Goal: Task Accomplishment & Management: Use online tool/utility

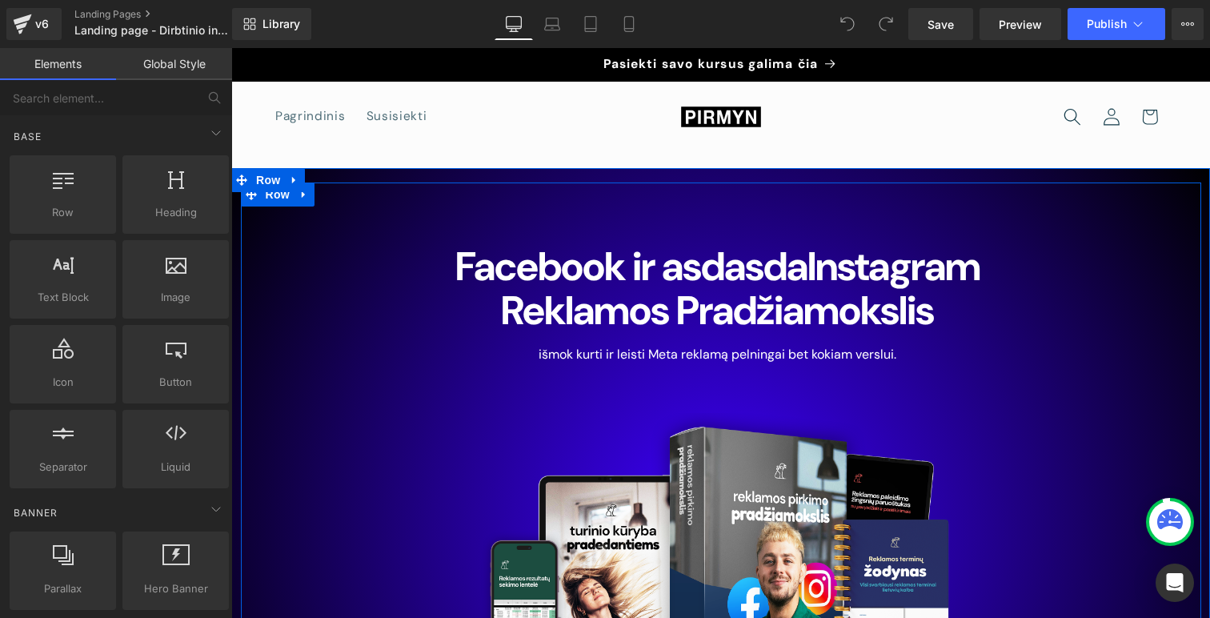
click at [866, 325] on h1 "Facebook ir asdasdaInstagram Reklamos Pradžiamokslis" at bounding box center [718, 289] width 575 height 88
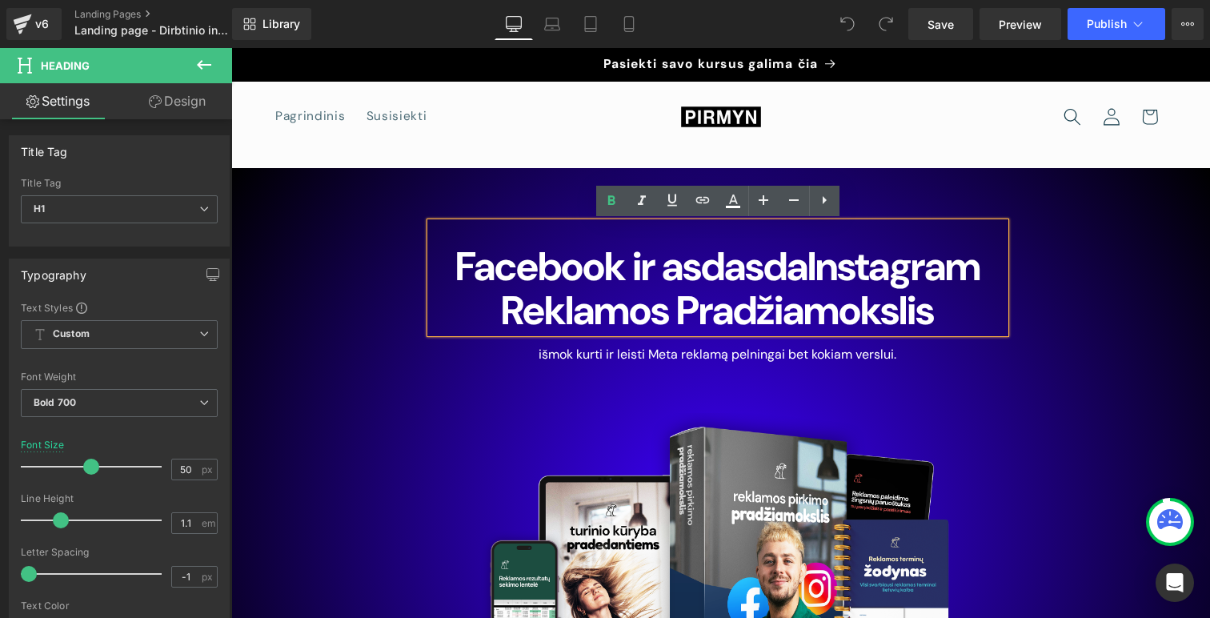
click at [974, 317] on h1 "Facebook ir asdasdaInstagram Reklamos Pradžiamokslis" at bounding box center [718, 289] width 575 height 88
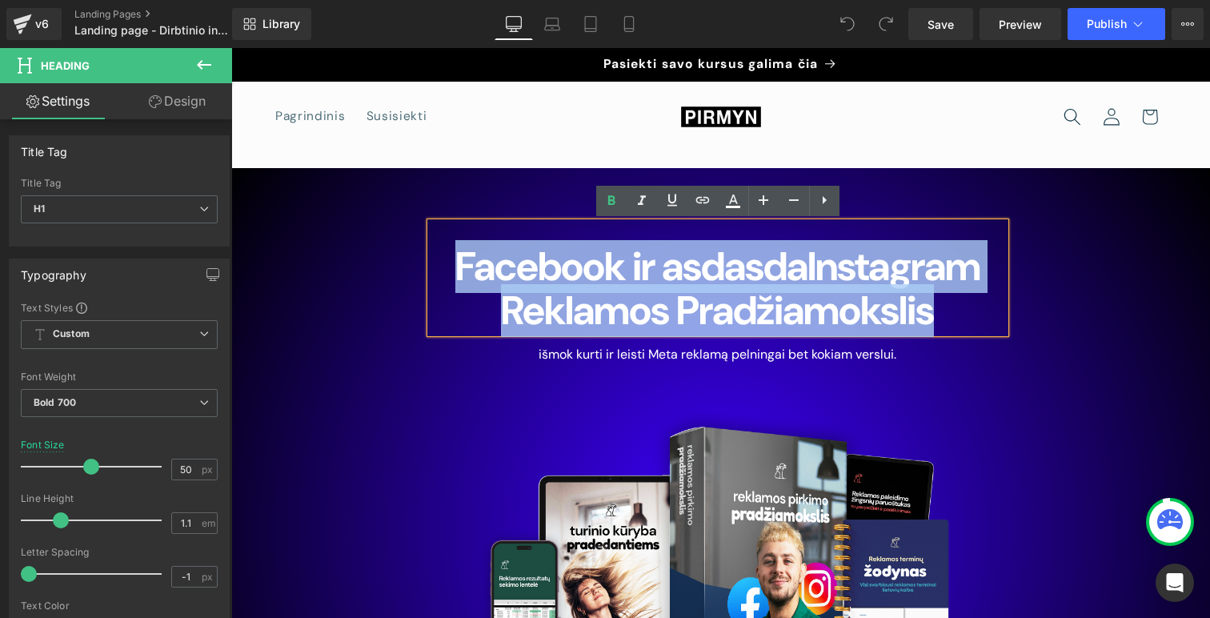
drag, startPoint x: 974, startPoint y: 317, endPoint x: 636, endPoint y: 302, distance: 338.1
click at [636, 302] on h1 "Facebook ir asdasdaInstagram Reklamos Pradžiamokslis" at bounding box center [718, 289] width 575 height 88
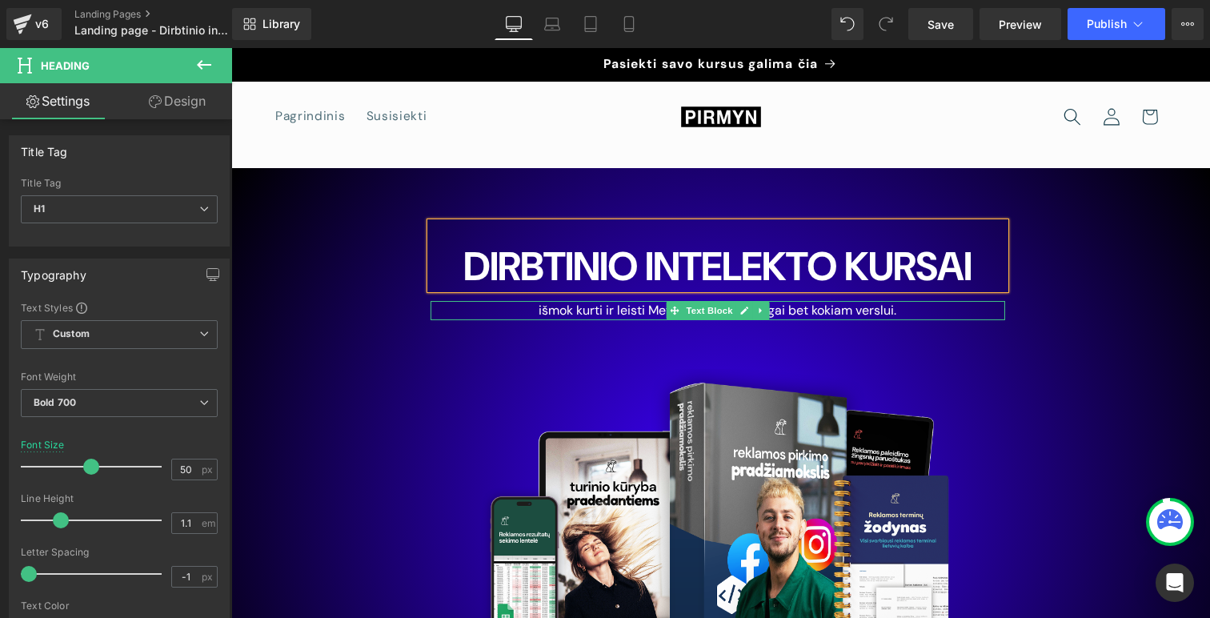
click at [812, 320] on p "išmok kurti ir leisti Meta reklamą pelningai bet kokiam verslui." at bounding box center [718, 310] width 575 height 19
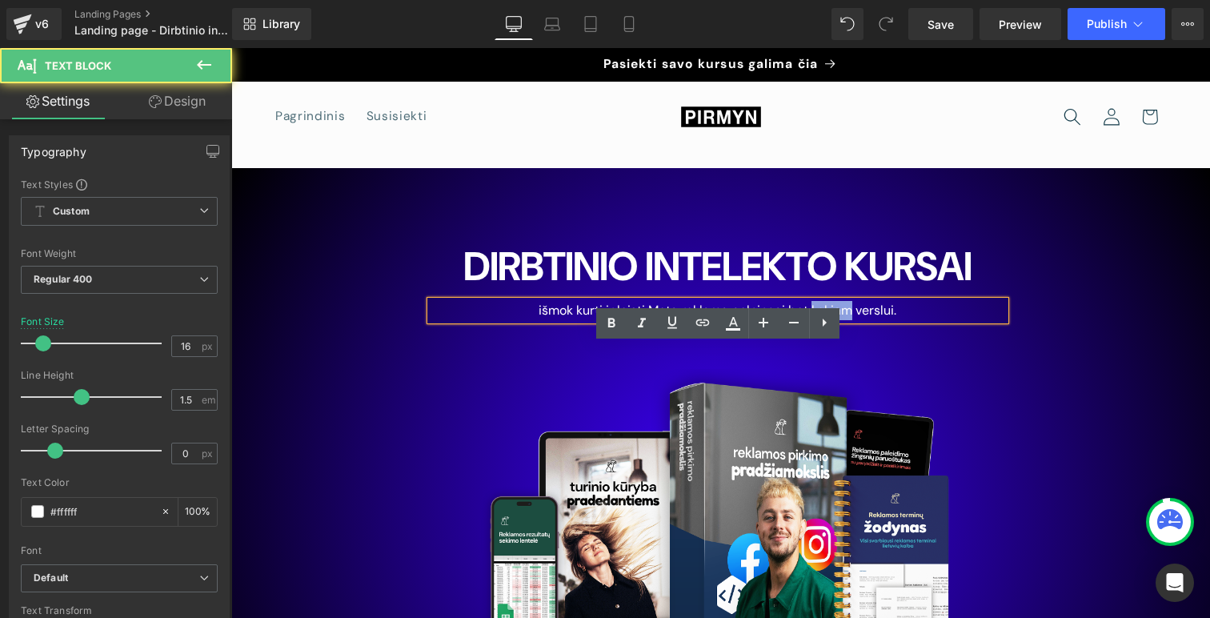
click at [812, 320] on p "išmok kurti ir leisti Meta reklamą pelningai bet kokiam verslui." at bounding box center [718, 310] width 575 height 19
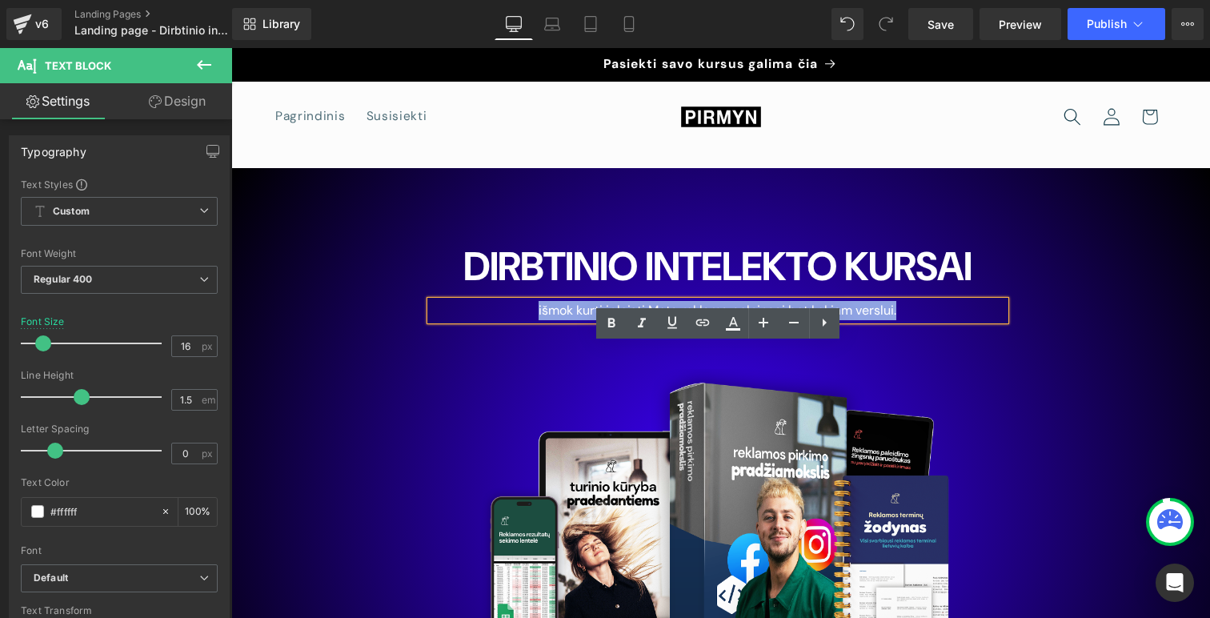
drag, startPoint x: 896, startPoint y: 355, endPoint x: 535, endPoint y: 348, distance: 361.0
click at [535, 320] on p "išmok kurti ir leisti Meta reklamą pelningai bet kokiam verslui." at bounding box center [718, 310] width 575 height 19
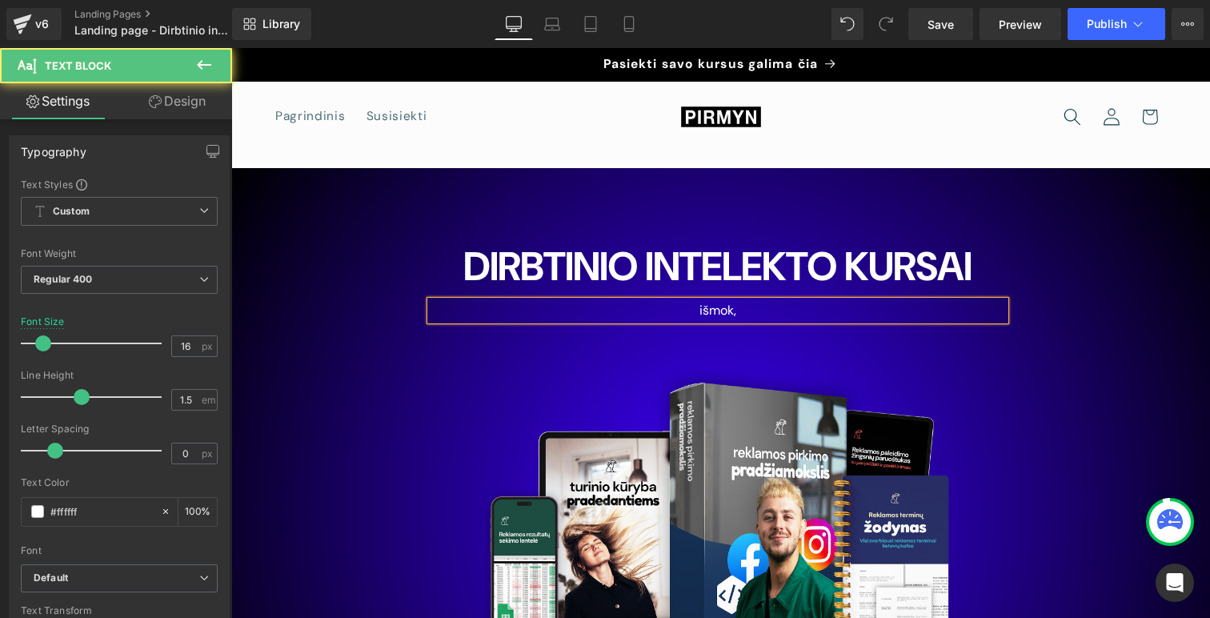
drag, startPoint x: 746, startPoint y: 351, endPoint x: 658, endPoint y: 351, distance: 88.0
click at [658, 320] on p "išmok," at bounding box center [718, 310] width 575 height 19
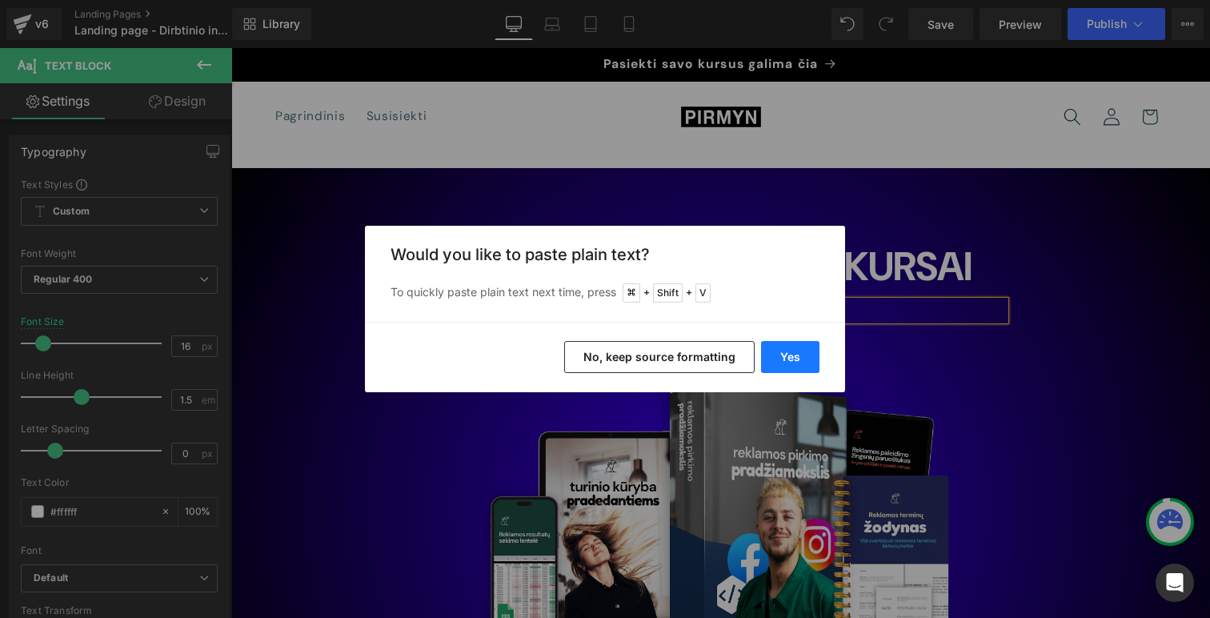
click at [791, 361] on button "Yes" at bounding box center [790, 357] width 58 height 32
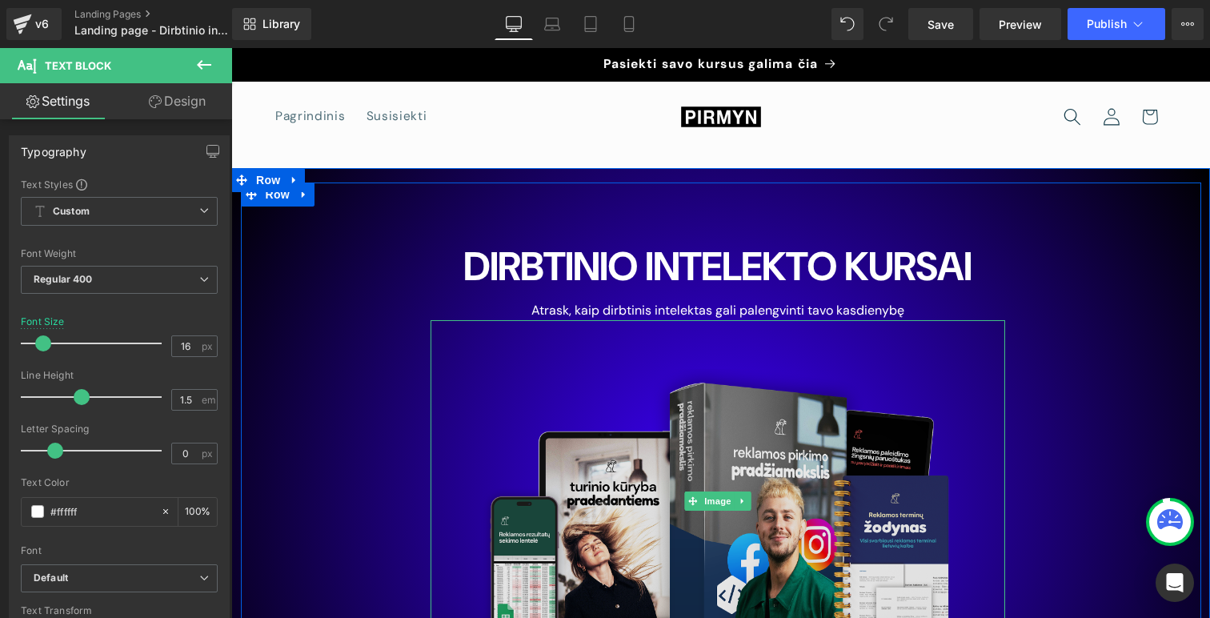
click at [902, 407] on img at bounding box center [718, 500] width 575 height 361
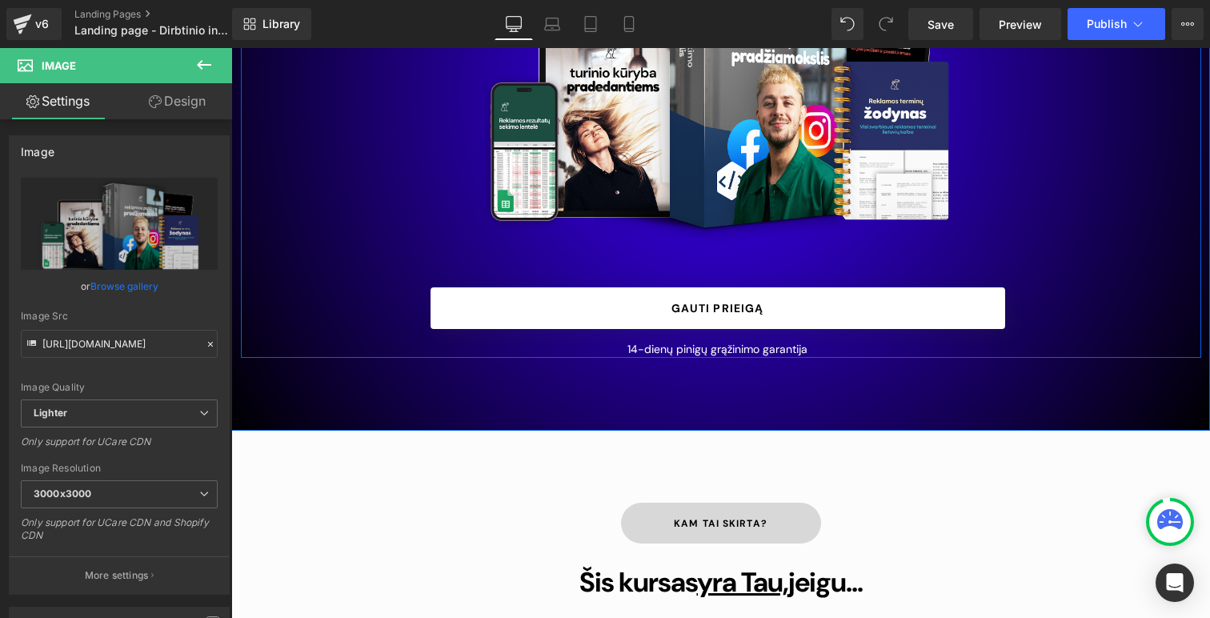
scroll to position [416, 0]
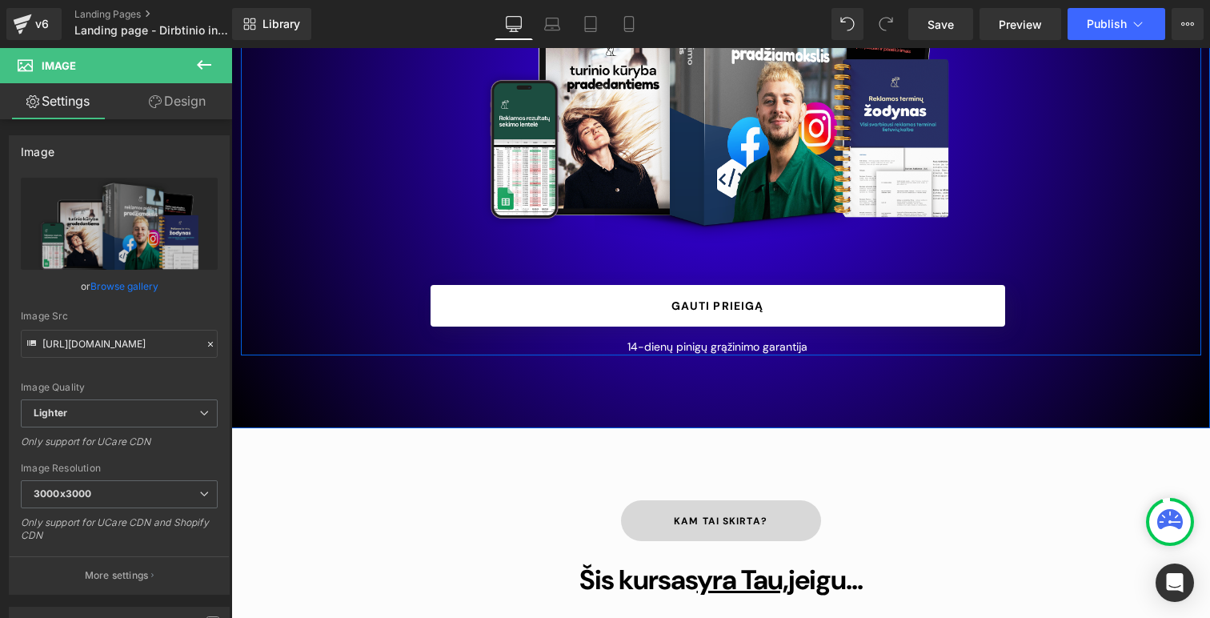
click at [744, 327] on div "GAUTI PRIEIGĄ Button" at bounding box center [718, 306] width 575 height 42
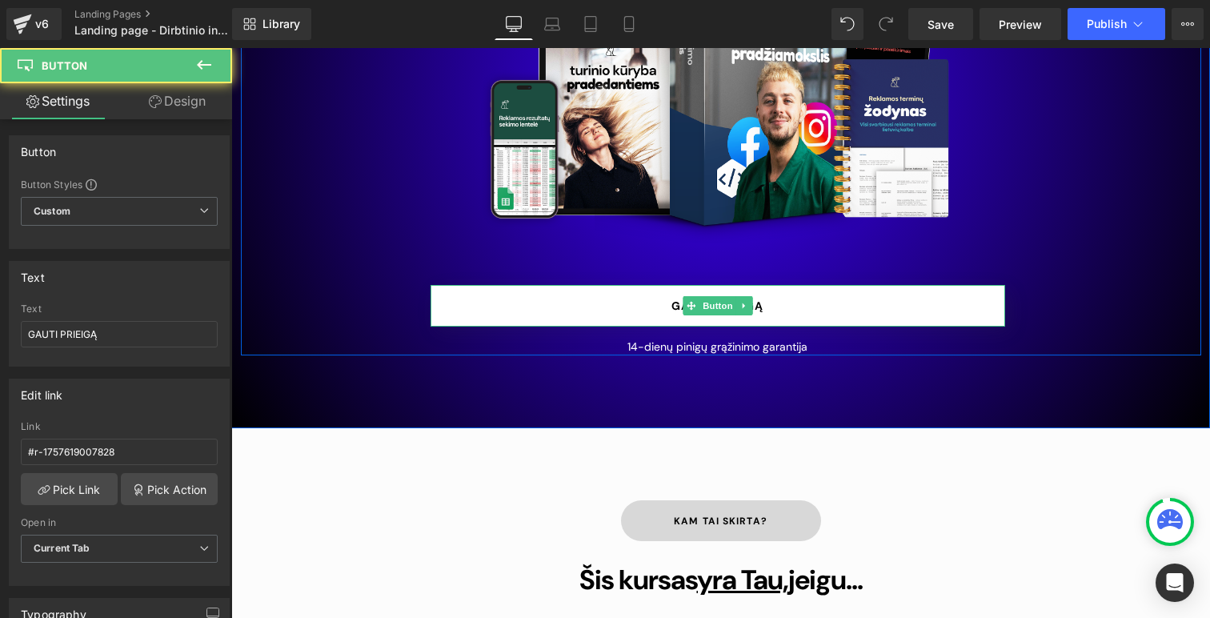
click at [744, 311] on icon at bounding box center [744, 306] width 9 height 10
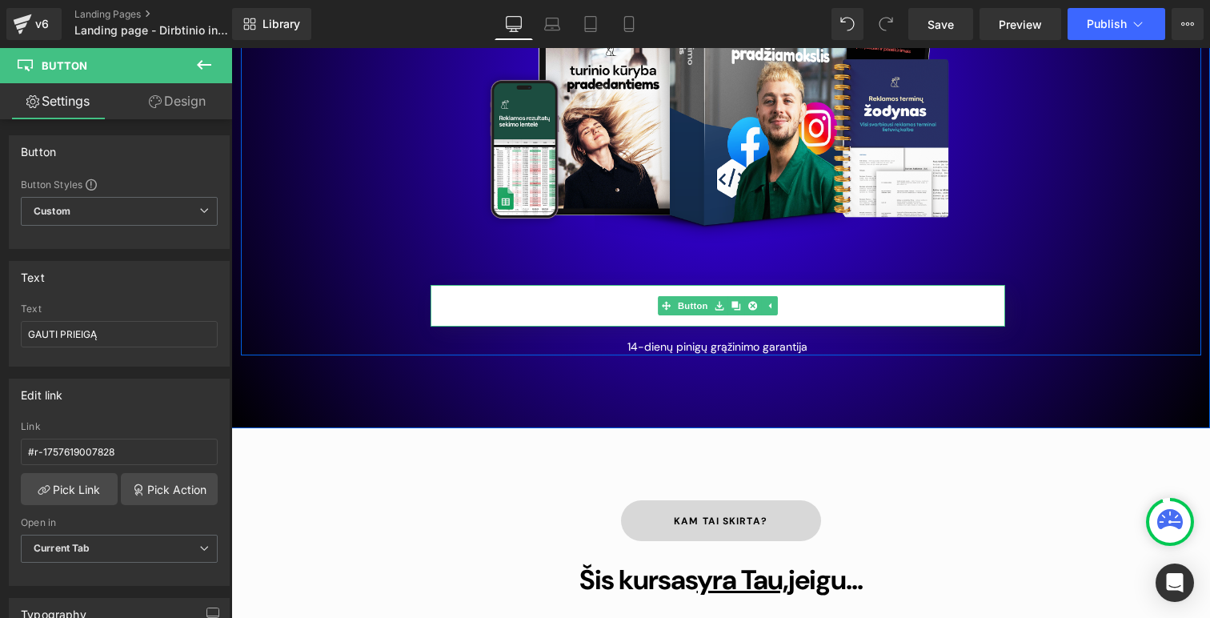
click at [834, 327] on link "GAUTI PRIEIGĄ" at bounding box center [718, 306] width 575 height 42
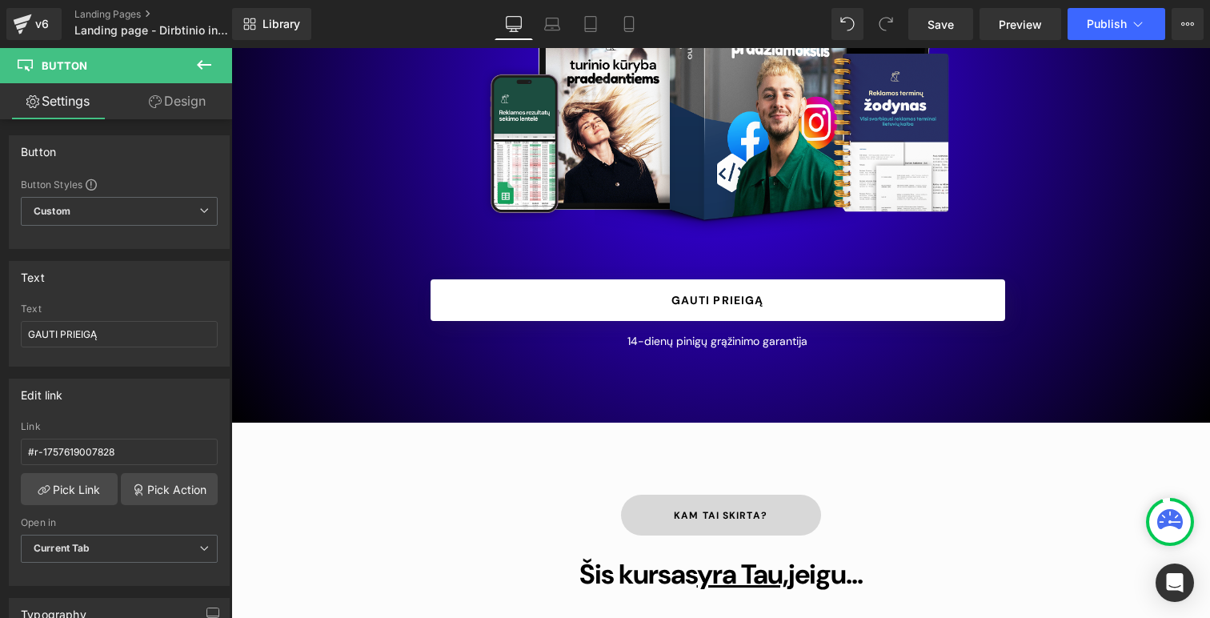
scroll to position [394, 0]
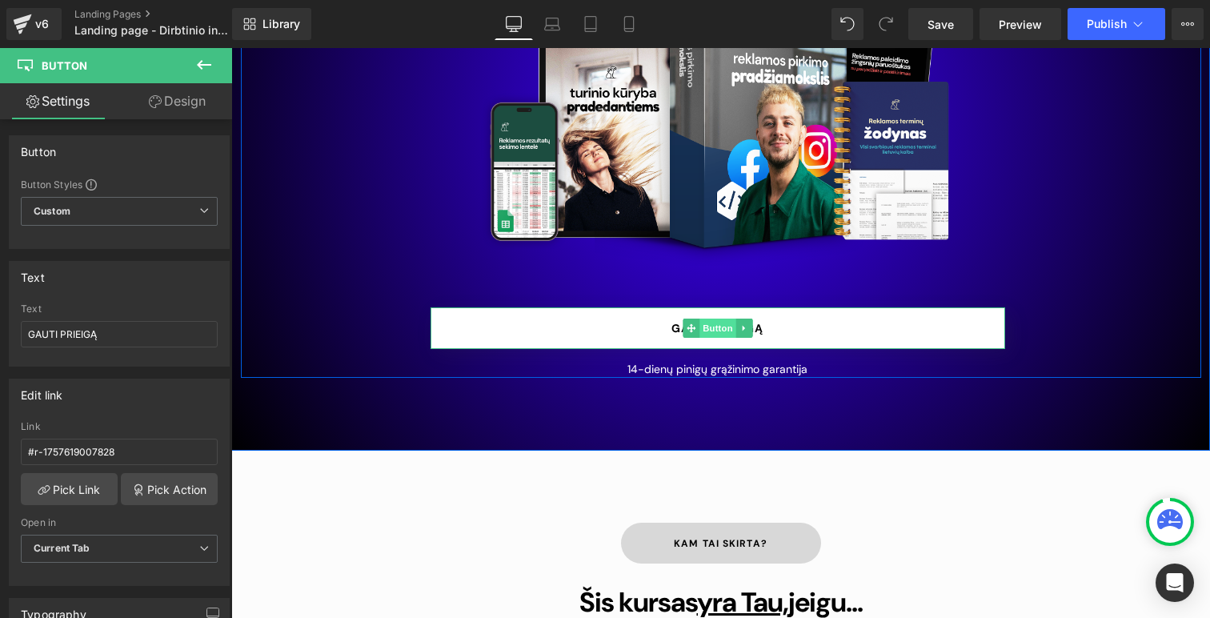
click at [699, 338] on span "Button" at bounding box center [717, 328] width 37 height 19
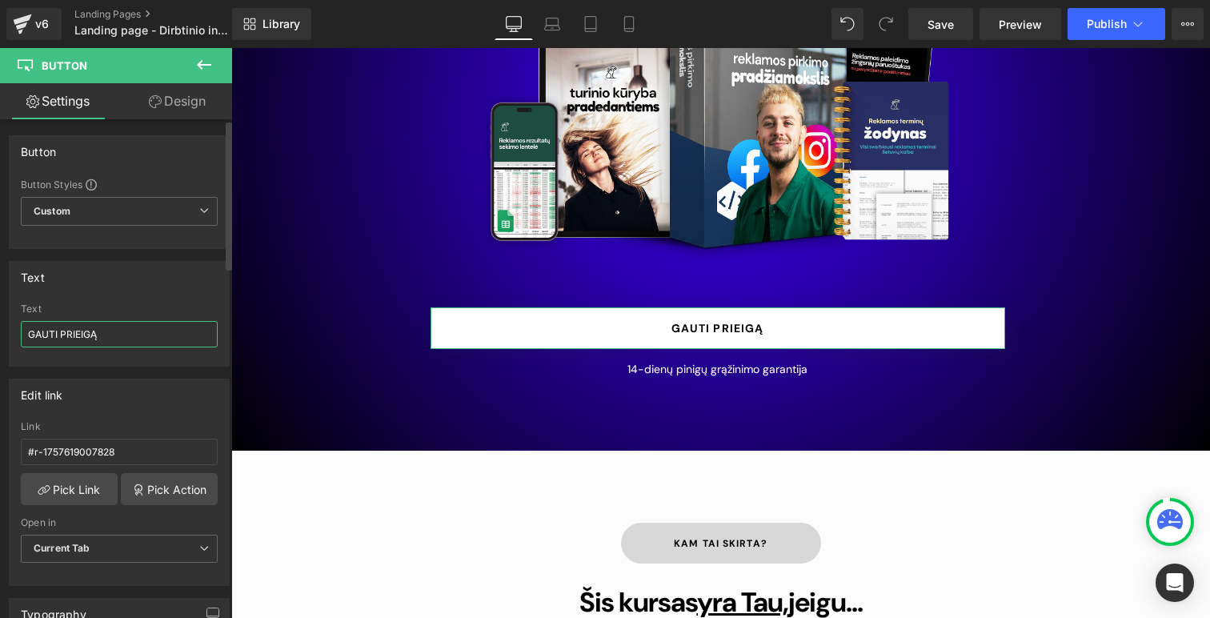
drag, startPoint x: 128, startPoint y: 336, endPoint x: 0, endPoint y: 336, distance: 128.1
click at [0, 336] on div "Text GAUTI PRIEIGĄ Text GAUTI PRIEIGĄ" at bounding box center [119, 308] width 239 height 118
type input "PRADĖK ŠIANDIEN"
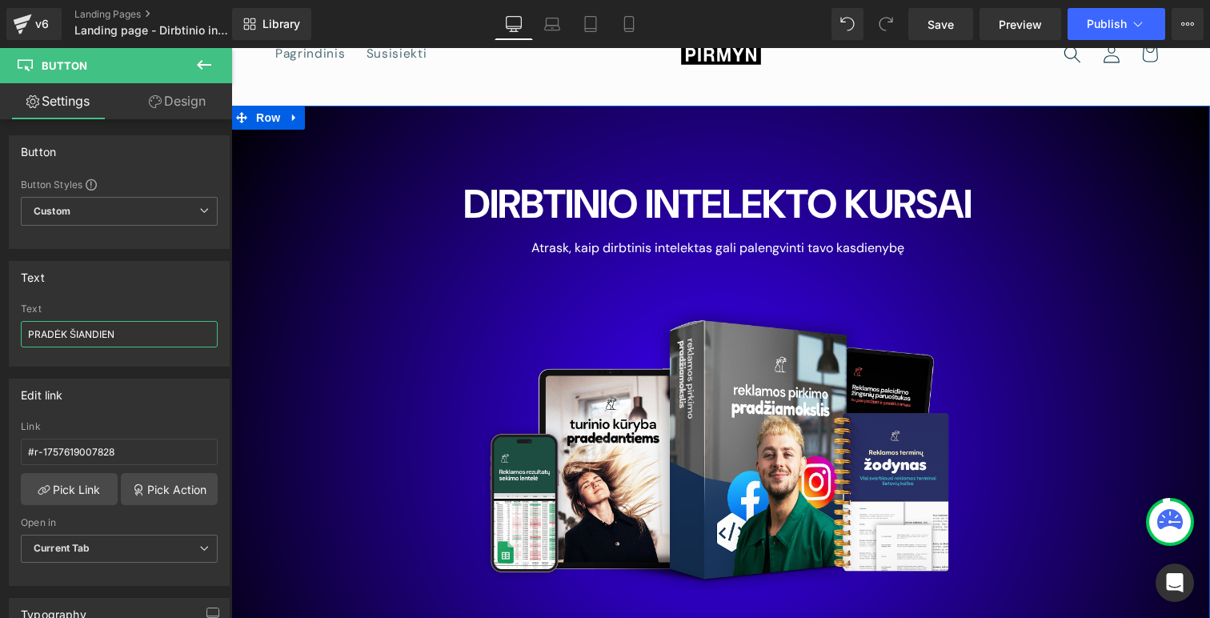
scroll to position [0, 0]
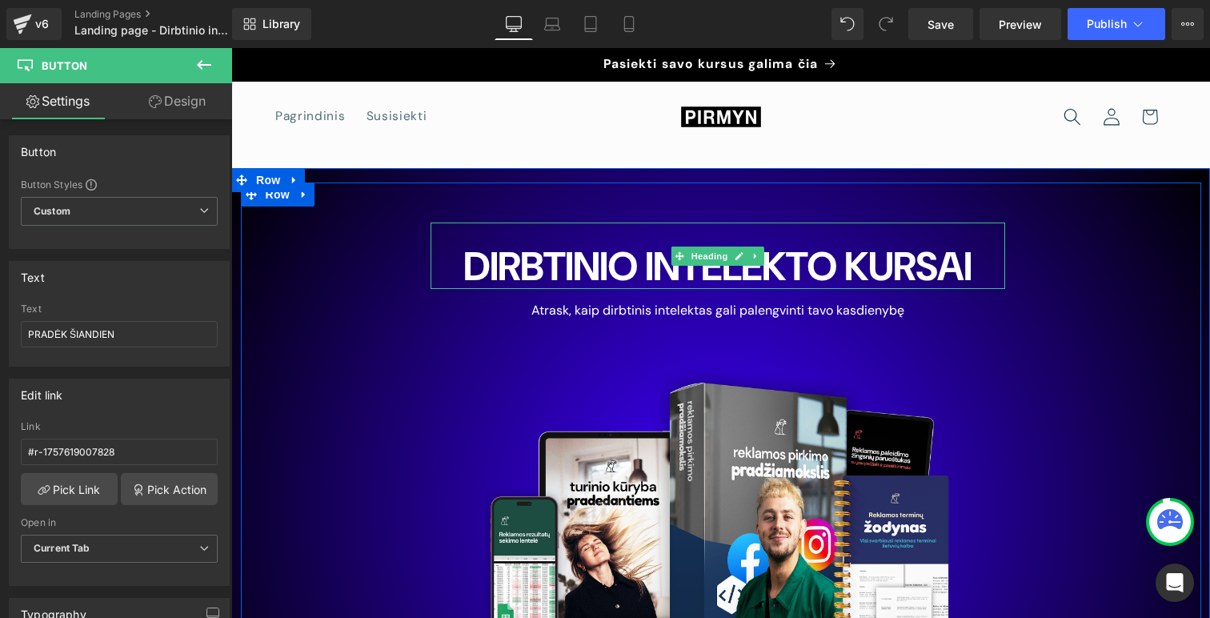
click at [830, 289] on h1 "DIRBTINIO INTELEKTO KURSAI" at bounding box center [718, 267] width 575 height 44
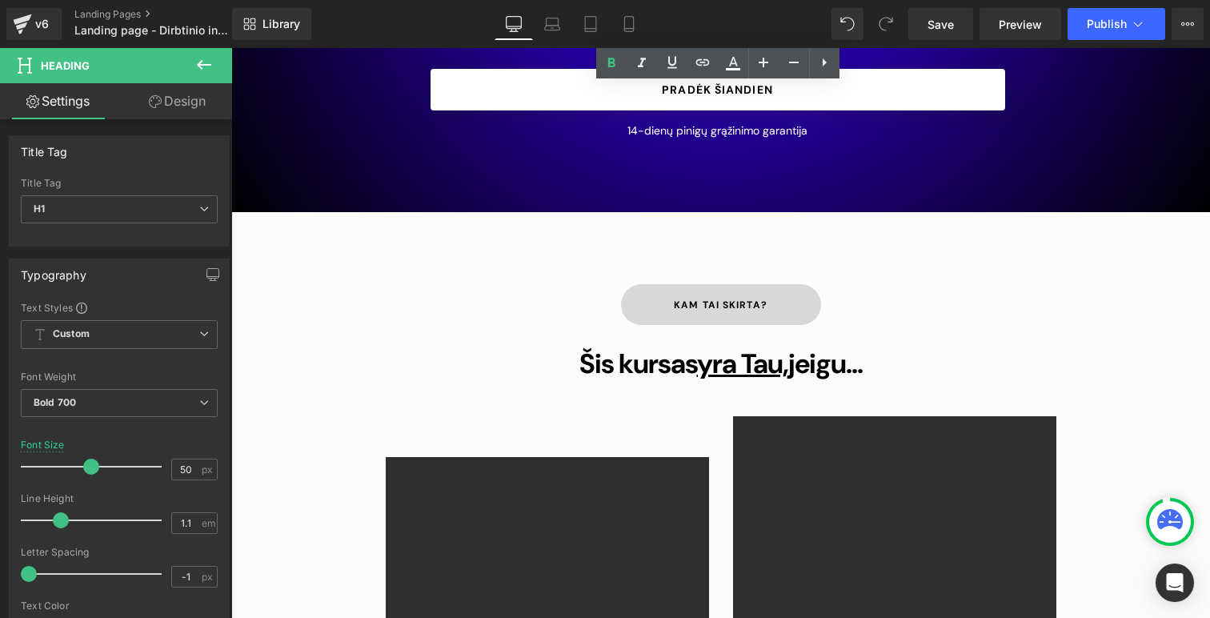
scroll to position [652, 0]
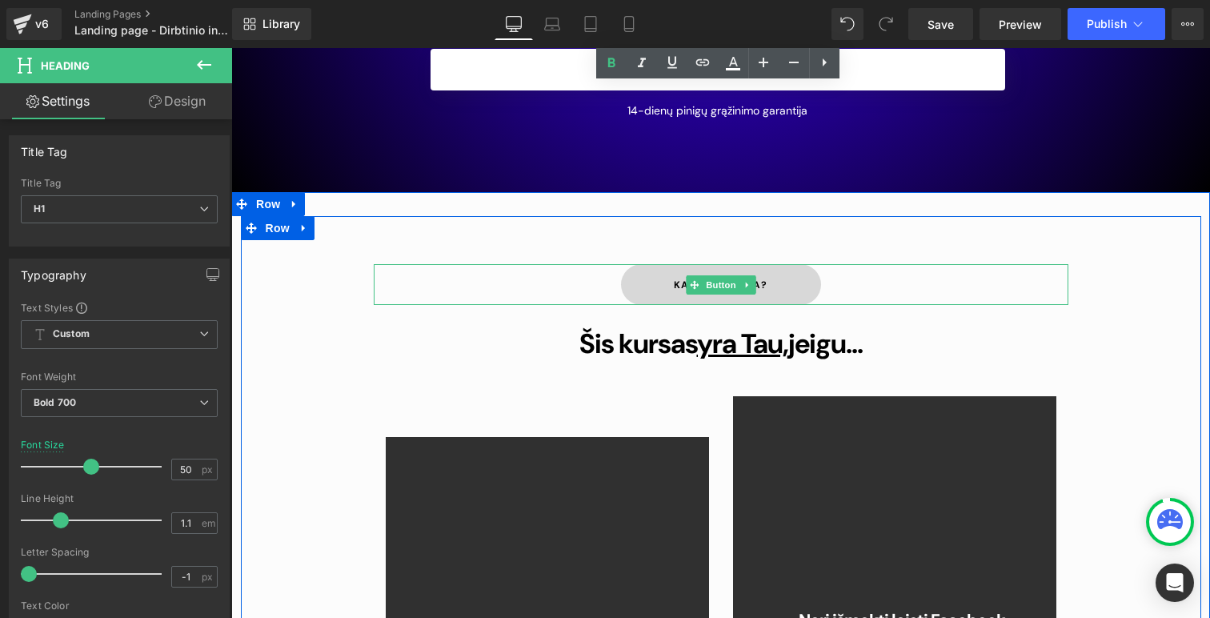
click at [654, 306] on link "kam tai skirta?" at bounding box center [721, 285] width 200 height 42
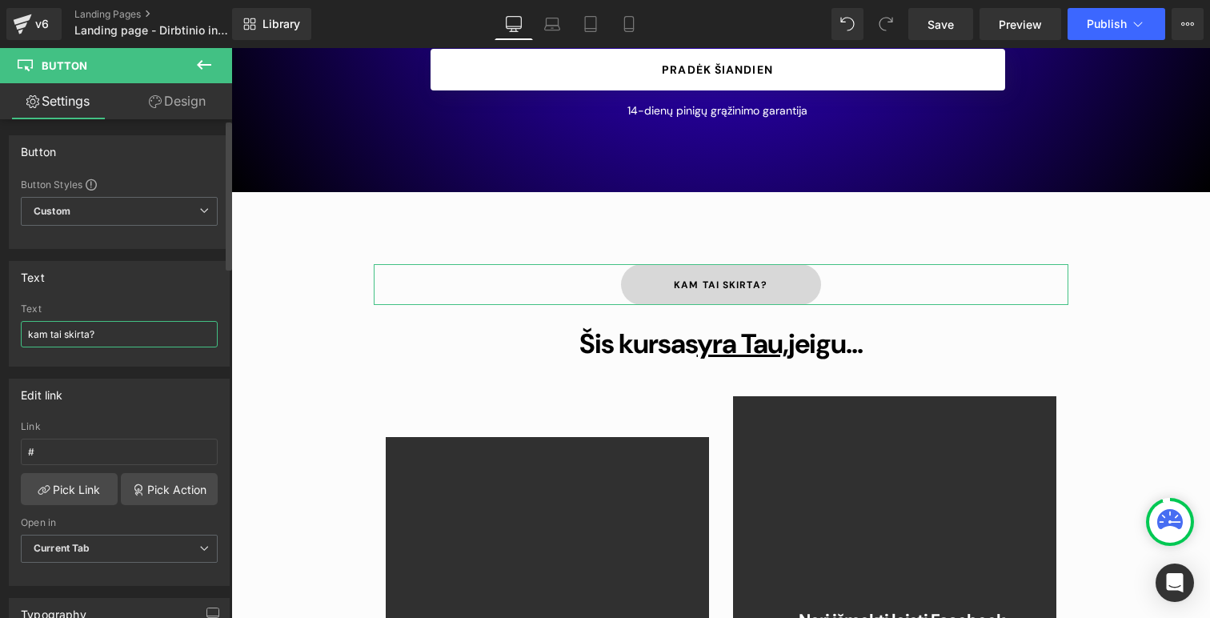
click at [61, 340] on input "kam tai skirta?" at bounding box center [119, 334] width 197 height 26
drag, startPoint x: 109, startPoint y: 336, endPoint x: 58, endPoint y: 325, distance: 51.7
click at [58, 325] on input "kam tai skirta?" at bounding box center [119, 334] width 197 height 26
type input "k"
type input "Kam skirtas kursas?"
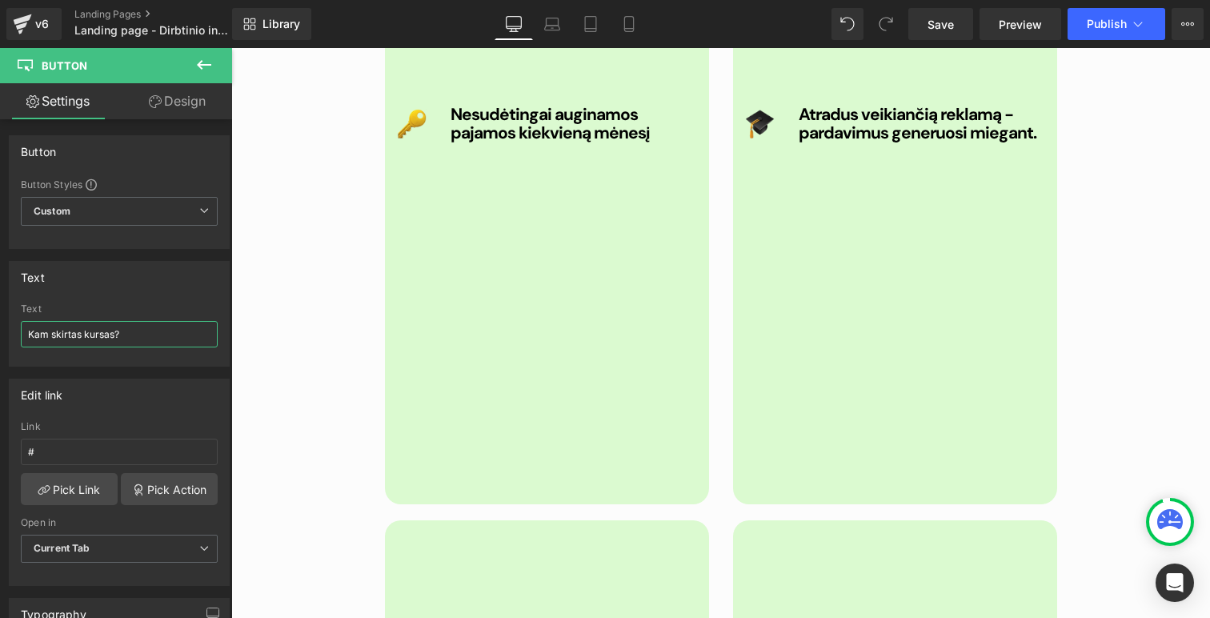
scroll to position [4552, 0]
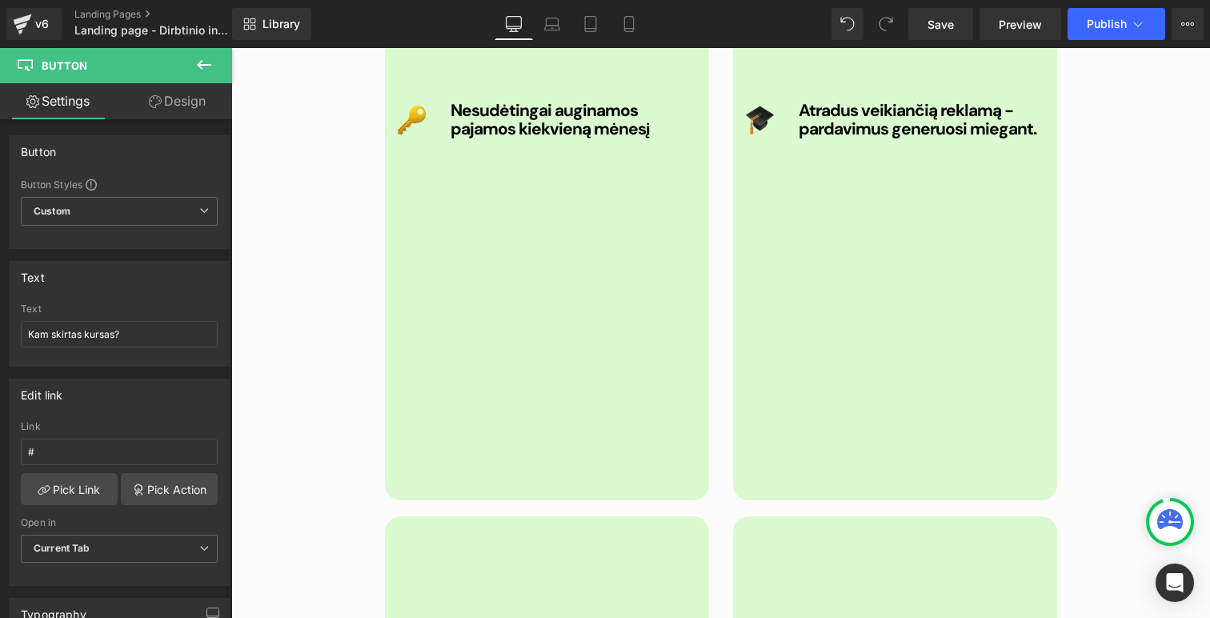
click at [207, 62] on icon at bounding box center [203, 64] width 19 height 19
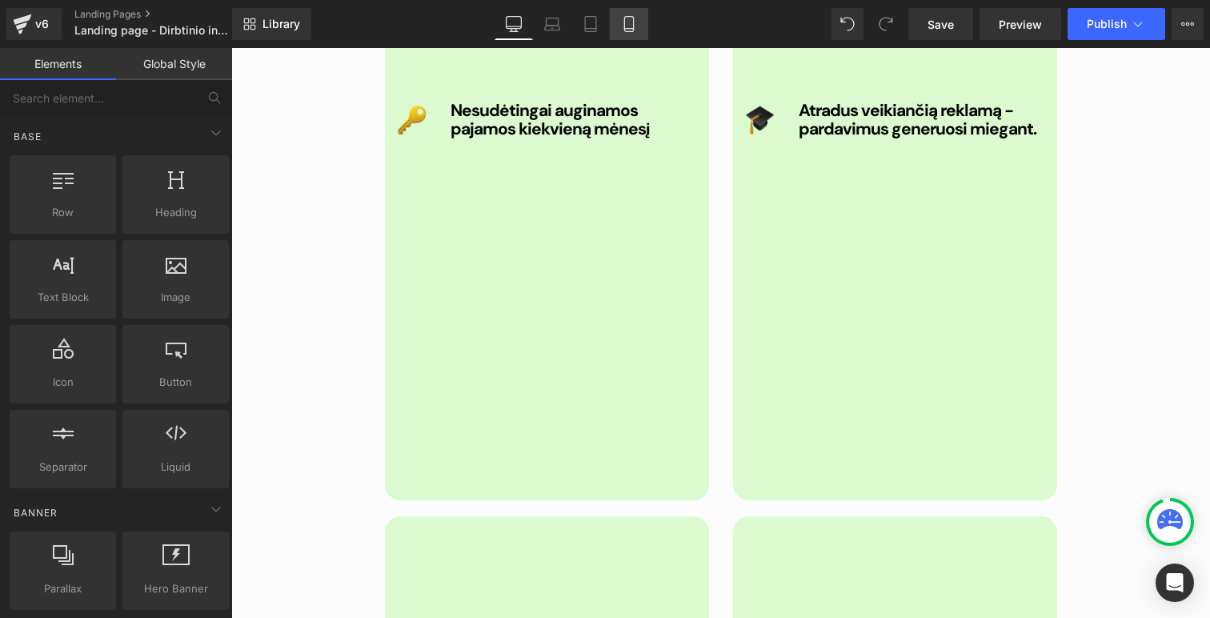
click at [633, 30] on icon at bounding box center [628, 24] width 9 height 15
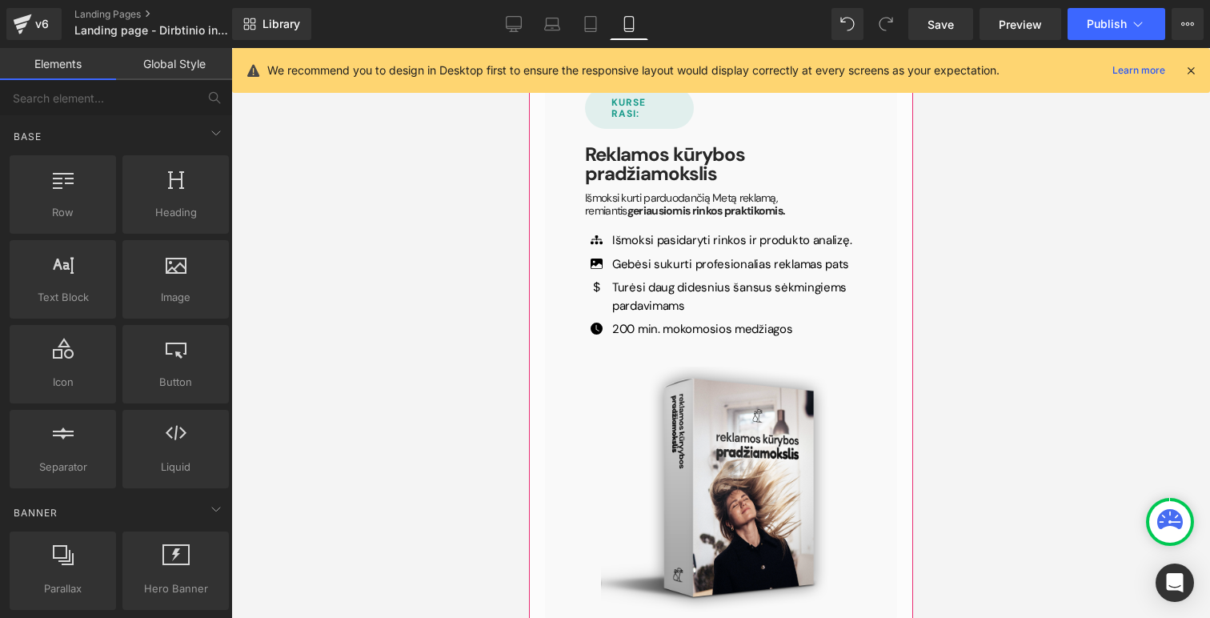
scroll to position [5350, 0]
click at [982, 188] on div at bounding box center [720, 333] width 979 height 570
click at [1189, 70] on icon at bounding box center [1191, 70] width 14 height 14
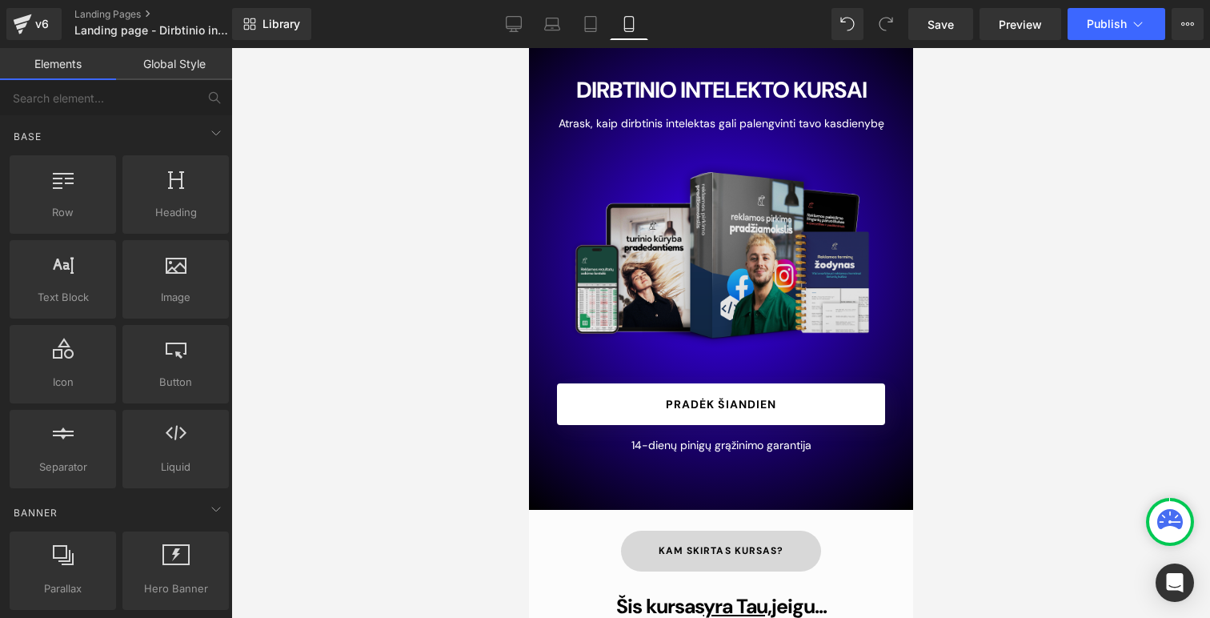
scroll to position [0, 0]
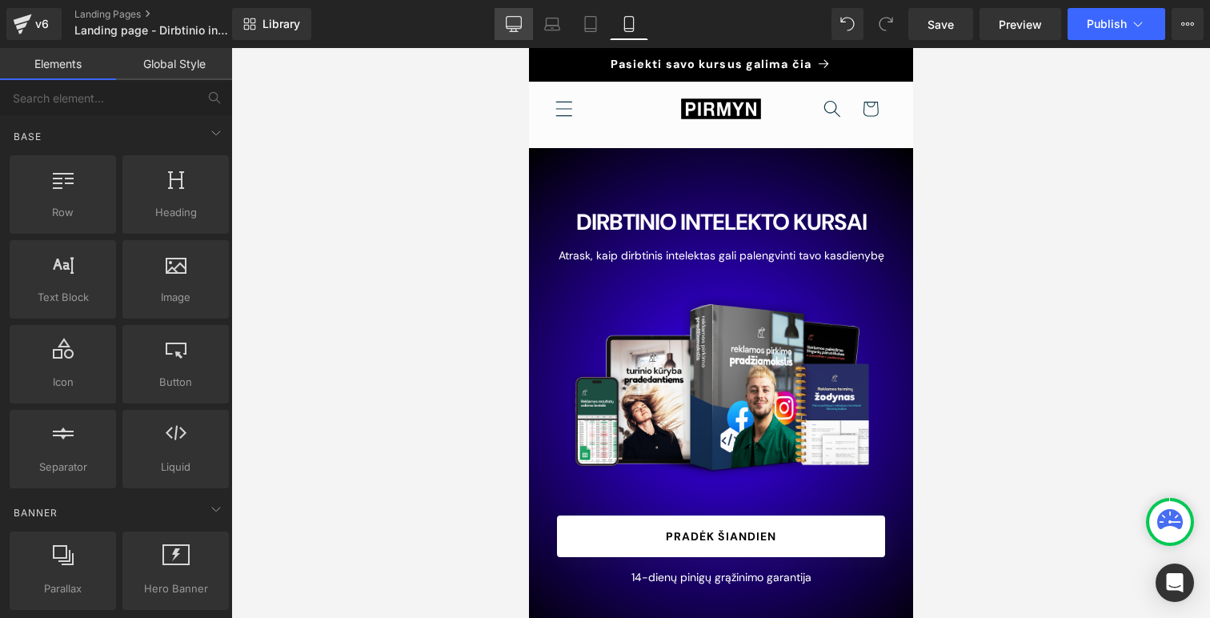
click at [512, 22] on icon at bounding box center [514, 24] width 16 height 16
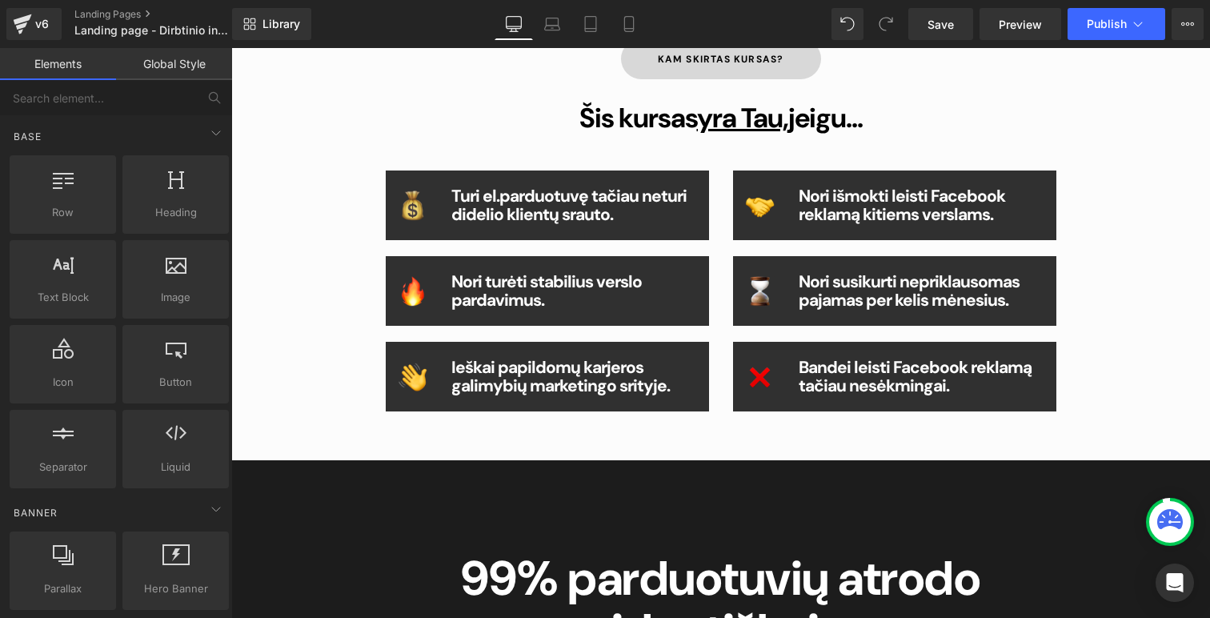
scroll to position [901, 0]
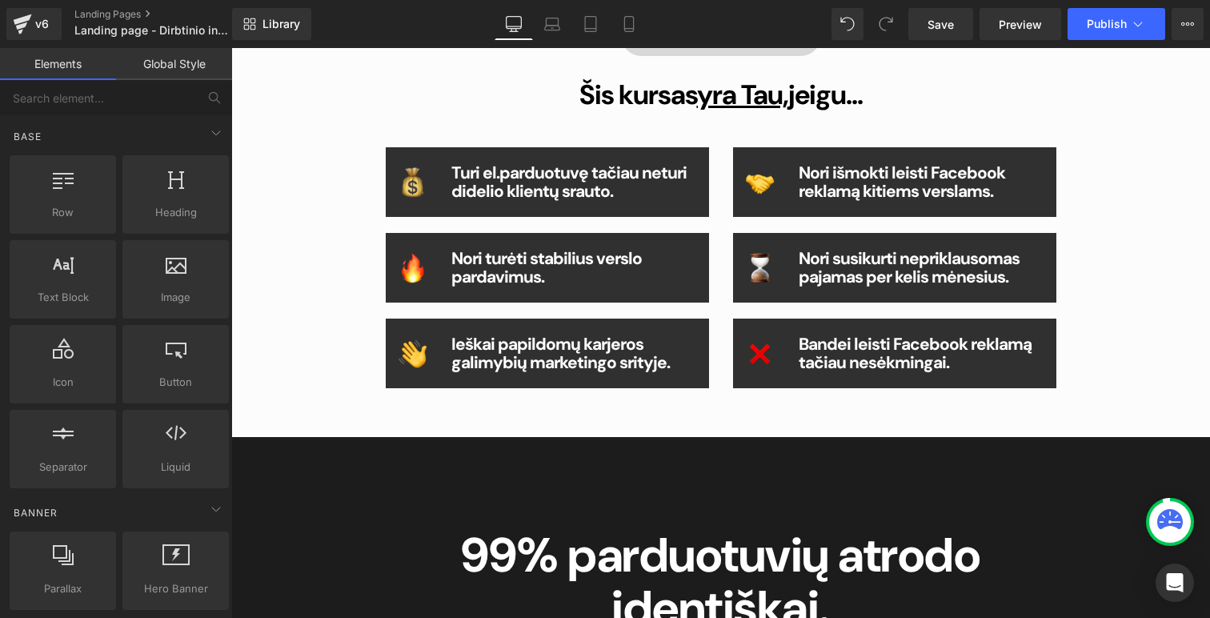
click at [592, 192] on link at bounding box center [595, 182] width 17 height 19
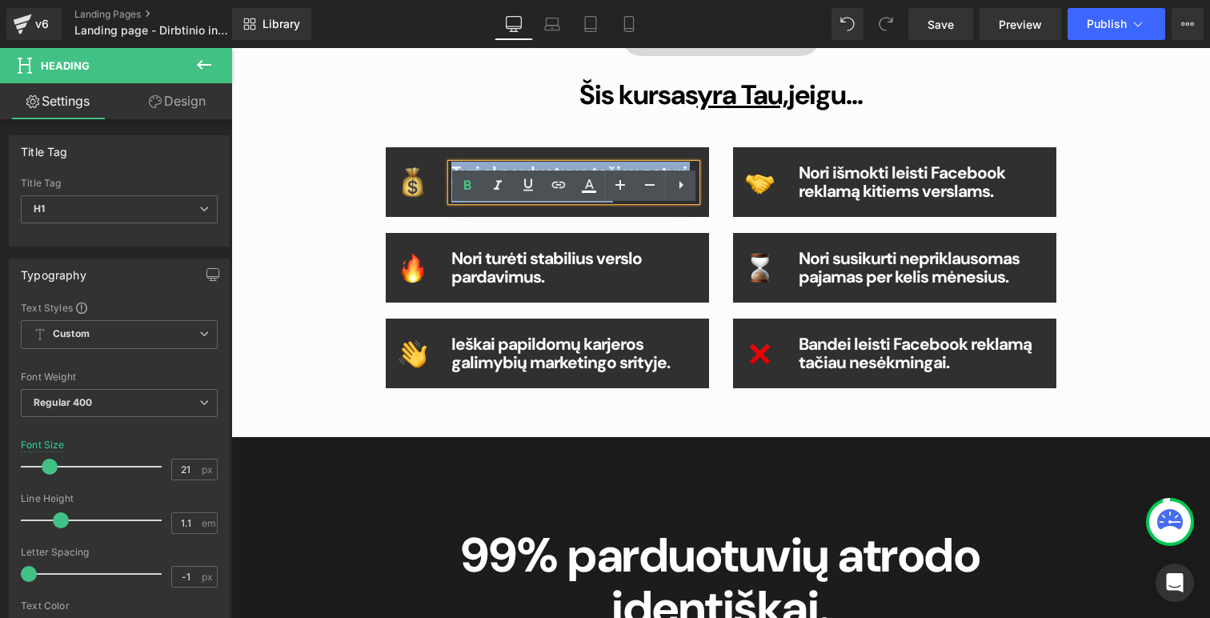
drag, startPoint x: 611, startPoint y: 238, endPoint x: 451, endPoint y: 214, distance: 162.5
click at [451, 201] on h1 "Turi el.parduotuvę tačiau neturi didelio klientų srauto." at bounding box center [574, 182] width 246 height 37
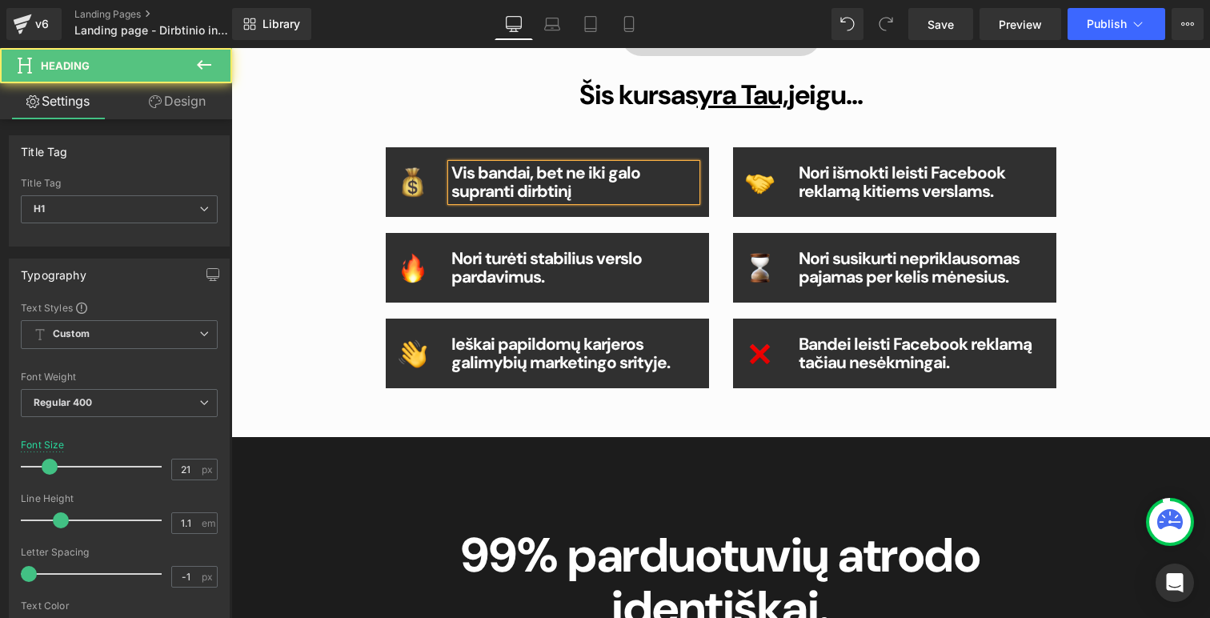
drag, startPoint x: 591, startPoint y: 236, endPoint x: 450, endPoint y: 212, distance: 142.9
click at [451, 201] on div "Vis bandai, bet ne iki galo supranti dirbtinį" at bounding box center [574, 182] width 246 height 37
drag, startPoint x: 595, startPoint y: 237, endPoint x: 455, endPoint y: 219, distance: 140.4
click at [455, 201] on h1 "Vis bandai, bet ne iki galo supranti dirbtinį" at bounding box center [574, 182] width 246 height 37
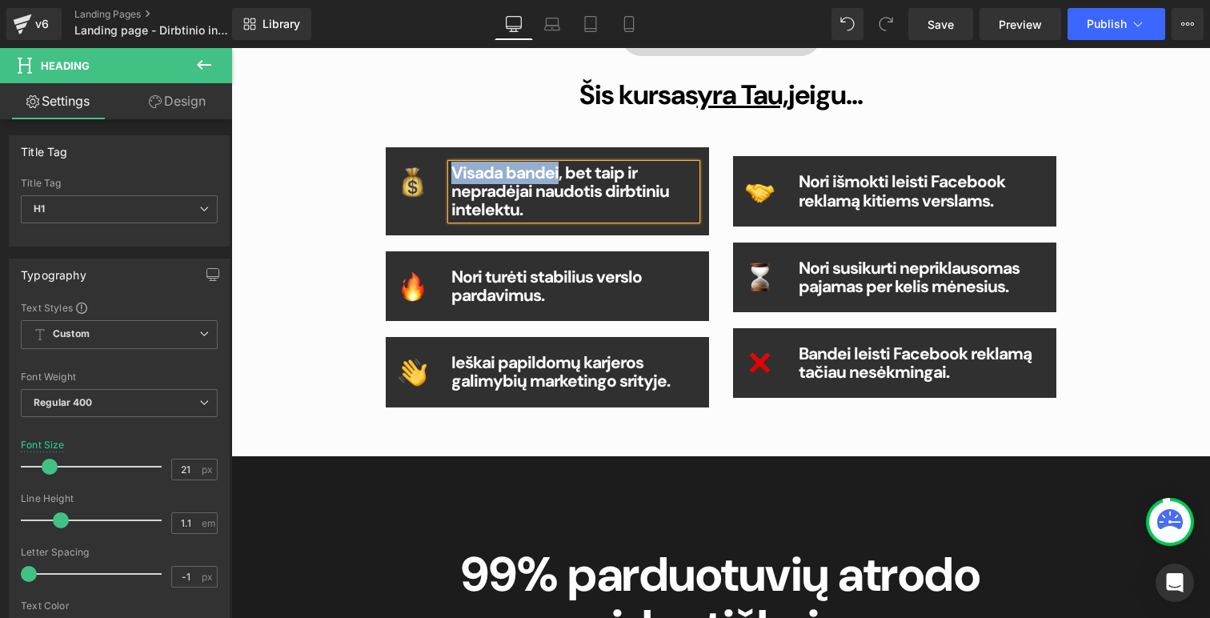
drag, startPoint x: 553, startPoint y: 219, endPoint x: 455, endPoint y: 217, distance: 97.7
click at [455, 217] on b "Visada bandei, bet taip ir nepradėjai naudotis dirbtiniu intelektu." at bounding box center [560, 191] width 218 height 59
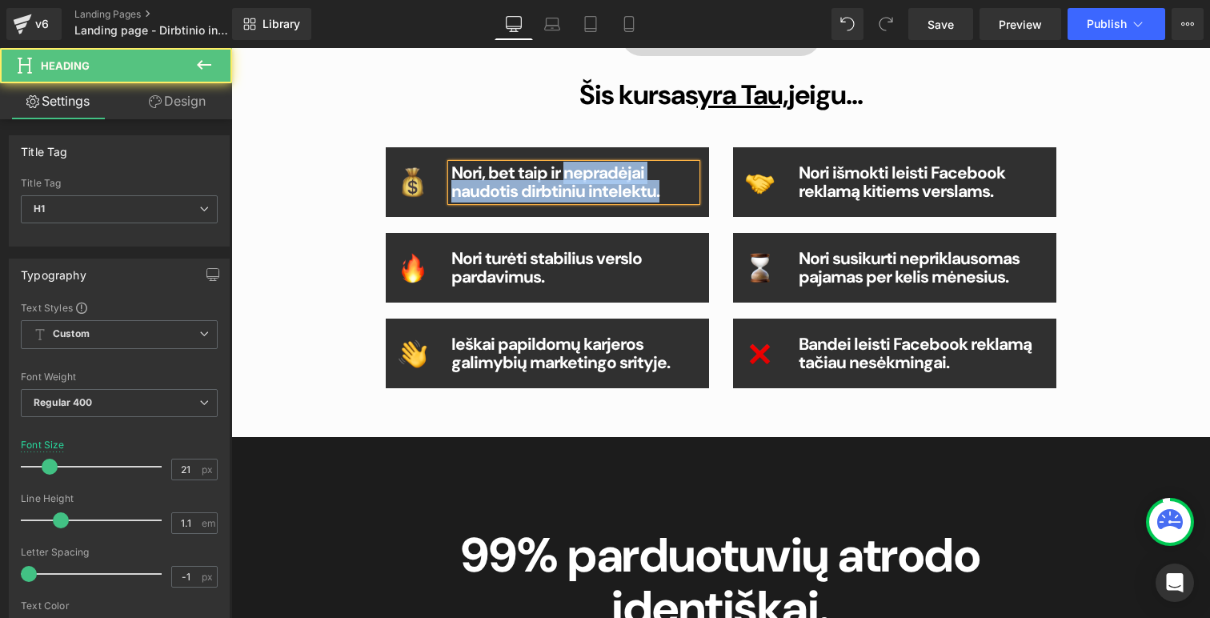
drag, startPoint x: 662, startPoint y: 235, endPoint x: 563, endPoint y: 209, distance: 101.9
click at [563, 201] on h1 "Nori, bet taip ir nepradėjai naudotis dirbtiniu intelektu." at bounding box center [574, 182] width 246 height 37
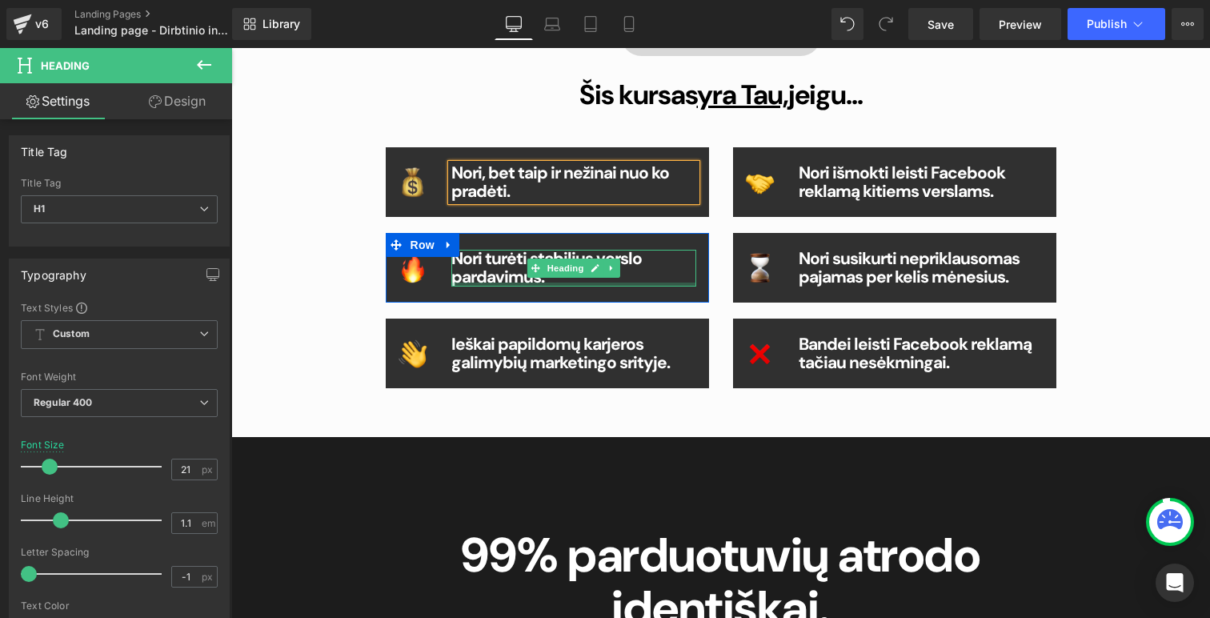
click at [482, 288] on b "Nori turėti stabilius verslo pardavimus." at bounding box center [546, 267] width 190 height 41
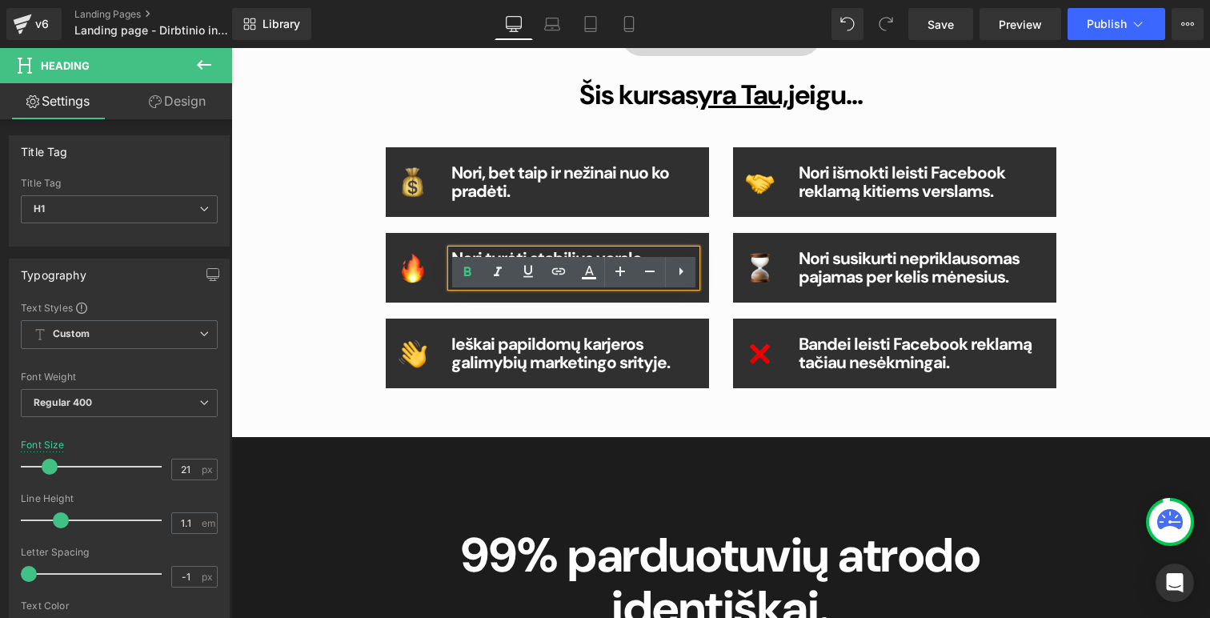
drag, startPoint x: 601, startPoint y: 320, endPoint x: 439, endPoint y: 305, distance: 162.4
click at [439, 303] on div "Image Nori turėti stabilius verslo pardavimus. Heading Row" at bounding box center [547, 268] width 323 height 70
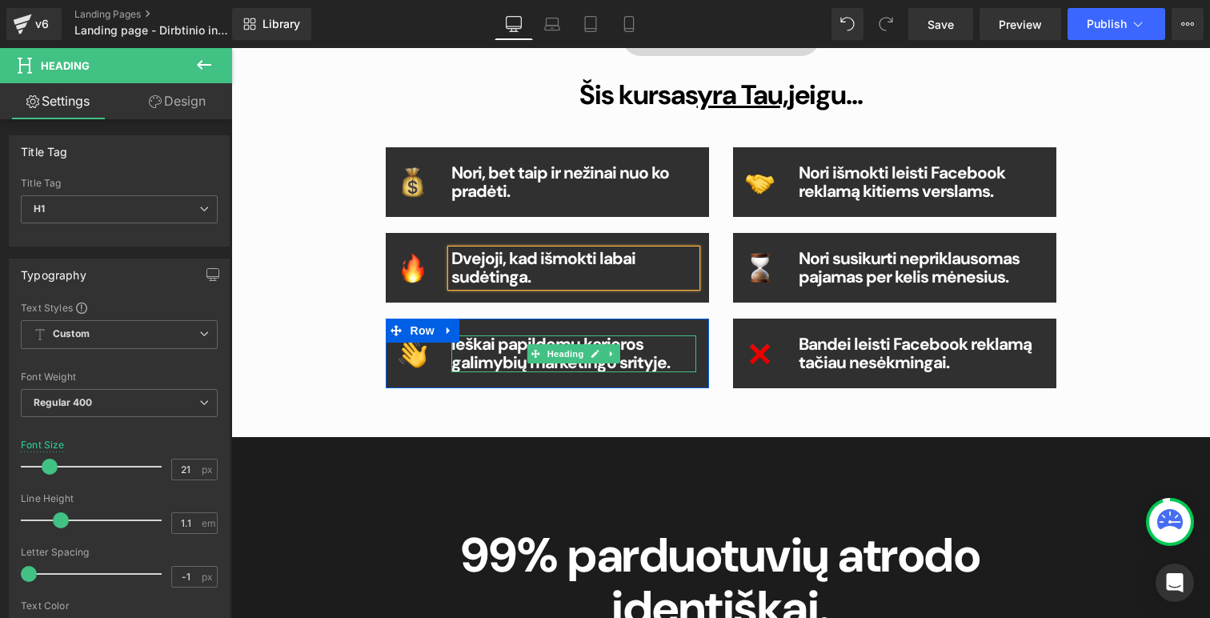
click at [499, 374] on b "Ieškai papildomų karjeros galimybių marketingo srityje." at bounding box center [560, 353] width 218 height 41
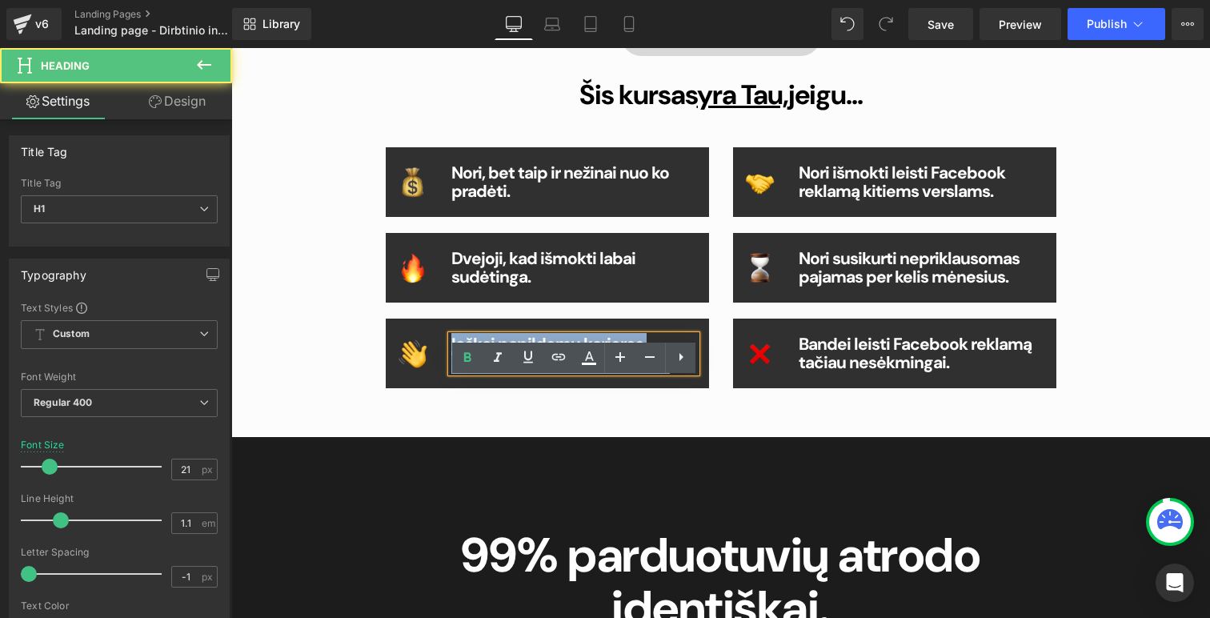
drag, startPoint x: 671, startPoint y: 407, endPoint x: 452, endPoint y: 388, distance: 220.1
click at [451, 372] on h1 "Ieškai papildomų karjeros galimybių marketingo srityje." at bounding box center [574, 353] width 246 height 37
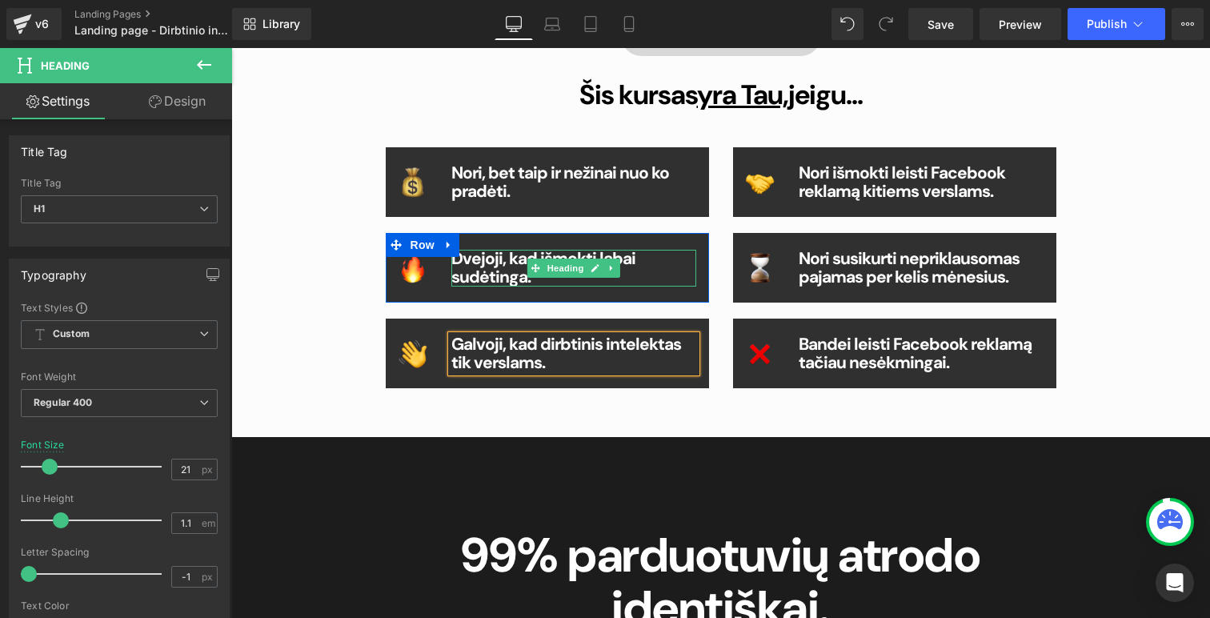
click at [655, 287] on h1 "Dvejoji, kad išmokti labai sudėtinga." at bounding box center [574, 268] width 246 height 37
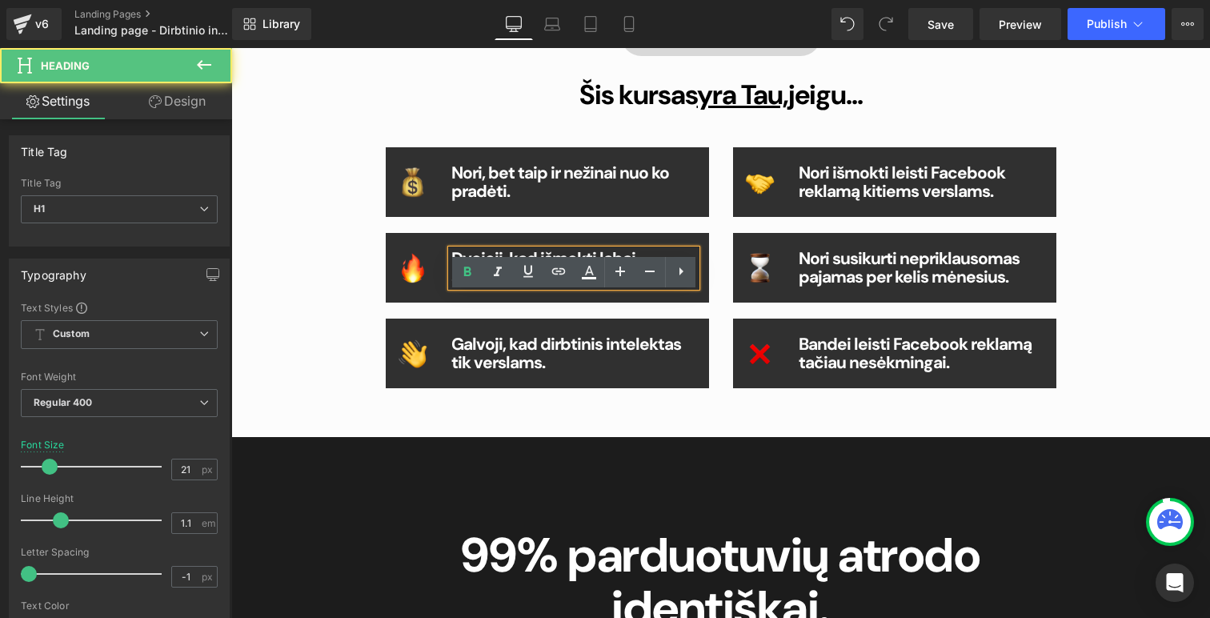
click at [599, 288] on b "Dvejoji, kad išmokti labai sudėtinga." at bounding box center [543, 267] width 184 height 41
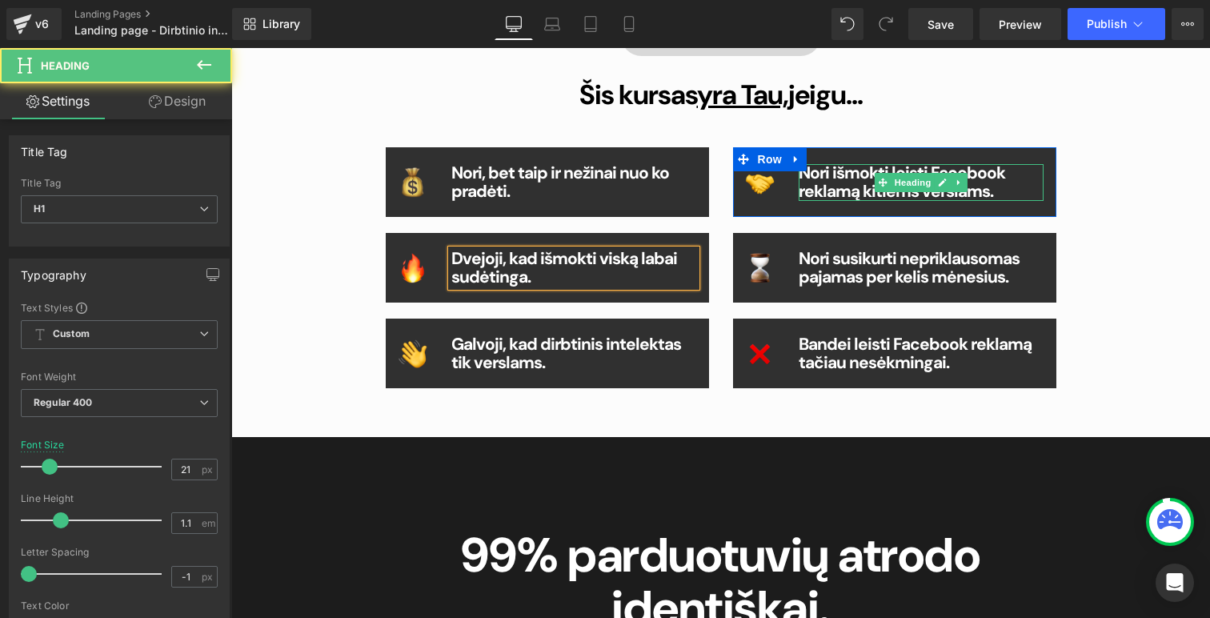
click at [912, 202] on strong "Nori išmokti leisti Facebook reklamą kitiems verslams." at bounding box center [902, 182] width 206 height 41
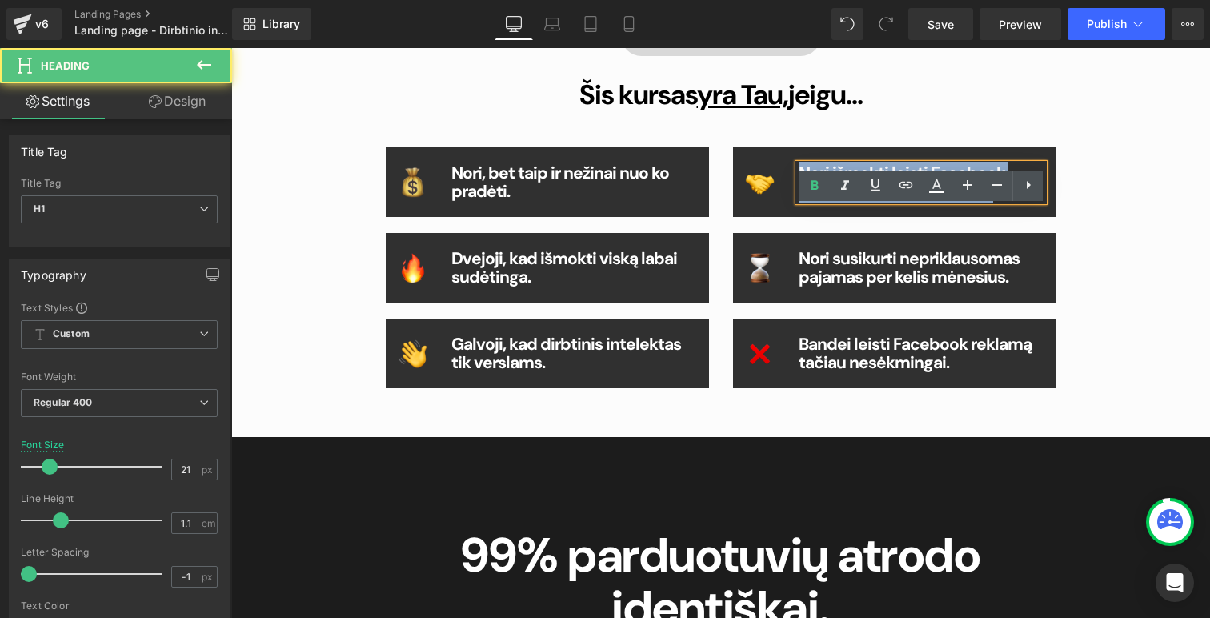
drag, startPoint x: 1019, startPoint y: 239, endPoint x: 799, endPoint y: 218, distance: 221.1
click at [799, 201] on h1 "Nori išmokti leisti Facebook reklamą kitiems verslams." at bounding box center [922, 182] width 246 height 37
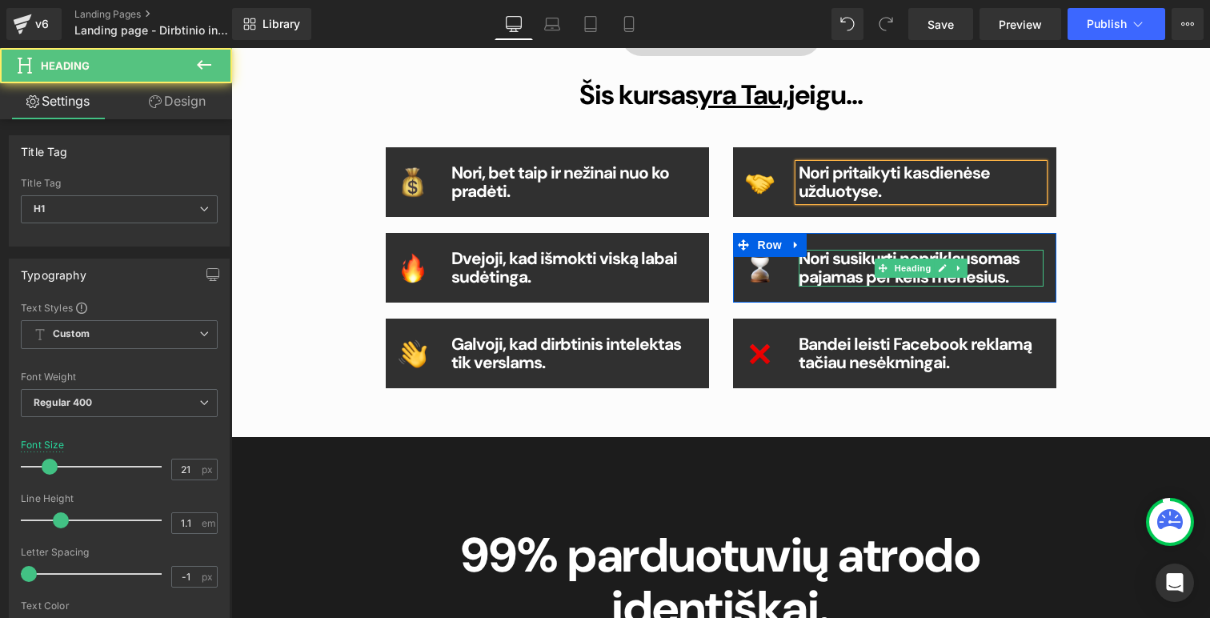
click at [1017, 287] on div "Nori susikurti nepriklausomas pajamas per kelis mėnesius. Heading" at bounding box center [922, 268] width 246 height 37
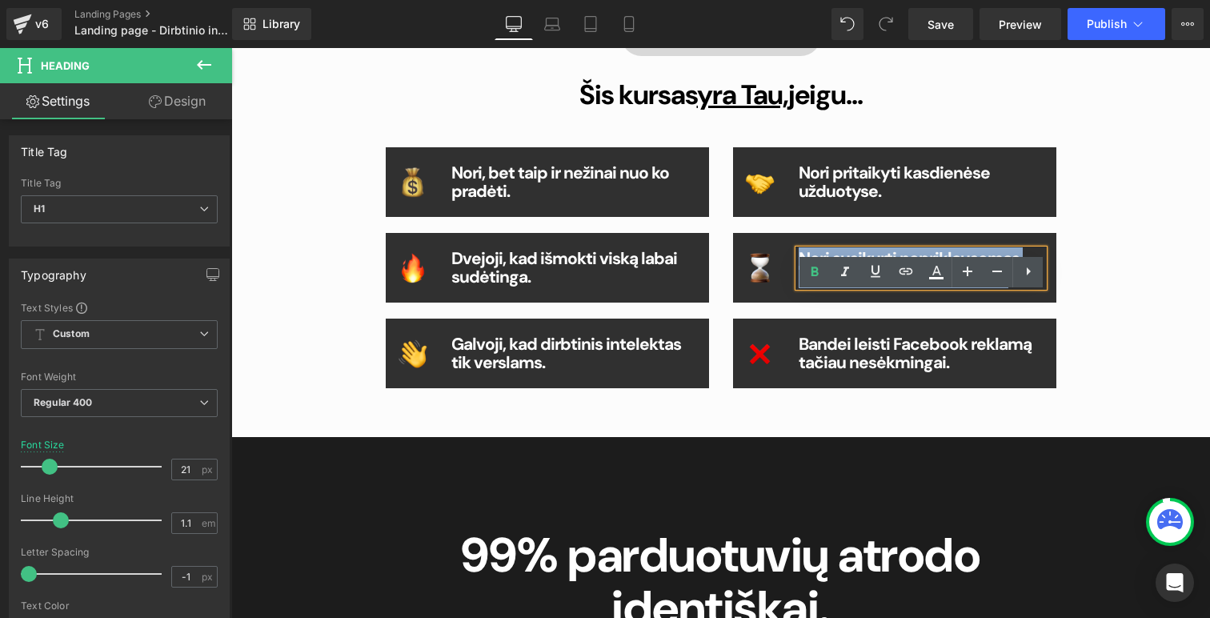
drag, startPoint x: 1016, startPoint y: 323, endPoint x: 805, endPoint y: 298, distance: 212.0
click at [804, 287] on h1 "Nori susikurti nepriklausomas pajamas per kelis mėnesius." at bounding box center [922, 268] width 246 height 37
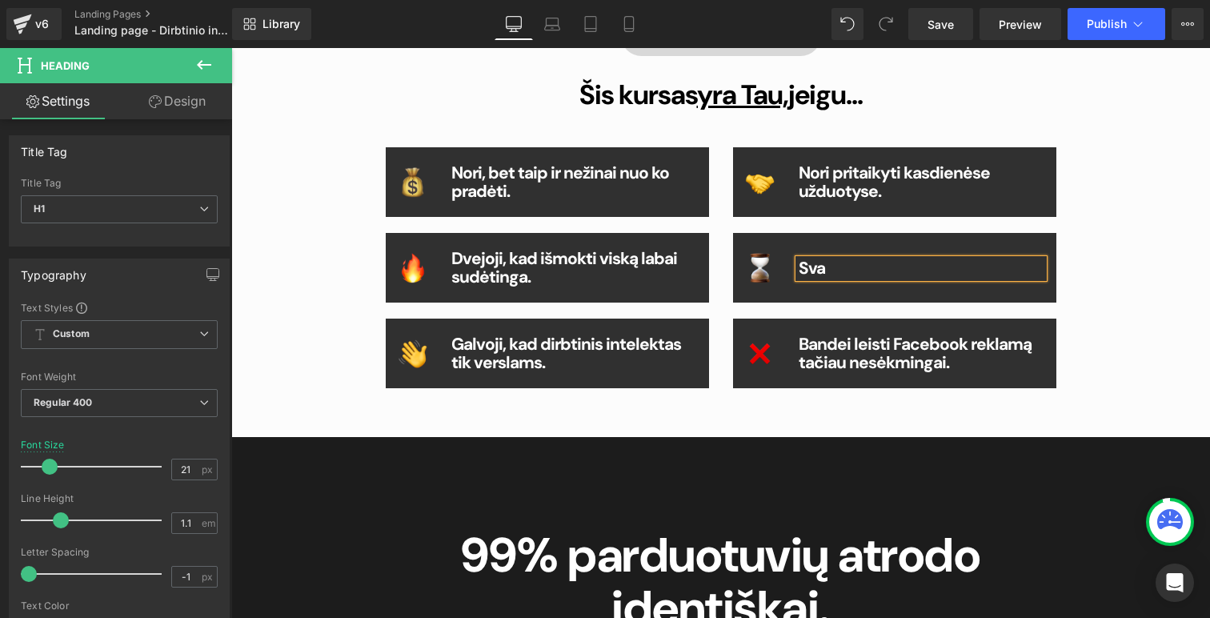
scroll to position [911, 0]
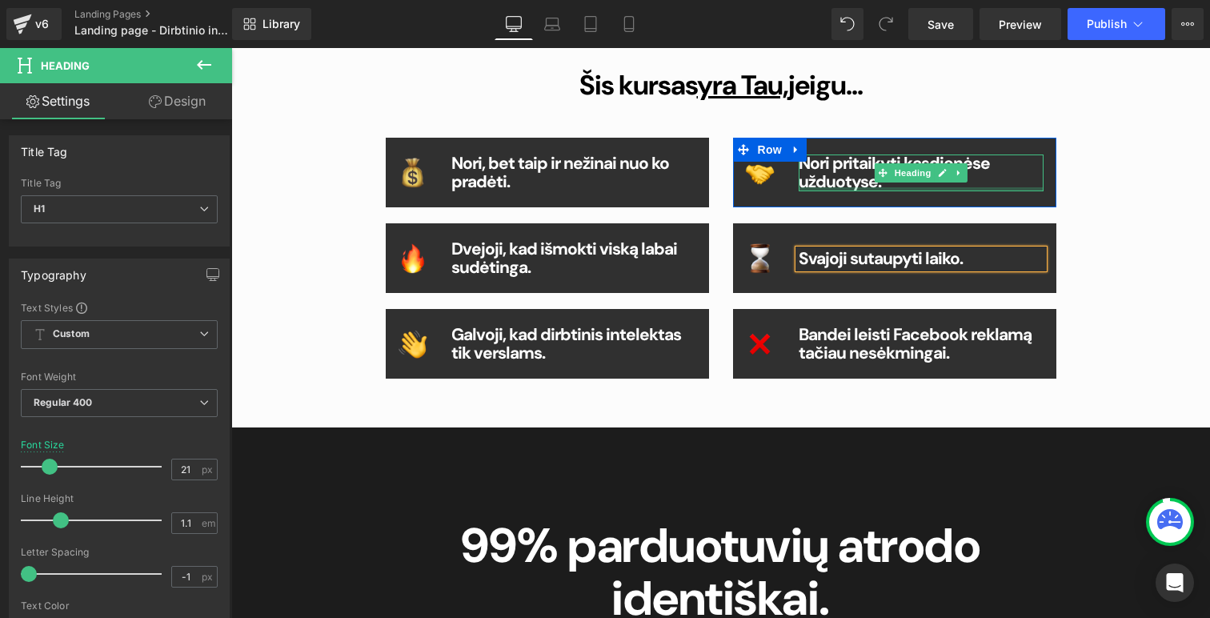
click at [902, 191] on div "Nori pritaikyti kasdienėse užduotyse. Heading" at bounding box center [922, 172] width 246 height 37
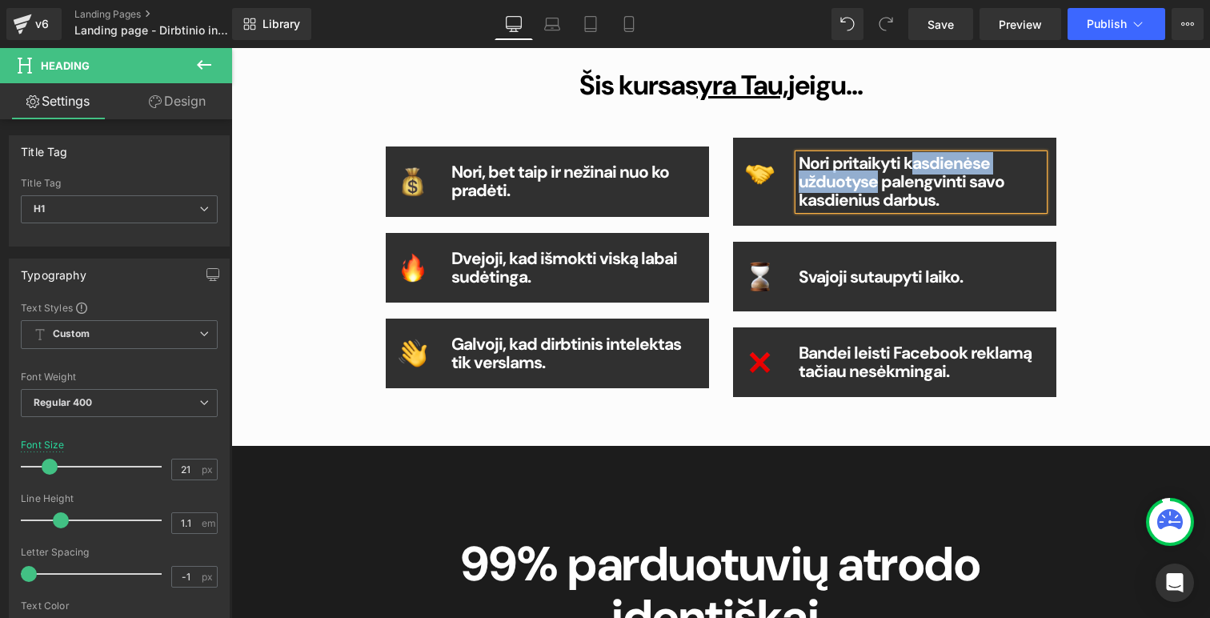
drag, startPoint x: 872, startPoint y: 227, endPoint x: 908, endPoint y: 202, distance: 43.1
click at [908, 202] on strong "Nori pritaikyti kasdienėse užduotyse palengvinti savo kasdienius darbus." at bounding box center [902, 181] width 206 height 59
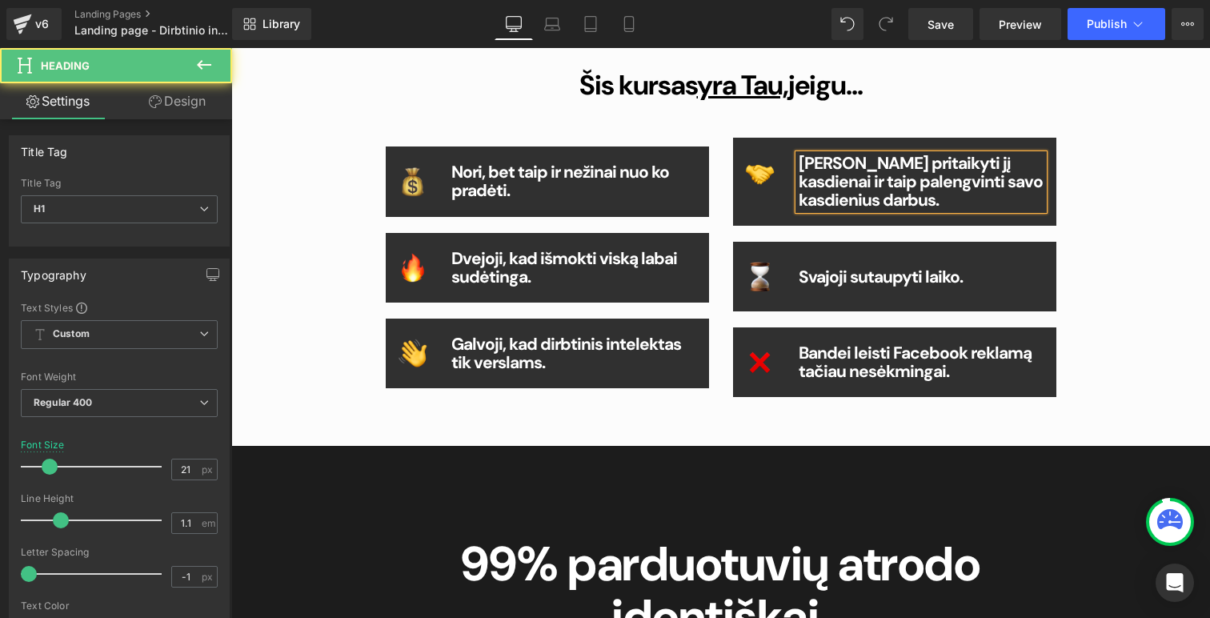
click at [927, 211] on strong "Nori pritaikyti jį kasdienai ir taip palengvinti savo kasdienius darbus." at bounding box center [921, 181] width 244 height 59
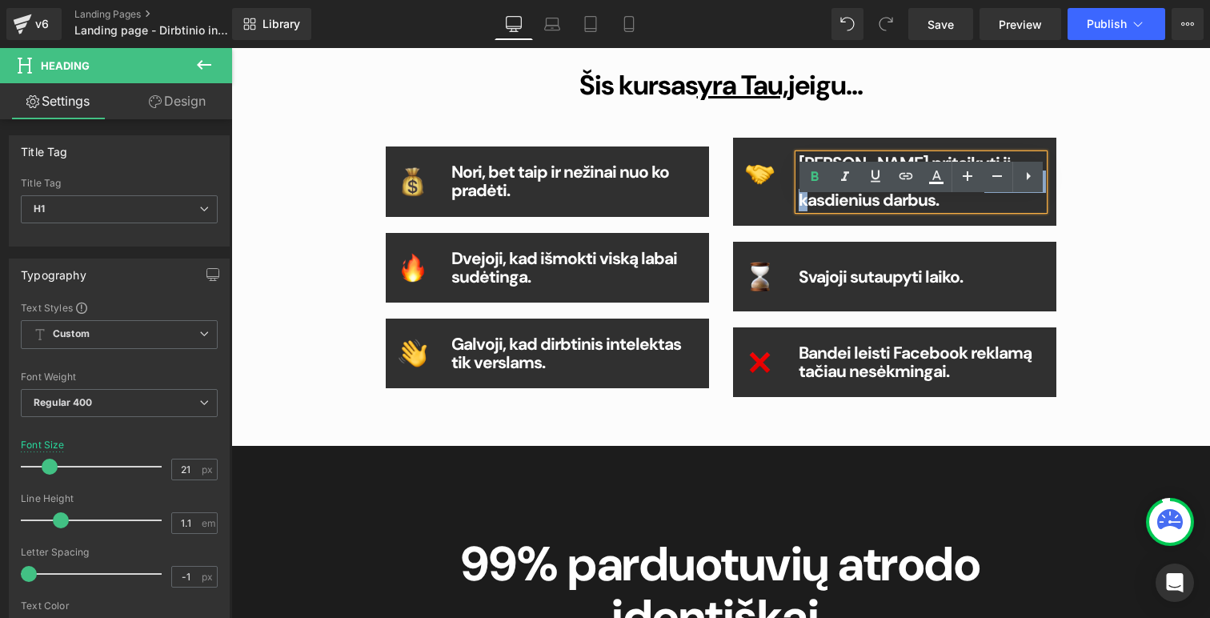
drag, startPoint x: 922, startPoint y: 224, endPoint x: 1040, endPoint y: 231, distance: 117.9
click at [1040, 210] on h1 "Nori pritaikyti jį kasdienai ir taip palengvinti savo kasdienius darbus." at bounding box center [922, 181] width 246 height 55
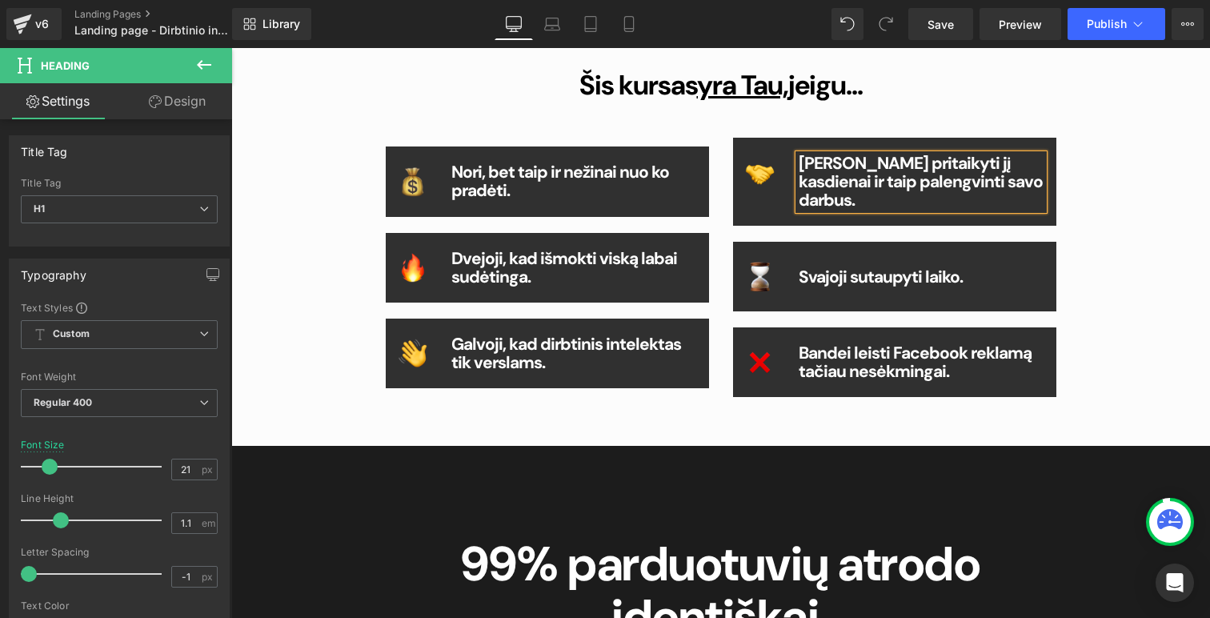
click at [1100, 247] on div "Kam skirtas kursas? Button Šis kursas yra Tau, jeigu... Heading Image Nori, bet…" at bounding box center [721, 198] width 960 height 480
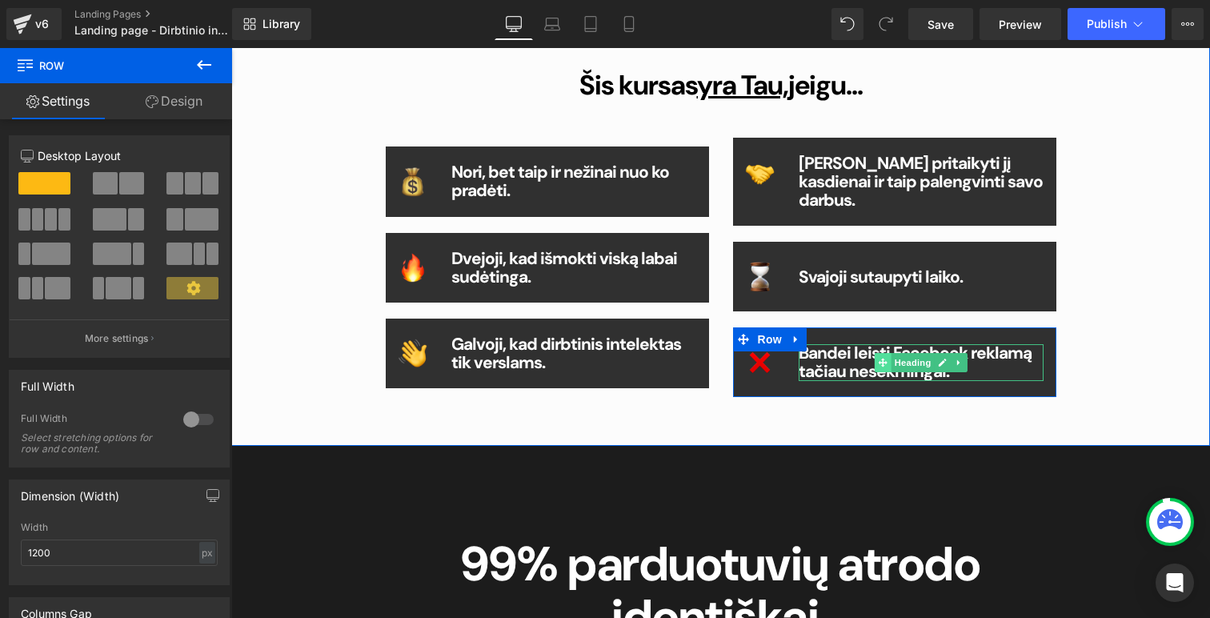
click at [887, 372] on span at bounding box center [883, 362] width 17 height 19
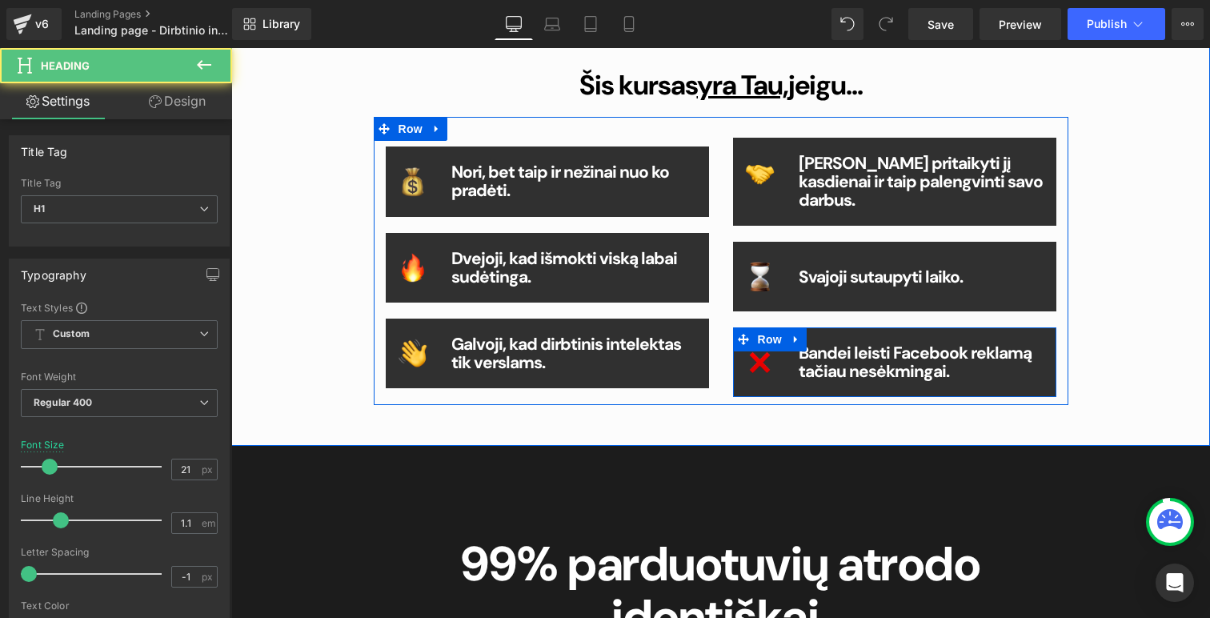
click at [979, 381] on h1 "Bandei leisti Facebook reklamą tačiau nesėkmingai." at bounding box center [922, 362] width 246 height 37
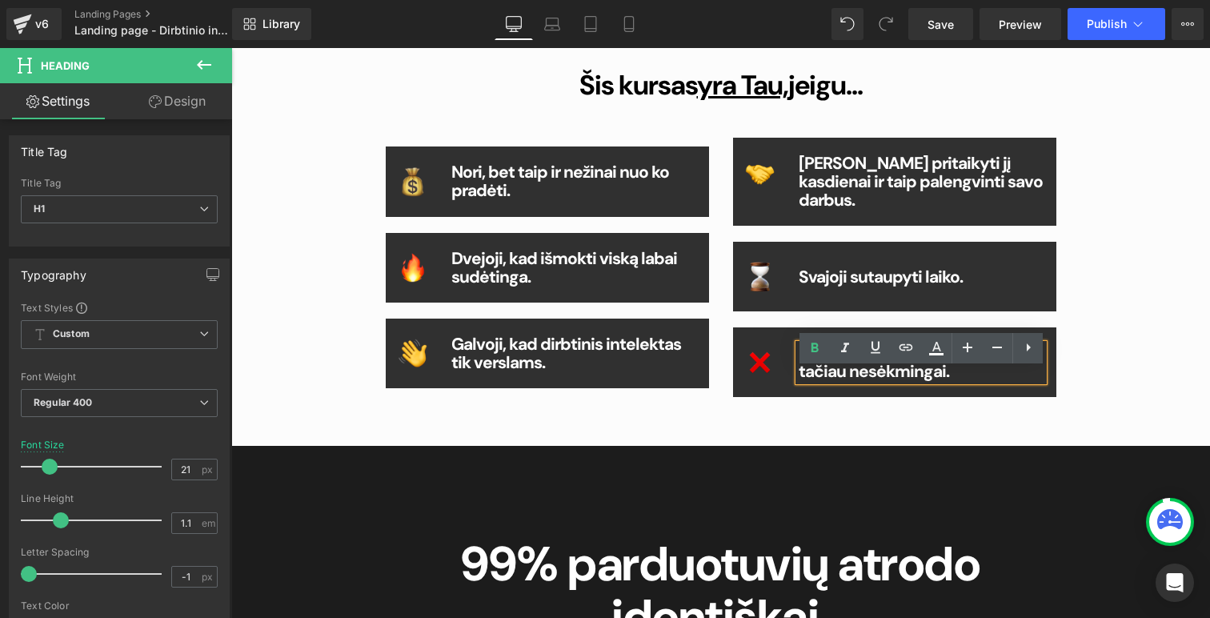
click at [979, 381] on h1 "Bandei leisti Facebook reklamą tačiau nesėkmingai." at bounding box center [922, 362] width 246 height 37
drag, startPoint x: 979, startPoint y: 400, endPoint x: 798, endPoint y: 385, distance: 181.5
click at [799, 381] on h1 "Bandei leisti Facebook reklamą tačiau nesėkmingai." at bounding box center [922, 362] width 246 height 37
paste div
click at [1171, 411] on div "Kam skirtas kursas? Button Šis kursas yra Tau, jeigu... Heading Image Nori, bet…" at bounding box center [721, 198] width 960 height 480
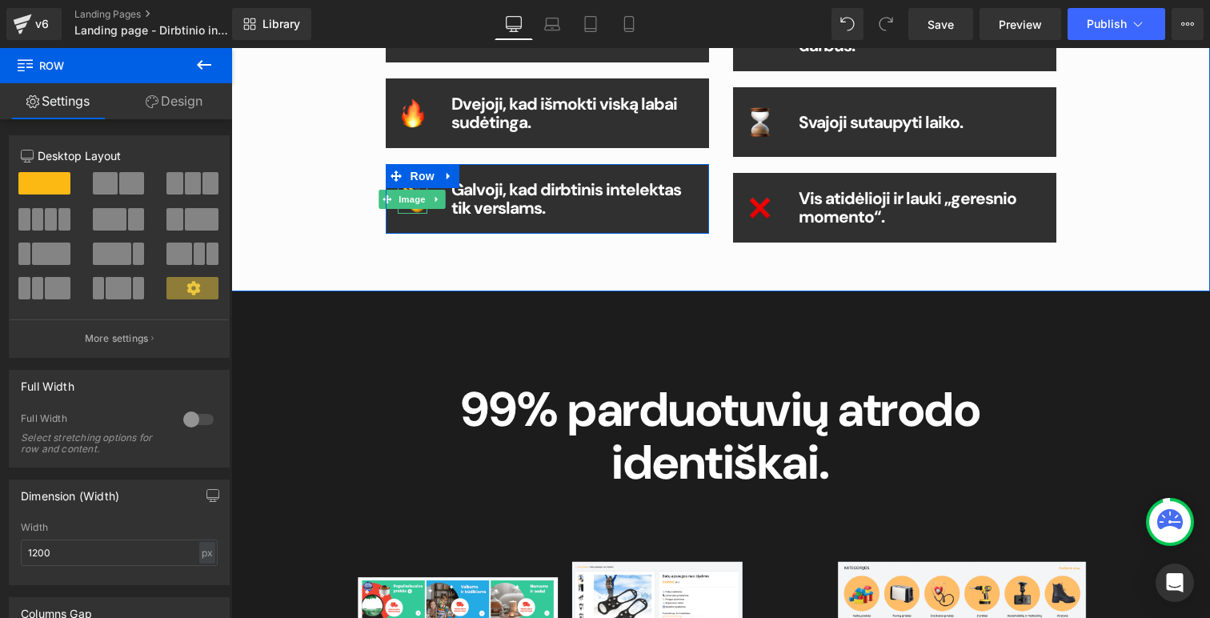
scroll to position [1125, 0]
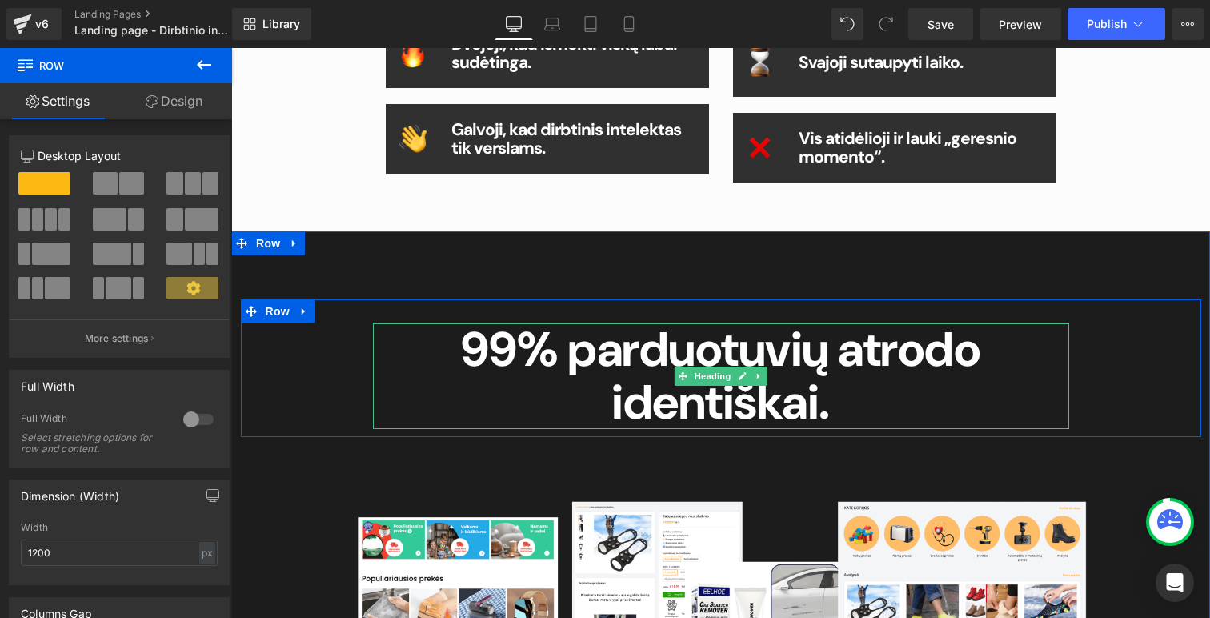
click at [756, 412] on strong "99% parduotuvių atrodo identiškai." at bounding box center [720, 376] width 519 height 116
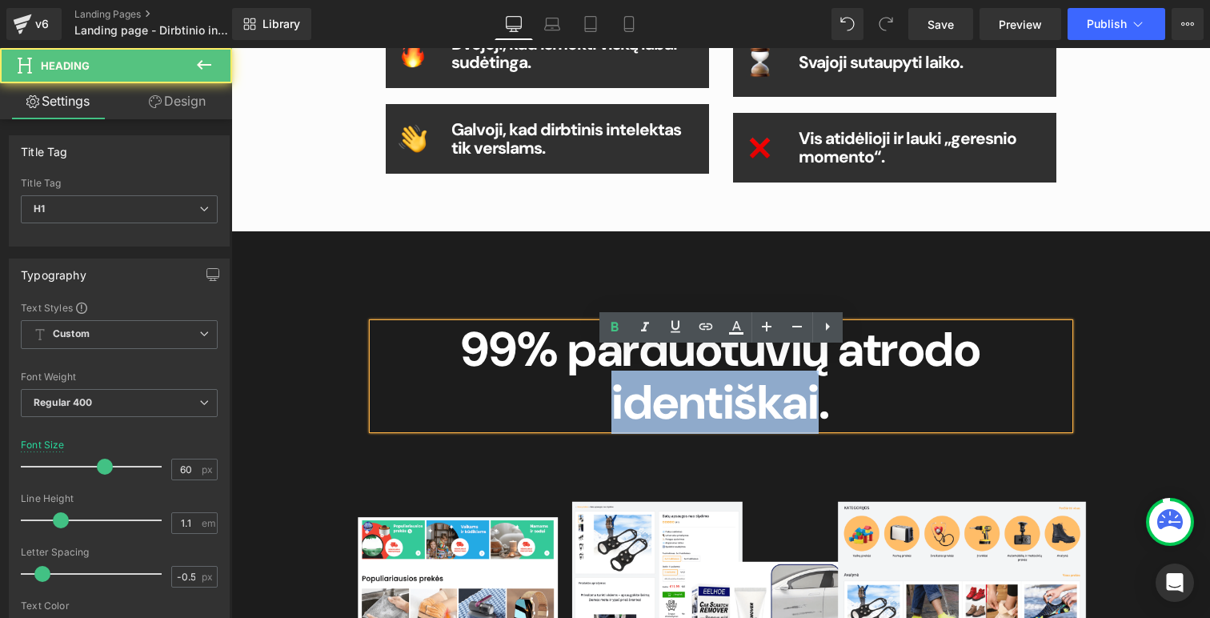
click at [756, 412] on strong "99% parduotuvių atrodo identiškai." at bounding box center [720, 376] width 519 height 116
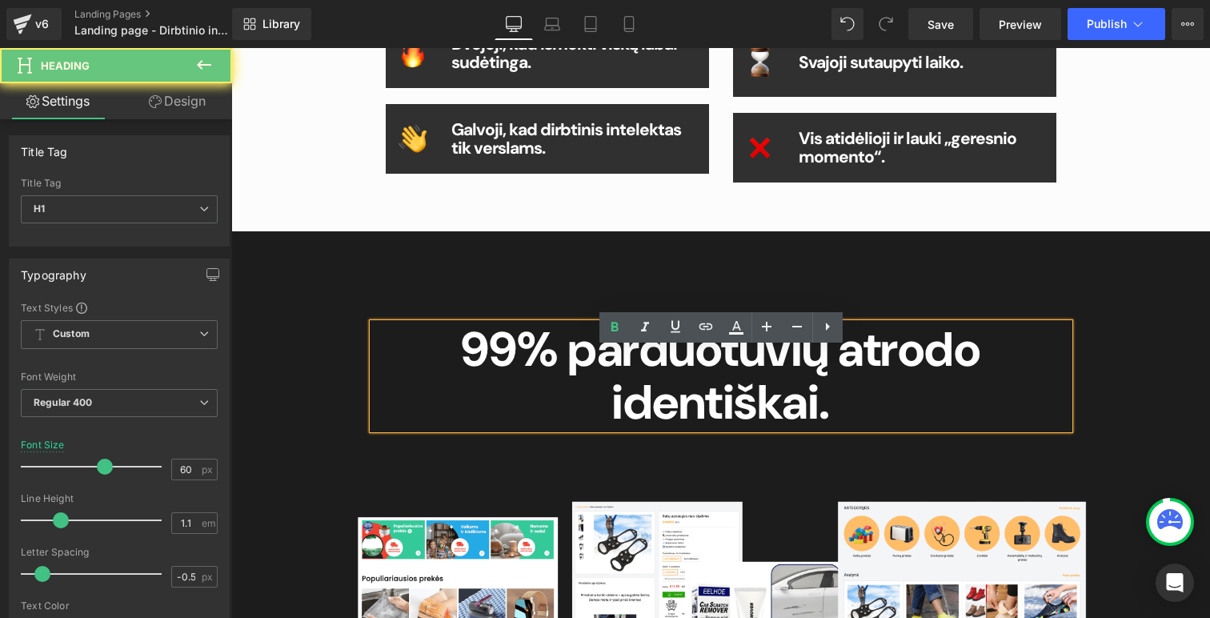
click at [854, 428] on h1 "99% parduotuvių atrodo identiškai." at bounding box center [721, 376] width 696 height 106
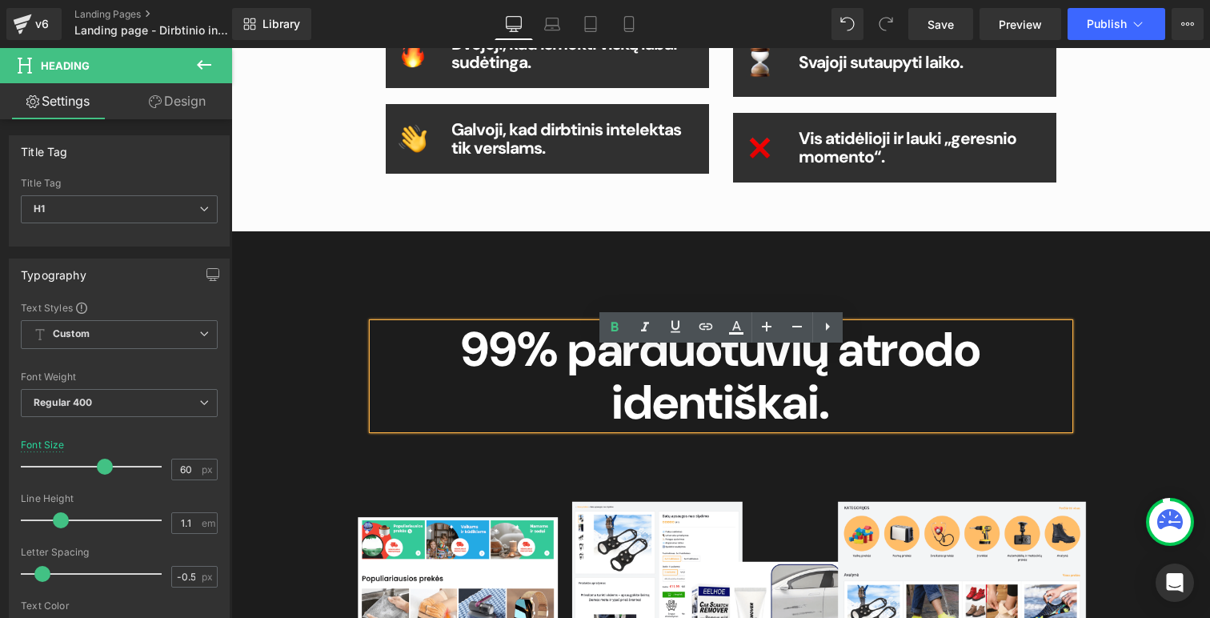
click at [842, 423] on h1 "99% parduotuvių atrodo identiškai." at bounding box center [721, 376] width 696 height 106
click at [716, 408] on strong "99% parduotuvių atrodo identiškai." at bounding box center [720, 376] width 519 height 116
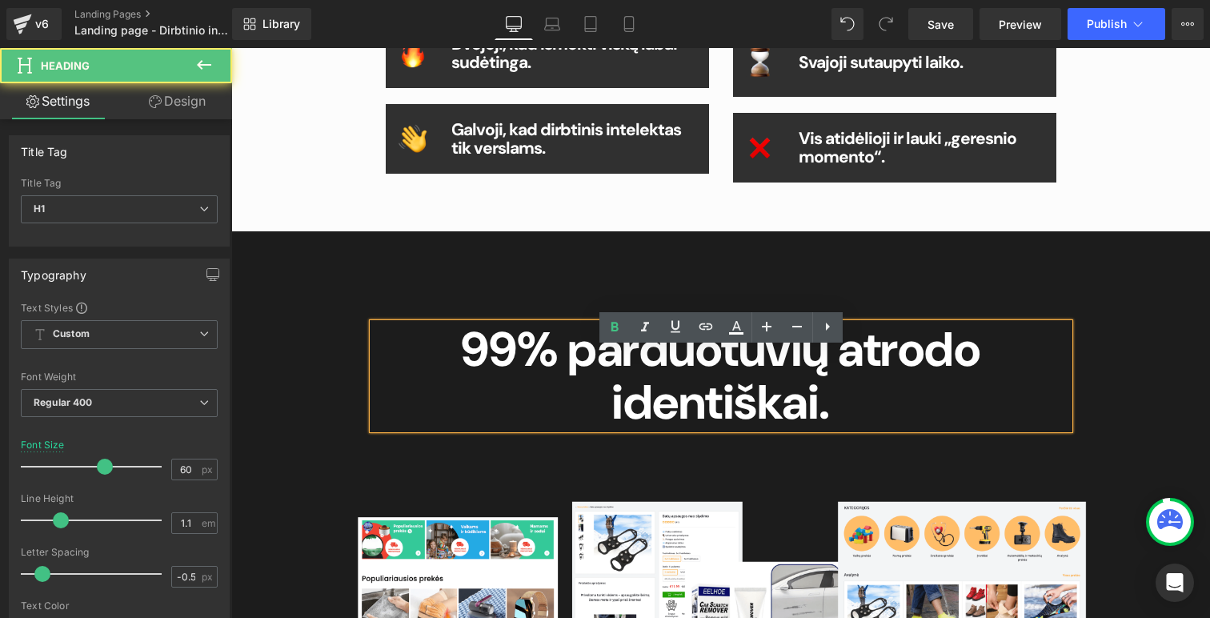
click at [768, 426] on strong "99% parduotuvių atrodo identiškai." at bounding box center [720, 376] width 519 height 116
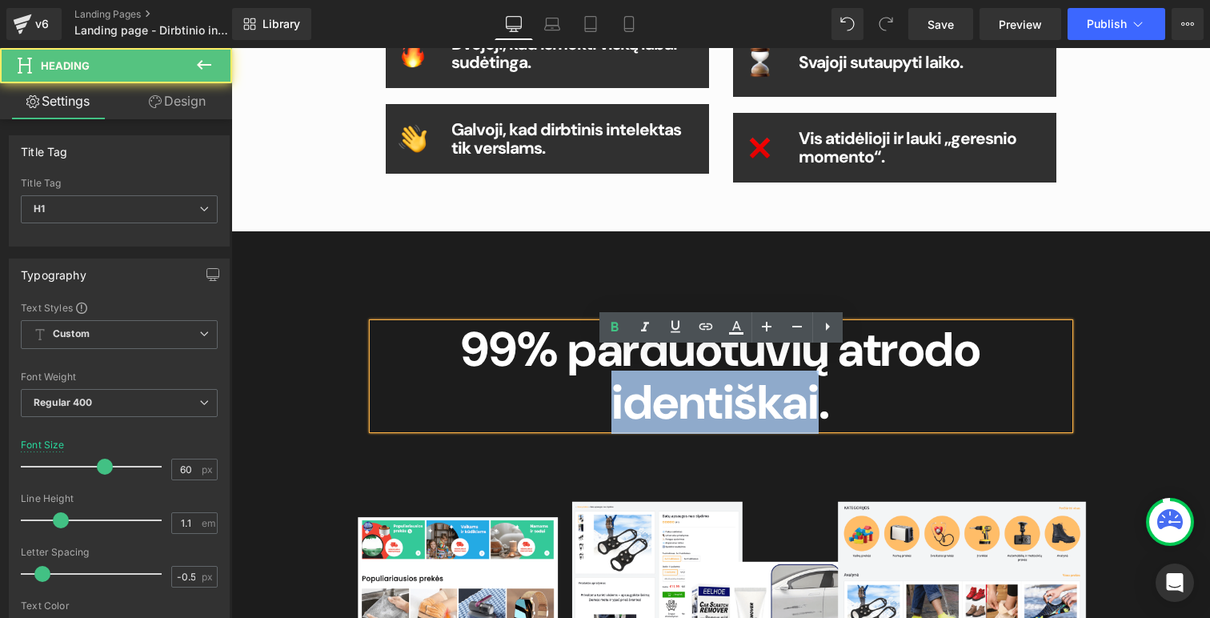
click at [768, 426] on strong "99% parduotuvių atrodo identiškai." at bounding box center [720, 376] width 519 height 116
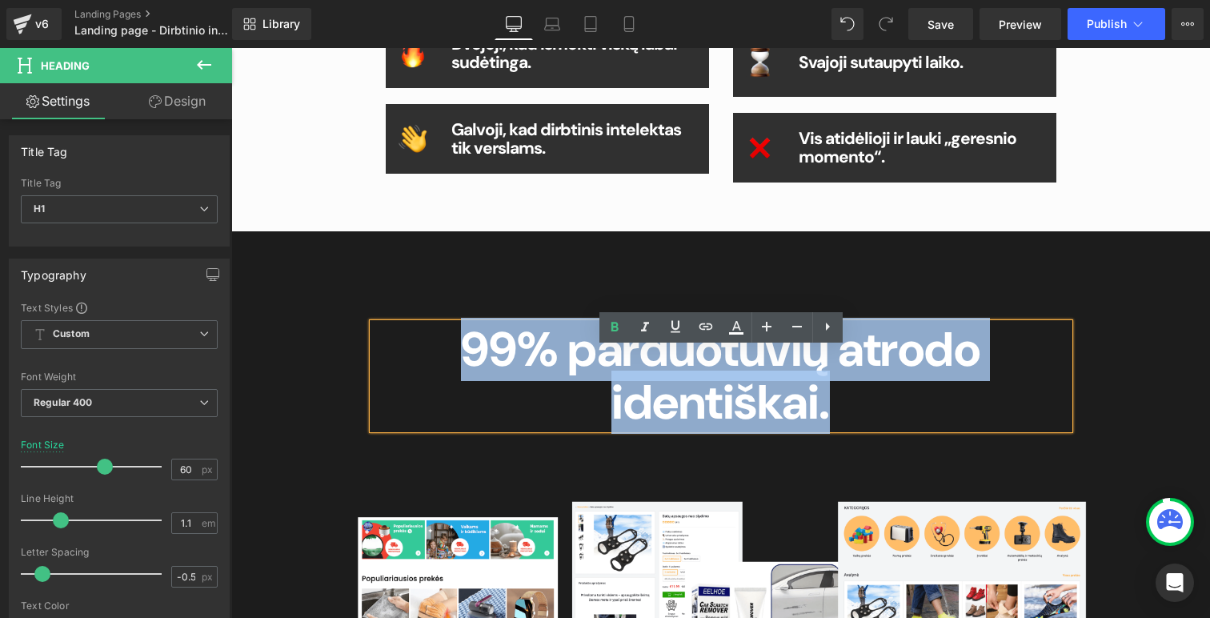
drag, startPoint x: 843, startPoint y: 438, endPoint x: 452, endPoint y: 377, distance: 395.3
click at [452, 377] on h1 "99% parduotuvių atrodo identiškai." at bounding box center [721, 376] width 696 height 106
paste div
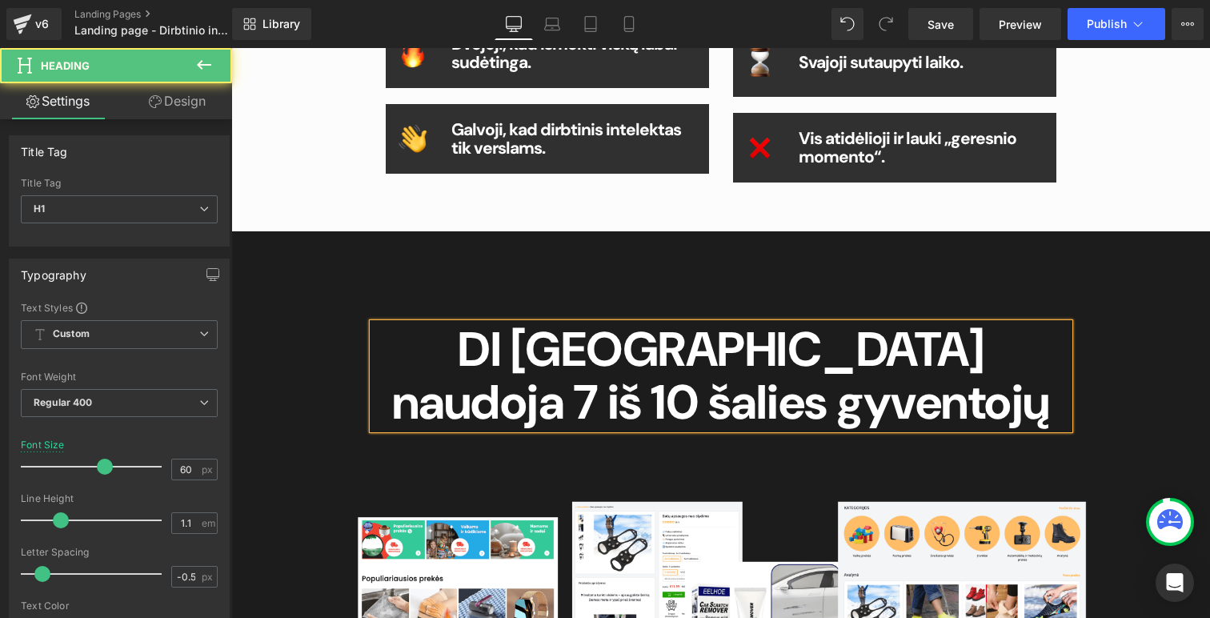
click at [689, 374] on b "DI Lietuvoje naudoja 7 iš 10 šalies gyventojų" at bounding box center [721, 376] width 658 height 116
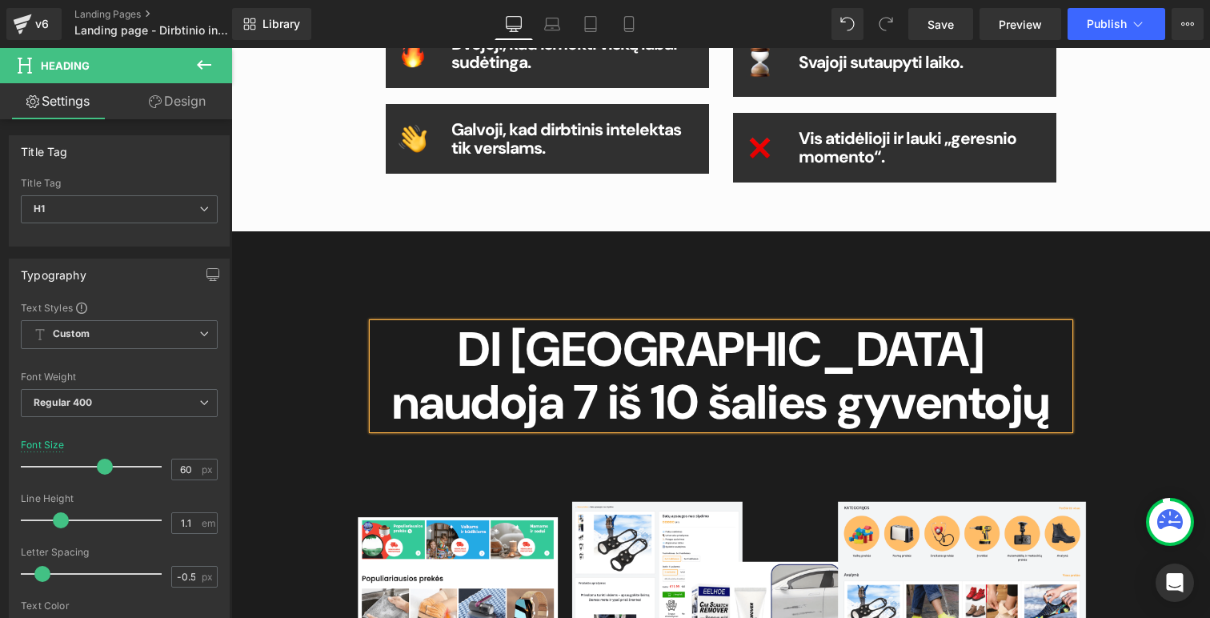
click at [443, 383] on b "DI Lietuvoje naudoja 7 iš 10 šalies gyventojų" at bounding box center [721, 376] width 658 height 116
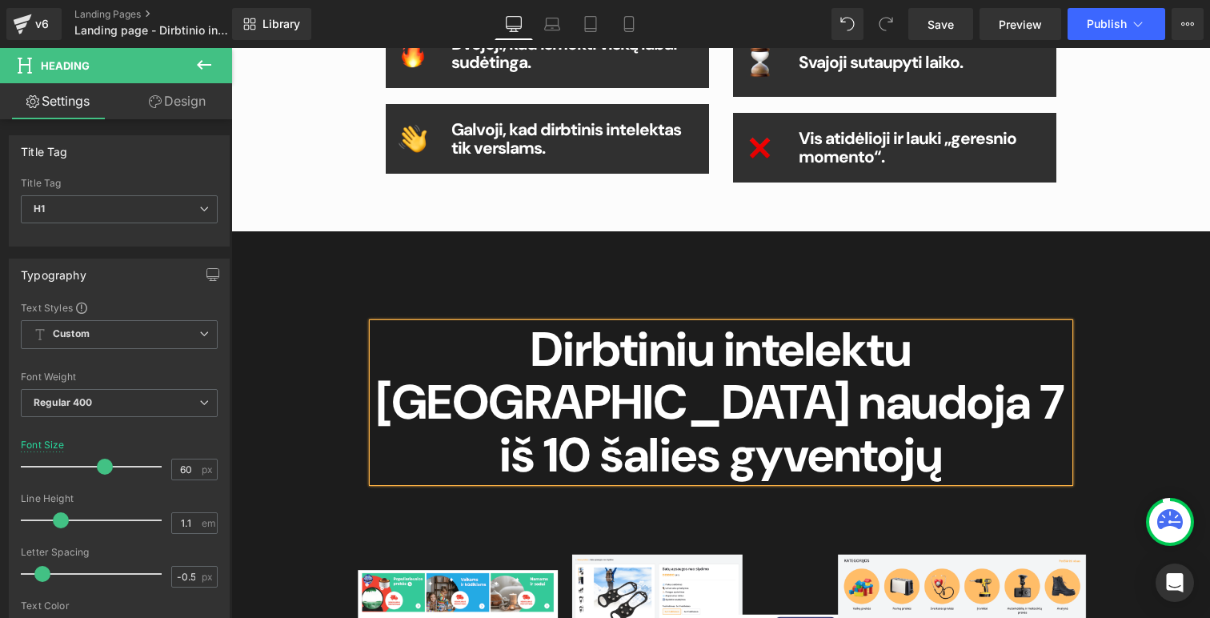
click at [675, 439] on b "Dirbtiniu intelektu Lietuvoje naudoja 7 iš 10 šalies gyventojų" at bounding box center [720, 402] width 689 height 169
click at [1051, 381] on h1 "Dirbtiniu intelektu Lietuvoje naudoja 7 iš 10 šalies gyventojų" at bounding box center [721, 402] width 696 height 158
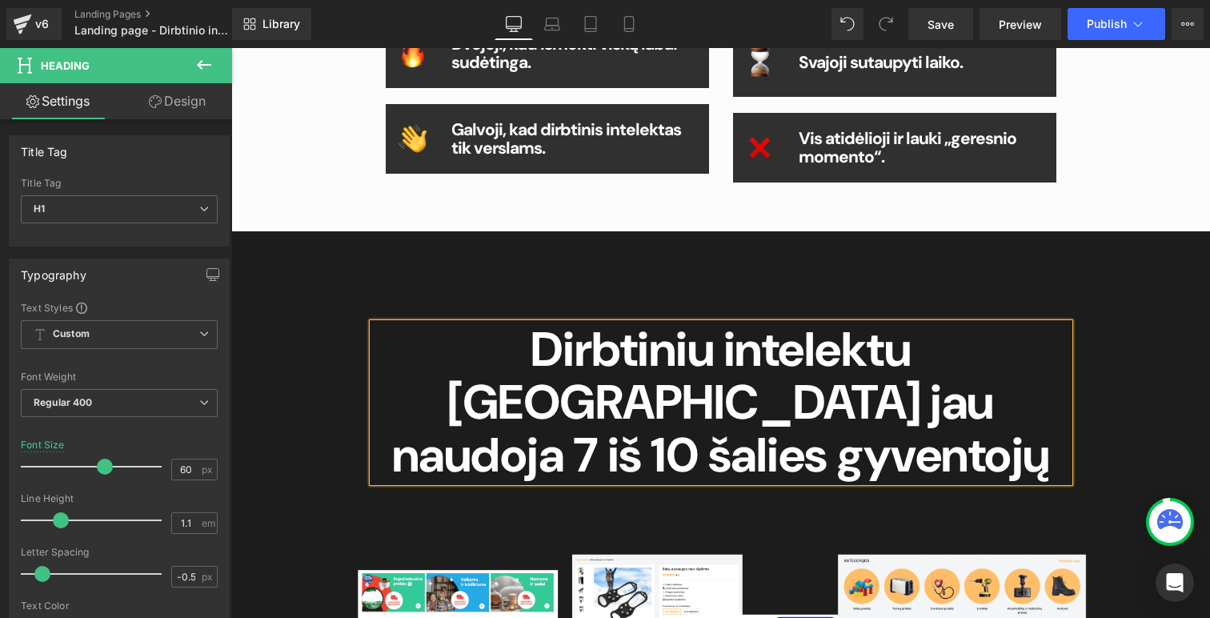
click at [703, 436] on b "Dirbtiniu intelektu Lietuvoje jau naudoja 7 iš 10 šalies gyventojų" at bounding box center [721, 402] width 658 height 169
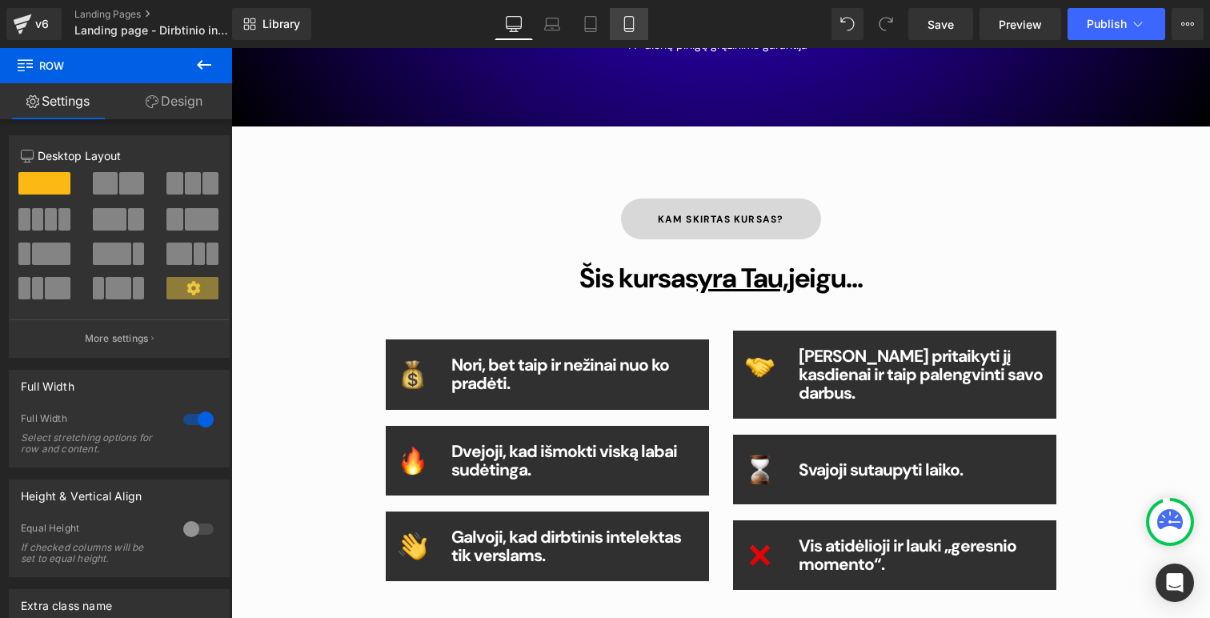
click at [626, 29] on icon at bounding box center [628, 29] width 9 height 0
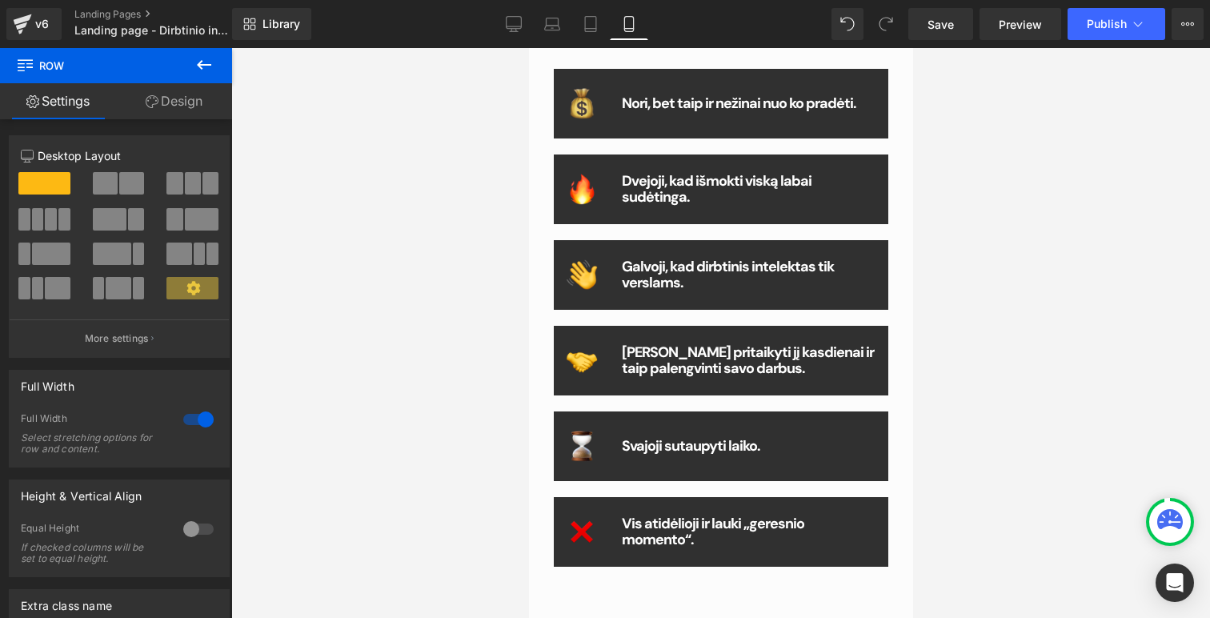
scroll to position [675, 0]
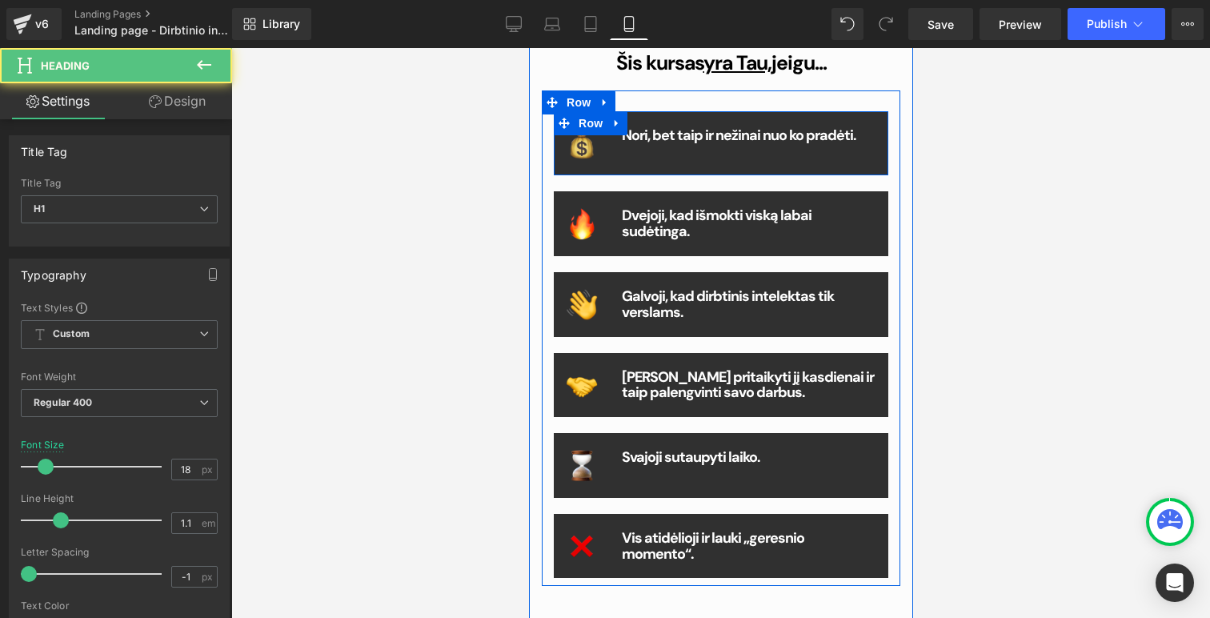
click at [828, 136] on b "Nori, bet taip ir nežinai nuo ko pradėti." at bounding box center [738, 135] width 234 height 19
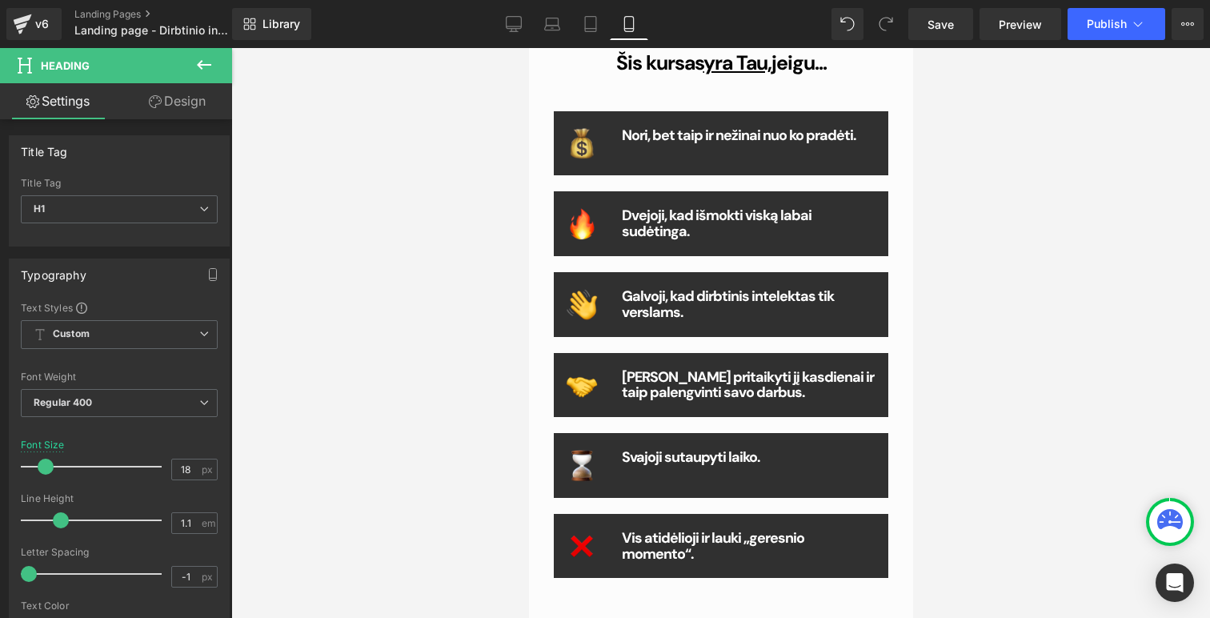
click at [182, 98] on link "Design" at bounding box center [177, 101] width 116 height 36
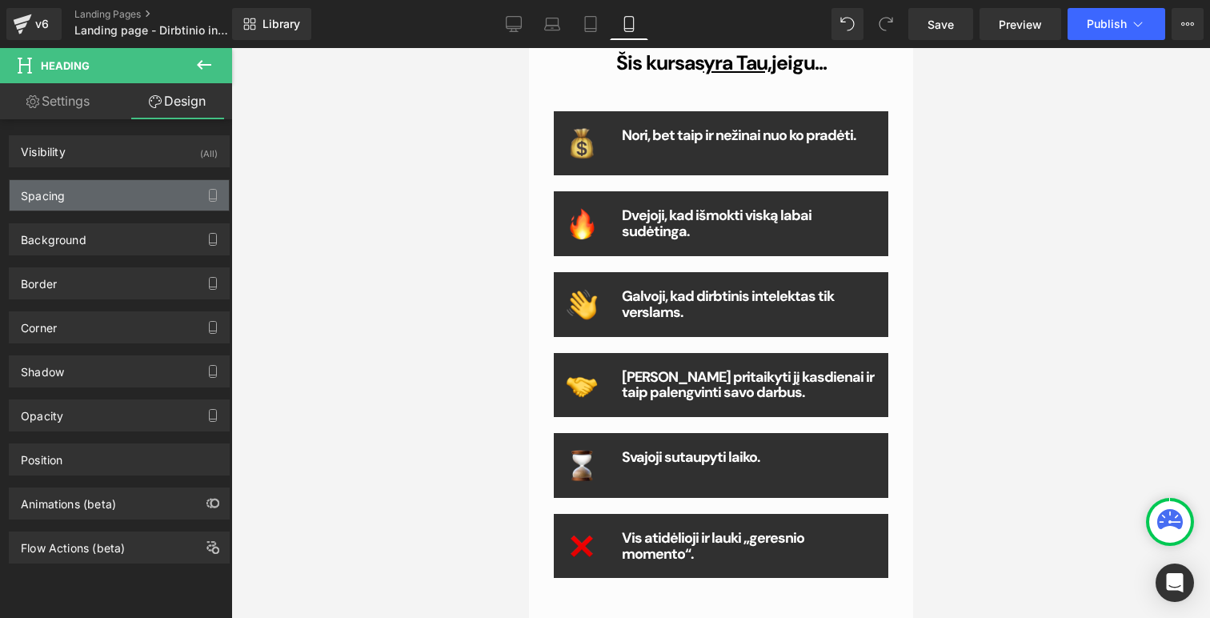
click at [98, 197] on div "Spacing" at bounding box center [119, 195] width 219 height 30
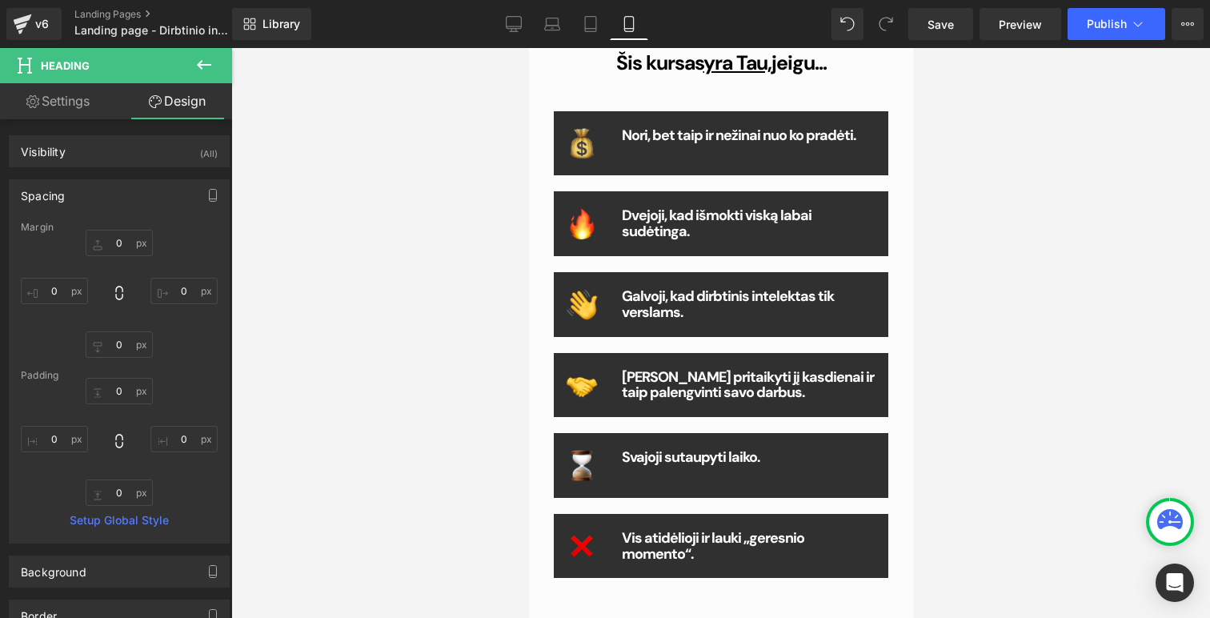
click at [59, 106] on link "Settings" at bounding box center [58, 101] width 116 height 36
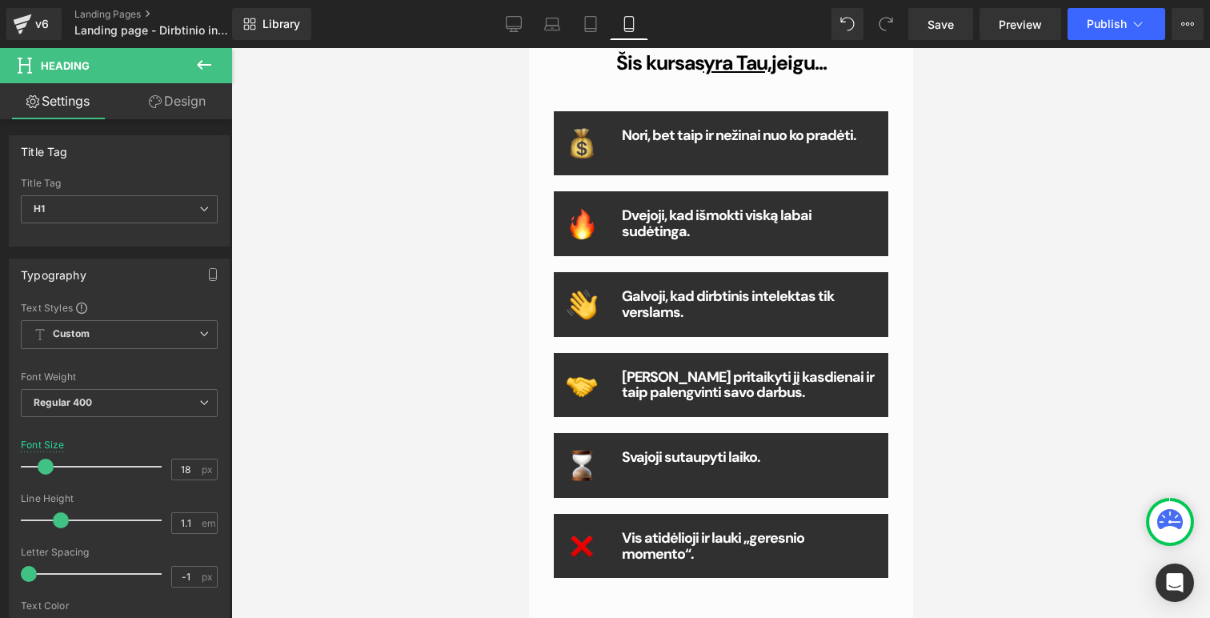
click at [140, 108] on link "Design" at bounding box center [177, 101] width 116 height 36
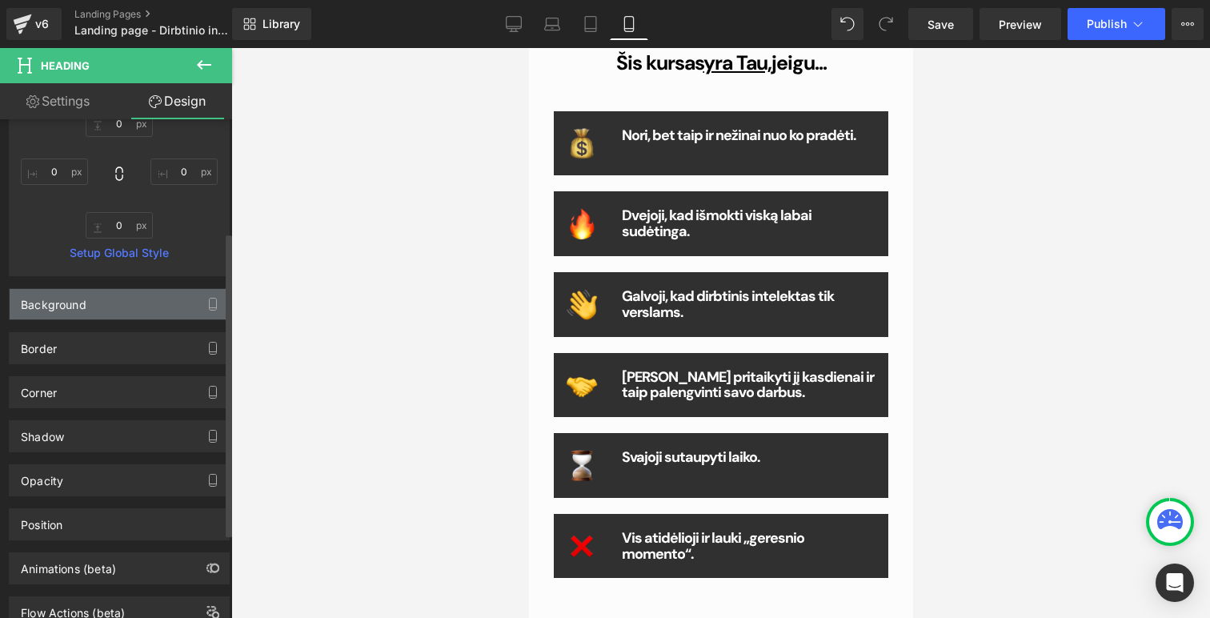
scroll to position [323, 0]
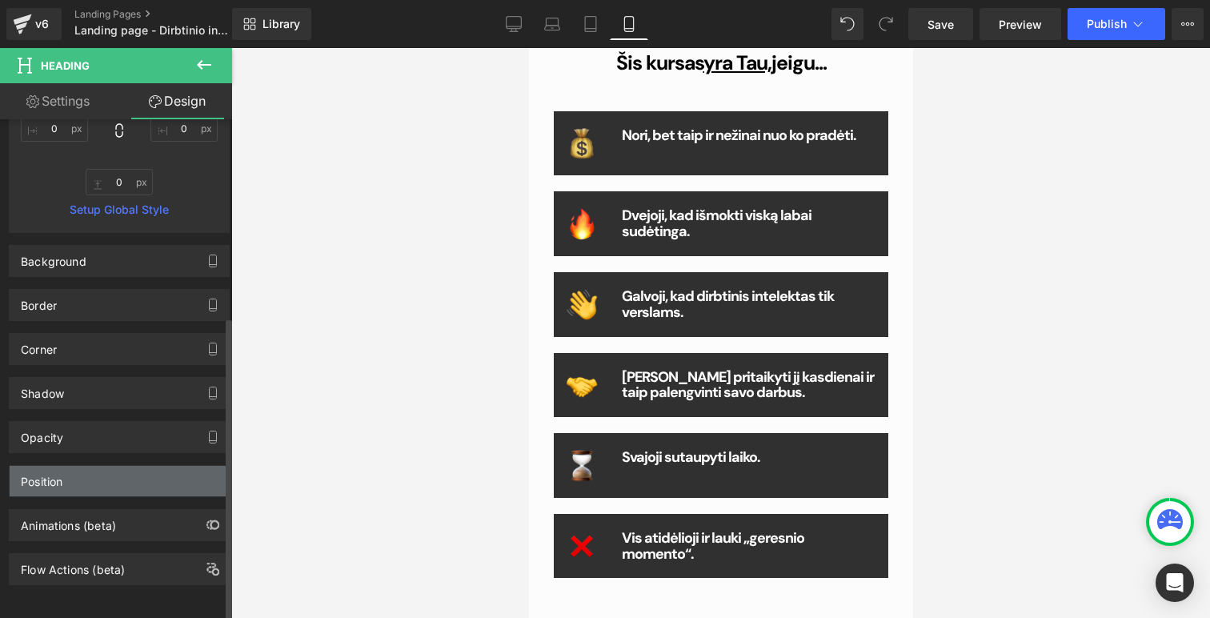
click at [70, 483] on div "Position" at bounding box center [119, 481] width 219 height 30
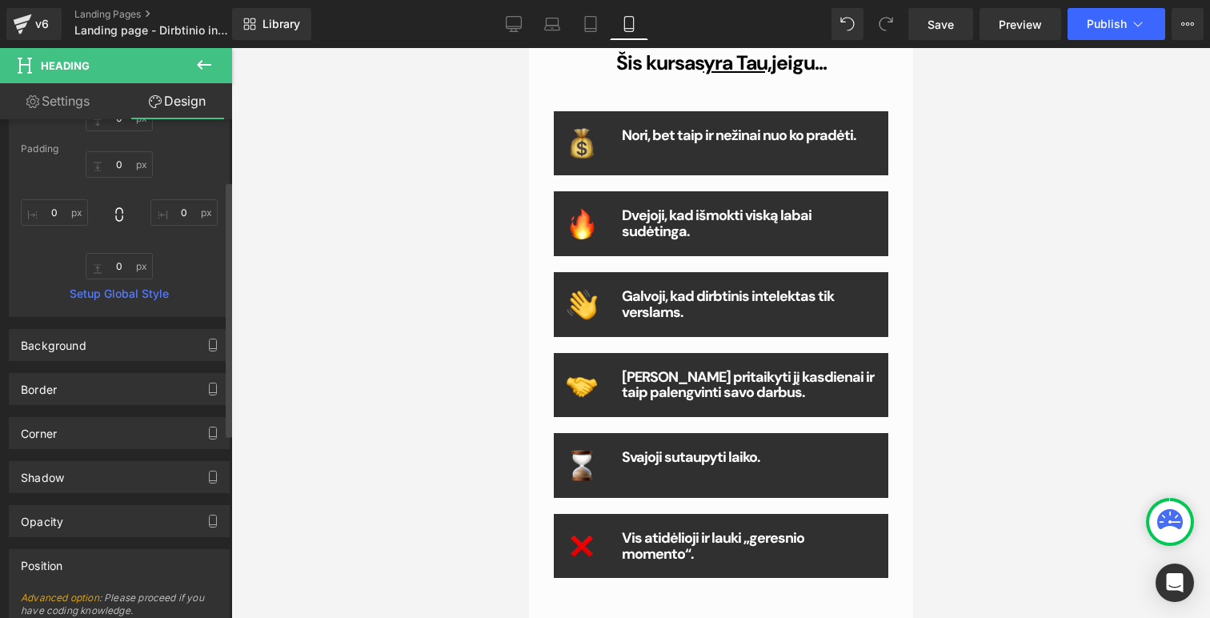
scroll to position [0, 0]
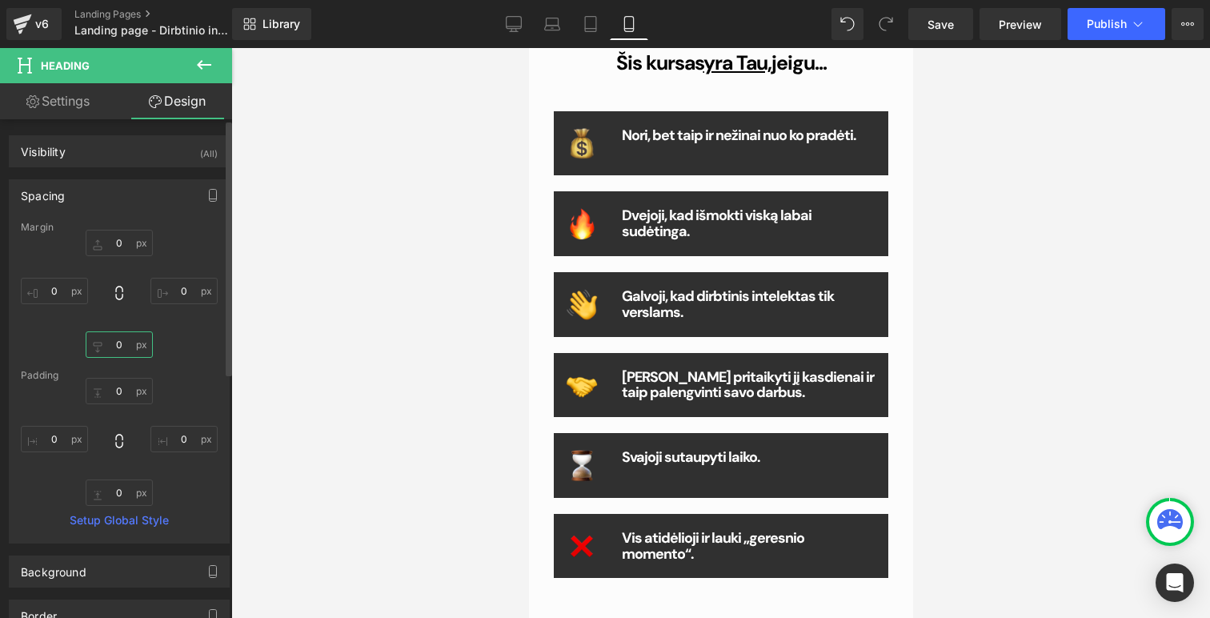
click at [123, 351] on input "0" at bounding box center [119, 344] width 67 height 26
type input "10"
click at [206, 320] on div "0 0 10 0" at bounding box center [119, 294] width 197 height 128
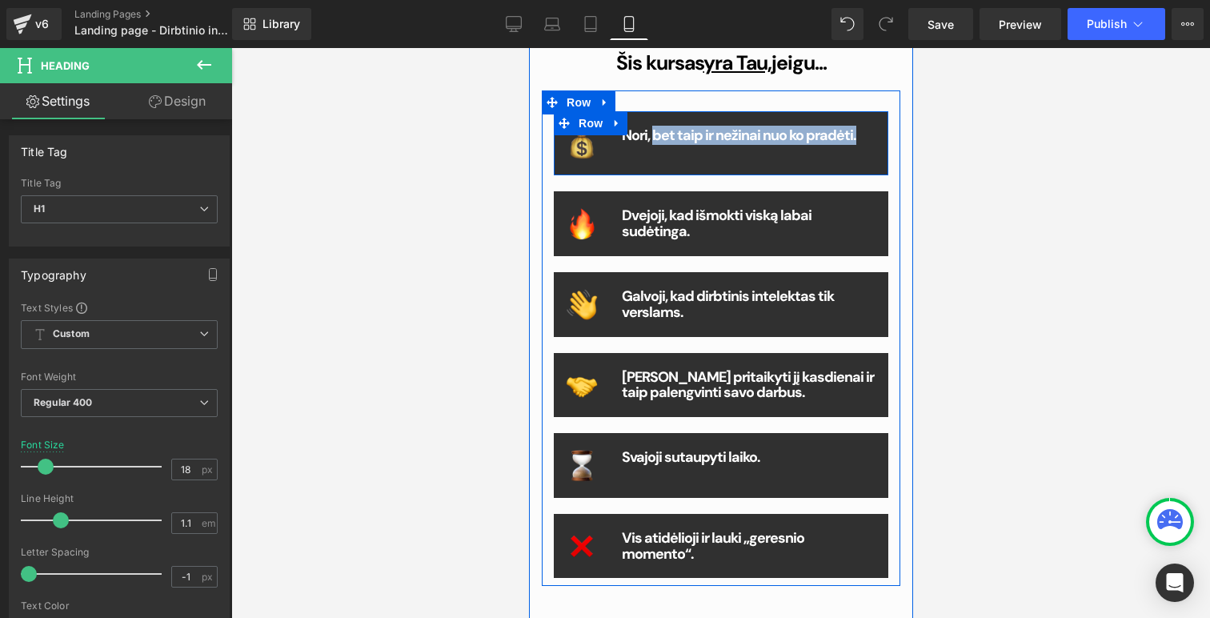
click at [653, 147] on div "Nori, bet taip ir nežinai nuo ko pradėti. Heading" at bounding box center [748, 140] width 279 height 24
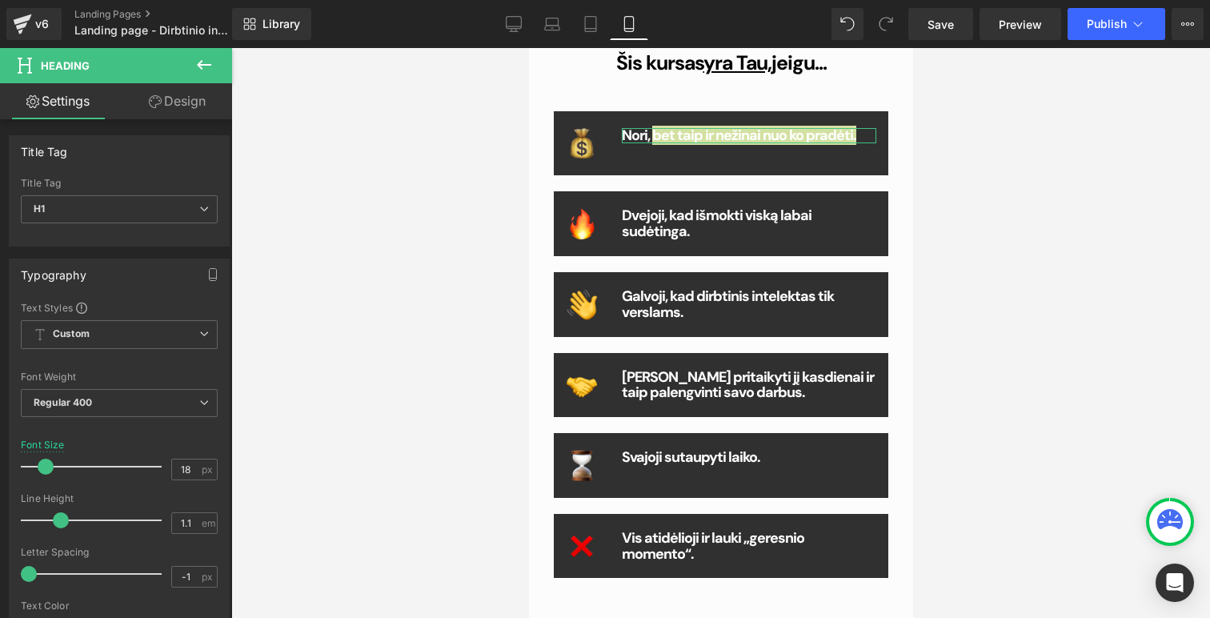
click at [193, 102] on link "Design" at bounding box center [177, 101] width 116 height 36
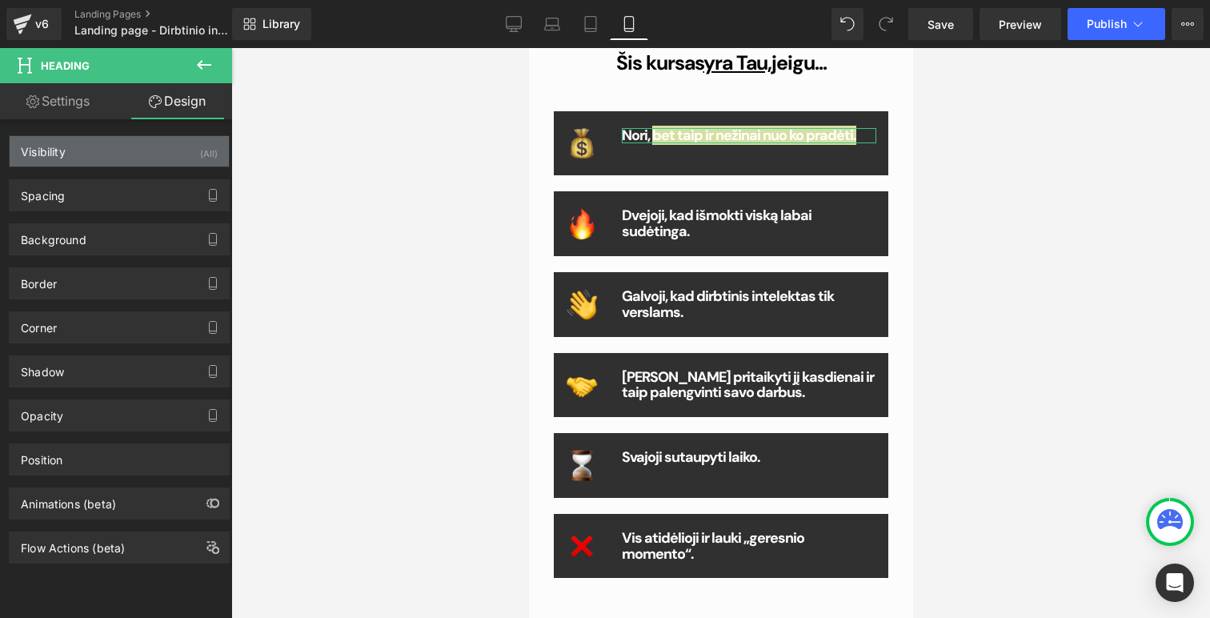
click at [99, 148] on div "Visibility (All)" at bounding box center [119, 151] width 219 height 30
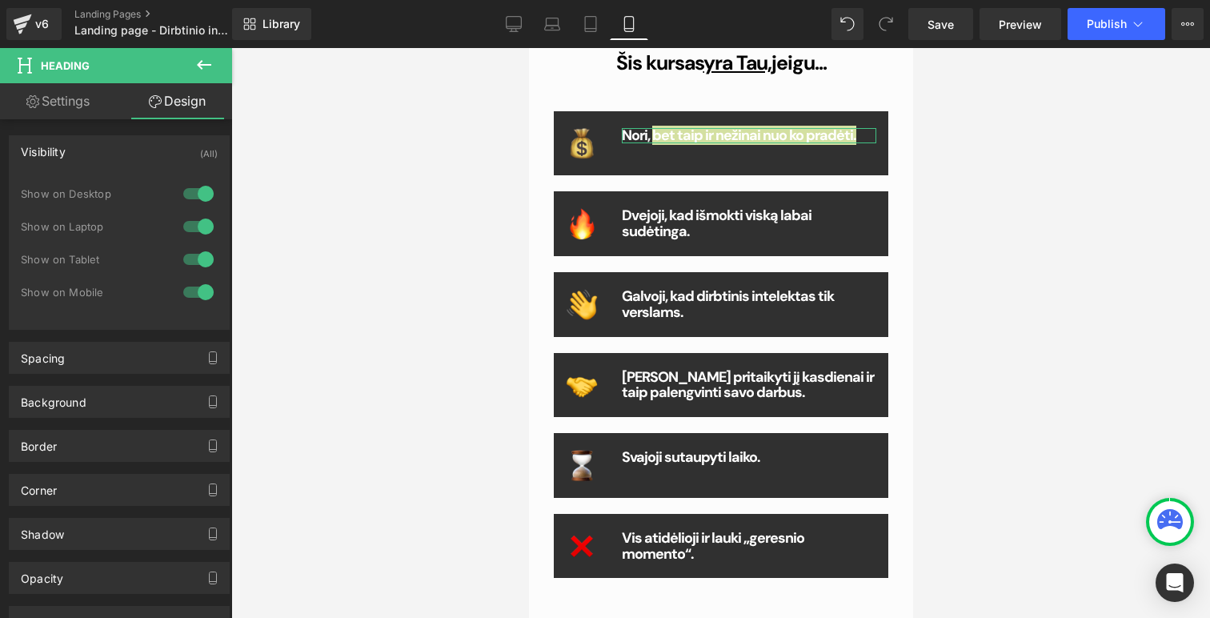
click at [110, 150] on div "Visibility (All)" at bounding box center [119, 151] width 219 height 30
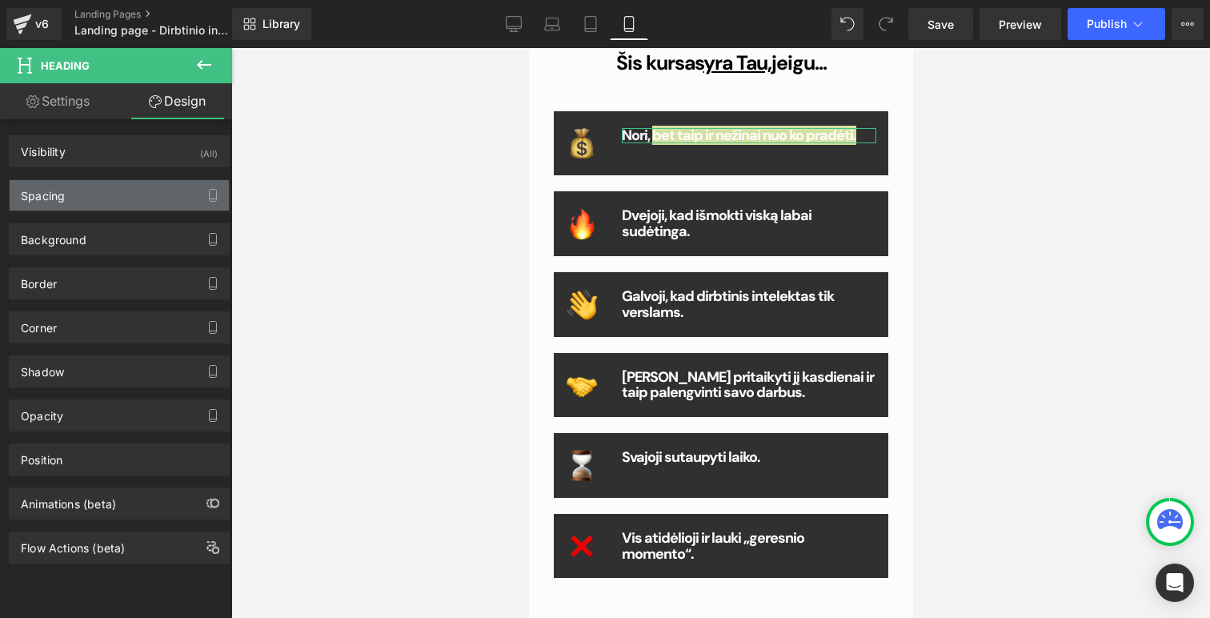
click at [106, 195] on div "Spacing" at bounding box center [119, 195] width 219 height 30
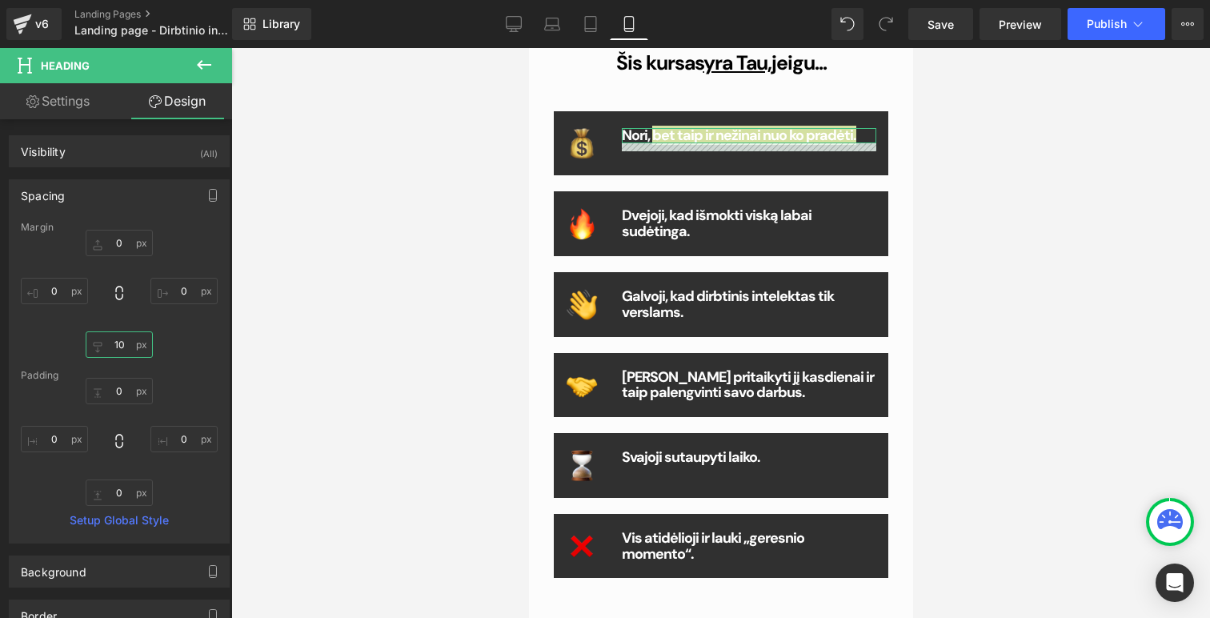
click at [144, 346] on input "10" at bounding box center [119, 344] width 67 height 26
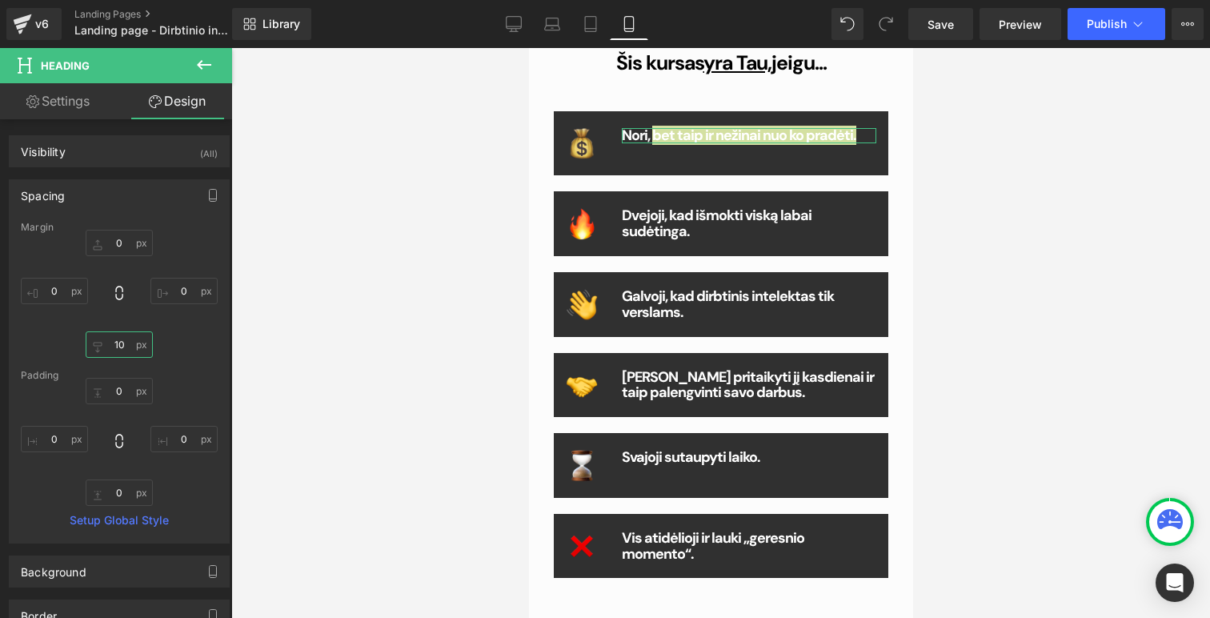
click at [144, 346] on input "10" at bounding box center [119, 344] width 67 height 26
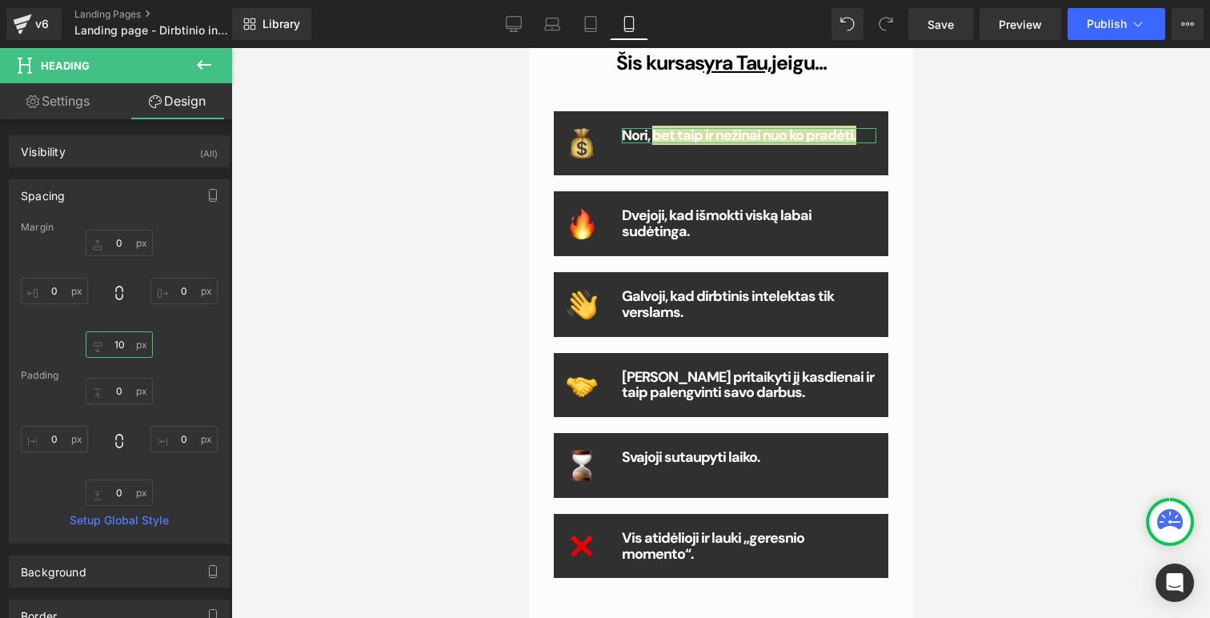
click at [144, 346] on input "10" at bounding box center [119, 344] width 67 height 26
click at [94, 346] on input "10" at bounding box center [119, 344] width 67 height 26
click at [125, 351] on input "10" at bounding box center [119, 344] width 67 height 26
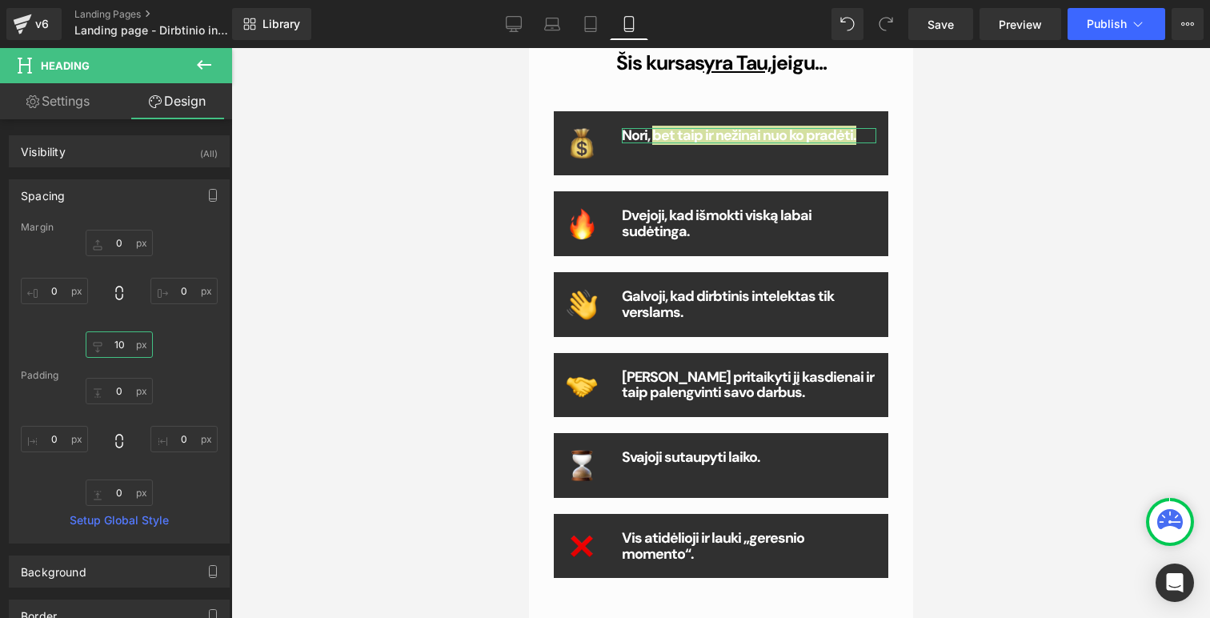
type input "1"
type input "0"
click at [118, 233] on input "0" at bounding box center [119, 243] width 67 height 26
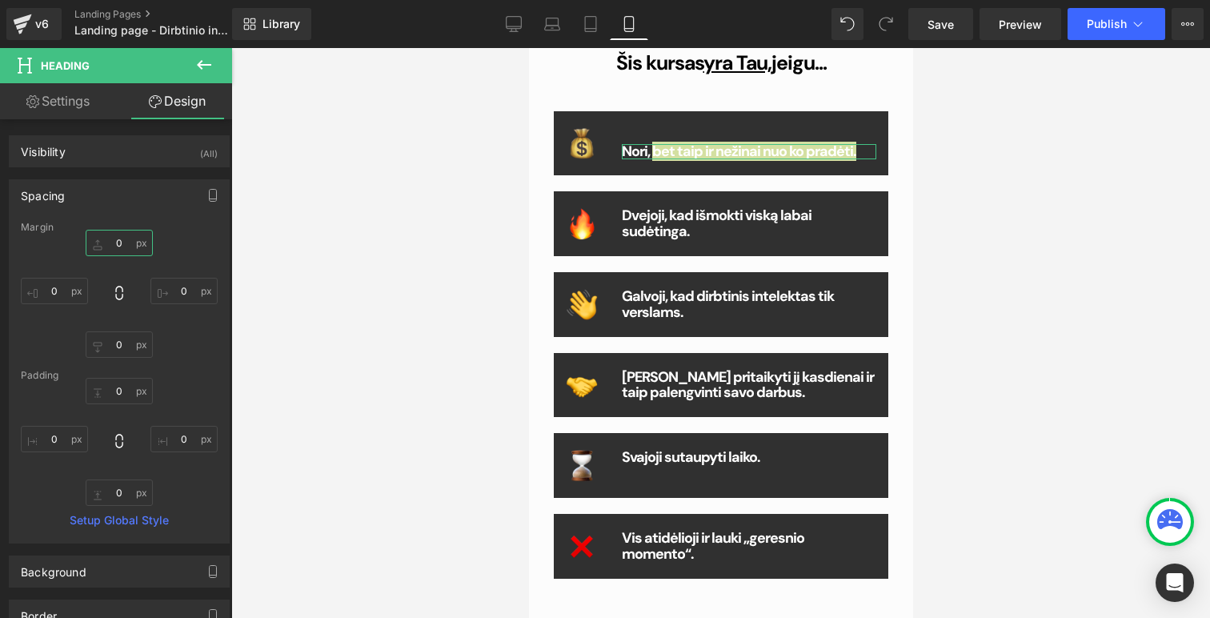
type input "10"
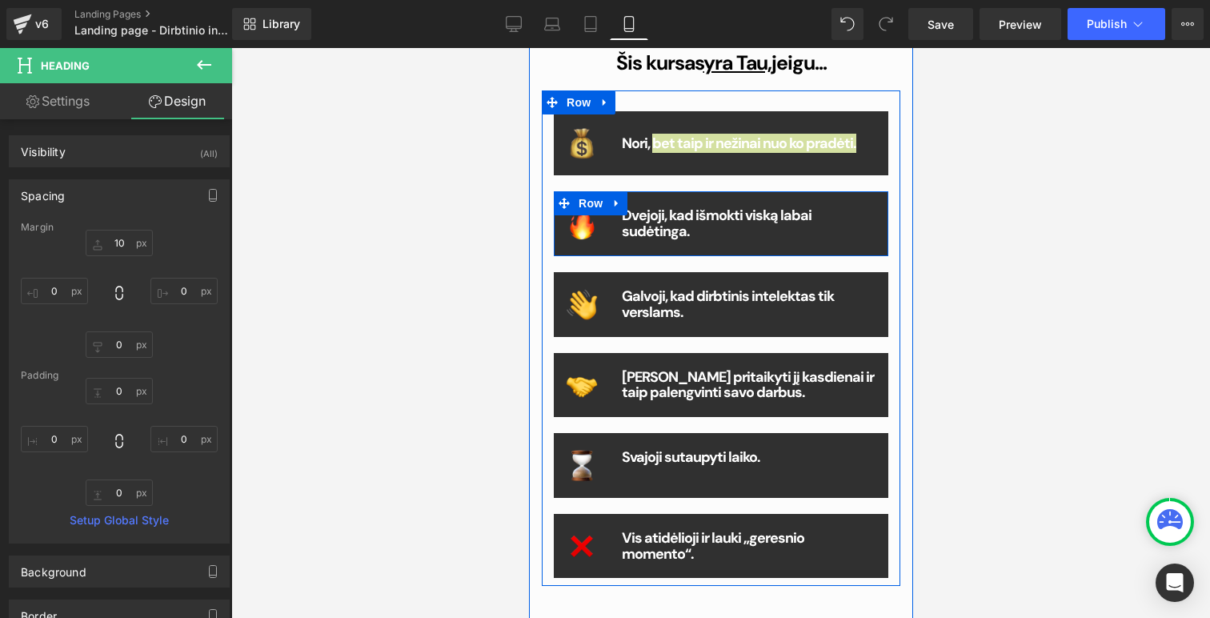
click at [710, 219] on icon at bounding box center [705, 223] width 9 height 9
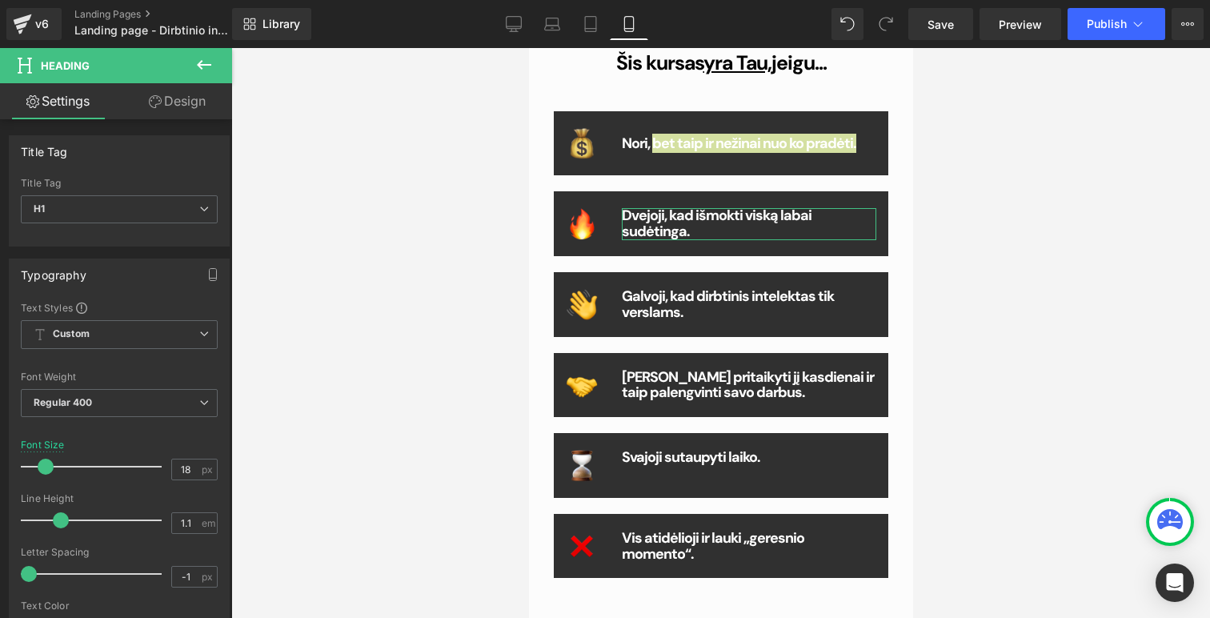
click at [179, 106] on link "Design" at bounding box center [177, 101] width 116 height 36
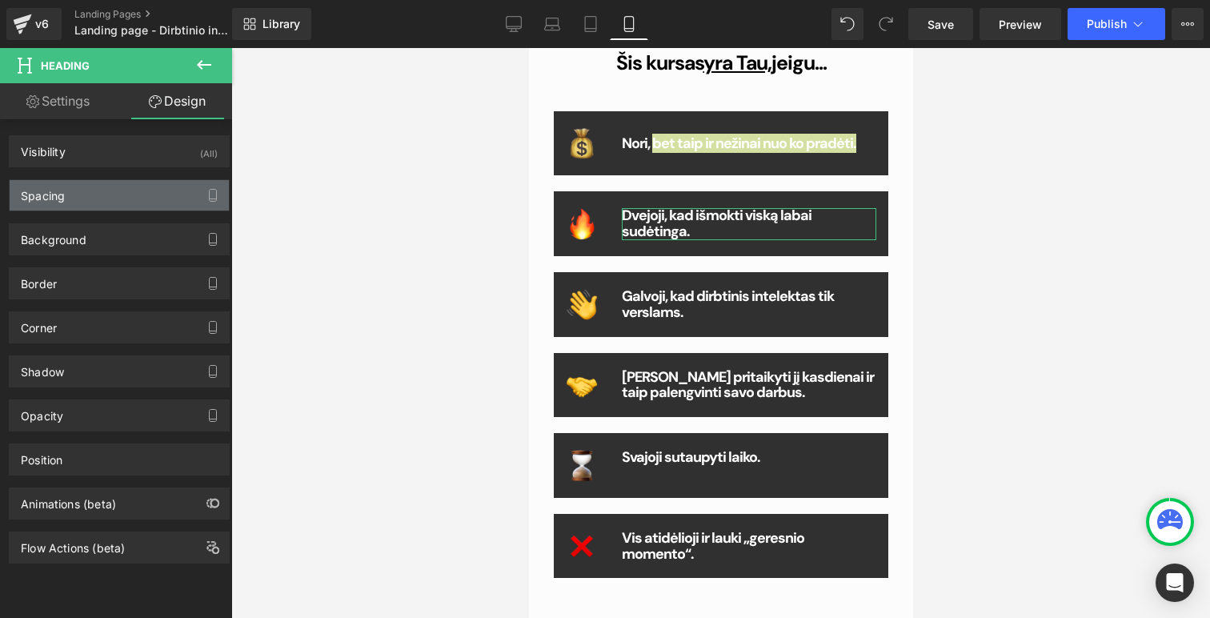
click at [135, 186] on div "Spacing" at bounding box center [119, 195] width 219 height 30
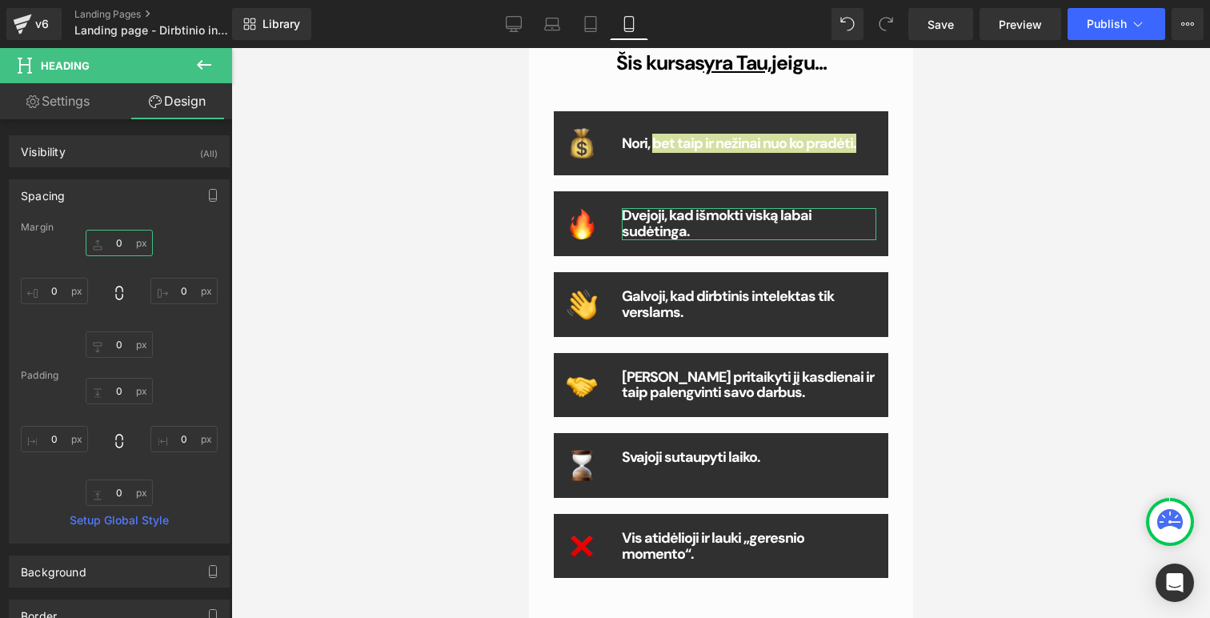
click at [113, 251] on input "0" at bounding box center [119, 243] width 67 height 26
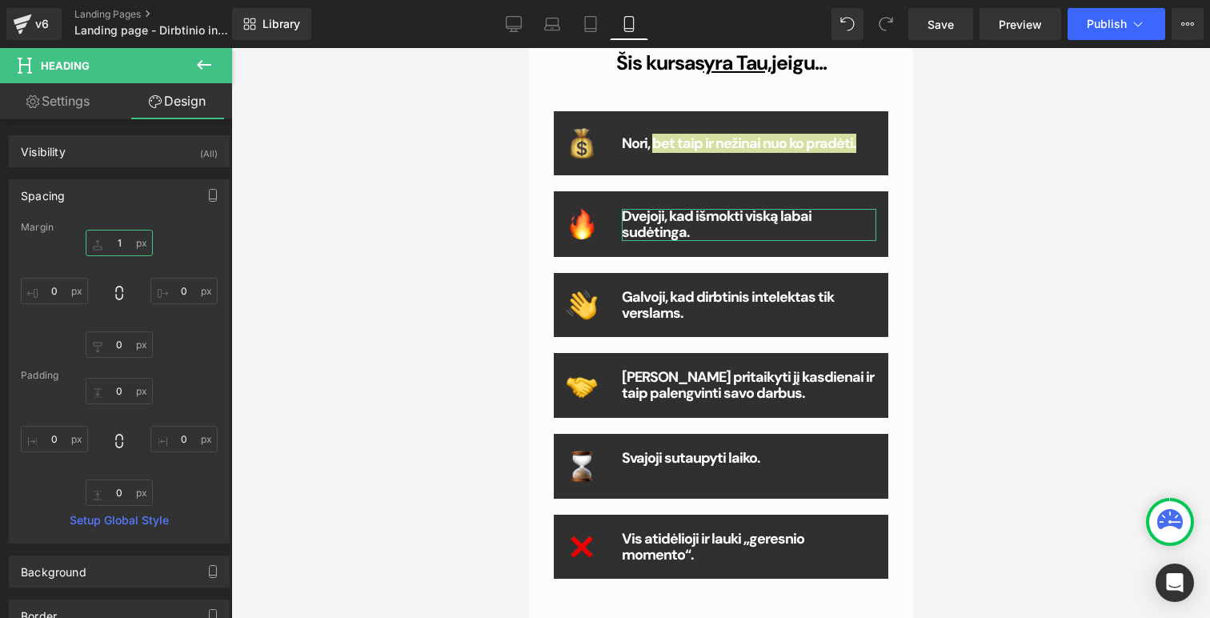
type input "10"
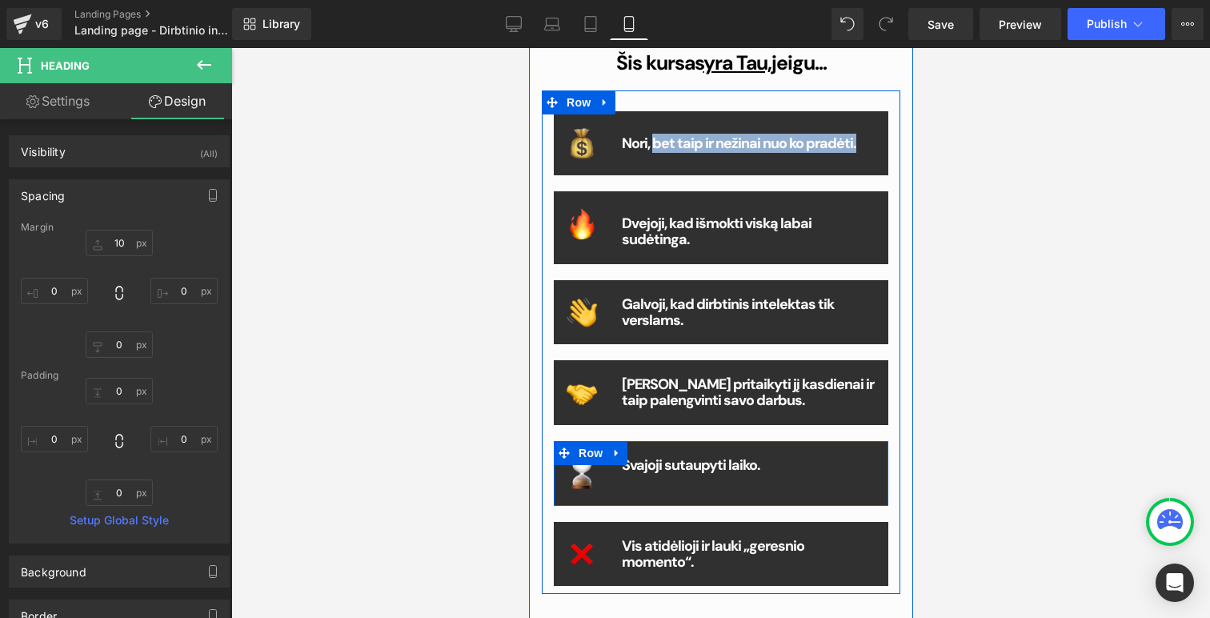
click at [688, 464] on div "Svajoji sutaupyti laiko. Heading" at bounding box center [748, 466] width 255 height 16
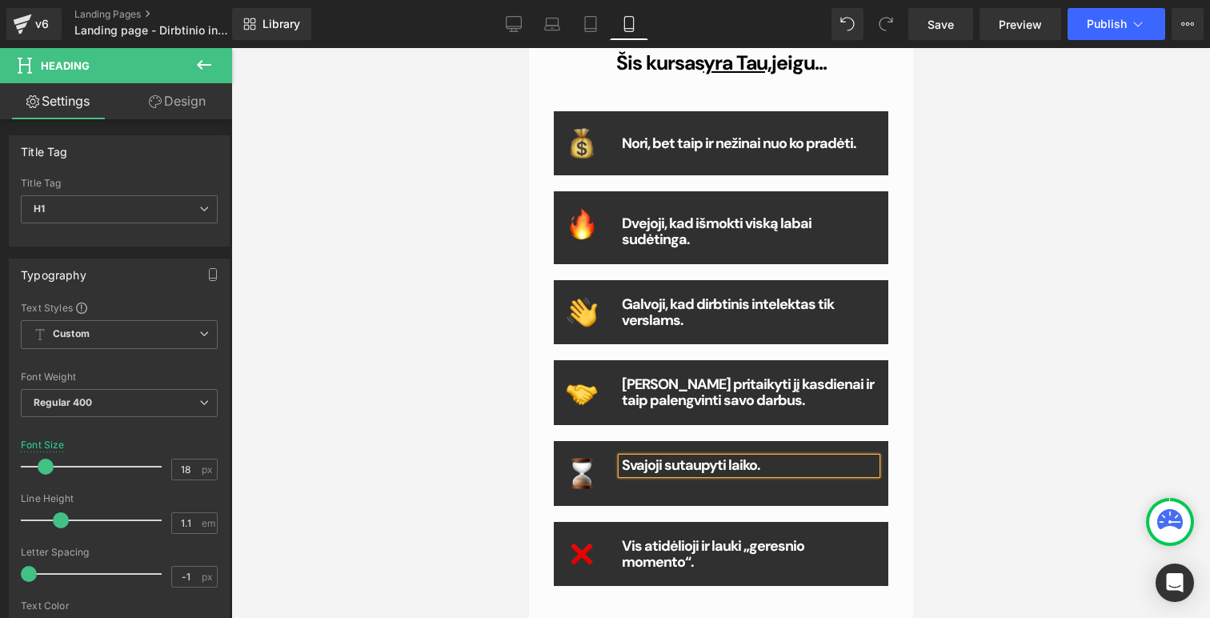
click at [149, 104] on icon at bounding box center [155, 101] width 13 height 13
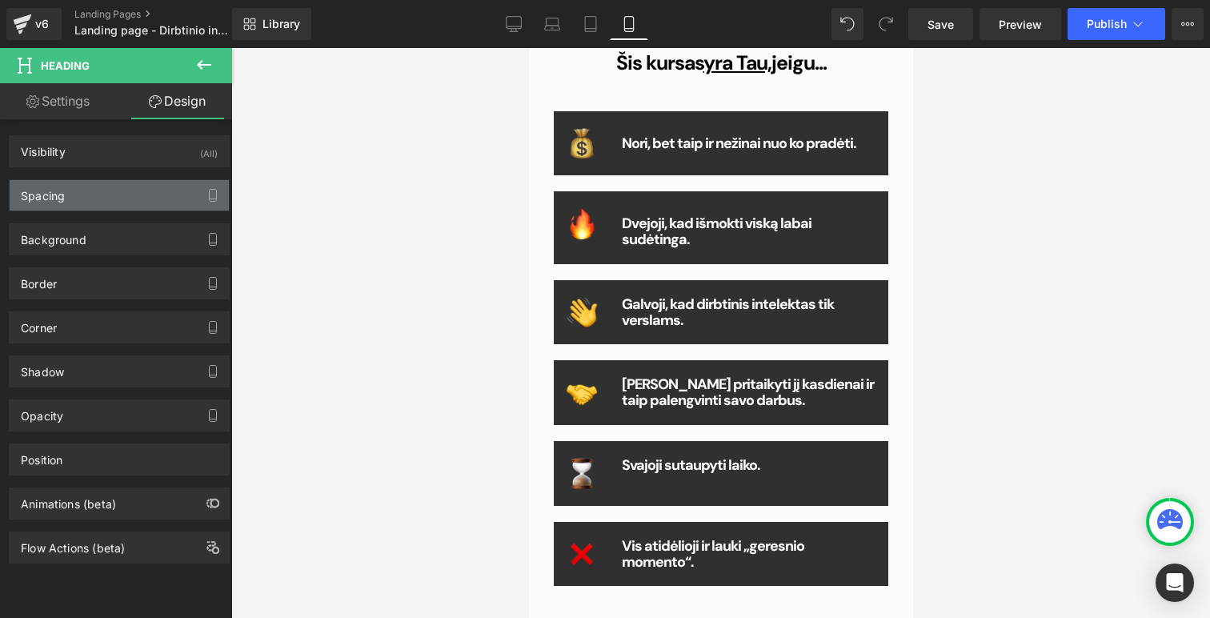
click at [144, 185] on div "Spacing" at bounding box center [119, 195] width 219 height 30
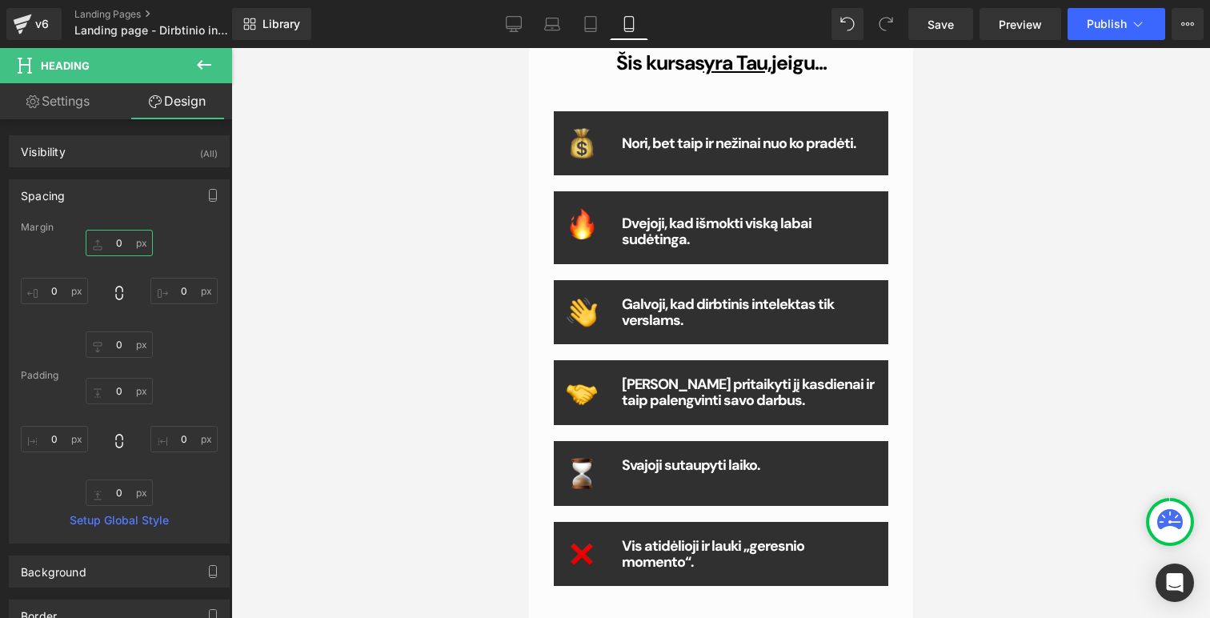
click at [124, 248] on input "0" at bounding box center [119, 243] width 67 height 26
type input "10"
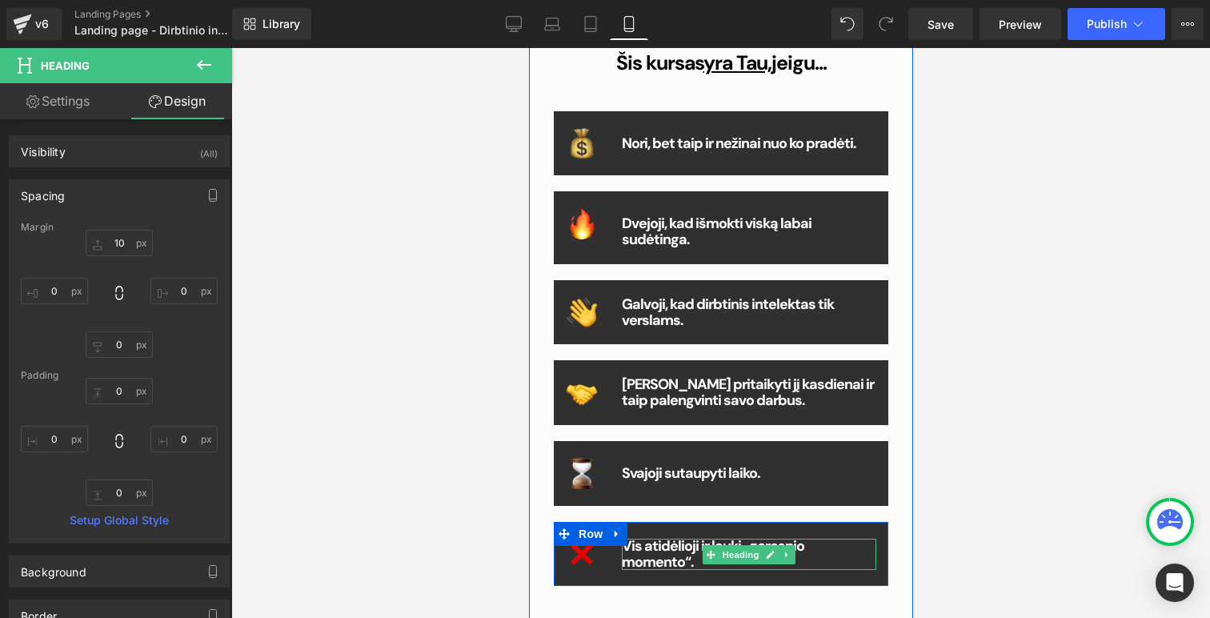
click at [686, 538] on b "Vis atidėlioji ir lauki „geresnio momento“." at bounding box center [712, 553] width 182 height 35
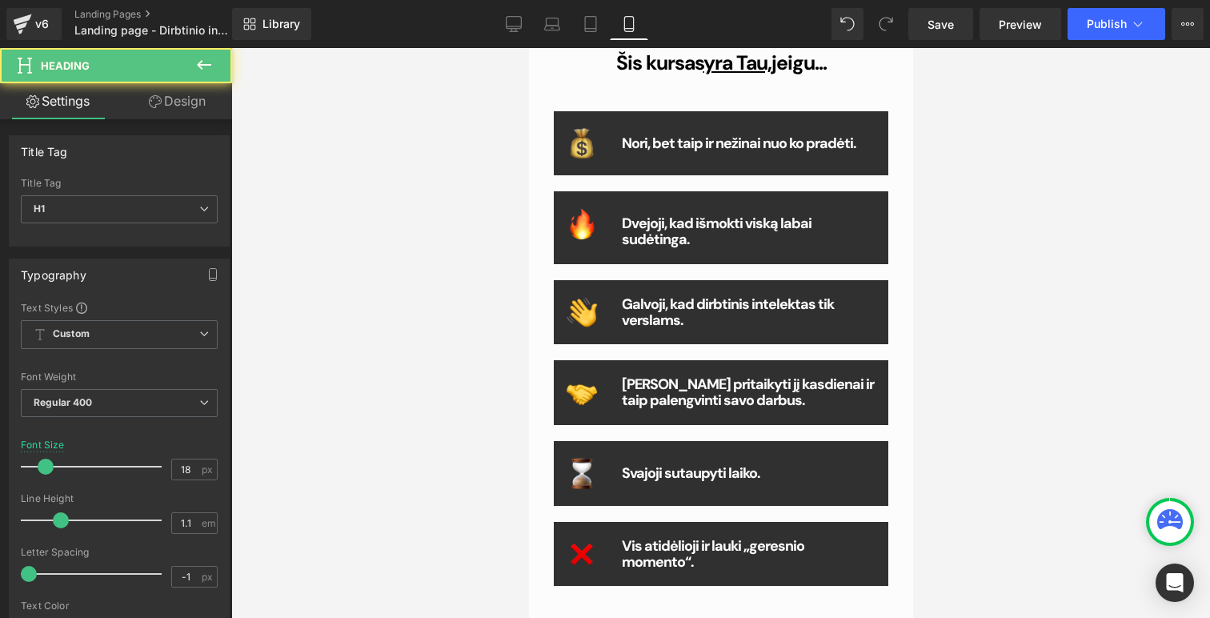
click at [178, 96] on link "Design" at bounding box center [177, 101] width 116 height 36
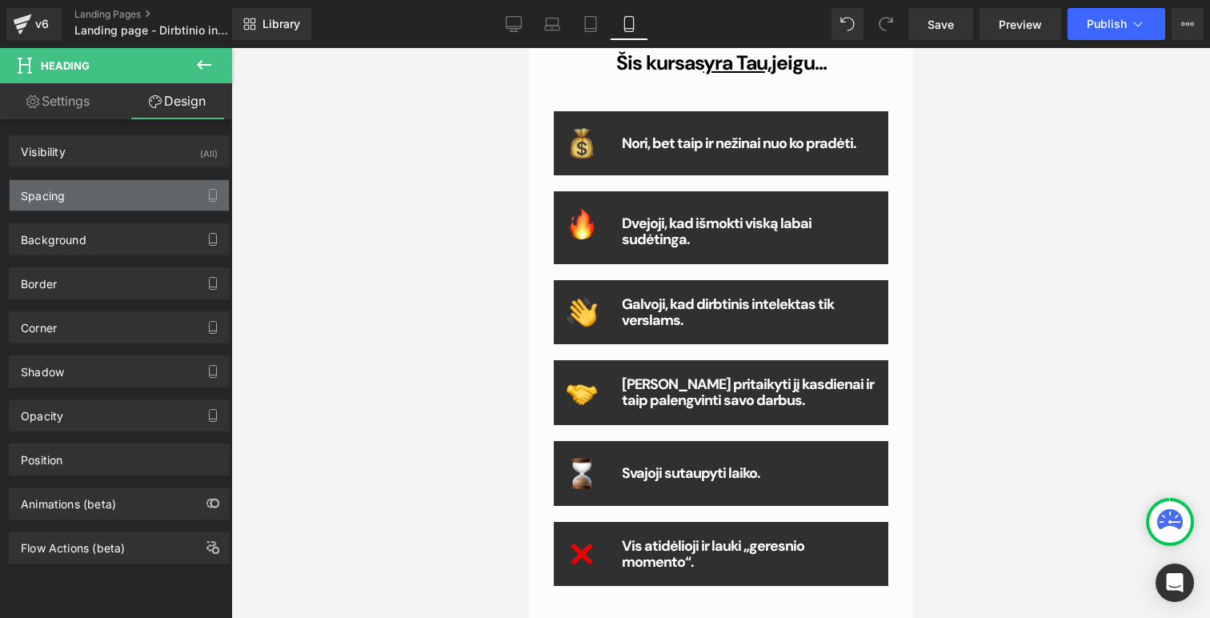
click at [132, 192] on div "Spacing" at bounding box center [119, 195] width 219 height 30
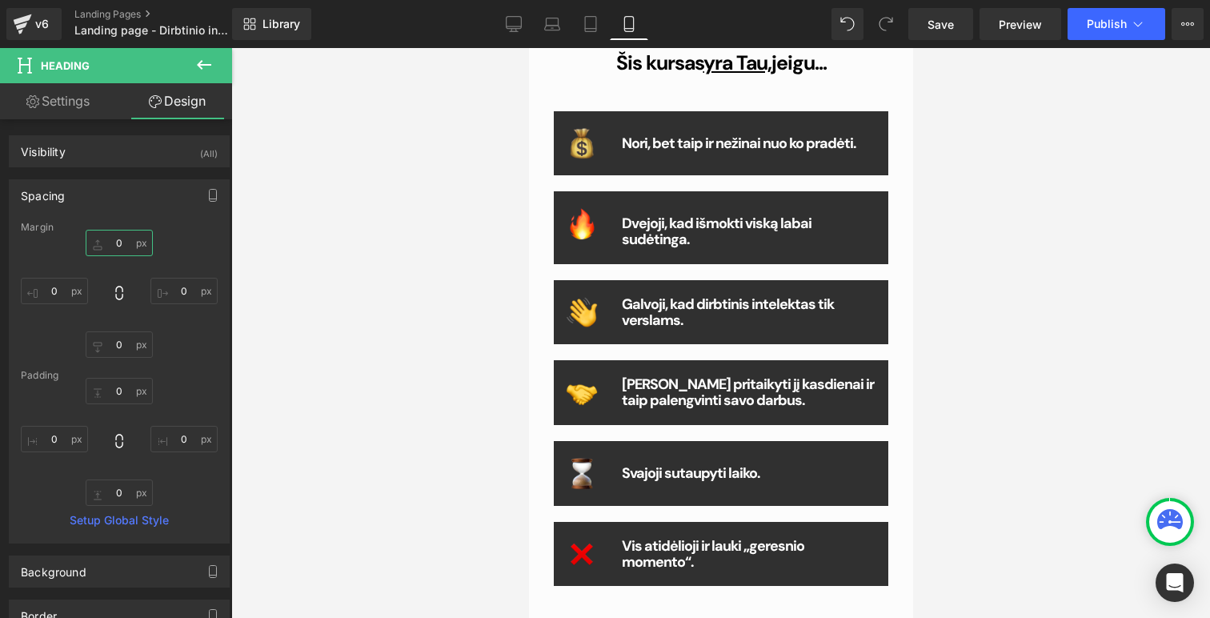
click at [124, 235] on input "0" at bounding box center [119, 243] width 67 height 26
type input "10"
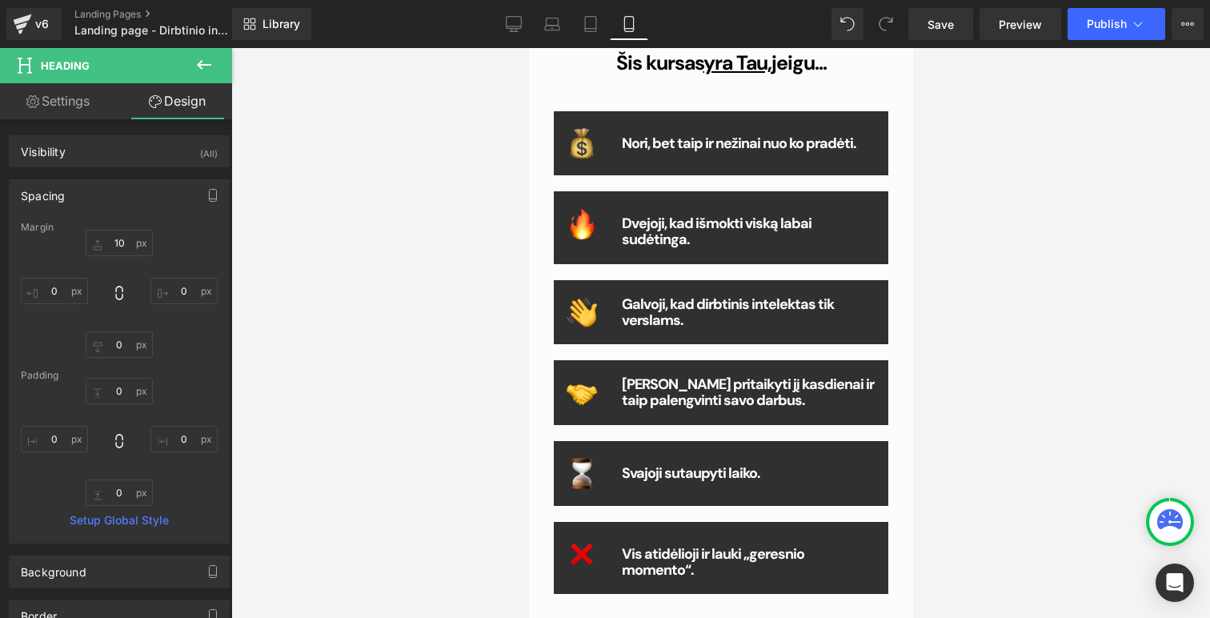
click at [1098, 287] on div at bounding box center [720, 333] width 979 height 570
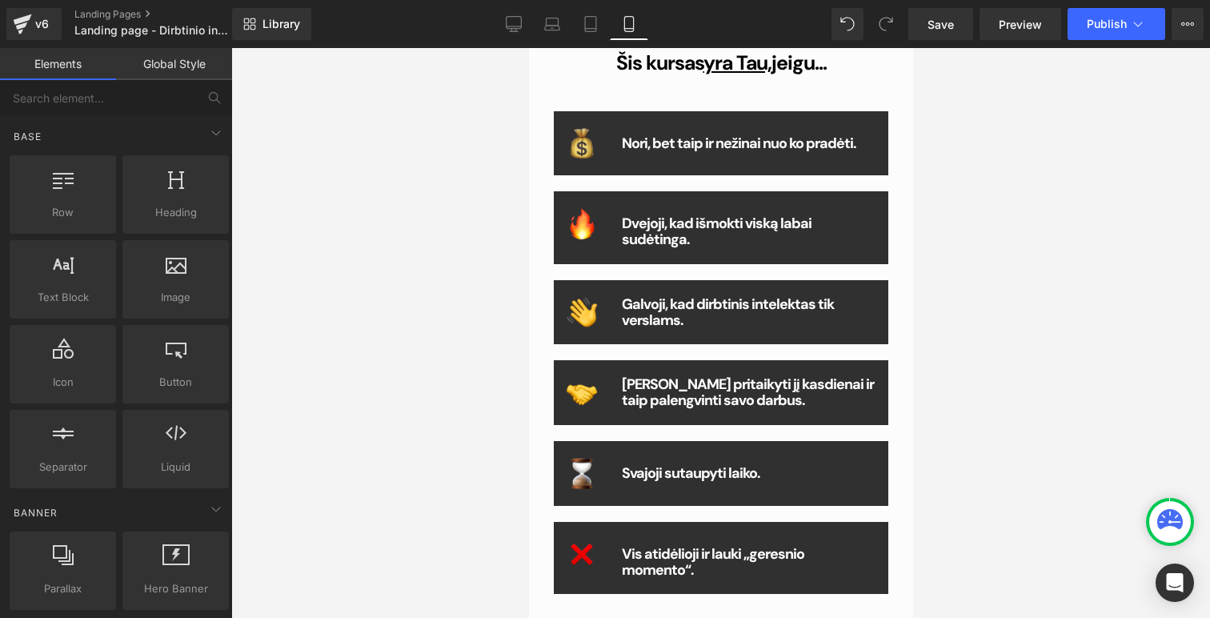
click at [1000, 390] on div at bounding box center [720, 333] width 979 height 570
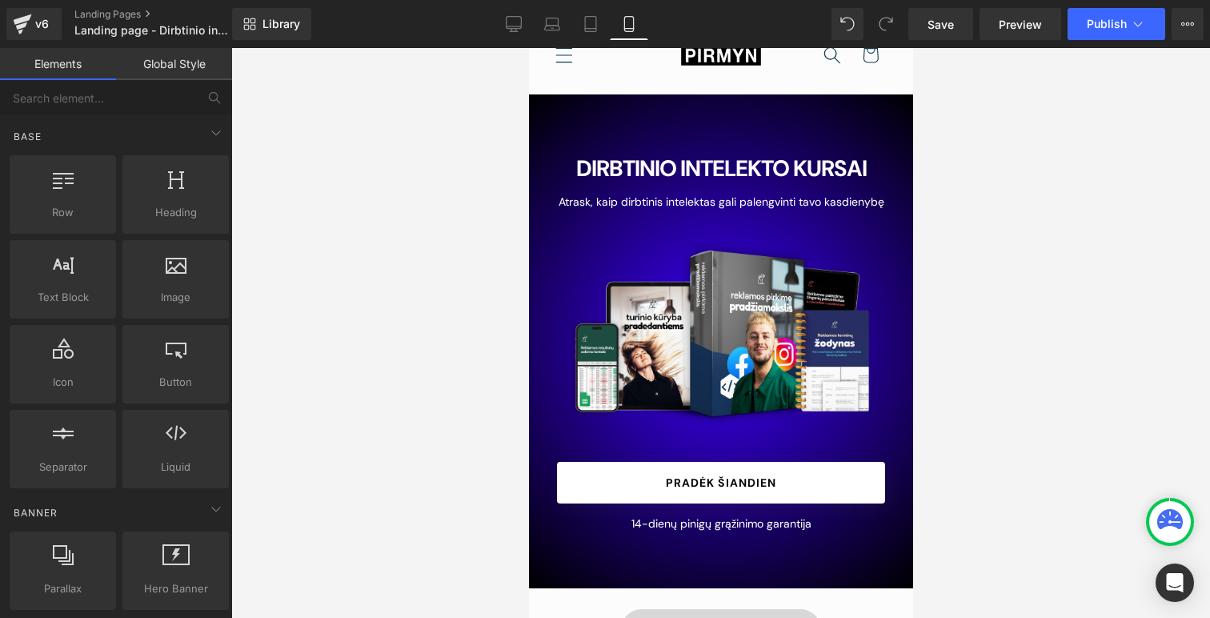
scroll to position [94, 0]
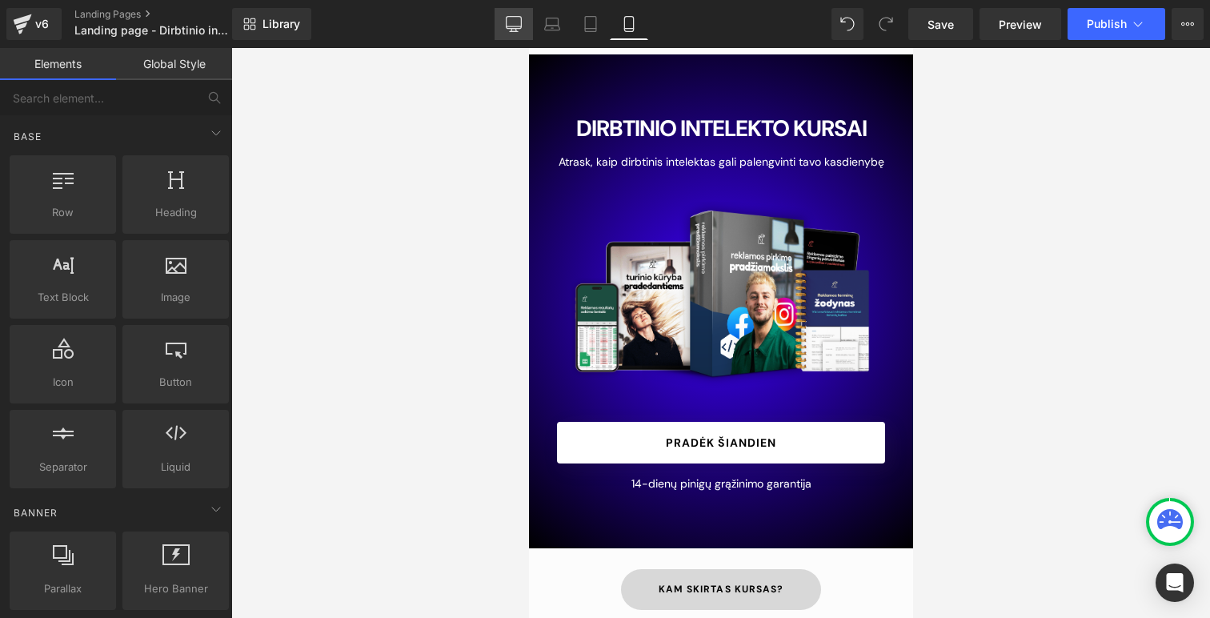
click at [517, 23] on icon at bounding box center [514, 24] width 16 height 16
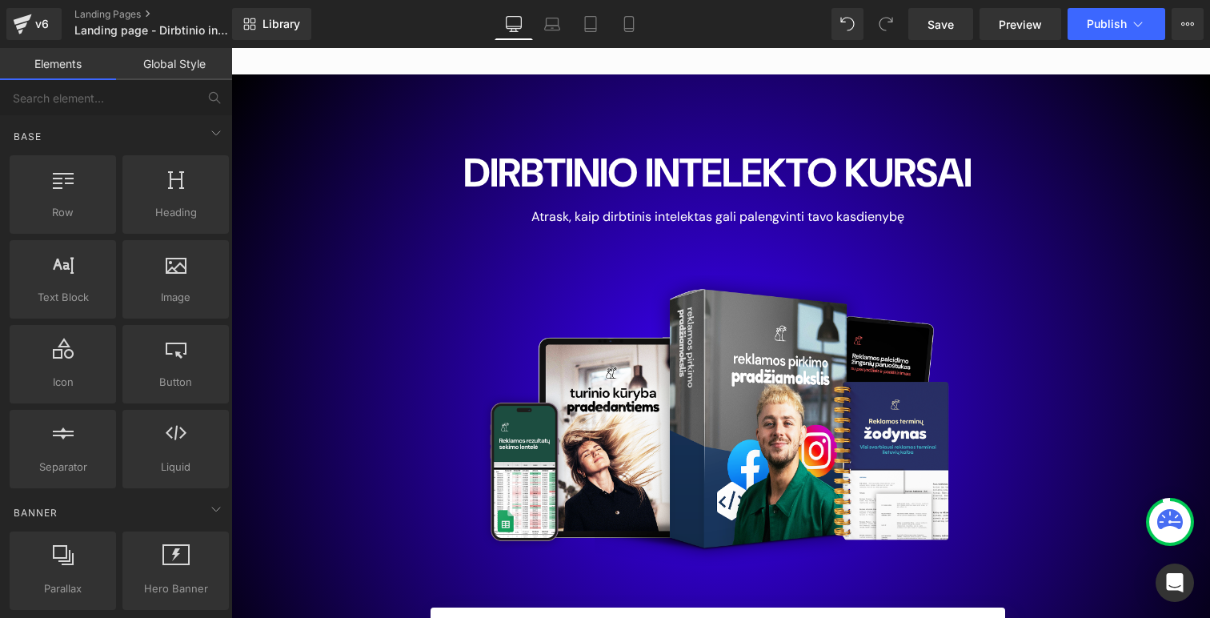
scroll to position [120, 0]
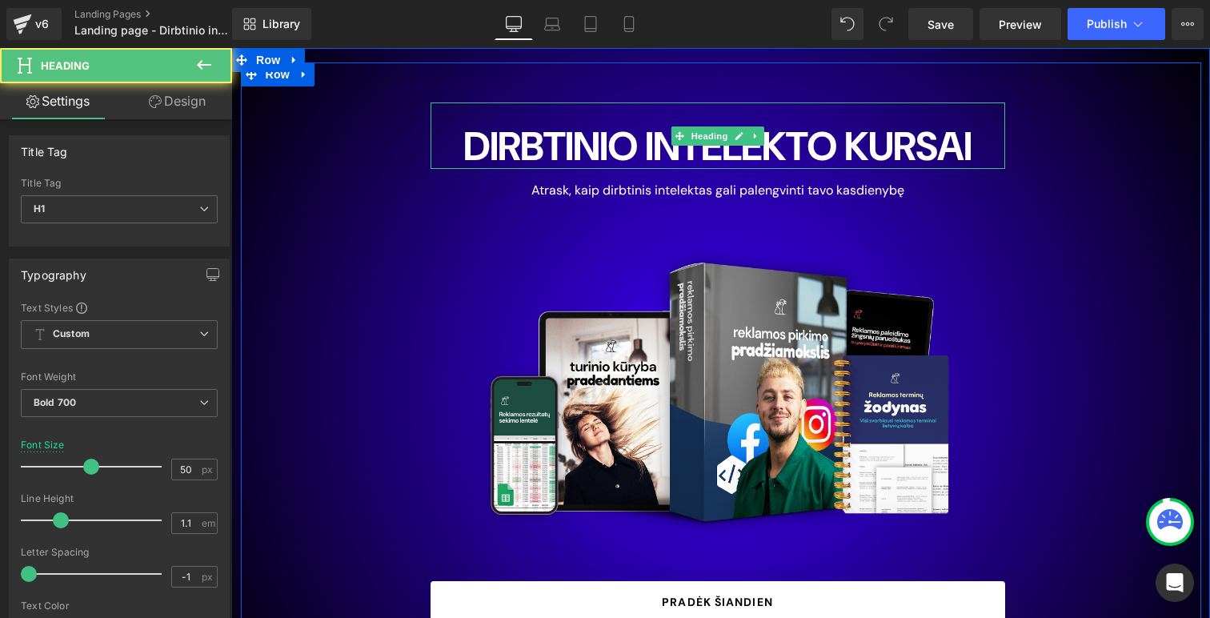
click at [766, 156] on h1 "DIRBTINIO INTELEKTO KURSAI" at bounding box center [718, 147] width 575 height 44
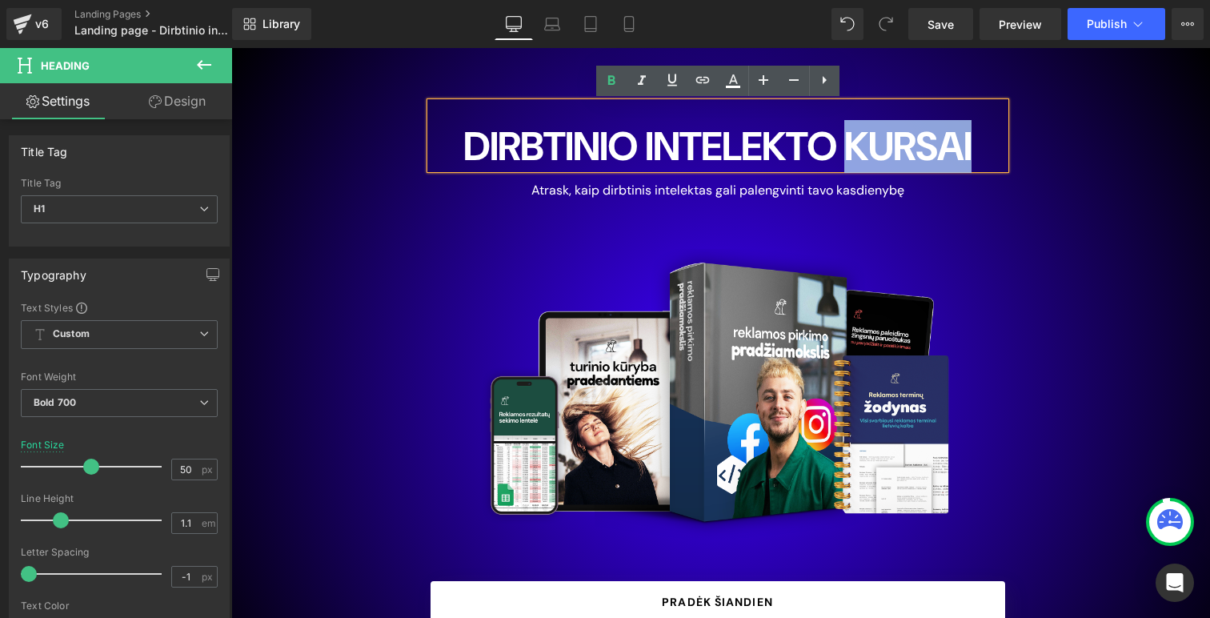
drag, startPoint x: 821, startPoint y: 196, endPoint x: 628, endPoint y: 192, distance: 192.9
click at [628, 169] on h1 "DIRBTINIO INTELEKTO KURSAI" at bounding box center [718, 147] width 575 height 44
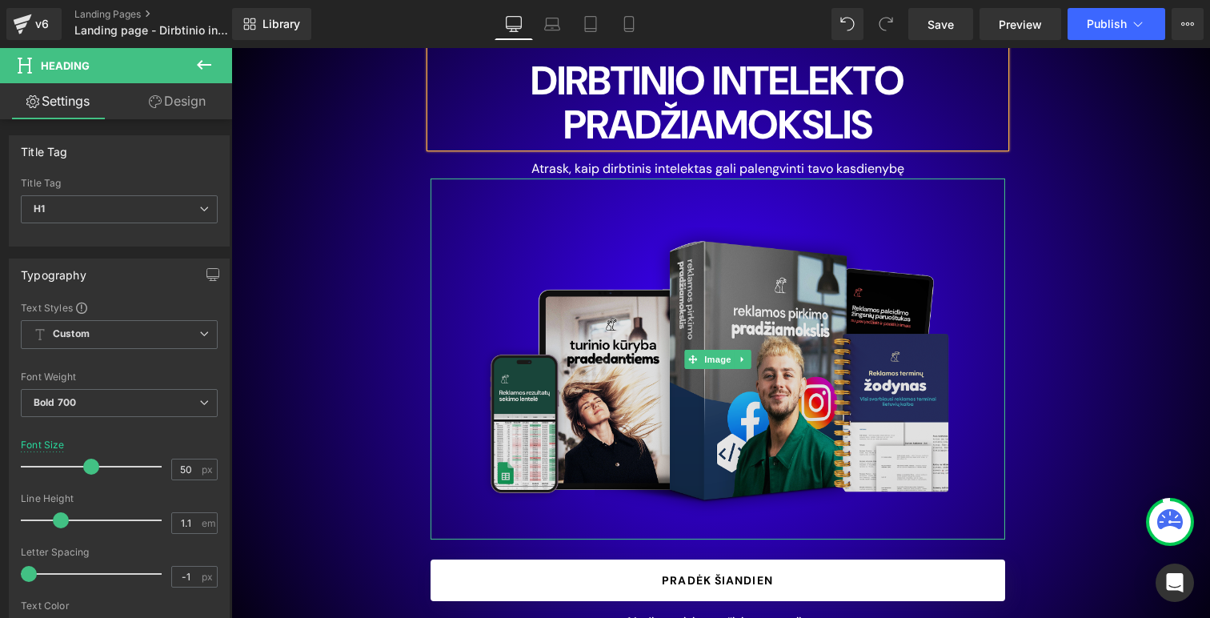
scroll to position [190, 0]
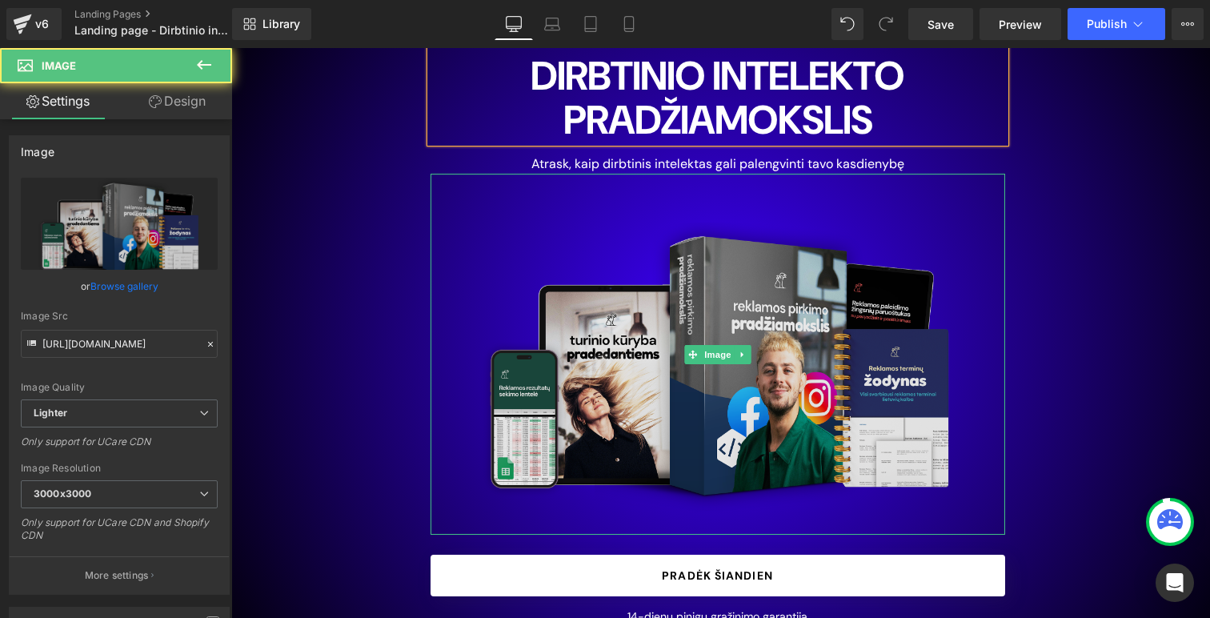
click at [710, 295] on img at bounding box center [718, 354] width 575 height 361
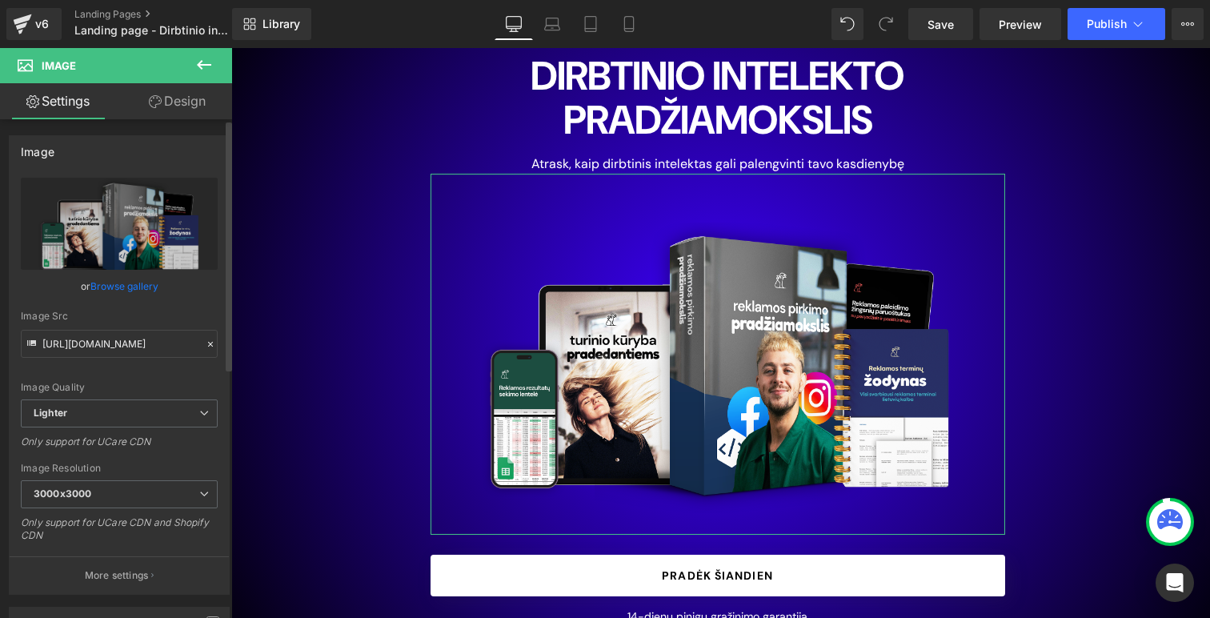
click at [135, 289] on link "Browse gallery" at bounding box center [124, 286] width 68 height 28
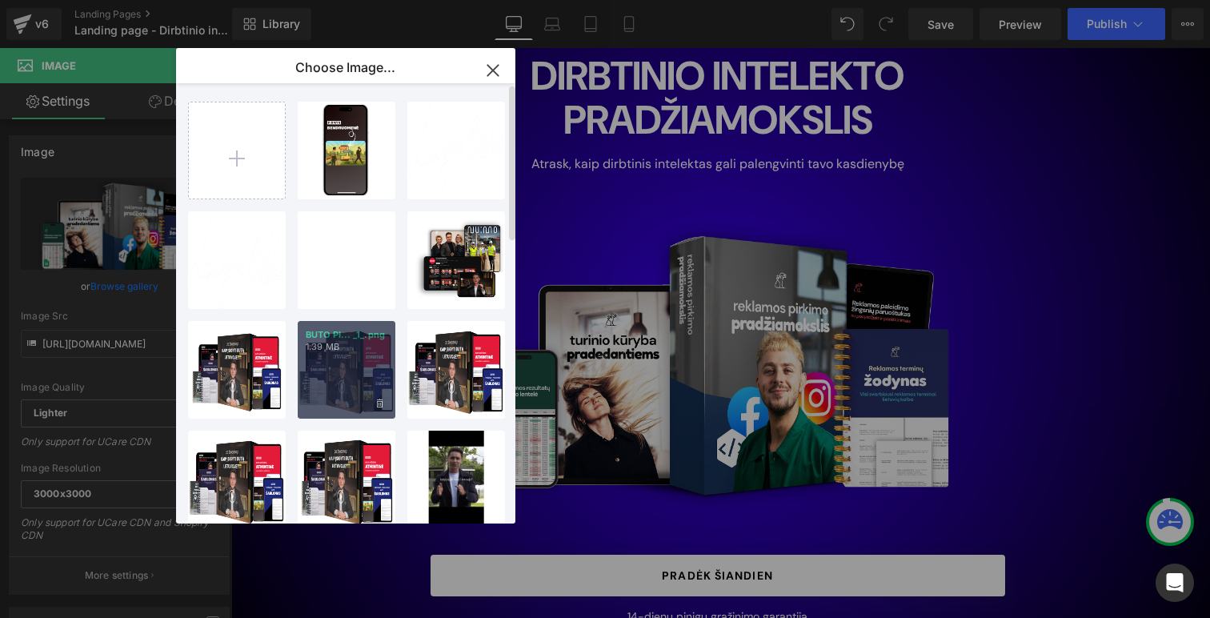
click at [347, 372] on div "BUTO PI... _1_.png 1.39 MB" at bounding box center [347, 370] width 98 height 98
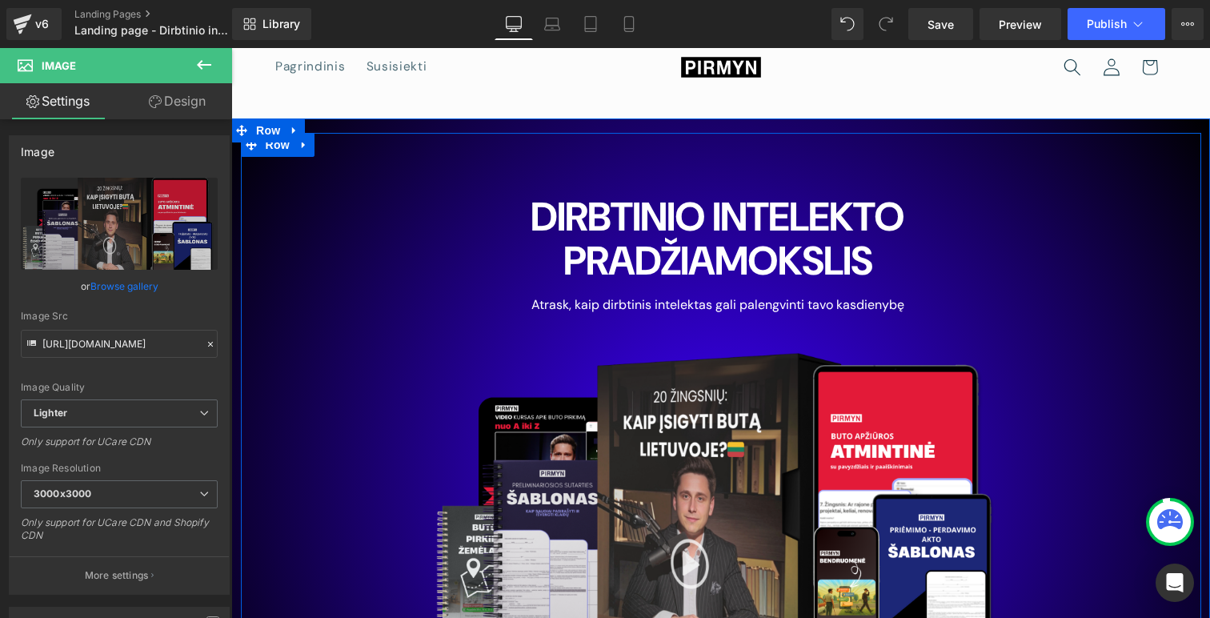
scroll to position [0, 0]
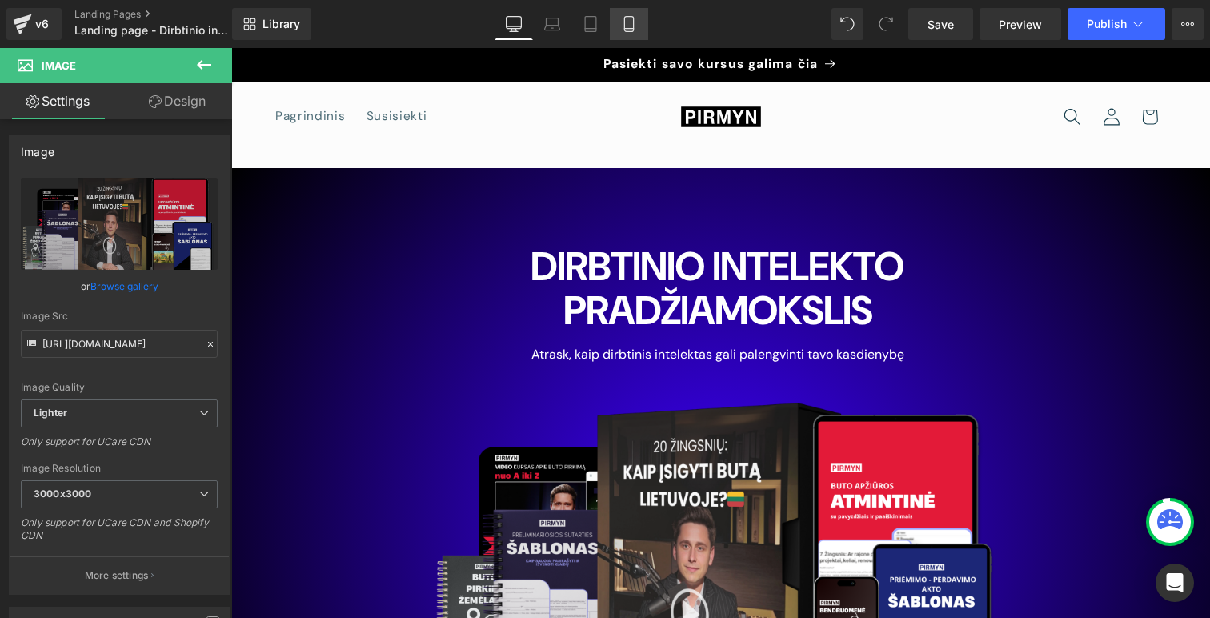
click at [635, 27] on icon at bounding box center [629, 24] width 16 height 16
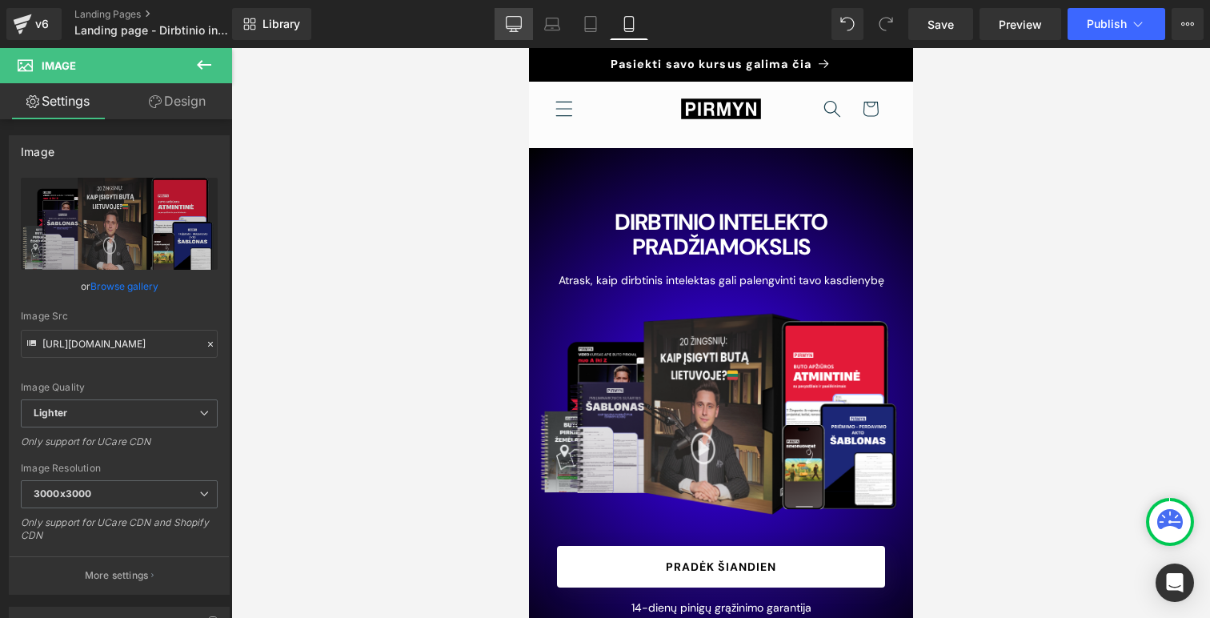
click at [520, 18] on icon at bounding box center [514, 24] width 16 height 16
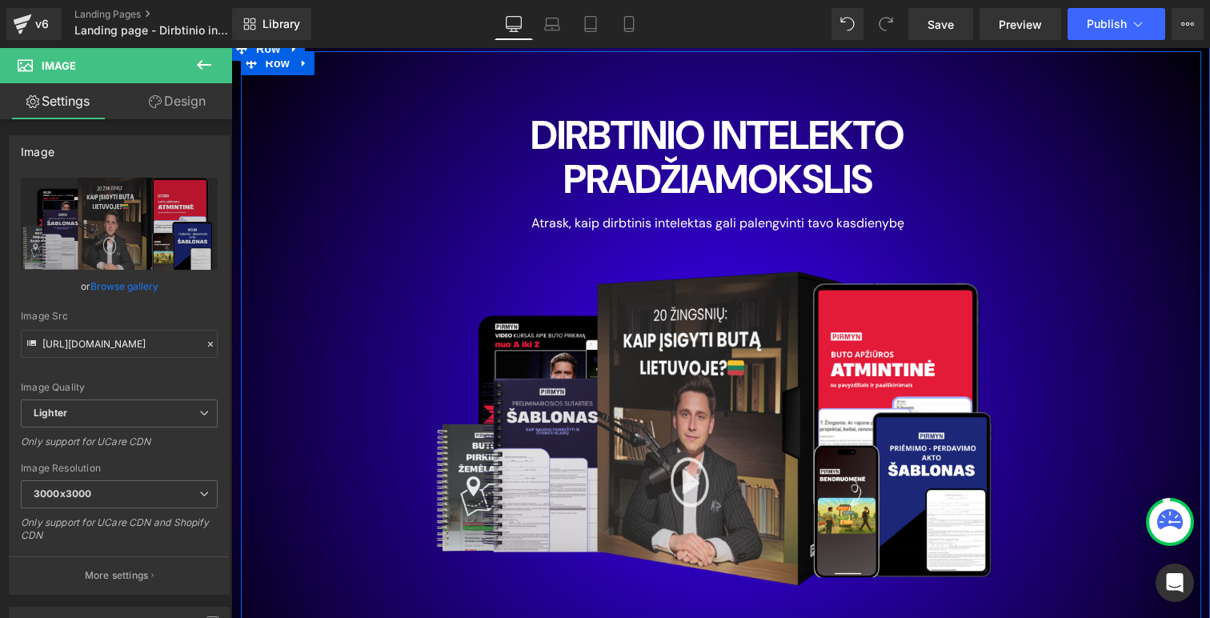
scroll to position [115, 0]
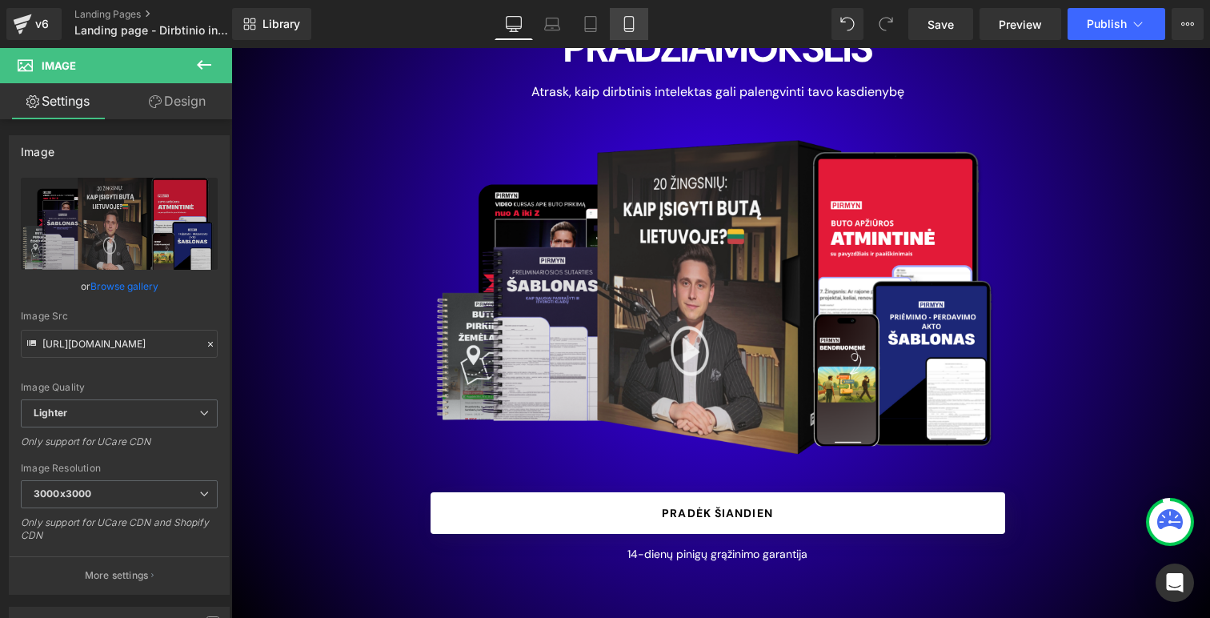
click at [618, 12] on link "Mobile" at bounding box center [629, 24] width 38 height 32
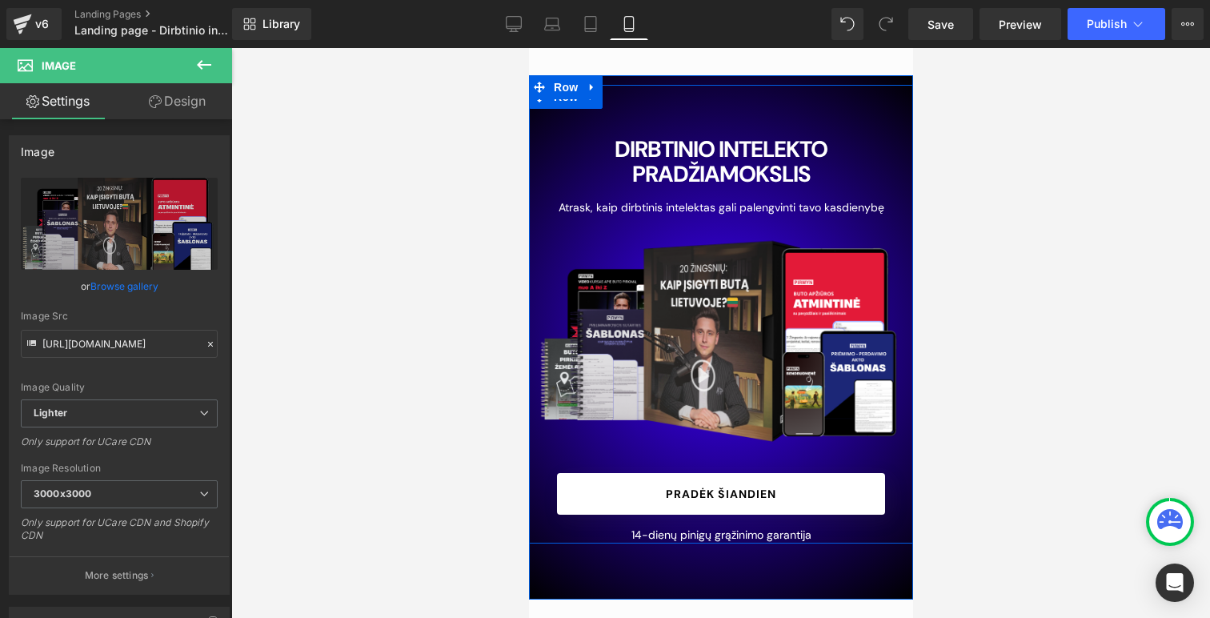
scroll to position [88, 0]
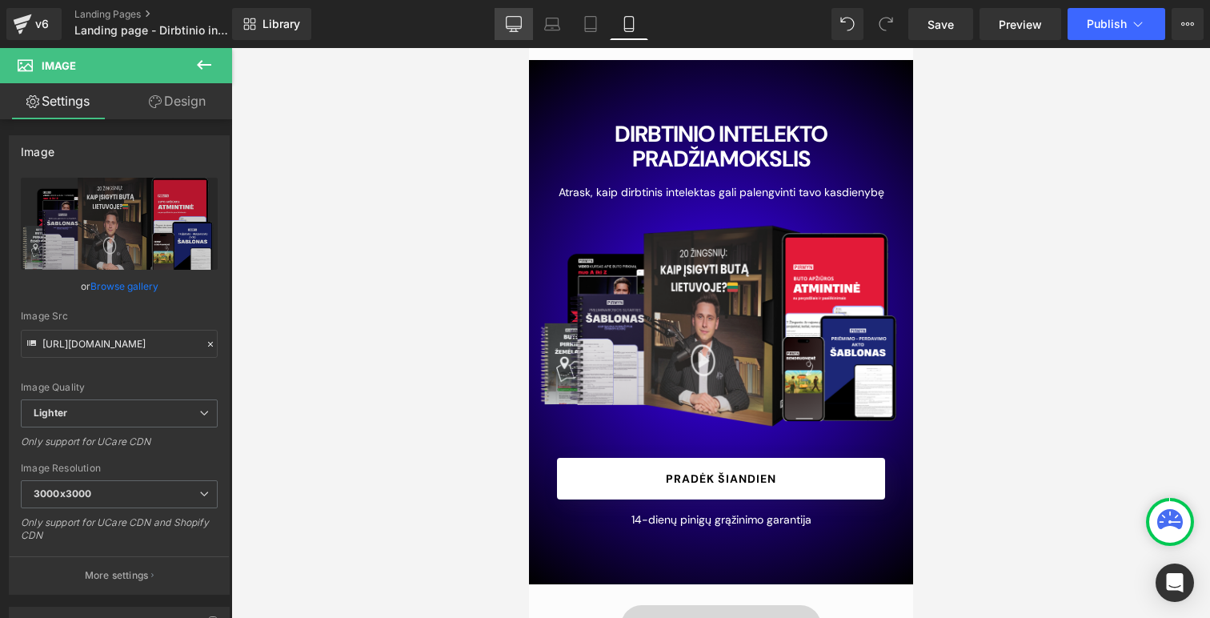
click at [510, 21] on icon at bounding box center [514, 24] width 16 height 16
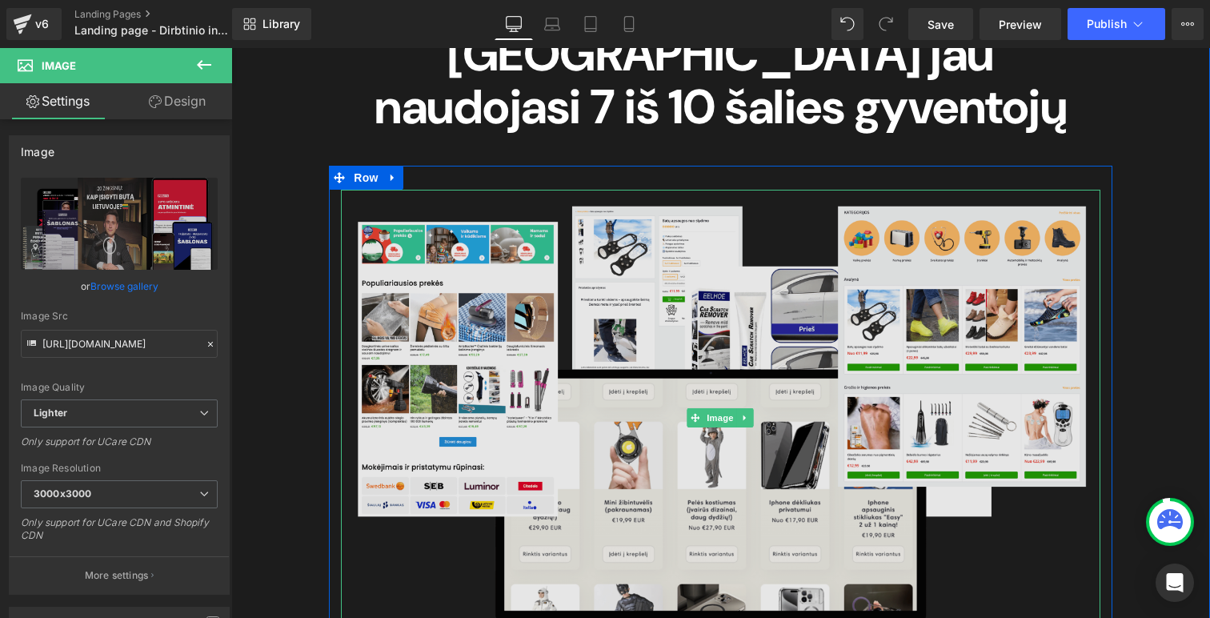
scroll to position [1518, 0]
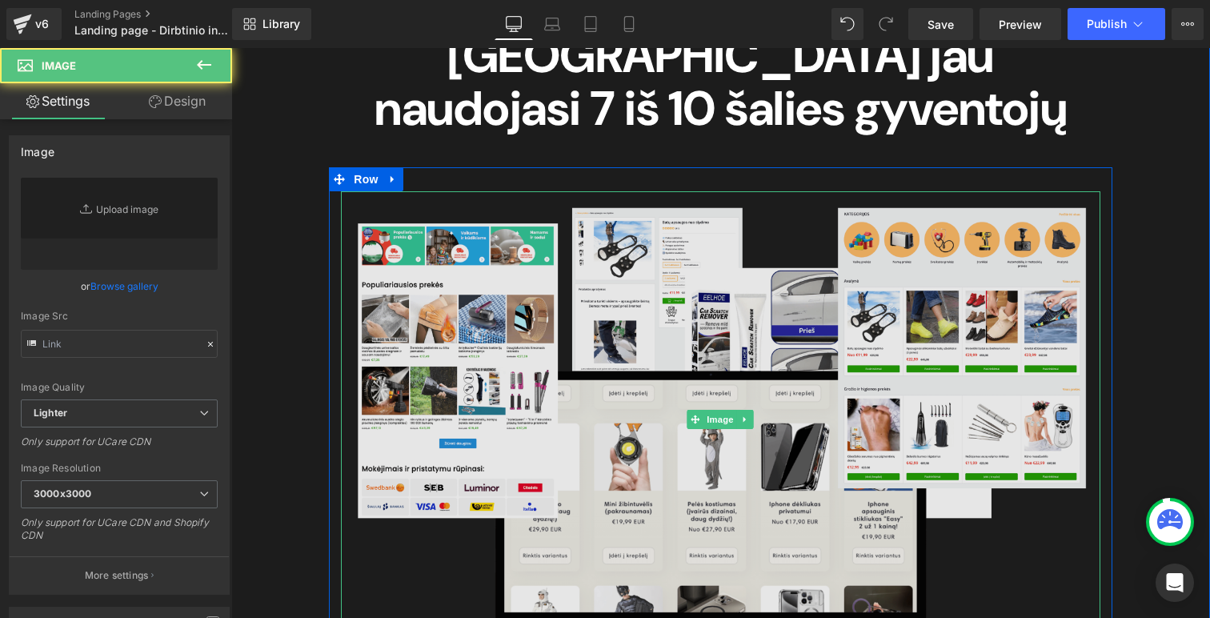
click at [574, 327] on img at bounding box center [720, 418] width 759 height 455
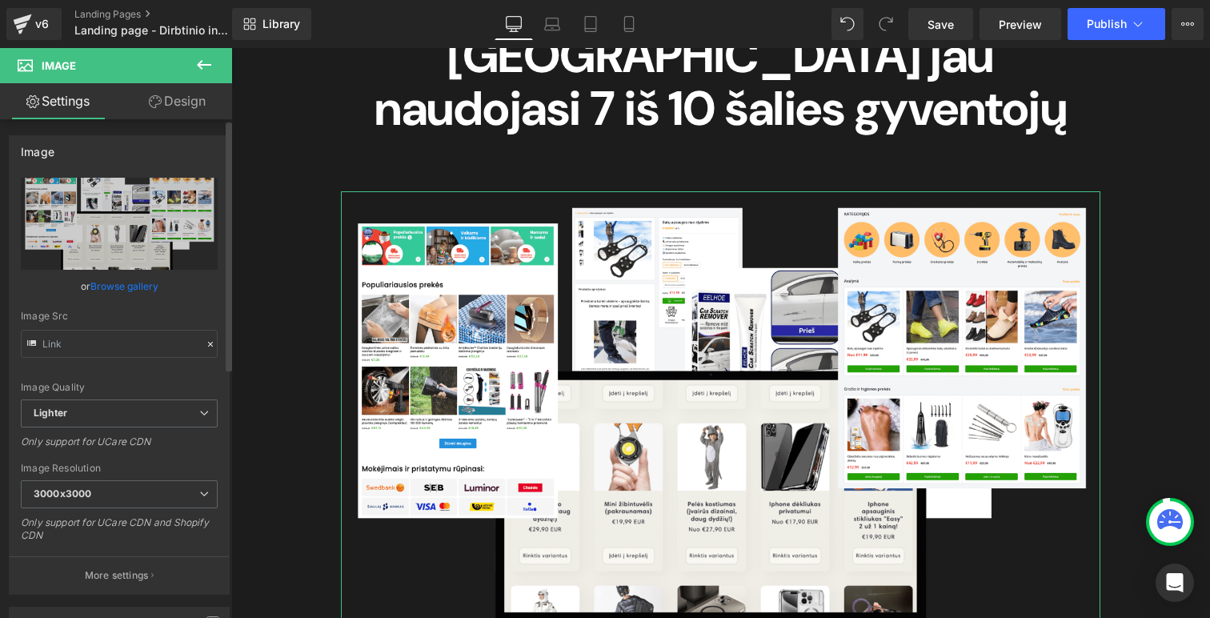
click at [130, 291] on link "Browse gallery" at bounding box center [124, 286] width 68 height 28
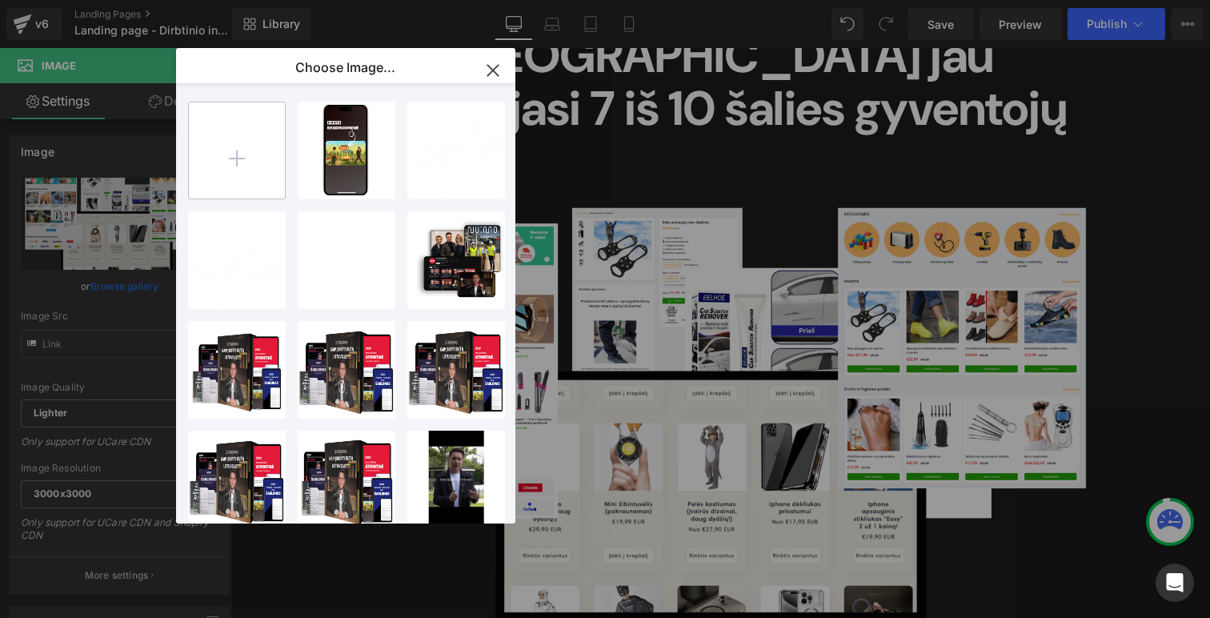
click at [230, 158] on input "file" at bounding box center [237, 150] width 96 height 96
type input "C:\fakepath\Gray and White Modern Photo Collage AI Transformation YouTube Thumb…"
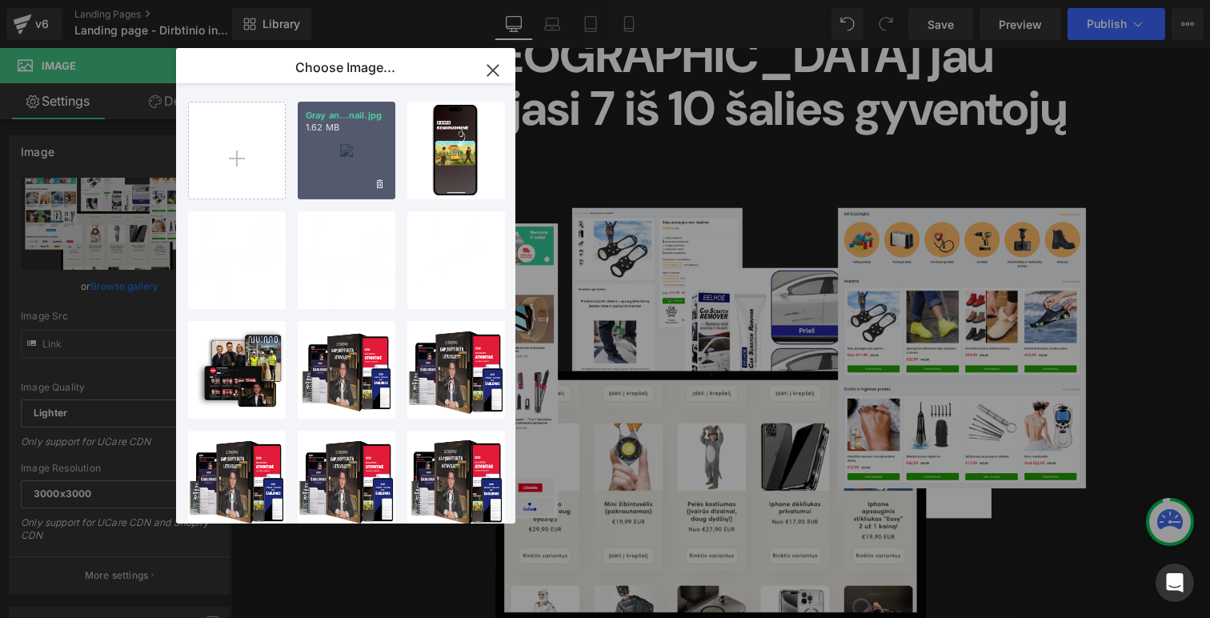
click at [351, 163] on div "Gray an...nail.jpg 1.62 MB" at bounding box center [347, 151] width 98 height 98
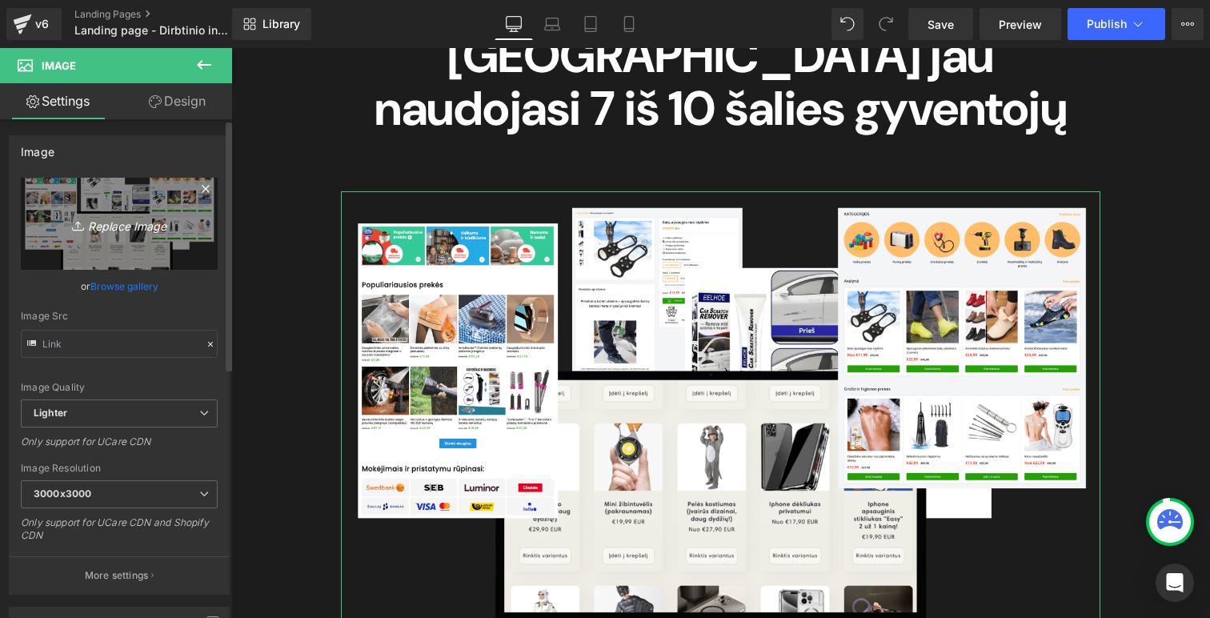
click at [118, 242] on link "Replace Image" at bounding box center [119, 224] width 197 height 92
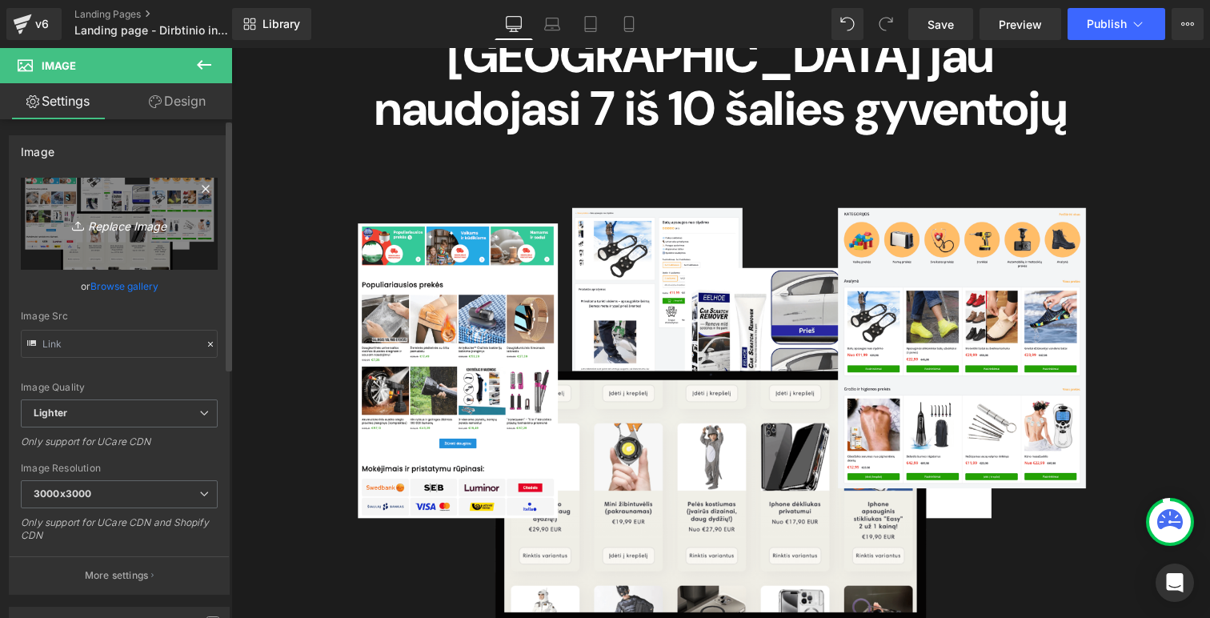
type input "C:\fakepath\Gray and White Modern Photo Collage AI Transformation YouTube Thumb…"
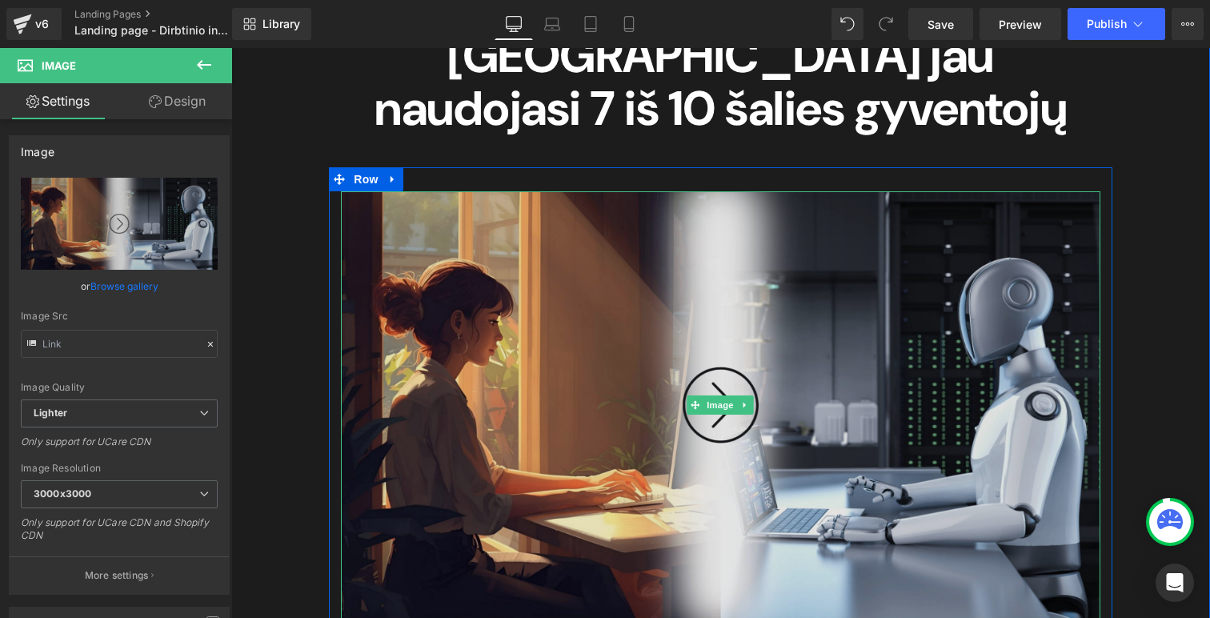
click at [445, 331] on img at bounding box center [720, 404] width 759 height 427
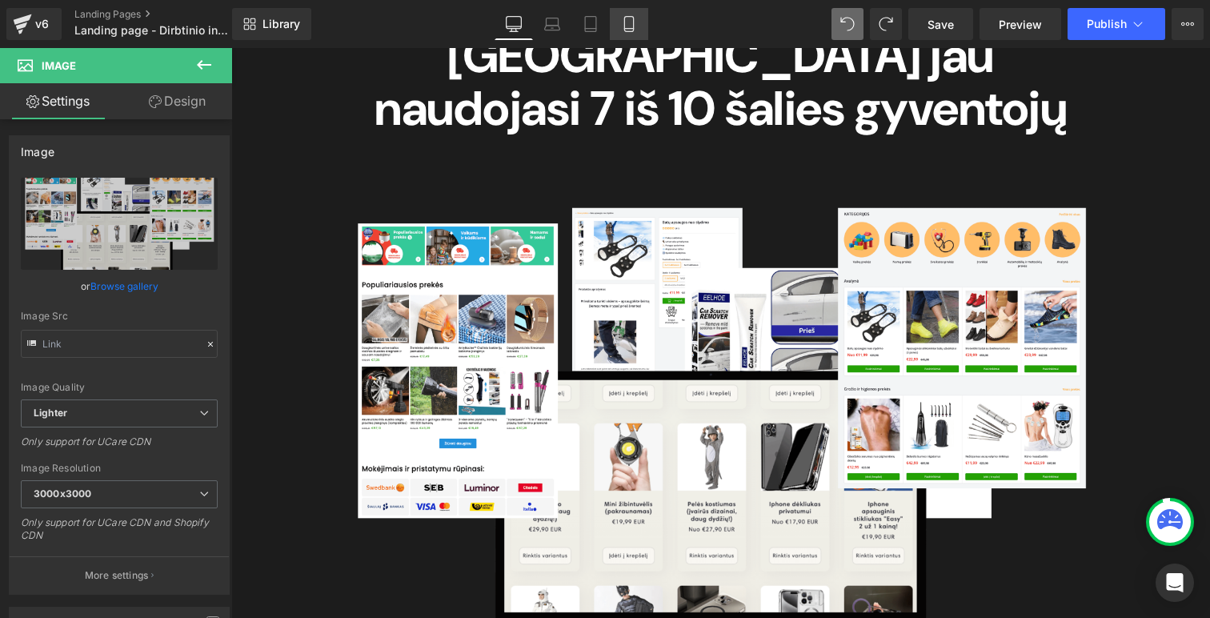
click at [629, 29] on icon at bounding box center [628, 29] width 9 height 0
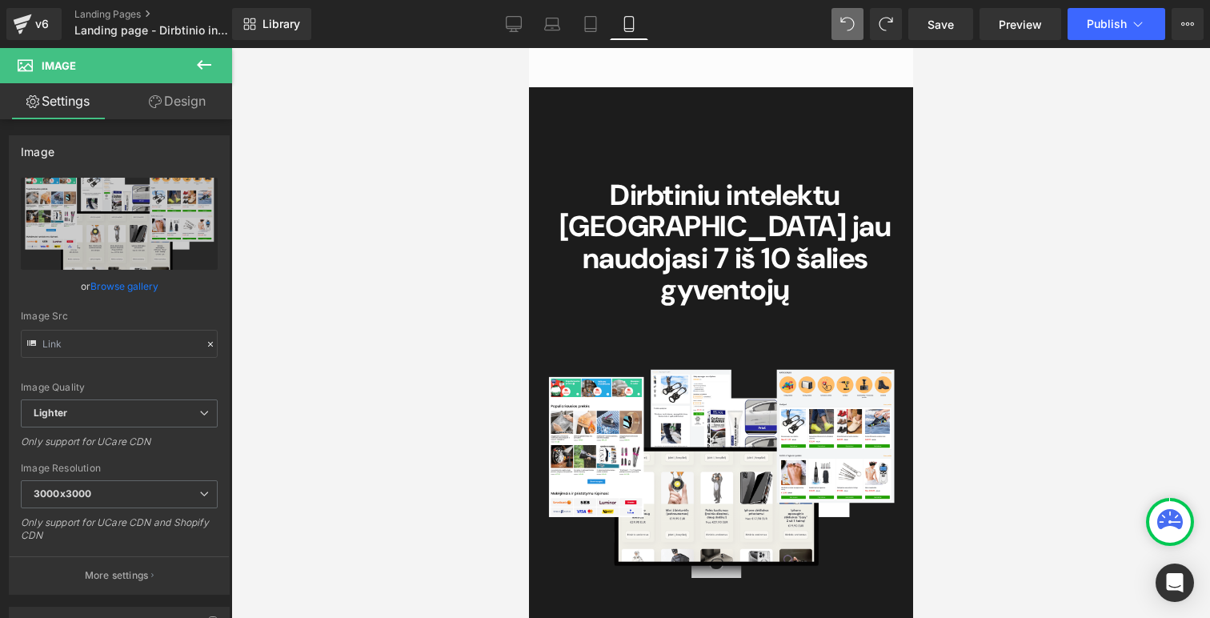
scroll to position [1266, 0]
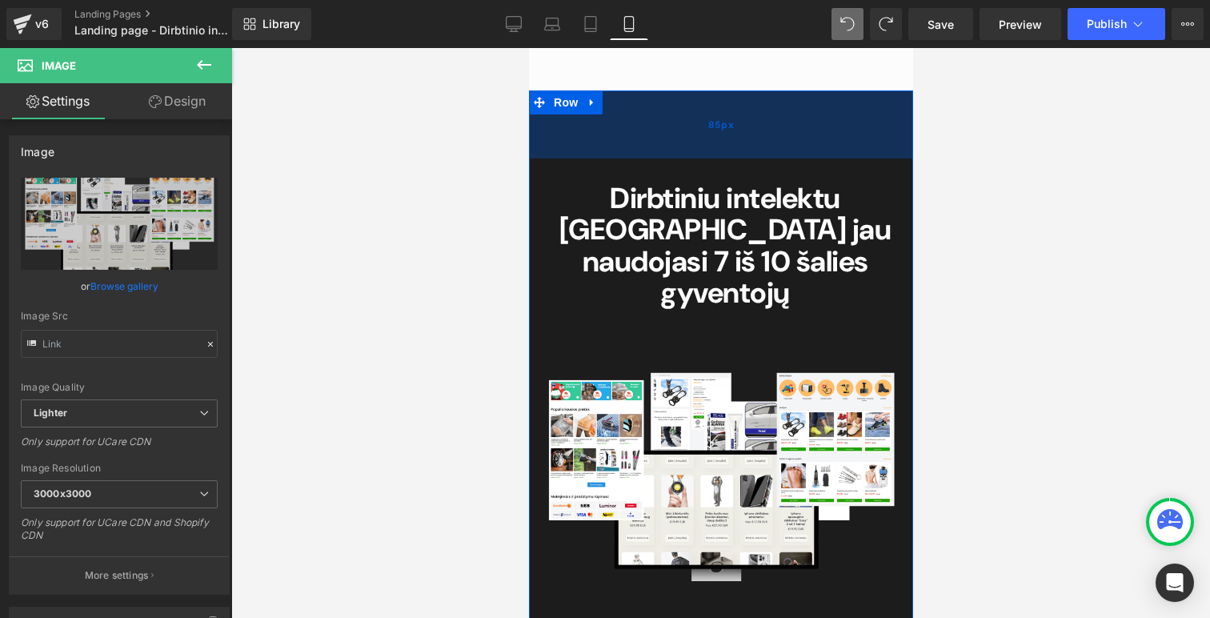
click at [671, 95] on div "85px" at bounding box center [720, 124] width 384 height 68
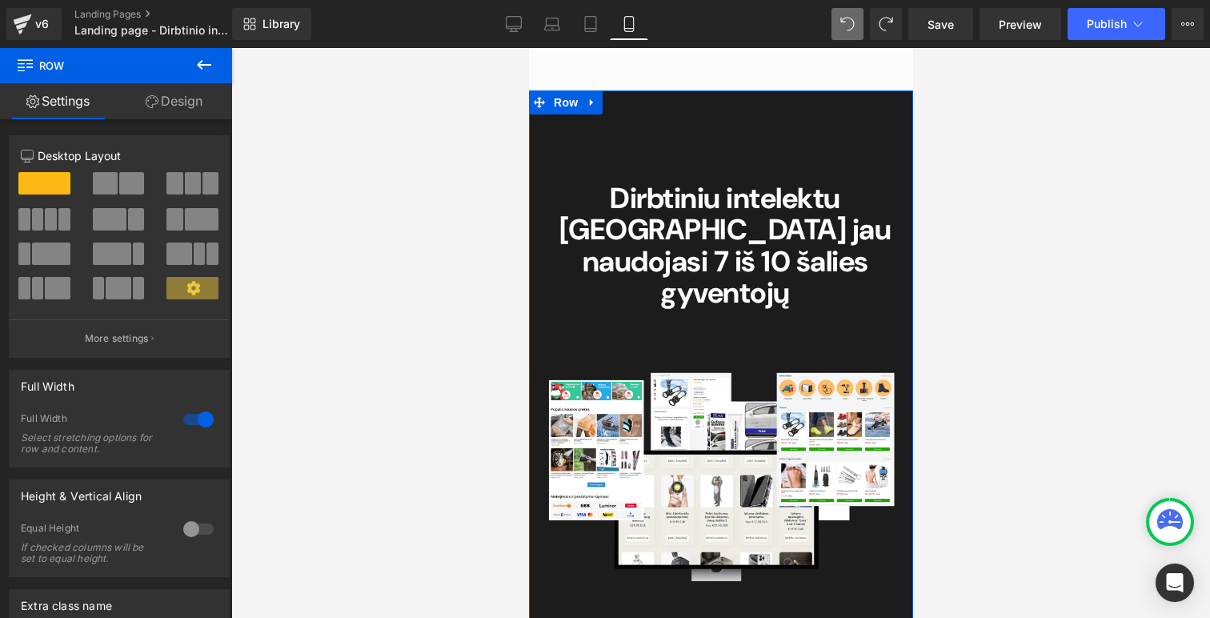
click at [595, 291] on div "Dirbtiniu intelektu Lietuvoje jau naudojasi 7 iš 10 šalies gyventojų Heading Ro…" at bounding box center [720, 369] width 384 height 423
click at [185, 102] on link "Design" at bounding box center [174, 101] width 116 height 36
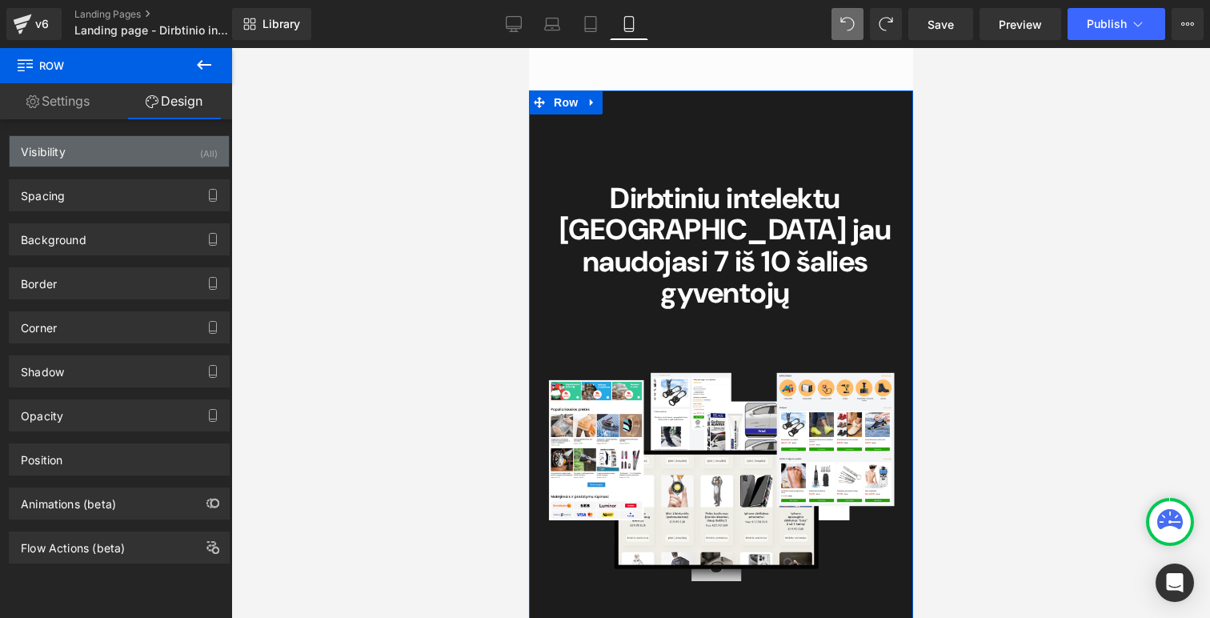
click at [80, 156] on div "Visibility (All)" at bounding box center [119, 151] width 219 height 30
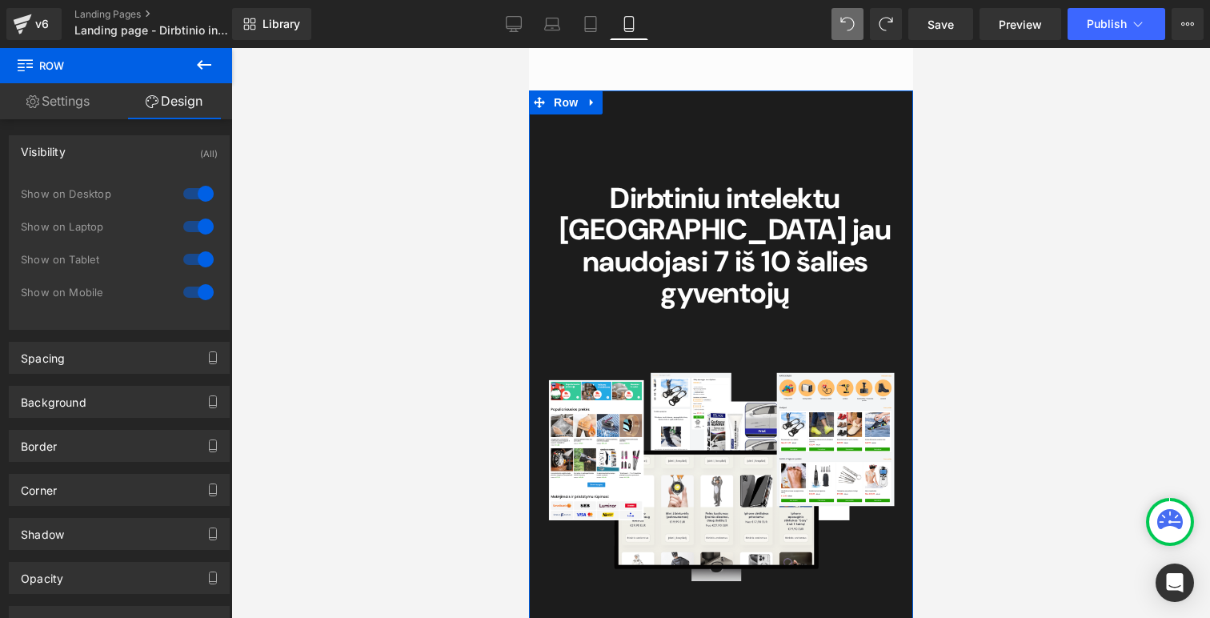
click at [58, 92] on link "Settings" at bounding box center [58, 101] width 116 height 36
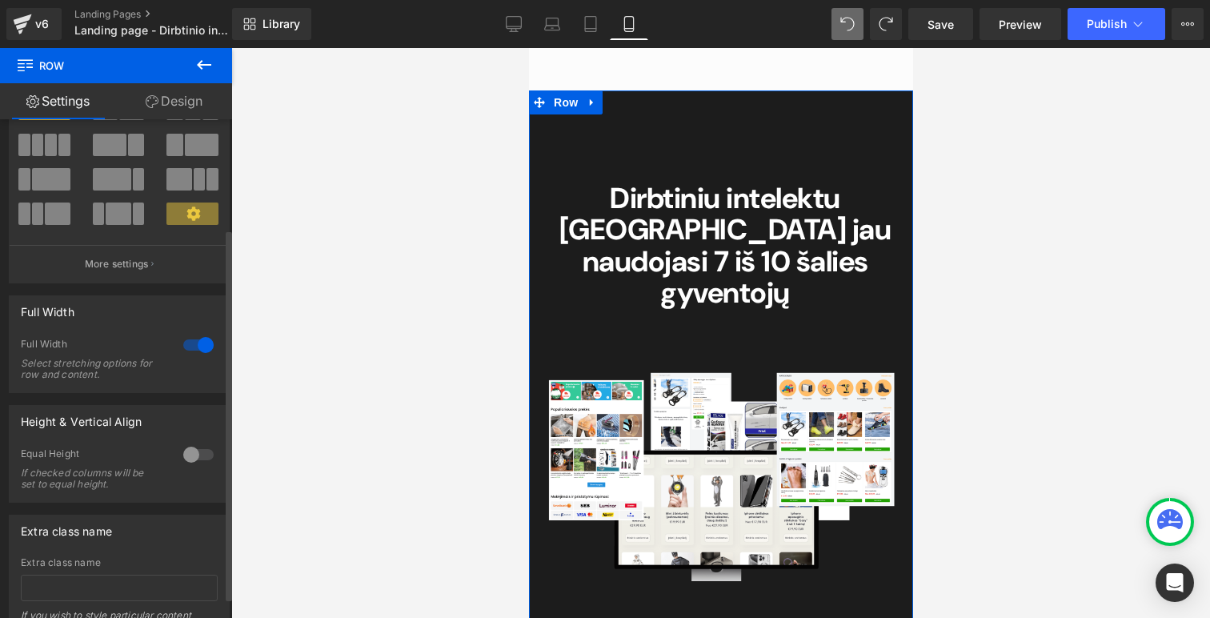
scroll to position [174, 0]
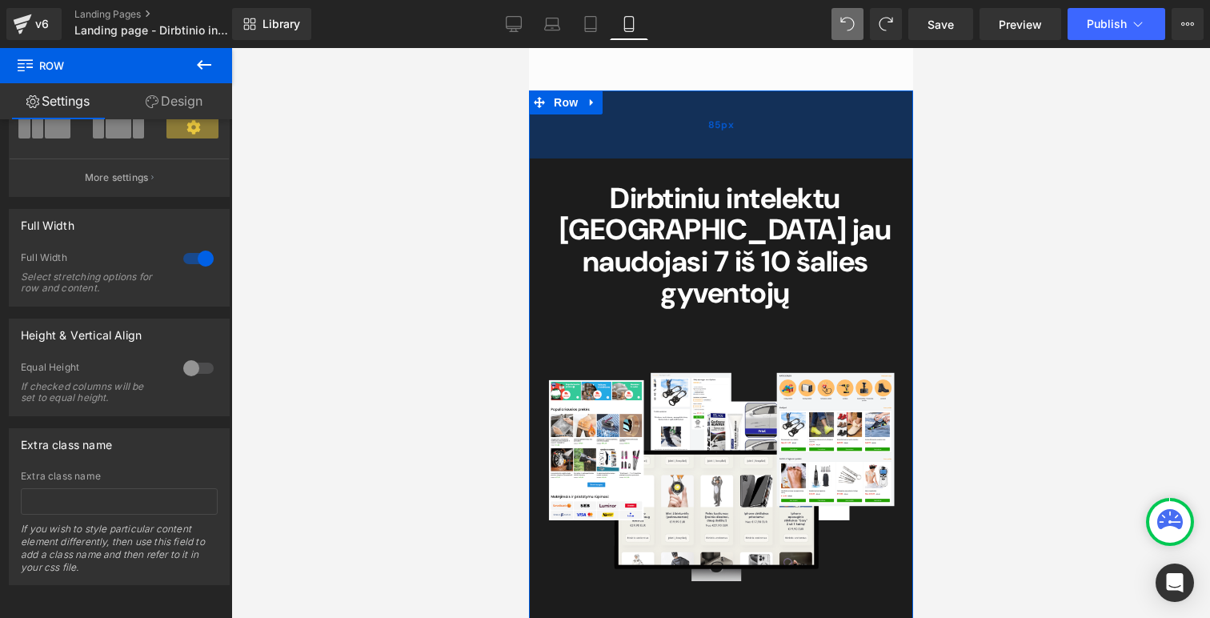
click at [614, 139] on div "85px" at bounding box center [720, 124] width 384 height 68
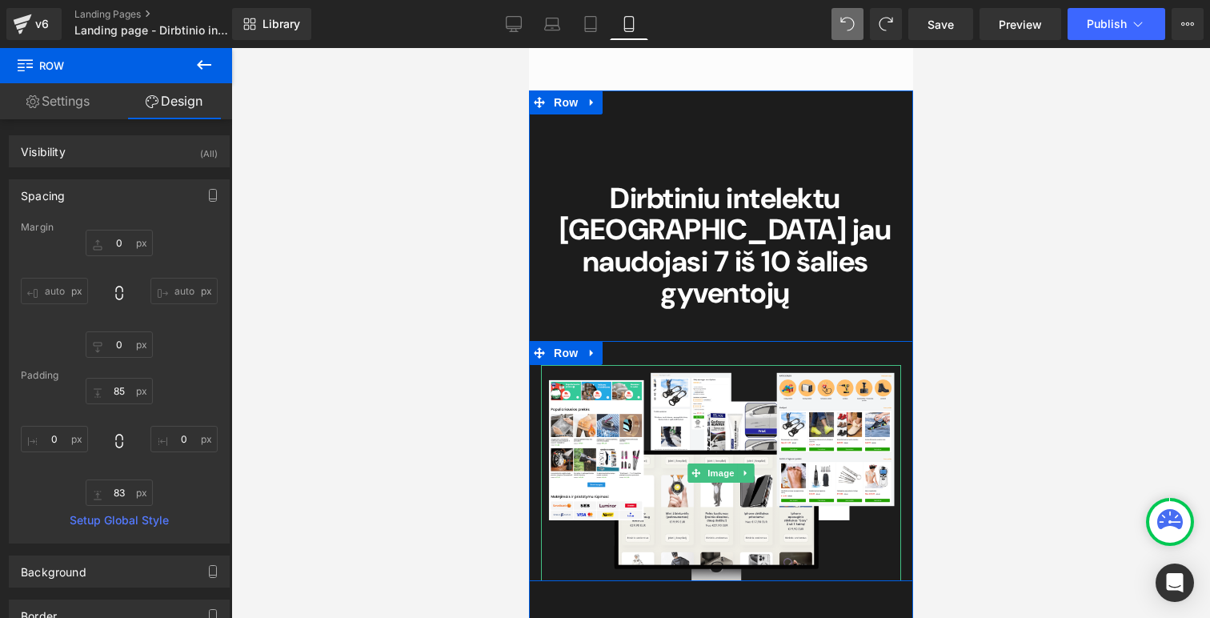
click at [564, 365] on div "Image" at bounding box center [720, 473] width 360 height 216
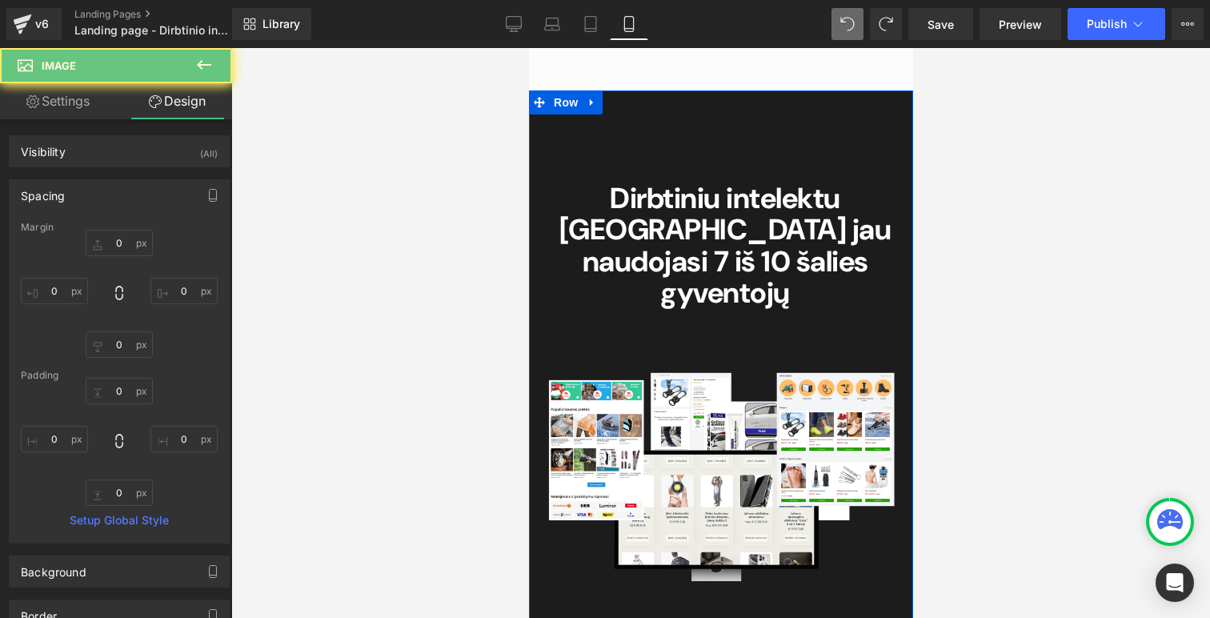
click at [559, 282] on div "Dirbtiniu intelektu Lietuvoje jau naudojasi 7 iš 10 šalies gyventojų Heading Ro…" at bounding box center [720, 369] width 384 height 423
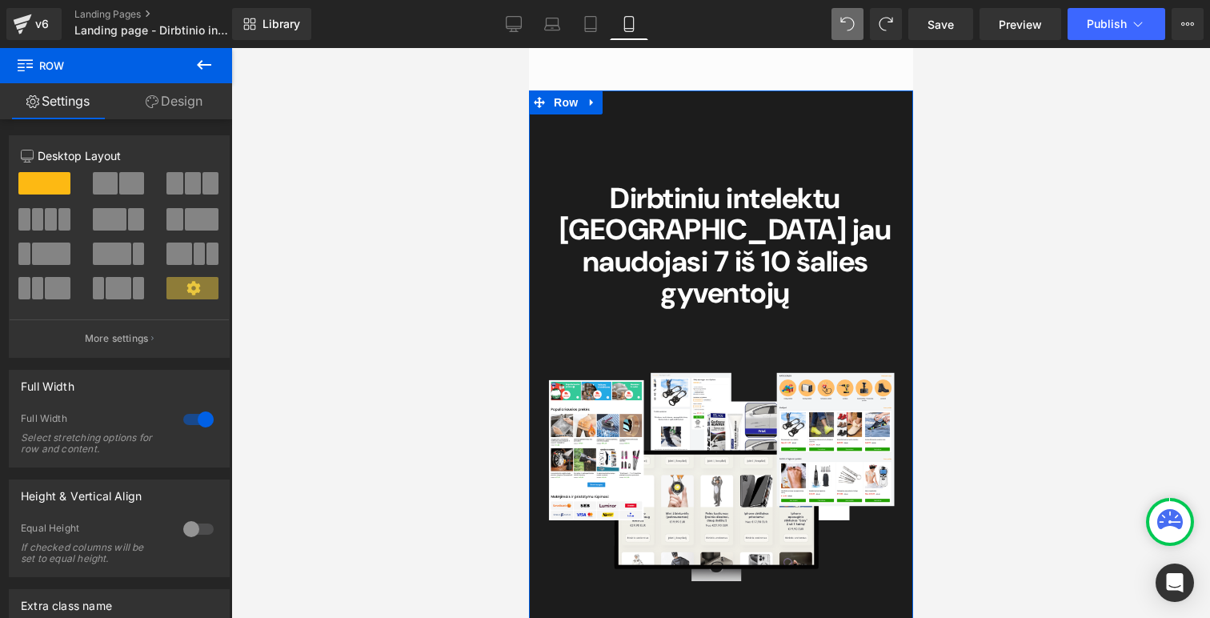
click at [178, 107] on link "Design" at bounding box center [174, 101] width 116 height 36
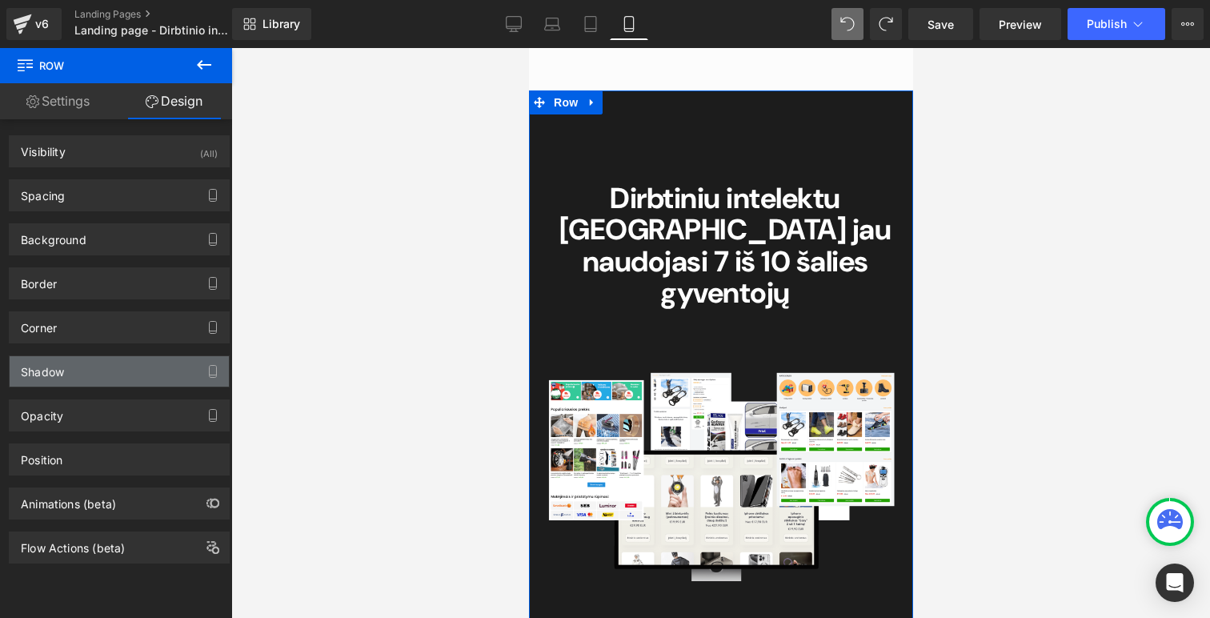
click at [72, 379] on div "Shadow" at bounding box center [119, 371] width 219 height 30
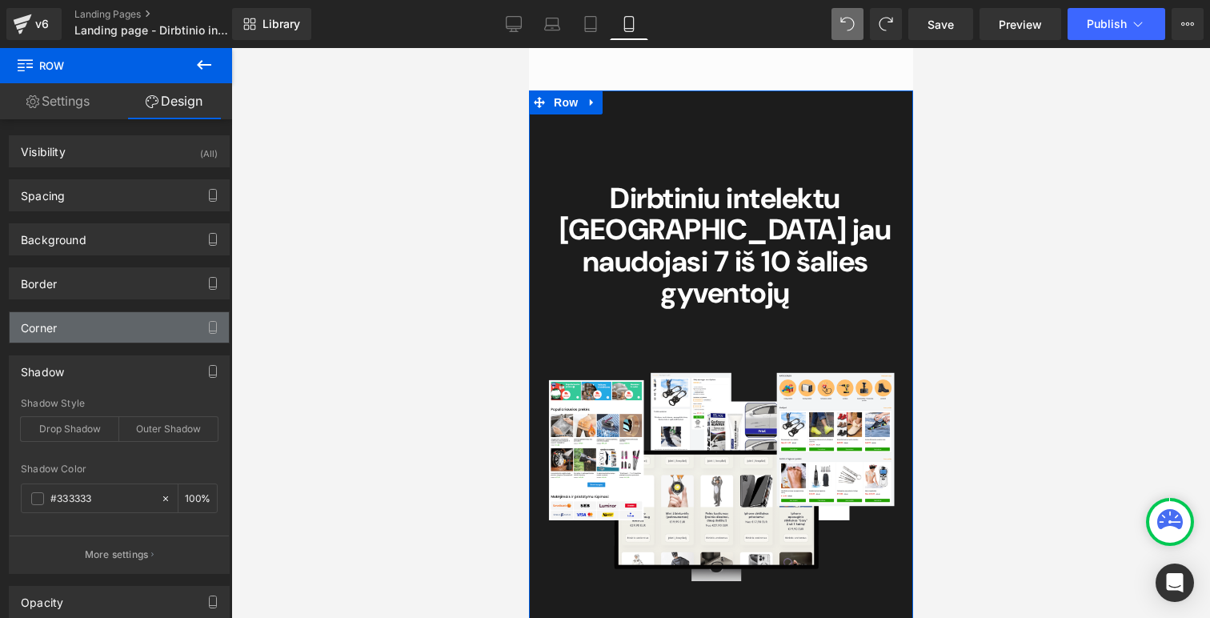
click at [99, 327] on div "Corner" at bounding box center [119, 327] width 219 height 30
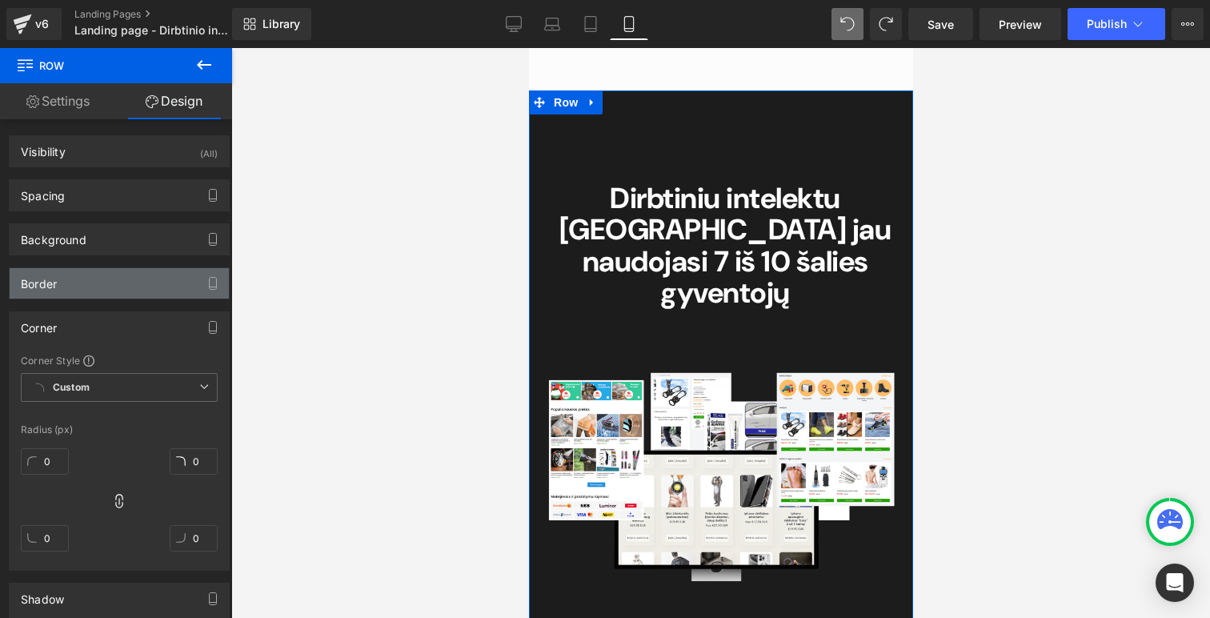
click at [105, 279] on div "Border" at bounding box center [119, 283] width 219 height 30
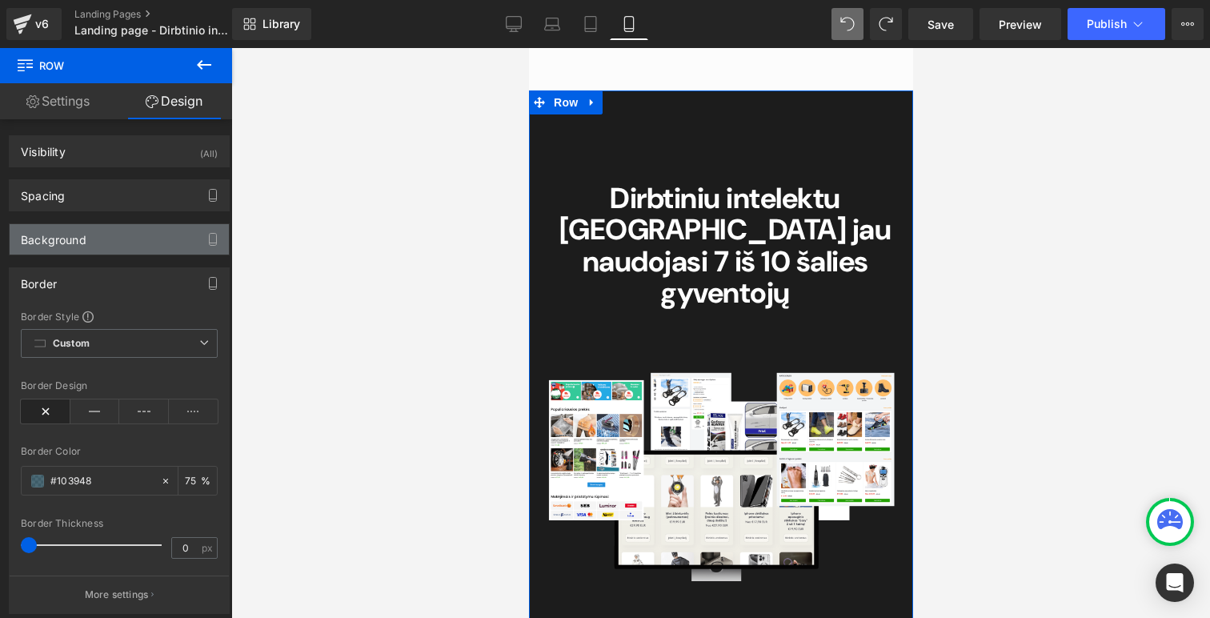
click at [118, 225] on div "Background" at bounding box center [119, 239] width 219 height 30
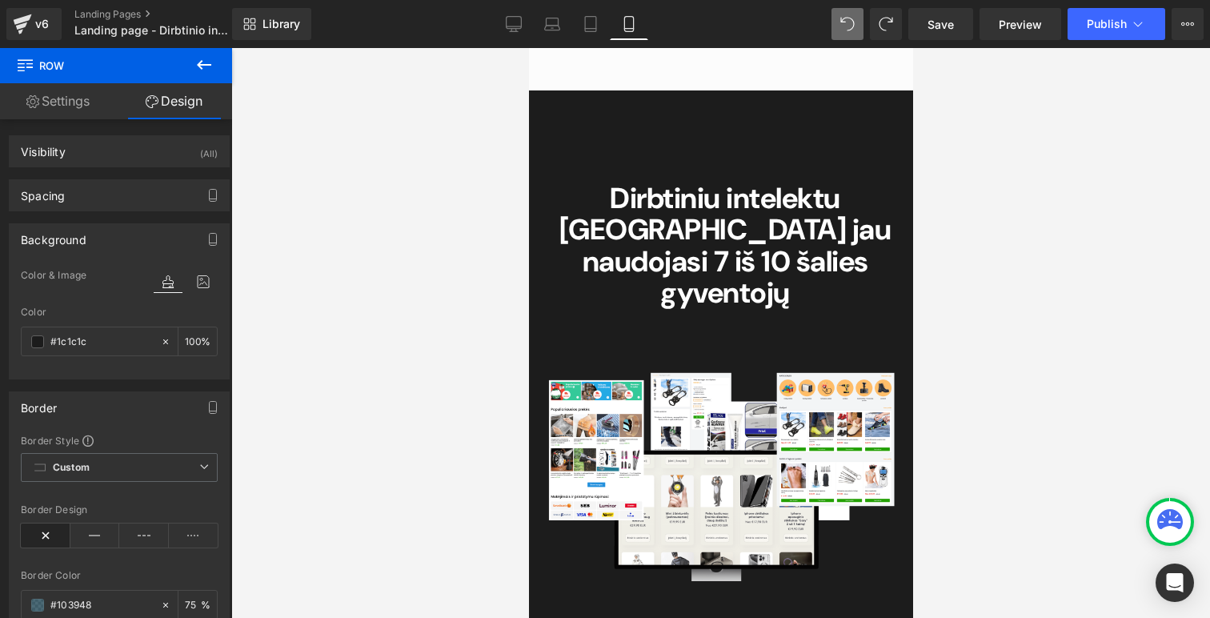
drag, startPoint x: 101, startPoint y: 342, endPoint x: 837, endPoint y: 5, distance: 809.7
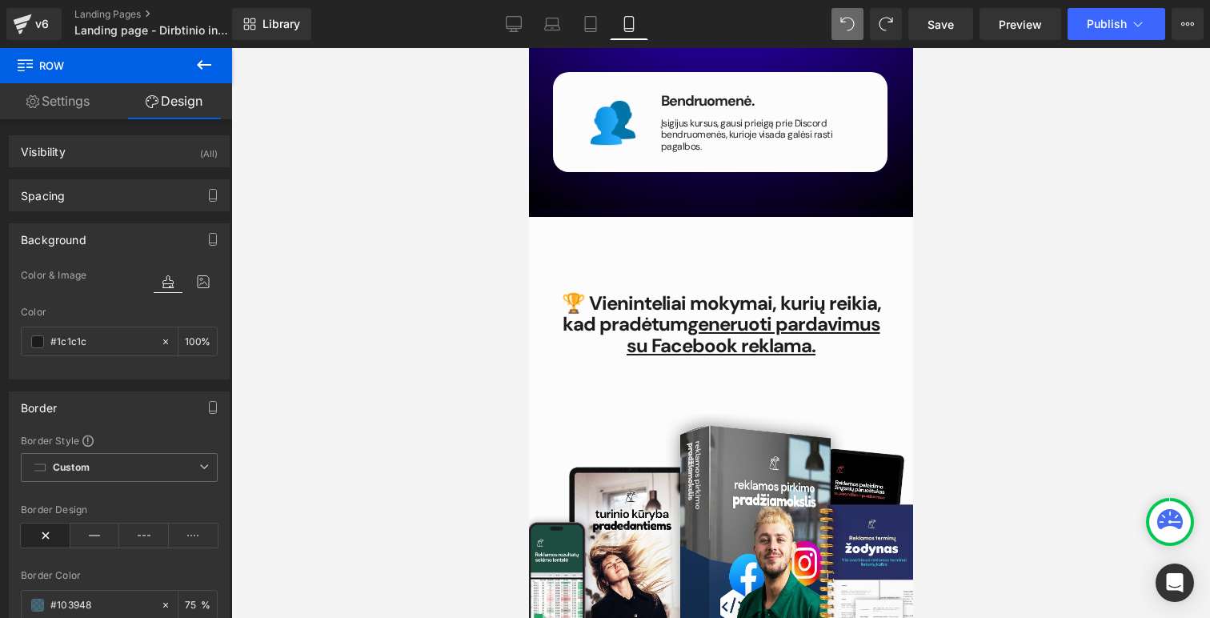
scroll to position [3177, 0]
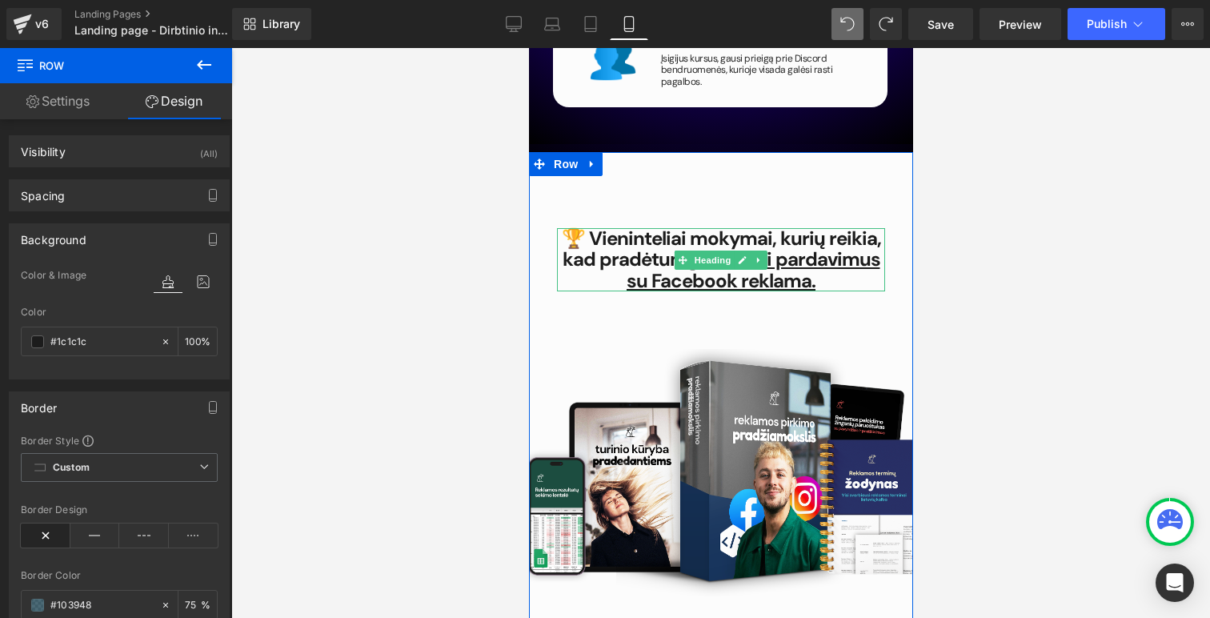
click at [831, 228] on h1 "🏆 Vieninteliai mokymai, kurių reikia, kad pradėtum generuoti pardavimus su Face…" at bounding box center [720, 259] width 328 height 63
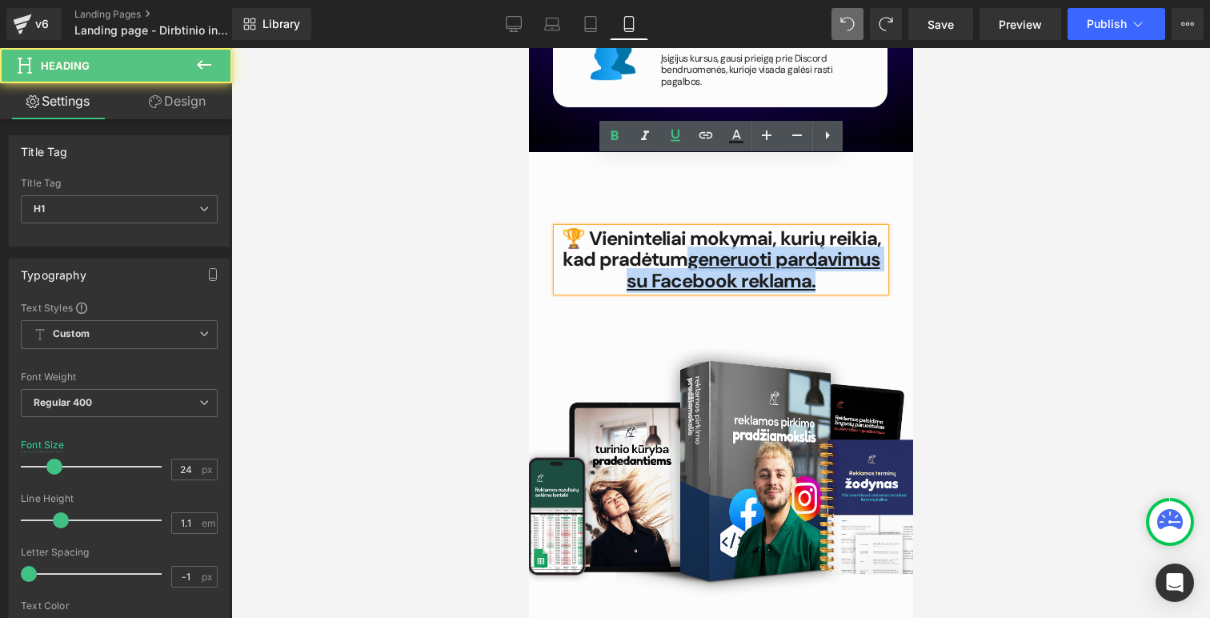
drag, startPoint x: 825, startPoint y: 210, endPoint x: 687, endPoint y: 188, distance: 140.1
click at [687, 228] on h1 "🏆 Vieninteliai mokymai, kurių reikia, kad pradėtum generuoti pardavimus su Face…" at bounding box center [720, 259] width 328 height 63
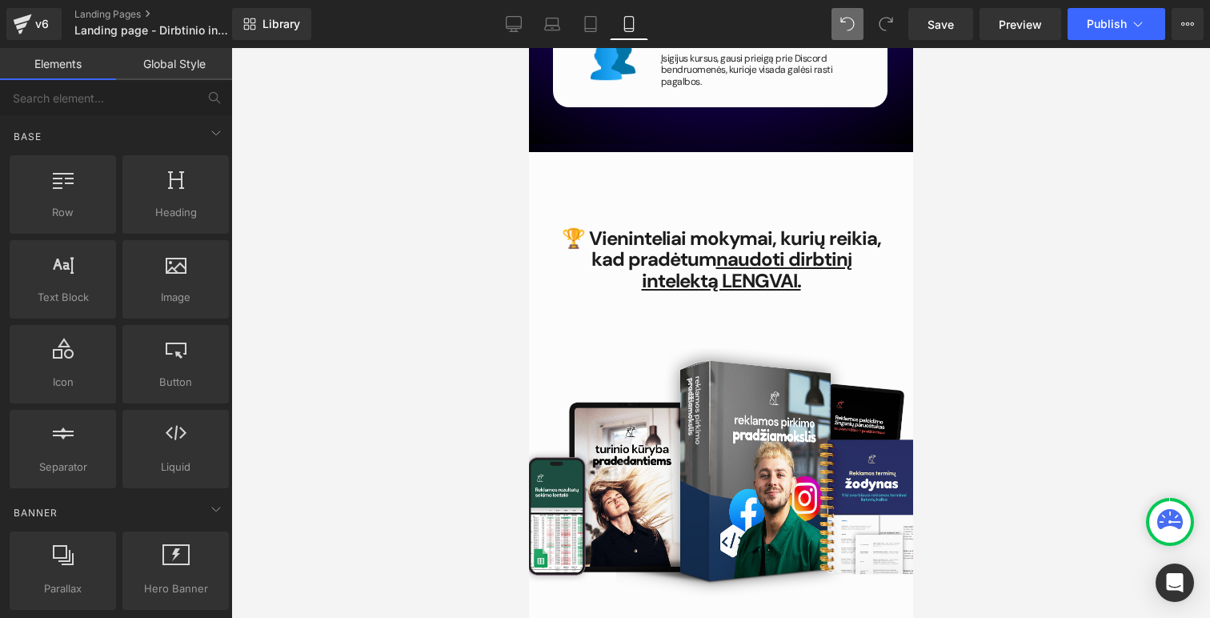
click at [992, 209] on div at bounding box center [720, 333] width 979 height 570
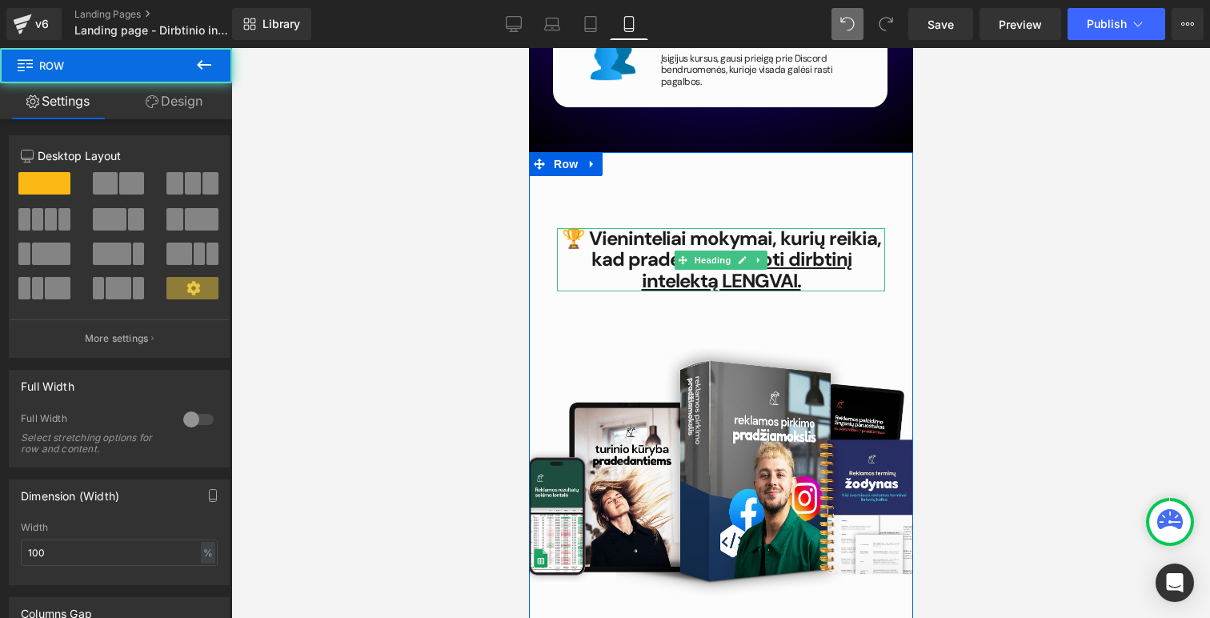
click at [723, 247] on span "naudoti dirbtinį intelektą LENGVAI." at bounding box center [746, 270] width 210 height 46
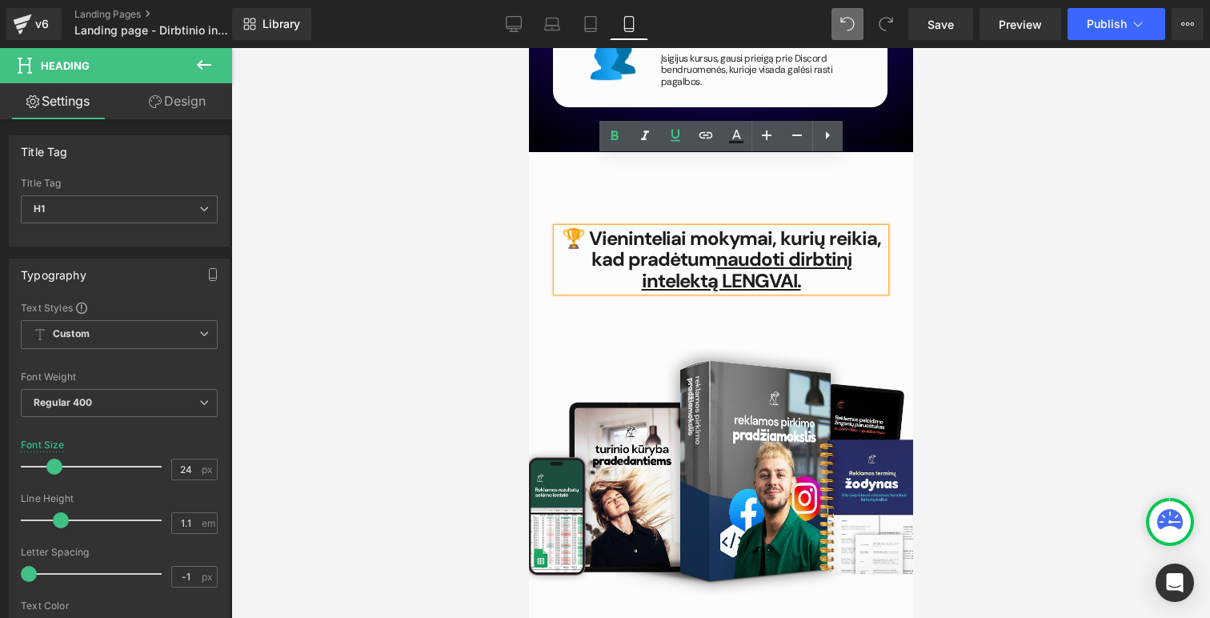
click at [723, 247] on span "naudoti dirbtinį intelektą LENGVAI." at bounding box center [746, 270] width 210 height 46
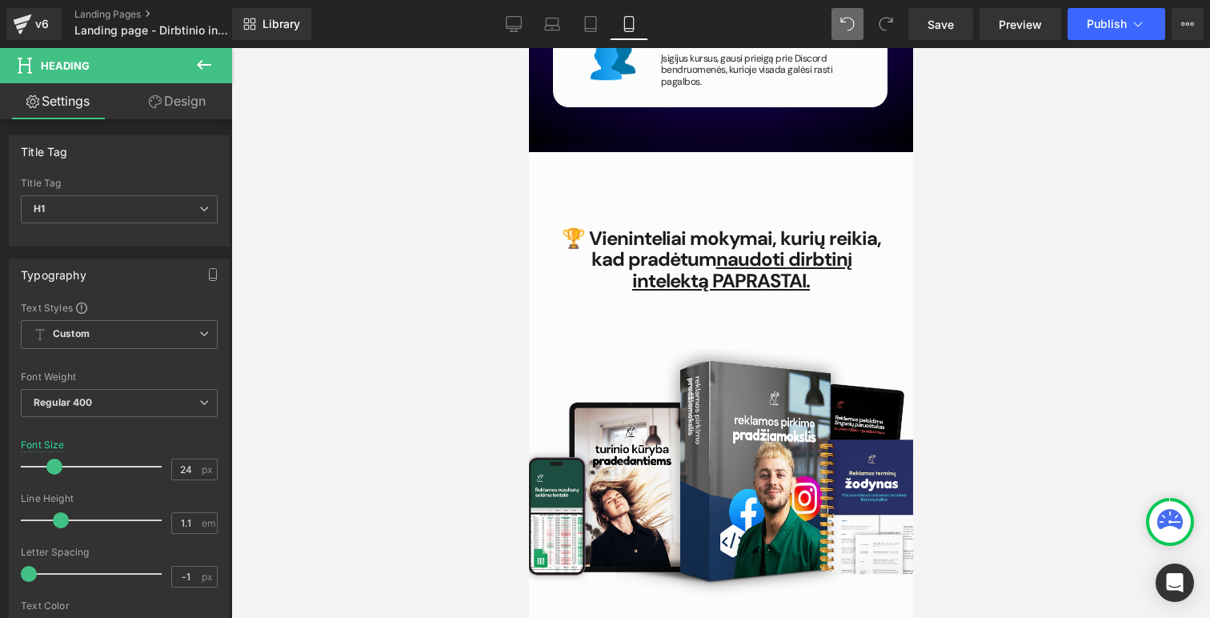
click at [1006, 323] on div at bounding box center [720, 333] width 979 height 570
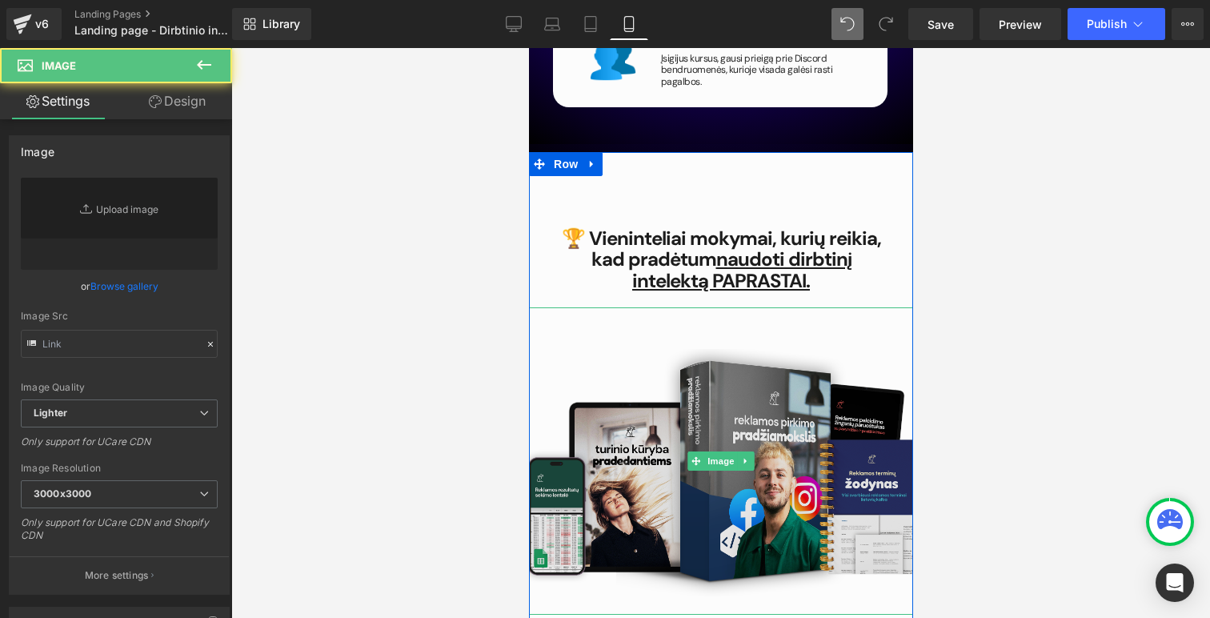
click at [781, 387] on img at bounding box center [720, 460] width 488 height 307
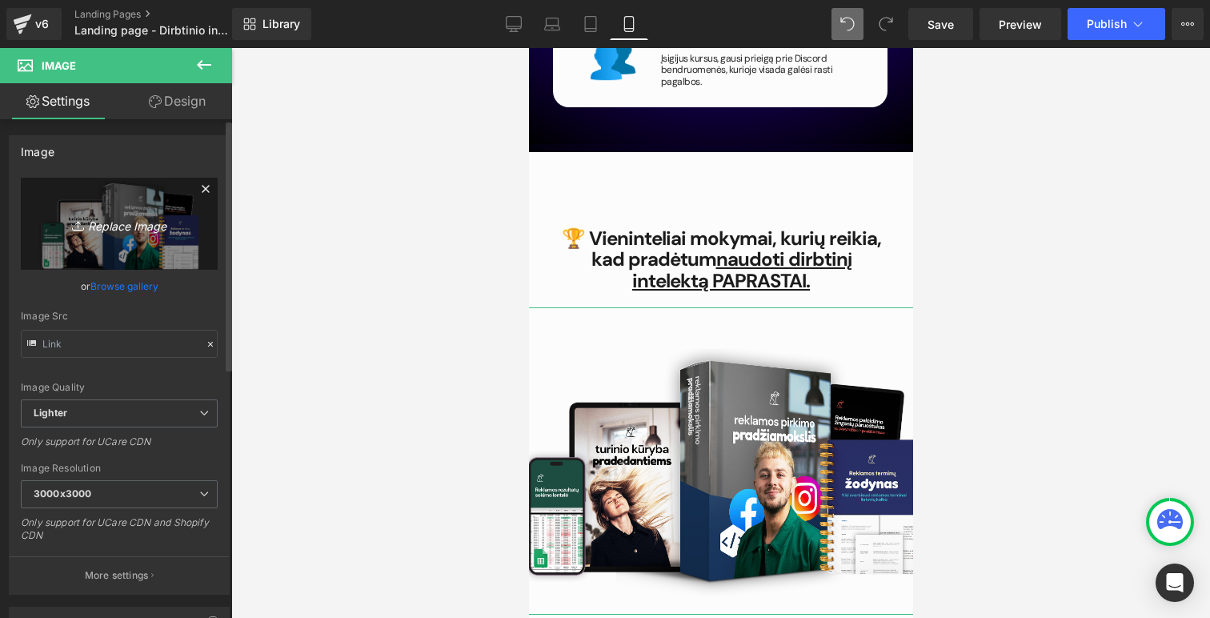
click at [112, 240] on link "Replace Image" at bounding box center [119, 224] width 197 height 92
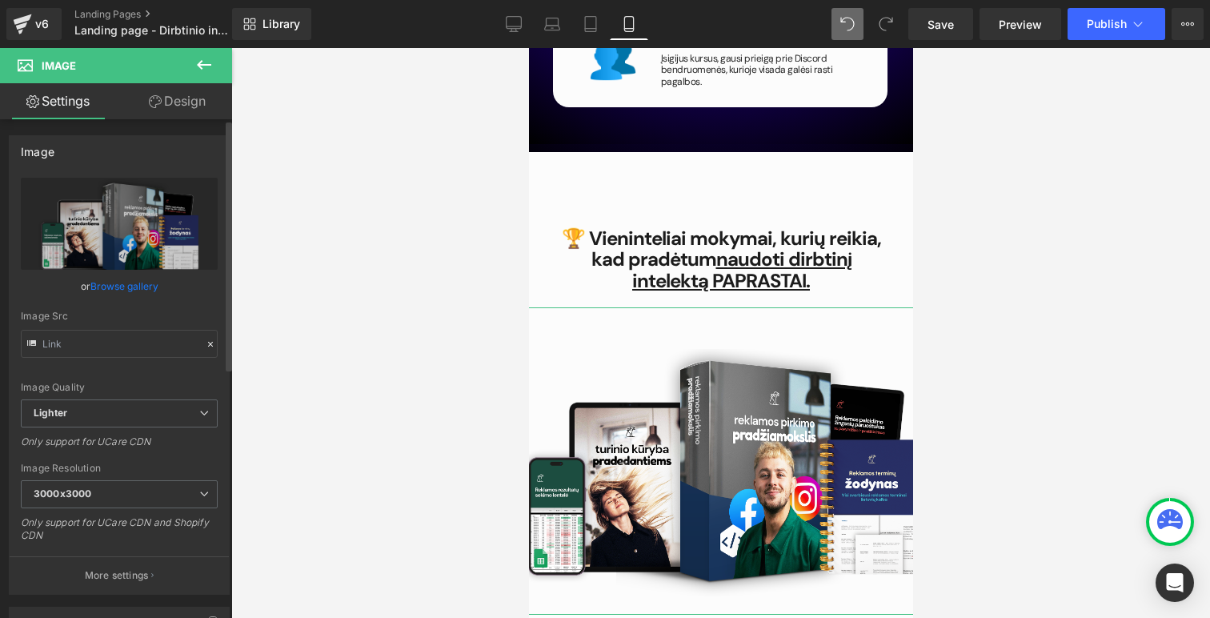
click at [119, 286] on link "Browse gallery" at bounding box center [124, 286] width 68 height 28
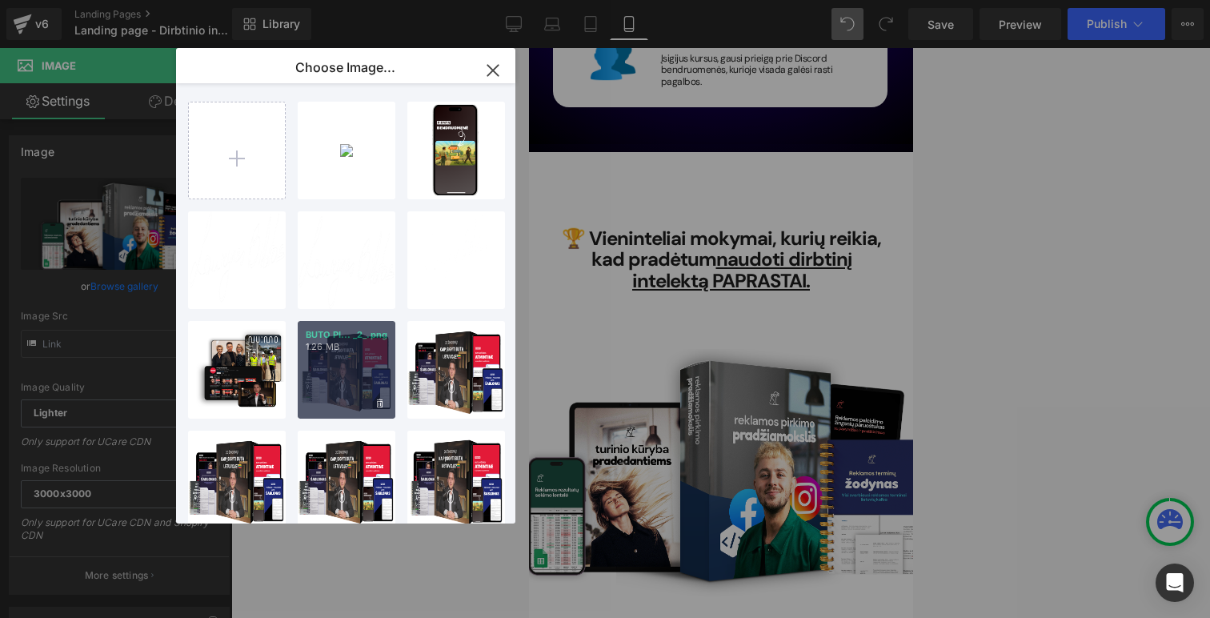
click at [350, 382] on div "BUTO PI... _2_.png 1.26 MB" at bounding box center [347, 370] width 98 height 98
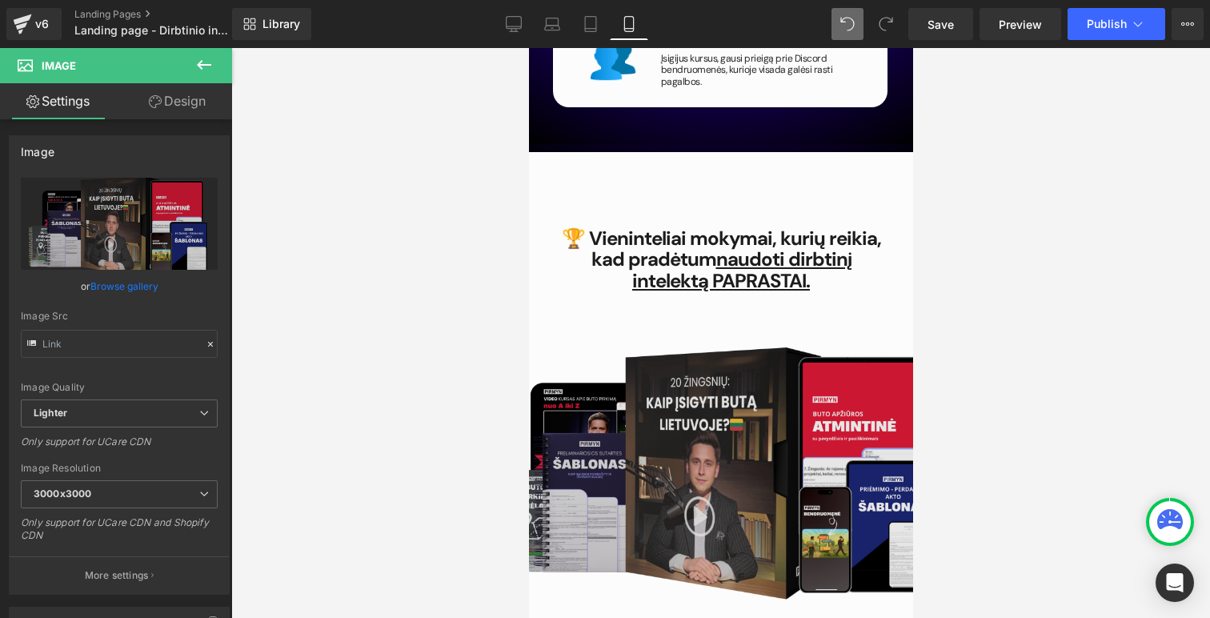
click at [790, 435] on img at bounding box center [720, 464] width 488 height 315
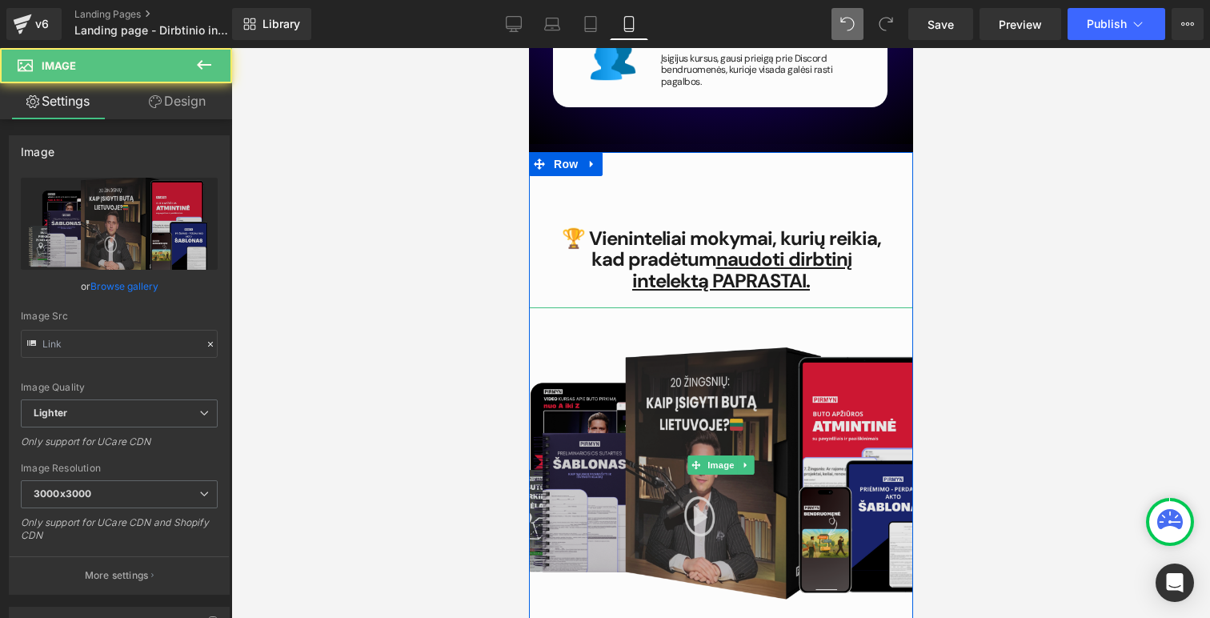
click at [790, 435] on img at bounding box center [720, 464] width 488 height 315
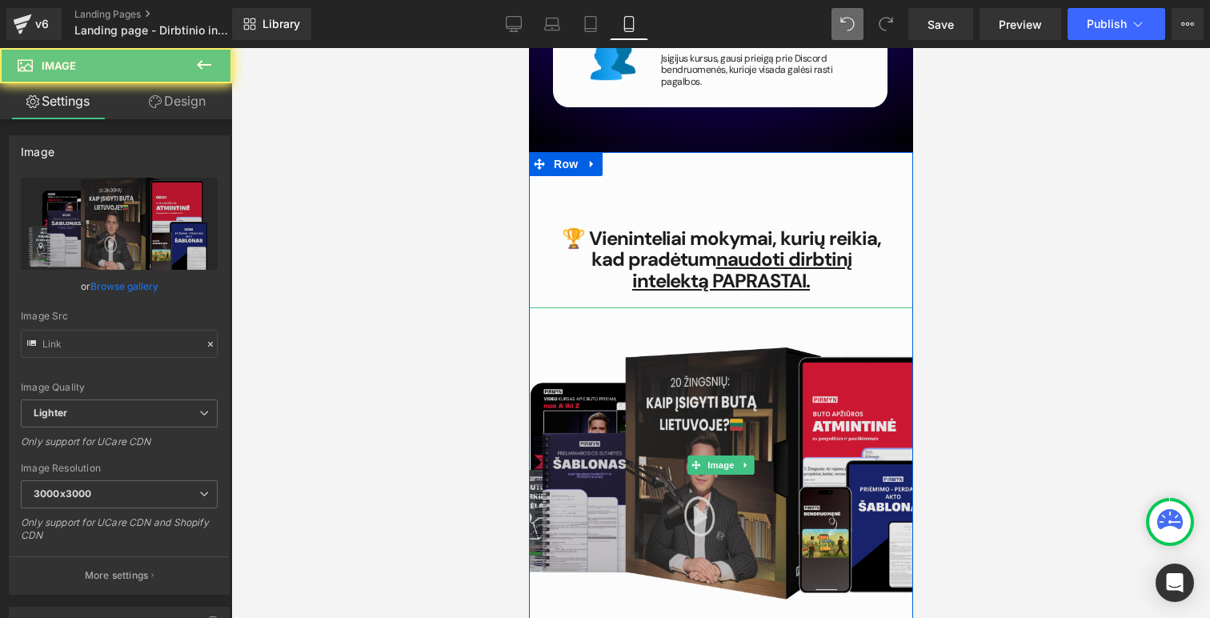
click at [790, 435] on img at bounding box center [720, 464] width 488 height 315
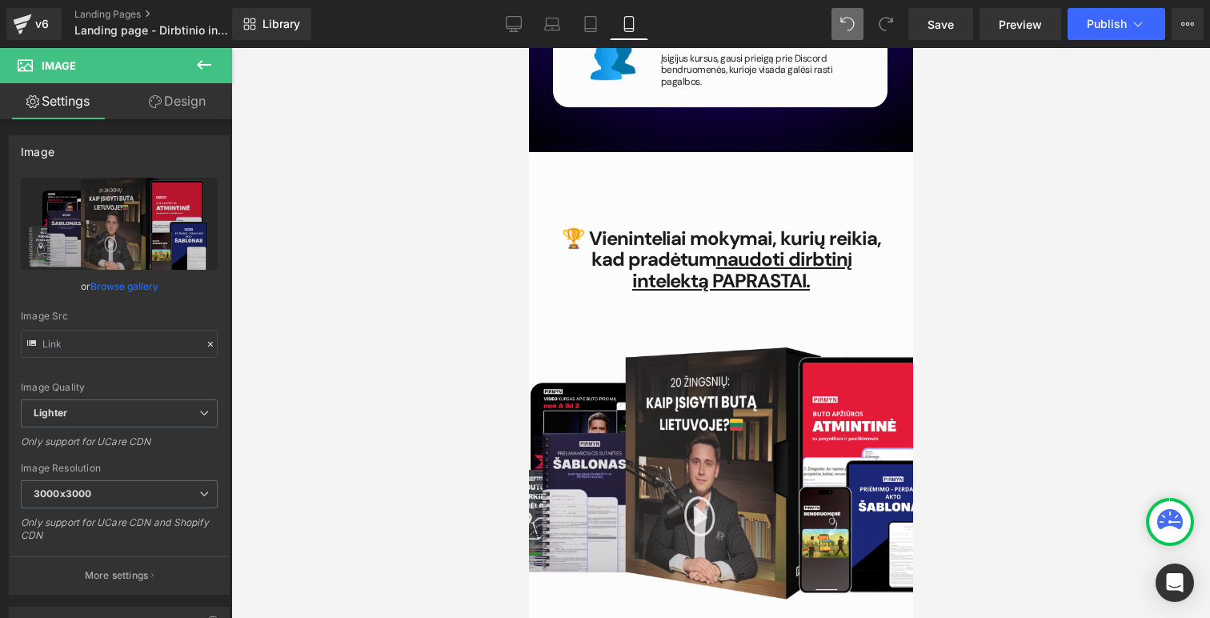
click at [990, 340] on div at bounding box center [720, 333] width 979 height 570
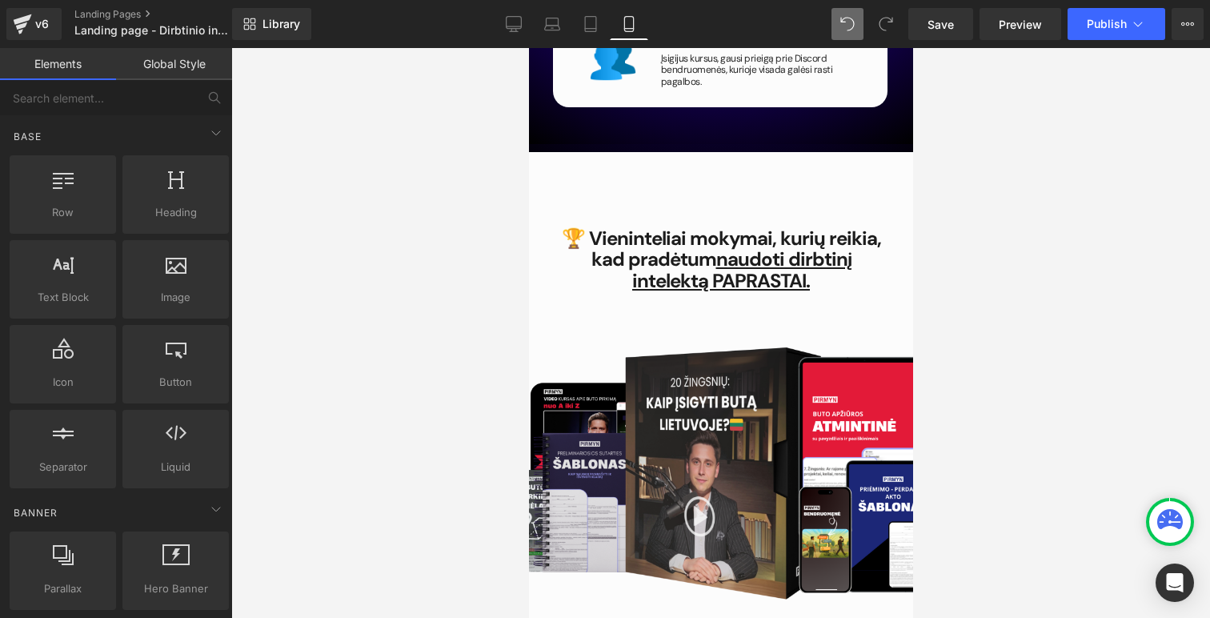
click at [984, 465] on div at bounding box center [720, 333] width 979 height 570
click at [411, 218] on div at bounding box center [720, 333] width 979 height 570
click at [511, 22] on icon at bounding box center [514, 24] width 16 height 16
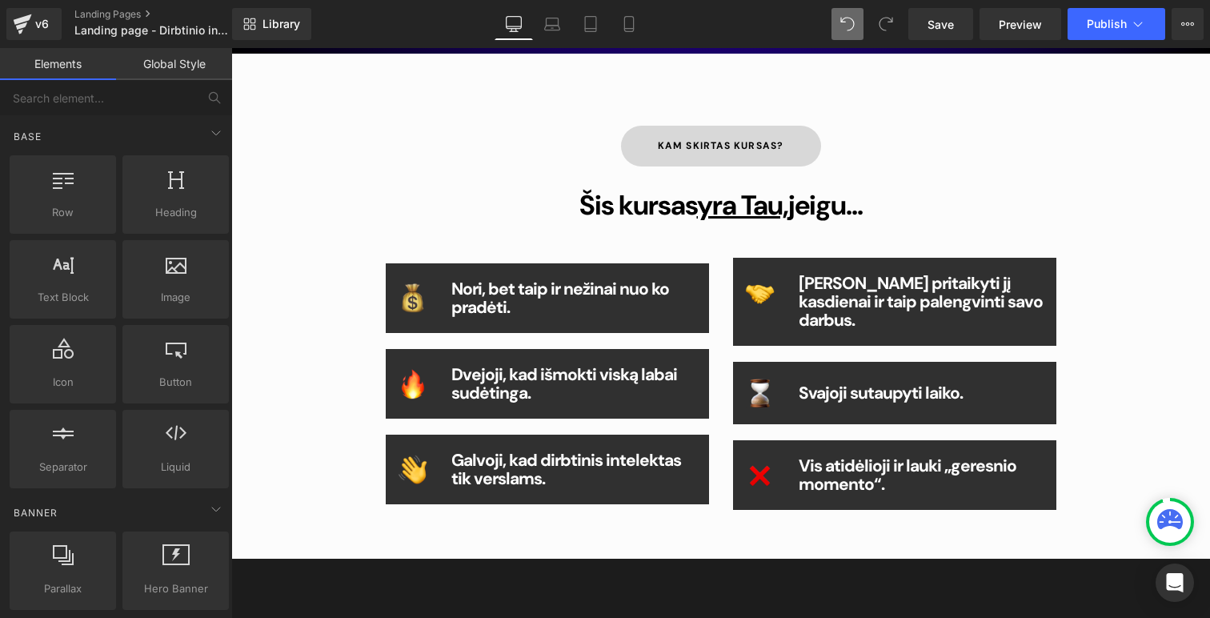
scroll to position [852, 0]
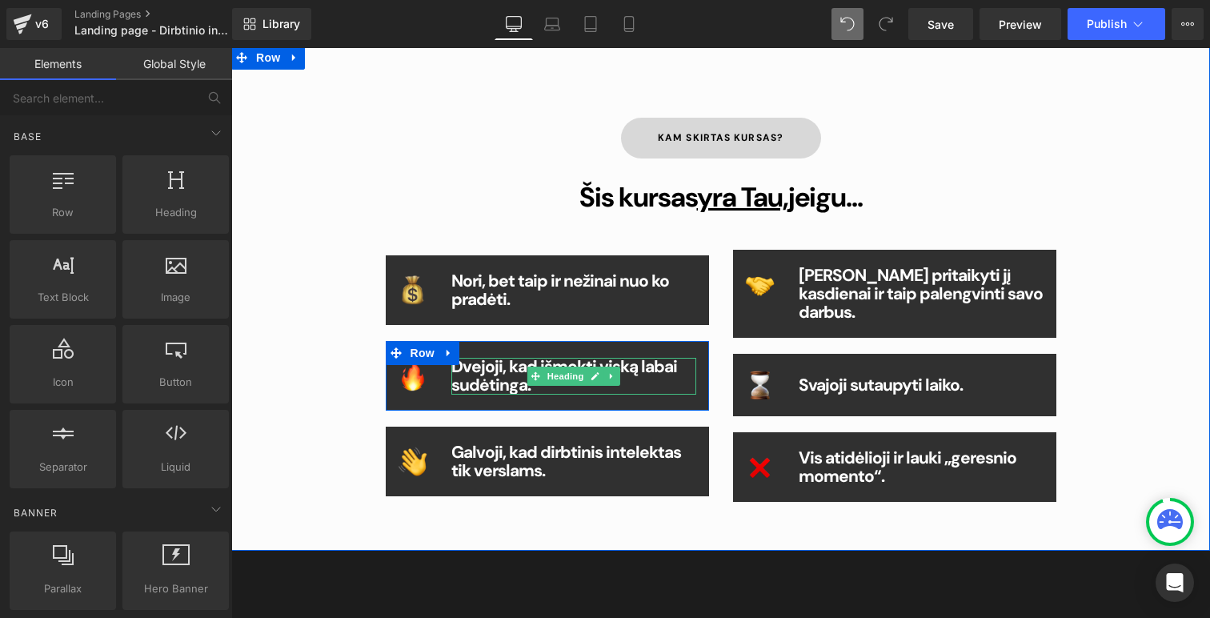
click at [503, 364] on b "Dvejoji, kad išmokti viską labai sudėtinga." at bounding box center [564, 375] width 226 height 41
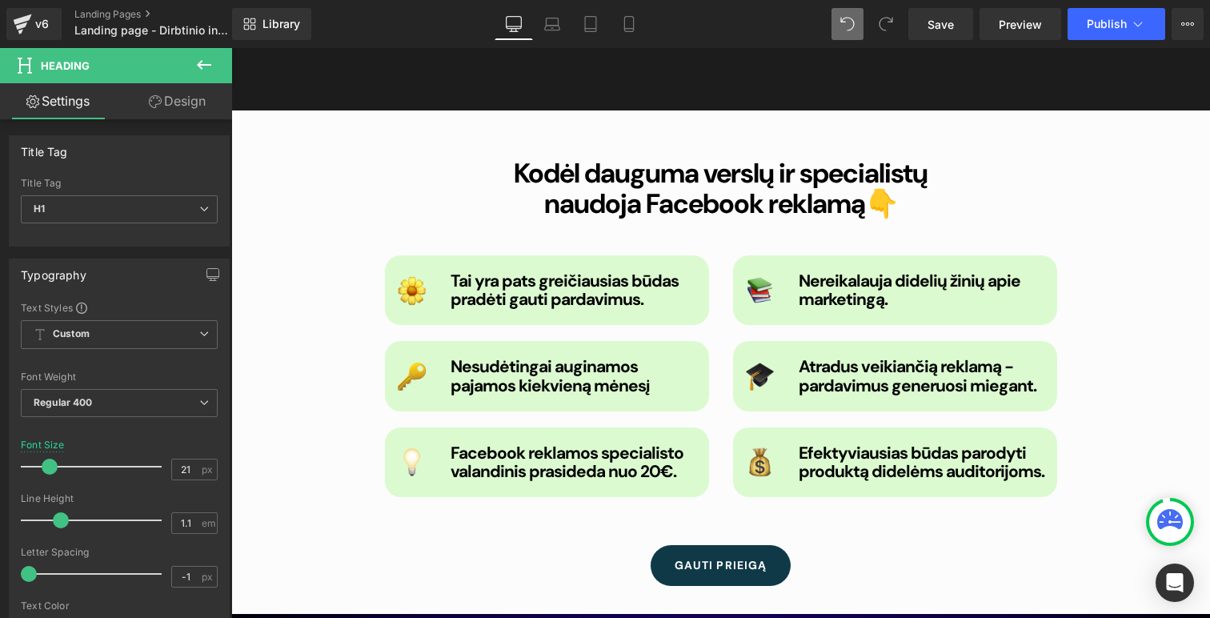
scroll to position [2187, 0]
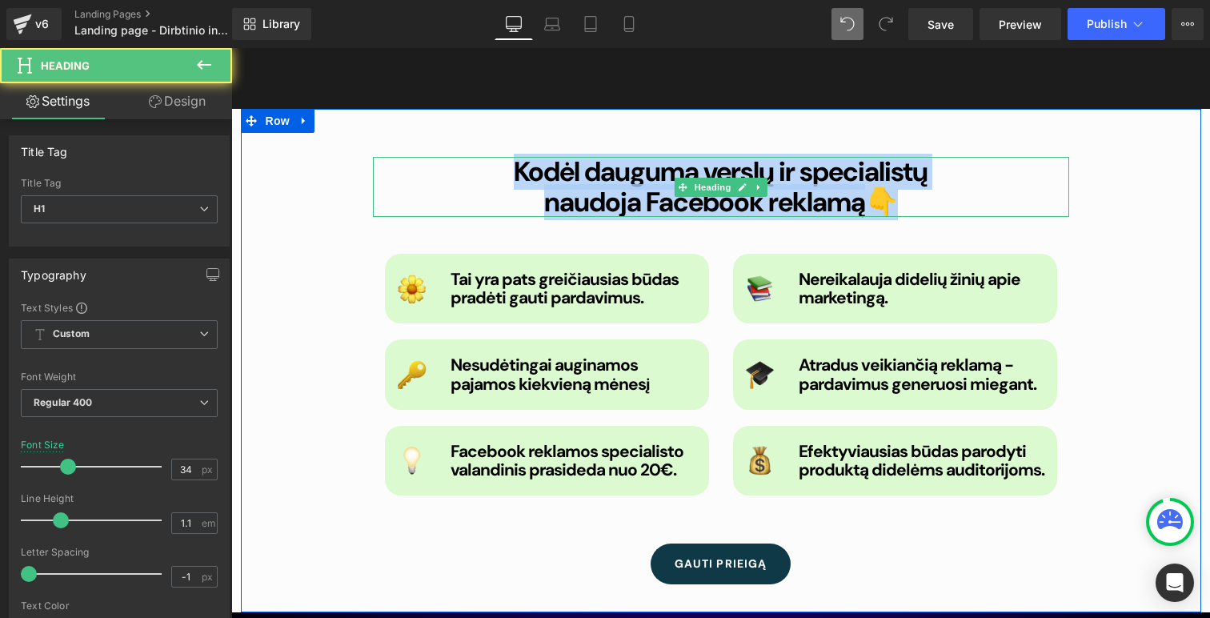
drag, startPoint x: 912, startPoint y: 192, endPoint x: 480, endPoint y: 155, distance: 433.7
click at [480, 157] on div "Kodėl dauguma verslų ir specialistų naudoja Facebook reklamą 👇" at bounding box center [721, 187] width 696 height 60
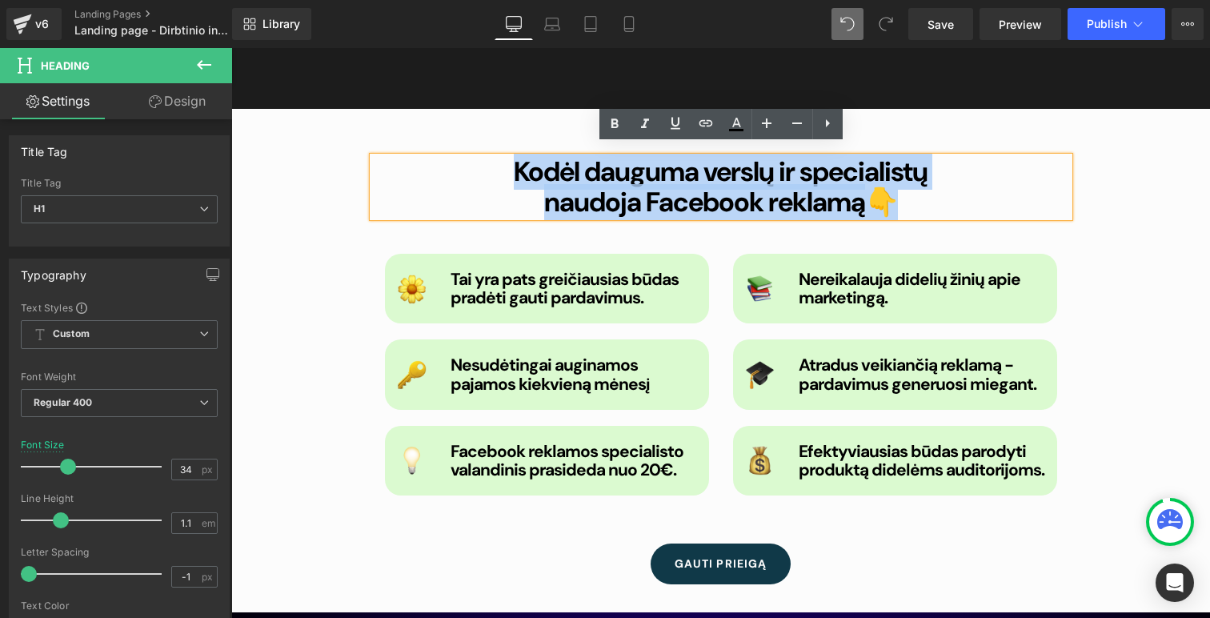
paste div
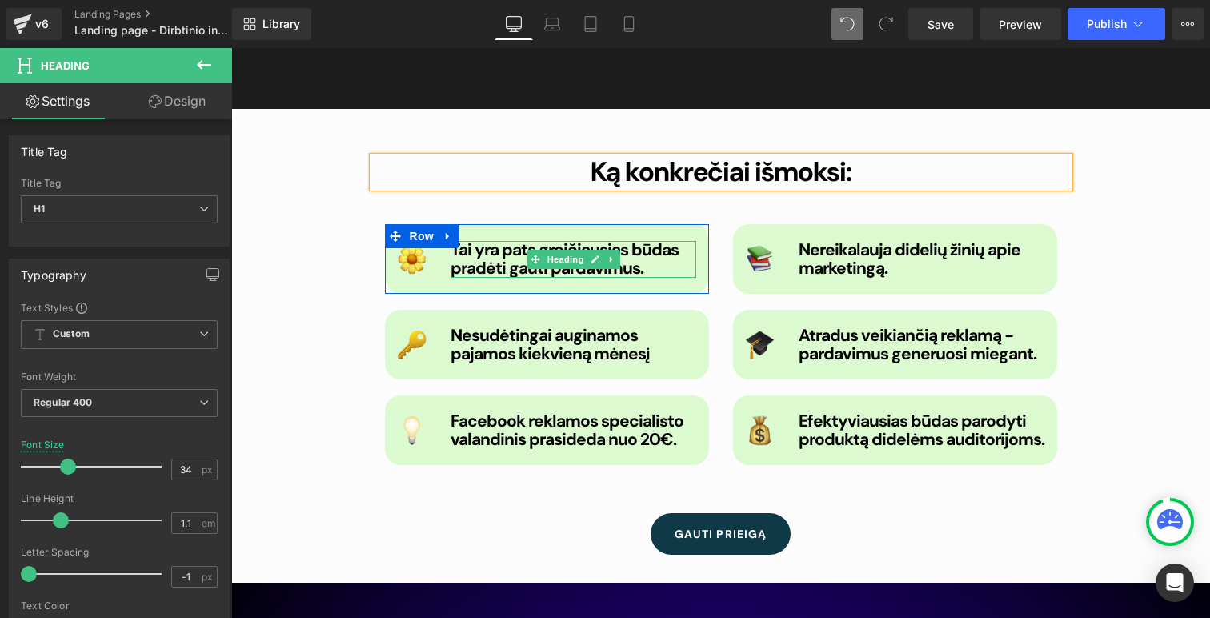
click at [655, 258] on h1 "Tai yra pats greičiausias būdas pradėti gauti pardavimus." at bounding box center [574, 259] width 246 height 37
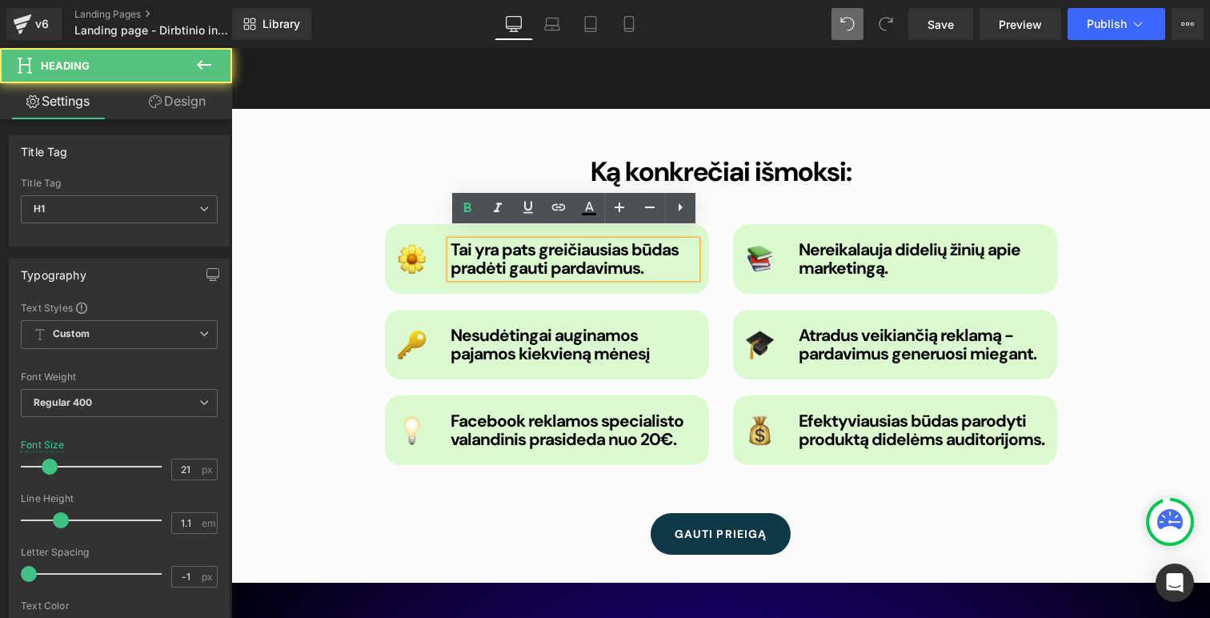
click at [655, 258] on h1 "Tai yra pats greičiausias būdas pradėti gauti pardavimus." at bounding box center [574, 259] width 246 height 37
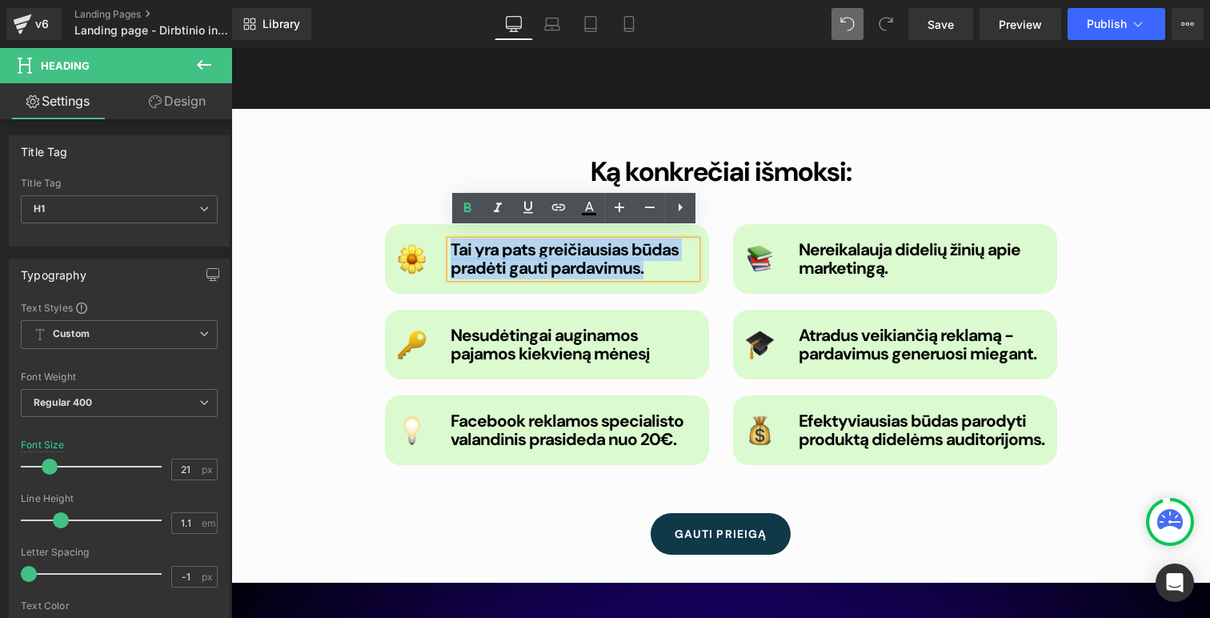
drag, startPoint x: 655, startPoint y: 258, endPoint x: 496, endPoint y: 251, distance: 159.4
click at [496, 251] on h1 "Tai yra pats greičiausias būdas pradėti gauti pardavimus." at bounding box center [574, 259] width 246 height 37
paste div
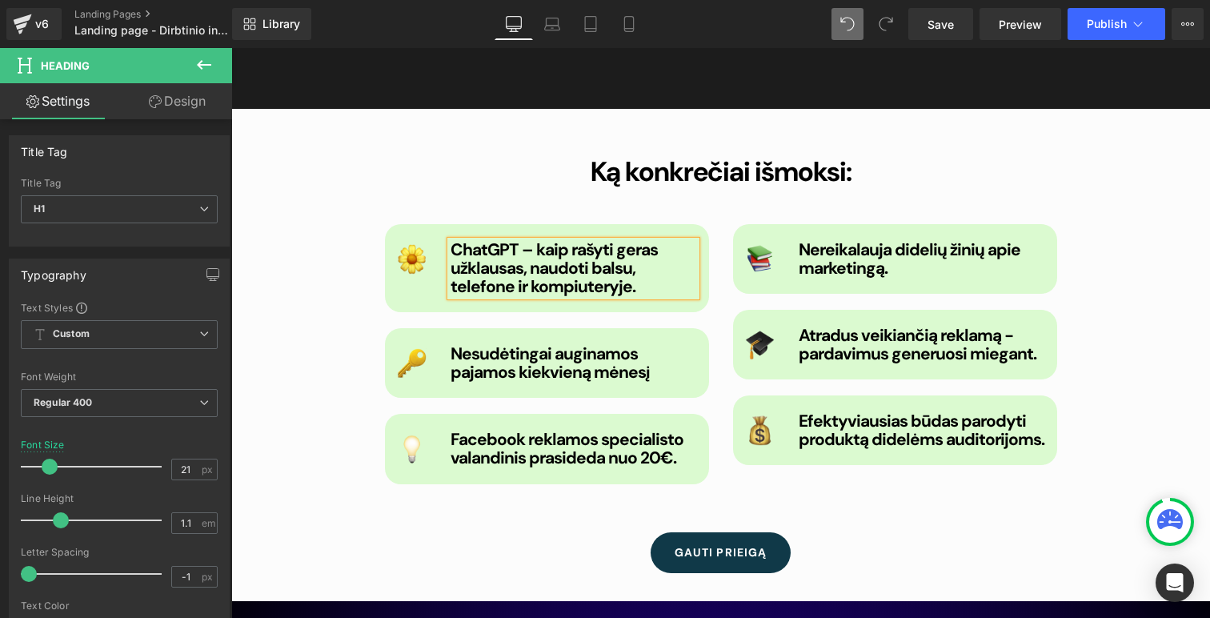
click at [530, 238] on b "ChatGPT – kaip rašyti geras užklausas, naudoti balsu, telefone ir kompiuteryje." at bounding box center [554, 267] width 207 height 59
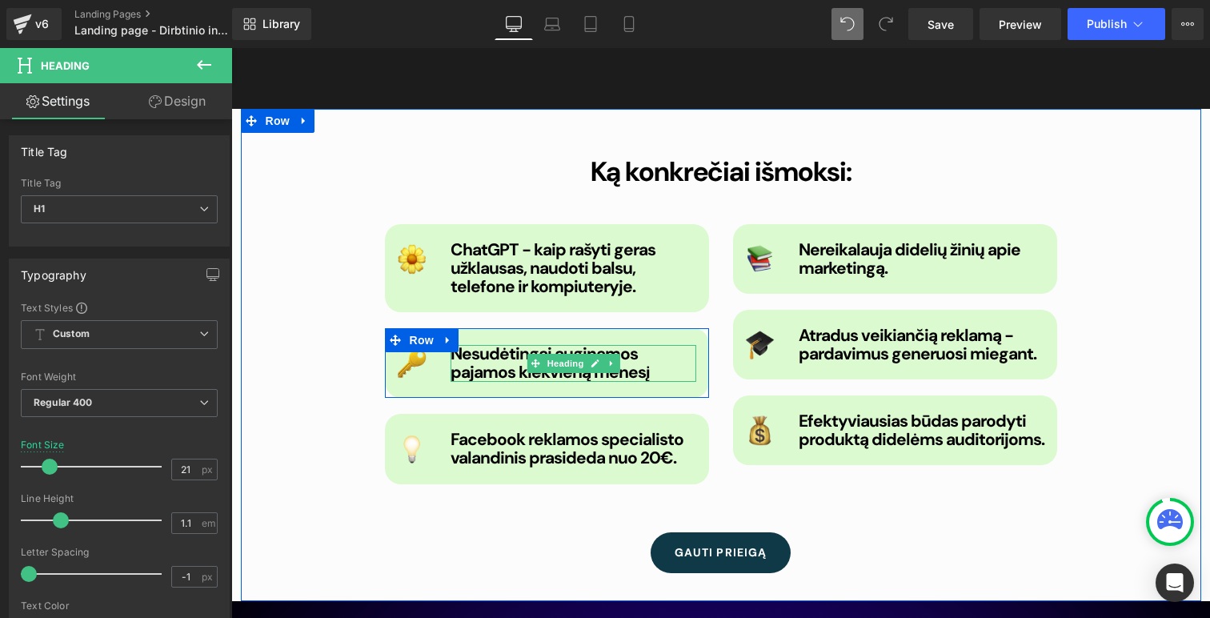
click at [626, 357] on b "Nesudėtingai auginamos pajamos kiekvieną mėnesį" at bounding box center [550, 363] width 199 height 41
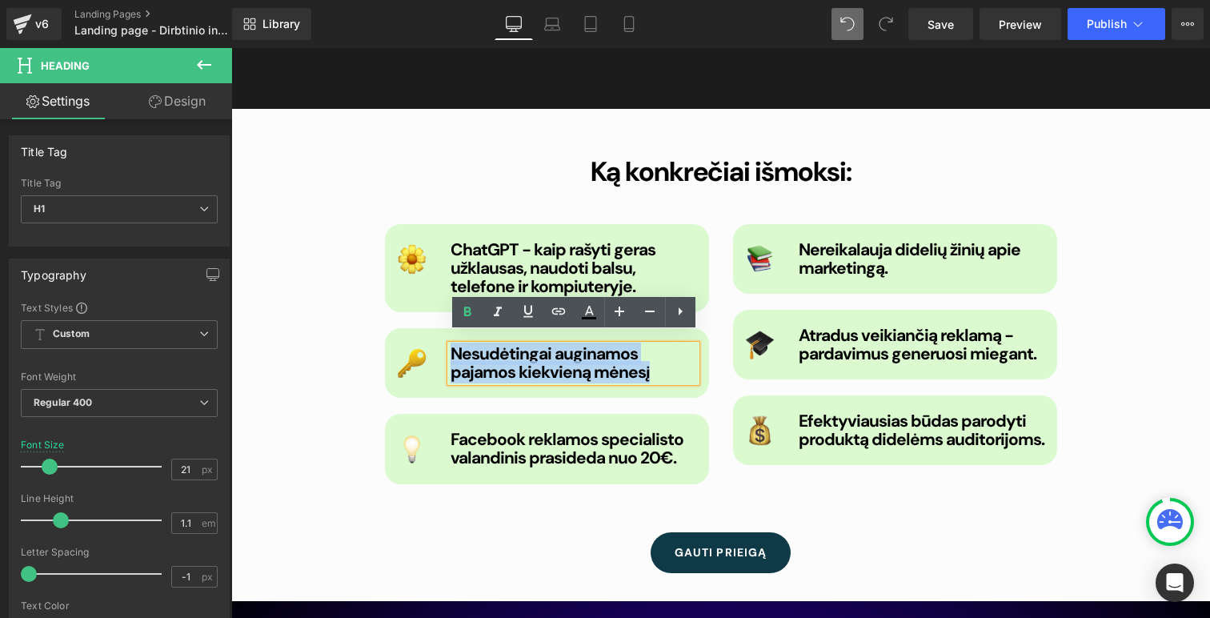
drag, startPoint x: 683, startPoint y: 366, endPoint x: 451, endPoint y: 347, distance: 232.0
click at [451, 347] on h1 "Nesudėtingai auginamos pajamos kiekvieną mėnesį" at bounding box center [574, 363] width 246 height 37
paste div
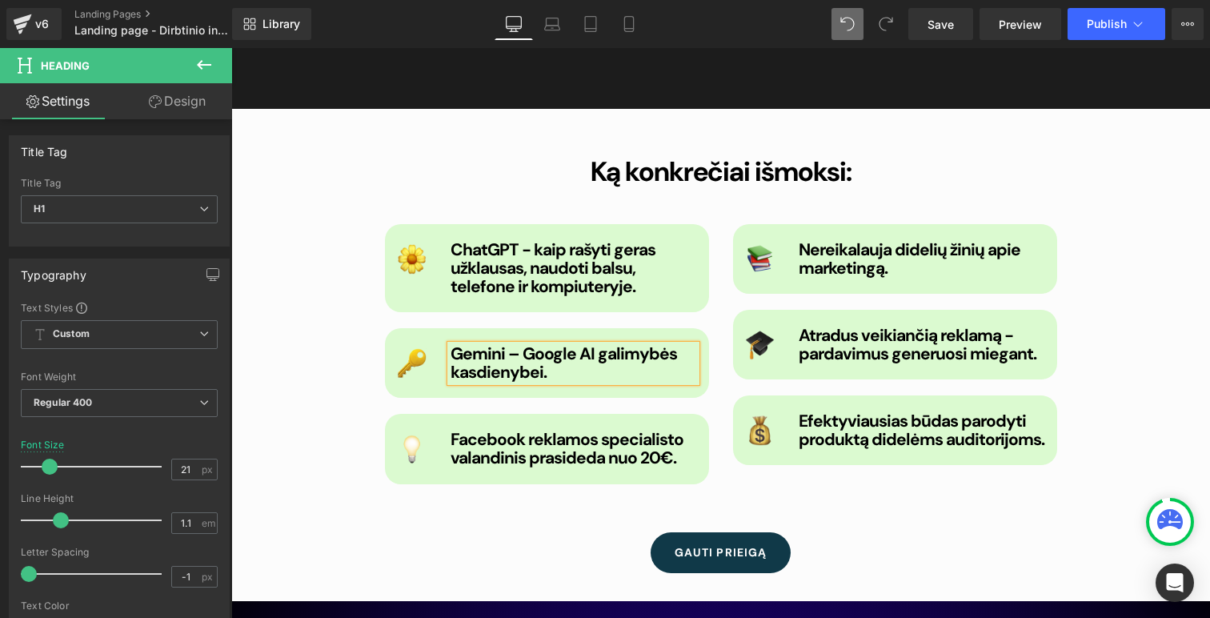
click at [521, 344] on b "Gemini – Google AI galimybės kasdienybei." at bounding box center [564, 363] width 226 height 41
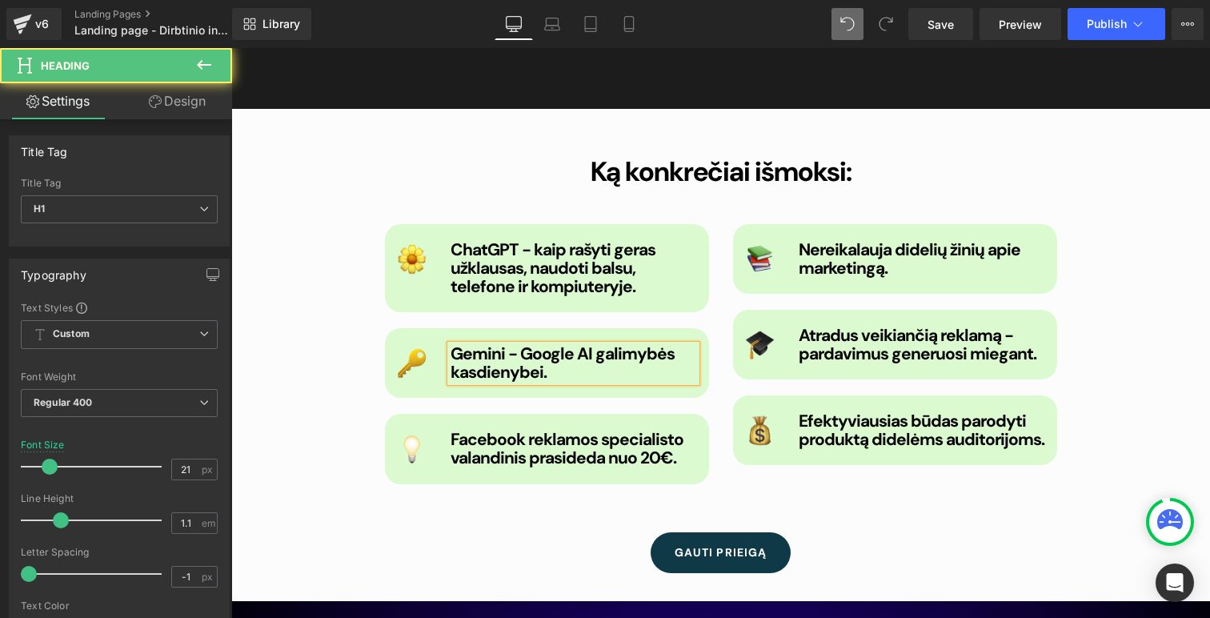
click at [586, 347] on b "Gemini - Google AI galimybės kasdienybei." at bounding box center [563, 363] width 224 height 41
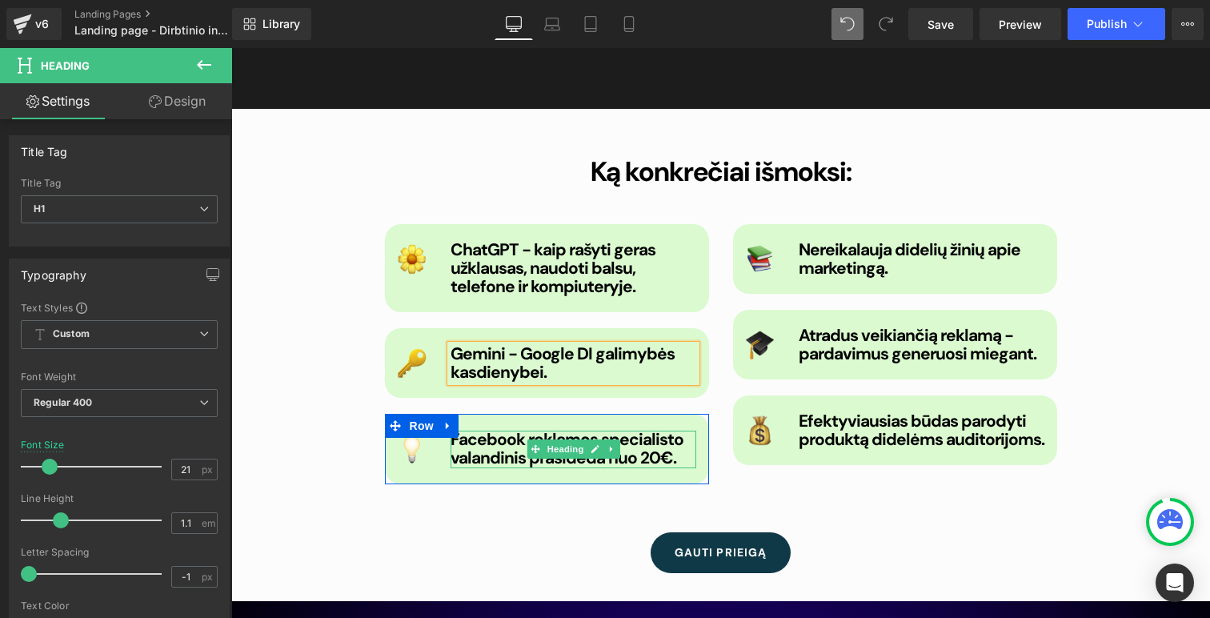
click at [507, 431] on b "Facebook reklamos specialisto valandinis prasideda nuo 20€." at bounding box center [567, 448] width 233 height 41
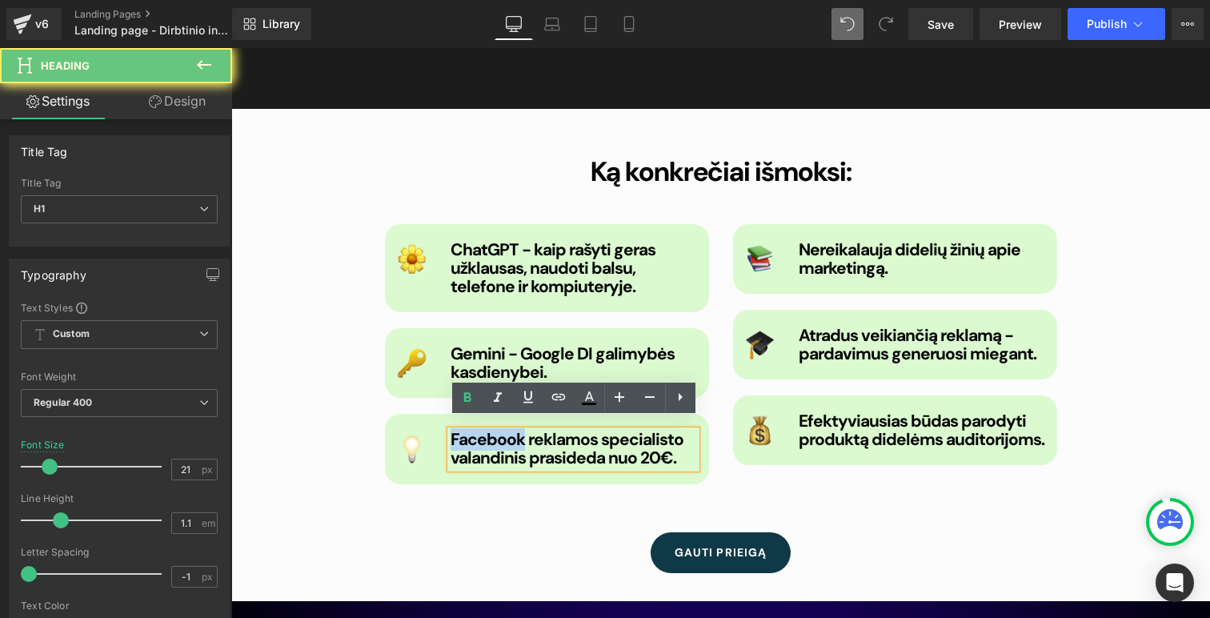
click at [507, 431] on b "Facebook reklamos specialisto valandinis prasideda nuo 20€." at bounding box center [567, 448] width 233 height 41
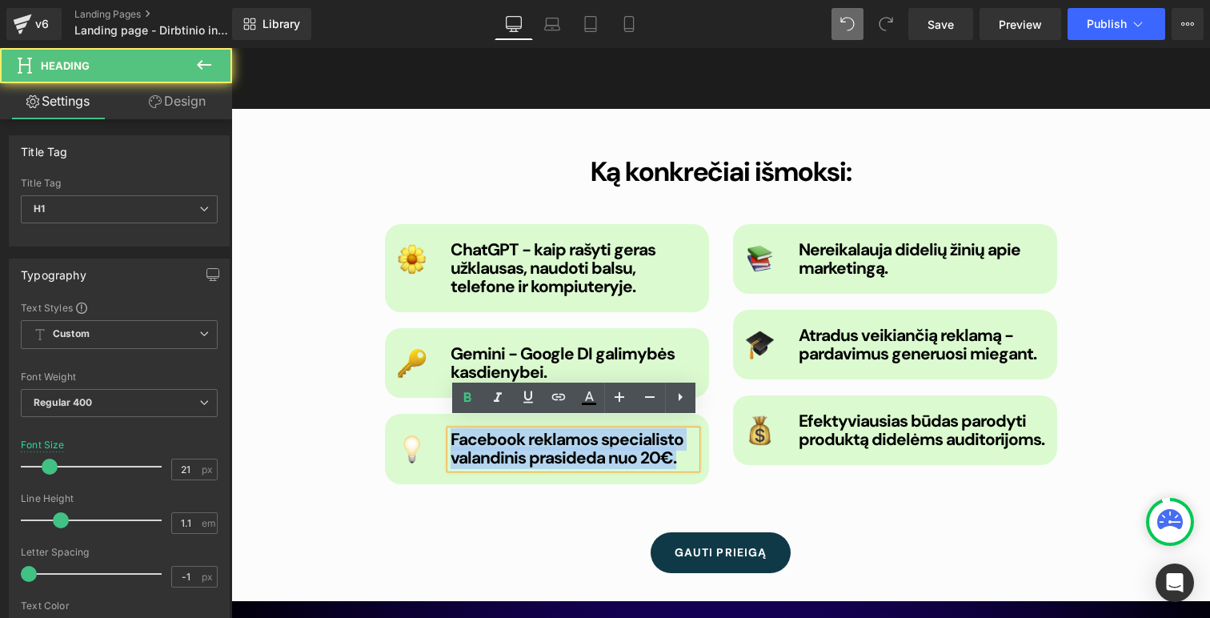
drag, startPoint x: 686, startPoint y: 447, endPoint x: 439, endPoint y: 422, distance: 248.6
click at [439, 422] on div "Image Facebook reklamos specialisto valandinis prasideda nuo 20€. Heading Row" at bounding box center [547, 449] width 324 height 70
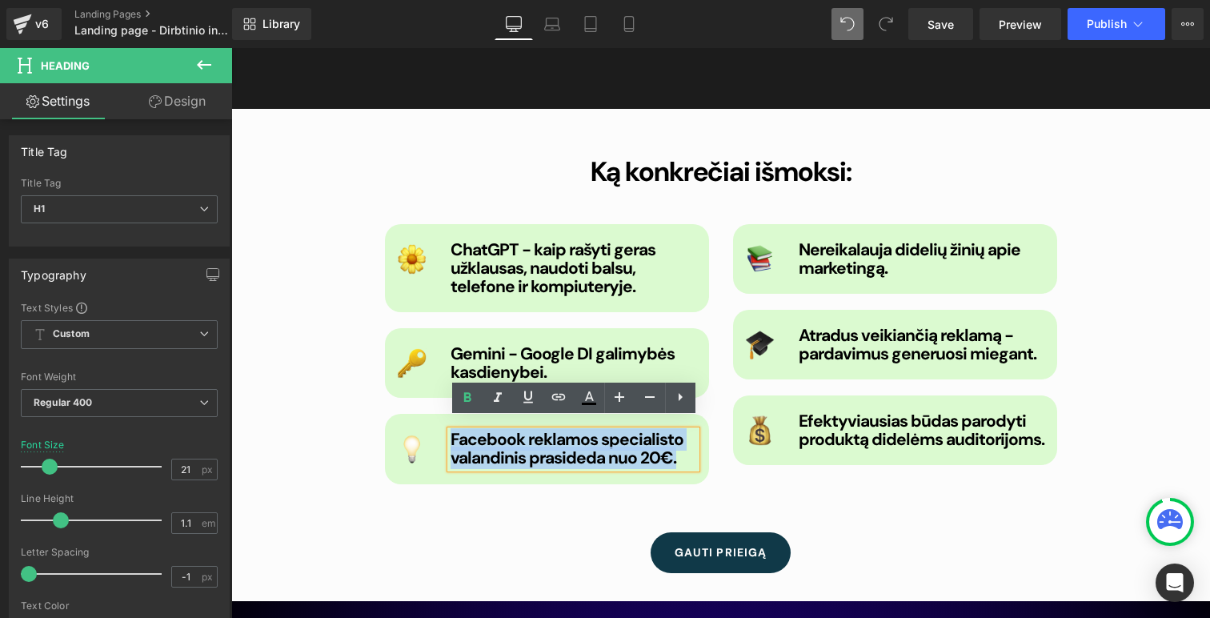
paste div
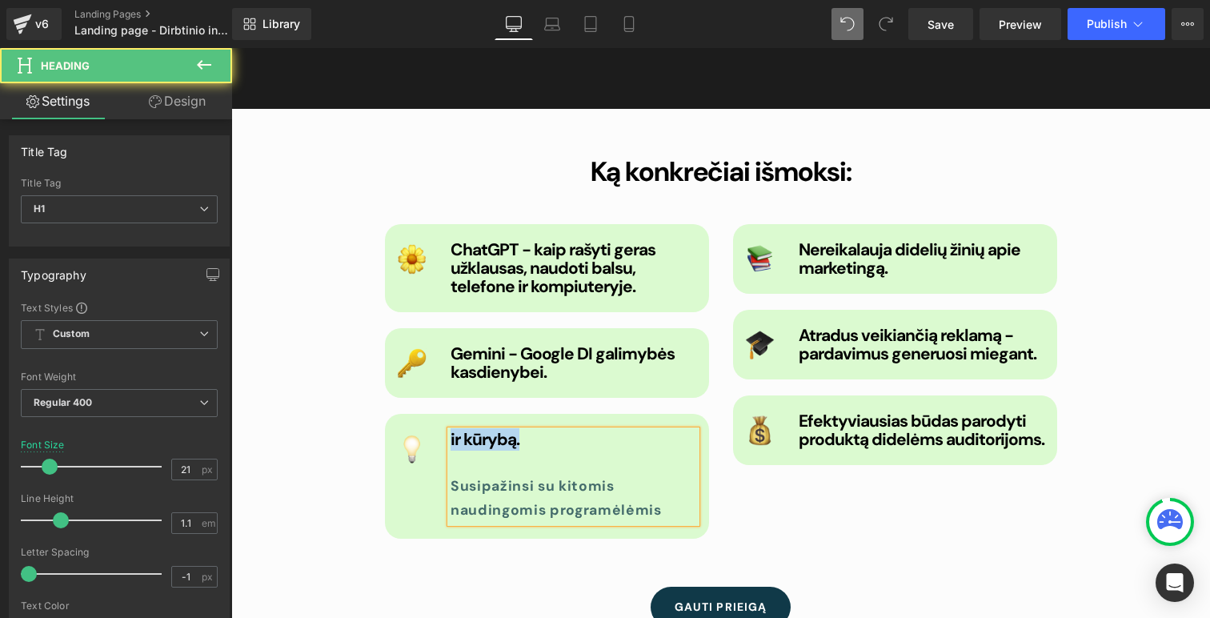
drag, startPoint x: 570, startPoint y: 459, endPoint x: 423, endPoint y: 417, distance: 153.0
click at [423, 418] on div "Image ir kūrybą. Susipažinsi su kitomis naudingomis programėlėmis Heading Row" at bounding box center [547, 476] width 324 height 124
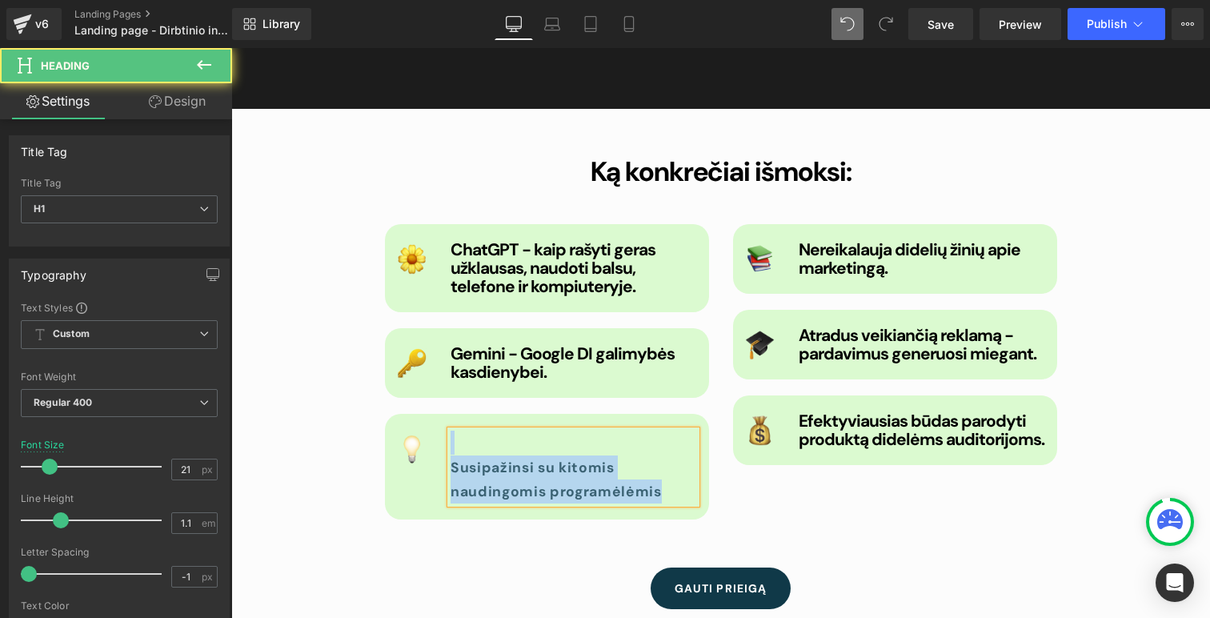
drag, startPoint x: 690, startPoint y: 479, endPoint x: 381, endPoint y: 395, distance: 320.4
click at [381, 395] on div "Image ChatGPT - kaip rašyti geras užklausas, naudoti balsu, telefone ir kompiut…" at bounding box center [547, 372] width 348 height 296
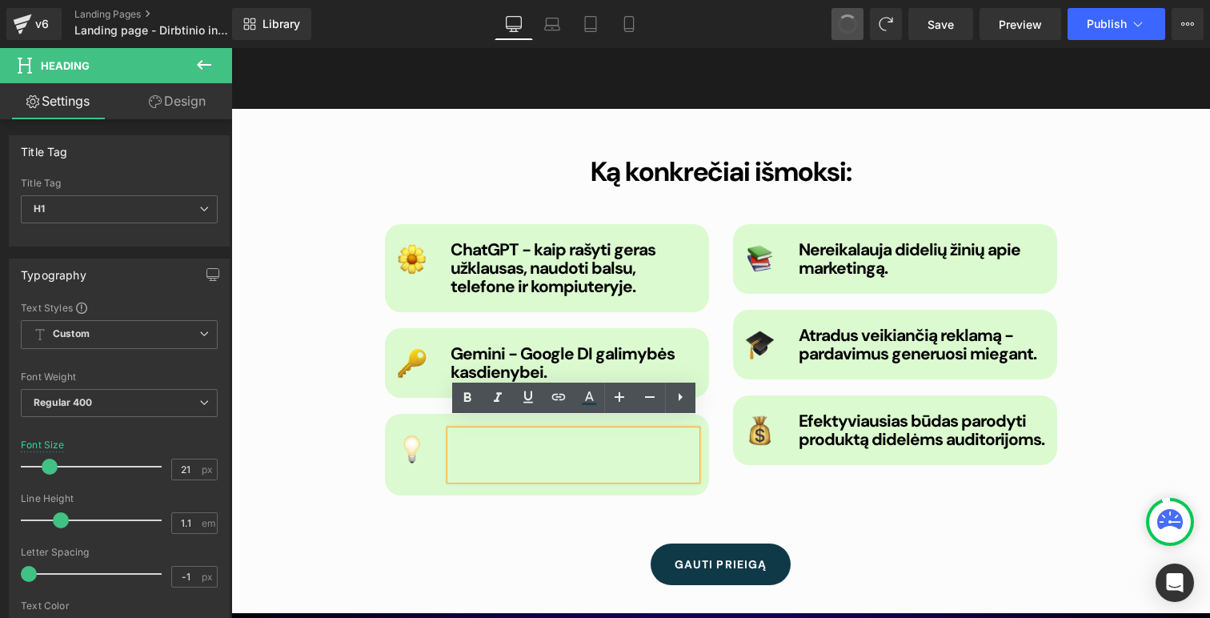
click at [852, 30] on span at bounding box center [847, 24] width 22 height 22
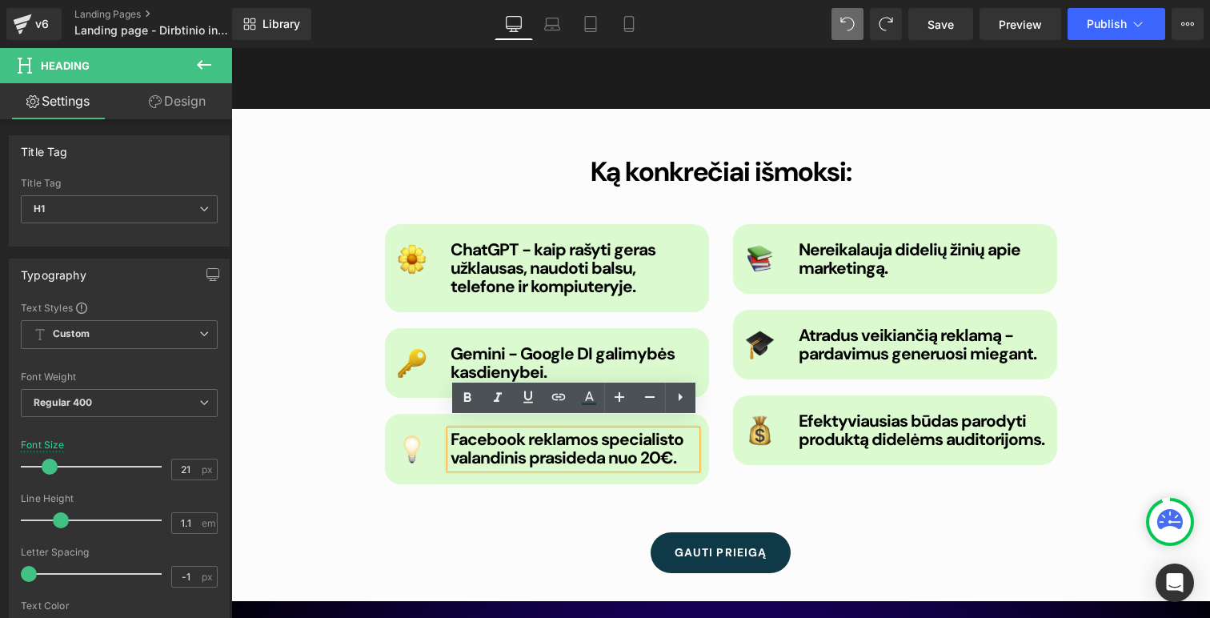
click at [602, 436] on b "Facebook reklamos specialisto valandinis prasideda nuo 20€." at bounding box center [567, 448] width 233 height 41
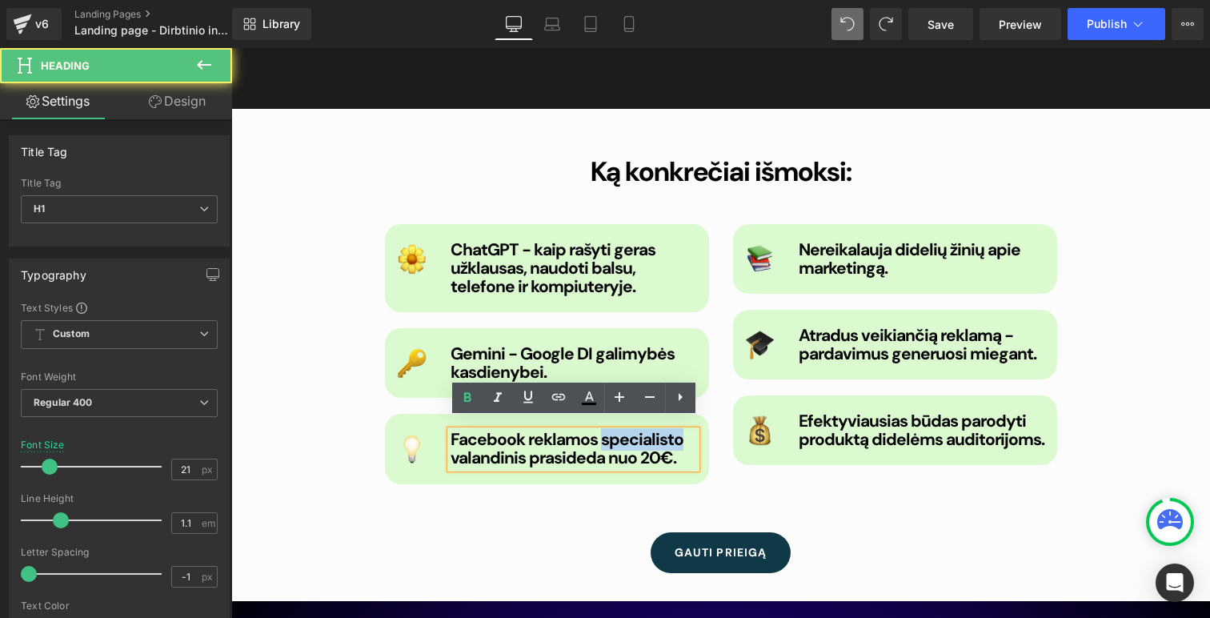
click at [602, 436] on b "Facebook reklamos specialisto valandinis prasideda nuo 20€." at bounding box center [567, 448] width 233 height 41
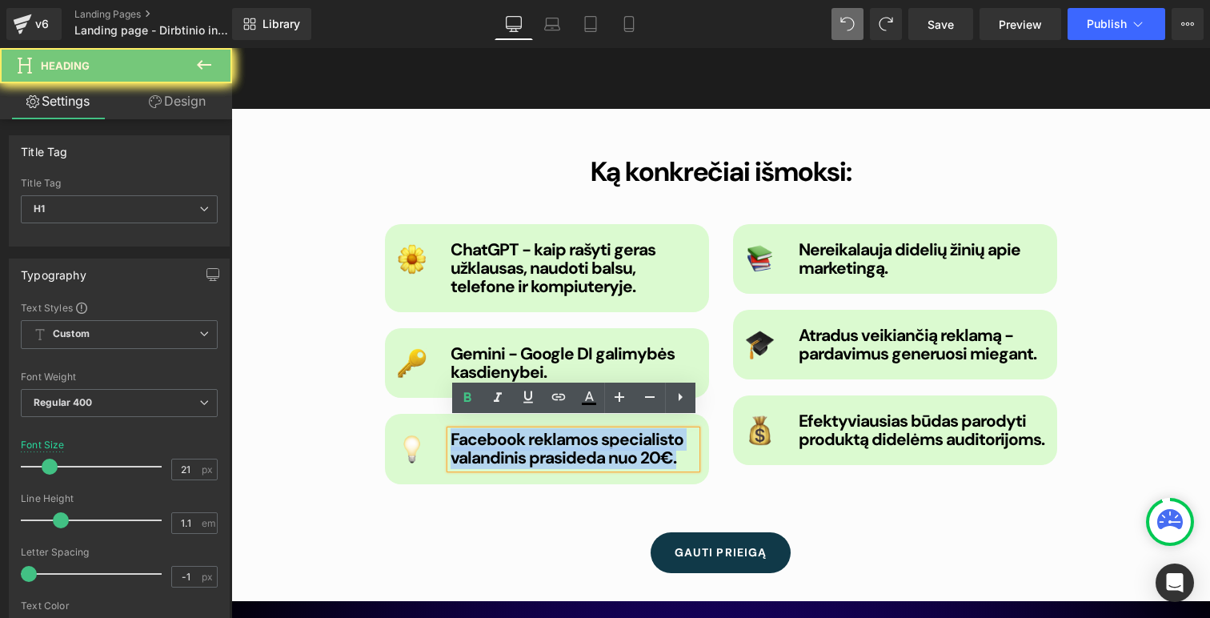
click at [602, 436] on b "Facebook reklamos specialisto valandinis prasideda nuo 20€." at bounding box center [567, 448] width 233 height 41
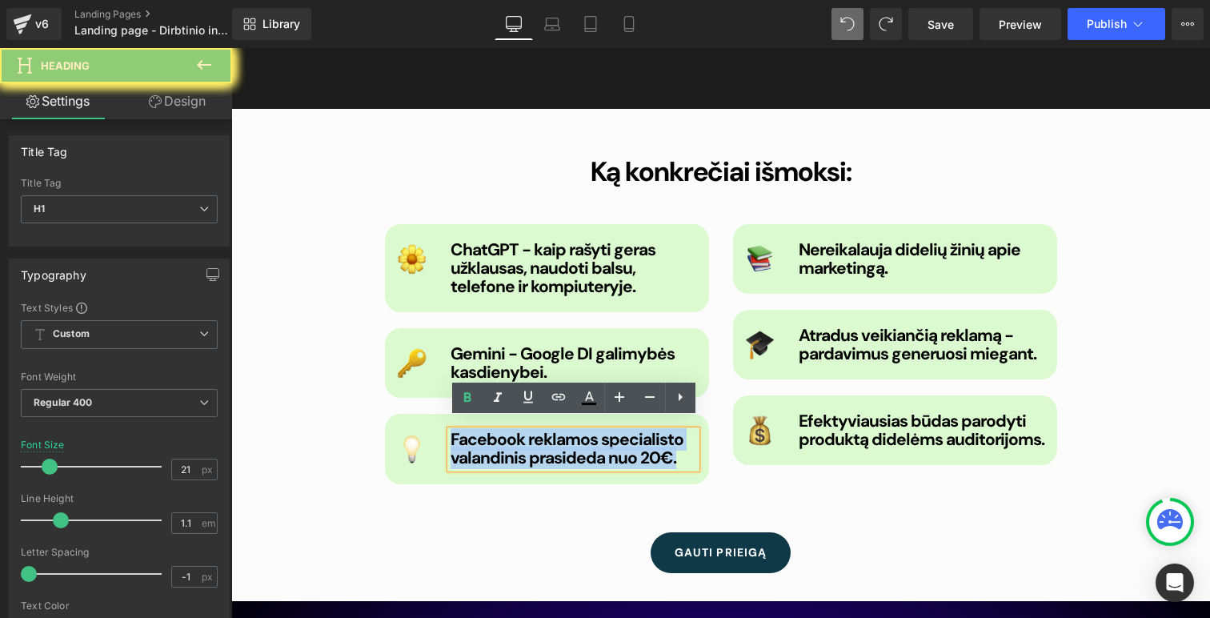
click at [602, 436] on b "Facebook reklamos specialisto valandinis prasideda nuo 20€." at bounding box center [567, 448] width 233 height 41
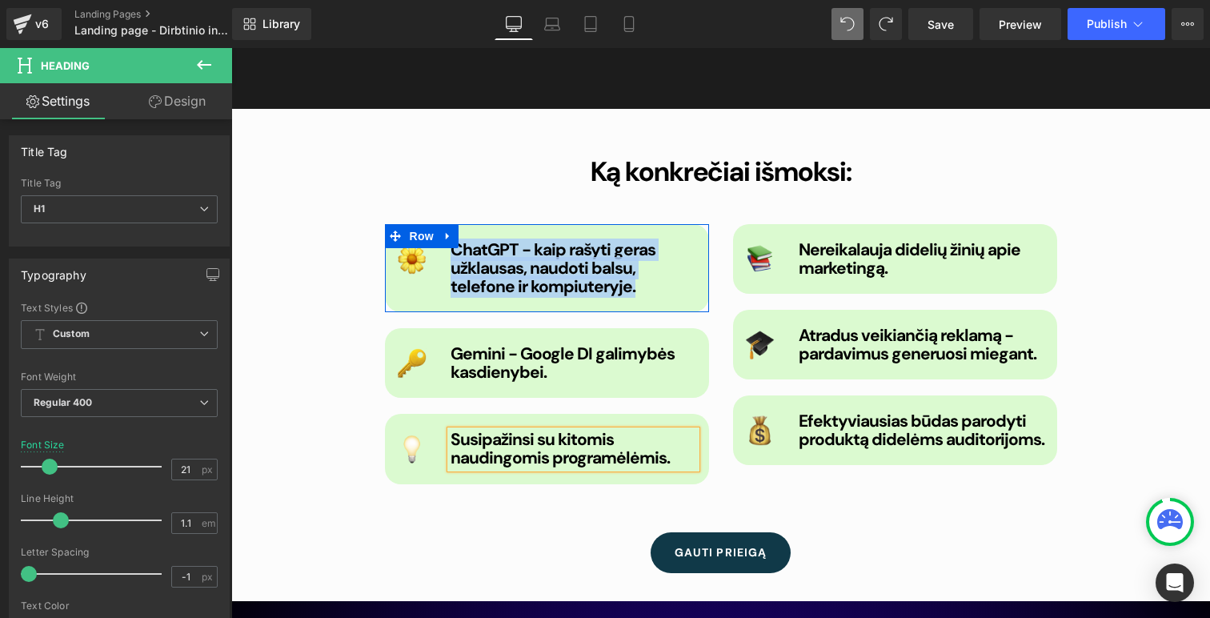
drag, startPoint x: 599, startPoint y: 279, endPoint x: 453, endPoint y: 236, distance: 151.9
click at [453, 236] on div "Image ChatGPT - kaip rašyti geras užklausas, naudoti balsu, telefone ir kompiut…" at bounding box center [547, 268] width 324 height 88
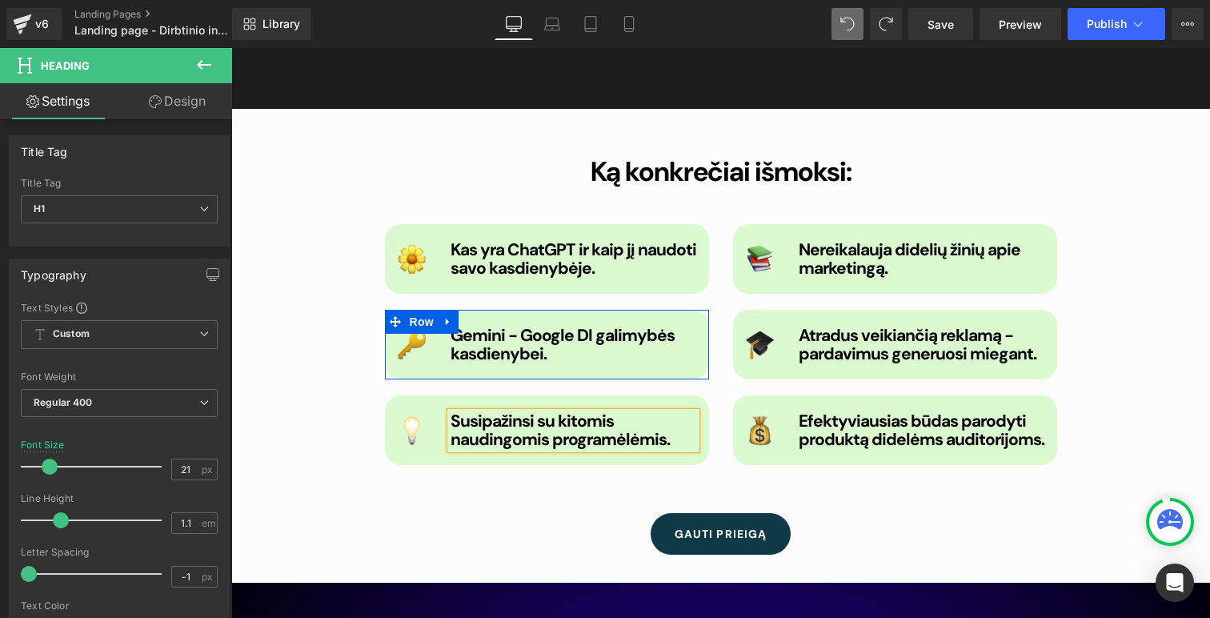
click at [499, 333] on b "Gemini - Google DI galimybės kasdienybei." at bounding box center [563, 344] width 224 height 41
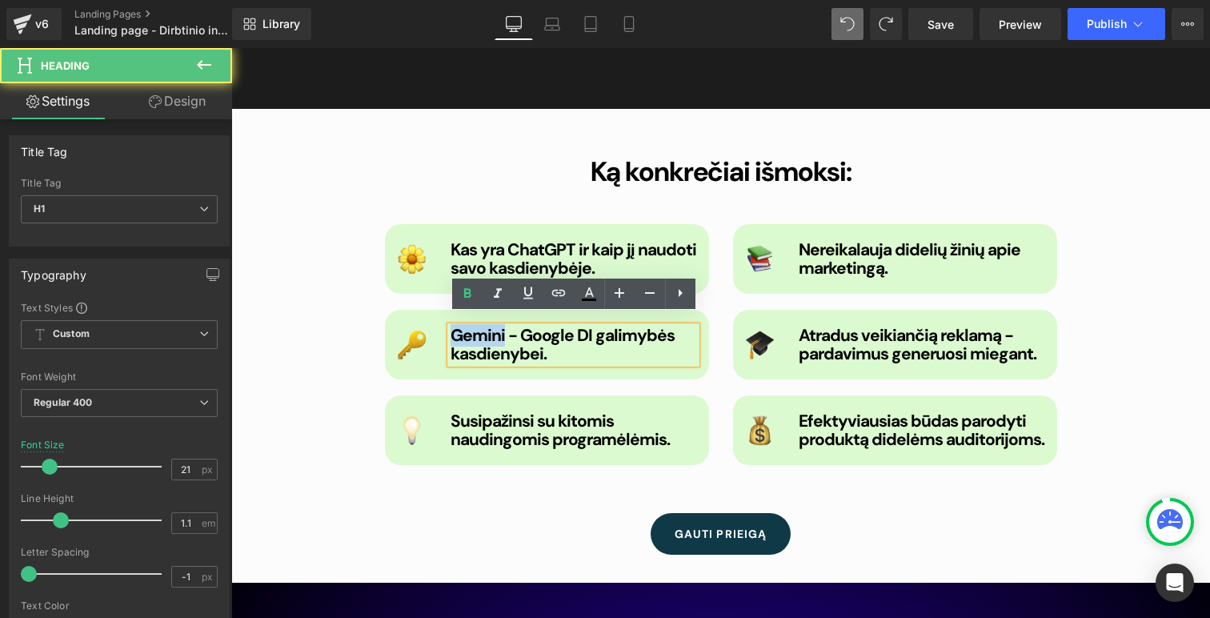
click at [499, 333] on b "Gemini - Google DI galimybės kasdienybei." at bounding box center [563, 344] width 224 height 41
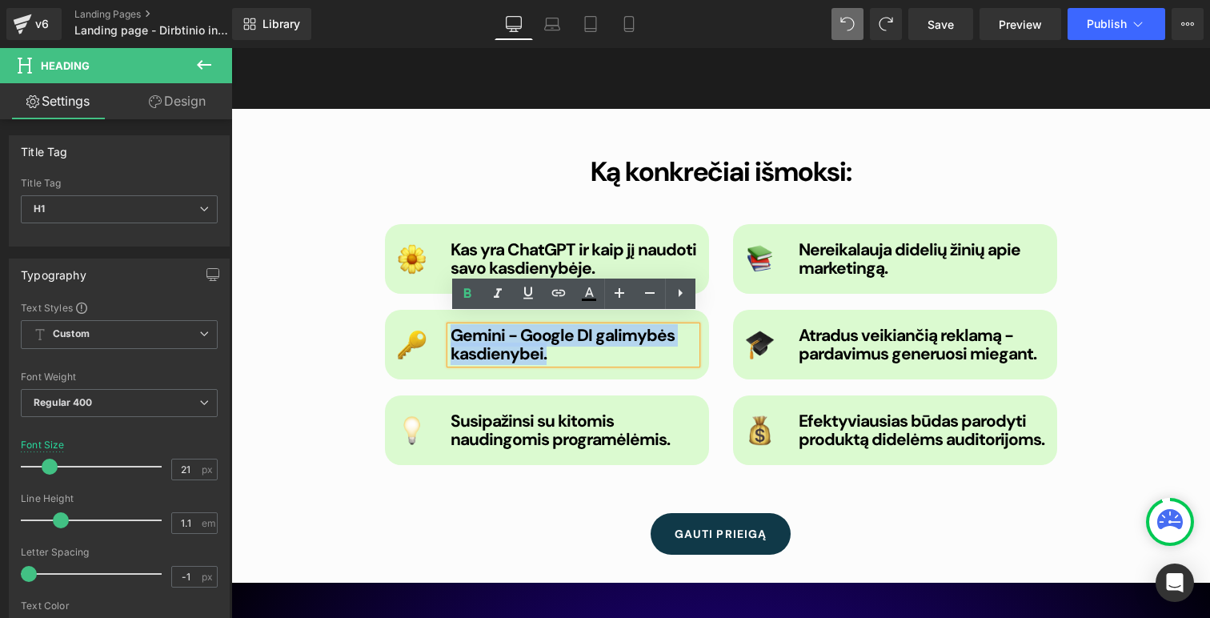
drag, startPoint x: 554, startPoint y: 346, endPoint x: 454, endPoint y: 322, distance: 102.9
click at [454, 327] on h1 "Gemini - Google DI galimybės kasdienybei." at bounding box center [574, 345] width 246 height 37
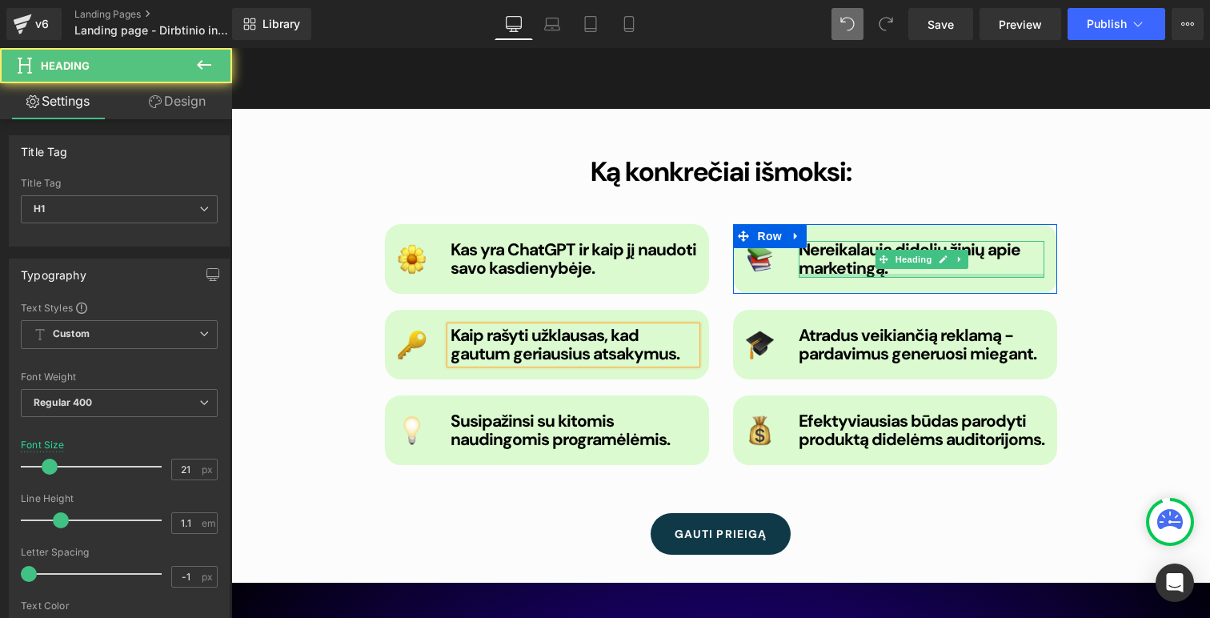
click at [936, 265] on div "Nereikalauja didelių žinių apie marketingą. Heading" at bounding box center [922, 259] width 246 height 37
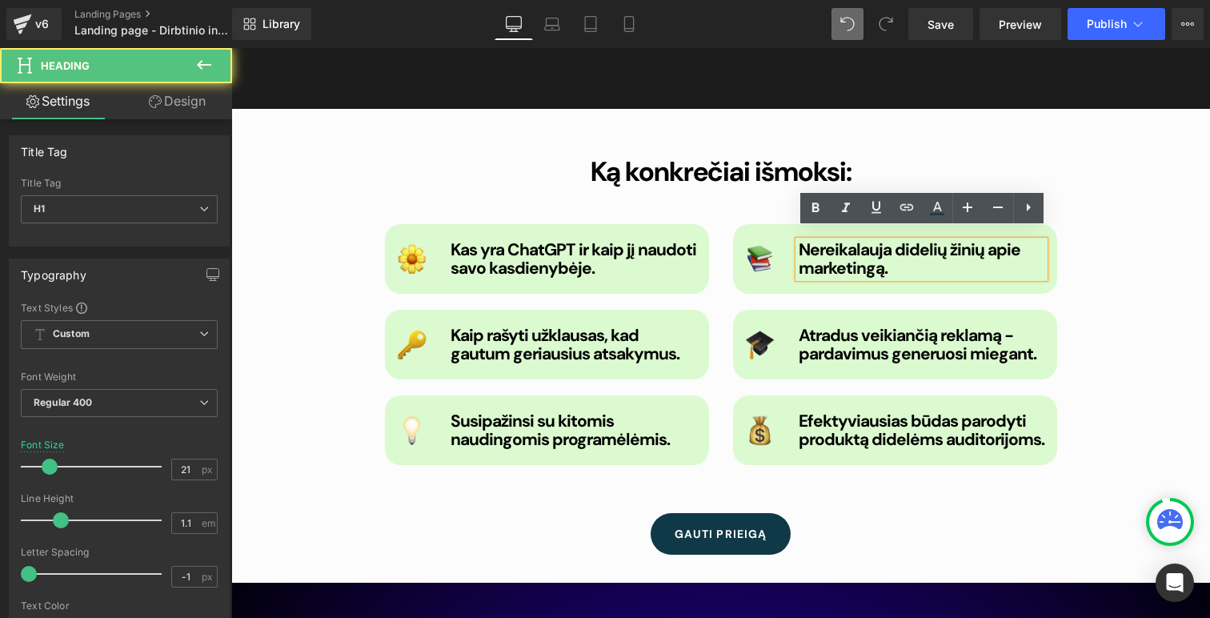
click at [892, 258] on h1 "Nereikalauja didelių žinių apie marketingą." at bounding box center [922, 259] width 246 height 37
drag, startPoint x: 901, startPoint y: 256, endPoint x: 798, endPoint y: 234, distance: 105.6
click at [798, 233] on div "Image Nereikalauja didelių žinių apie marketingą. Heading Row" at bounding box center [895, 259] width 324 height 70
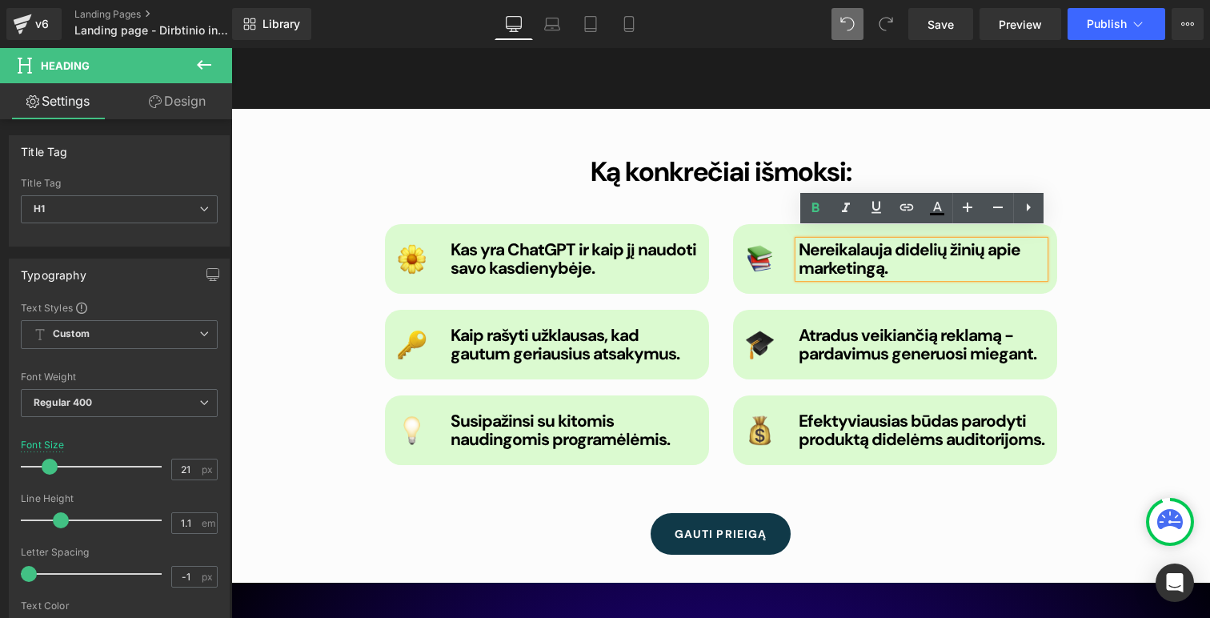
click at [912, 263] on h1 "Nereikalauja didelių žinių apie marketingą." at bounding box center [922, 259] width 246 height 37
drag, startPoint x: 912, startPoint y: 263, endPoint x: 803, endPoint y: 234, distance: 113.4
click at [802, 241] on h1 "Nereikalauja didelių žinių apie marketingą." at bounding box center [922, 259] width 246 height 37
paste div
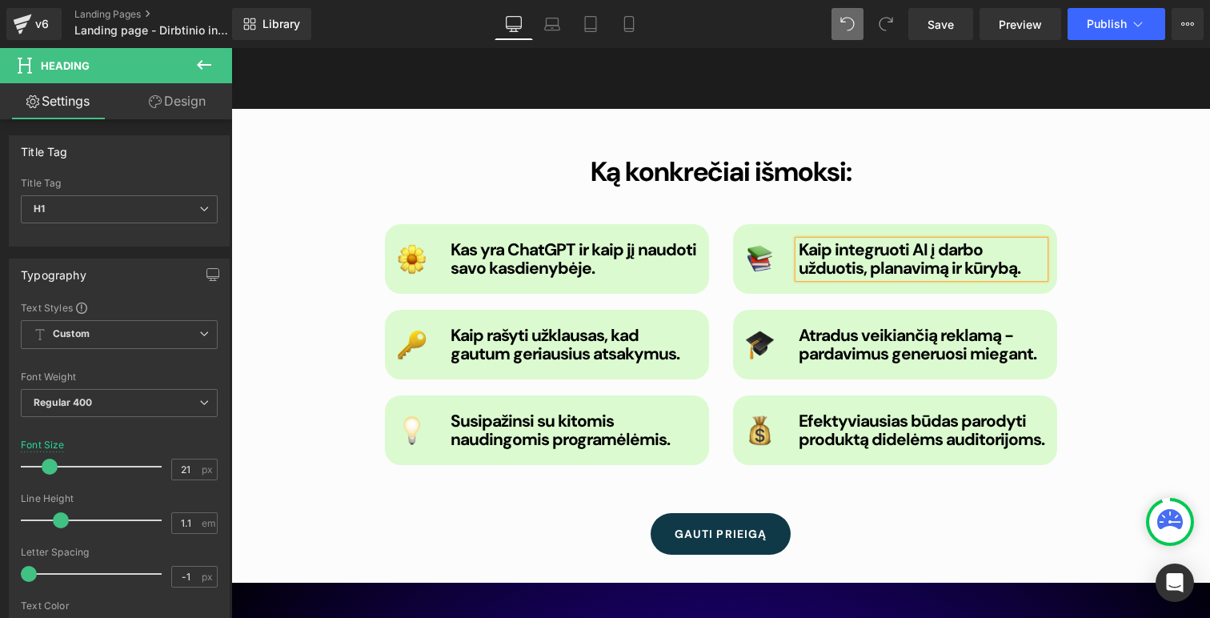
click at [921, 241] on b "Kaip integruoti AI į darbo užduotis, planavimą ir kūrybą." at bounding box center [910, 258] width 222 height 41
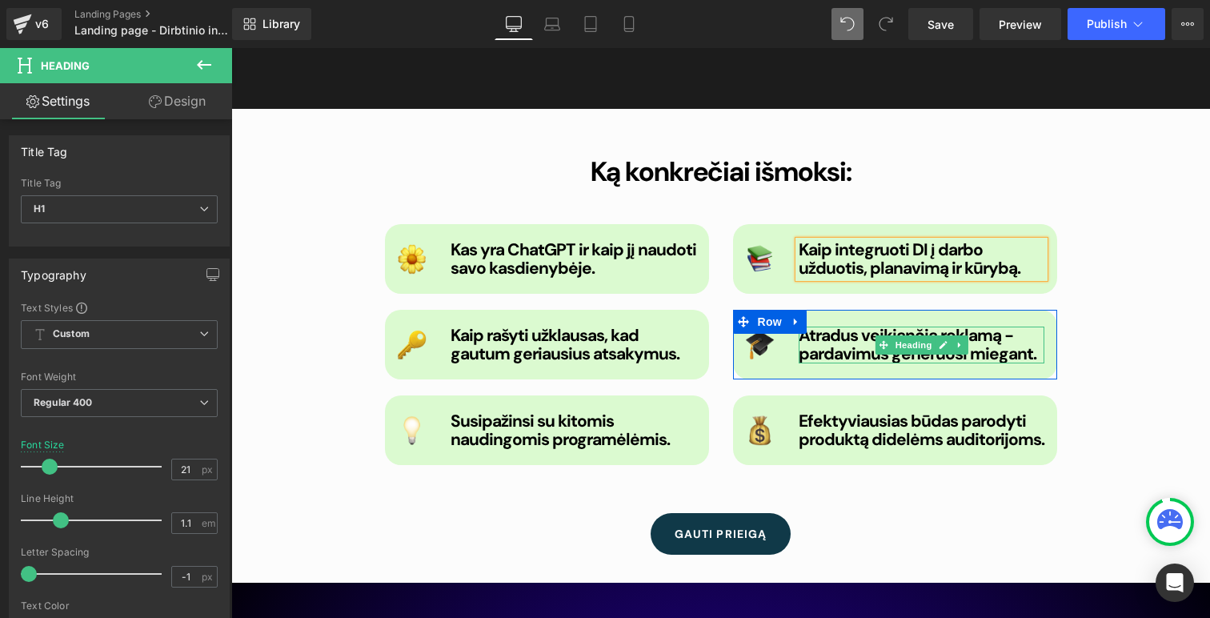
click at [1016, 337] on b "Atradus veikiančią reklamą - pardavimus generuosi miegant." at bounding box center [918, 344] width 238 height 41
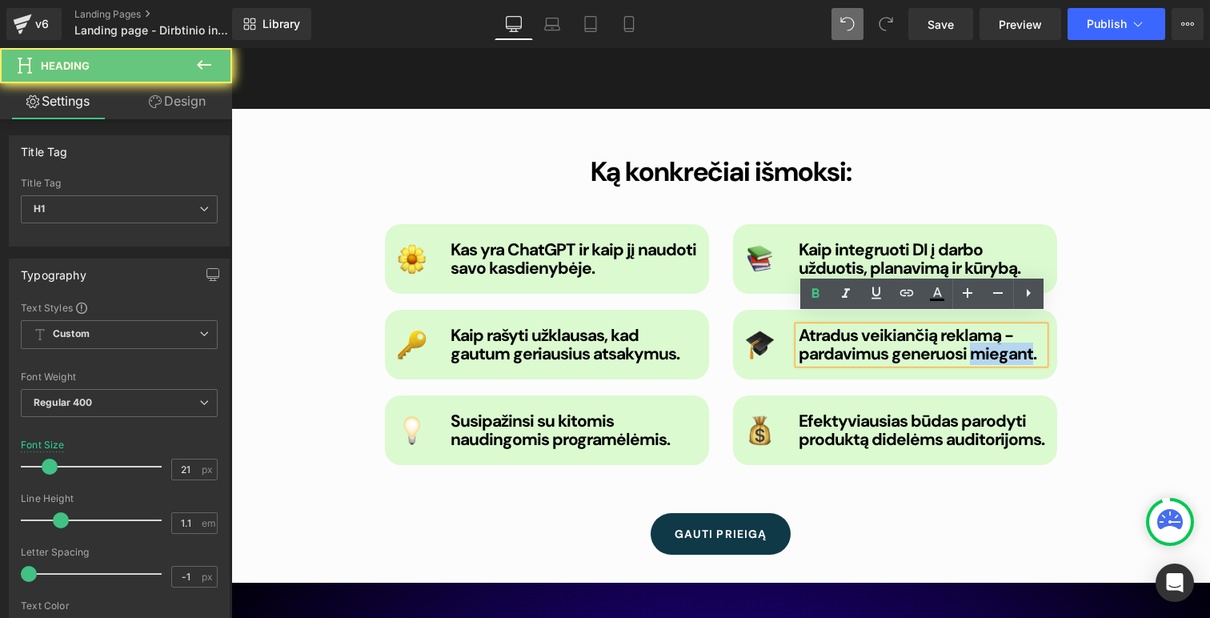
click at [1016, 337] on b "Atradus veikiančią reklamą - pardavimus generuosi miegant." at bounding box center [918, 344] width 238 height 41
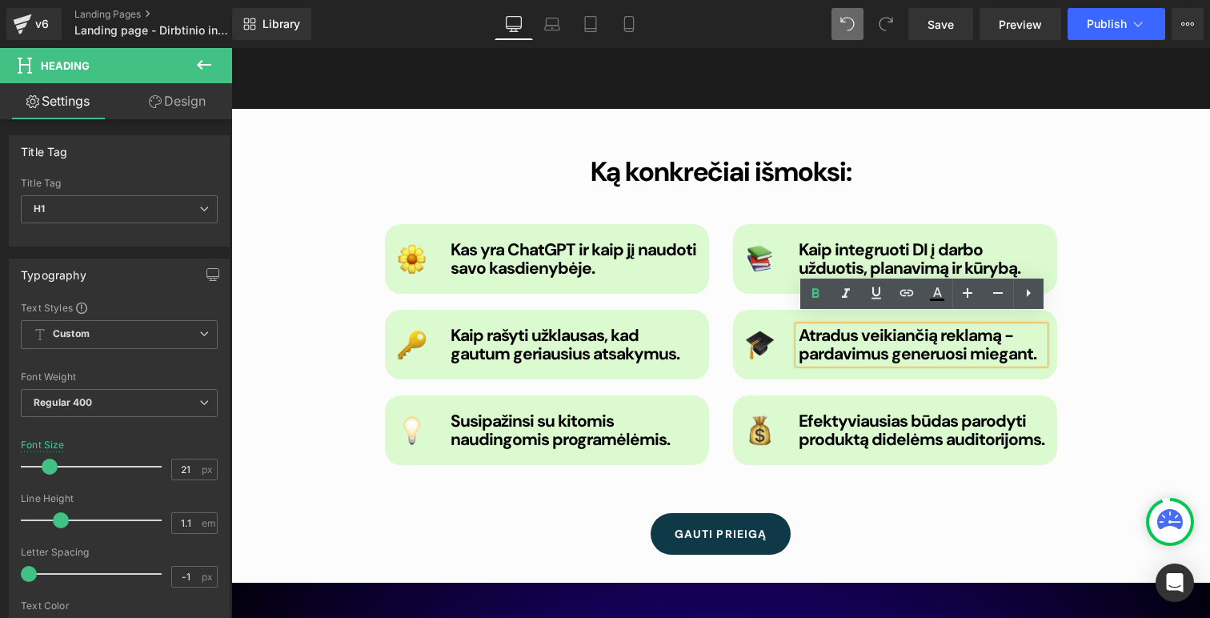
drag, startPoint x: 1033, startPoint y: 347, endPoint x: 799, endPoint y: 323, distance: 235.6
click at [799, 327] on h1 "Atradus veikiančią reklamą - pardavimus generuosi miegant." at bounding box center [922, 345] width 246 height 37
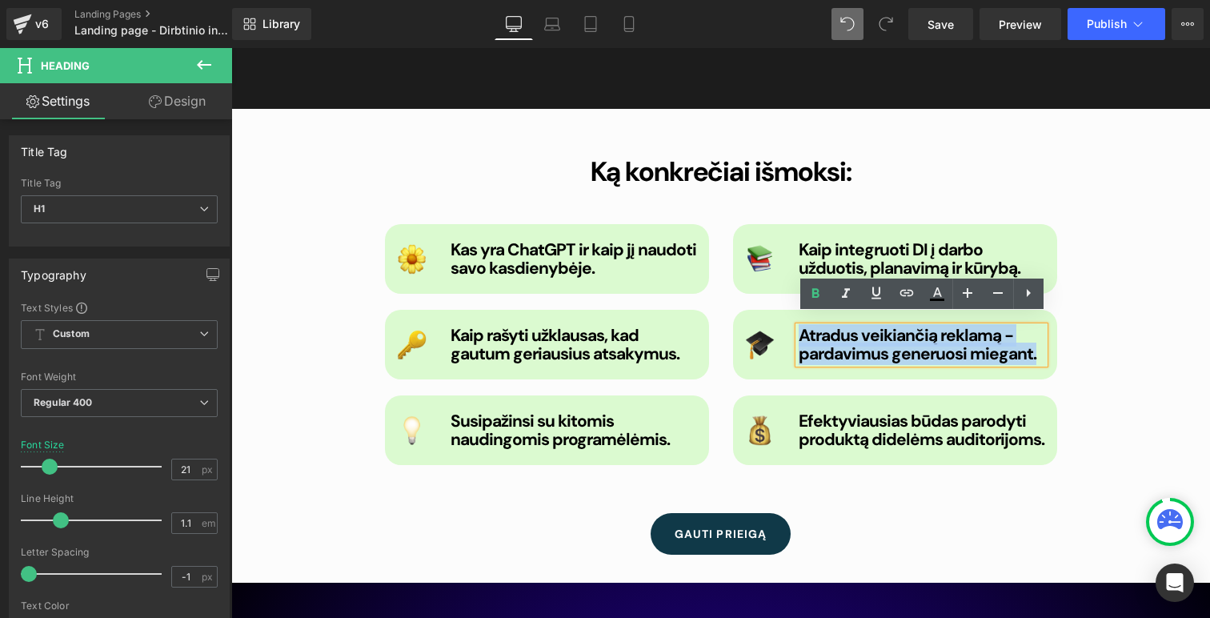
paste div
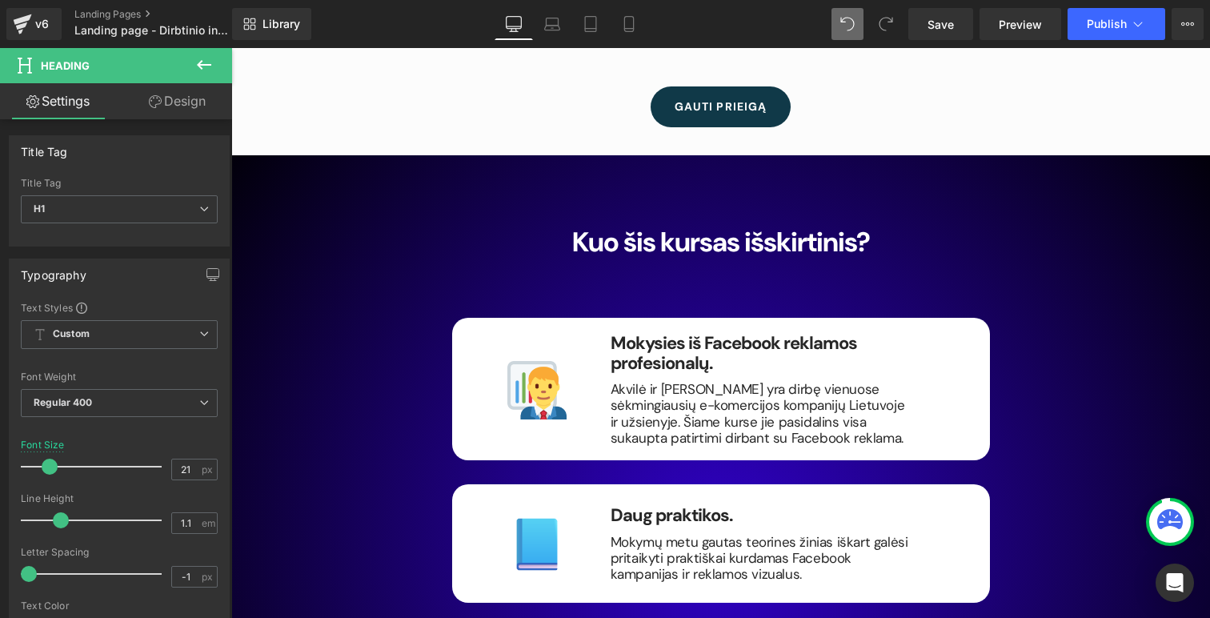
scroll to position [2650, 0]
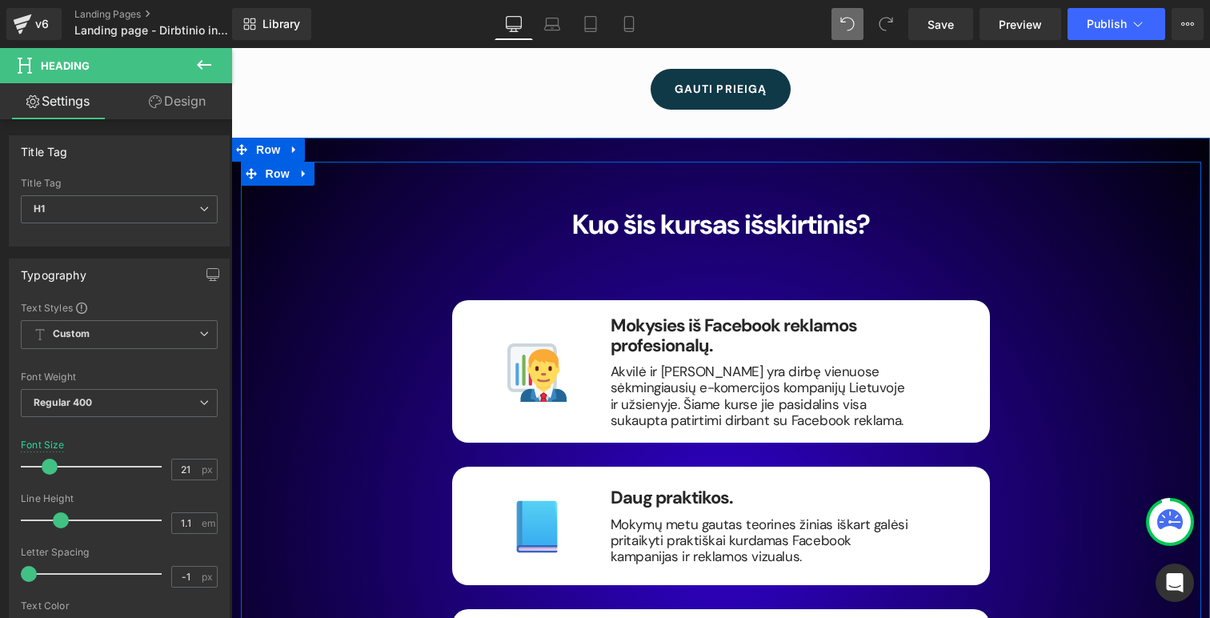
click at [783, 219] on b "Kuo šis kursas išskirtinis?" at bounding box center [721, 224] width 298 height 36
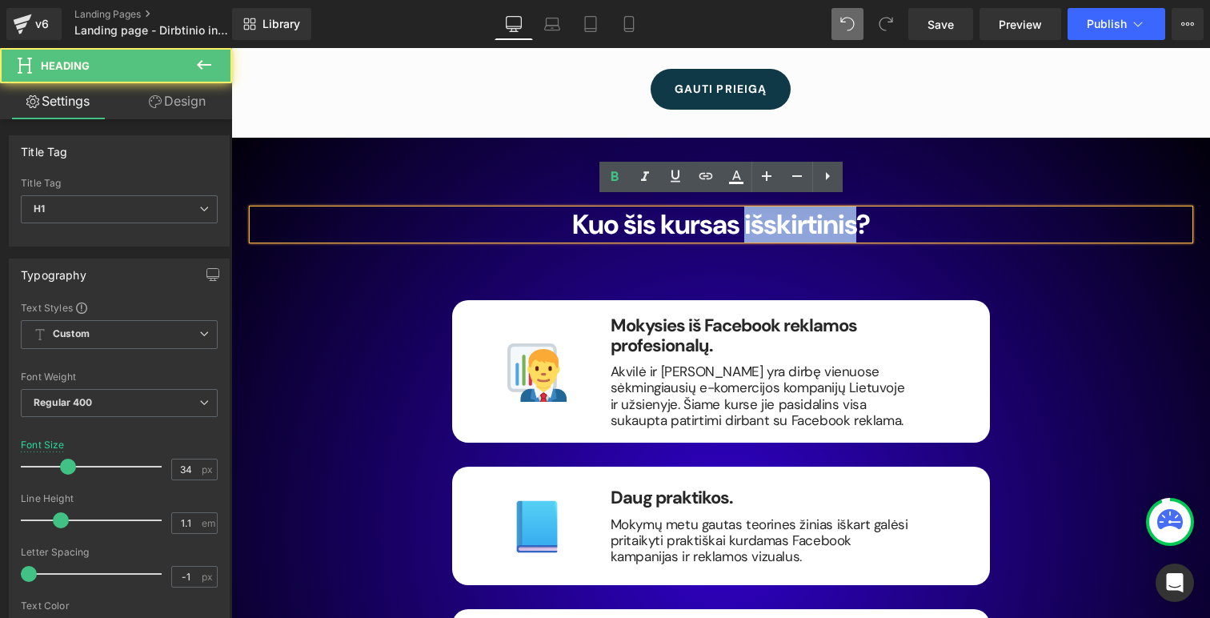
click at [783, 219] on b "Kuo šis kursas išskirtinis?" at bounding box center [721, 224] width 298 height 36
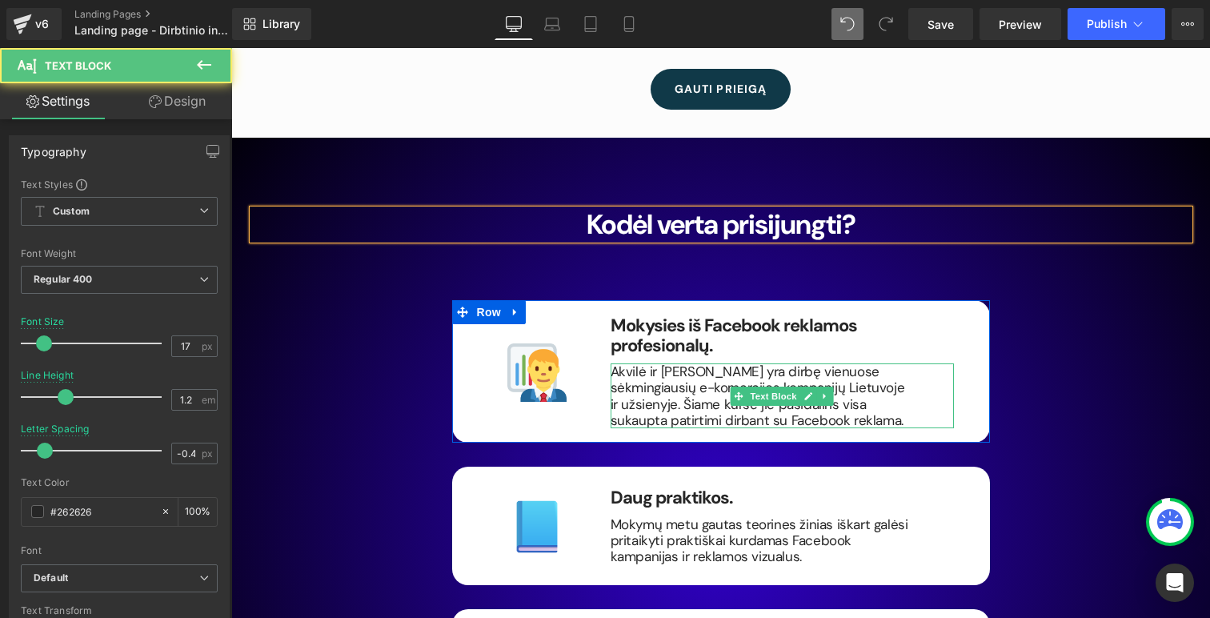
click at [728, 408] on p "Akvilė ir Karolis yra dirbę vienuose sėkmingiausių e-komercijos kompanijų Lietu…" at bounding box center [762, 396] width 303 height 66
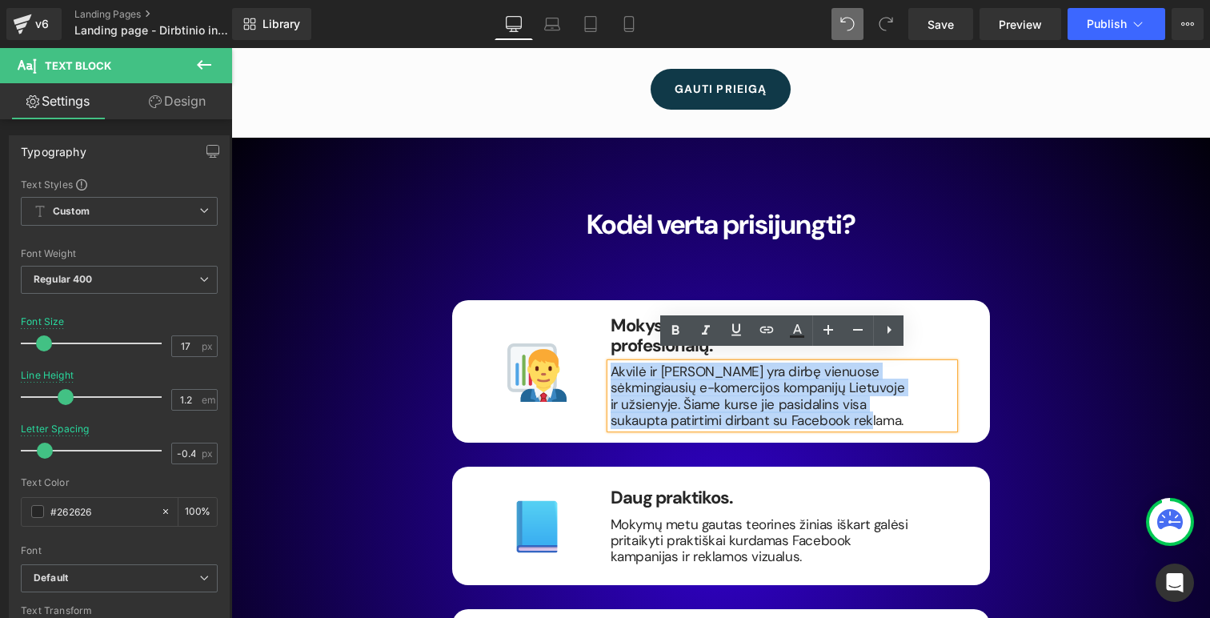
drag, startPoint x: 728, startPoint y: 408, endPoint x: 592, endPoint y: 286, distance: 182.5
click at [592, 286] on div "Image Mokysies iš Facebook reklamos profesionalų. Heading Akvilė ir Karolis yra…" at bounding box center [721, 572] width 562 height 592
copy p "Akvilė ir Karolis yra dirbę vienuose sėkmingiausių e-komercijos kompanijų Lietu…"
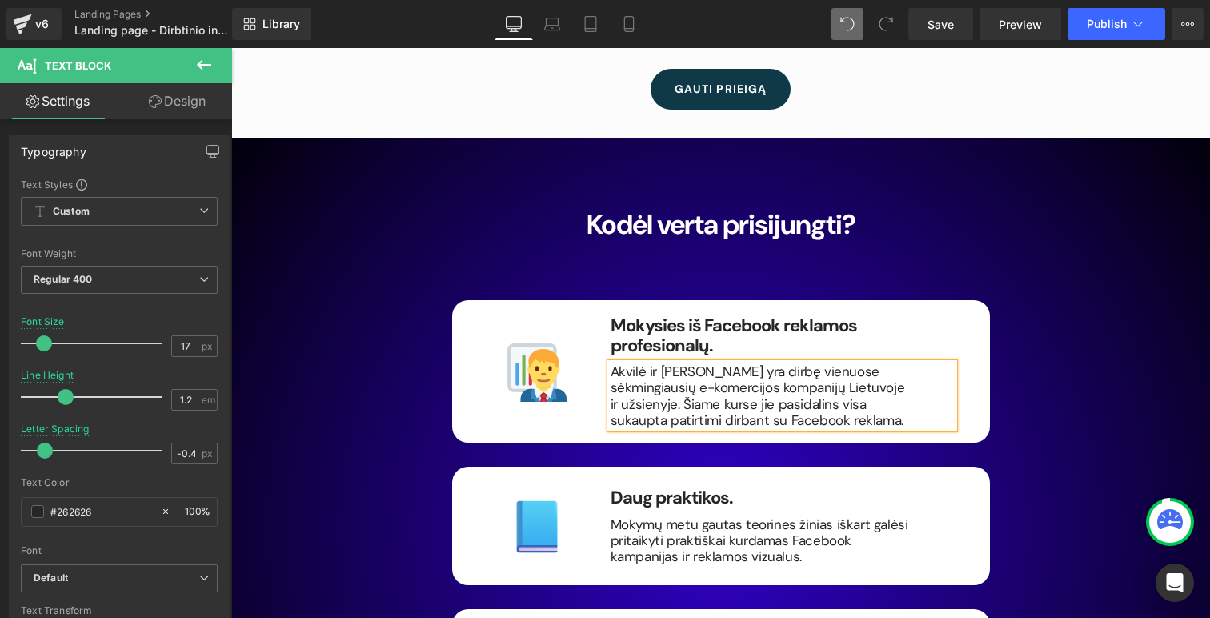
click at [341, 321] on div "Kodėl verta prisijungti? Heading Image Mokysies iš Facebook reklamos profesiona…" at bounding box center [721, 531] width 960 height 691
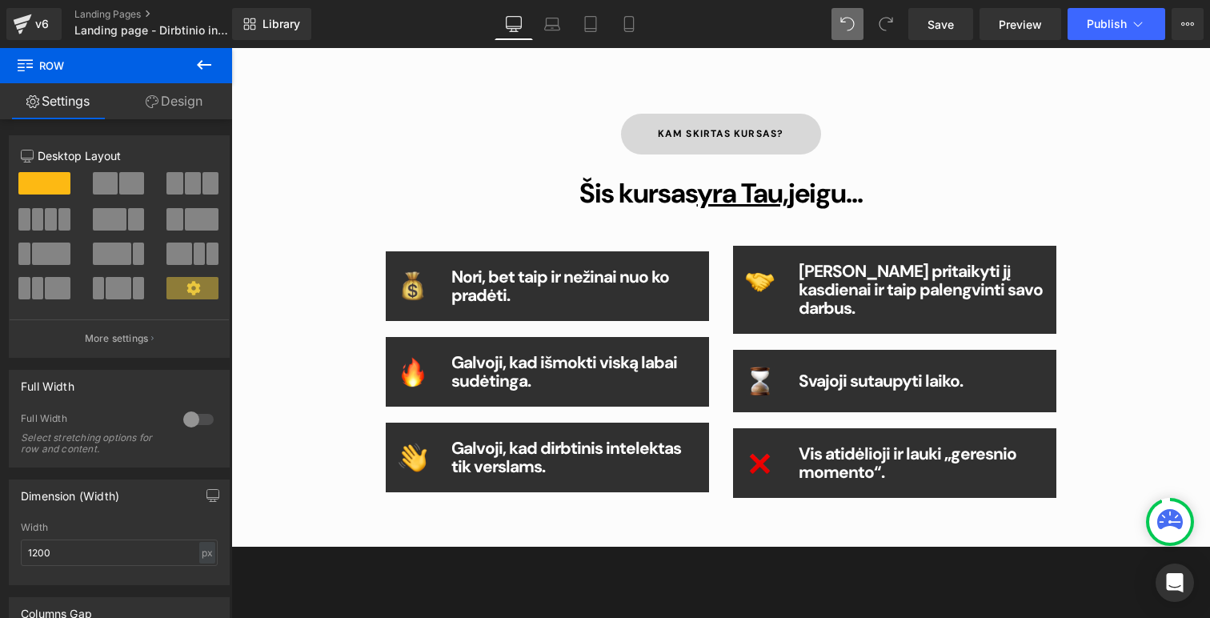
scroll to position [857, 0]
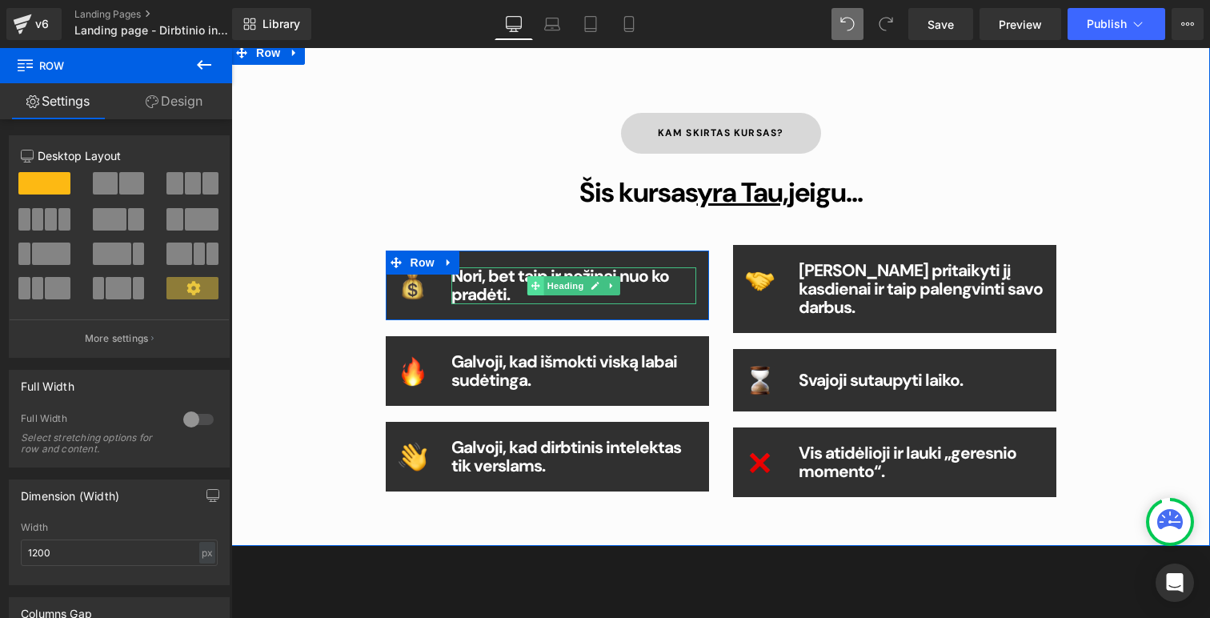
click at [530, 283] on span at bounding box center [535, 285] width 17 height 19
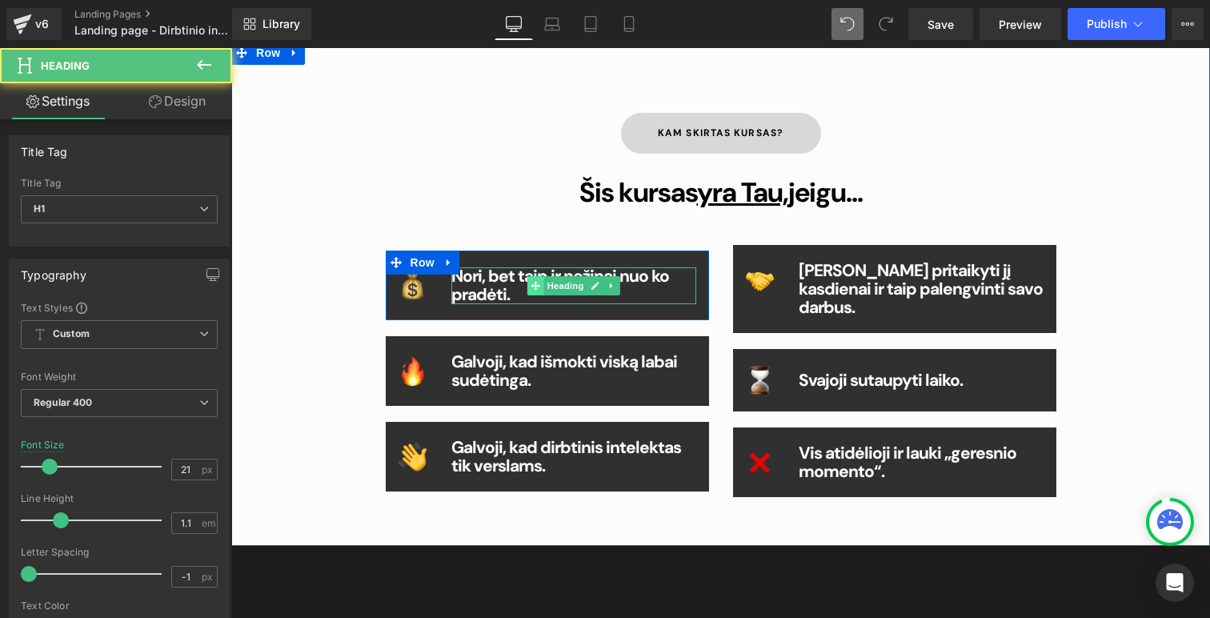
click at [530, 283] on span at bounding box center [535, 285] width 17 height 19
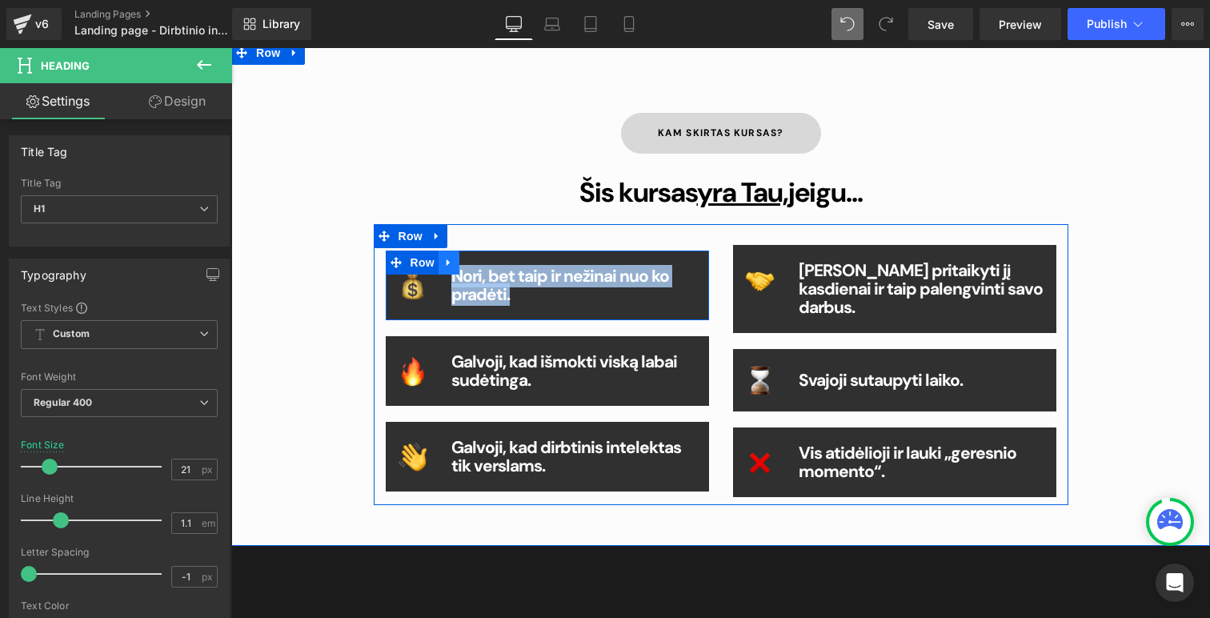
drag, startPoint x: 512, startPoint y: 287, endPoint x: 445, endPoint y: 263, distance: 71.7
click at [444, 263] on div "Image Nori, bet taip ir nežinai nuo ko pradėti. Heading Row" at bounding box center [547, 286] width 323 height 70
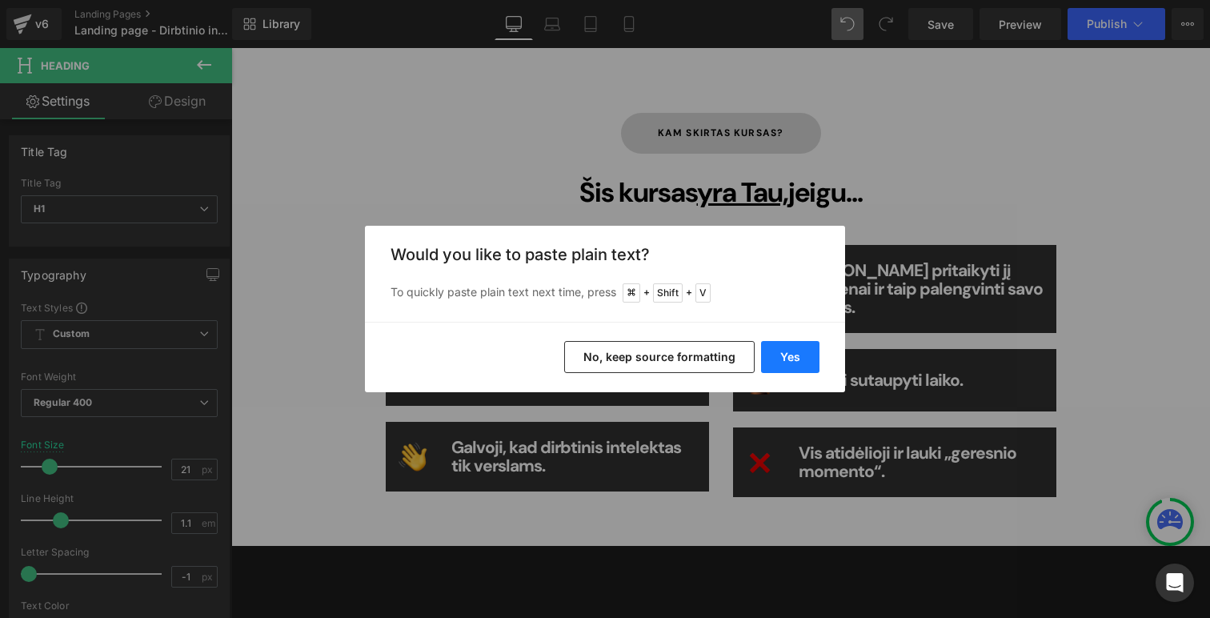
click at [806, 360] on button "Yes" at bounding box center [790, 357] width 58 height 32
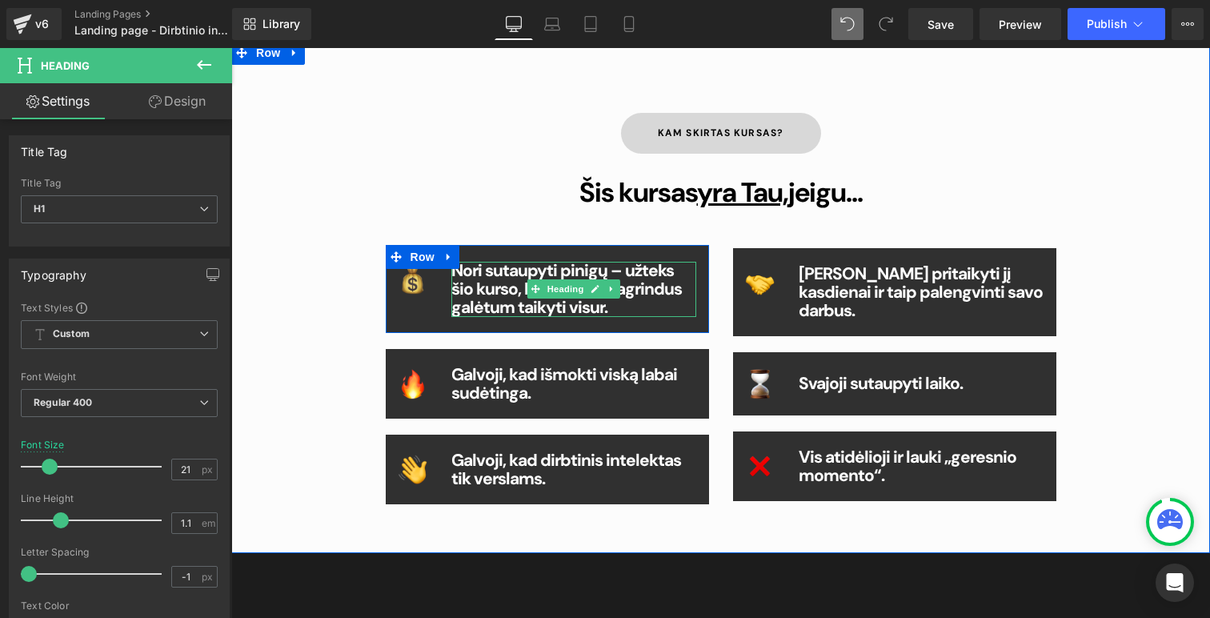
click at [615, 271] on b "Nori sutaupyti pinigų – užteks šio kurso, kad įgytus pagrindus galėtum taikyti …" at bounding box center [566, 288] width 230 height 59
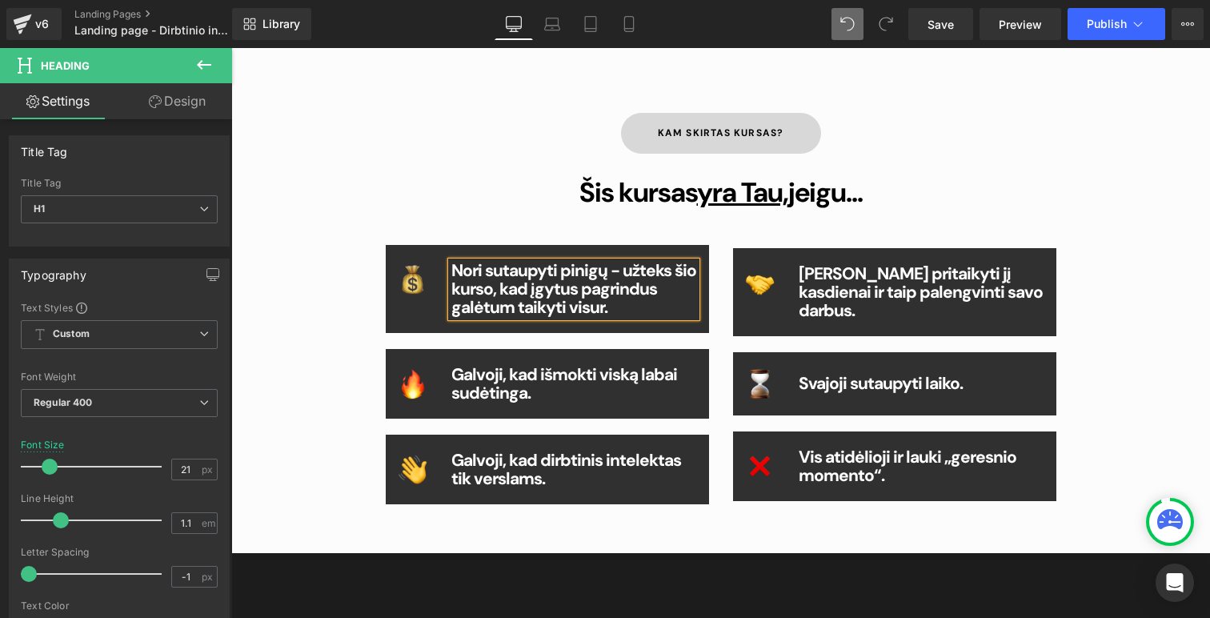
click at [620, 306] on h1 "Nori sutaupyti pinigų - užteks šio kurso, kad įgytus pagrindus galėtum taikyti …" at bounding box center [574, 289] width 246 height 55
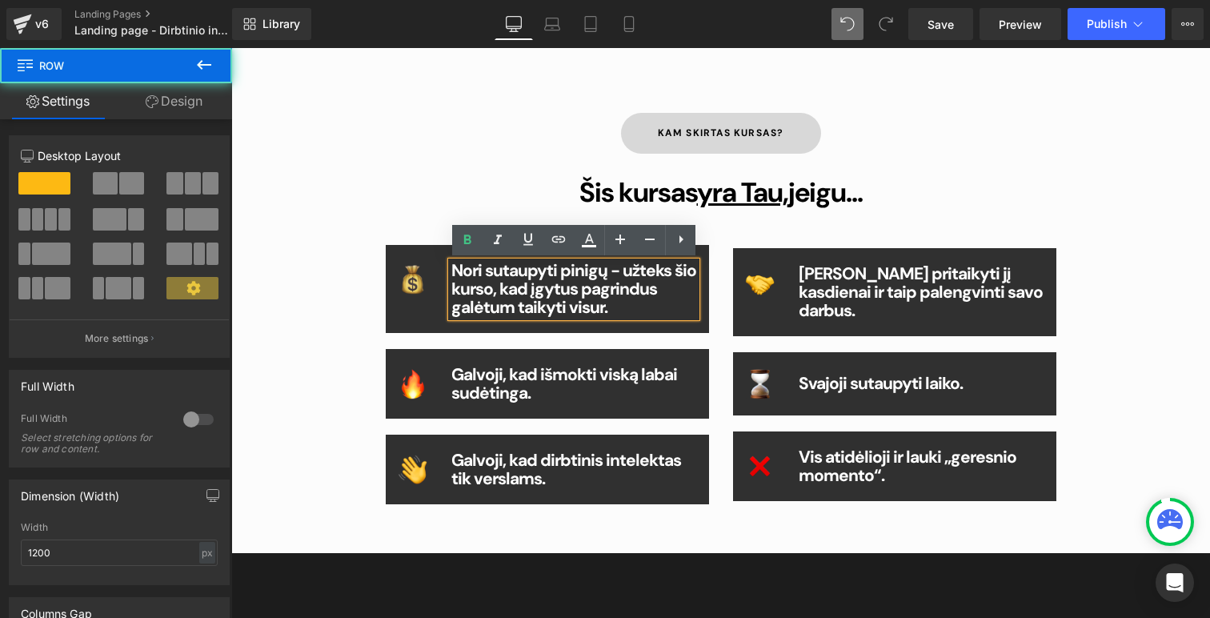
click at [277, 245] on div "Kam skirtas kursas? Button Šis kursas yra Tau, jeigu... Heading Image Nori suta…" at bounding box center [721, 305] width 960 height 481
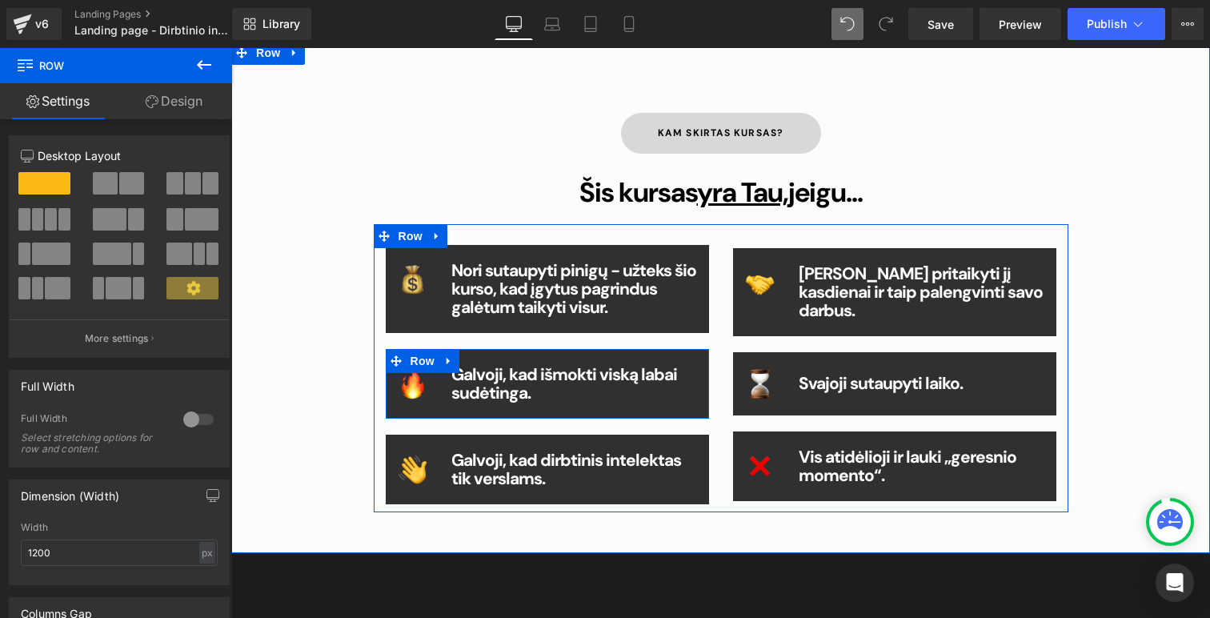
click at [544, 385] on span "Heading" at bounding box center [565, 384] width 43 height 19
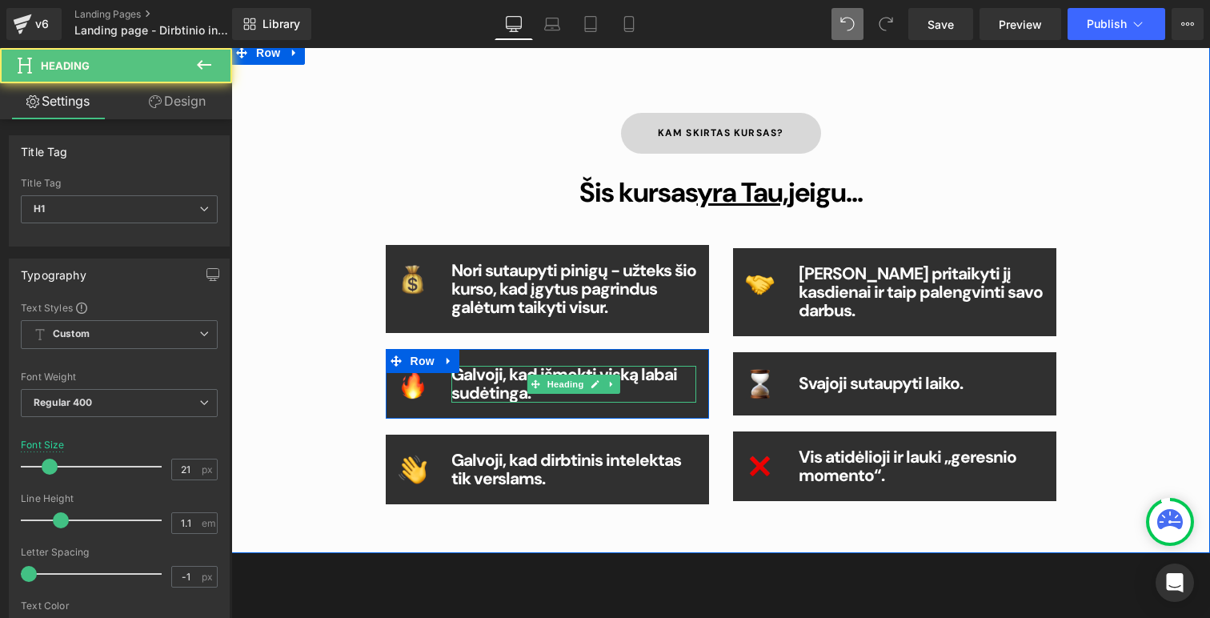
click at [515, 393] on b "Galvoji, kad išmokti viską labai sudėtinga." at bounding box center [564, 383] width 226 height 41
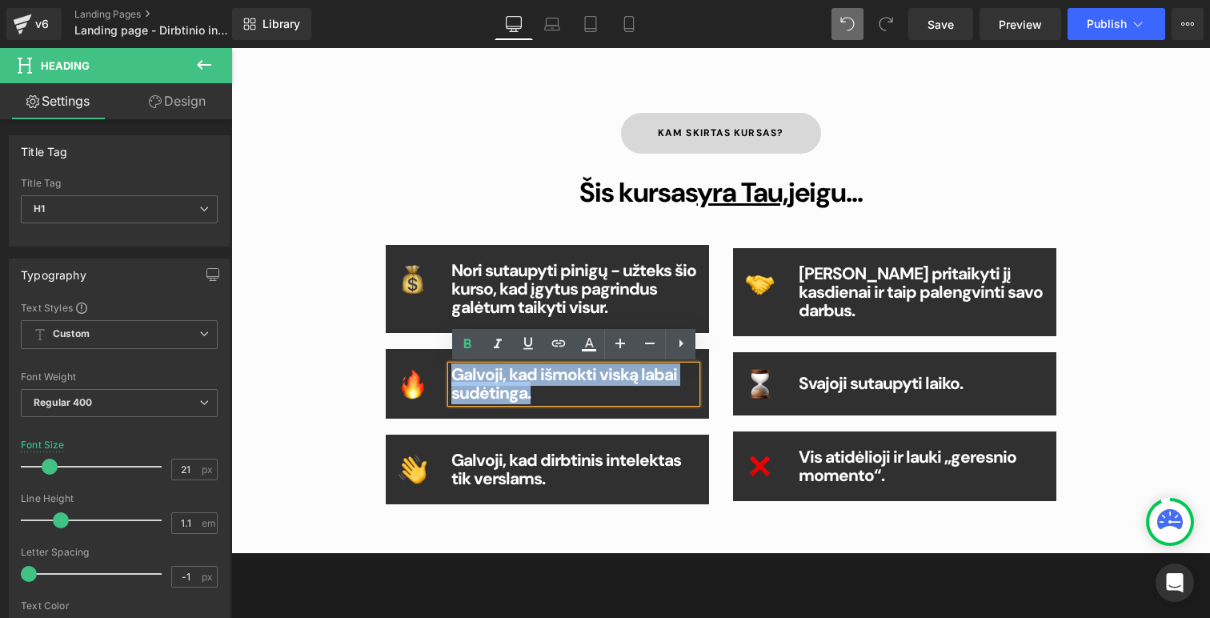
drag, startPoint x: 531, startPoint y: 394, endPoint x: 445, endPoint y: 375, distance: 87.8
click at [445, 375] on div "Galvoji, kad išmokti viską labai sudėtinga. Heading" at bounding box center [574, 384] width 270 height 37
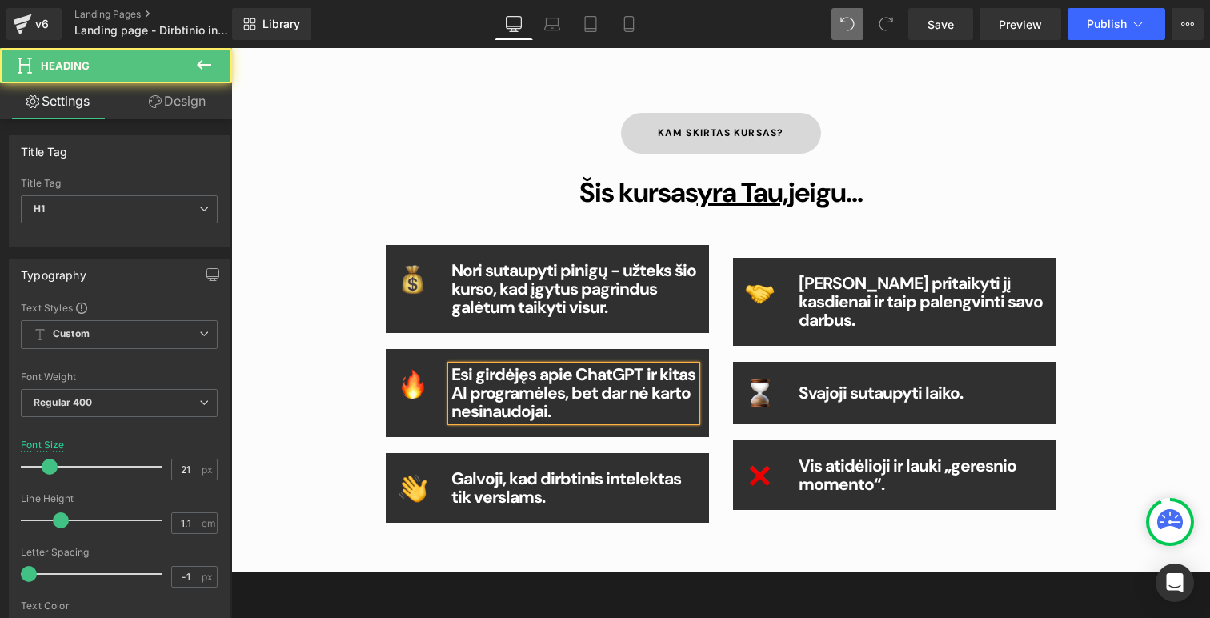
click at [460, 391] on b "Esi girdėjęs apie ChatGPT ir kitas AI programėles, bet dar nė karto nesinaudoja…" at bounding box center [573, 392] width 244 height 59
click at [578, 411] on h1 "Esi girdėjęs apie ChatGPT ir kitas DI programėles, bet dar nė karto nesinaudoja…" at bounding box center [574, 393] width 246 height 55
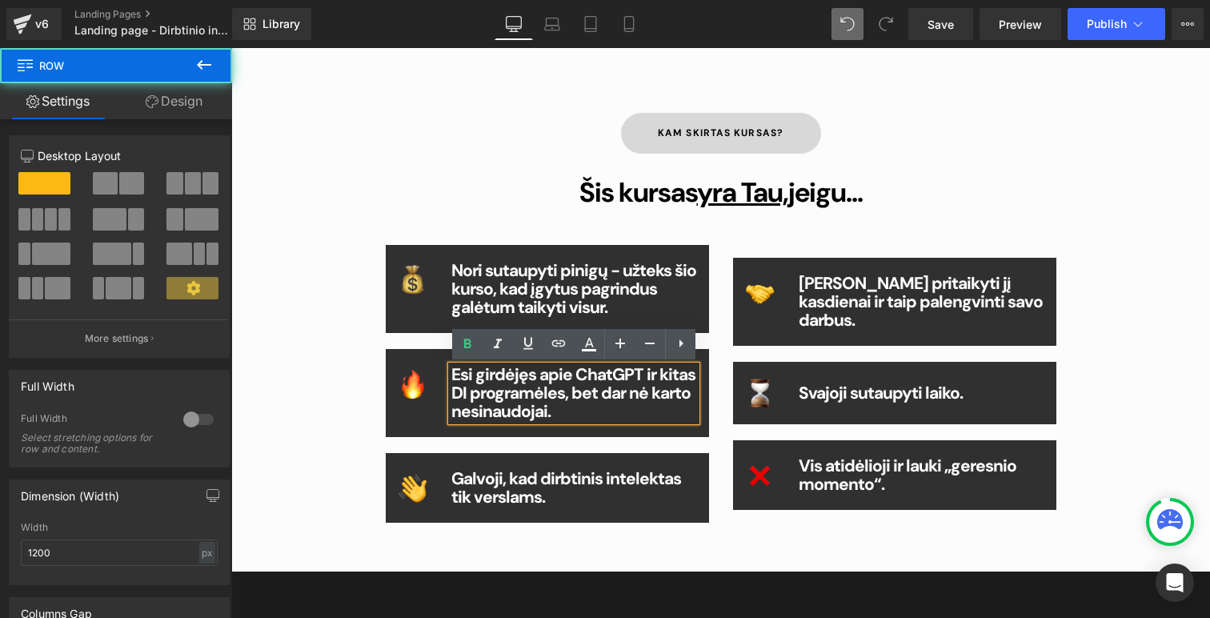
click at [305, 391] on div "Kam skirtas kursas? Button Šis kursas yra Tau, jeigu... Heading Image Nori suta…" at bounding box center [721, 314] width 960 height 499
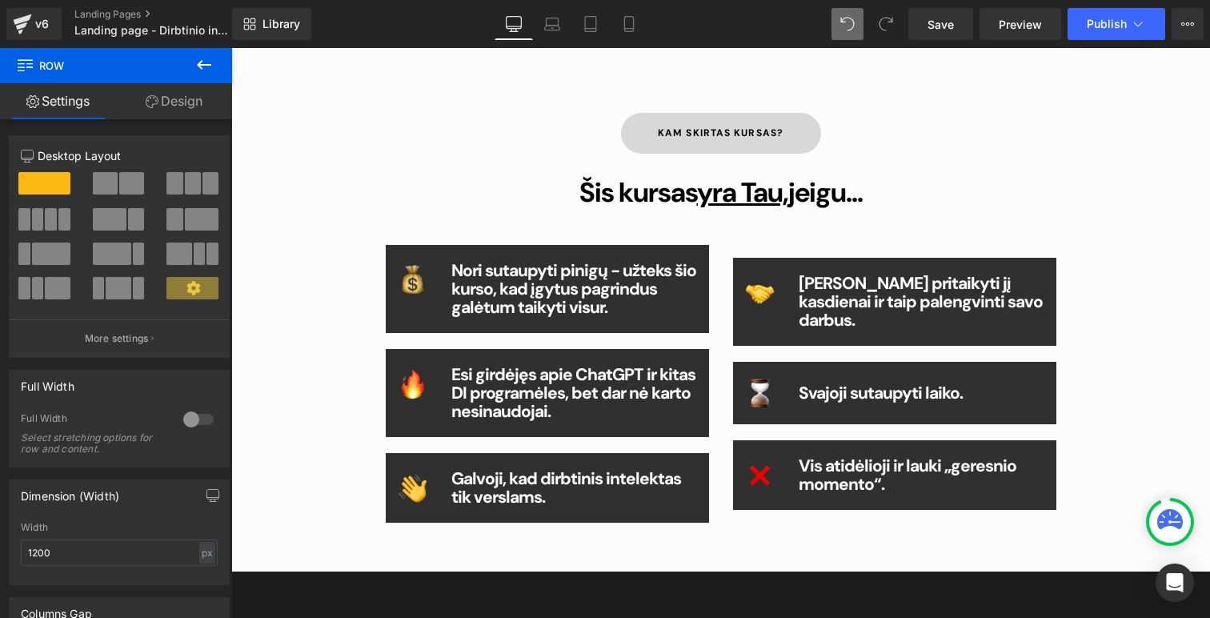
click at [789, 292] on div "Nori pritaikyti jį kasdienai ir taip palengvinti savo darbus. Heading" at bounding box center [922, 302] width 270 height 55
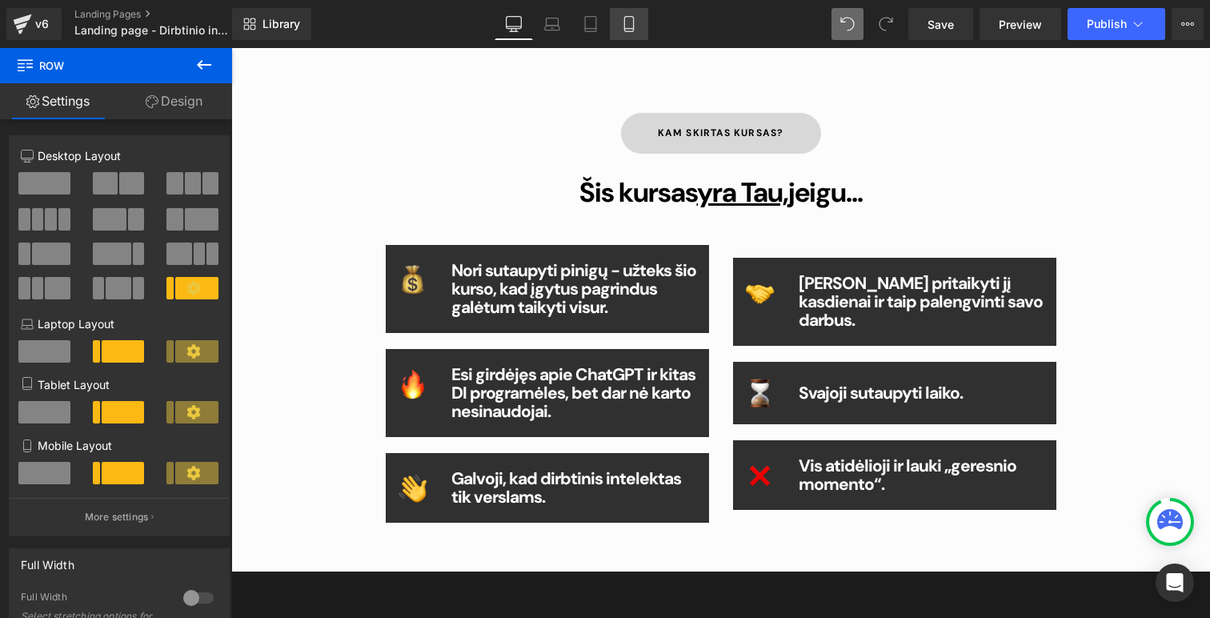
click at [631, 25] on icon at bounding box center [629, 24] width 16 height 16
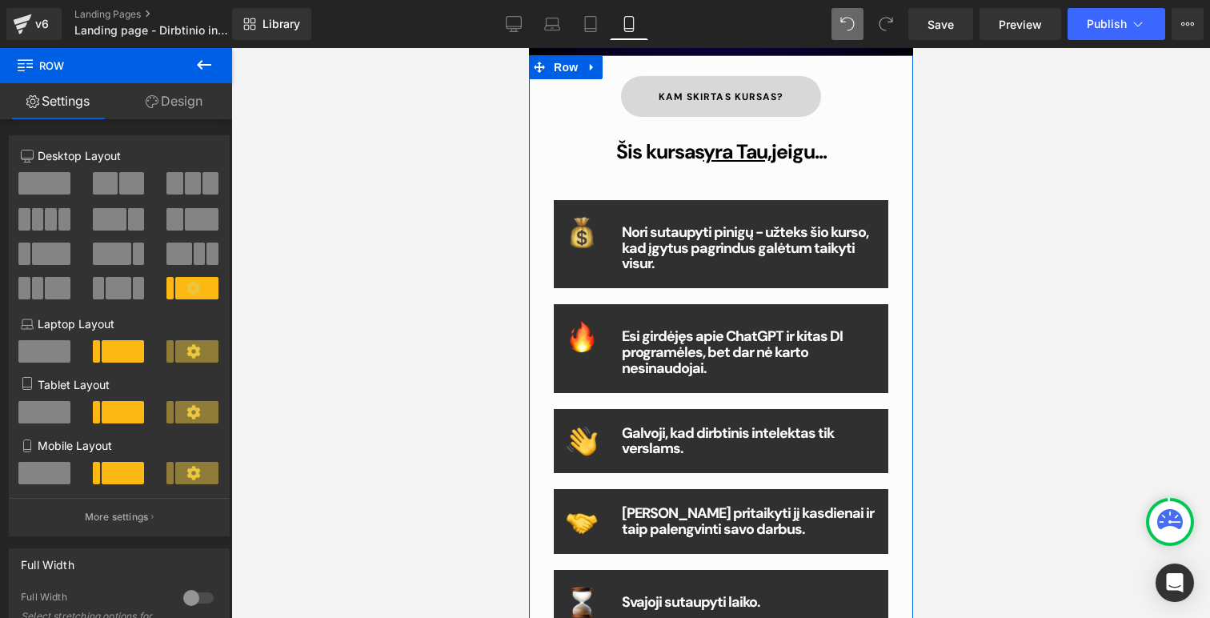
scroll to position [615, 0]
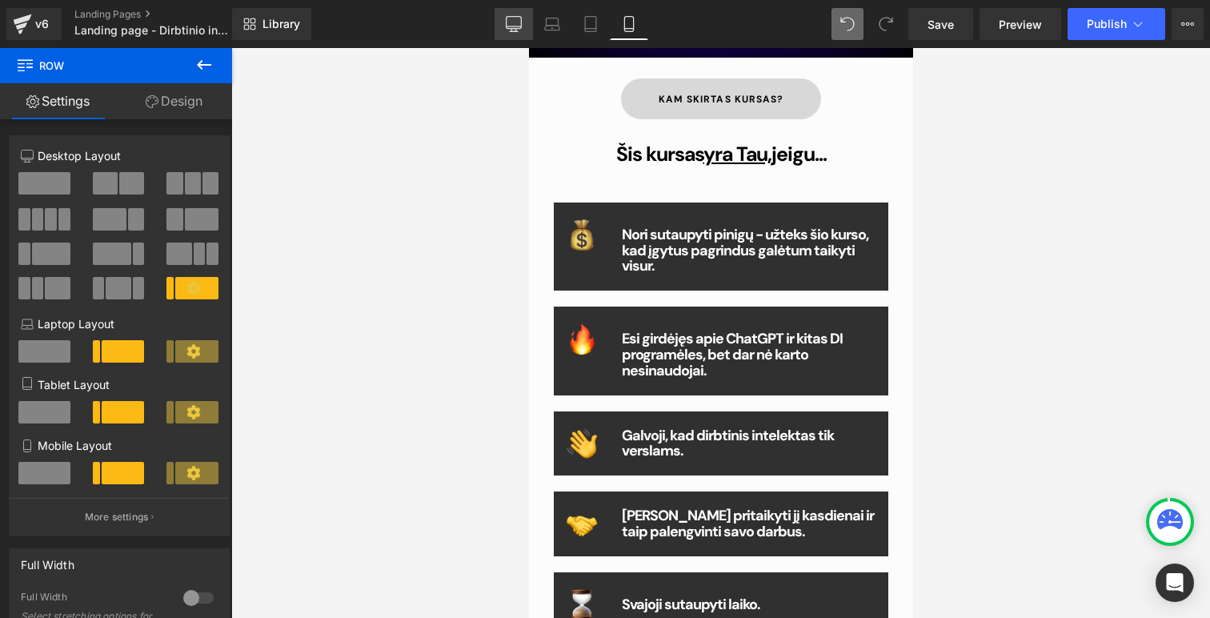
click at [513, 23] on icon at bounding box center [514, 24] width 16 height 16
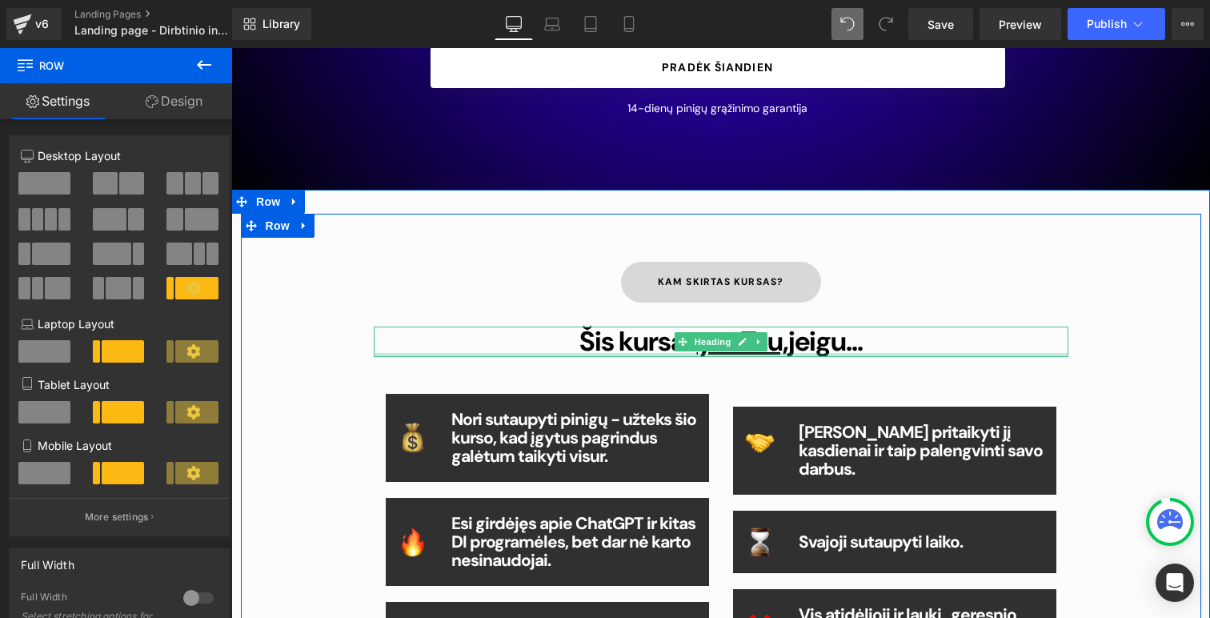
scroll to position [714, 0]
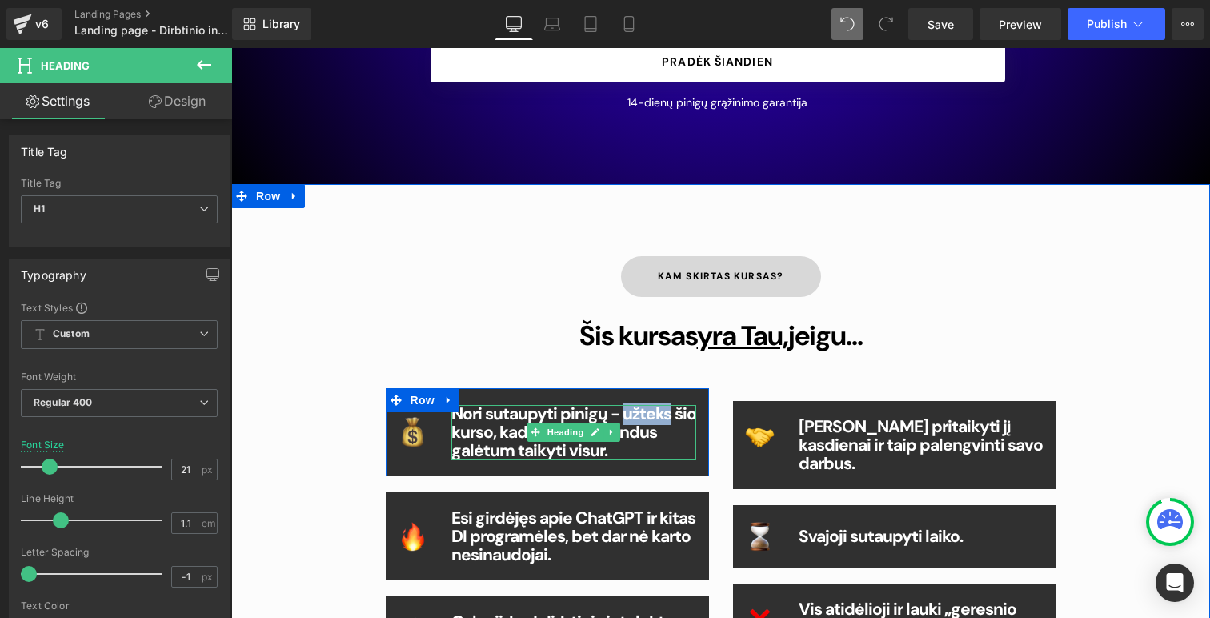
drag, startPoint x: 663, startPoint y: 416, endPoint x: 615, endPoint y: 415, distance: 47.2
click at [615, 415] on b "Nori sutaupyti pinigų - užteks šio kurso, kad įgytus pagrindus galėtum taikyti …" at bounding box center [573, 432] width 245 height 59
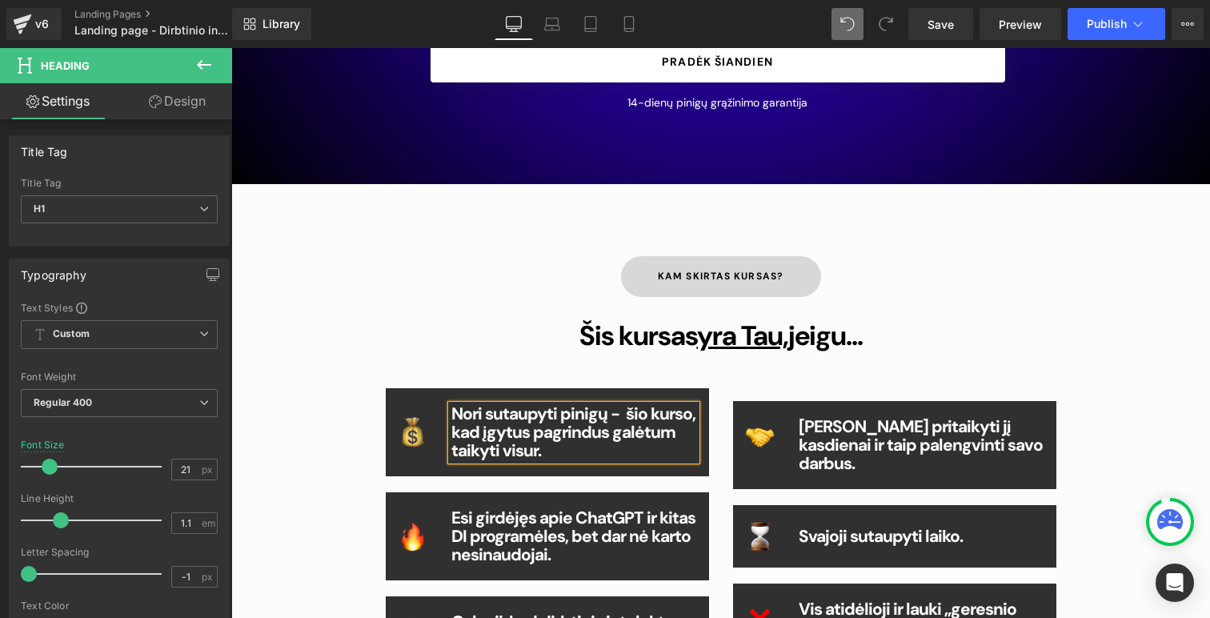
click at [683, 417] on b "Nori sutaupyti pinigų - šio kurso, kad įgytus pagrindus galėtum taikyti visur." at bounding box center [573, 432] width 244 height 59
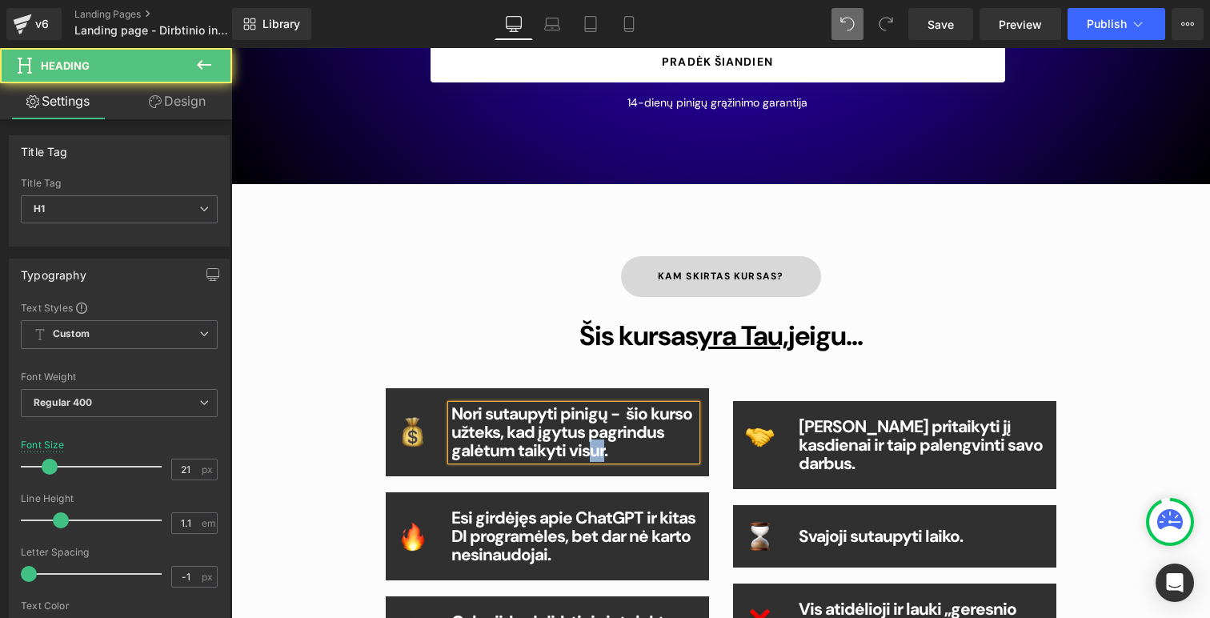
drag, startPoint x: 596, startPoint y: 448, endPoint x: 584, endPoint y: 449, distance: 12.0
click at [584, 449] on b "Nori sutaupyti pinigų - šio kurso užteks, kad įgytus pagrindus galėtum taikyti …" at bounding box center [571, 432] width 241 height 59
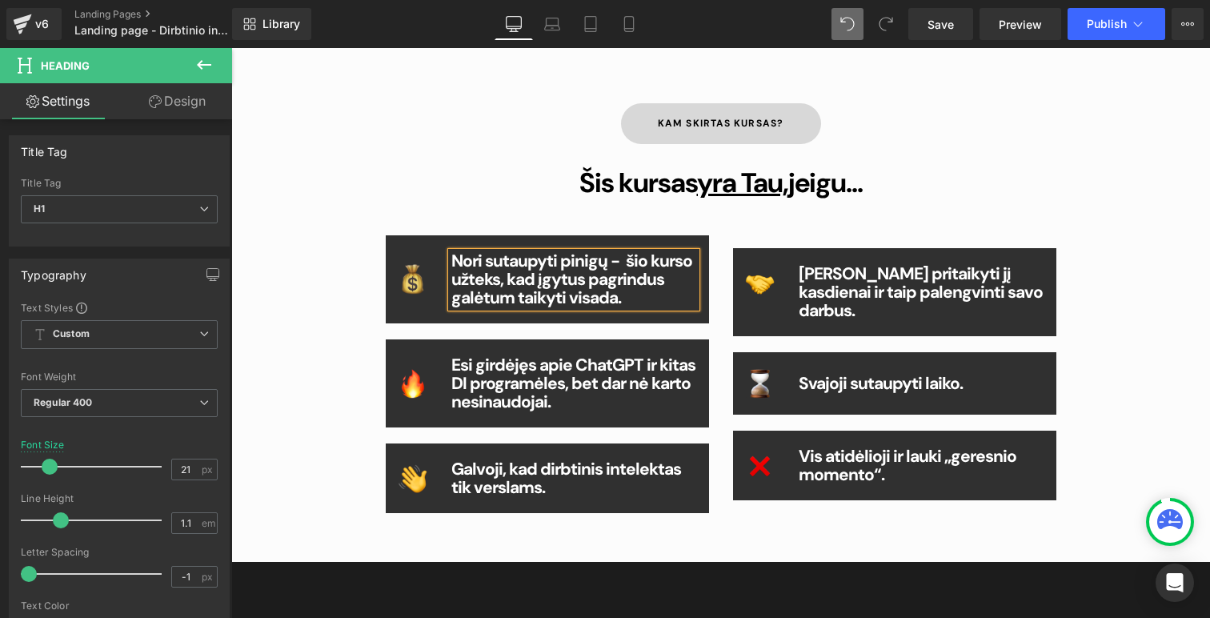
scroll to position [879, 0]
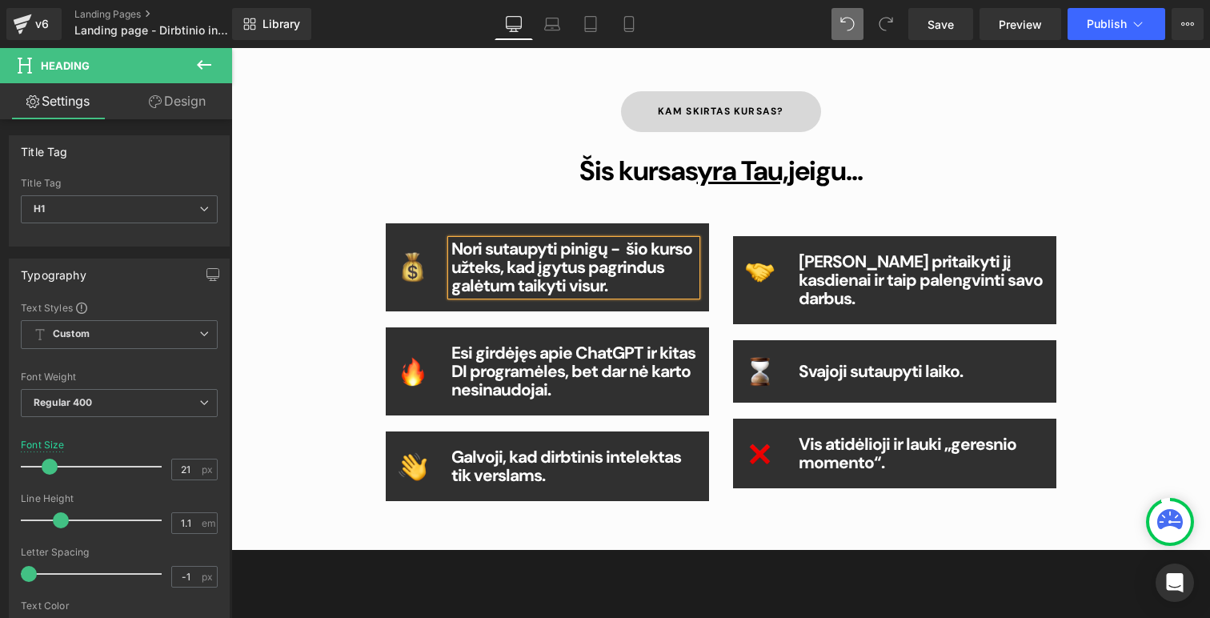
click at [880, 450] on span at bounding box center [888, 453] width 17 height 19
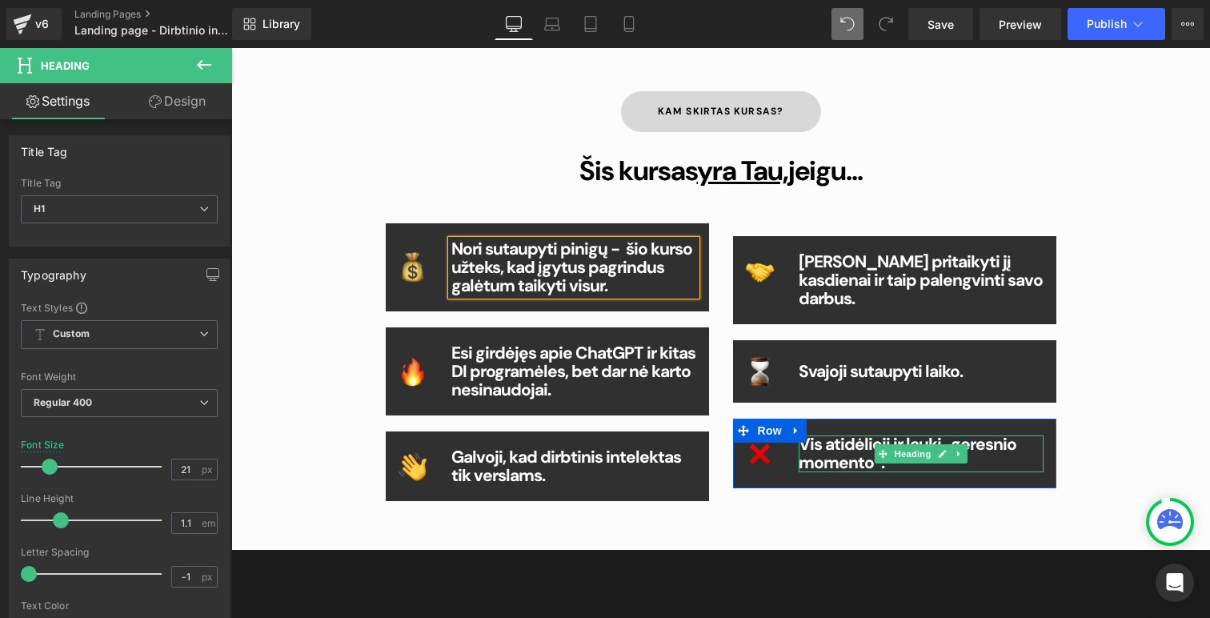
click at [878, 450] on span at bounding box center [883, 453] width 17 height 19
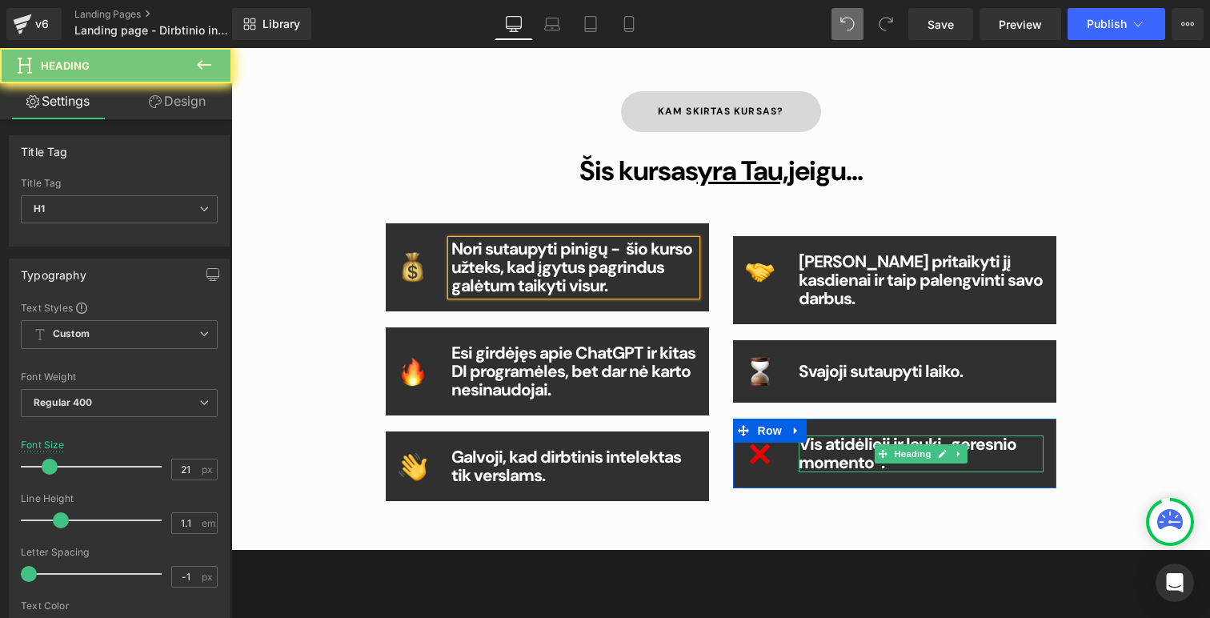
click at [845, 455] on b "Vis atidėlioji ir lauki „geresnio momento“." at bounding box center [908, 453] width 218 height 41
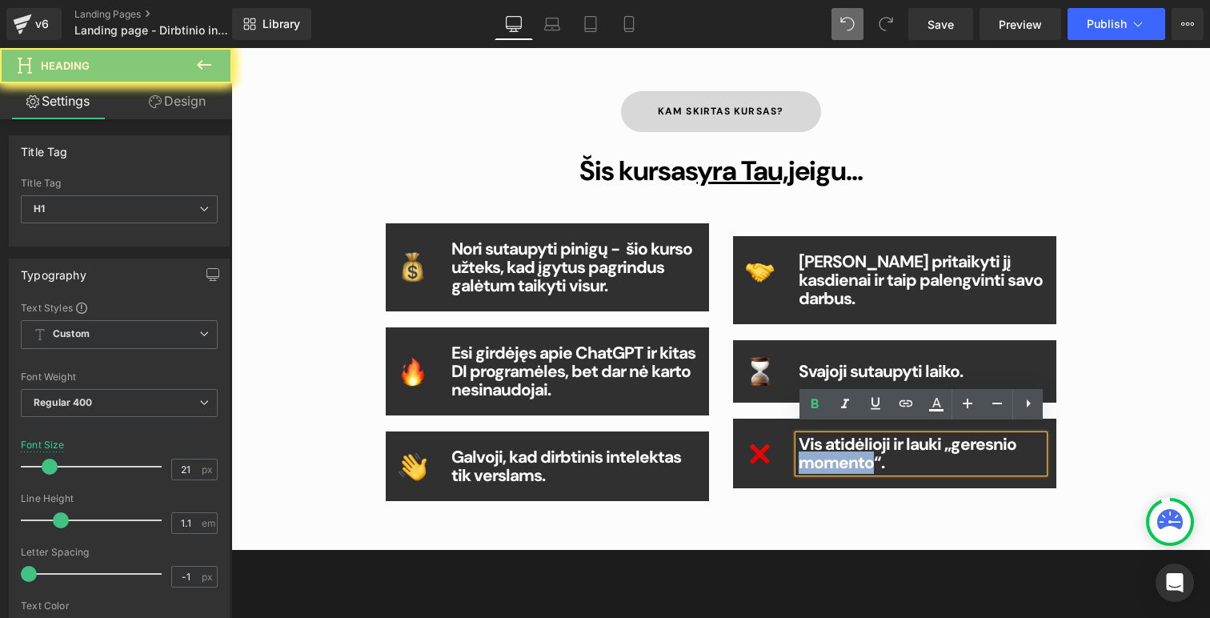
click at [845, 455] on b "Vis atidėlioji ir lauki „geresnio momento“." at bounding box center [908, 453] width 218 height 41
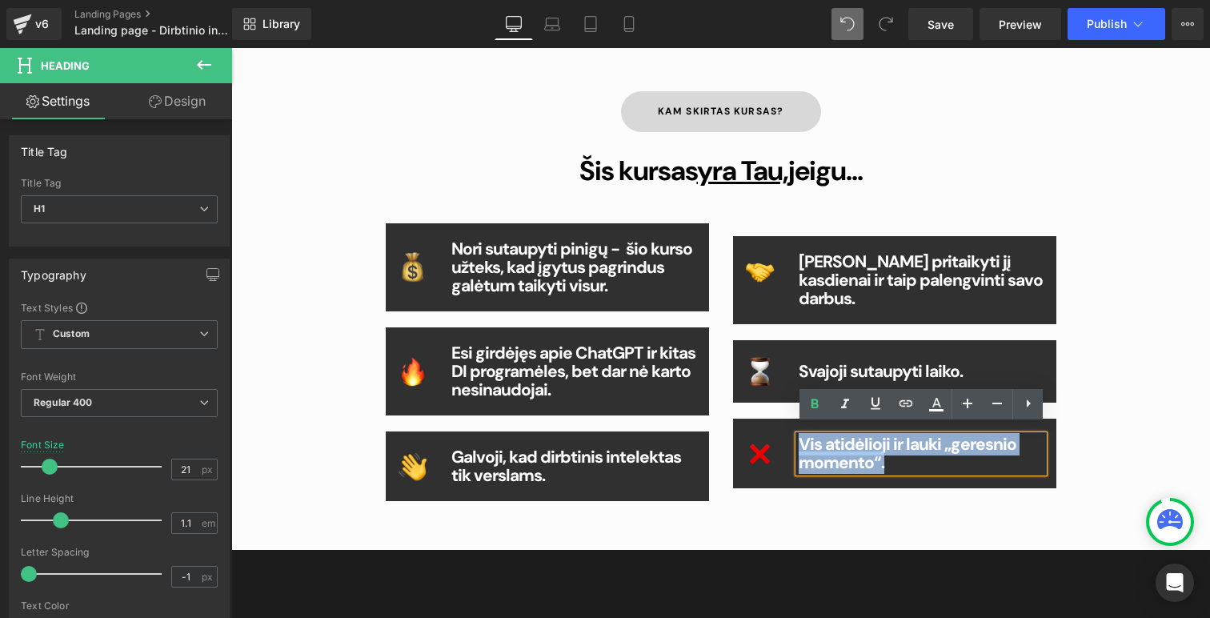
drag, startPoint x: 901, startPoint y: 455, endPoint x: 802, endPoint y: 429, distance: 102.7
click at [802, 435] on h1 "Vis atidėlioji ir lauki „geresnio momento“." at bounding box center [922, 453] width 246 height 37
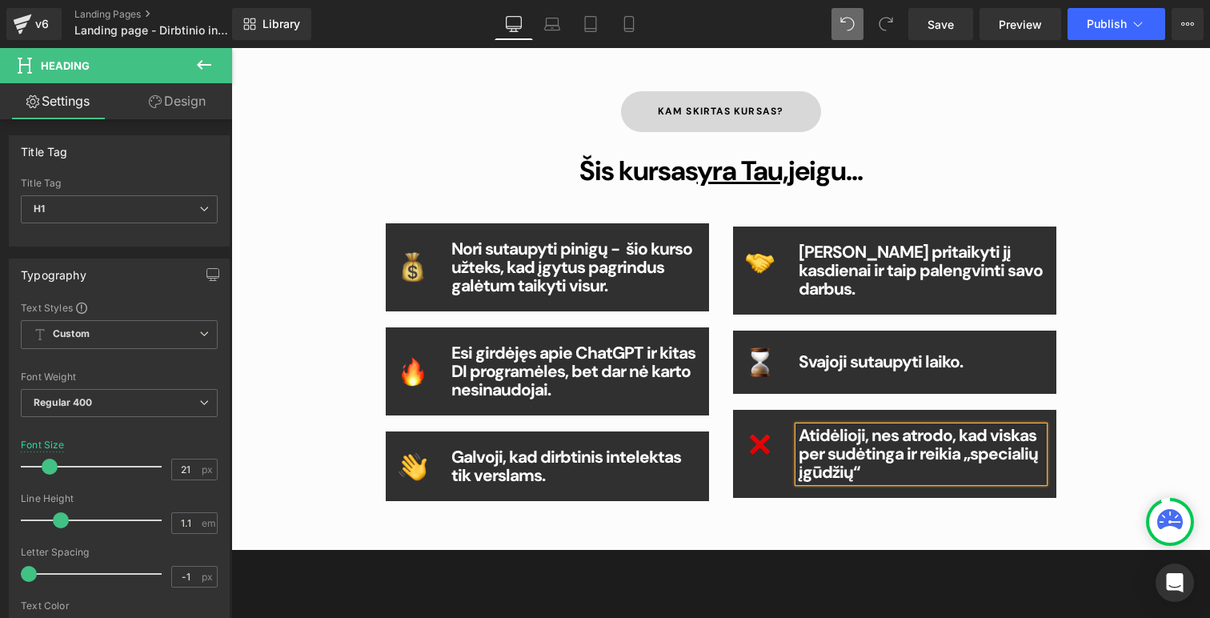
scroll to position [870, 0]
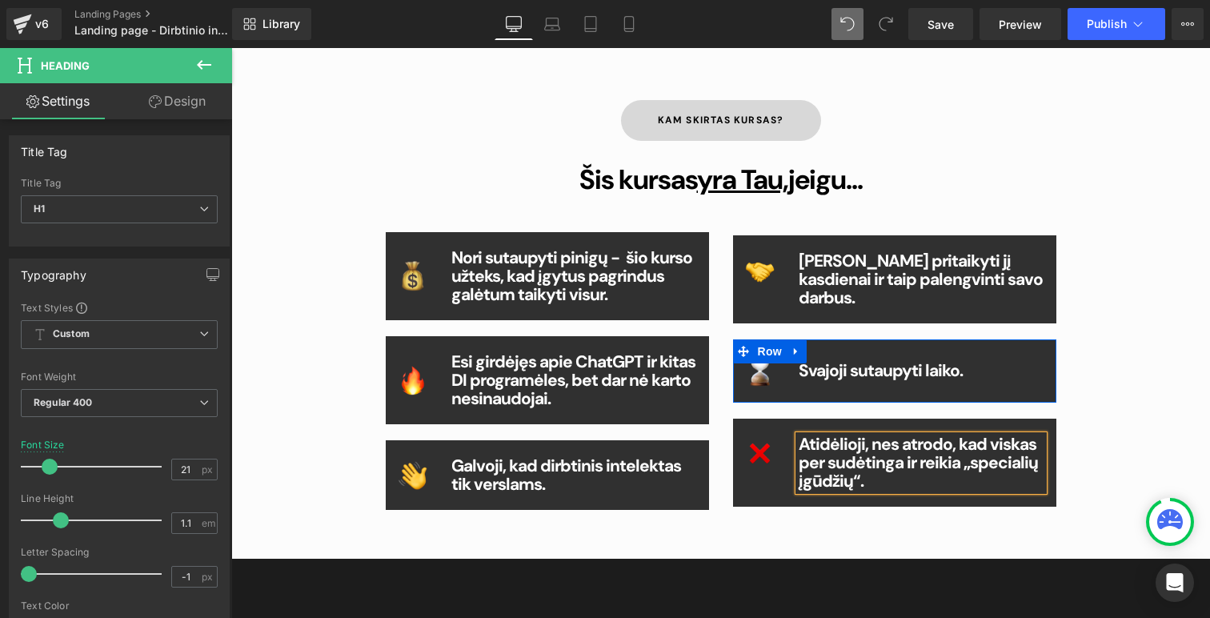
click at [988, 367] on div "Svajoji sutaupyti laiko. Heading" at bounding box center [922, 371] width 246 height 18
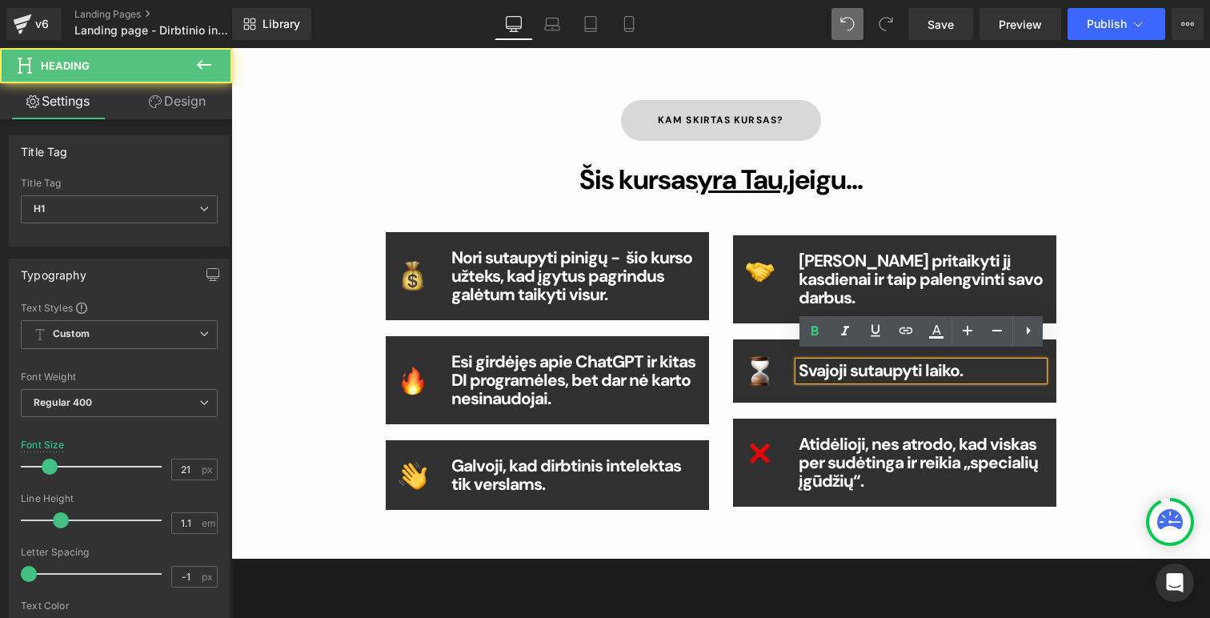
click at [988, 367] on div "Svajoji sutaupyti laiko. Heading" at bounding box center [922, 371] width 246 height 18
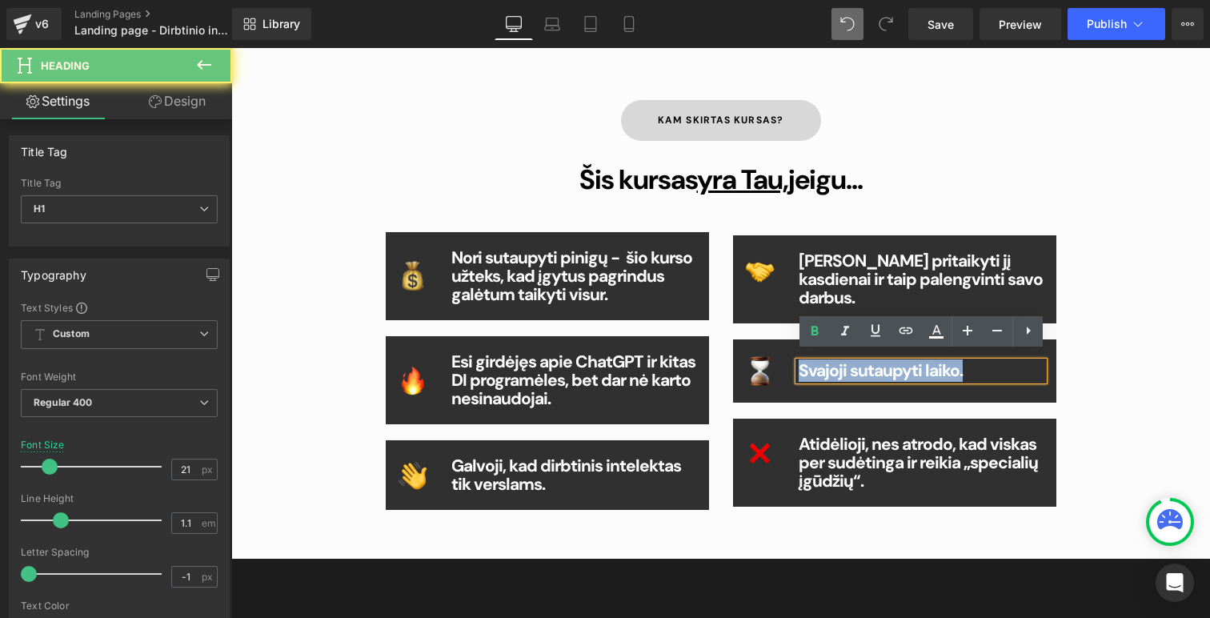
drag, startPoint x: 988, startPoint y: 366, endPoint x: 848, endPoint y: 364, distance: 140.1
click at [848, 364] on h1 "Svajoji sutaupyti laiko." at bounding box center [922, 371] width 246 height 18
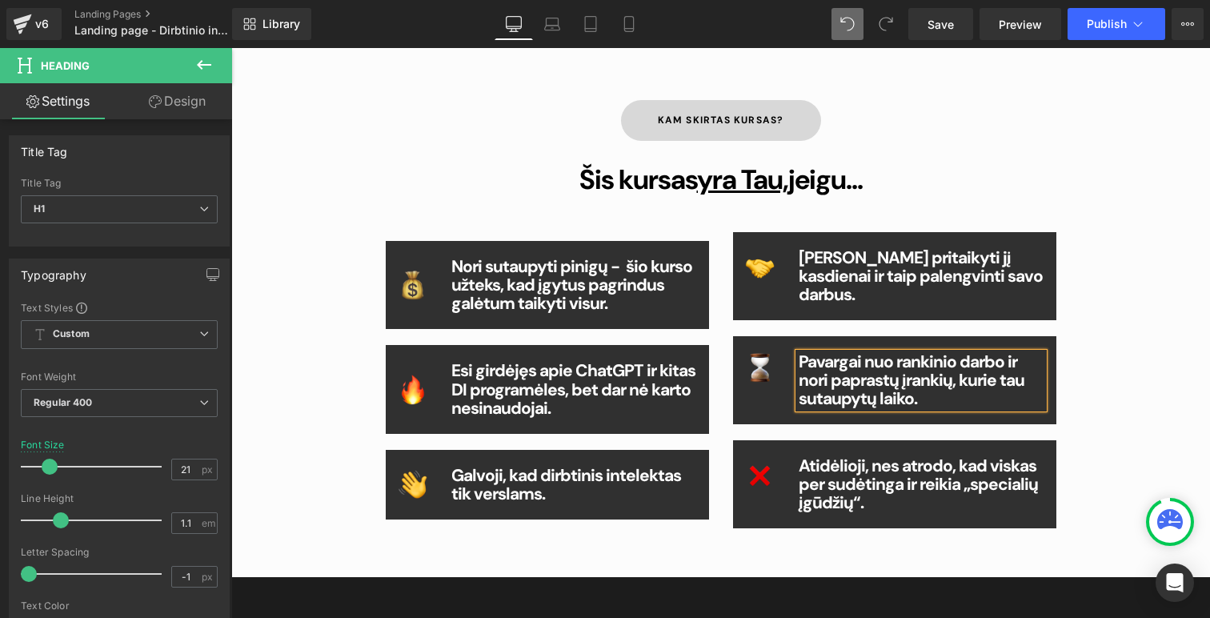
scroll to position [852, 0]
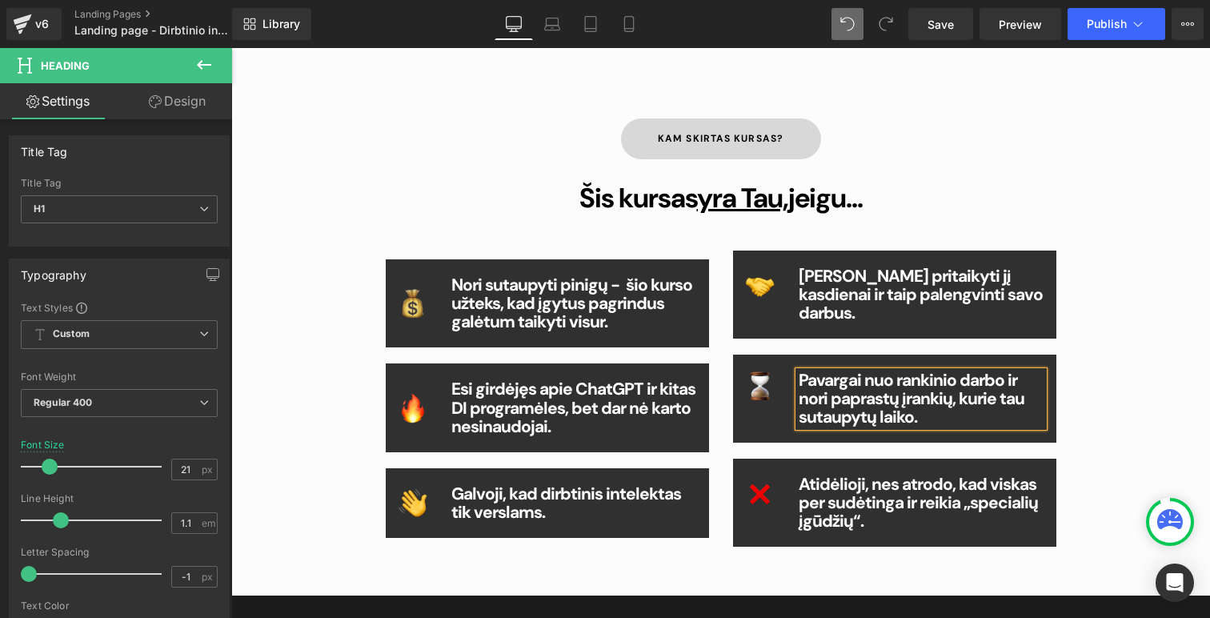
click at [1143, 291] on div "Kam skirtas kursas? Button Šis kursas yra Tau, jeigu... Heading Image Nori suta…" at bounding box center [721, 329] width 960 height 518
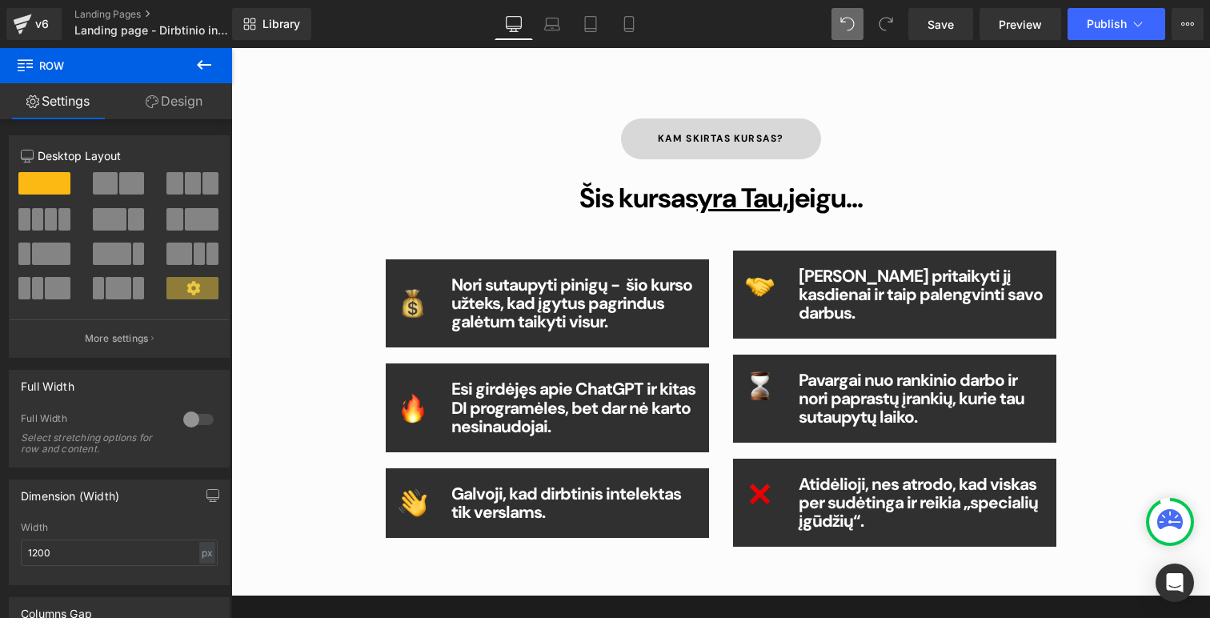
click at [860, 291] on strong "Nori pritaikyti jį kasdienai ir taip palengvinti savo darbus." at bounding box center [921, 294] width 244 height 59
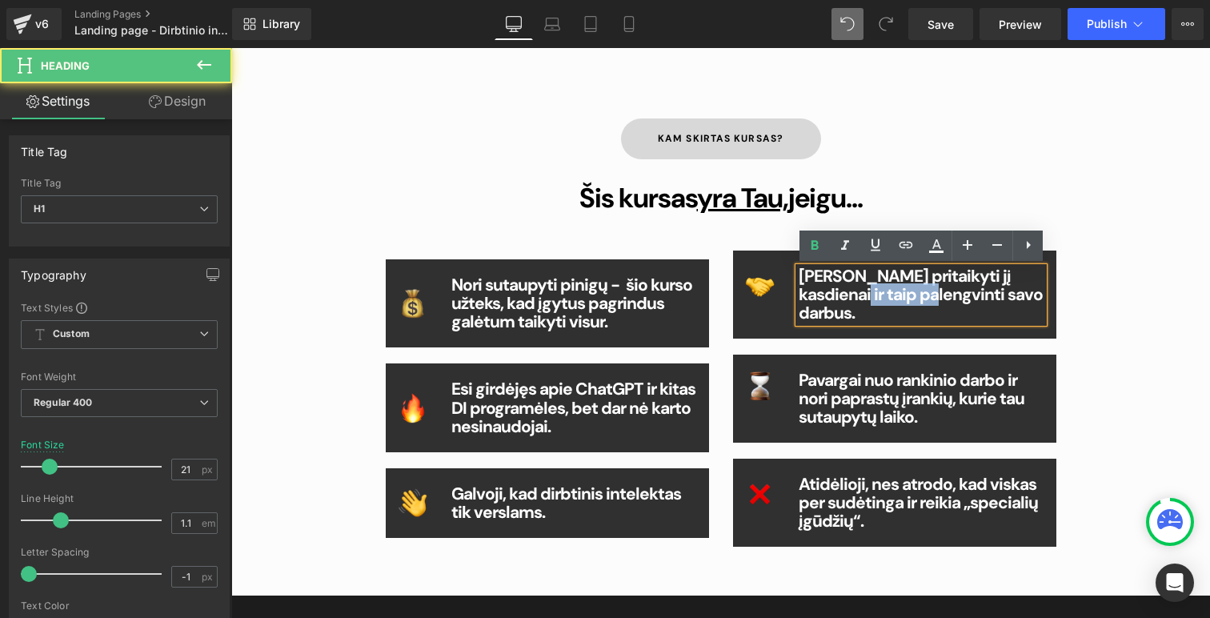
click at [860, 291] on strong "Nori pritaikyti jį kasdienai ir taip palengvinti savo darbus." at bounding box center [921, 294] width 244 height 59
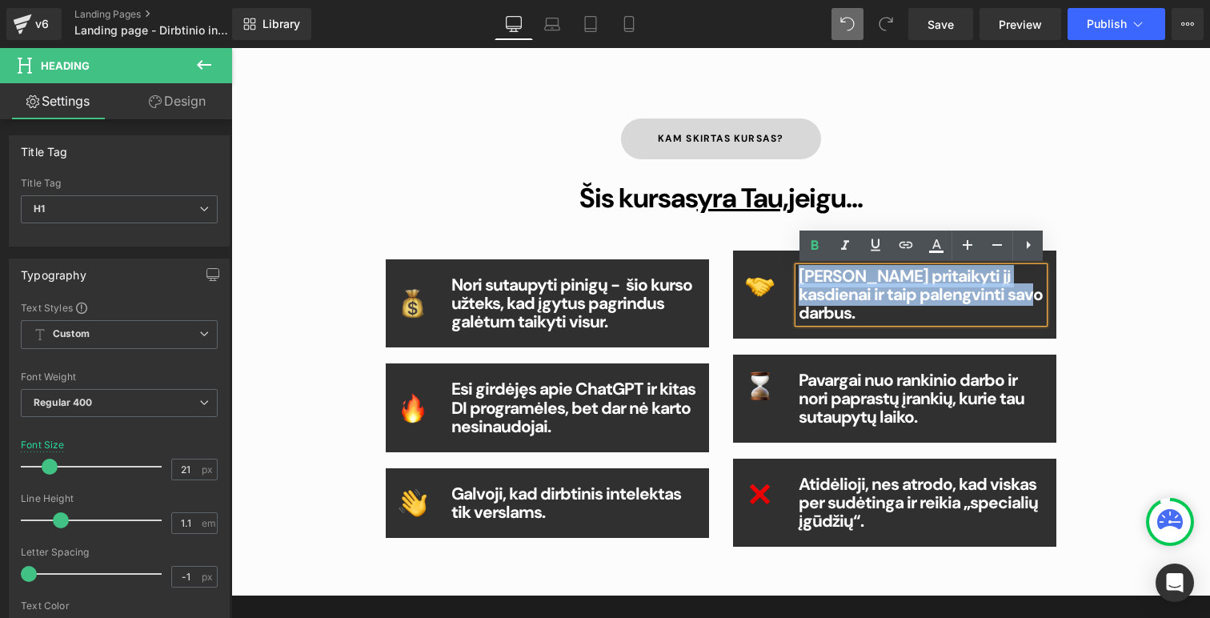
drag, startPoint x: 999, startPoint y: 299, endPoint x: 792, endPoint y: 275, distance: 207.9
click at [792, 275] on div "Nori pritaikyti jį kasdienai ir taip palengvinti savo darbus. Heading" at bounding box center [922, 294] width 270 height 55
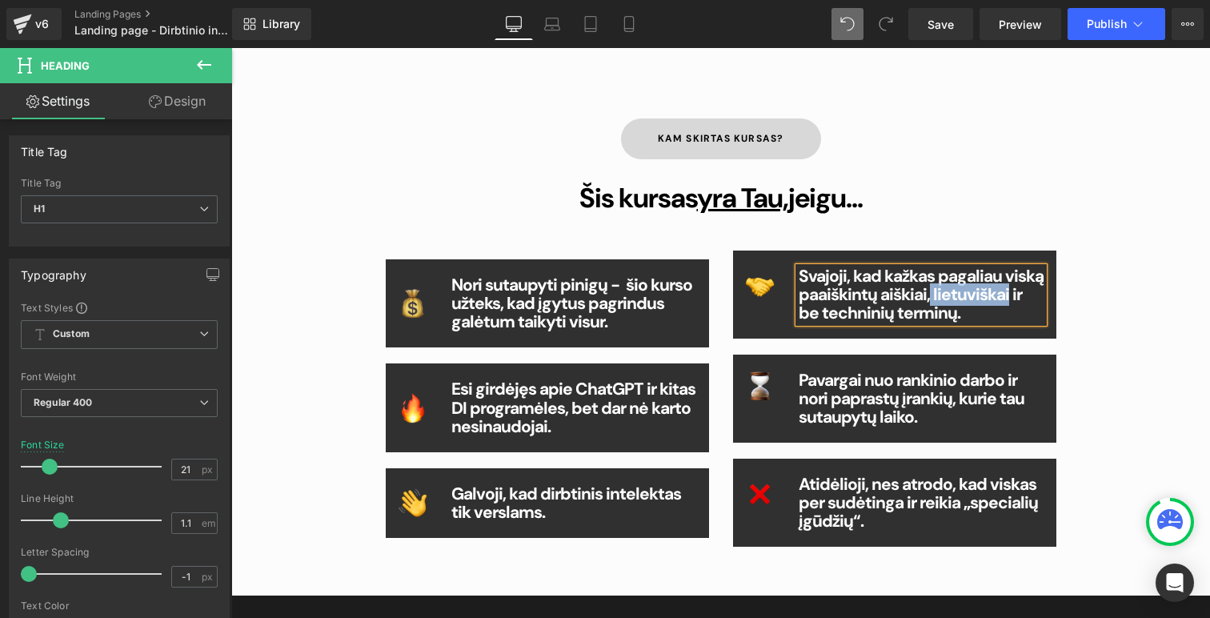
drag, startPoint x: 1005, startPoint y: 295, endPoint x: 927, endPoint y: 299, distance: 78.5
click at [927, 299] on b "Svajoji, kad kažkas pagaliau viską paaiškintų aiškiai, lietuviškai ir be techni…" at bounding box center [921, 294] width 245 height 59
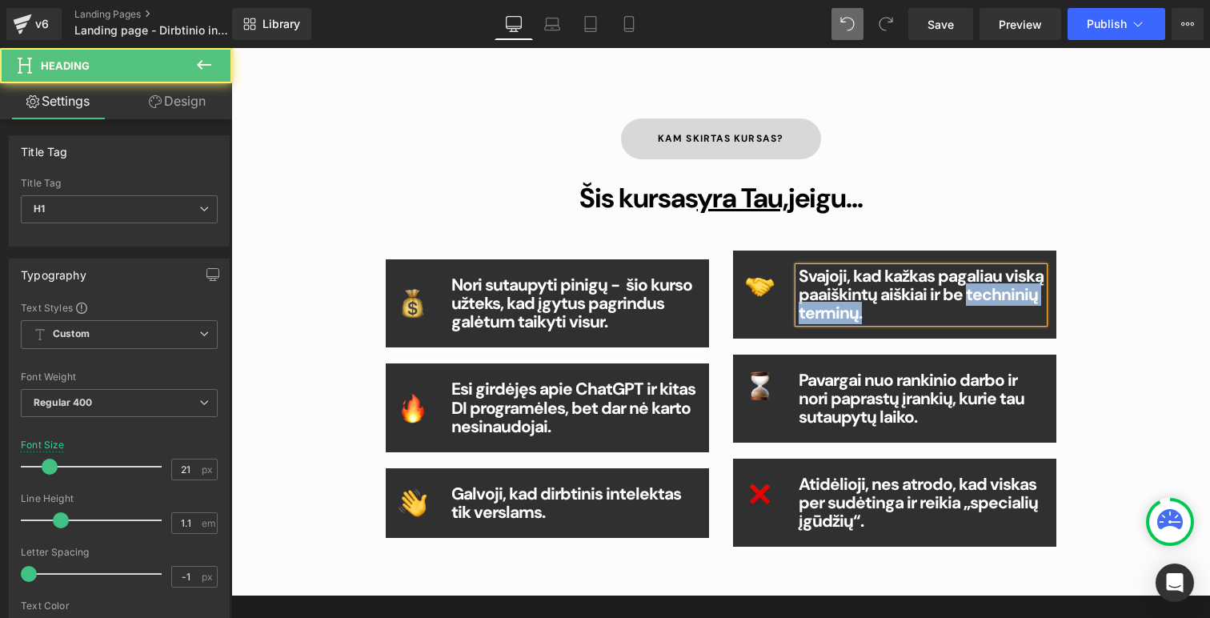
drag, startPoint x: 964, startPoint y: 295, endPoint x: 1045, endPoint y: 295, distance: 81.6
click at [1044, 295] on div "Svajoji, kad kažkas pagaliau viską paaiškintų aiškiai ir be techninių terminų." at bounding box center [922, 294] width 246 height 55
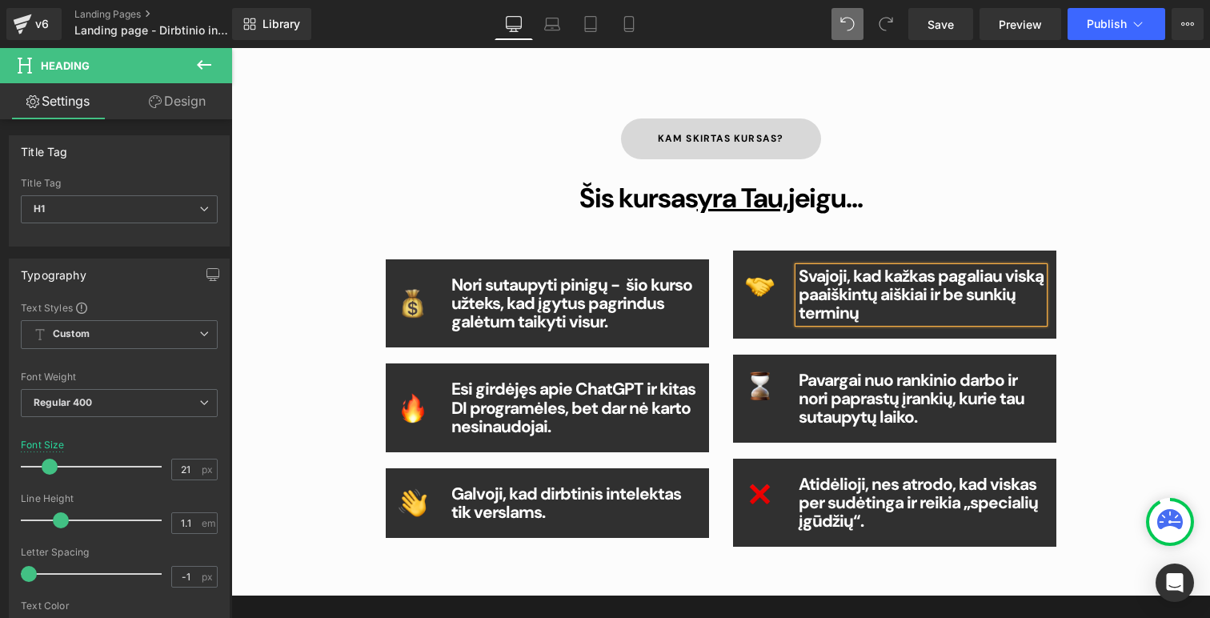
click at [1128, 222] on div "Kam skirtas kursas? Button Šis kursas yra Tau, jeigu... Heading Image Nori suta…" at bounding box center [721, 329] width 960 height 518
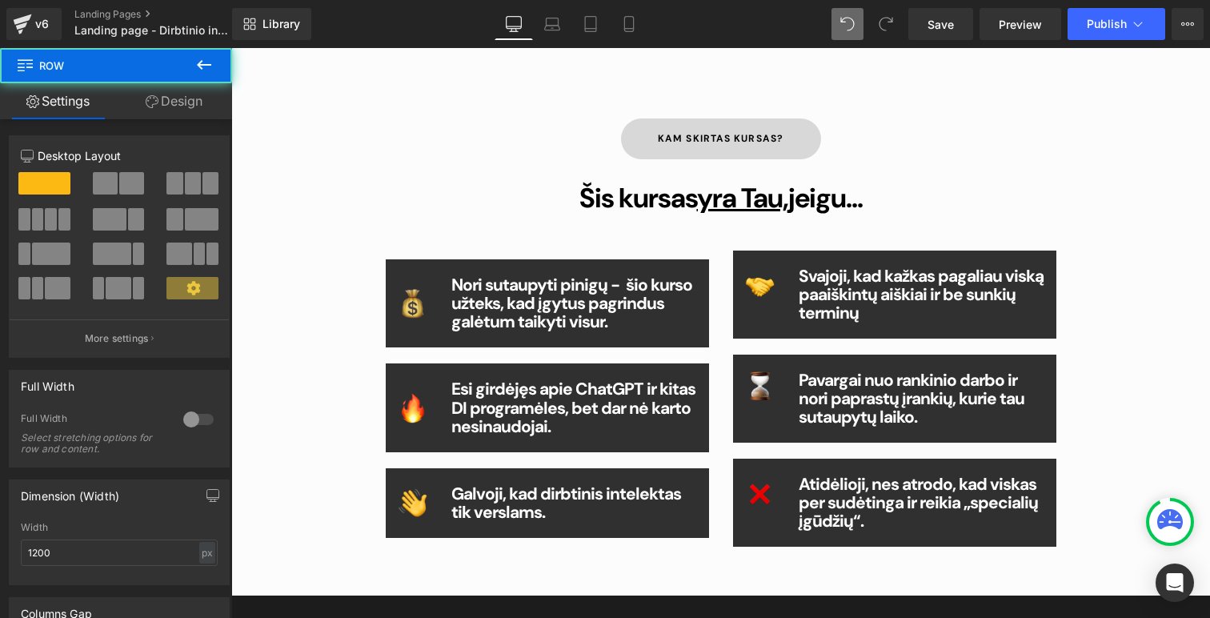
click at [231, 48] on div at bounding box center [231, 48] width 0 height 0
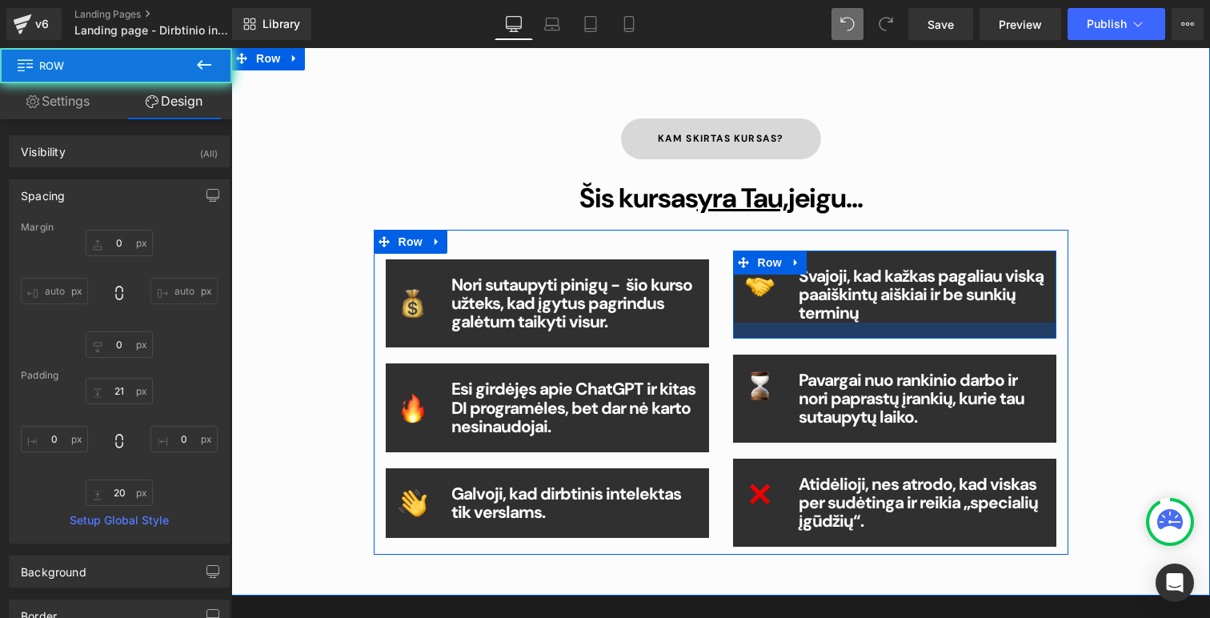
click at [913, 323] on div at bounding box center [894, 331] width 323 height 16
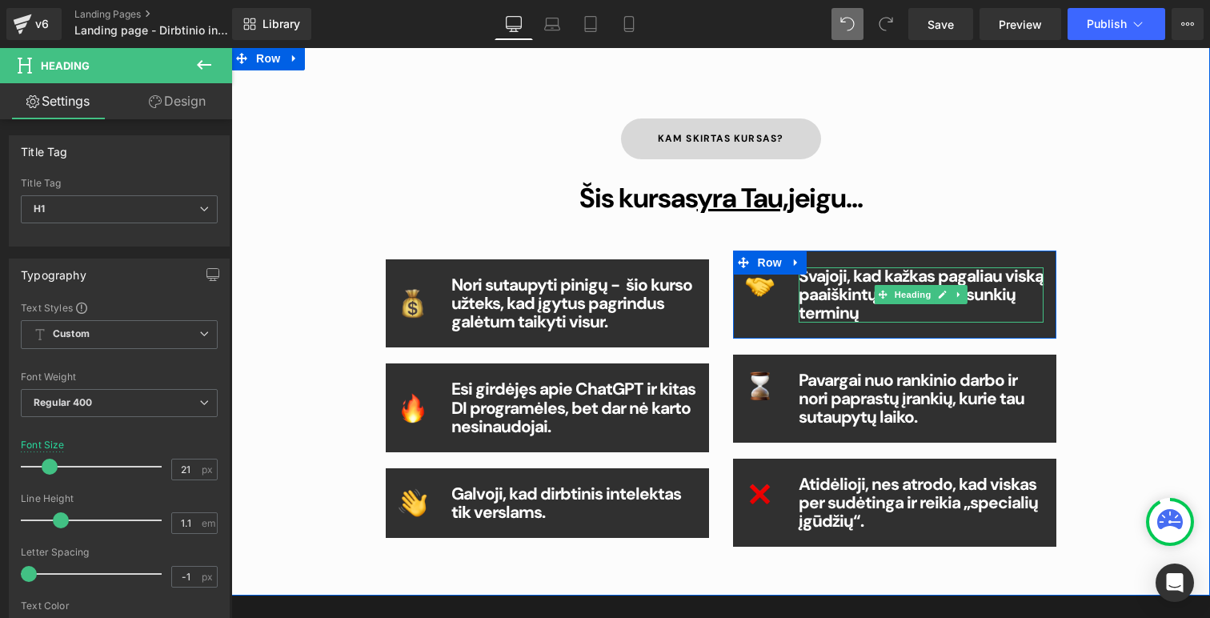
click at [872, 311] on h1 "Svajoji, kad kažkas pagaliau viską paaiškintų aiškiai ir be sunkių terminų" at bounding box center [922, 294] width 246 height 55
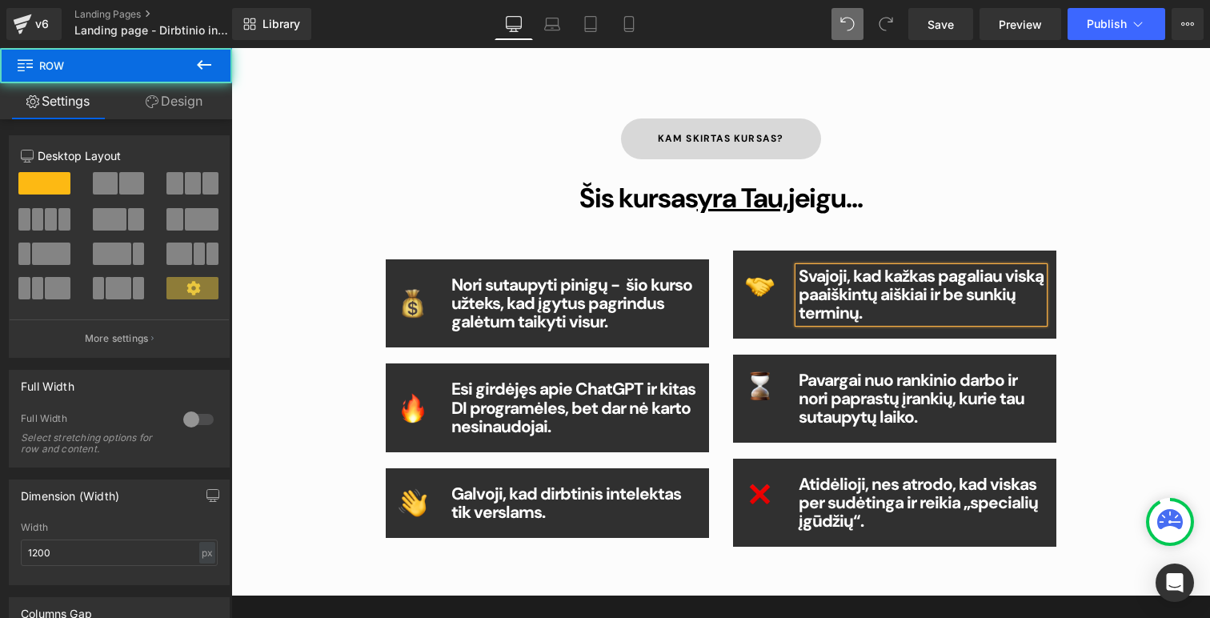
click at [1199, 204] on div "Kam skirtas kursas? Button Šis kursas yra Tau, jeigu... Heading Image Nori suta…" at bounding box center [721, 329] width 960 height 518
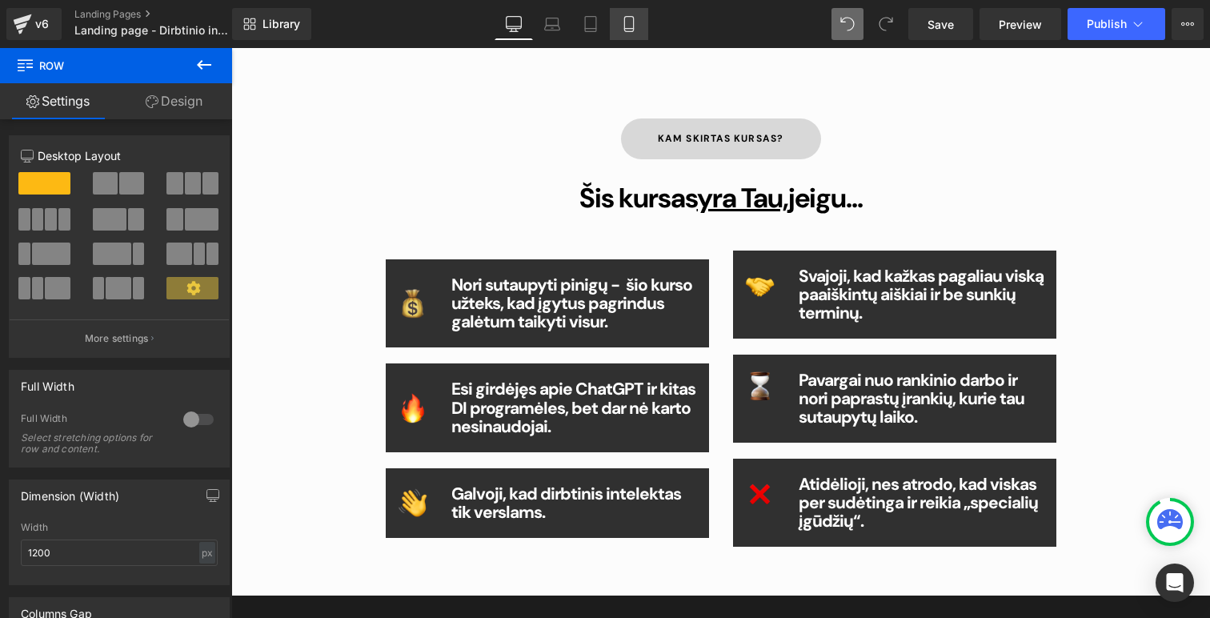
click at [631, 34] on link "Mobile" at bounding box center [629, 24] width 38 height 32
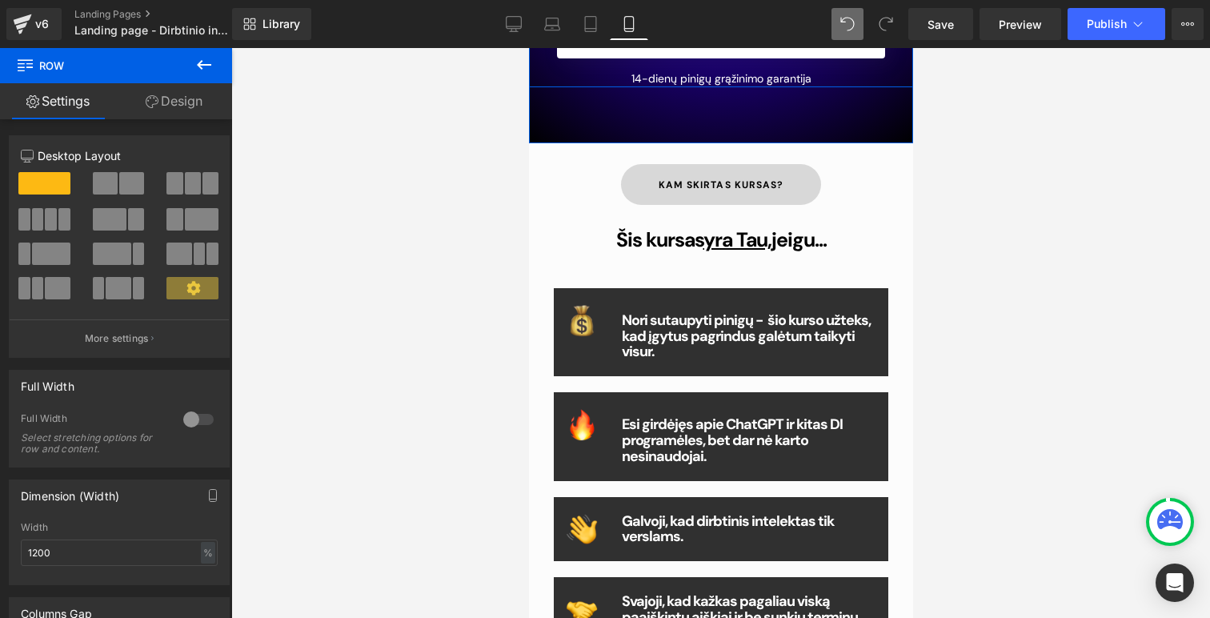
scroll to position [531, 0]
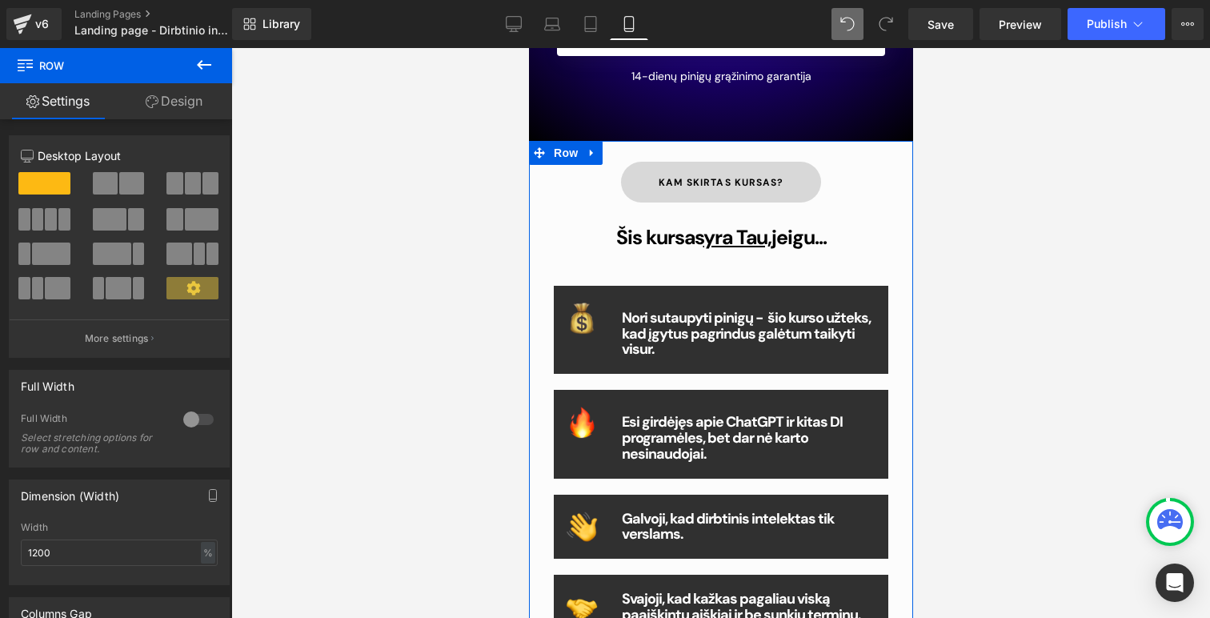
click at [756, 333] on div "Nori sutaupyti pinigų - šio kurso užteks, kad įgytus pagrindus galėtum taikyti …" at bounding box center [748, 334] width 255 height 47
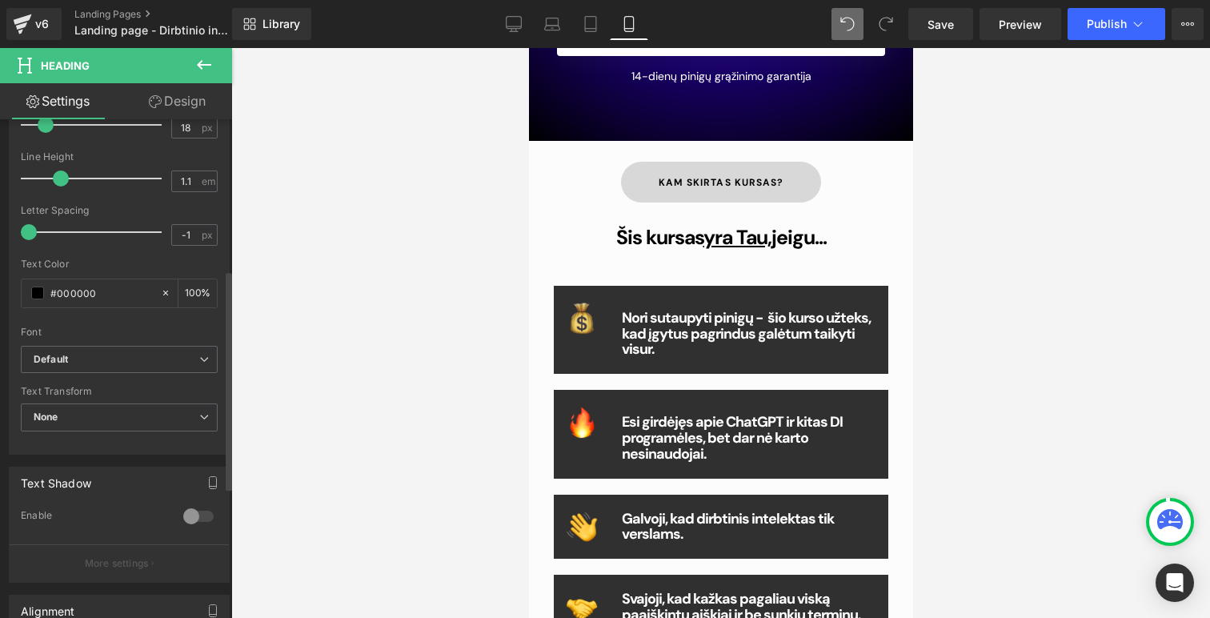
scroll to position [0, 0]
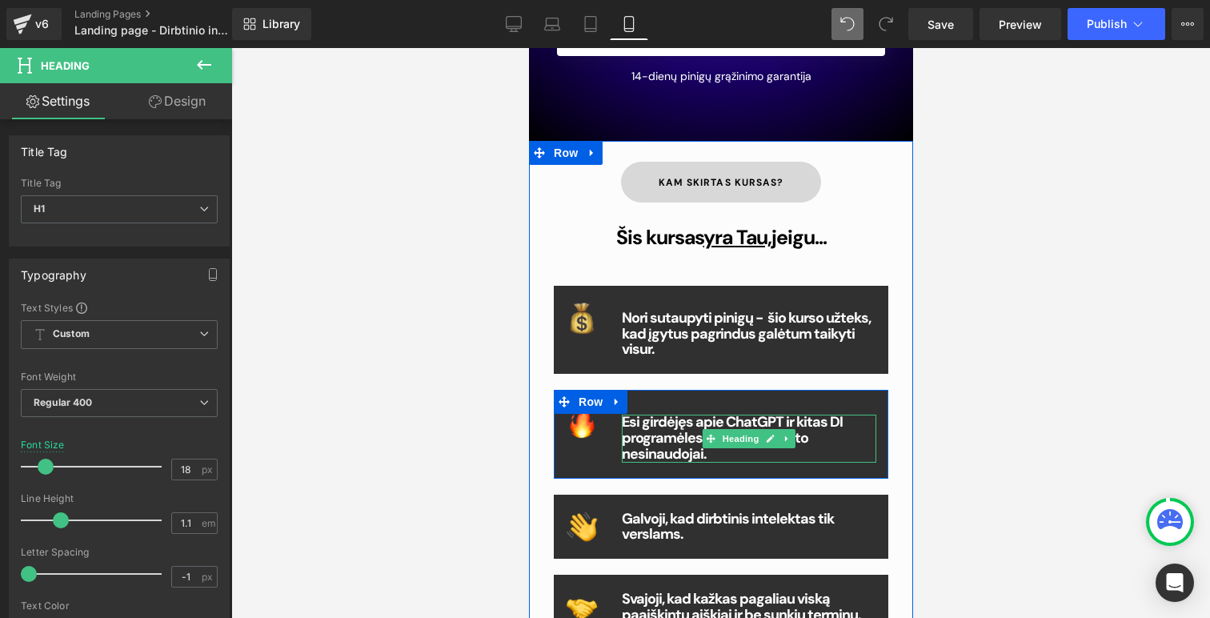
click at [665, 426] on b "Esi girdėjęs apie ChatGPT ir kitas DI programėles, bet dar nė karto nesinaudoja…" at bounding box center [731, 437] width 221 height 51
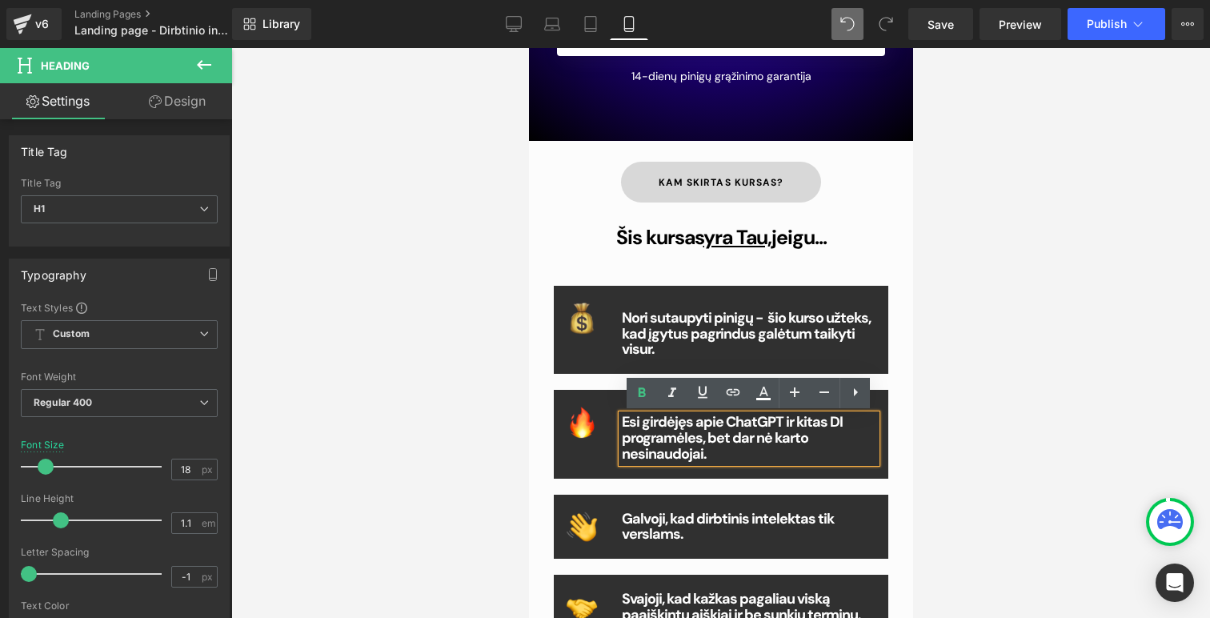
click at [729, 455] on h1 "Esi girdėjęs apie ChatGPT ir kitas DI programėles, bet dar nė karto nesinaudoja…" at bounding box center [748, 438] width 255 height 47
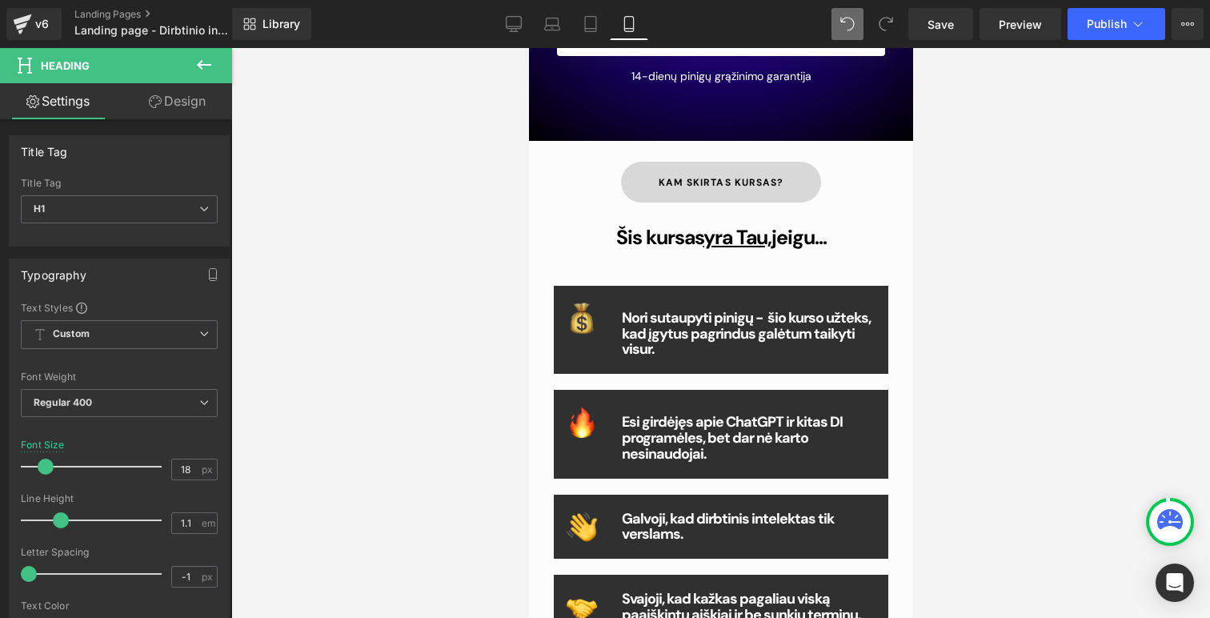
click at [178, 100] on link "Design" at bounding box center [177, 101] width 116 height 36
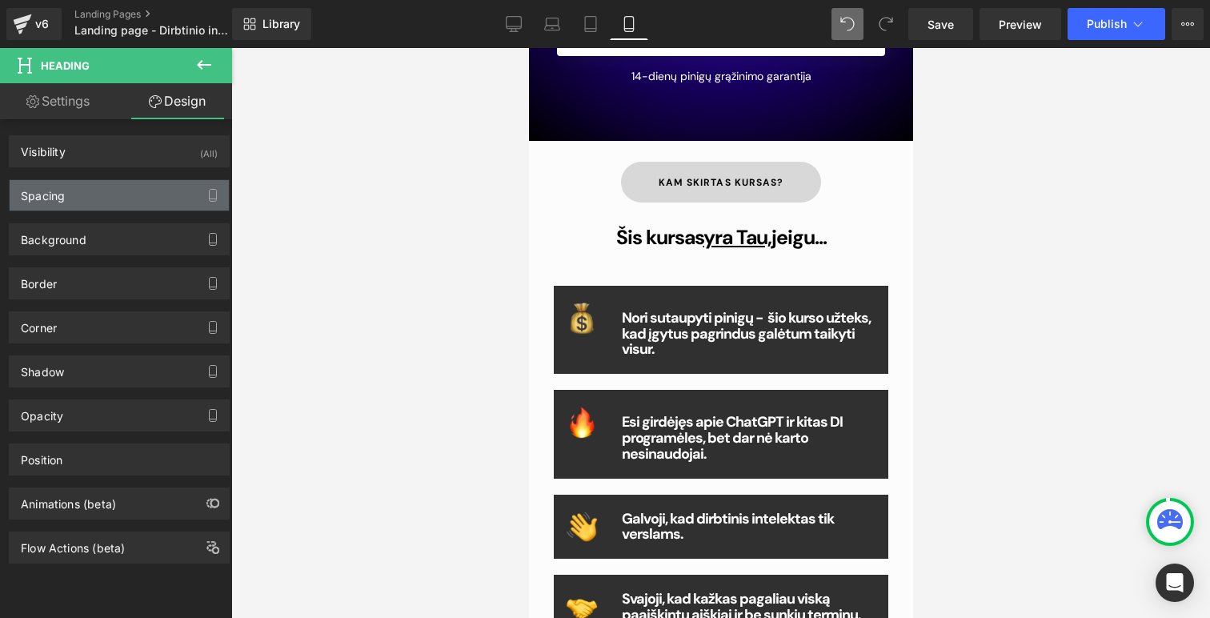
click at [111, 202] on div "Spacing" at bounding box center [119, 195] width 219 height 30
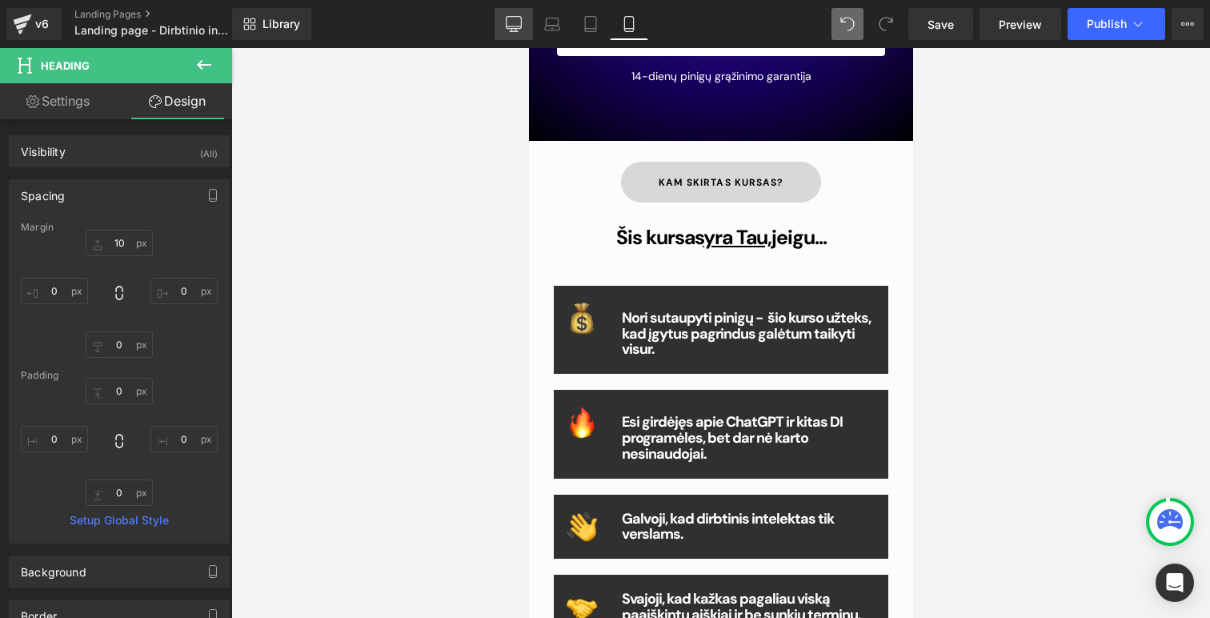
click at [504, 15] on link "Desktop" at bounding box center [514, 24] width 38 height 32
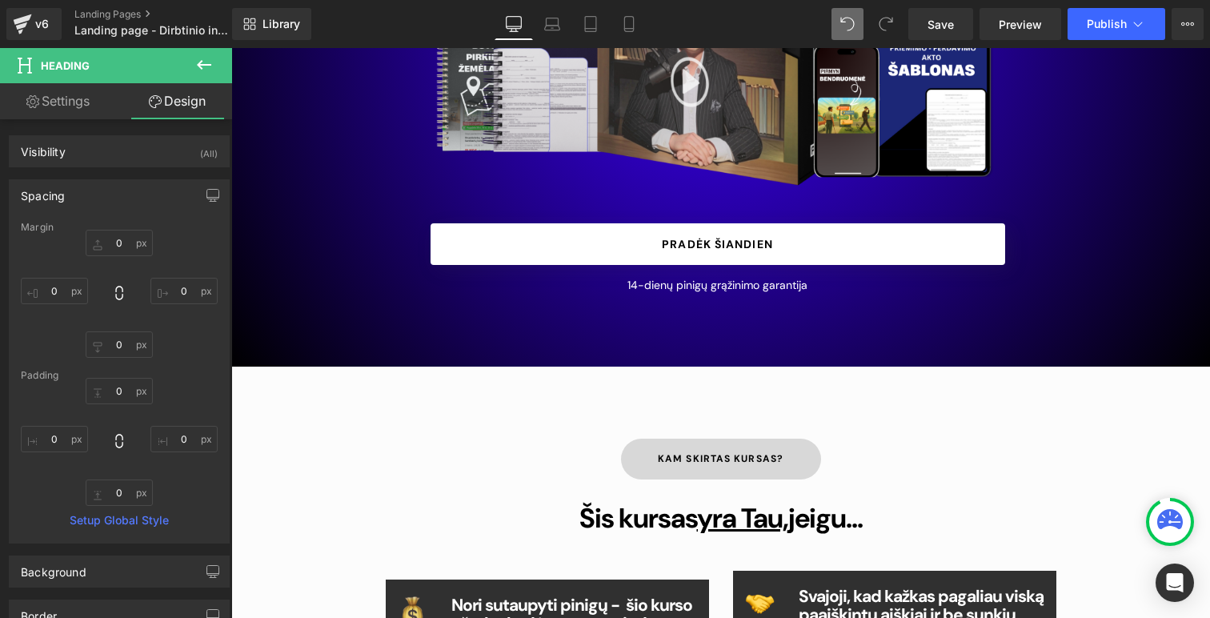
scroll to position [817, 0]
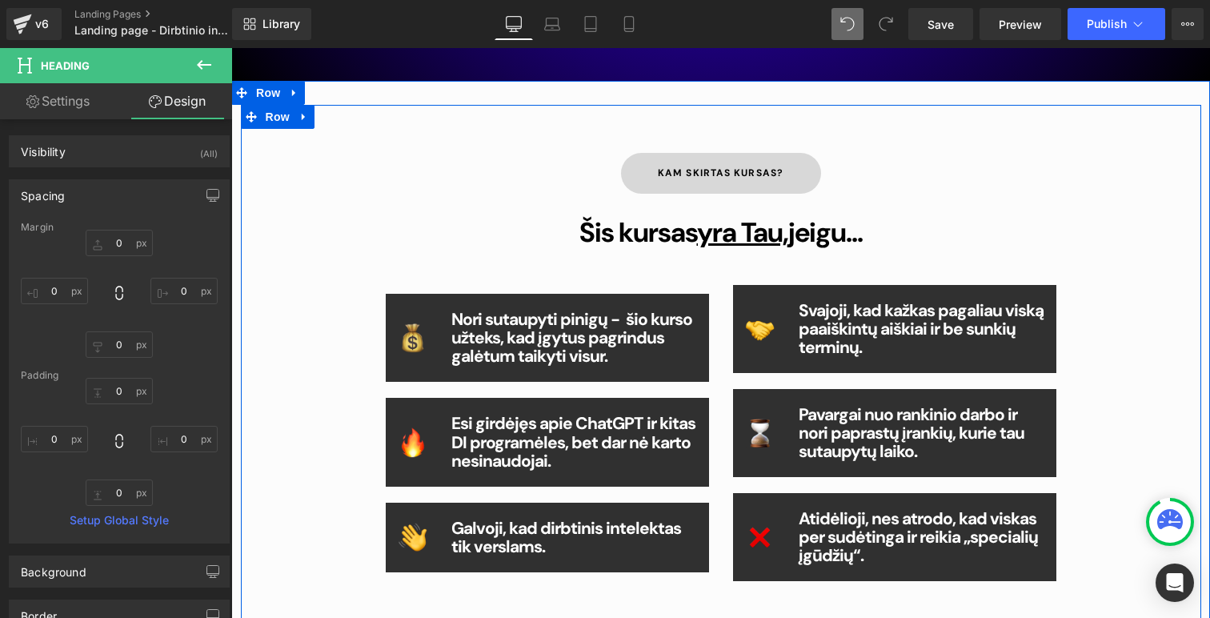
click at [319, 302] on div "Kam skirtas kursas? Button Šis kursas yra Tau, jeigu... Heading Image Nori suta…" at bounding box center [721, 364] width 960 height 518
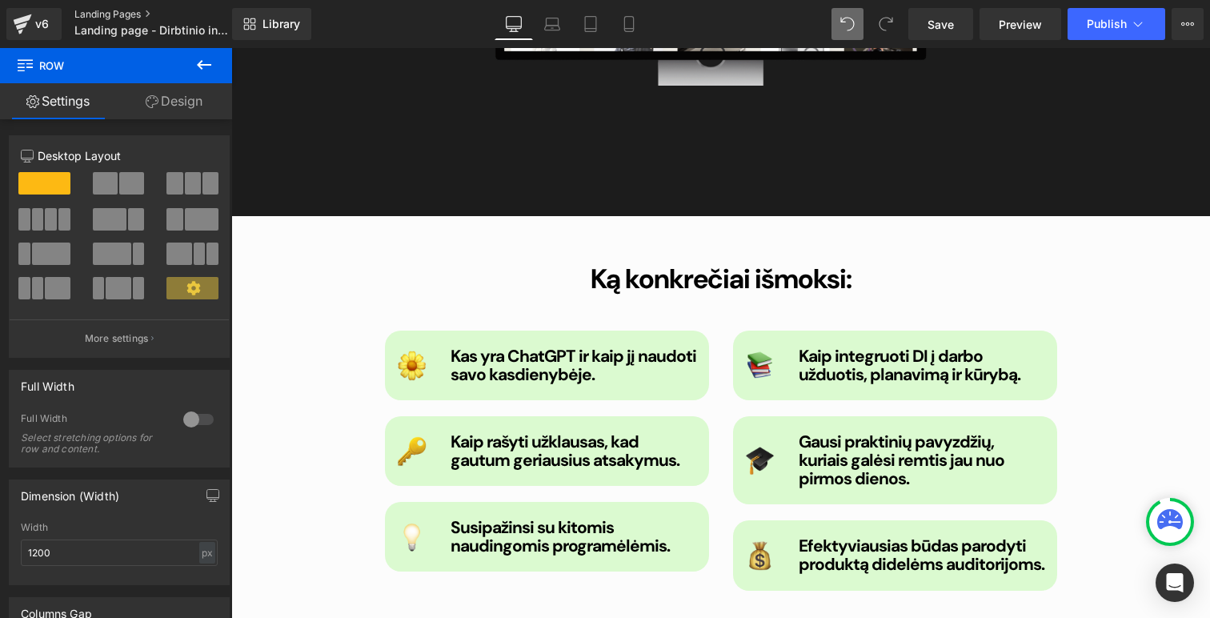
scroll to position [2141, 0]
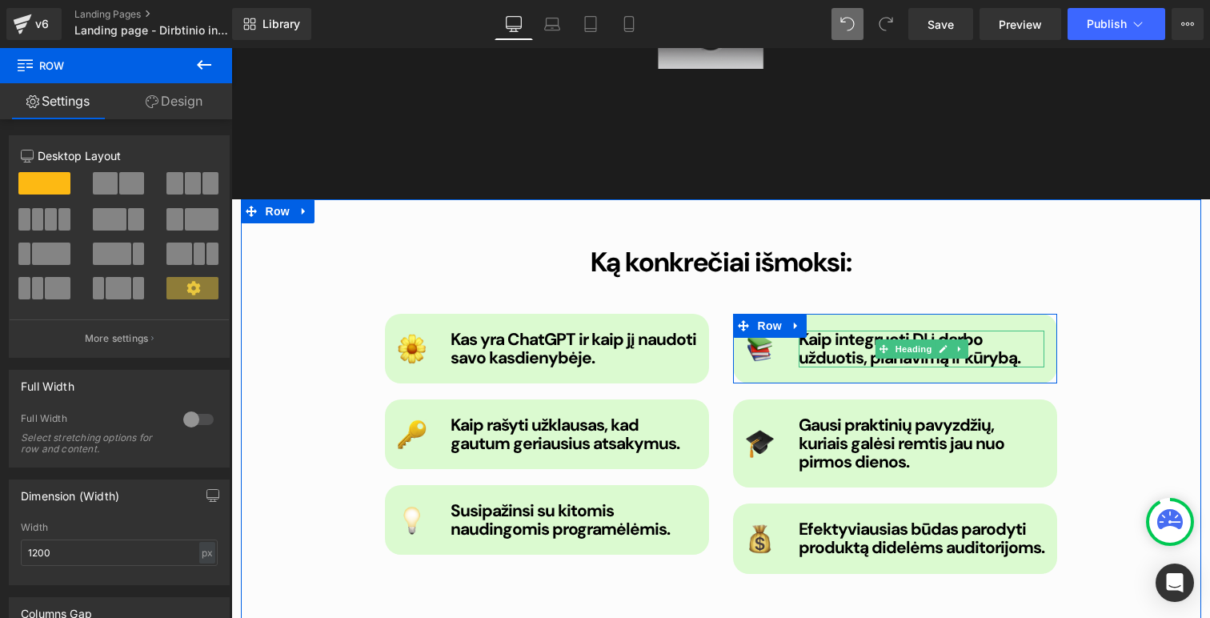
click at [1012, 347] on h1 "Kaip integruoti DI į darbo užduotis, planavimą ir kūrybą." at bounding box center [922, 349] width 246 height 37
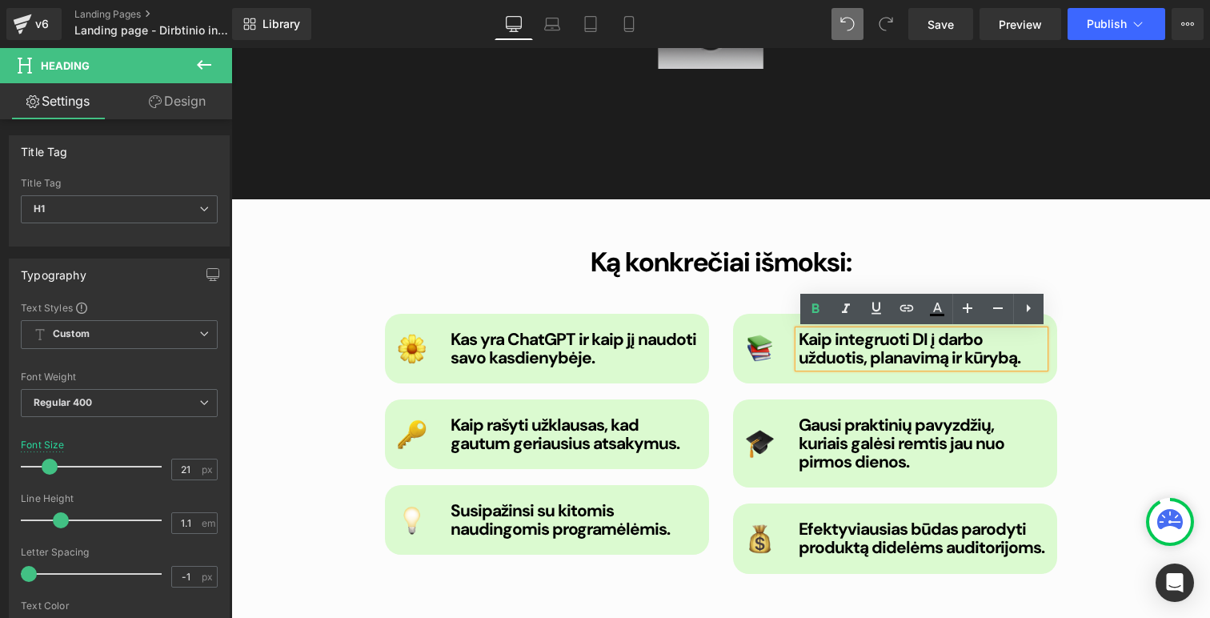
click at [1136, 339] on div "Ką konkrečiai išmoksi: Heading Image Kas yra ChatGPT ir kaip jį naudoti savo ka…" at bounding box center [721, 445] width 960 height 492
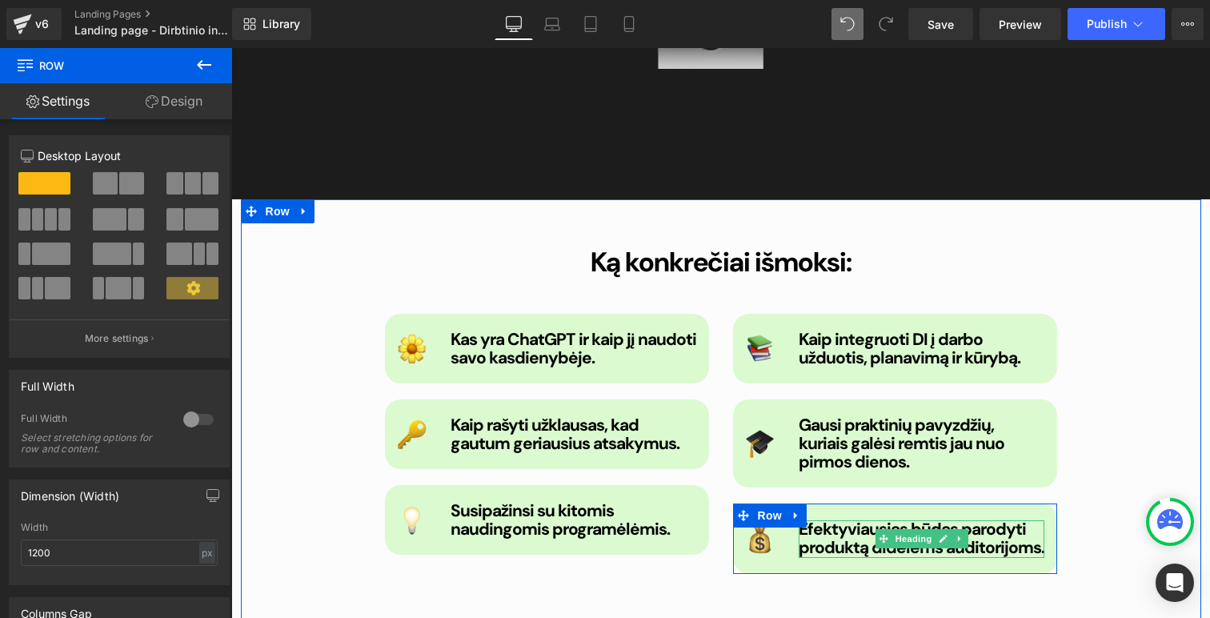
click at [872, 545] on b "Efektyviausias būdas parodyti produktą didelėms auditorijoms." at bounding box center [922, 538] width 246 height 41
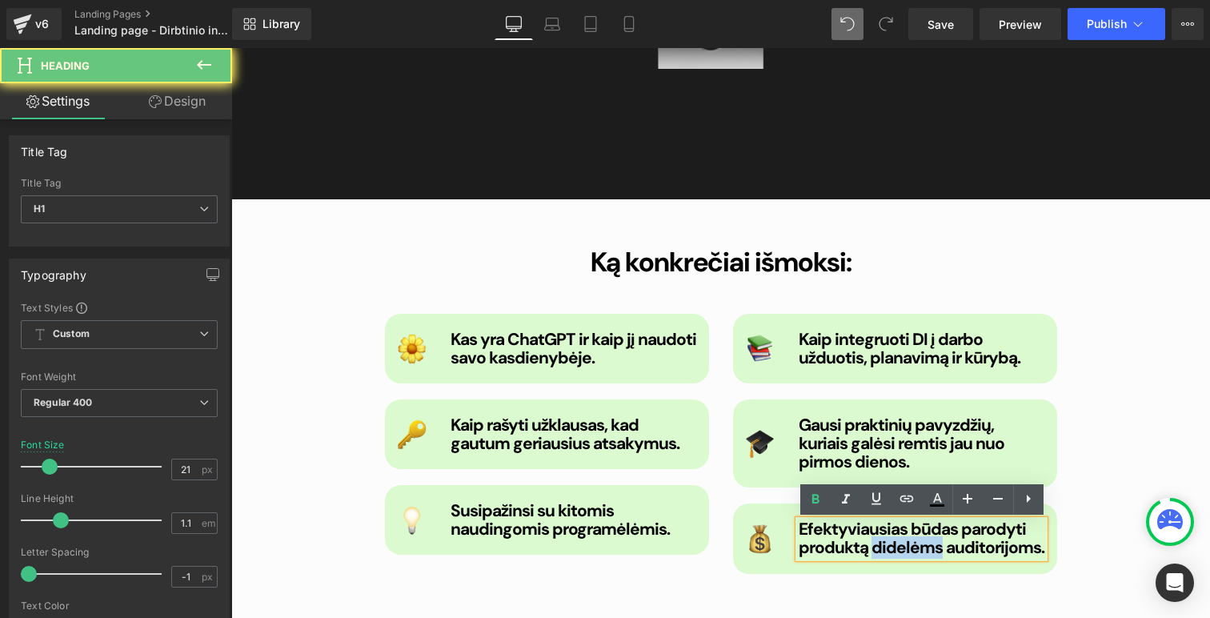
click at [872, 545] on b "Efektyviausias būdas parodyti produktą didelėms auditorijoms." at bounding box center [922, 538] width 246 height 41
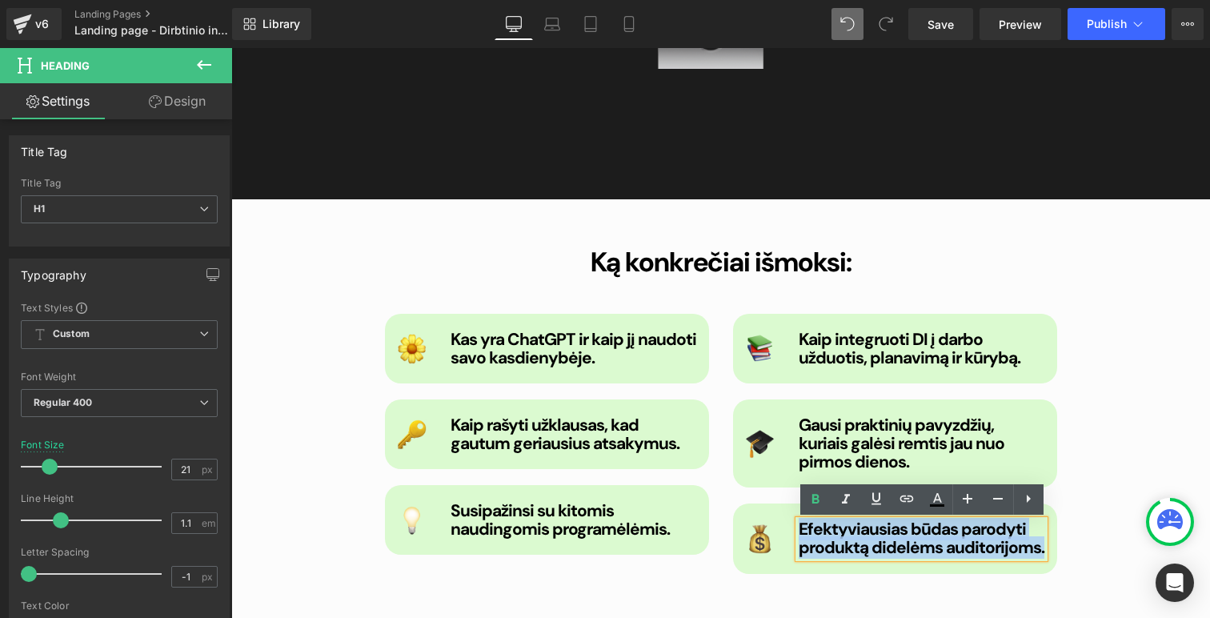
drag, startPoint x: 1035, startPoint y: 545, endPoint x: 801, endPoint y: 527, distance: 234.4
click at [801, 527] on h1 "Efektyviausias būdas parodyti produktą didelėms auditorijoms." at bounding box center [922, 538] width 246 height 37
paste div
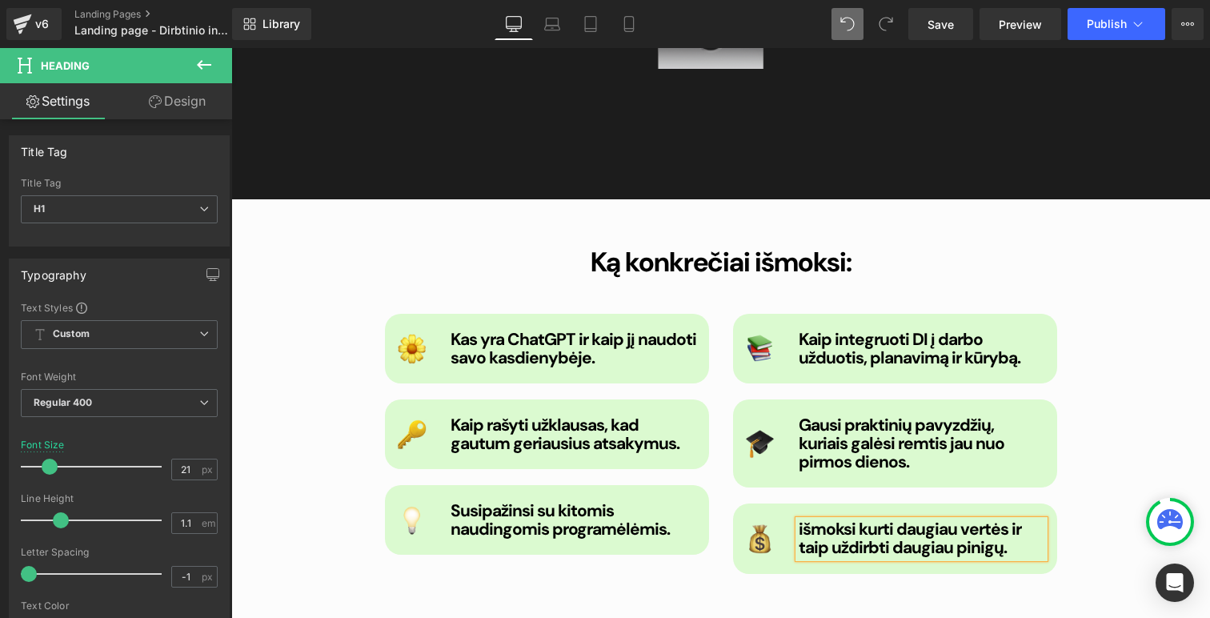
click at [804, 525] on b "išmoksi kurti daugiau vertės ir taip uždirbti daugiau pinigų." at bounding box center [910, 538] width 222 height 41
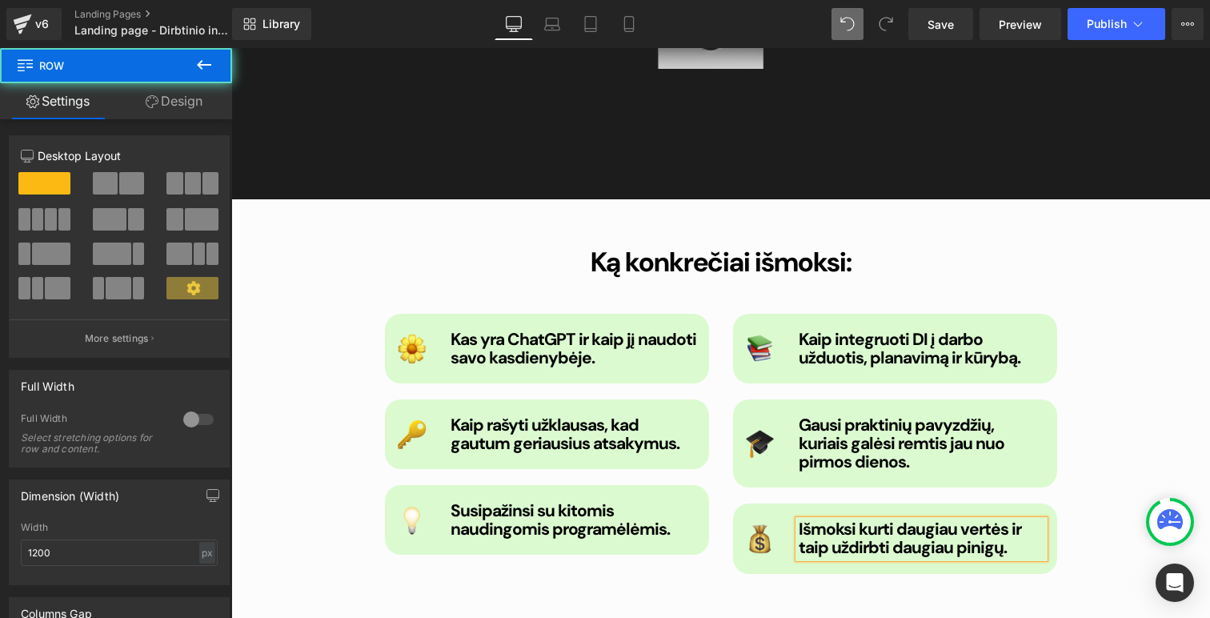
click at [1145, 385] on div "Ką konkrečiai išmoksi: Heading Image Kas yra ChatGPT ir kaip jį naudoti savo ka…" at bounding box center [721, 445] width 960 height 492
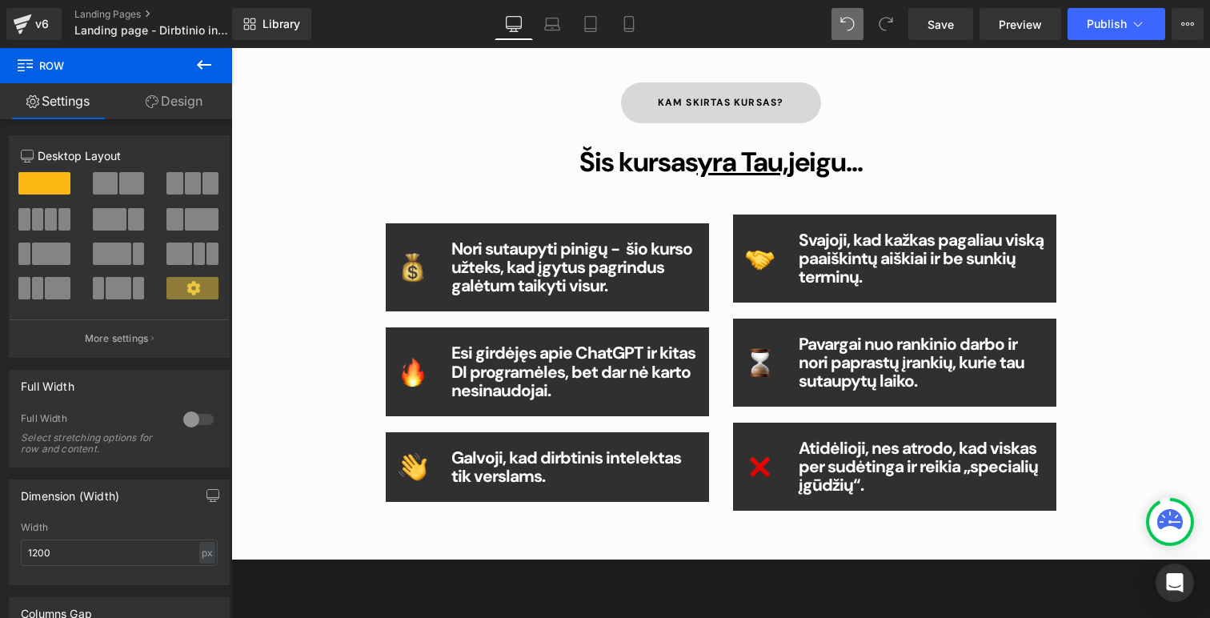
scroll to position [888, 0]
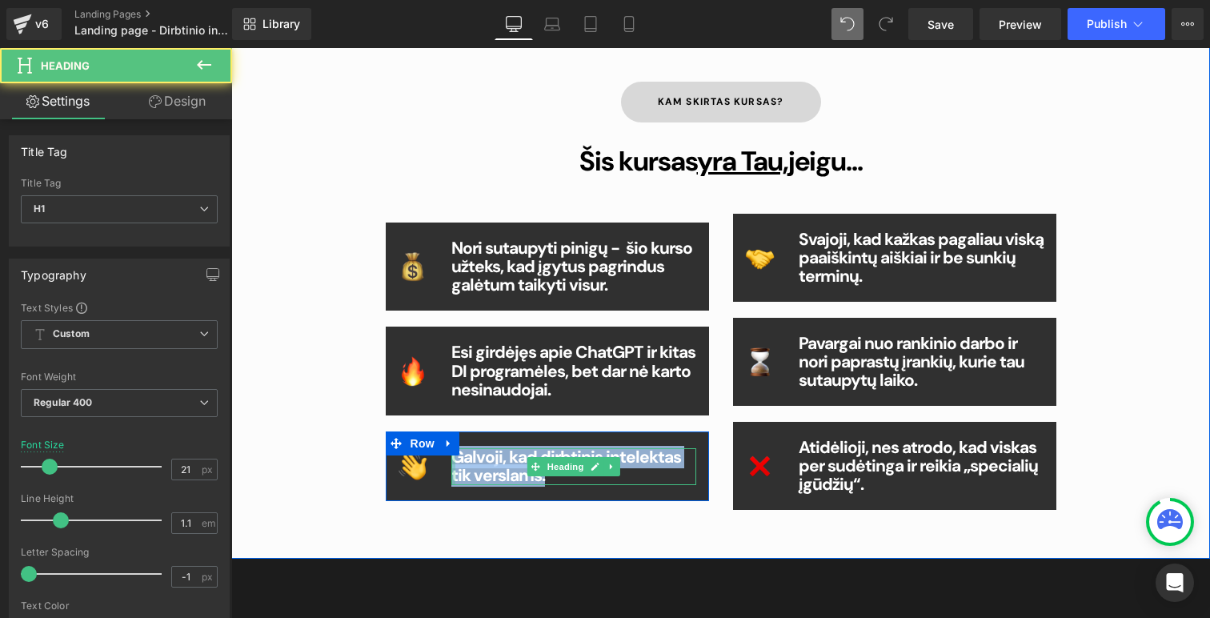
drag, startPoint x: 524, startPoint y: 479, endPoint x: 453, endPoint y: 456, distance: 74.9
click at [452, 456] on div "Galvoji, kad dirbtinis intelektas tik verslams. Heading" at bounding box center [574, 466] width 246 height 37
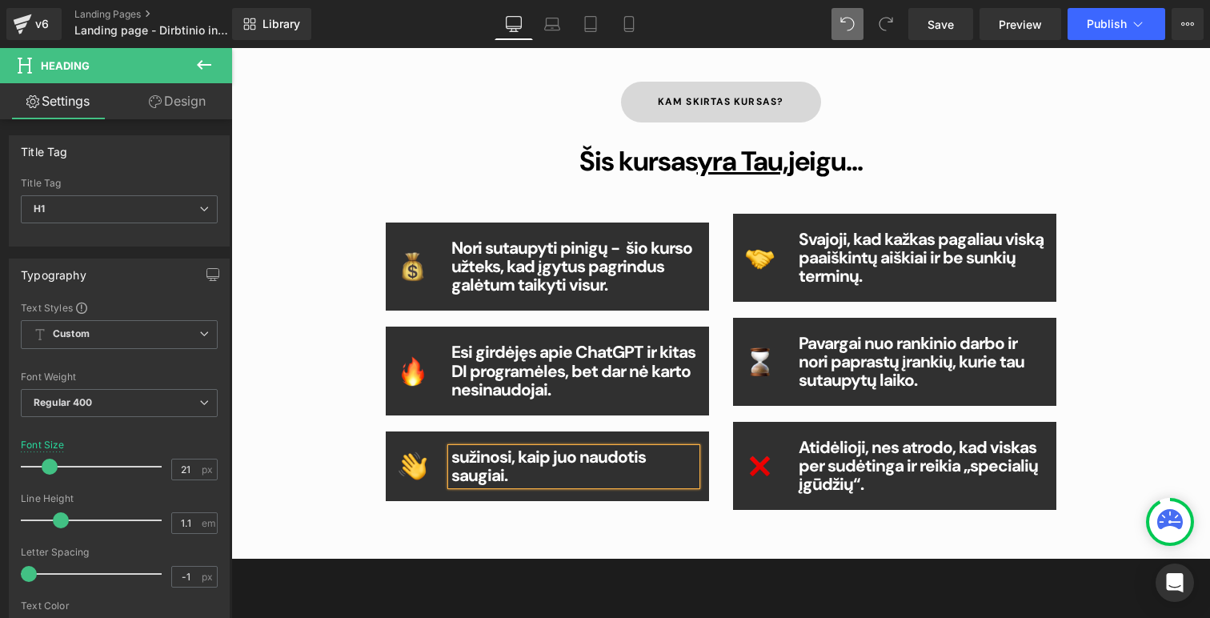
click at [457, 458] on b "sužinosi, kaip juo naudotis saugiai." at bounding box center [548, 466] width 194 height 41
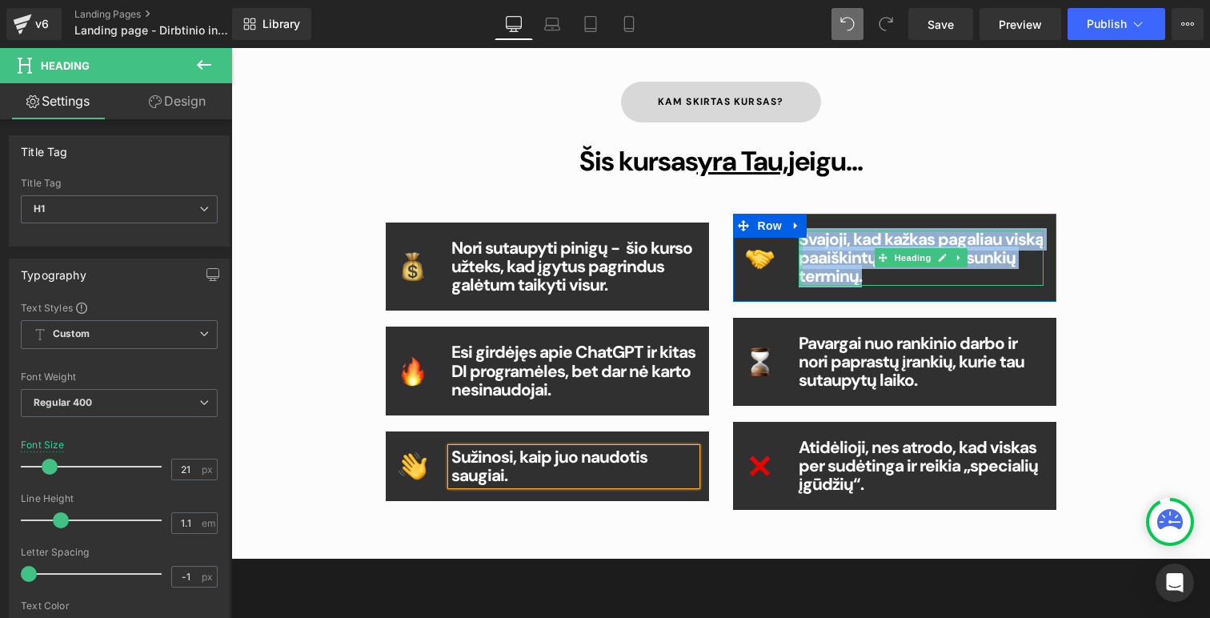
drag, startPoint x: 868, startPoint y: 277, endPoint x: 804, endPoint y: 243, distance: 72.7
click at [803, 243] on h1 "Svajoji, kad kažkas pagaliau viską paaiškintų aiškiai ir be sunkių terminų." at bounding box center [922, 257] width 246 height 55
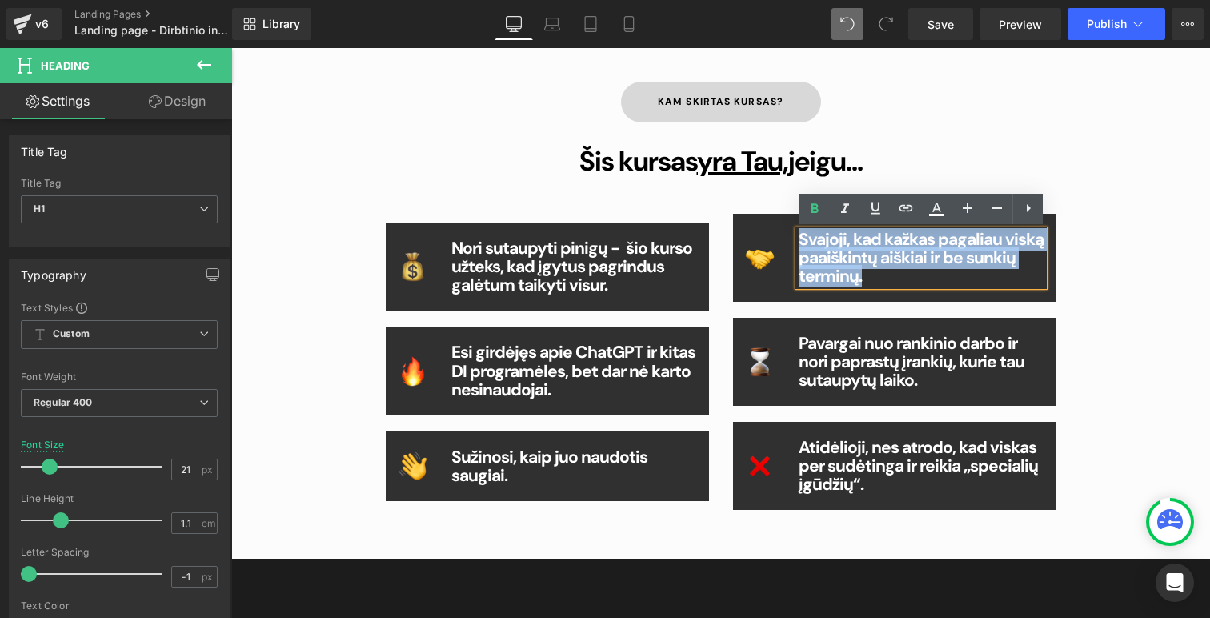
copy b "Svajoji, kad kažkas pagaliau viską paaiškintų aiškiai ir be sunkių terminų."
click at [502, 468] on b "Sužinosi, kaip juo naudotis saugiai." at bounding box center [549, 466] width 196 height 41
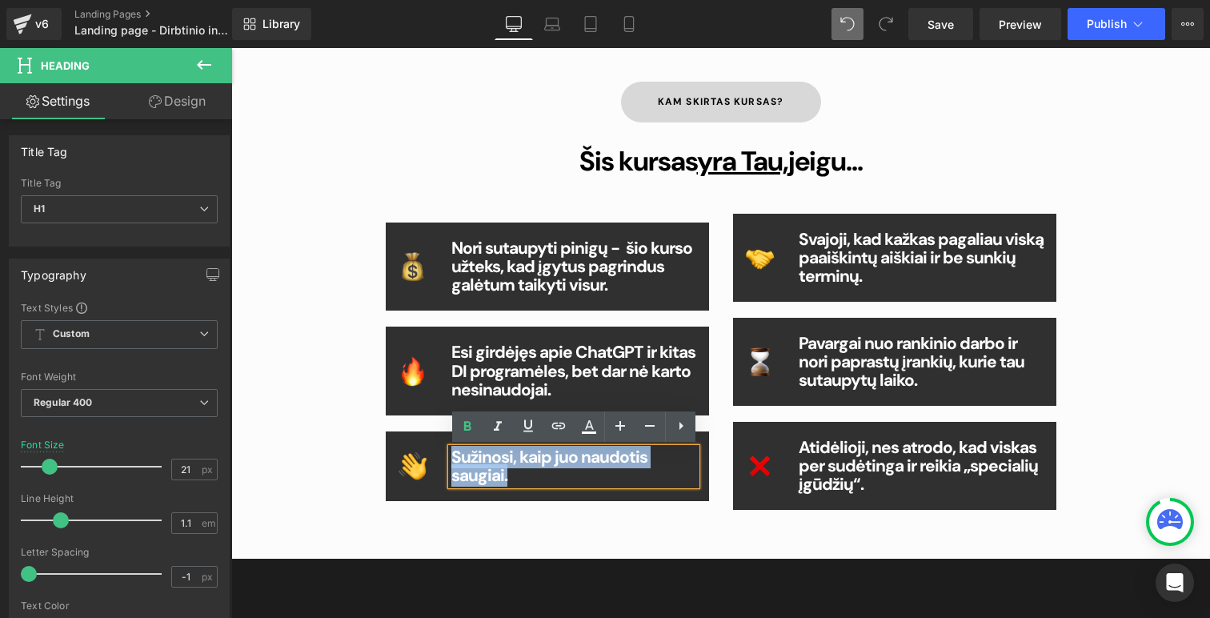
drag, startPoint x: 520, startPoint y: 475, endPoint x: 451, endPoint y: 456, distance: 71.5
click at [451, 456] on h1 "Sužinosi, kaip juo naudotis saugiai." at bounding box center [574, 466] width 246 height 37
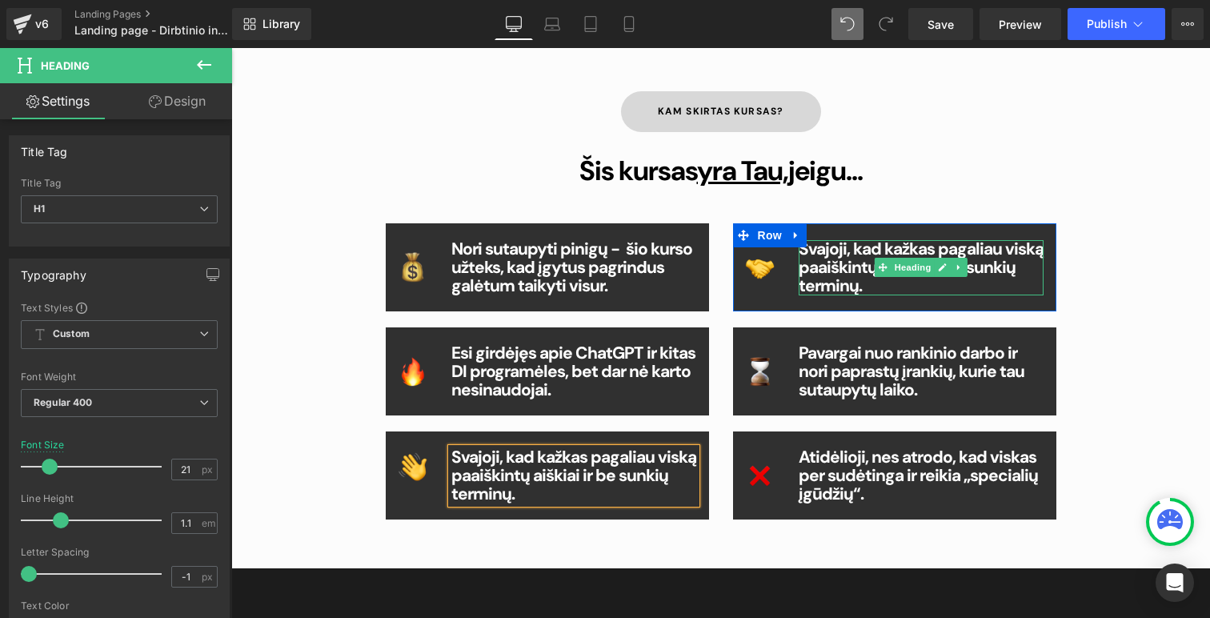
click at [863, 267] on b "Svajoji, kad kažkas pagaliau viską paaiškintų aiškiai ir be sunkių terminų." at bounding box center [921, 267] width 245 height 59
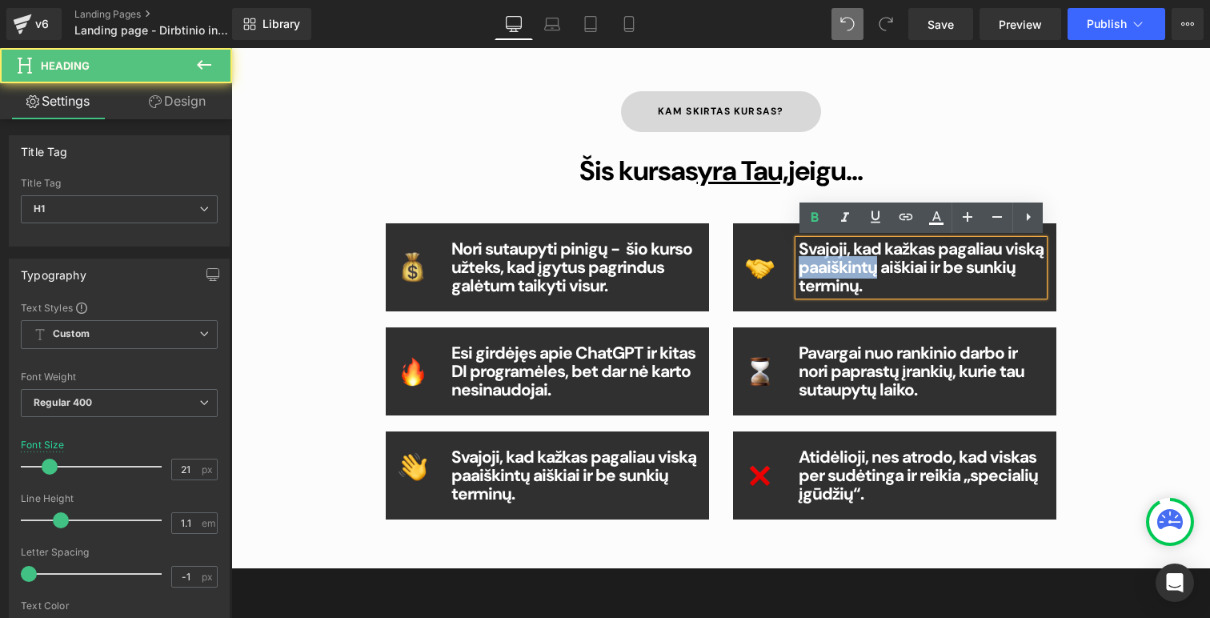
click at [863, 267] on b "Svajoji, kad kažkas pagaliau viską paaiškintų aiškiai ir be sunkių terminų." at bounding box center [921, 267] width 245 height 59
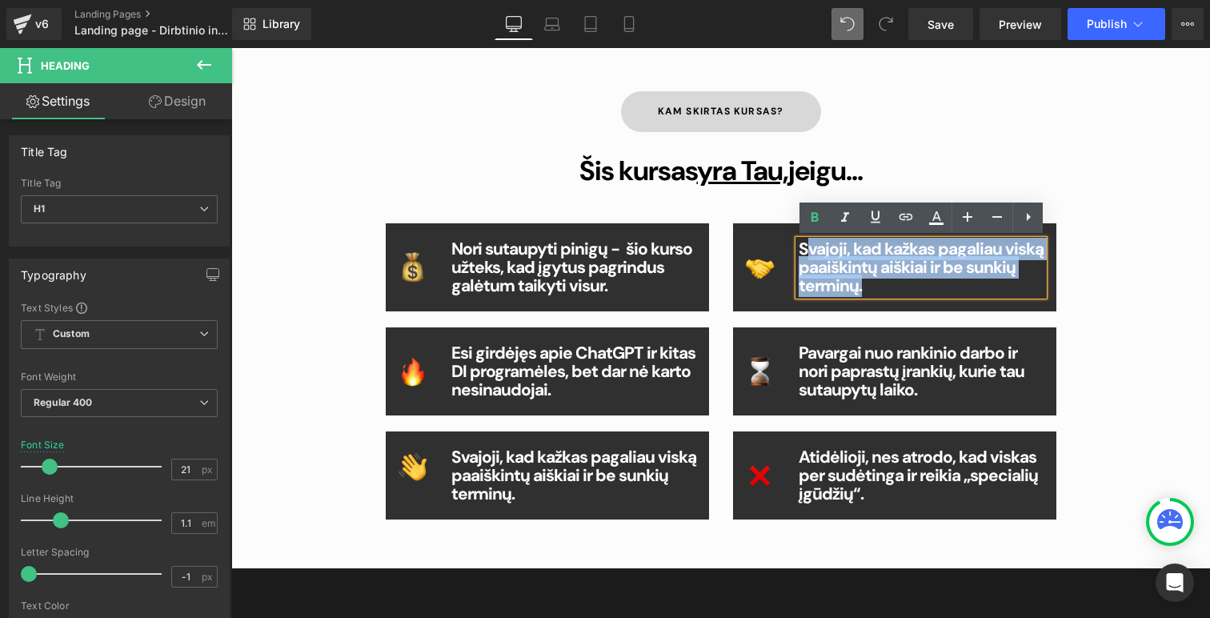
drag, startPoint x: 865, startPoint y: 283, endPoint x: 799, endPoint y: 243, distance: 78.0
click at [799, 243] on div "Image Svajoji, kad kažkas pagaliau viską paaiškintų aiškiai ir be sunkių termin…" at bounding box center [894, 267] width 323 height 88
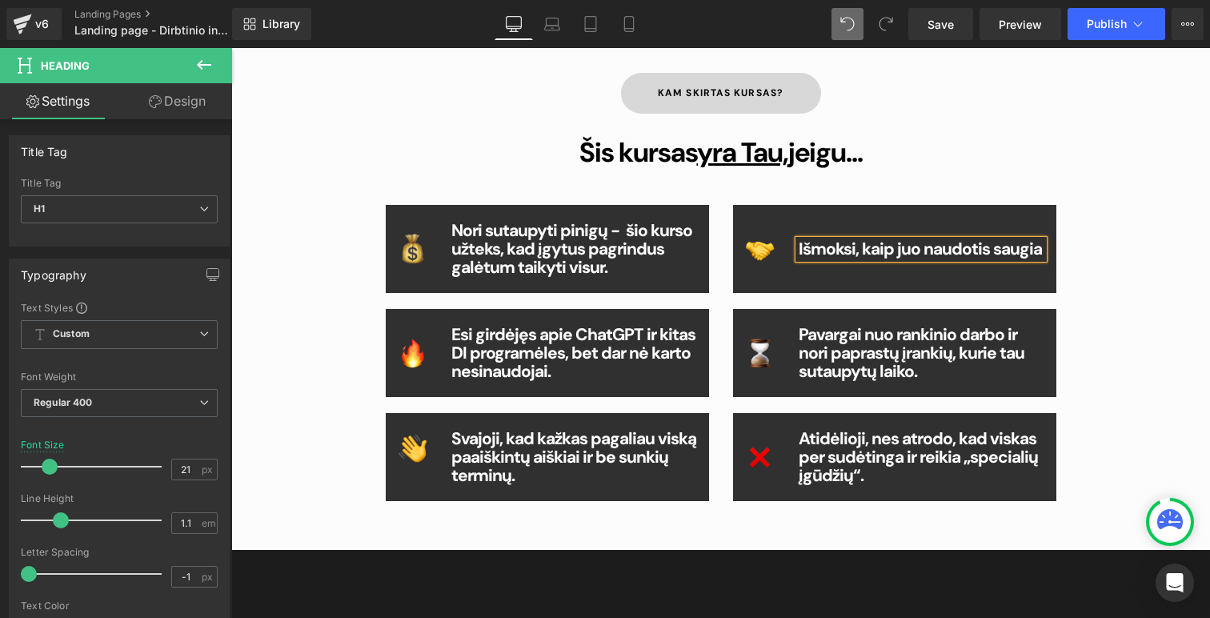
scroll to position [888, 0]
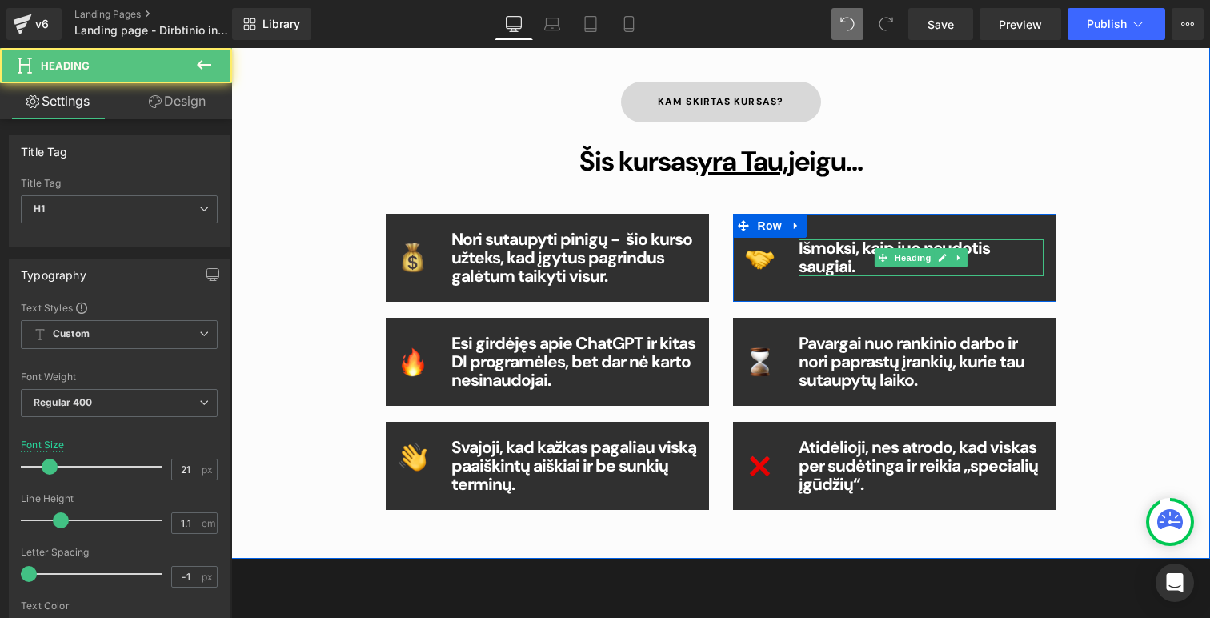
click at [815, 252] on b "Išmoksi, kaip juo naudotis saugiai." at bounding box center [894, 257] width 191 height 41
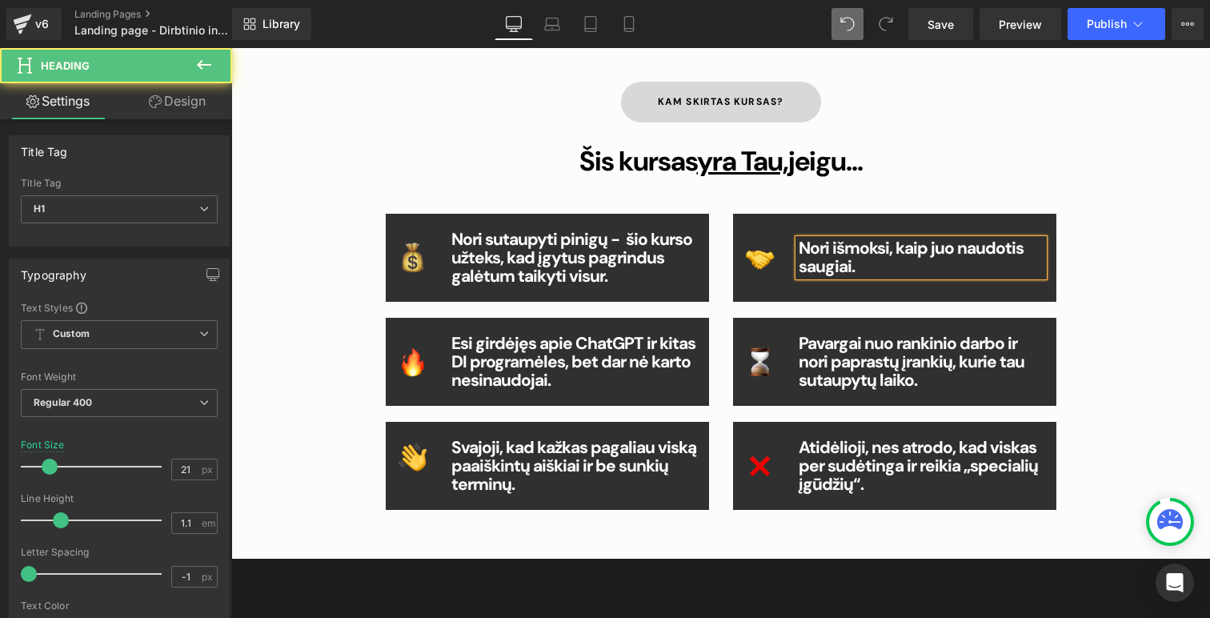
click at [874, 245] on b "Nori išmoksi, kaip juo naudotis saugiai." at bounding box center [911, 257] width 225 height 41
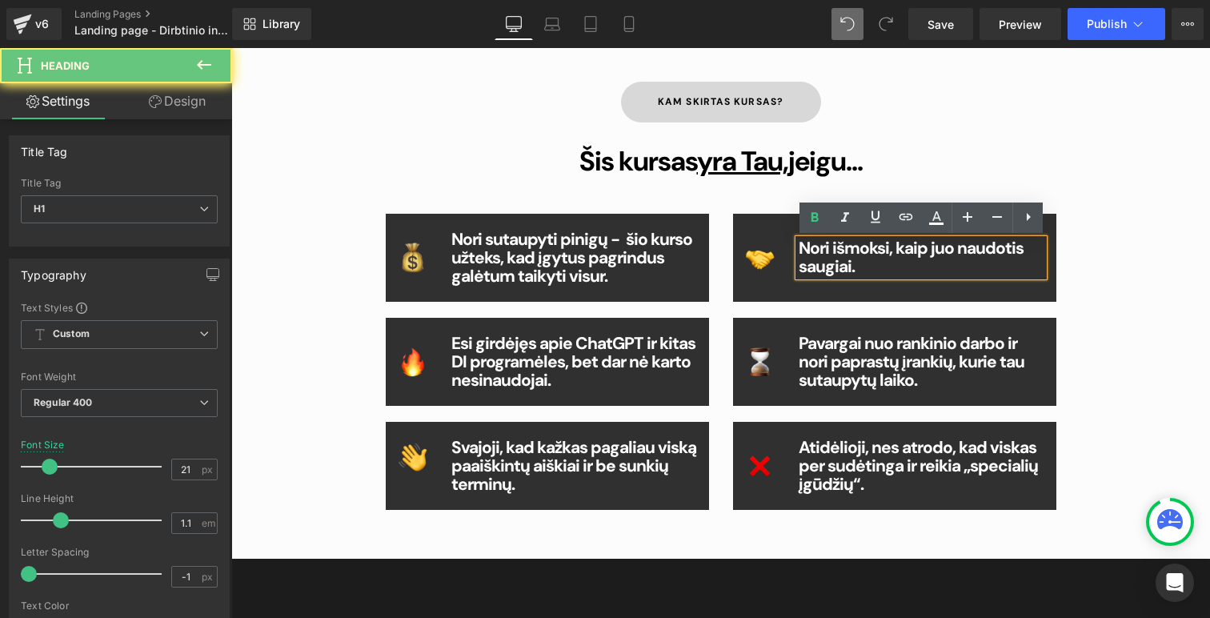
click at [888, 252] on b "Nori išmoksi, kaip juo naudotis saugiai." at bounding box center [911, 257] width 225 height 41
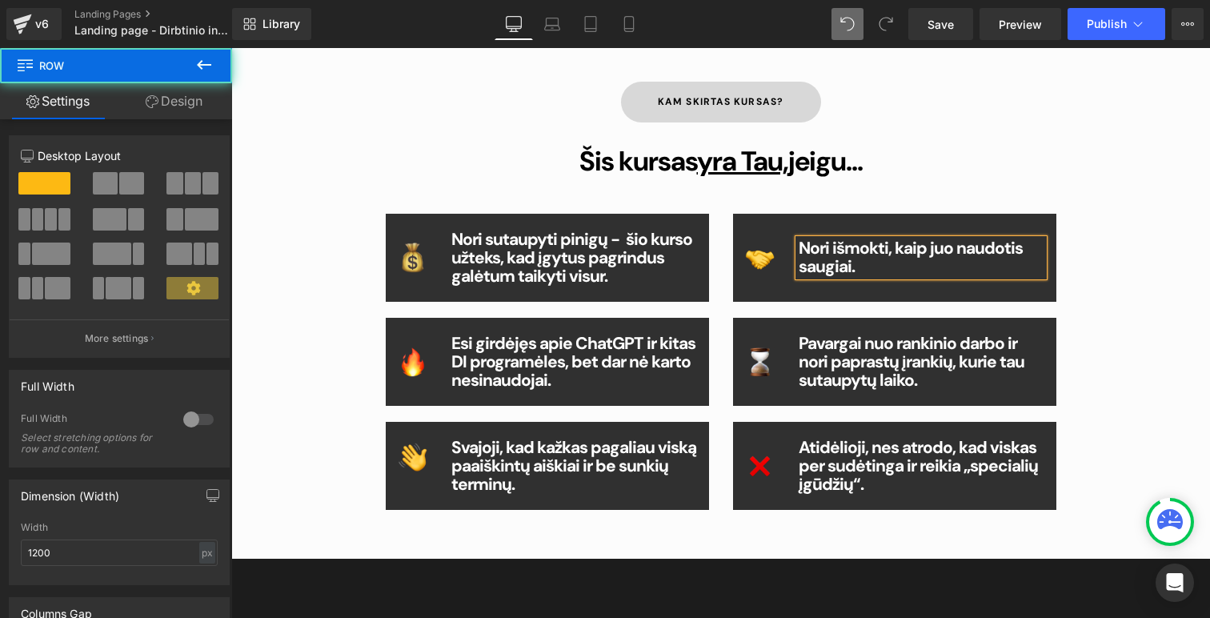
click at [1116, 162] on div "Kam skirtas kursas? Button Šis kursas yra Tau, jeigu... Heading Image Nori suta…" at bounding box center [721, 293] width 960 height 518
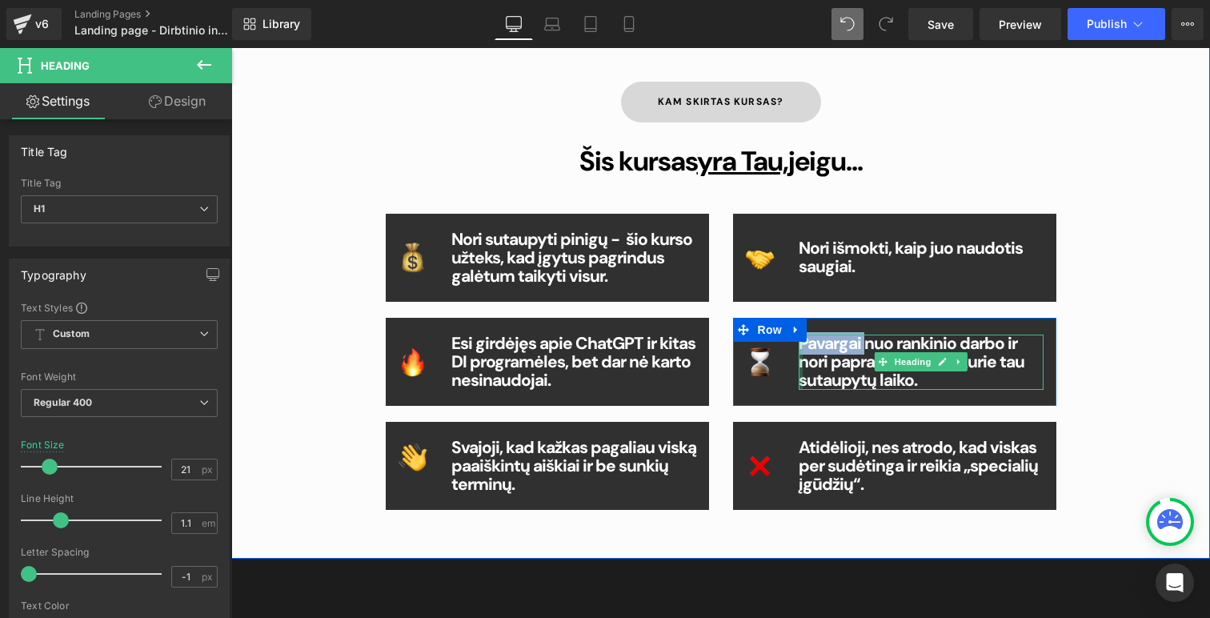
drag, startPoint x: 864, startPoint y: 342, endPoint x: 799, endPoint y: 343, distance: 65.6
click at [799, 343] on div "Pavargai nuo rankinio darbo ir nori paprastų įrankių, kurie tau sutaupytų laiko…" at bounding box center [922, 362] width 246 height 55
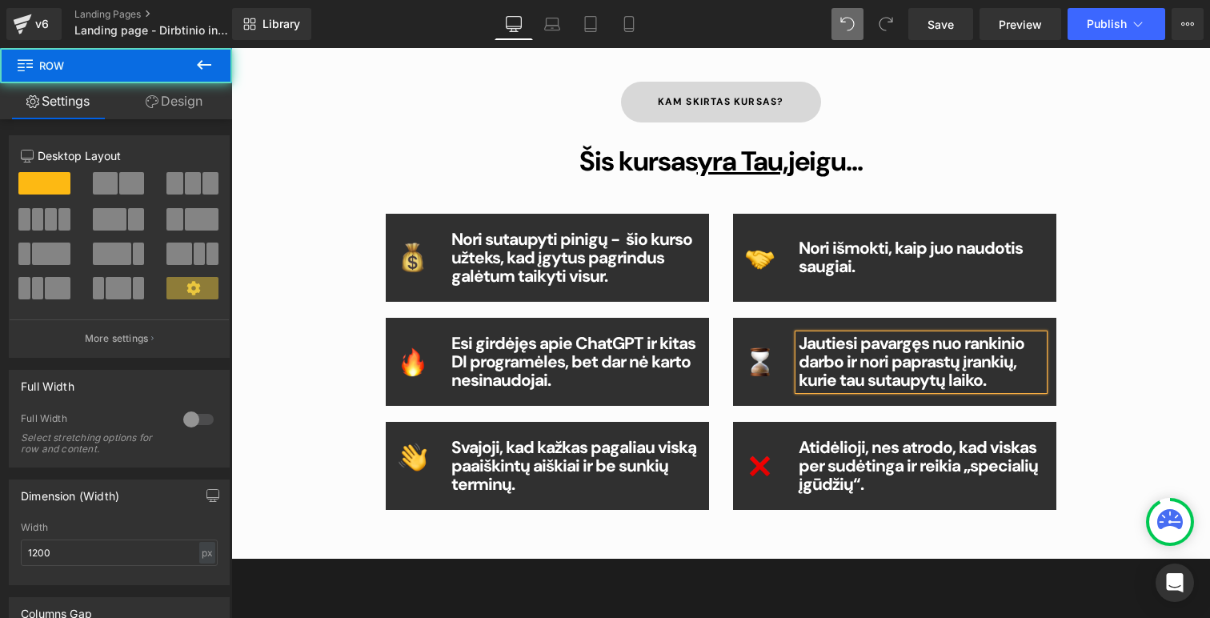
click at [1100, 375] on div "Kam skirtas kursas? Button Šis kursas yra Tau, jeigu... Heading Image Nori suta…" at bounding box center [721, 293] width 960 height 518
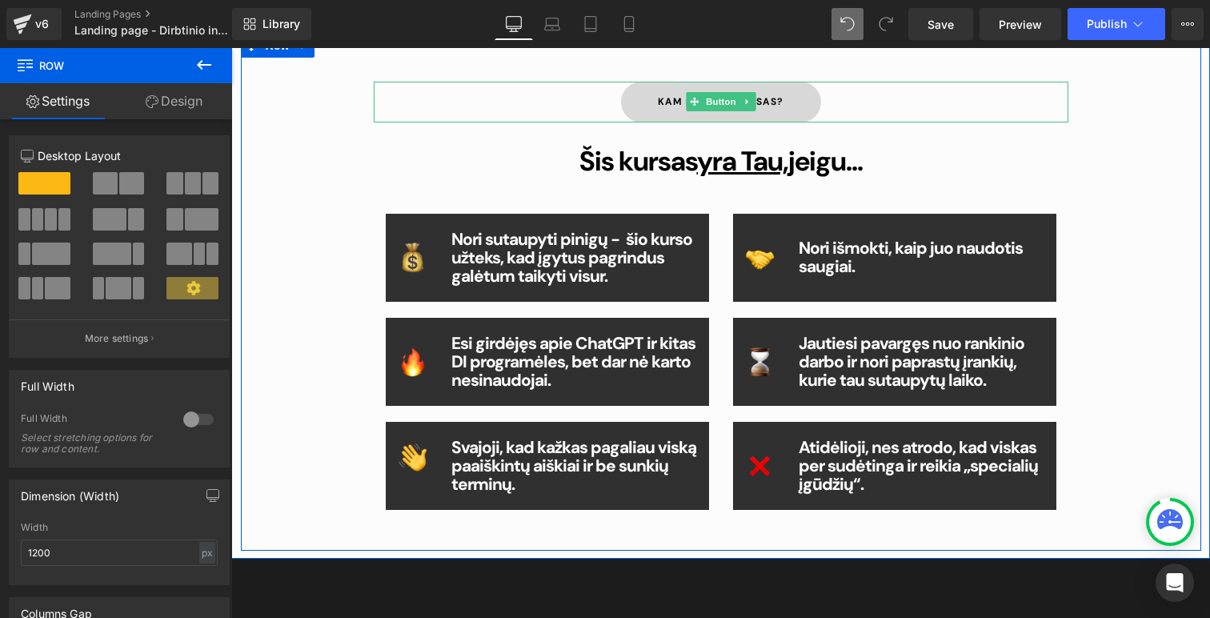
click at [904, 114] on div "Kam skirtas kursas?" at bounding box center [721, 103] width 695 height 42
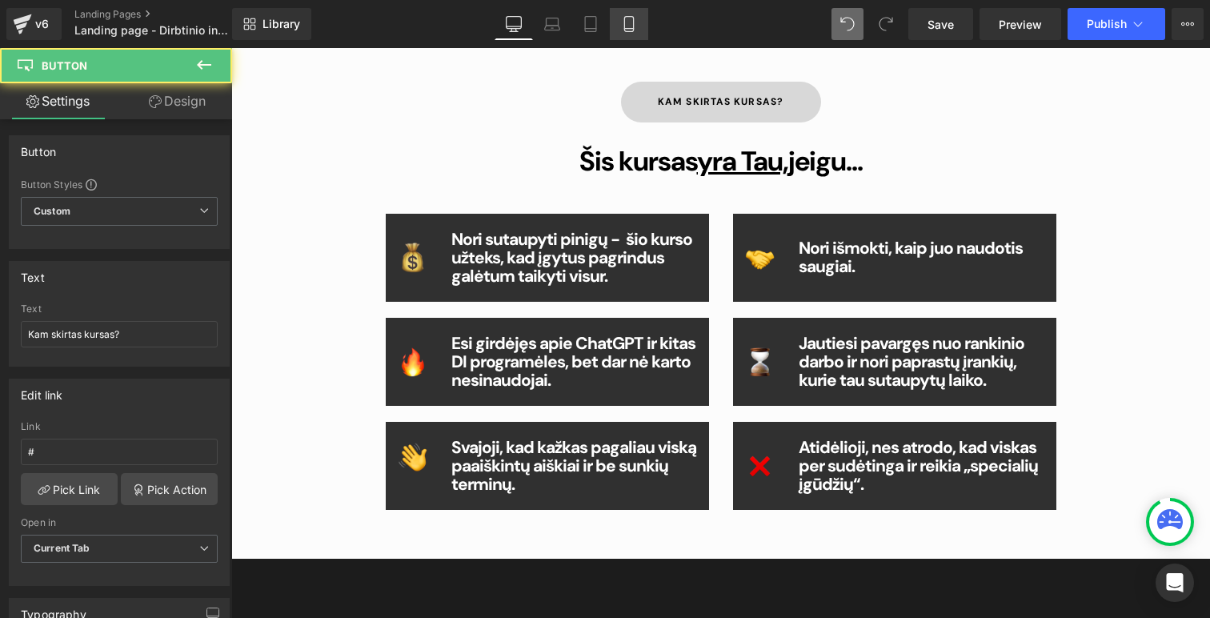
click at [625, 25] on icon at bounding box center [628, 24] width 9 height 15
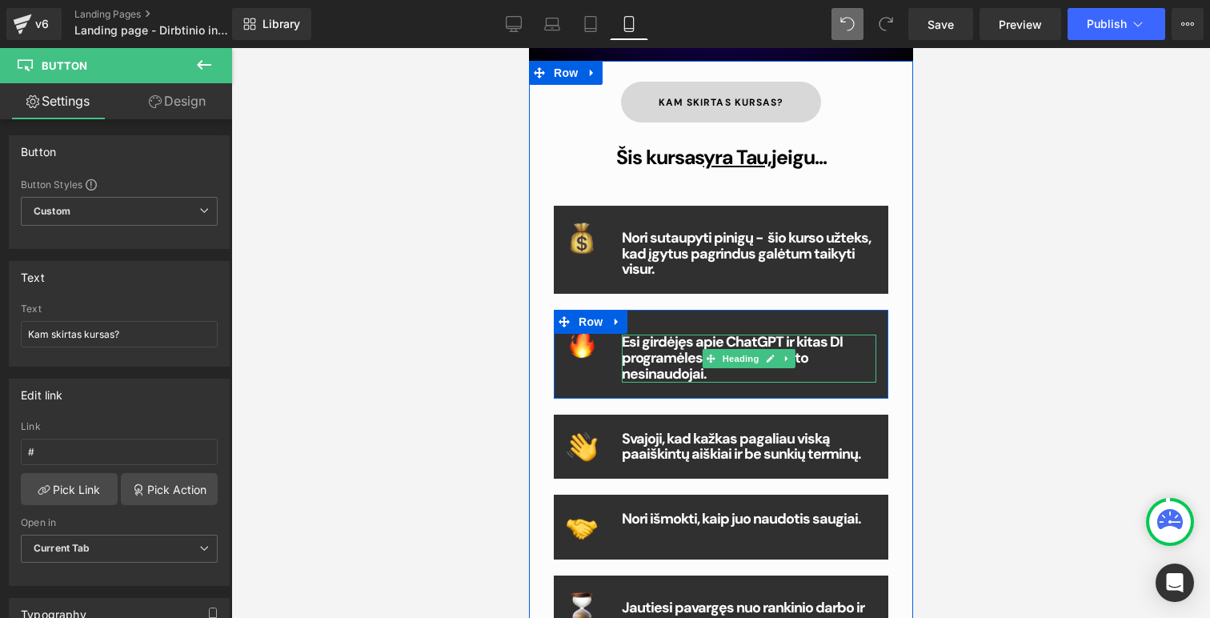
click at [686, 355] on b "Esi girdėjęs apie ChatGPT ir kitas DI programėles, bet dar nė karto nesinaudoja…" at bounding box center [731, 357] width 221 height 51
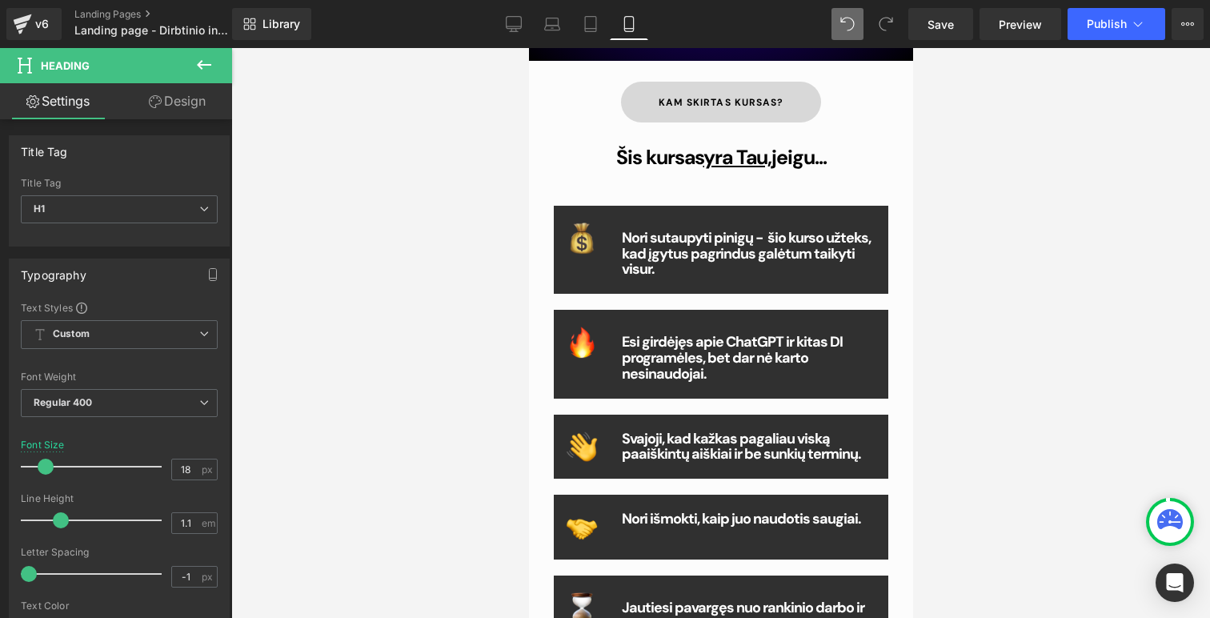
click at [158, 103] on icon at bounding box center [155, 101] width 13 height 13
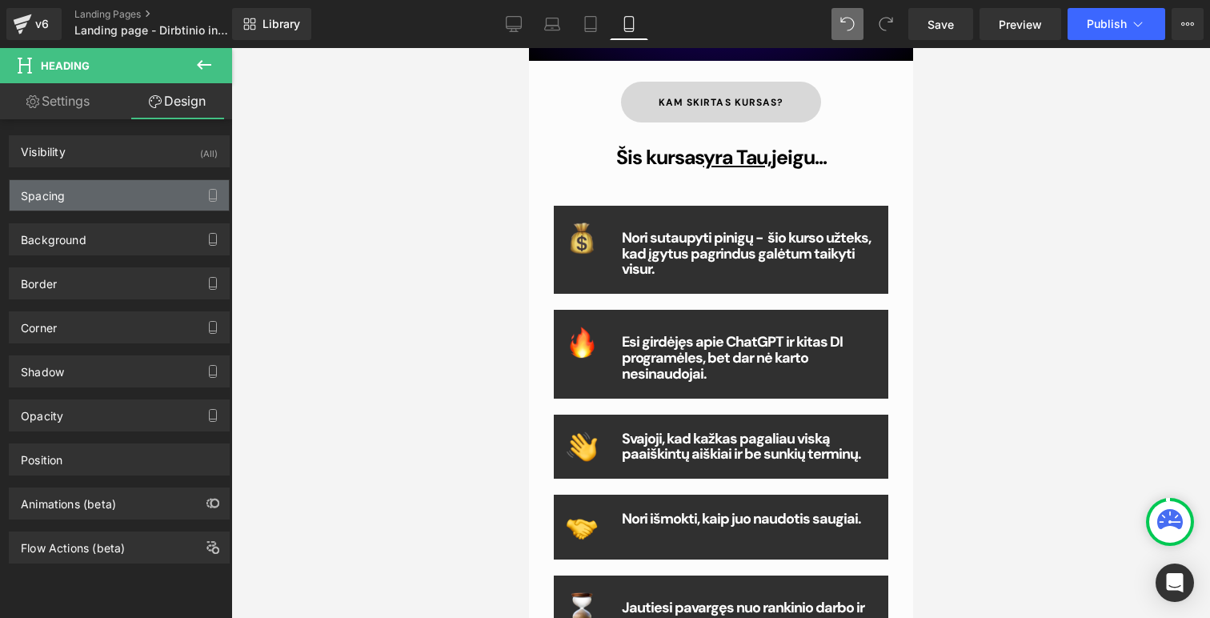
click at [98, 206] on div "Spacing" at bounding box center [119, 195] width 219 height 30
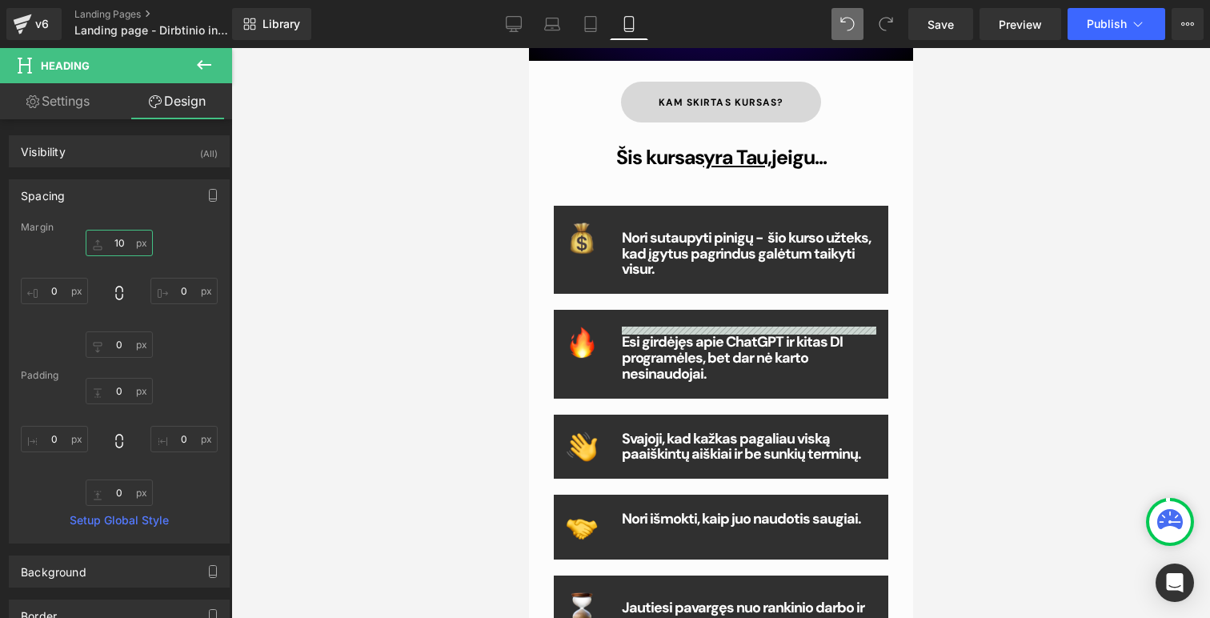
click at [119, 250] on input "text" at bounding box center [119, 243] width 67 height 26
type input "0"
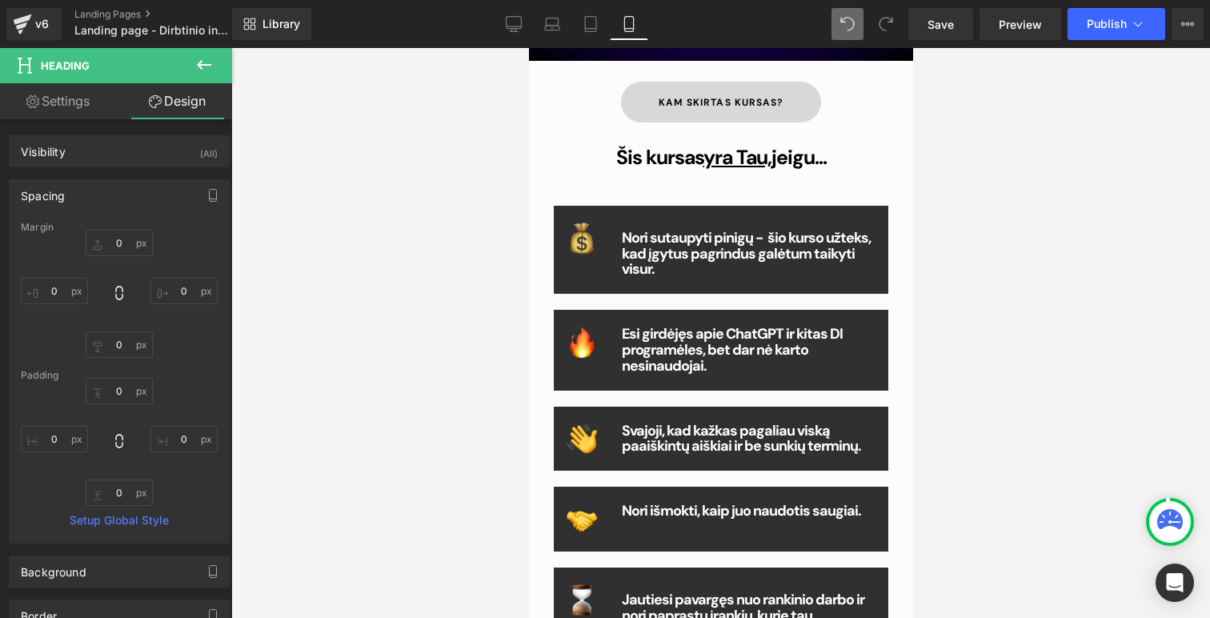
click at [663, 240] on b "Nori sutaupyti pinigų - šio kurso užteks, kad įgytus pagrindus galėtum taikyti …" at bounding box center [745, 253] width 249 height 51
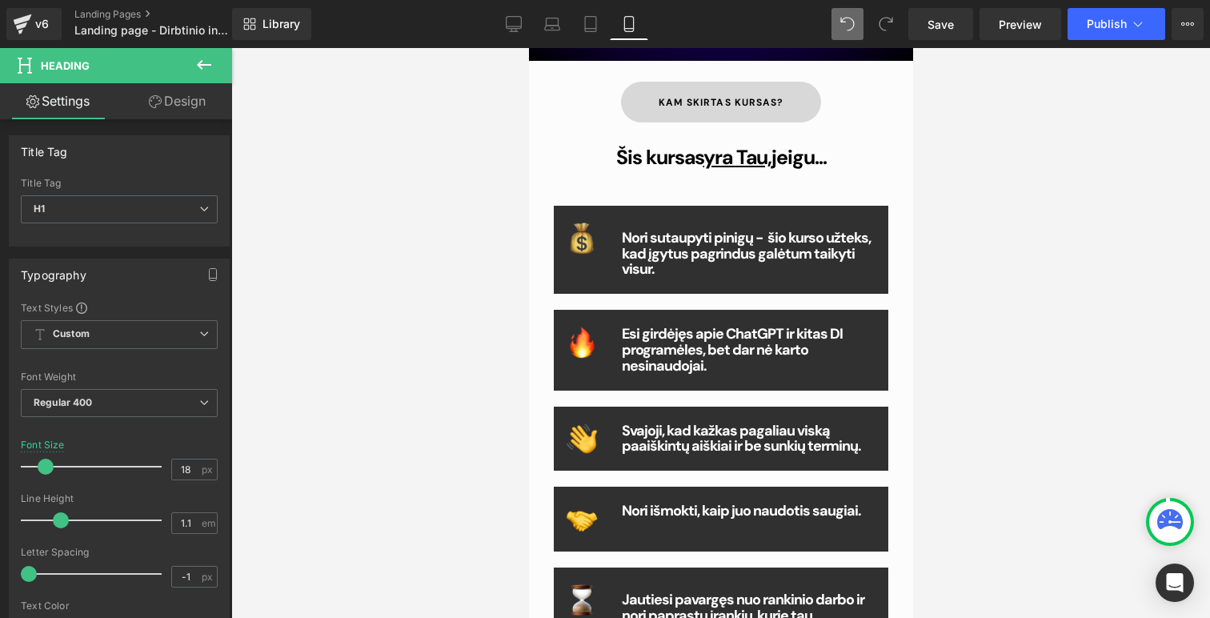
click at [174, 107] on link "Design" at bounding box center [177, 101] width 116 height 36
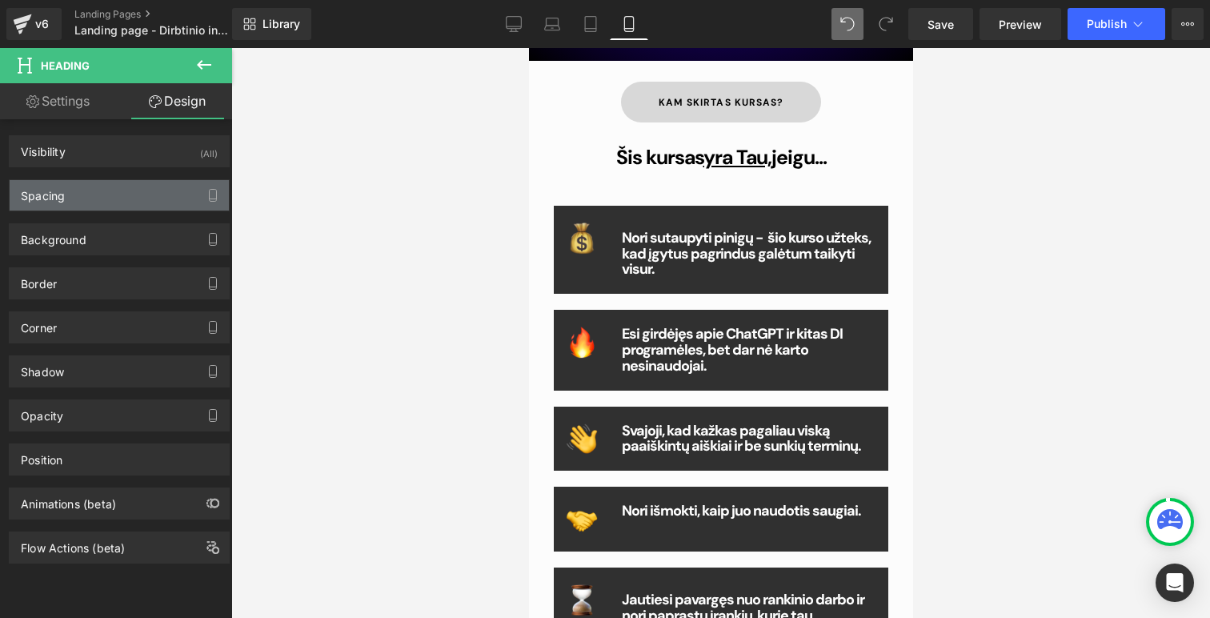
click at [138, 186] on div "Spacing" at bounding box center [119, 195] width 219 height 30
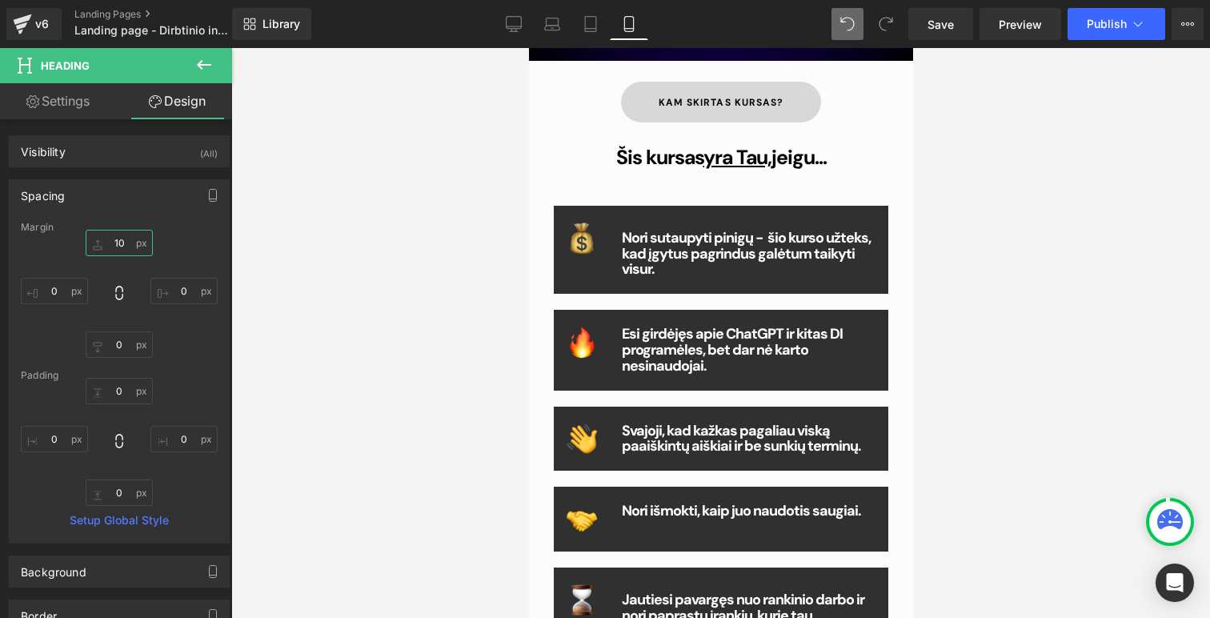
click at [118, 241] on input "10" at bounding box center [119, 243] width 67 height 26
type input "0"
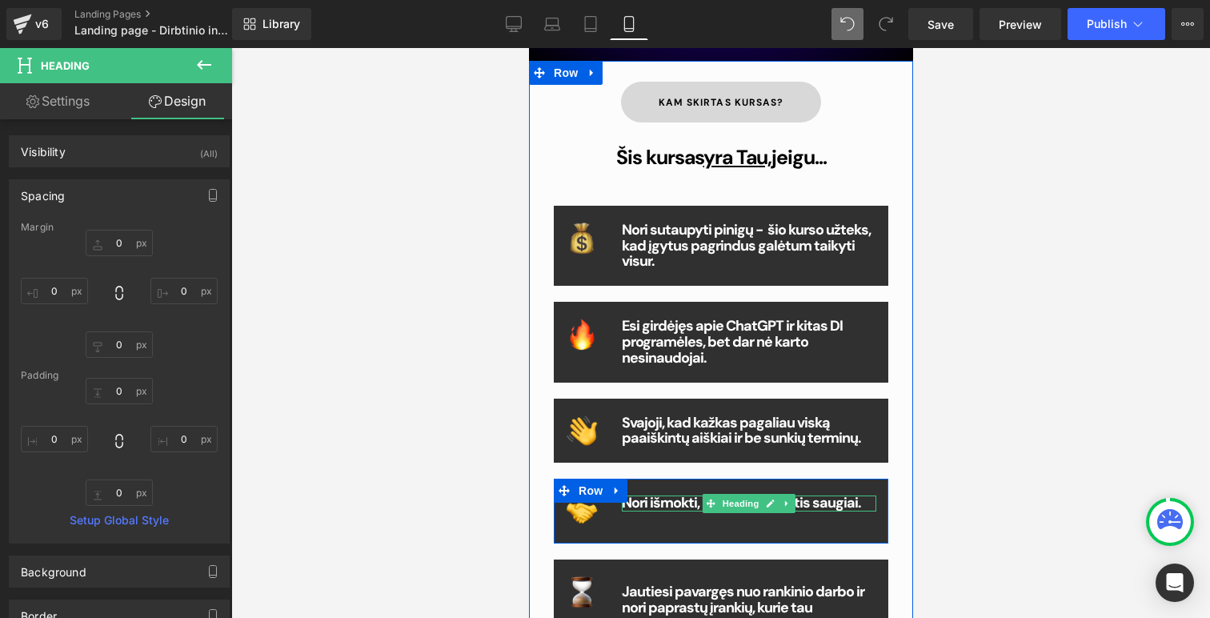
click at [736, 505] on div "Nori išmokti, kaip juo naudotis saugiai. Heading" at bounding box center [748, 503] width 255 height 16
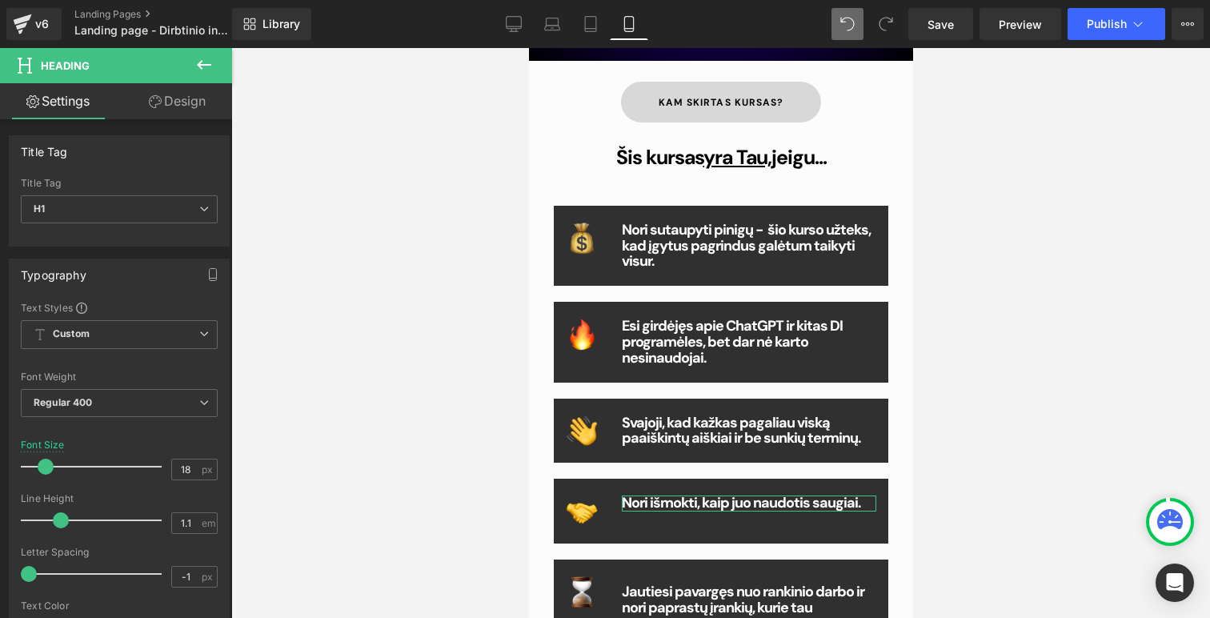
click at [170, 106] on link "Design" at bounding box center [177, 101] width 116 height 36
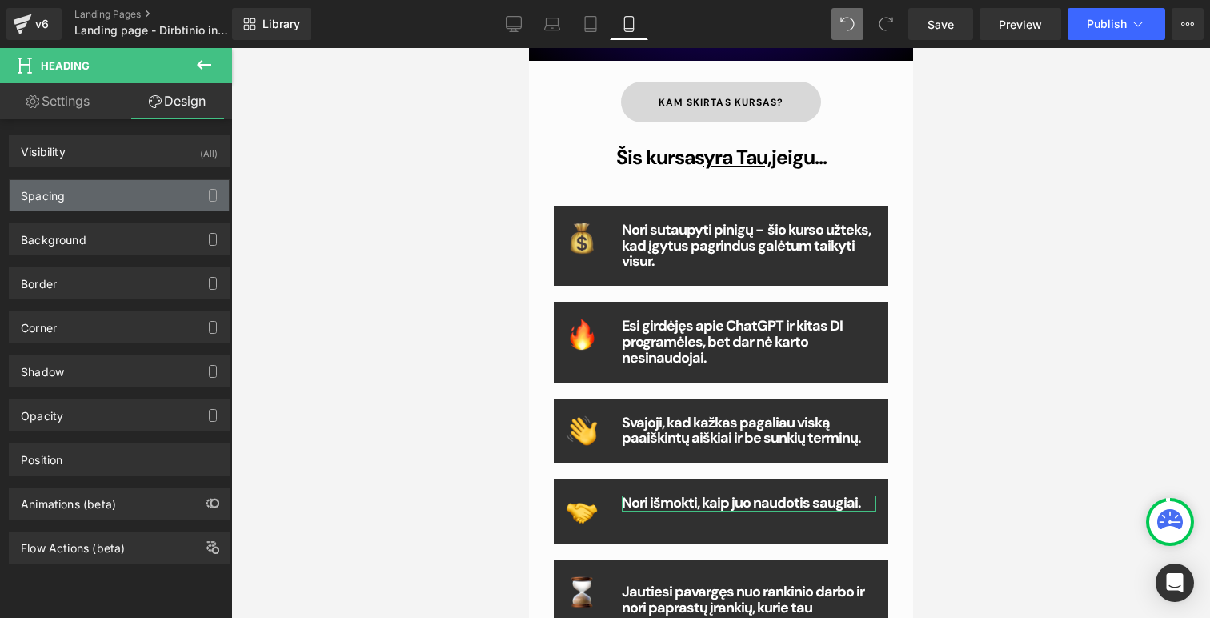
click at [122, 198] on div "Spacing" at bounding box center [119, 195] width 219 height 30
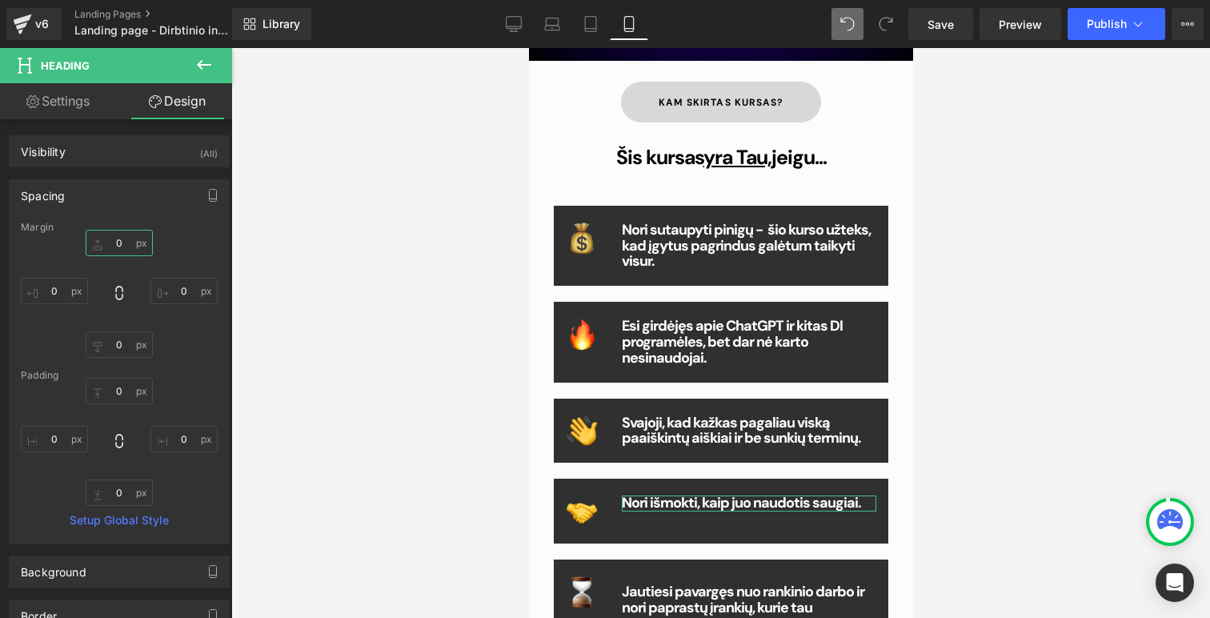
click at [111, 252] on input "0" at bounding box center [119, 243] width 67 height 26
type input "ą"
type input "0"
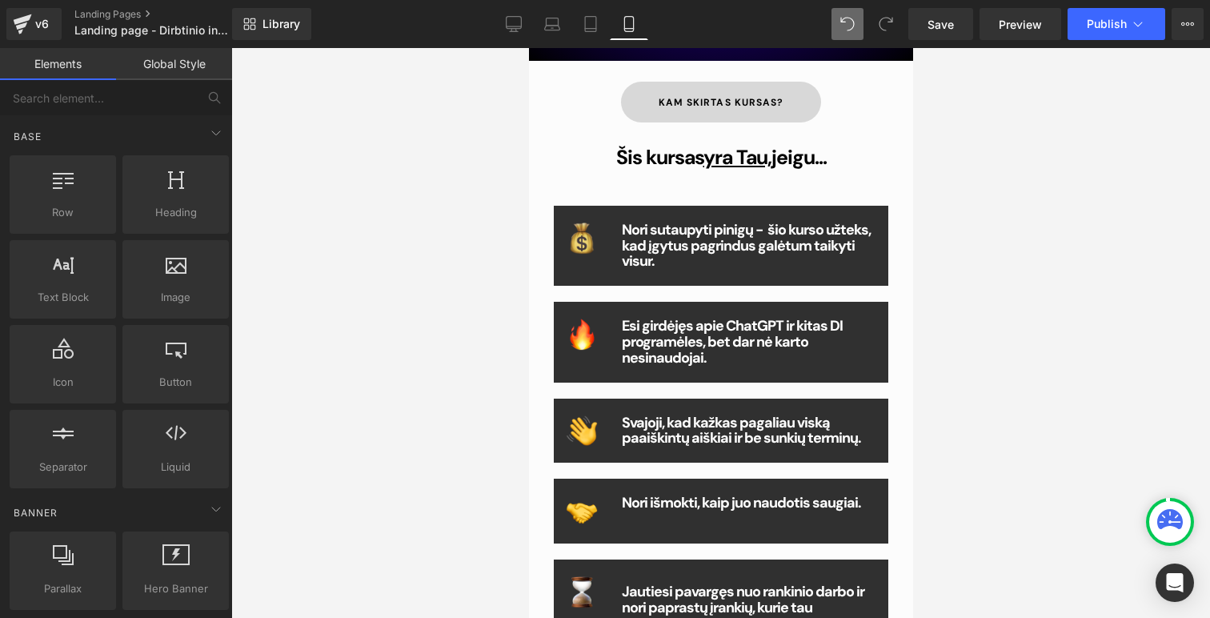
click at [1017, 294] on div at bounding box center [720, 333] width 979 height 570
click at [1016, 407] on div at bounding box center [720, 333] width 979 height 570
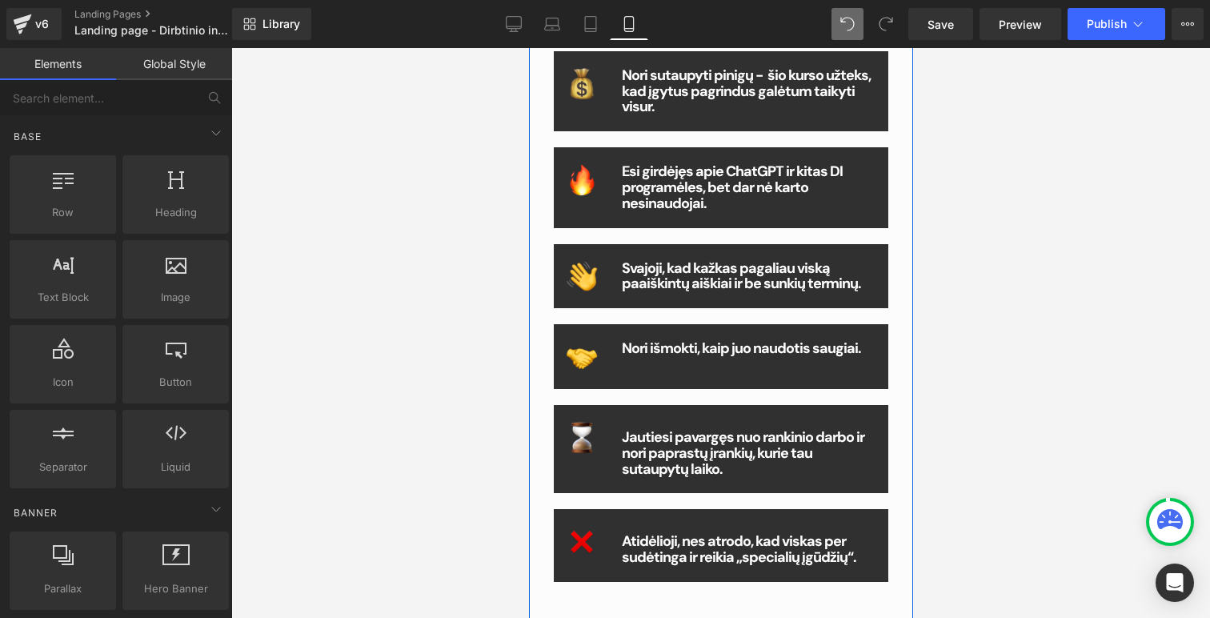
scroll to position [777, 0]
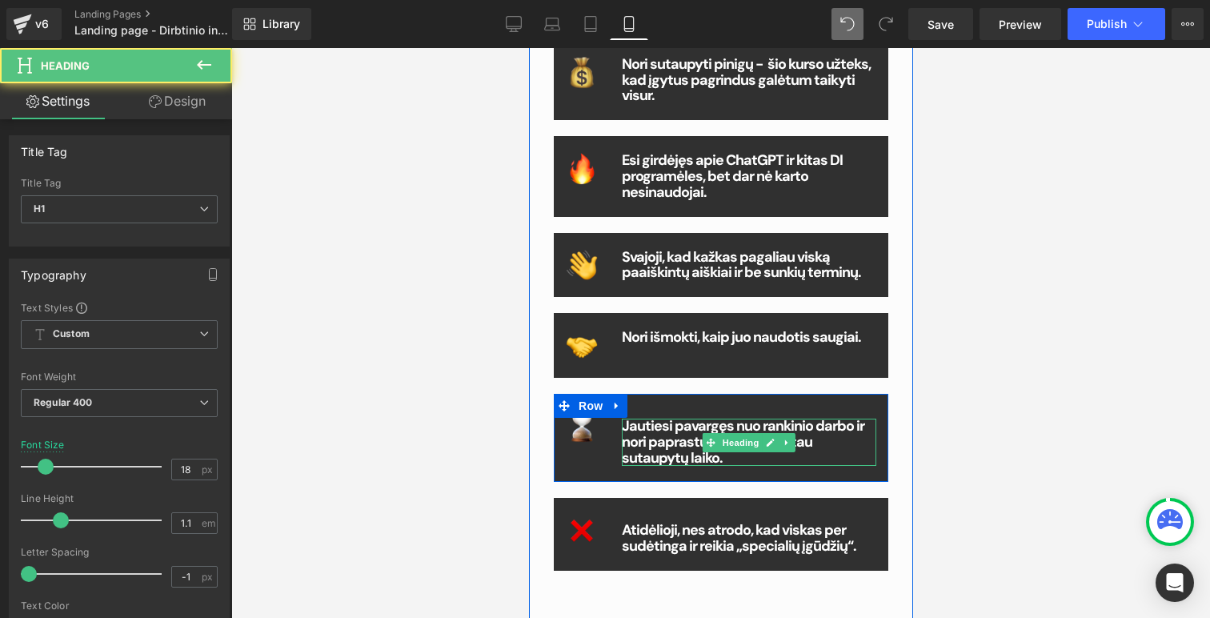
click at [663, 433] on b "Jautiesi pavargęs nuo rankinio darbo ir nori paprastų įrankių, kurie tau sutaup…" at bounding box center [742, 441] width 243 height 51
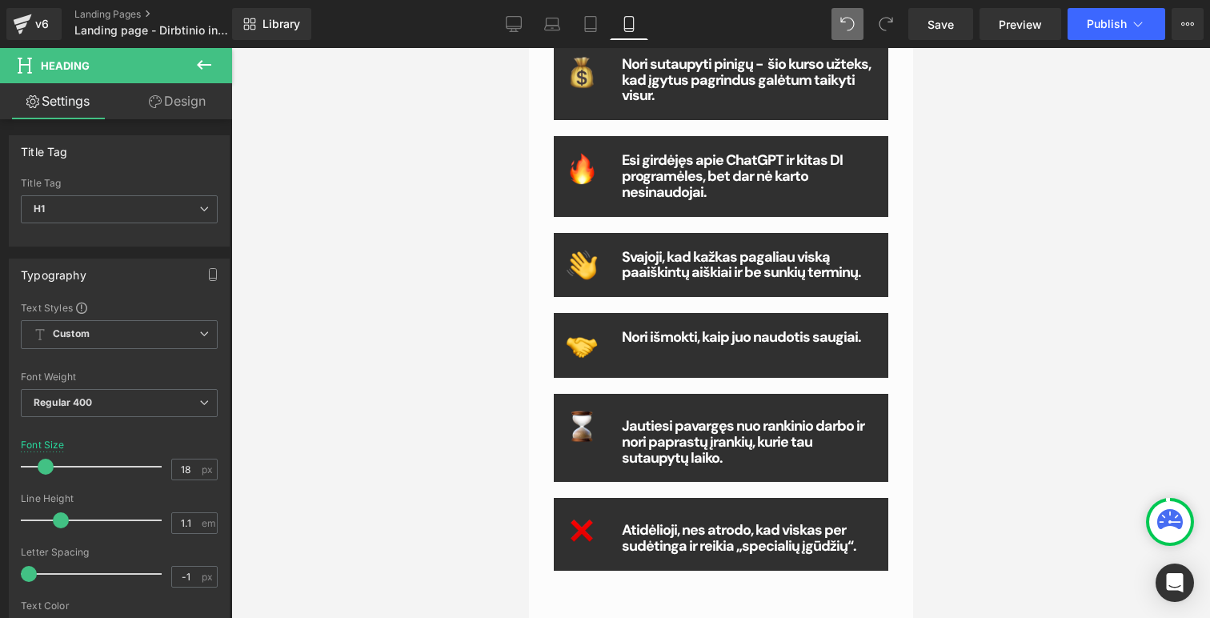
click at [167, 110] on link "Design" at bounding box center [177, 101] width 116 height 36
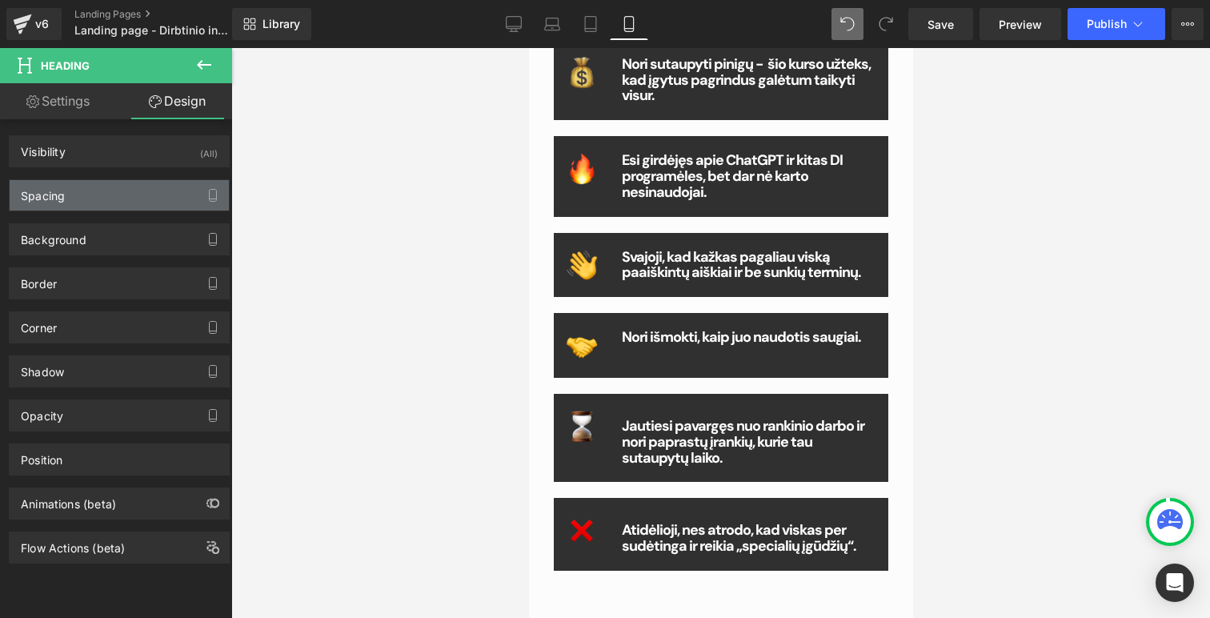
click at [110, 197] on div "Spacing" at bounding box center [119, 195] width 219 height 30
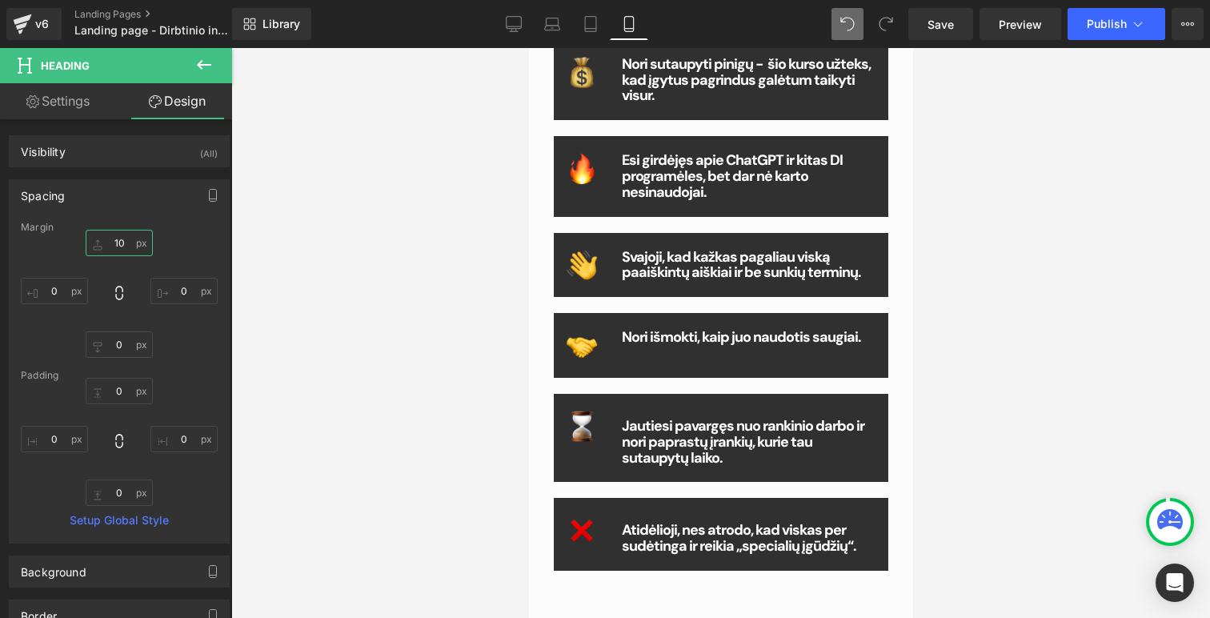
click at [118, 240] on input "10" at bounding box center [119, 243] width 67 height 26
type input "0"
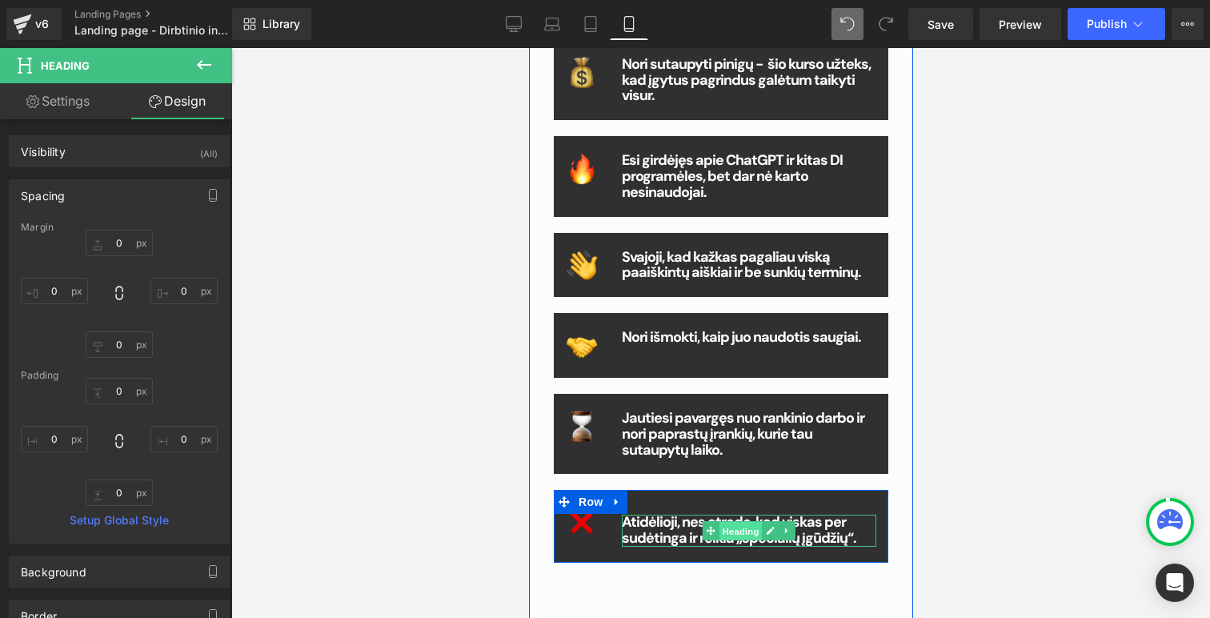
click at [727, 539] on span "Heading" at bounding box center [739, 531] width 43 height 19
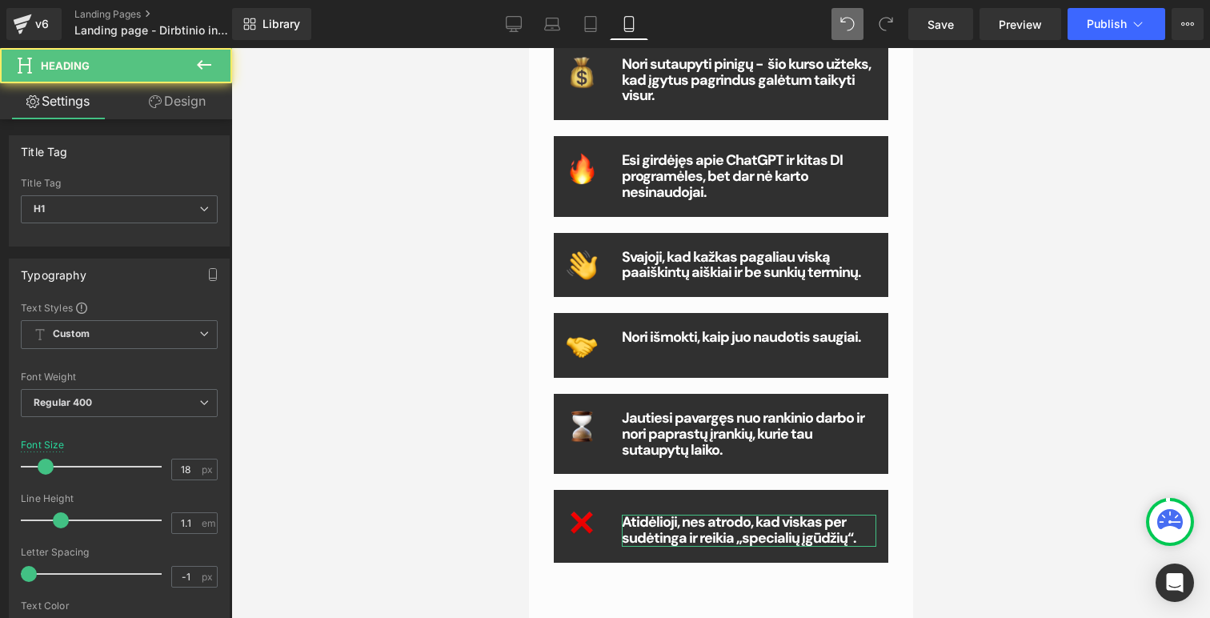
click at [190, 105] on link "Design" at bounding box center [177, 101] width 116 height 36
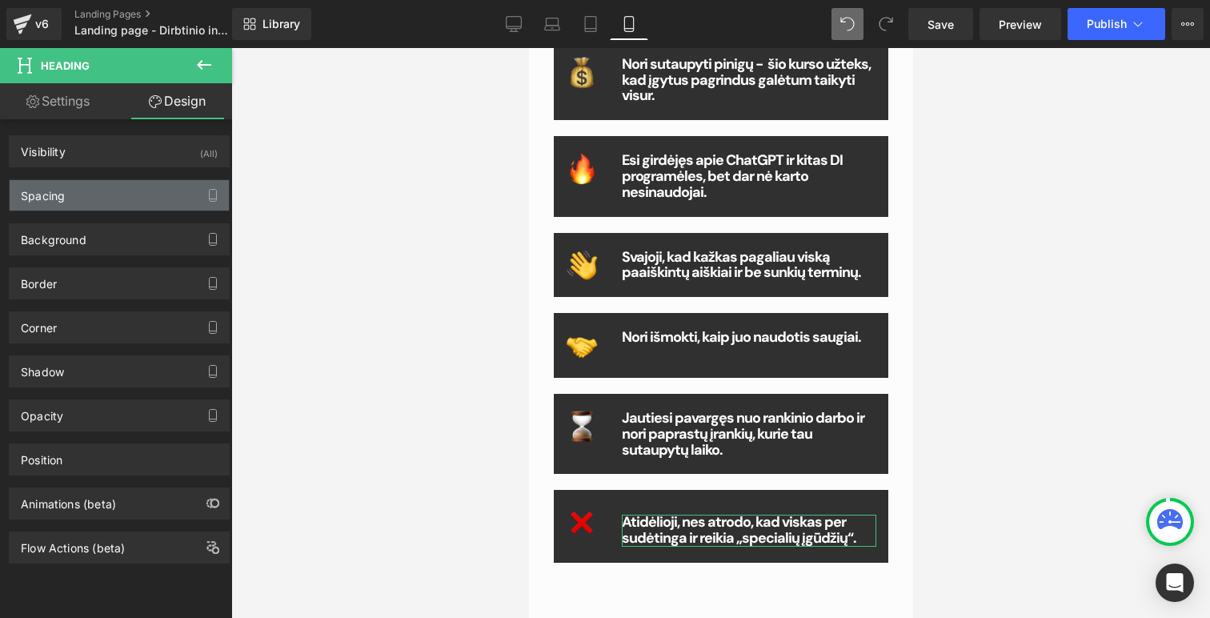
click at [136, 190] on div "Spacing" at bounding box center [119, 195] width 219 height 30
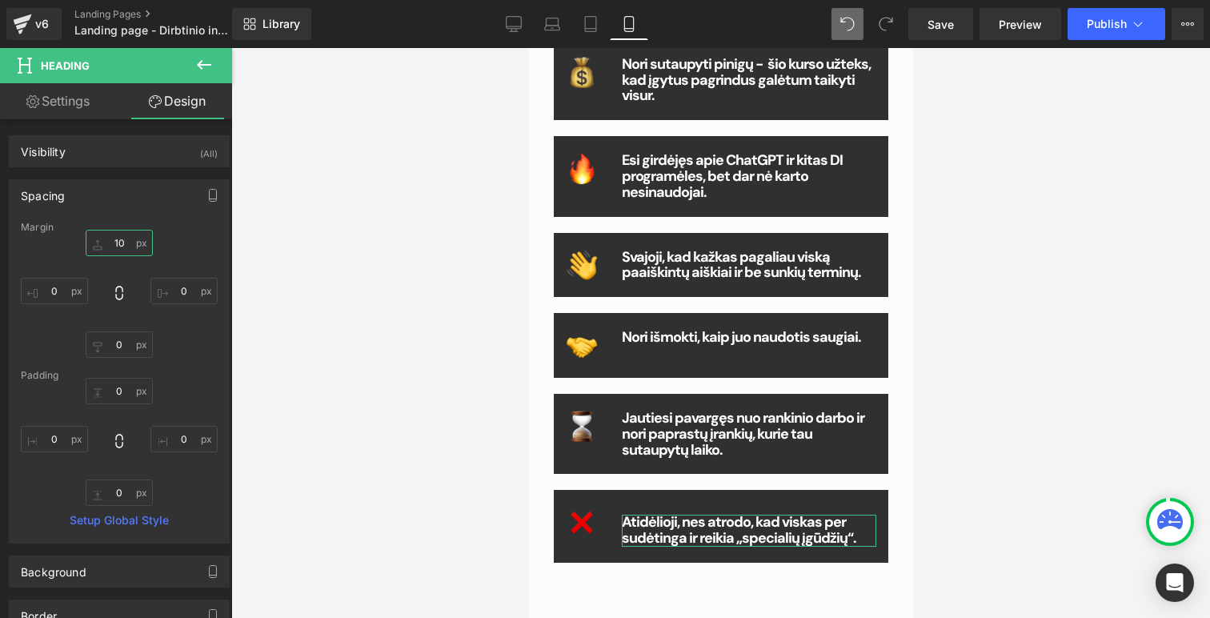
click at [115, 239] on input "10" at bounding box center [119, 243] width 67 height 26
type input "0"
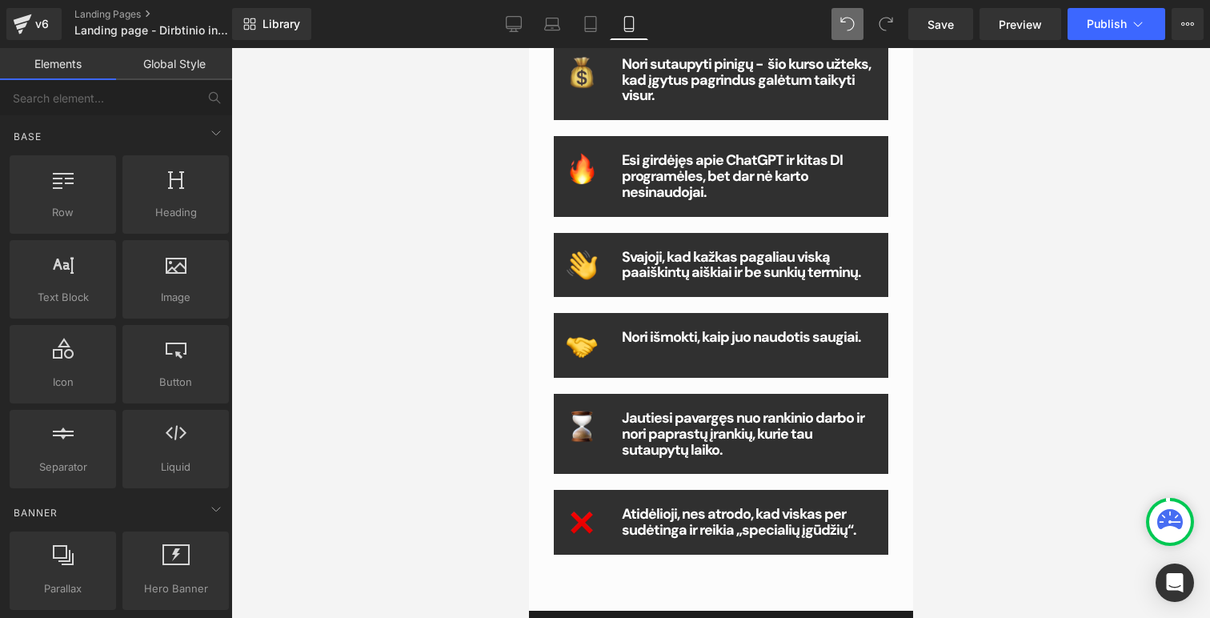
click at [1040, 139] on div at bounding box center [720, 333] width 979 height 570
click at [683, 339] on b "Nori išmokti, kaip juo naudotis saugiai." at bounding box center [740, 336] width 239 height 19
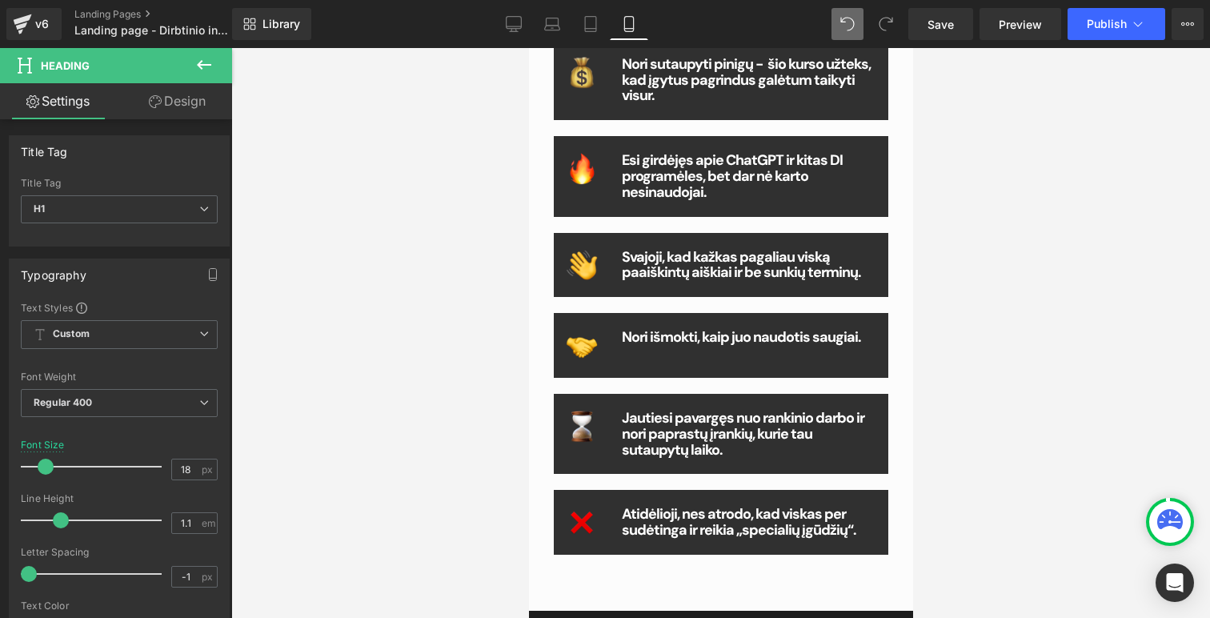
click at [182, 105] on link "Design" at bounding box center [177, 101] width 116 height 36
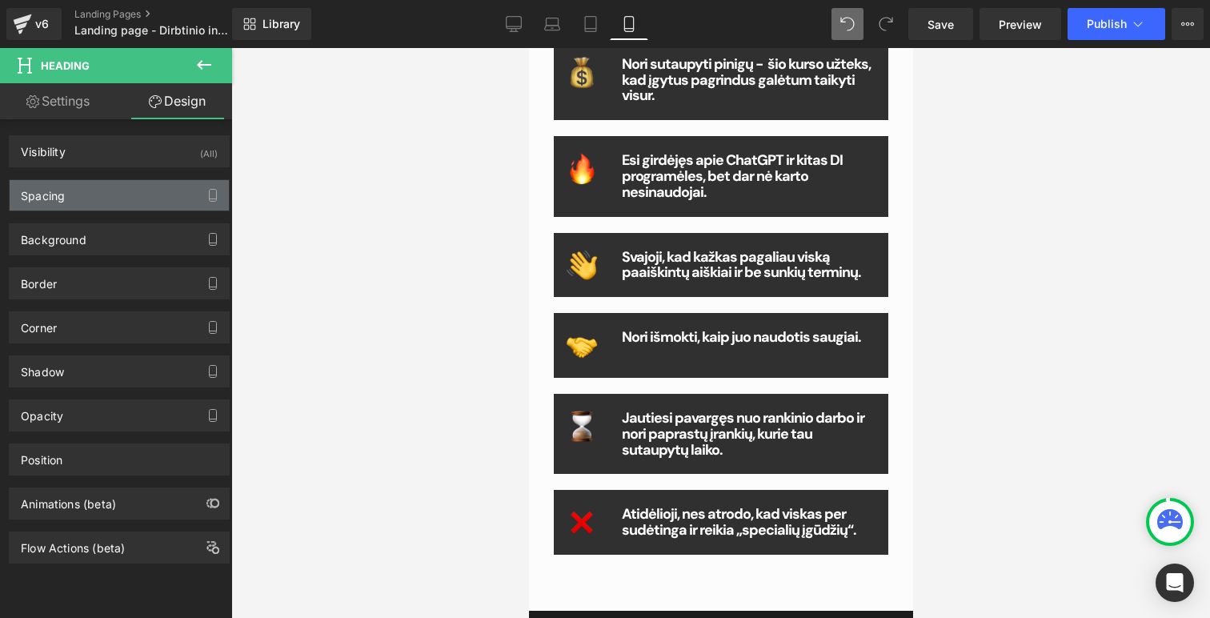
click at [126, 191] on div "Spacing" at bounding box center [119, 195] width 219 height 30
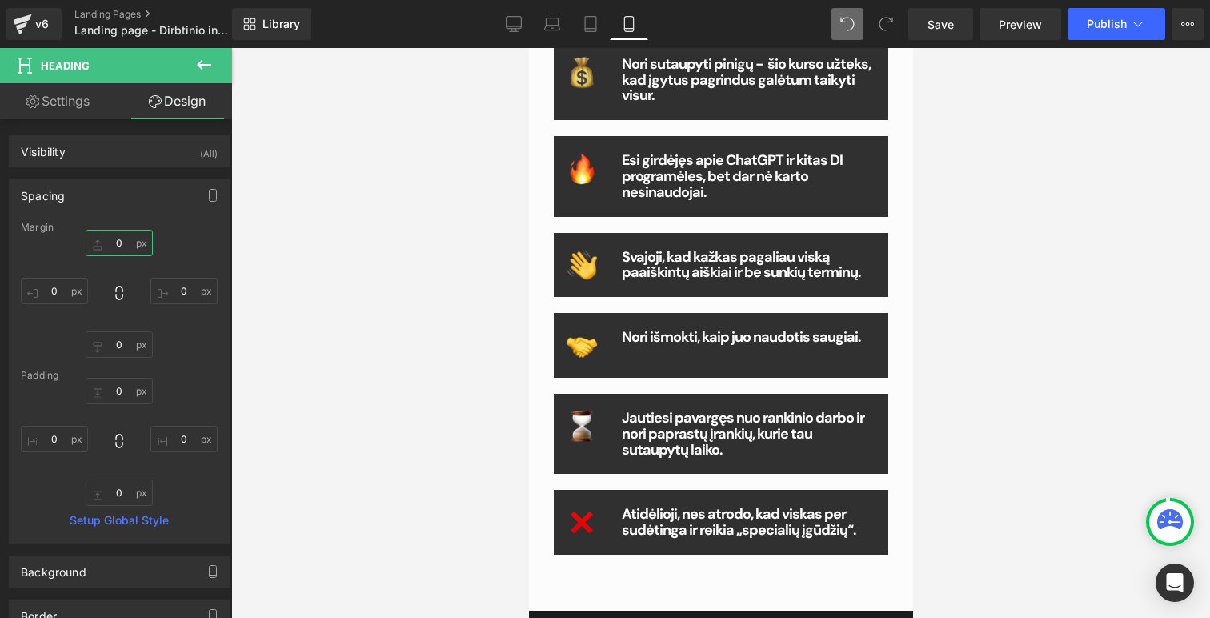
click at [122, 237] on input "0" at bounding box center [119, 243] width 67 height 26
type input "ą"
type input "0"
click at [112, 247] on input "text" at bounding box center [119, 243] width 67 height 26
type input "10"
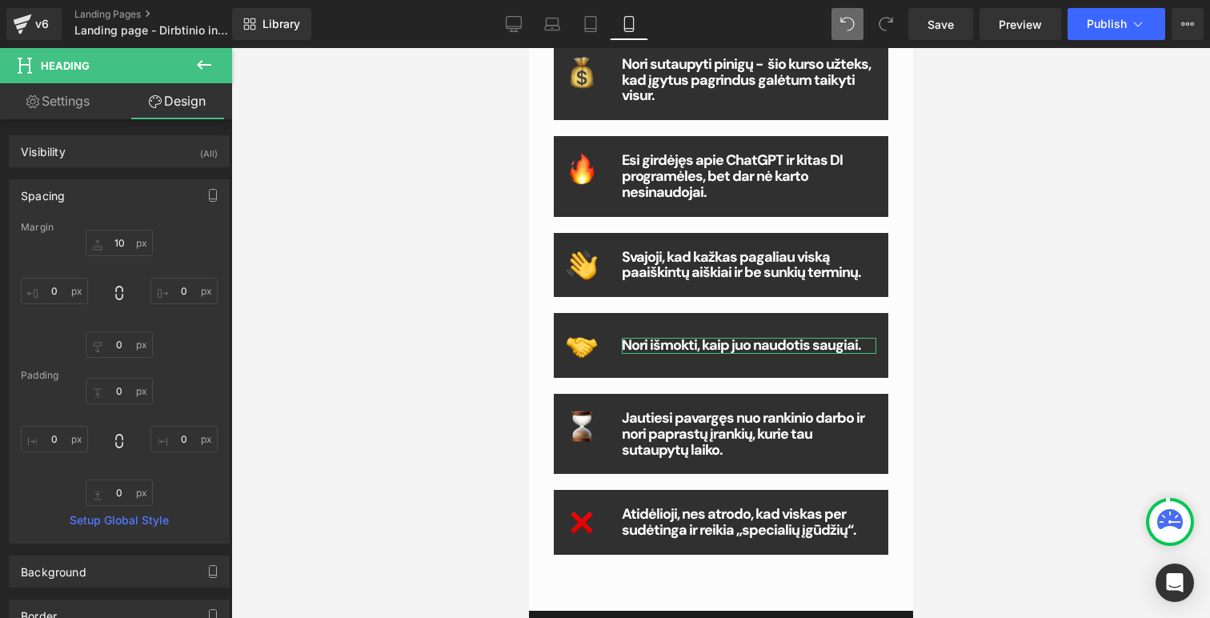
click at [198, 396] on div "0 0 0 0" at bounding box center [119, 442] width 197 height 128
click at [382, 343] on div at bounding box center [720, 333] width 979 height 570
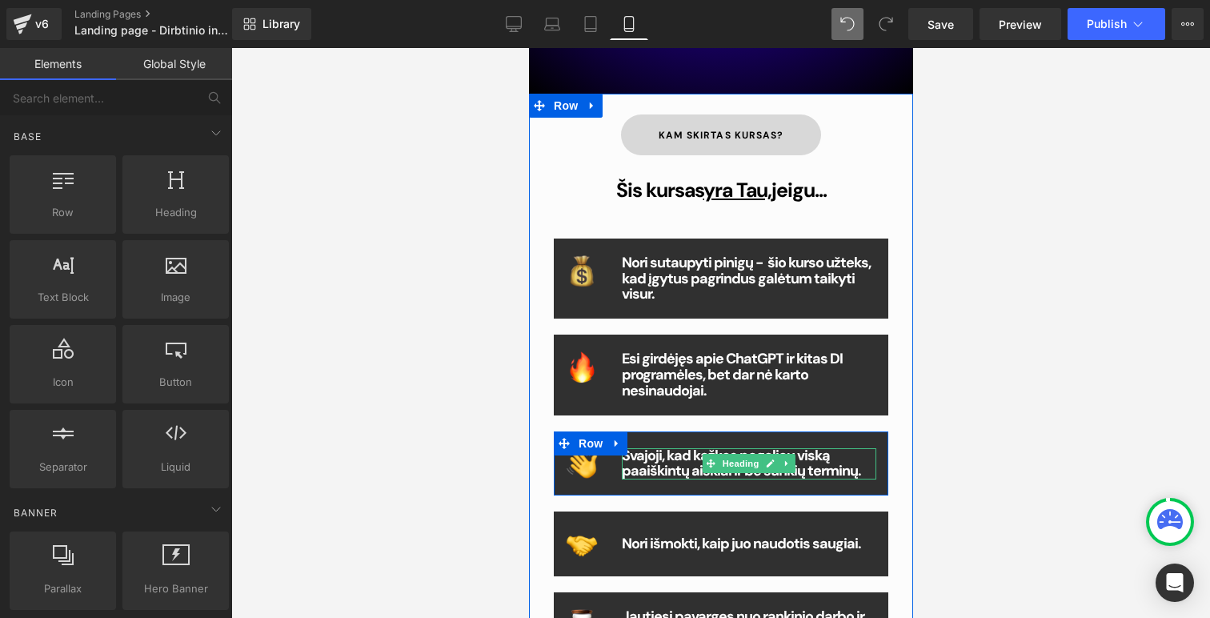
scroll to position [0, 0]
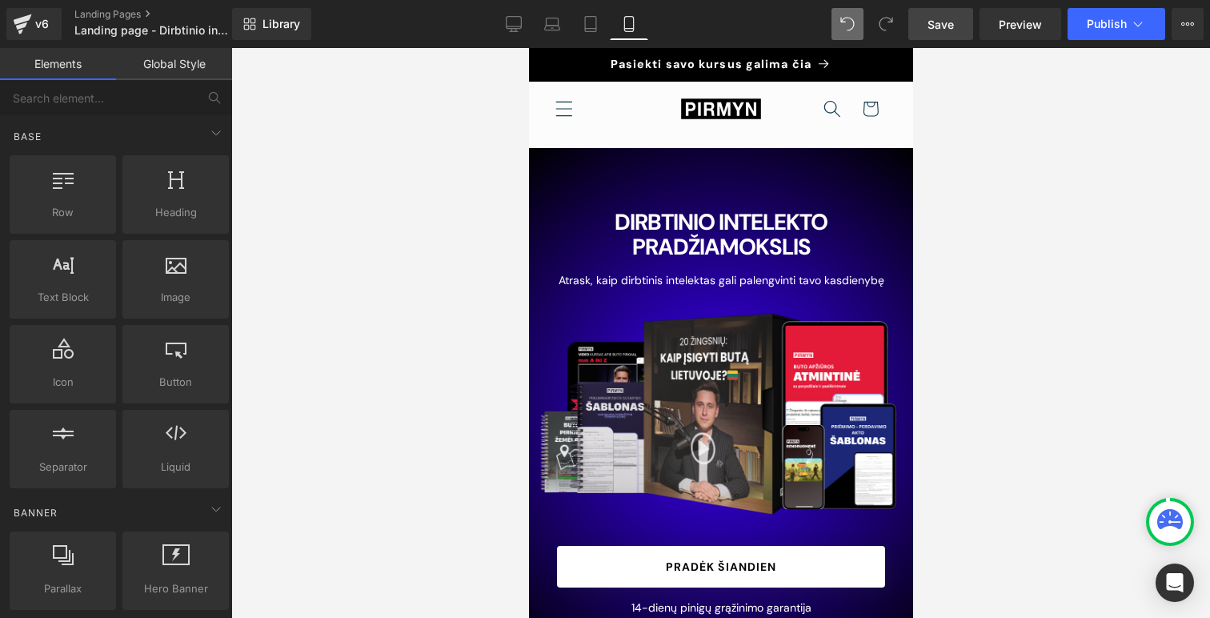
click at [951, 30] on span "Save" at bounding box center [941, 24] width 26 height 17
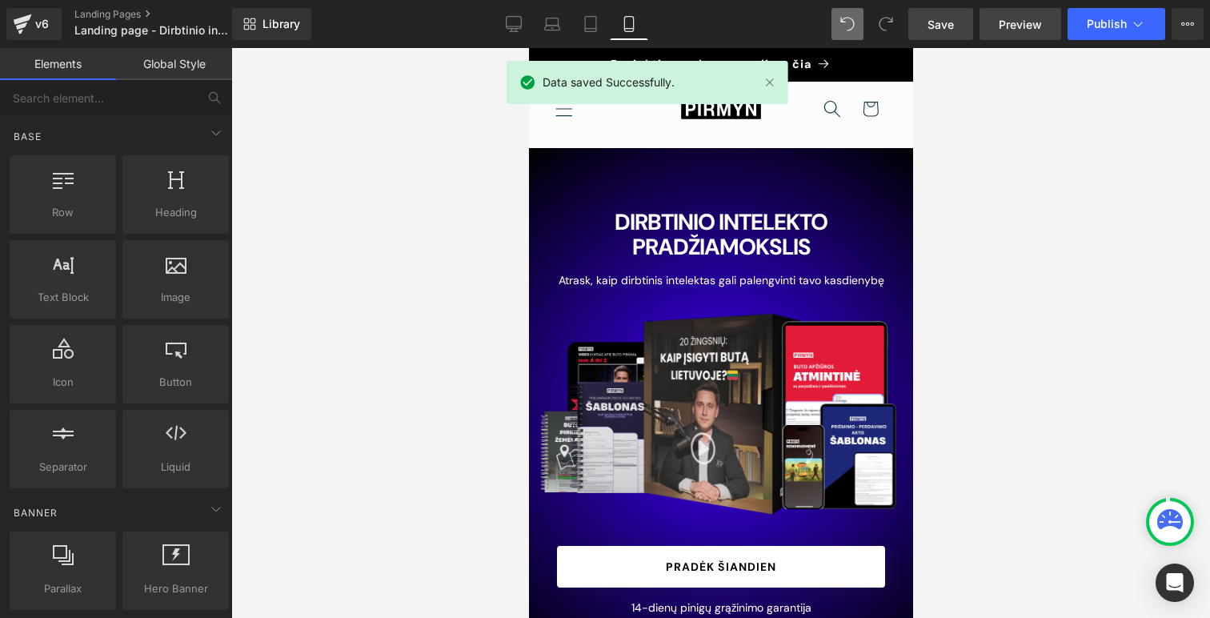
click at [1030, 36] on link "Preview" at bounding box center [1021, 24] width 82 height 32
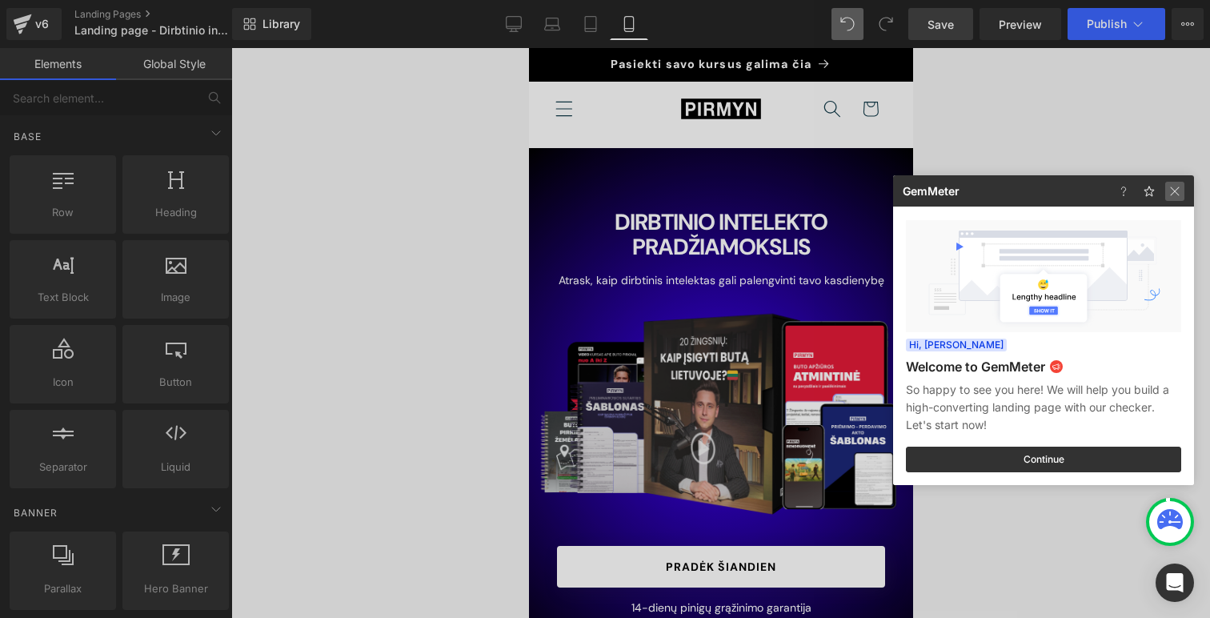
click at [1183, 189] on img at bounding box center [1174, 191] width 19 height 19
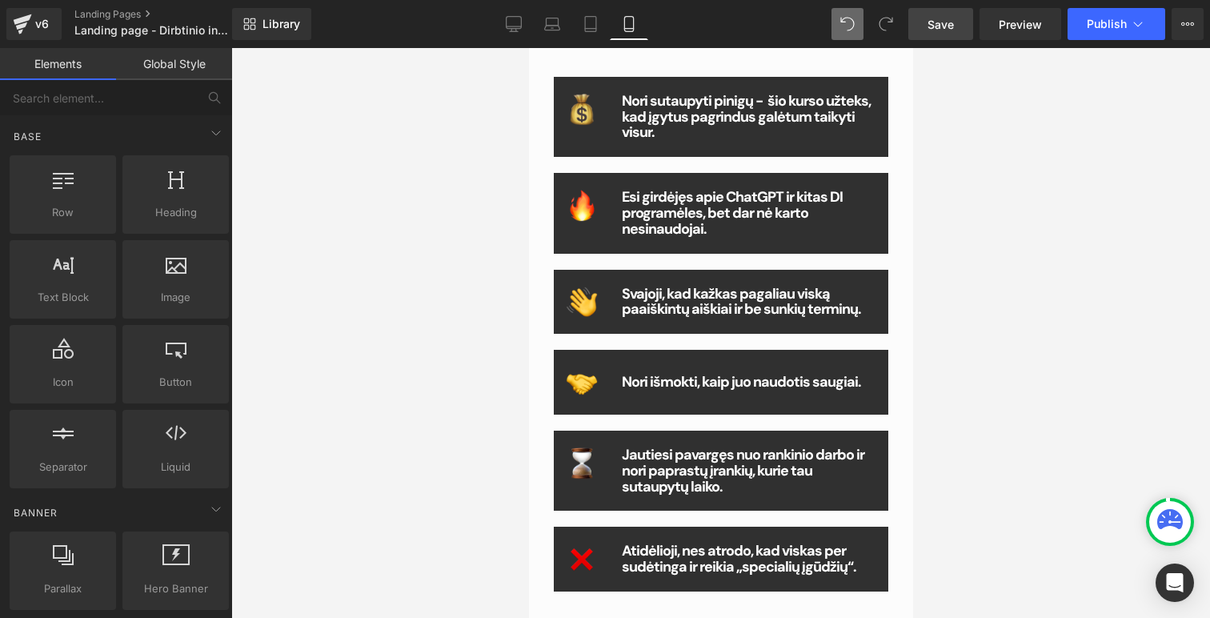
scroll to position [876, 0]
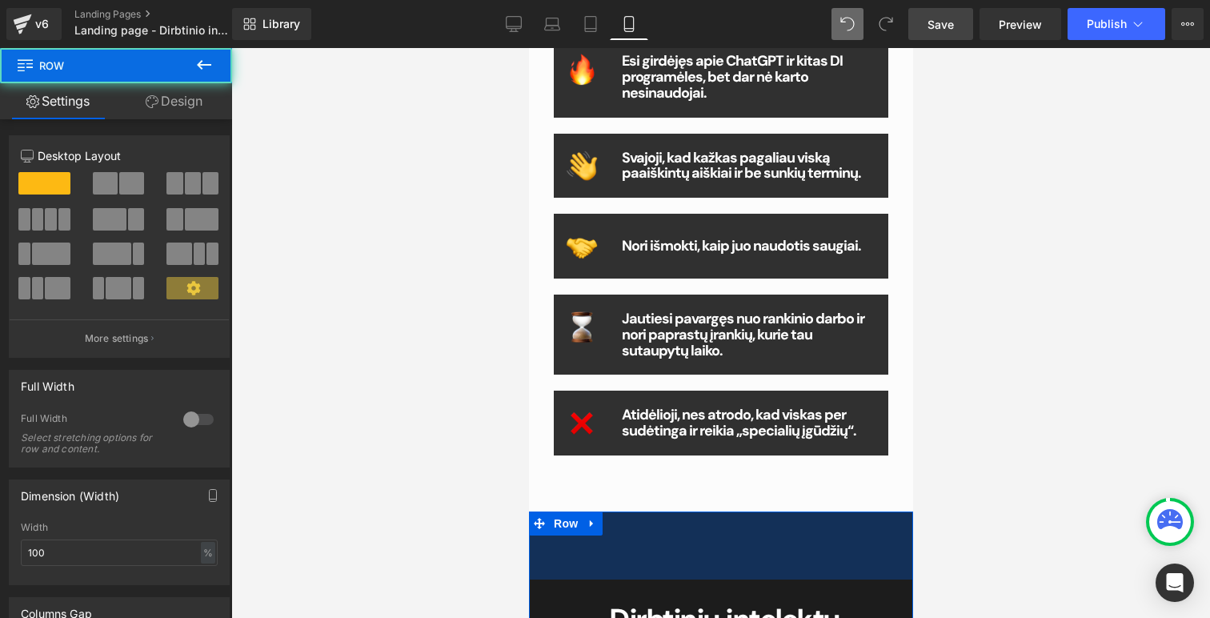
click at [670, 498] on div "Kam skirtas kursas? Button Šis kursas yra Tau, jeigu... Heading Image Nori suta…" at bounding box center [720, 149] width 384 height 707
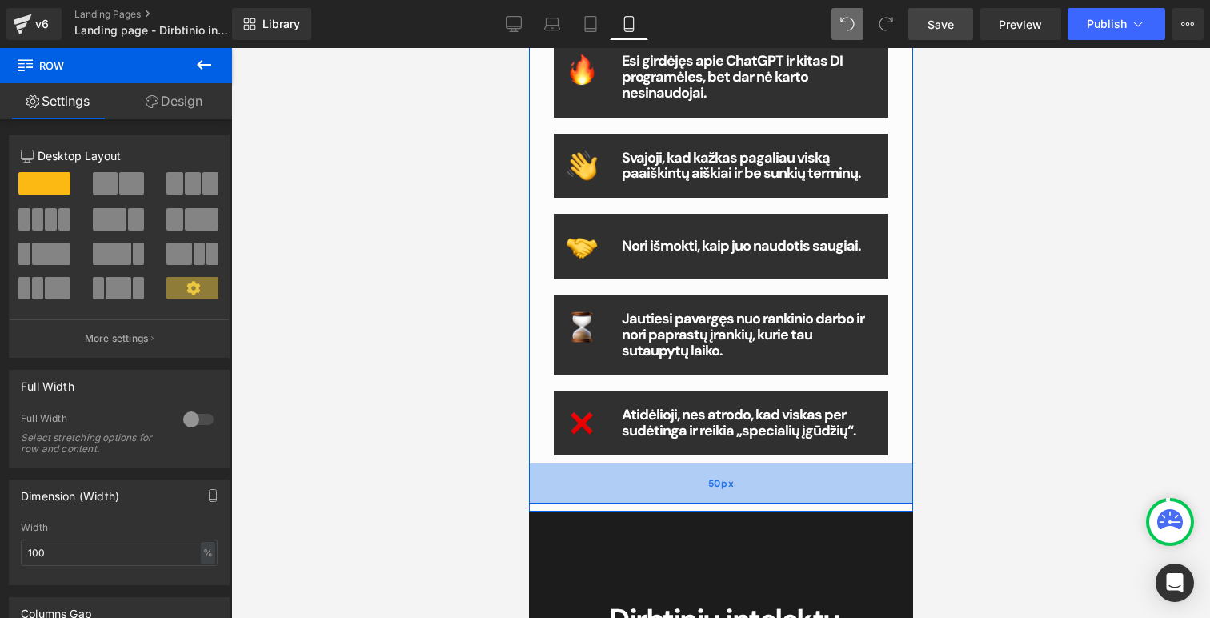
click at [689, 495] on div "50px" at bounding box center [720, 483] width 384 height 40
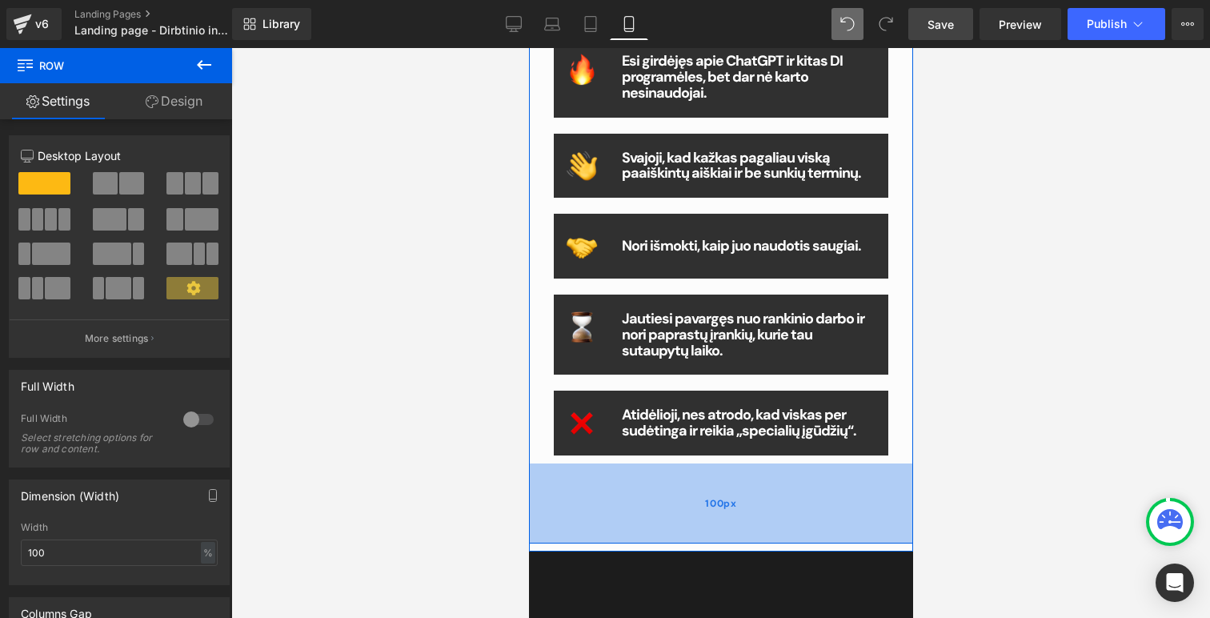
drag, startPoint x: 689, startPoint y: 491, endPoint x: 691, endPoint y: 531, distance: 40.1
click at [691, 531] on div "100px" at bounding box center [720, 503] width 384 height 80
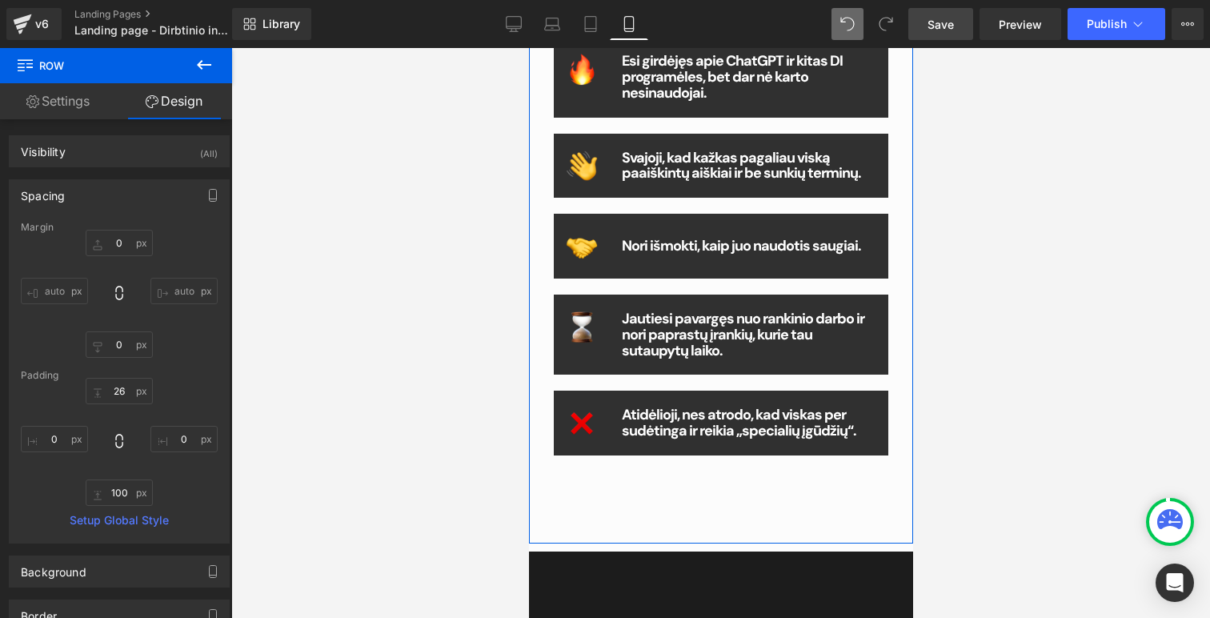
click at [54, 105] on link "Settings" at bounding box center [58, 101] width 116 height 36
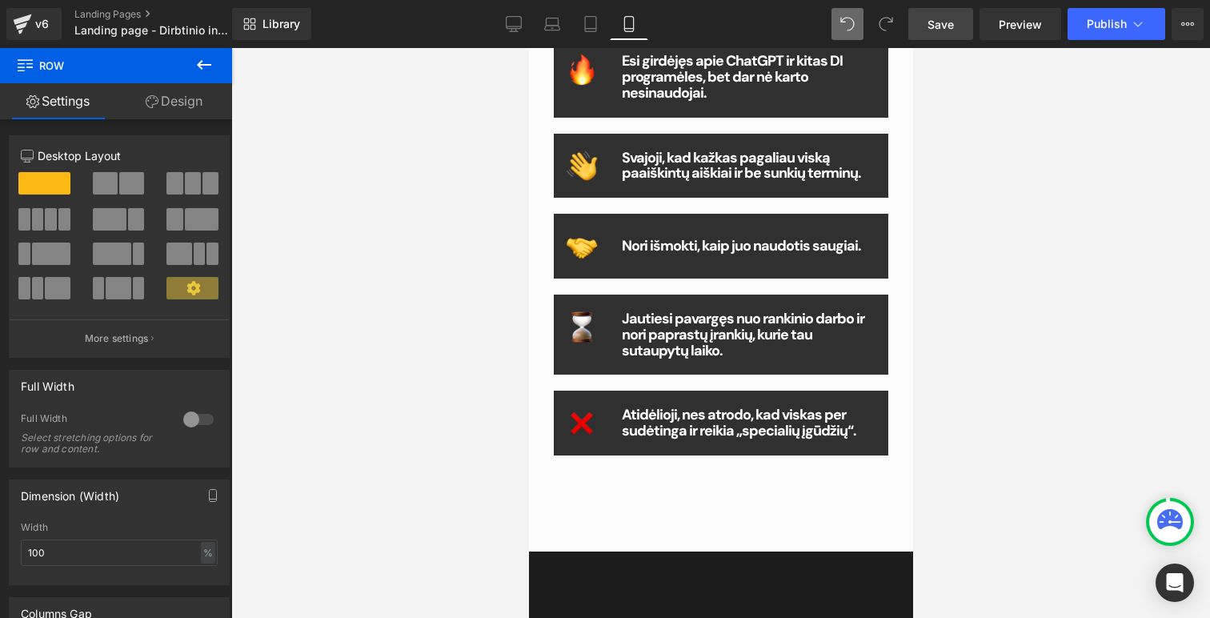
click at [50, 69] on span "Row" at bounding box center [96, 65] width 160 height 35
click at [189, 99] on link "Design" at bounding box center [174, 101] width 116 height 36
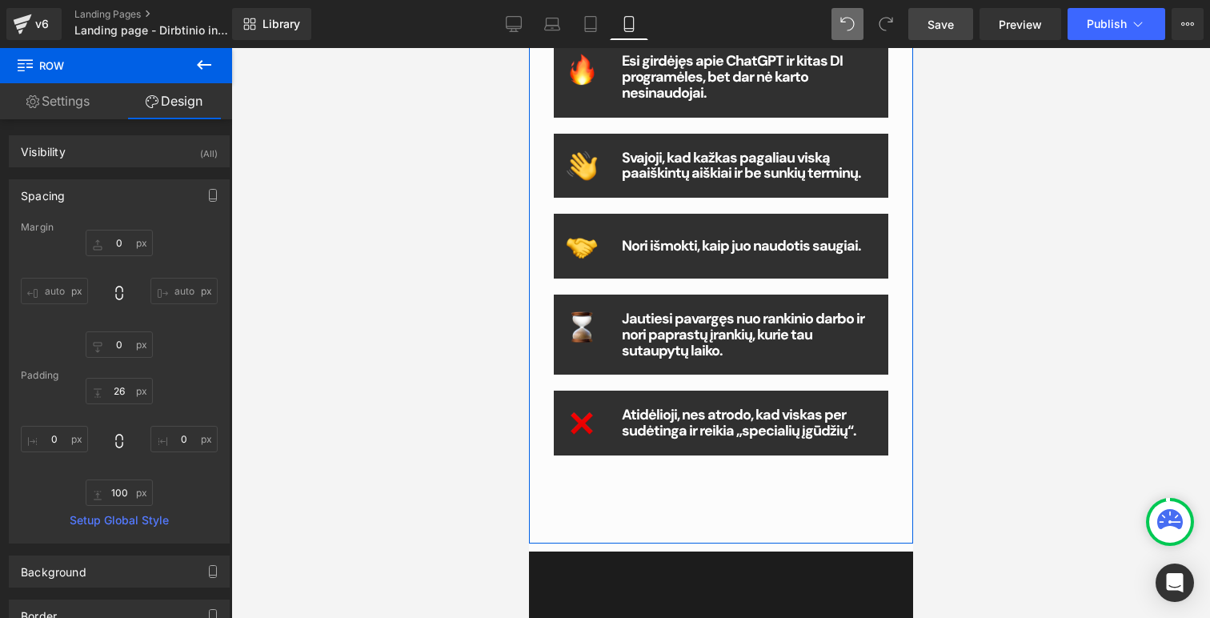
click at [39, 94] on link "Settings" at bounding box center [58, 101] width 116 height 36
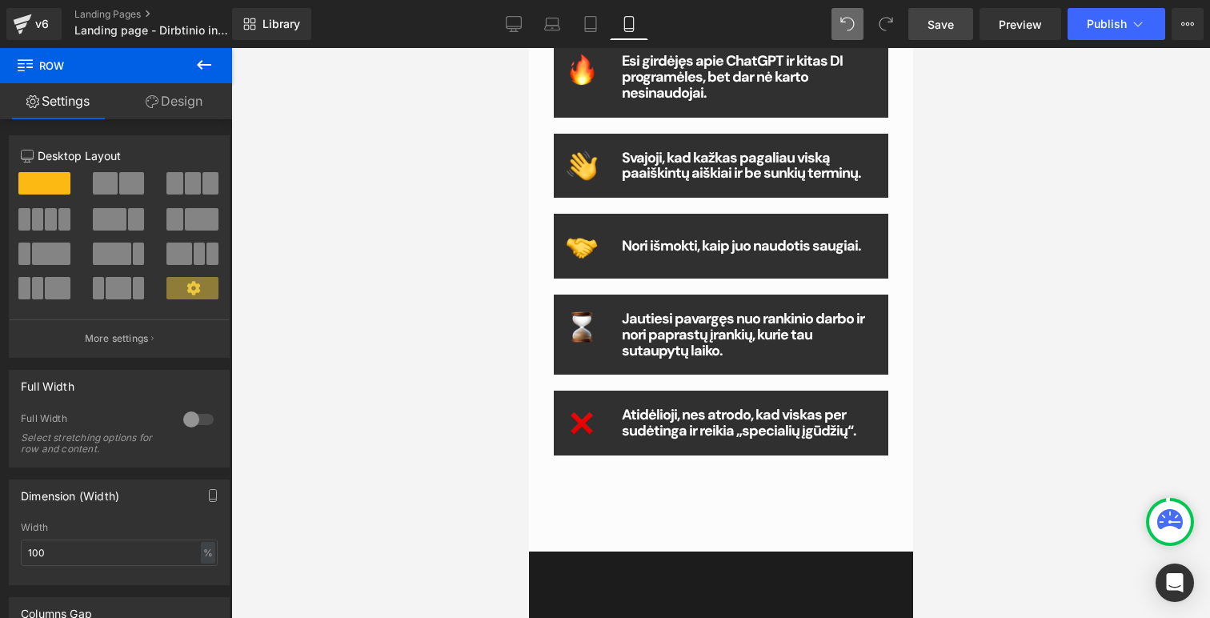
click at [23, 57] on icon at bounding box center [25, 63] width 15 height 15
click at [210, 71] on icon at bounding box center [203, 64] width 19 height 19
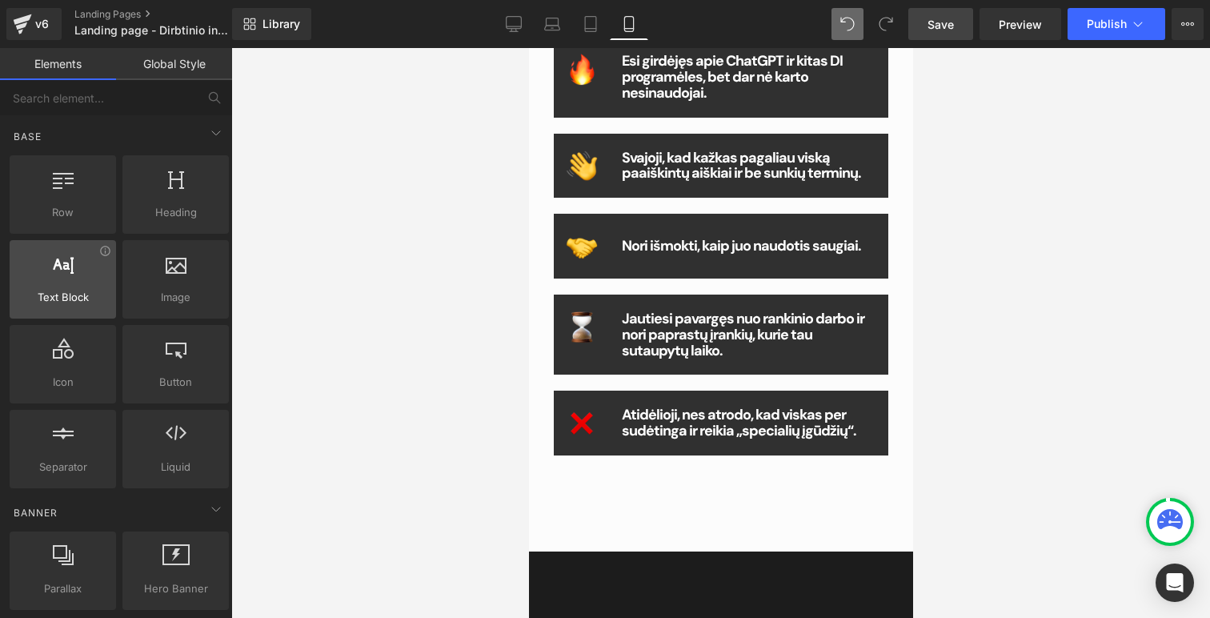
click at [52, 289] on span "Text Block" at bounding box center [62, 297] width 97 height 17
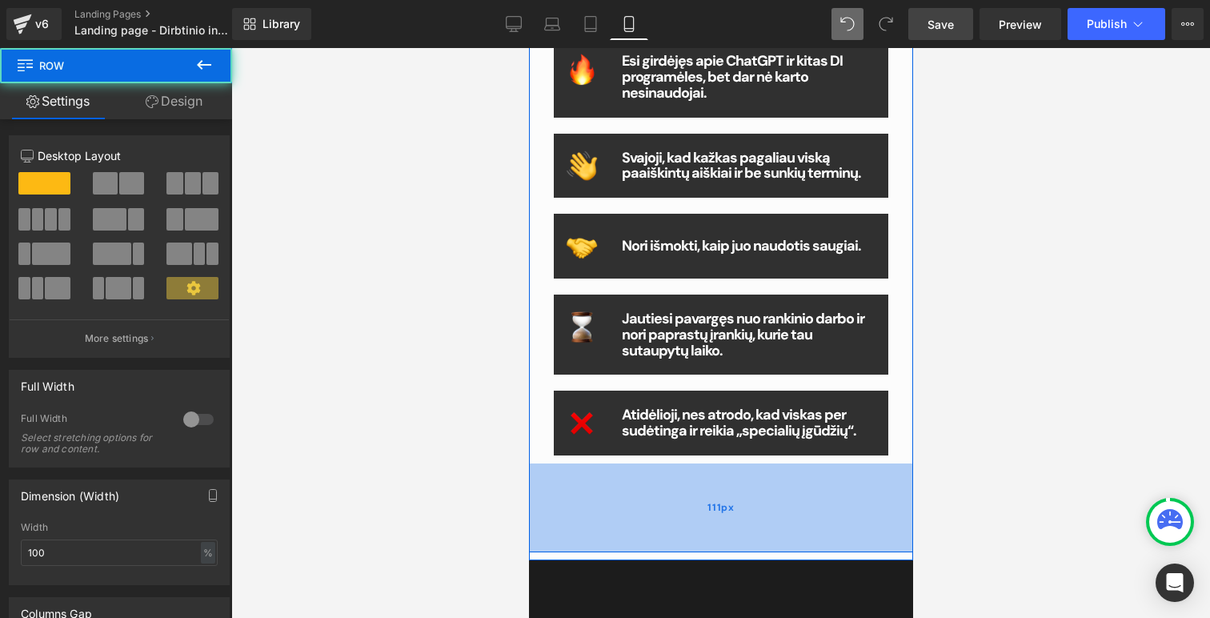
drag, startPoint x: 566, startPoint y: 476, endPoint x: 732, endPoint y: 491, distance: 167.1
click at [732, 491] on div "111px" at bounding box center [720, 507] width 384 height 89
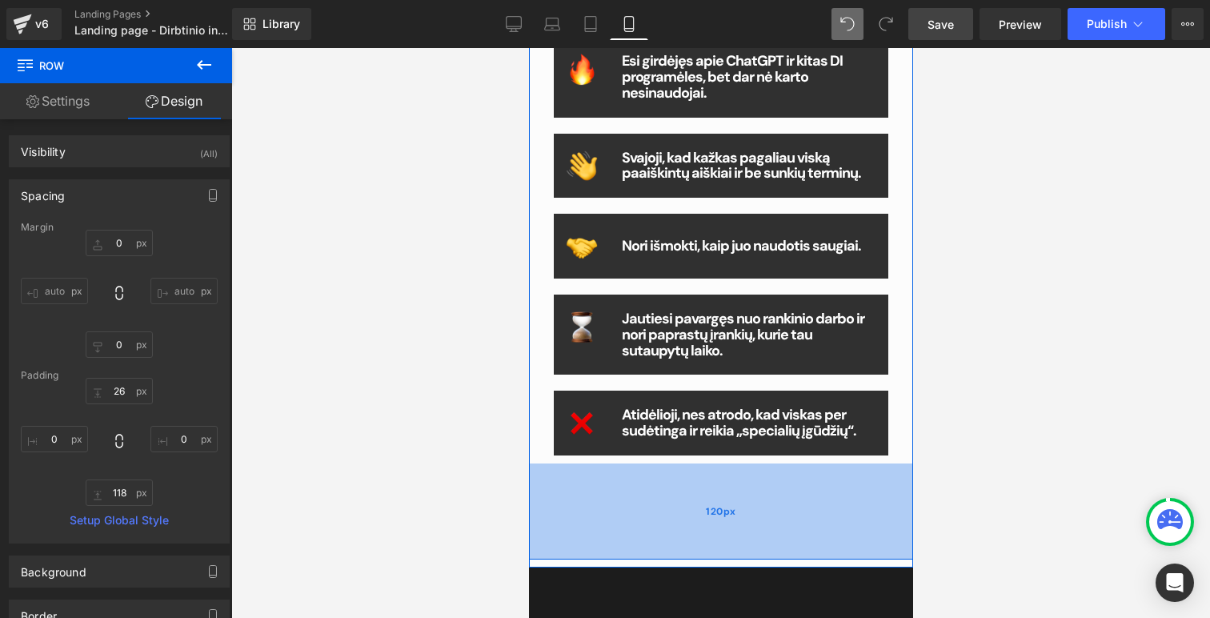
click at [632, 539] on div "120px" at bounding box center [720, 511] width 384 height 96
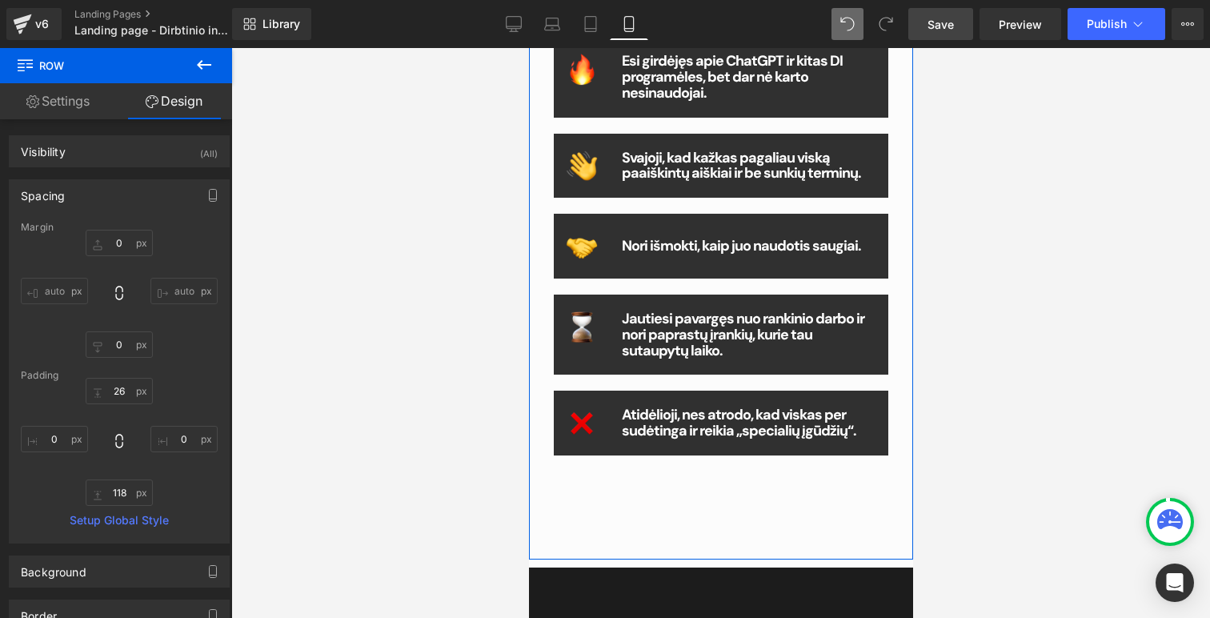
click at [58, 104] on link "Settings" at bounding box center [58, 101] width 116 height 36
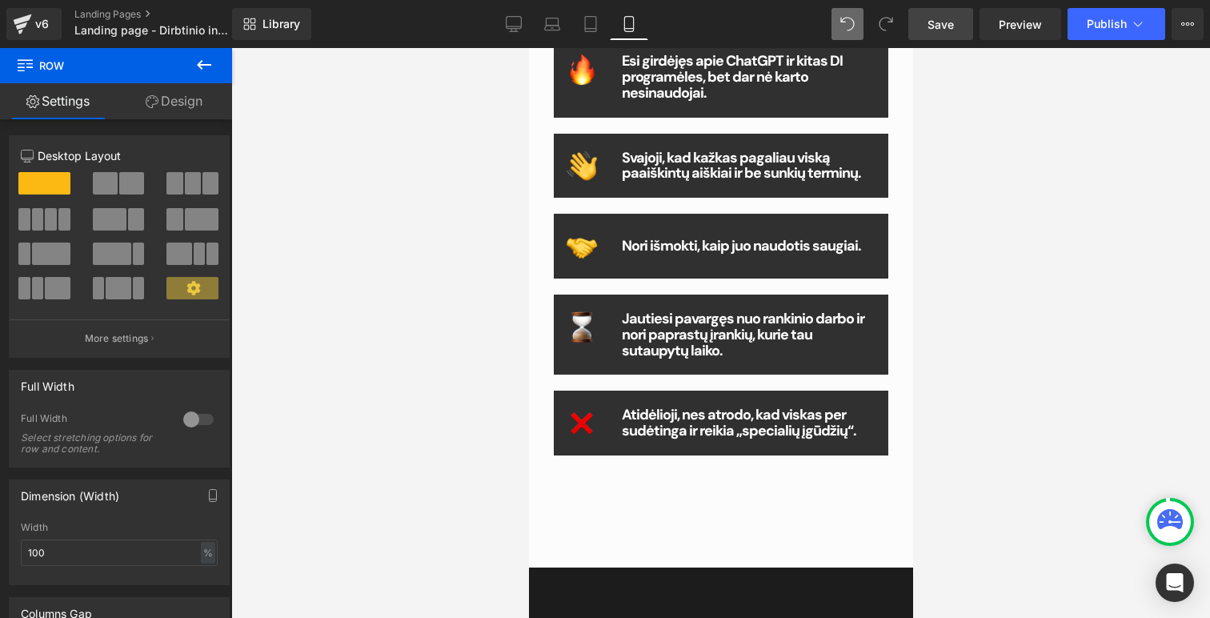
click at [126, 76] on span "Row" at bounding box center [96, 65] width 160 height 35
click at [202, 67] on icon at bounding box center [203, 64] width 19 height 19
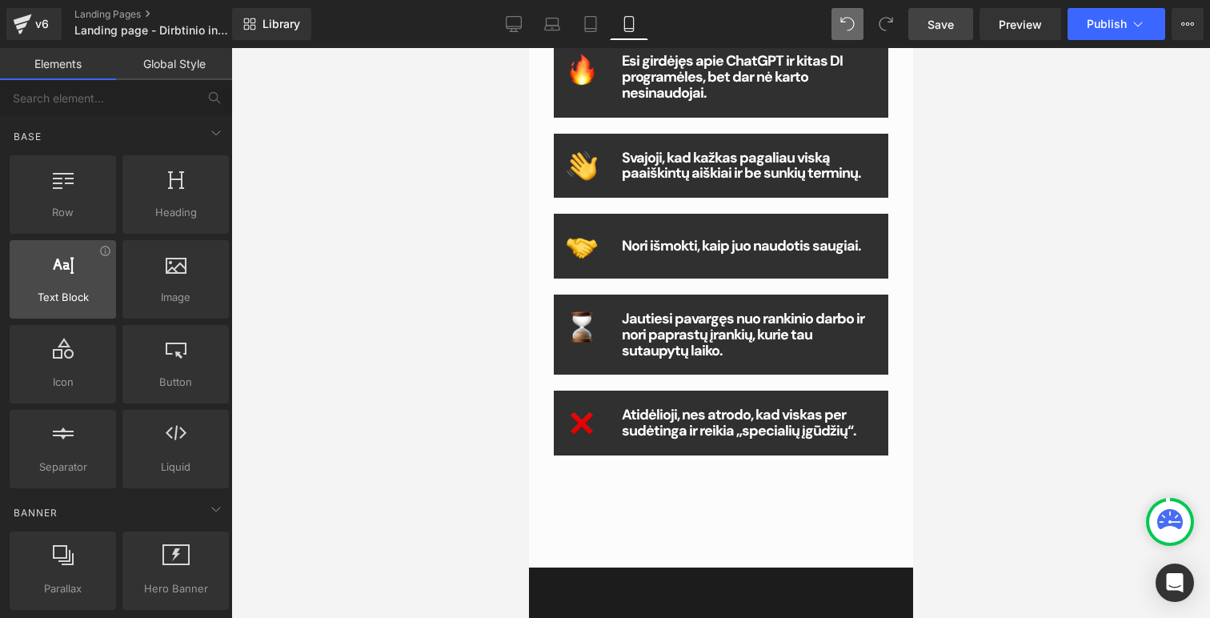
click at [64, 295] on span "Text Block" at bounding box center [62, 297] width 97 height 17
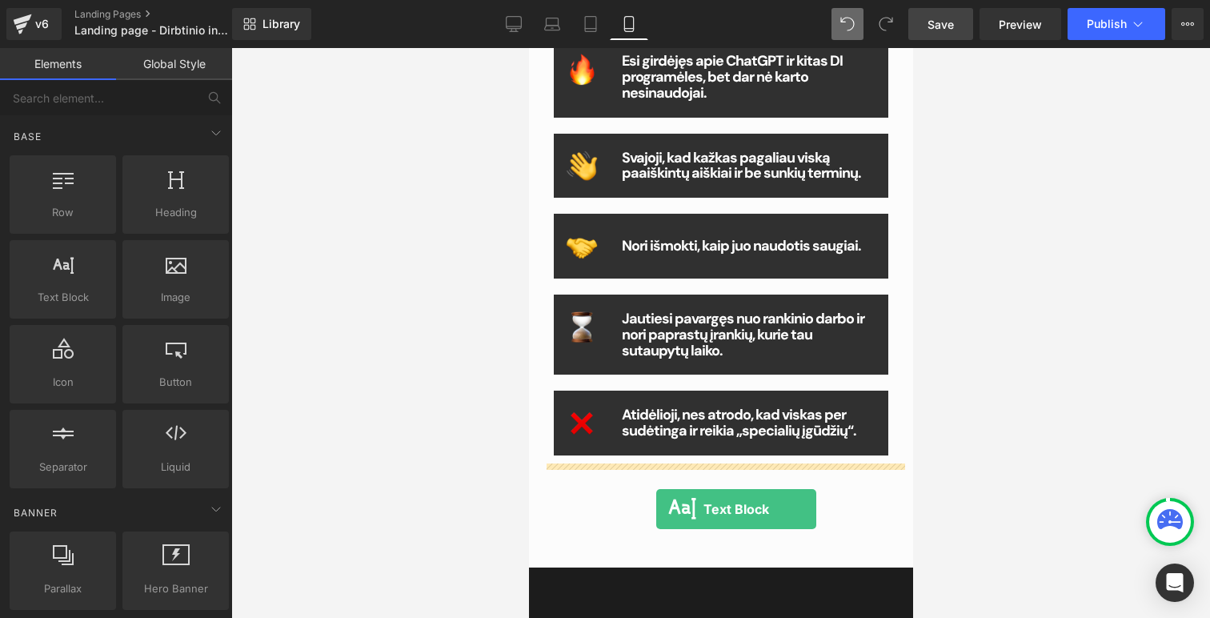
drag, startPoint x: 593, startPoint y: 336, endPoint x: 656, endPoint y: 506, distance: 181.1
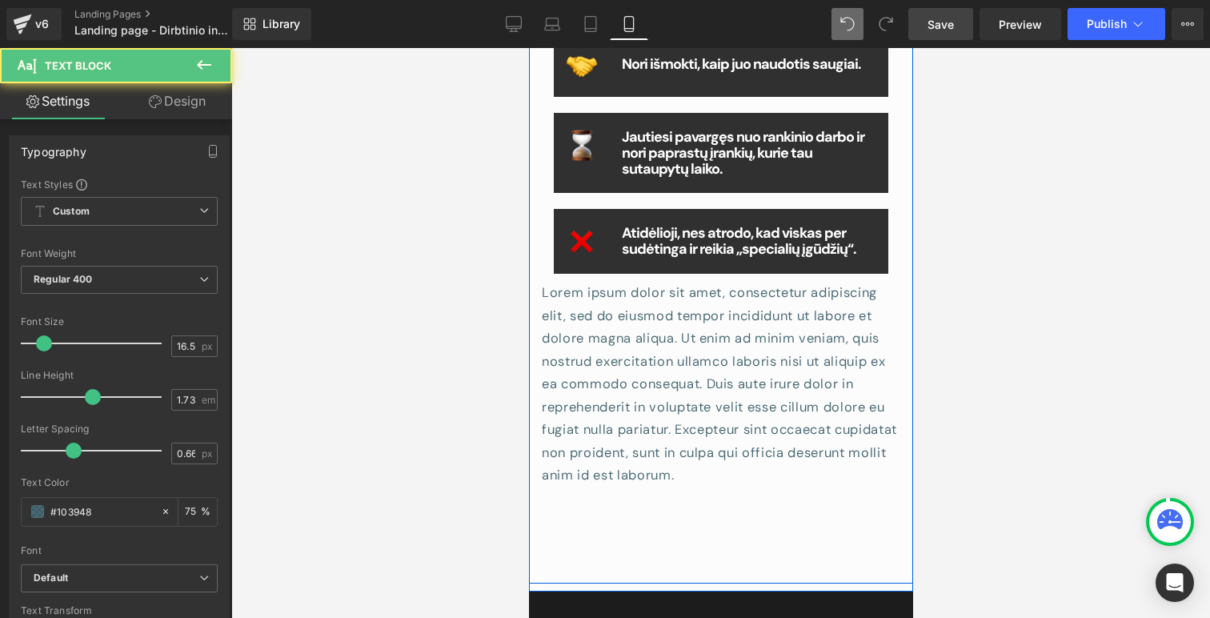
scroll to position [1060, 0]
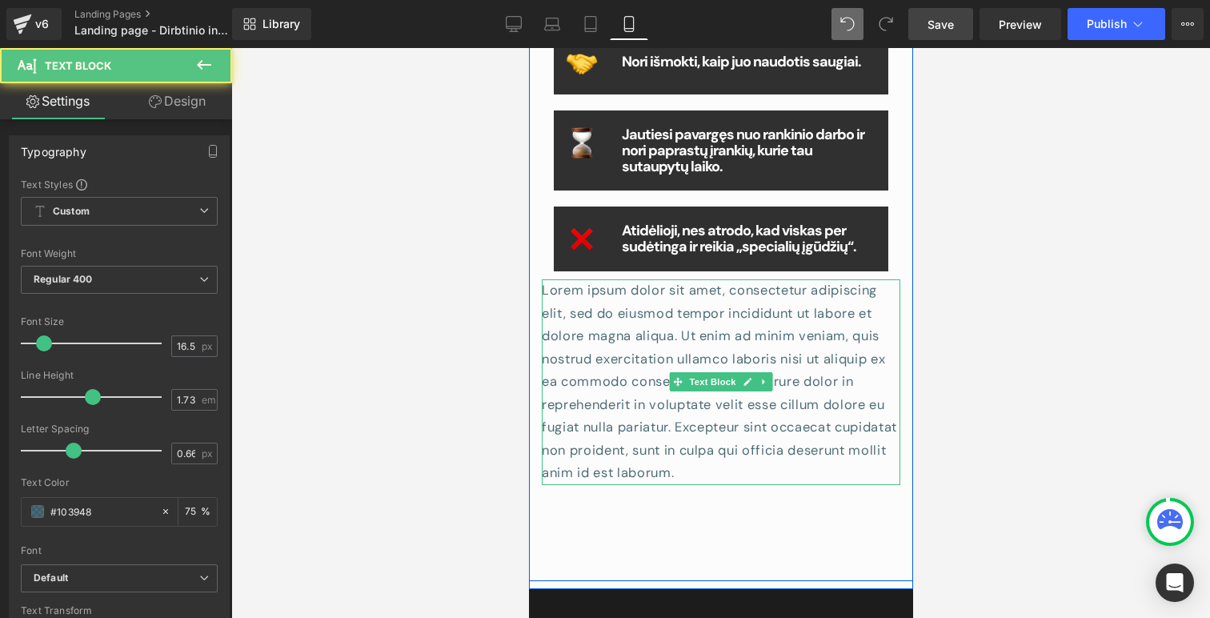
click at [654, 475] on p "Lorem ipsum dolor sit amet, consectetur adipiscing elit, sed do eiusmod tempor …" at bounding box center [720, 382] width 359 height 206
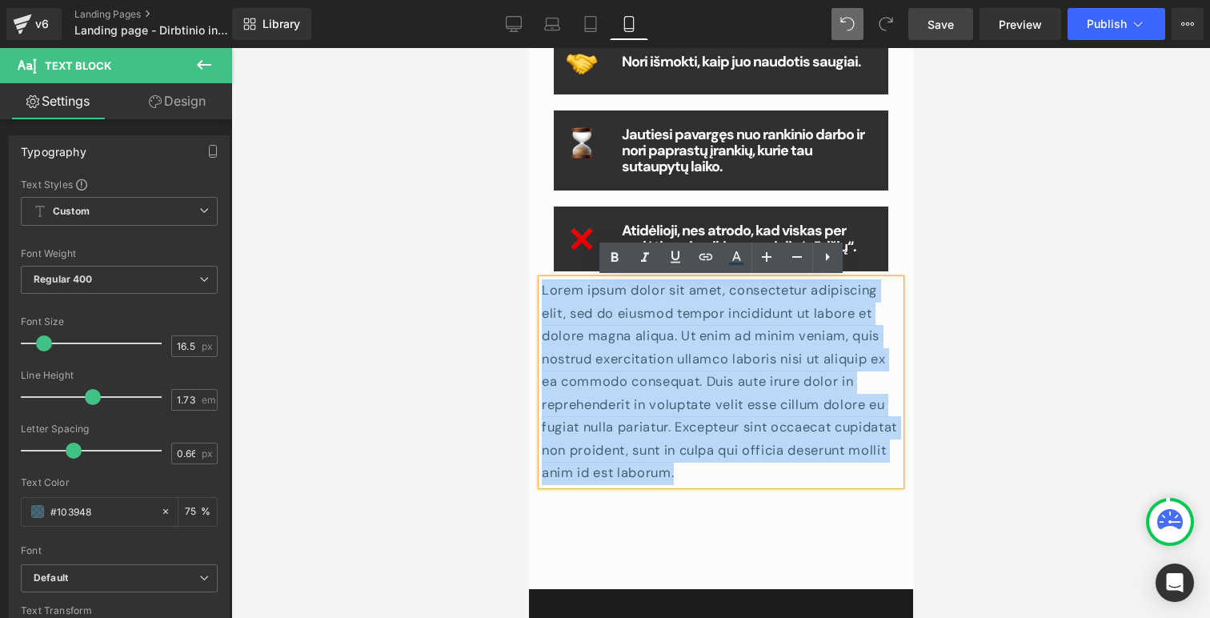
drag, startPoint x: 699, startPoint y: 477, endPoint x: 543, endPoint y: 289, distance: 244.4
click at [543, 289] on p "Lorem ipsum dolor sit amet, consectetur adipiscing elit, sed do eiusmod tempor …" at bounding box center [720, 382] width 359 height 206
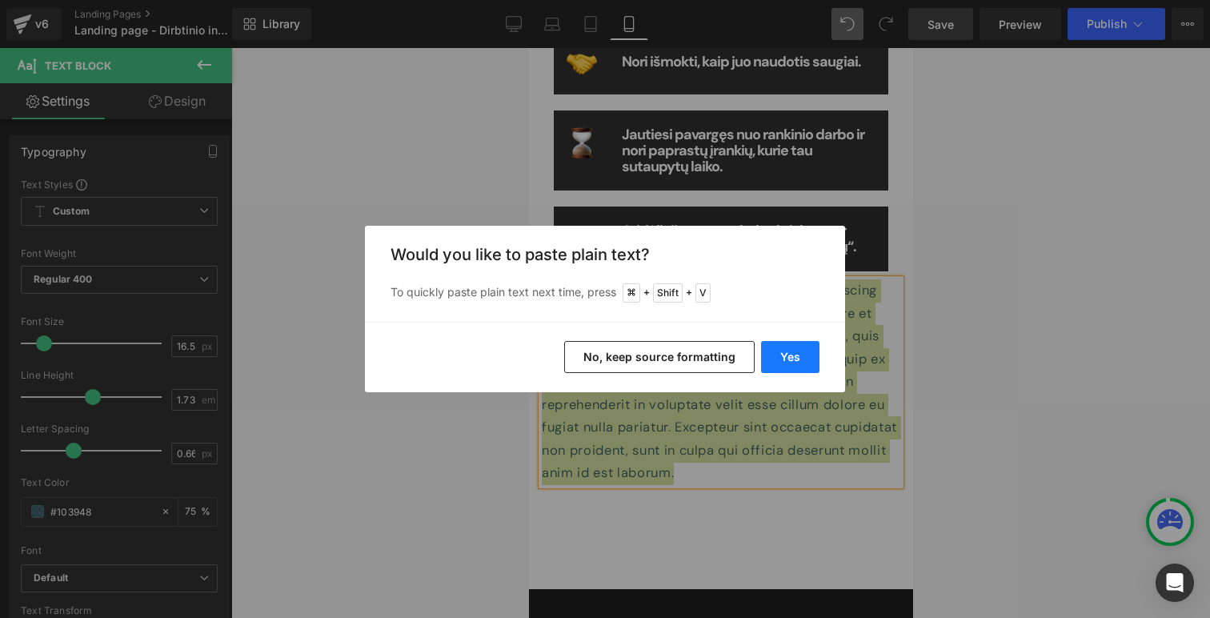
click at [790, 360] on button "Yes" at bounding box center [790, 357] width 58 height 32
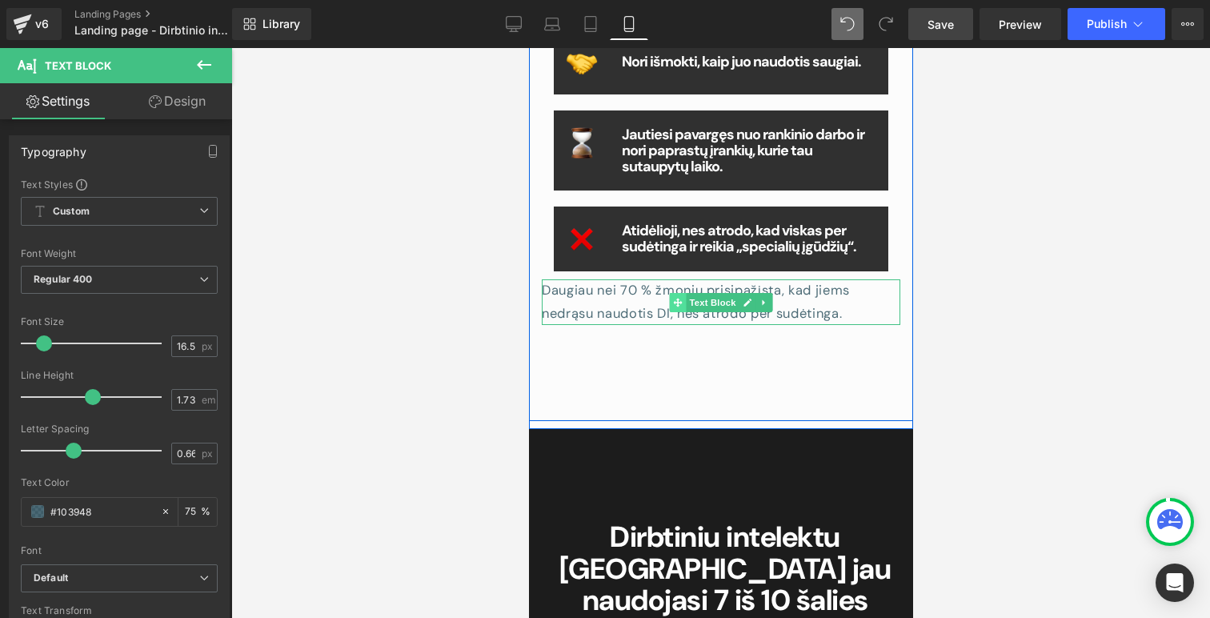
click at [680, 298] on icon at bounding box center [676, 303] width 9 height 10
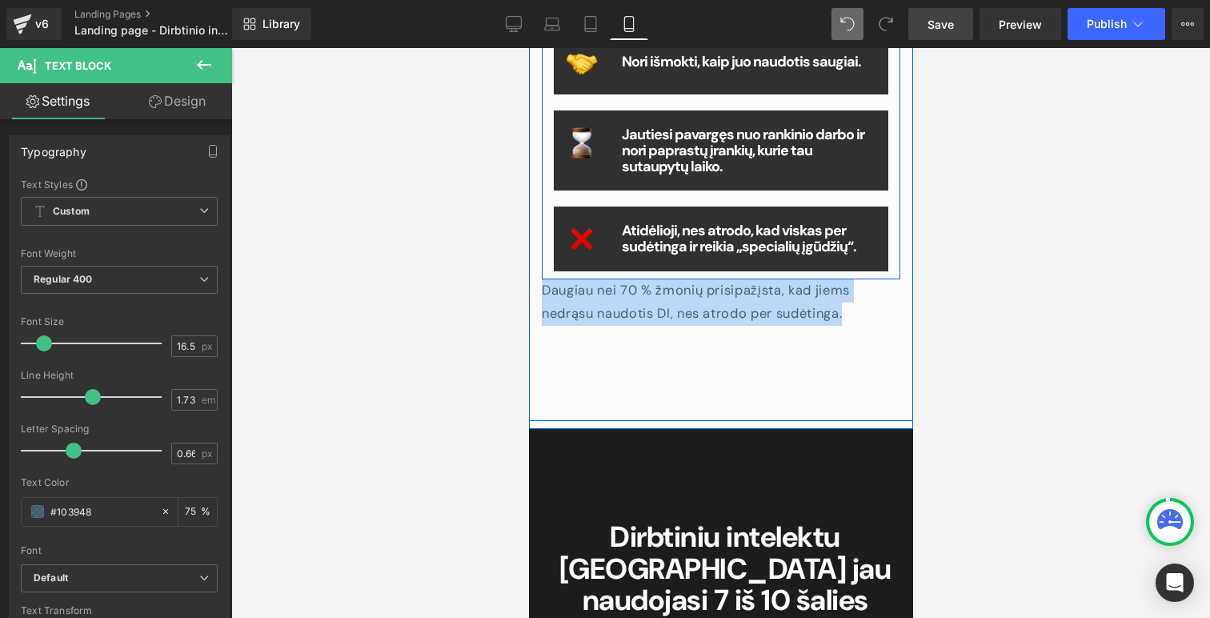
drag, startPoint x: 856, startPoint y: 318, endPoint x: 540, endPoint y: 278, distance: 318.7
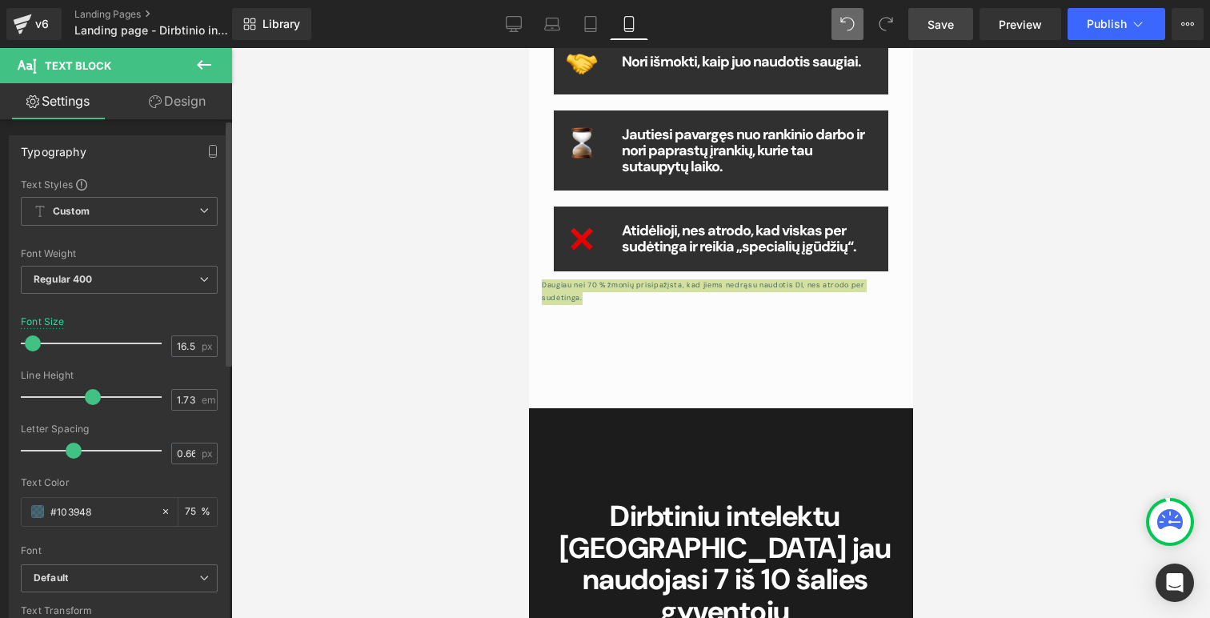
drag, startPoint x: 38, startPoint y: 344, endPoint x: 26, endPoint y: 339, distance: 12.2
click at [26, 339] on span at bounding box center [33, 343] width 16 height 16
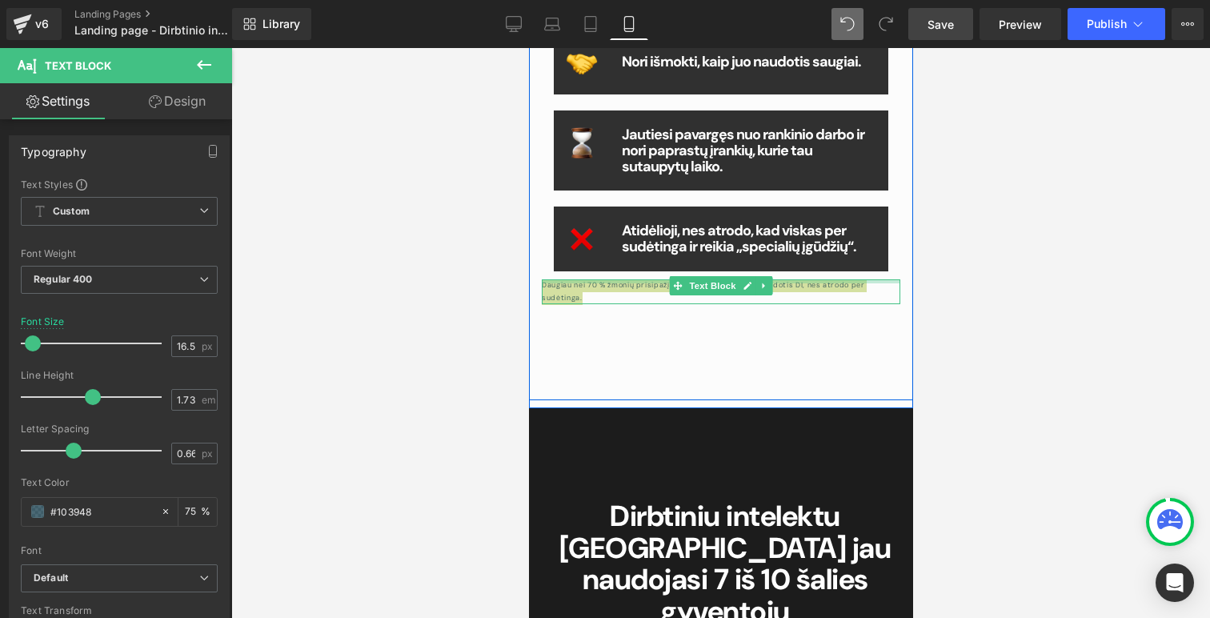
click at [848, 283] on div at bounding box center [720, 281] width 359 height 4
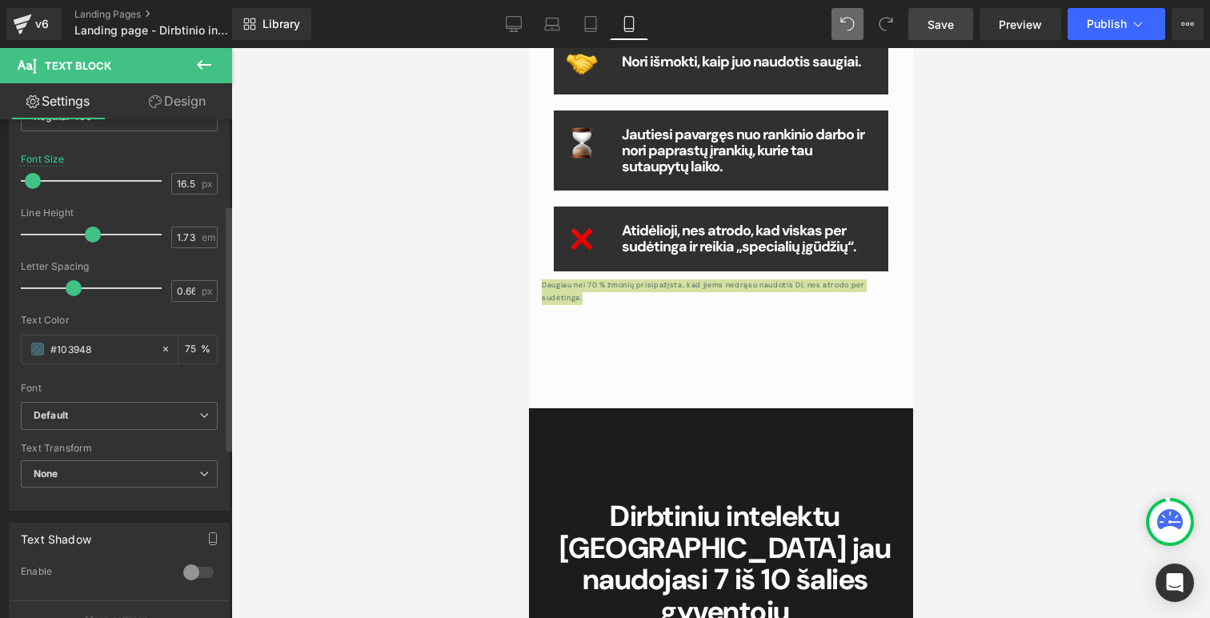
scroll to position [0, 0]
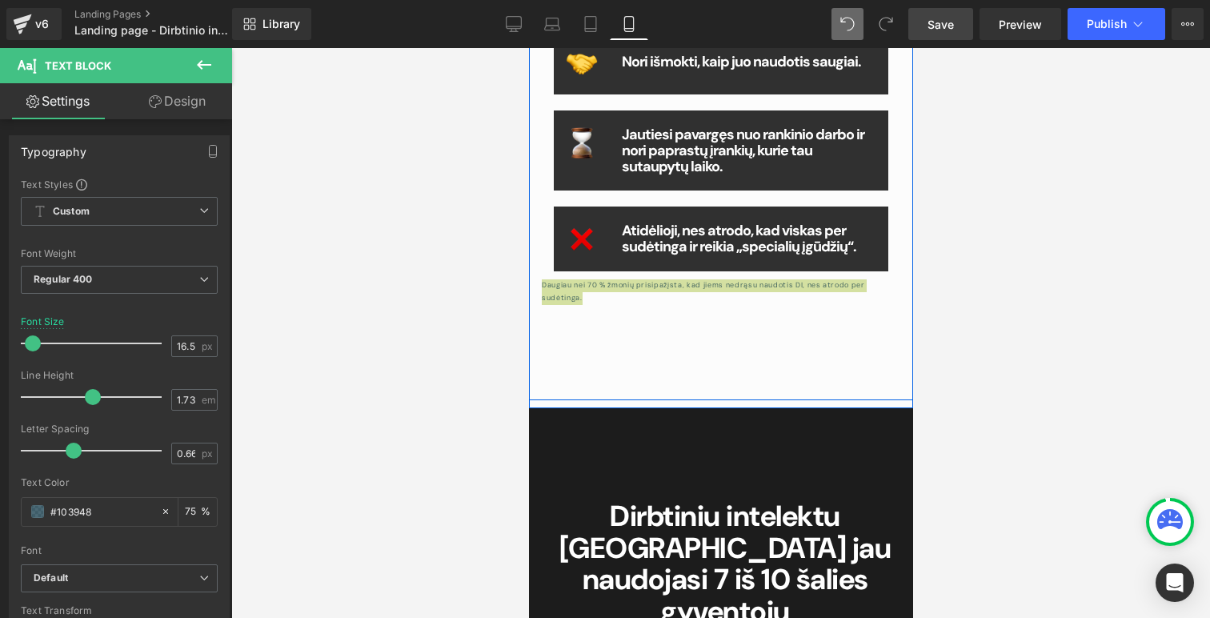
click at [685, 287] on span "Text Block" at bounding box center [711, 285] width 53 height 19
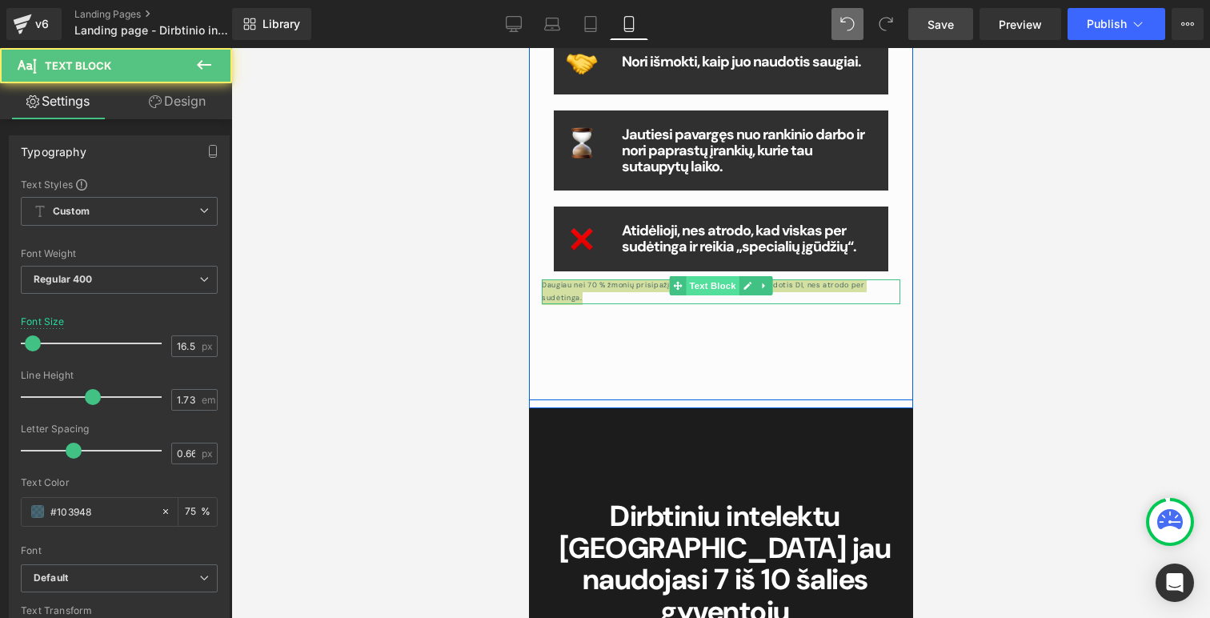
click at [687, 287] on span "Text Block" at bounding box center [711, 285] width 53 height 19
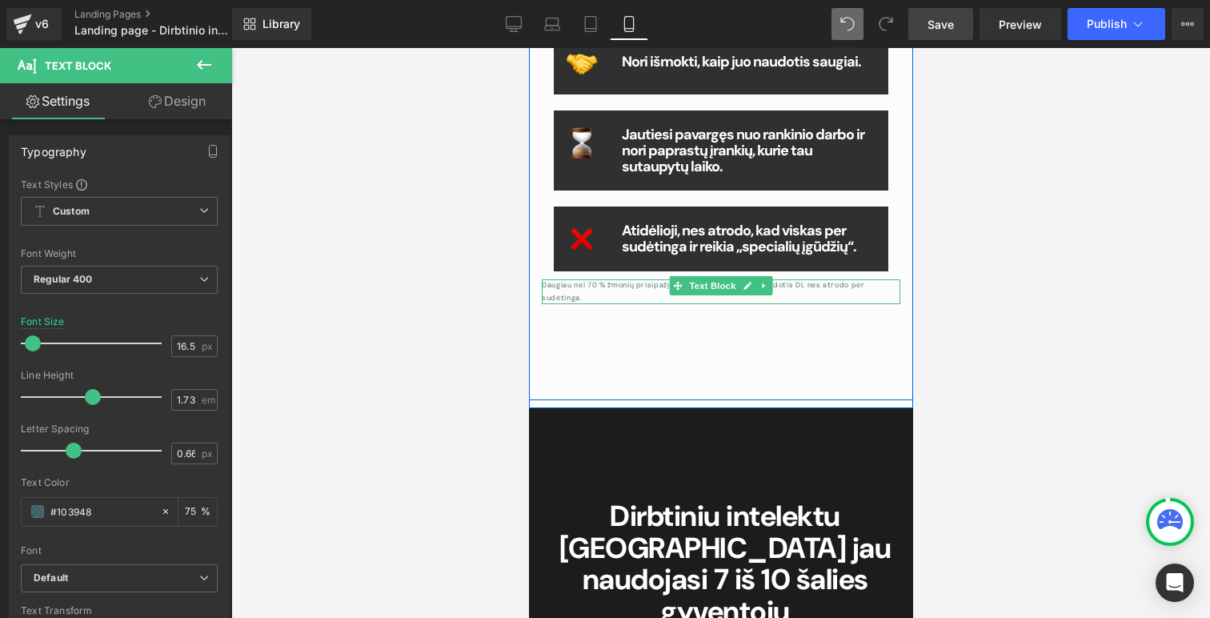
click at [831, 287] on p "Daugiau nei 70 % žmonių prisipažįsta, kad jiems nedrąsu naudotis DI, nes atrodo…" at bounding box center [720, 291] width 359 height 25
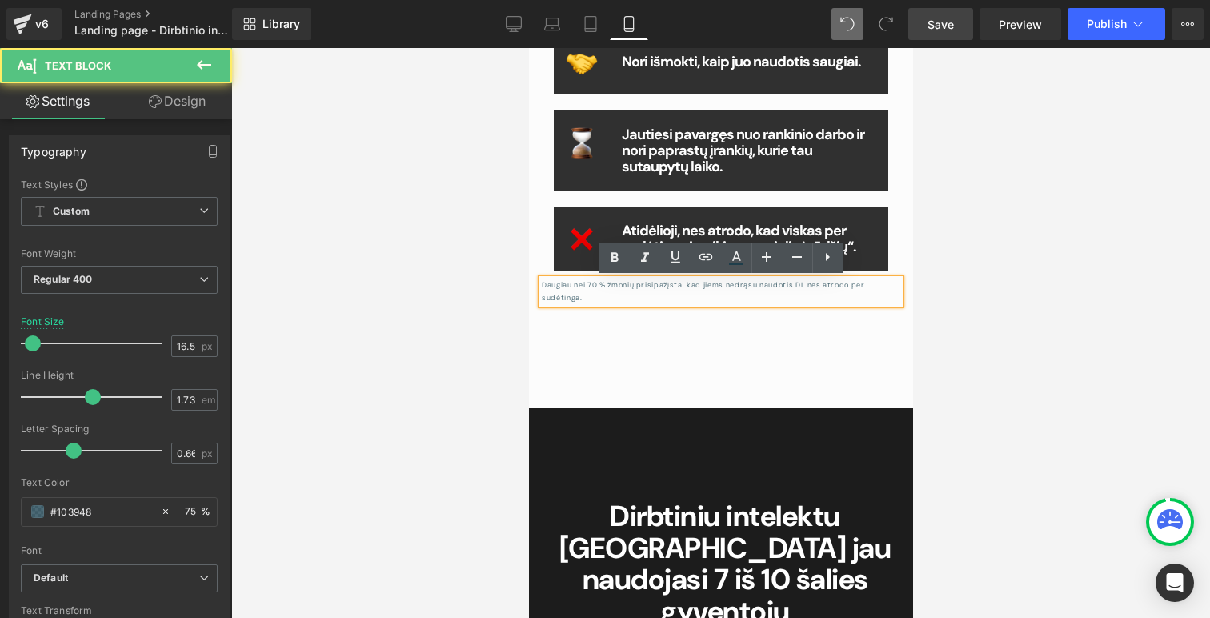
click at [683, 287] on p "Daugiau nei 70 % žmonių prisipažįsta, kad jiems nedrąsu naudotis DI, nes atrodo…" at bounding box center [720, 291] width 359 height 25
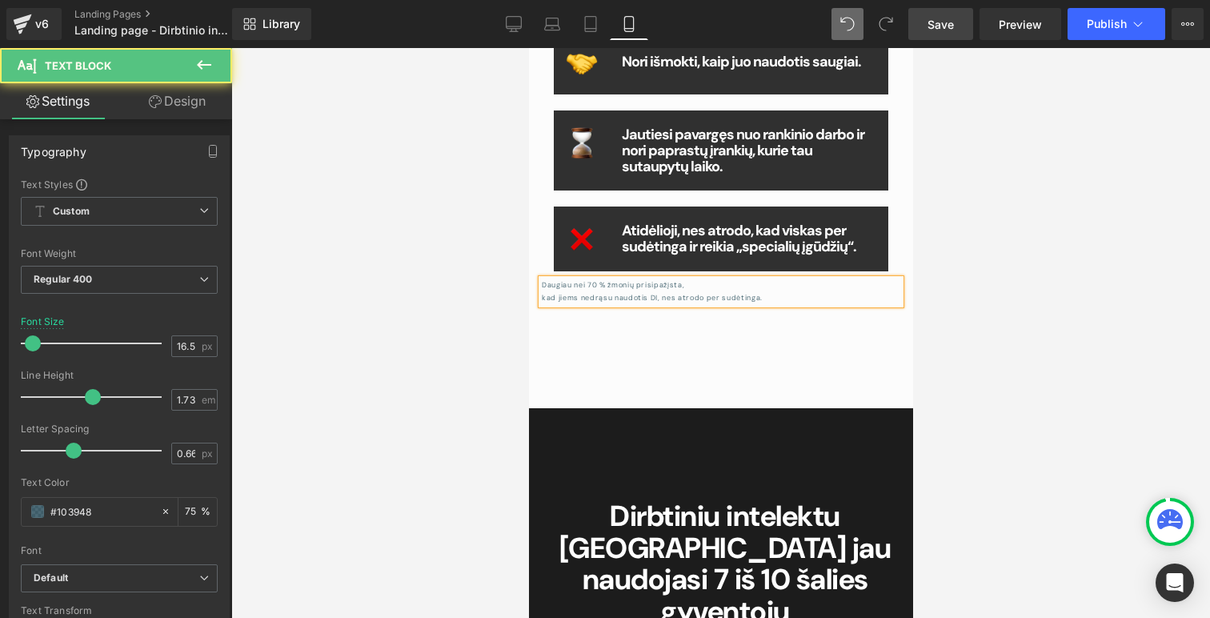
drag, startPoint x: 772, startPoint y: 296, endPoint x: 535, endPoint y: 283, distance: 237.2
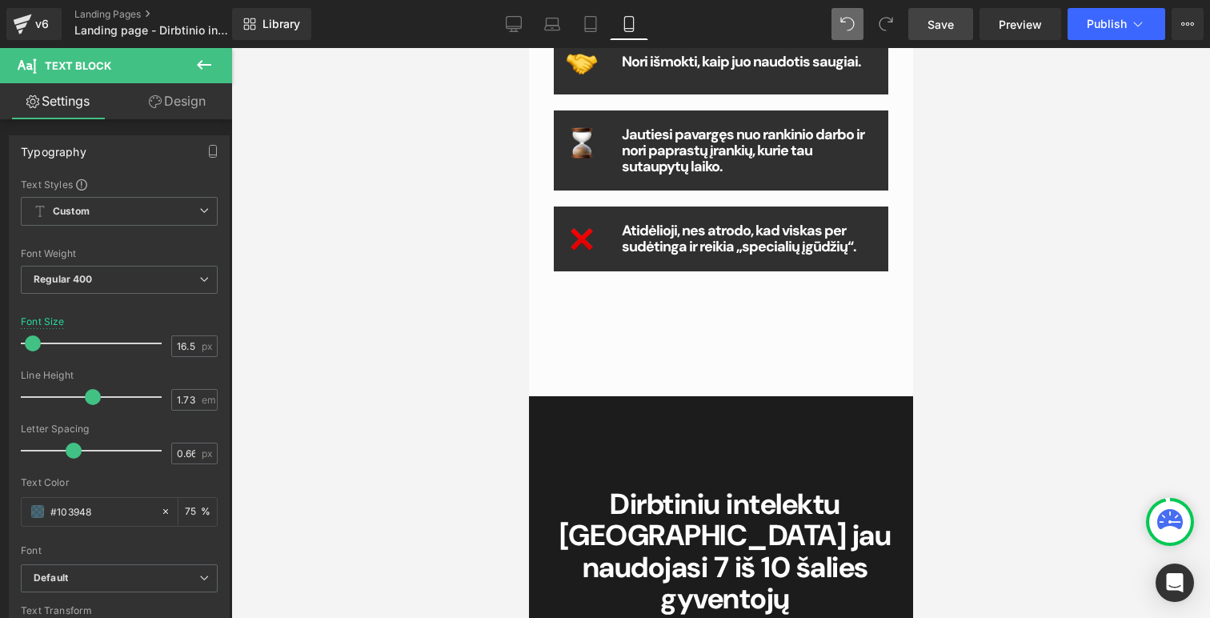
click at [369, 315] on div at bounding box center [720, 333] width 979 height 570
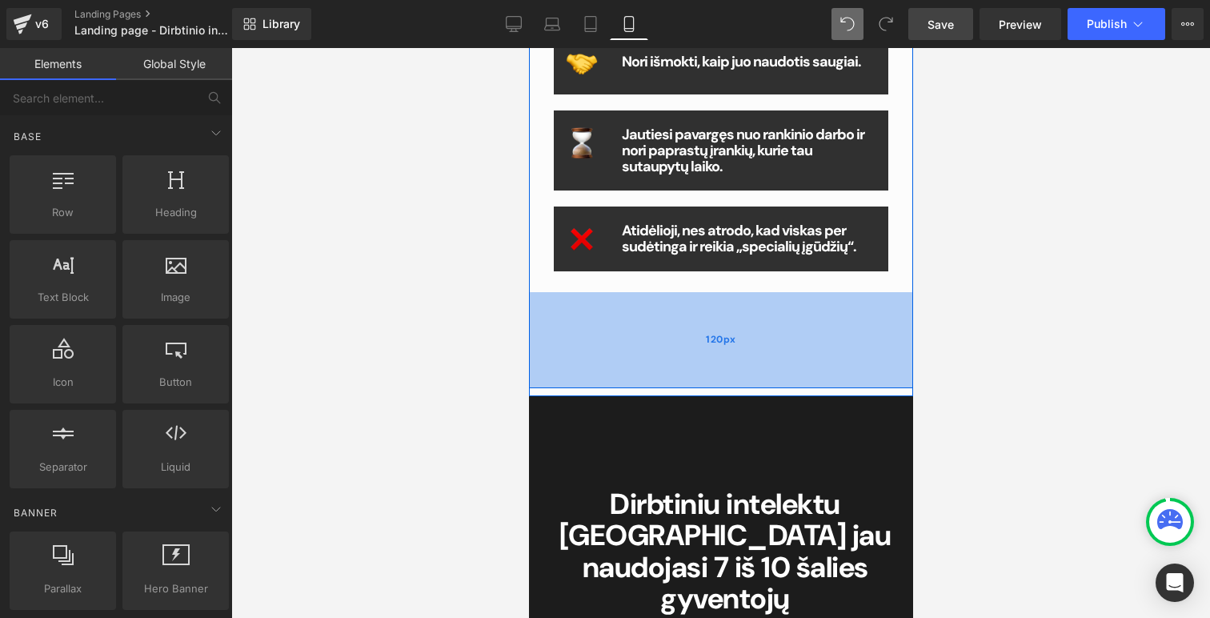
click at [592, 295] on div "120px" at bounding box center [720, 340] width 384 height 96
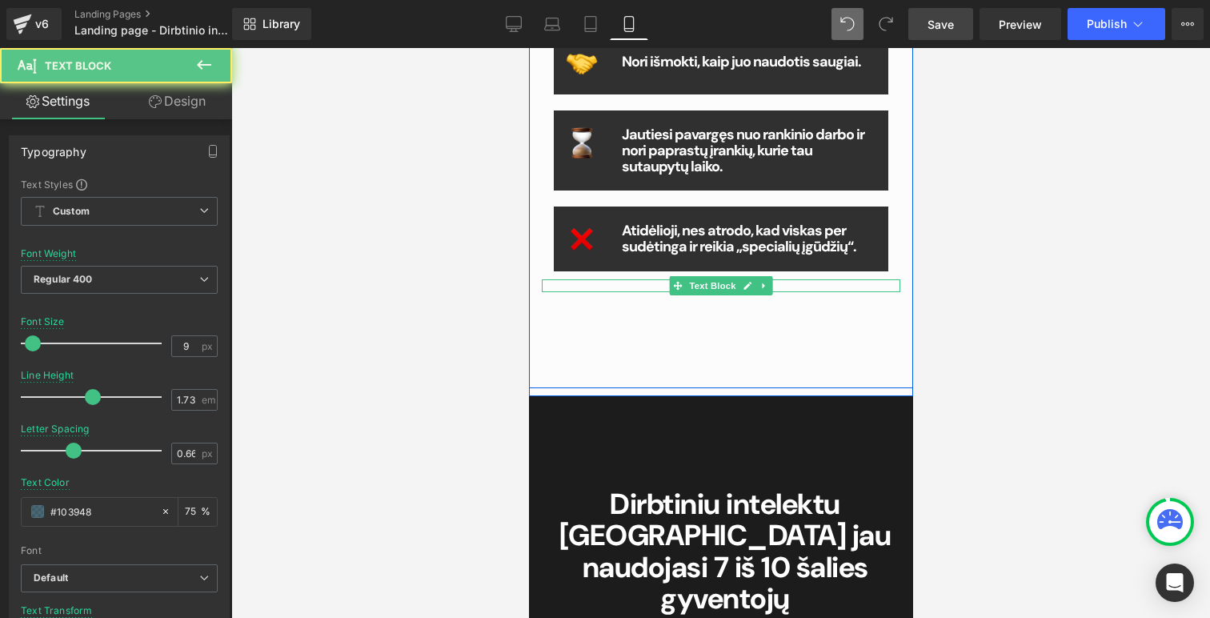
click at [587, 282] on div "Text Block" at bounding box center [720, 285] width 359 height 13
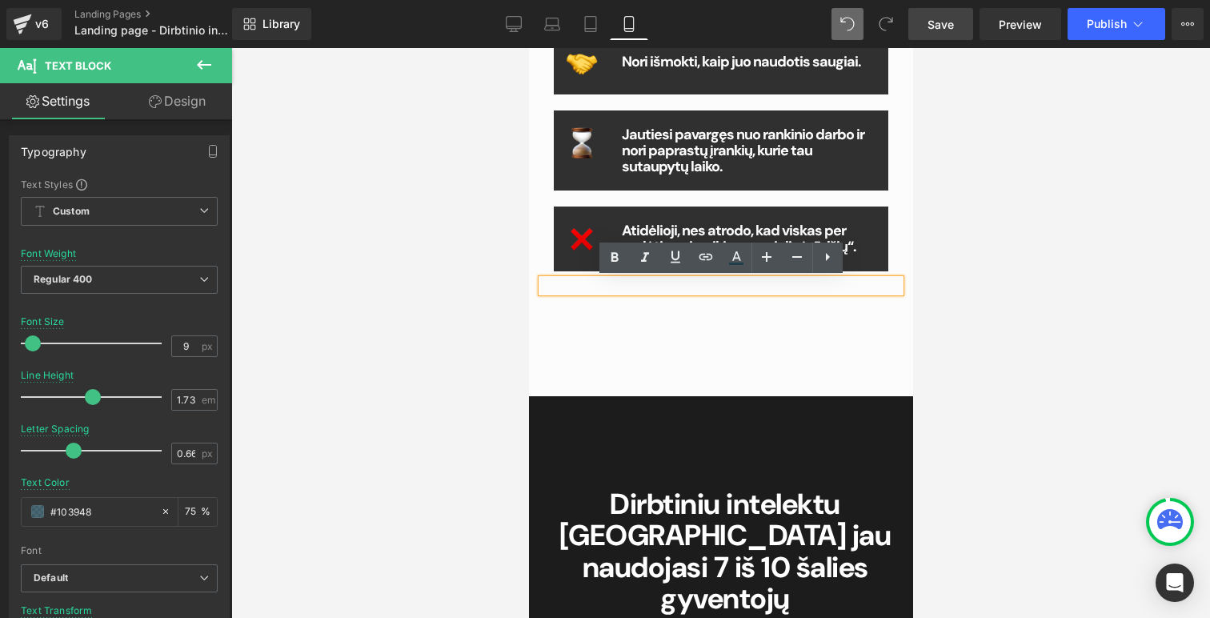
drag, startPoint x: 590, startPoint y: 287, endPoint x: 590, endPoint y: 299, distance: 12.8
click at [590, 299] on div "Kam skirtas kursas? Button Šis kursas yra Tau, jeigu... Heading Image Nori suta…" at bounding box center [720, 0] width 384 height 776
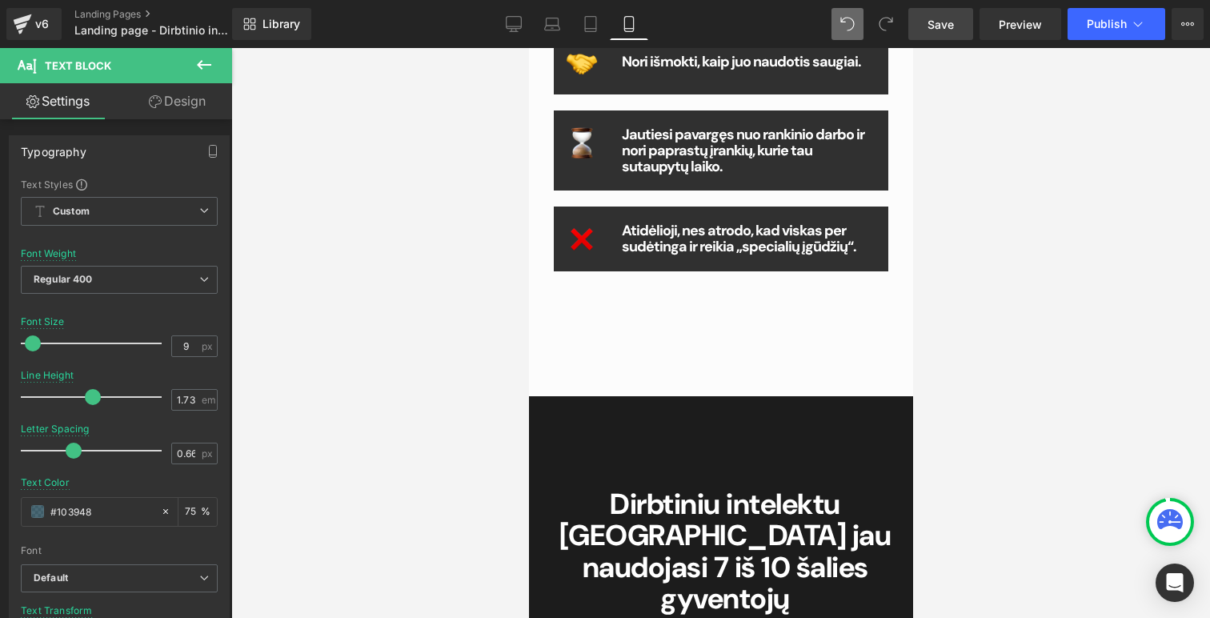
click at [166, 100] on link "Design" at bounding box center [177, 101] width 116 height 36
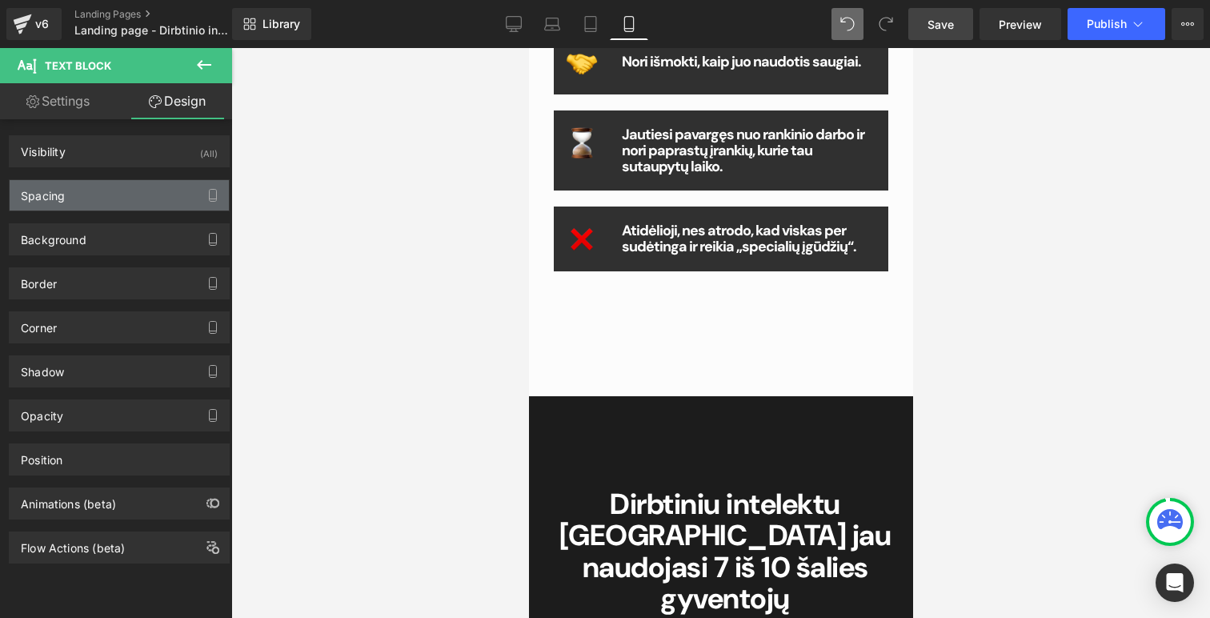
click at [95, 204] on div "Spacing" at bounding box center [119, 195] width 219 height 30
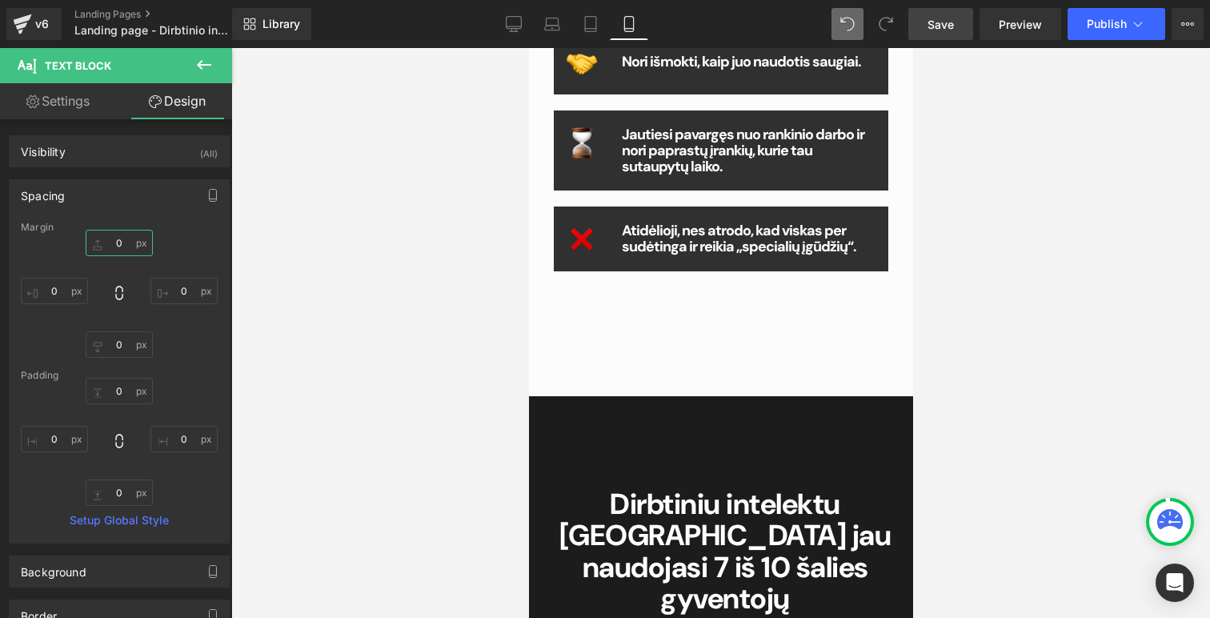
click at [122, 251] on input "0" at bounding box center [119, 243] width 67 height 26
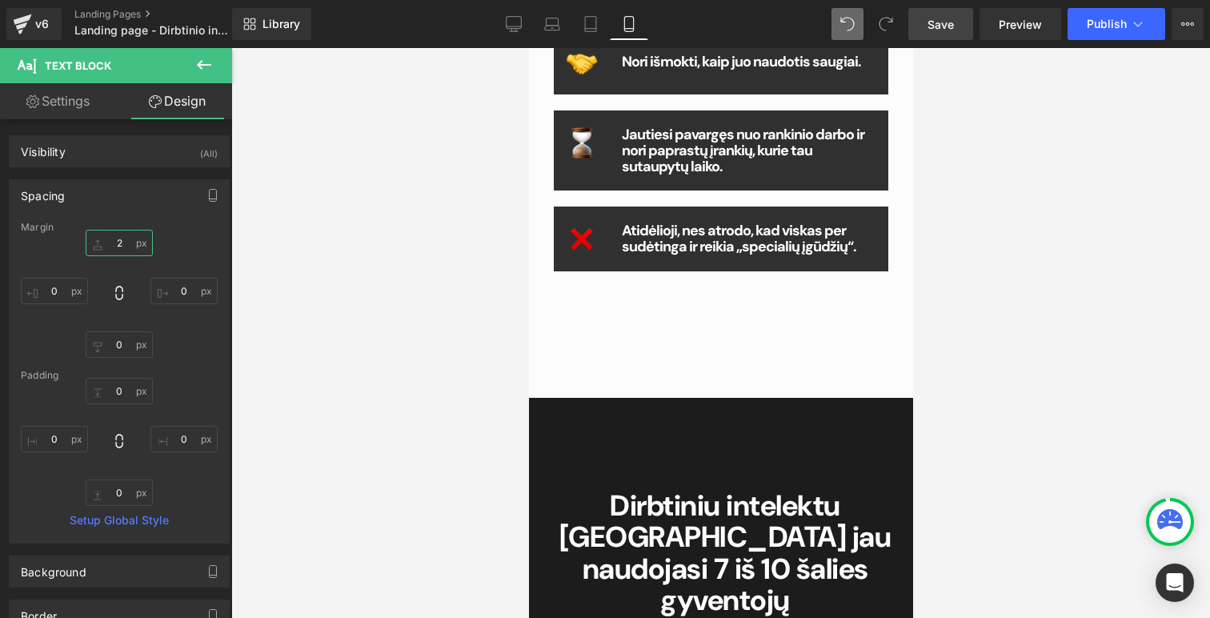
type input "20"
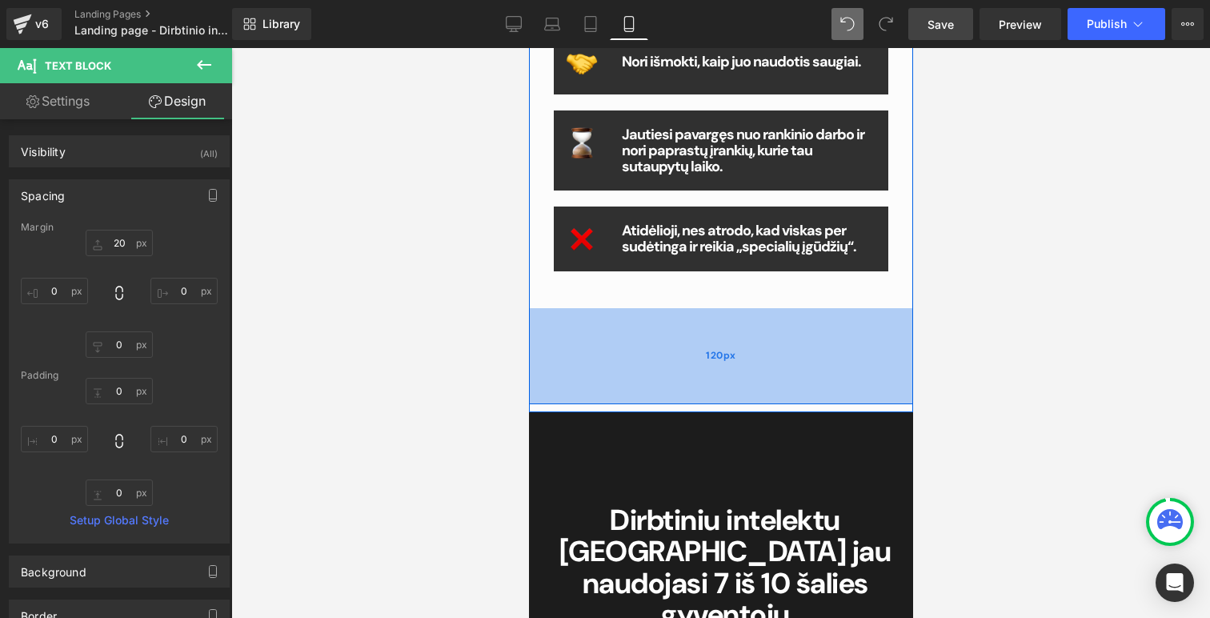
click at [707, 311] on div "120px" at bounding box center [720, 356] width 384 height 96
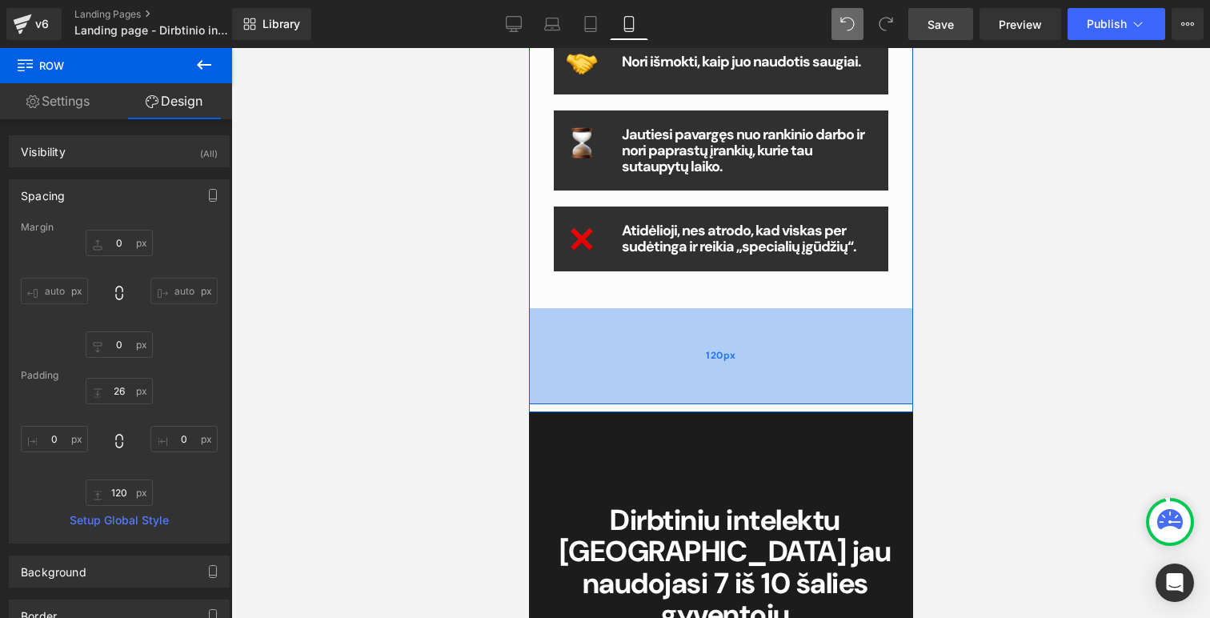
click at [706, 319] on div "120px" at bounding box center [720, 356] width 384 height 96
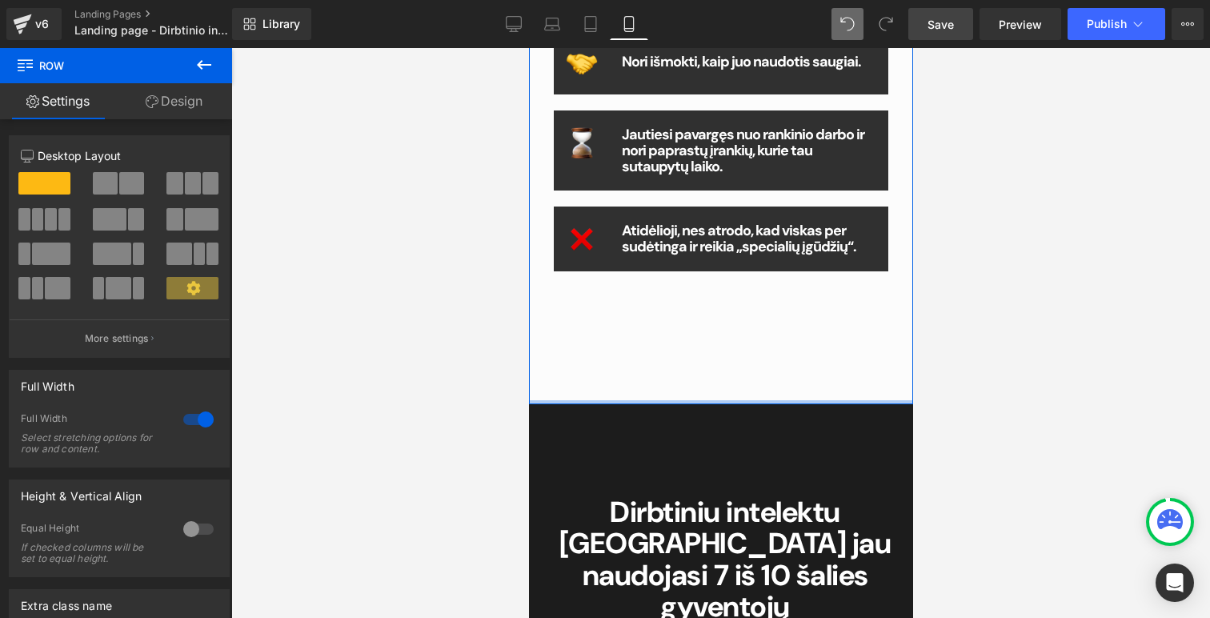
drag, startPoint x: 718, startPoint y: 403, endPoint x: 711, endPoint y: 273, distance: 130.6
click at [711, 273] on div "Kam skirtas kursas? Button Šis kursas yra Tau, jeigu... Heading Image Nori suta…" at bounding box center [720, 8] width 384 height 792
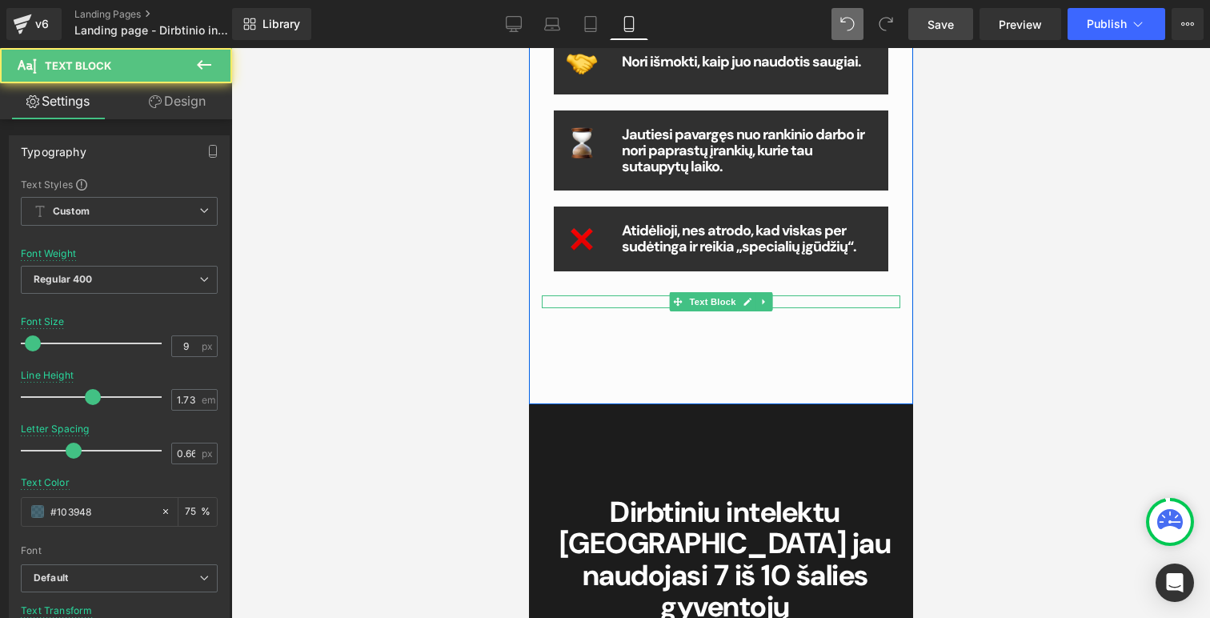
click at [623, 296] on p at bounding box center [720, 301] width 359 height 13
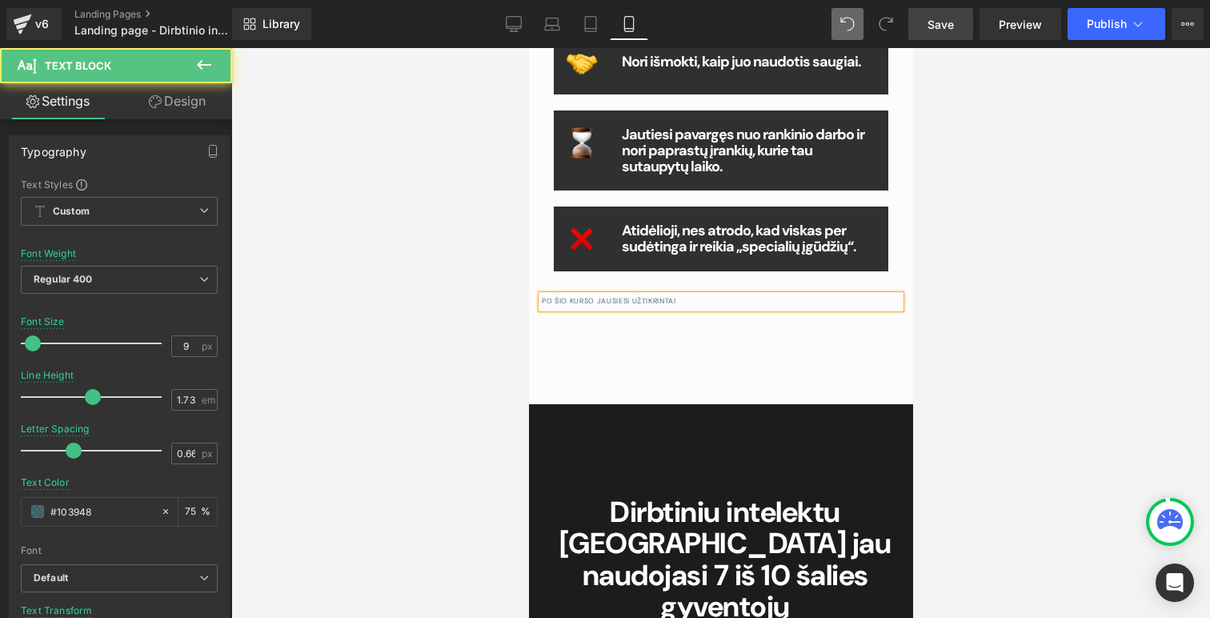
drag, startPoint x: 699, startPoint y: 303, endPoint x: 538, endPoint y: 303, distance: 160.9
click at [541, 303] on div "PO ŠIO KURSO JAUSIESI UŽTIKRINTAI" at bounding box center [720, 301] width 359 height 13
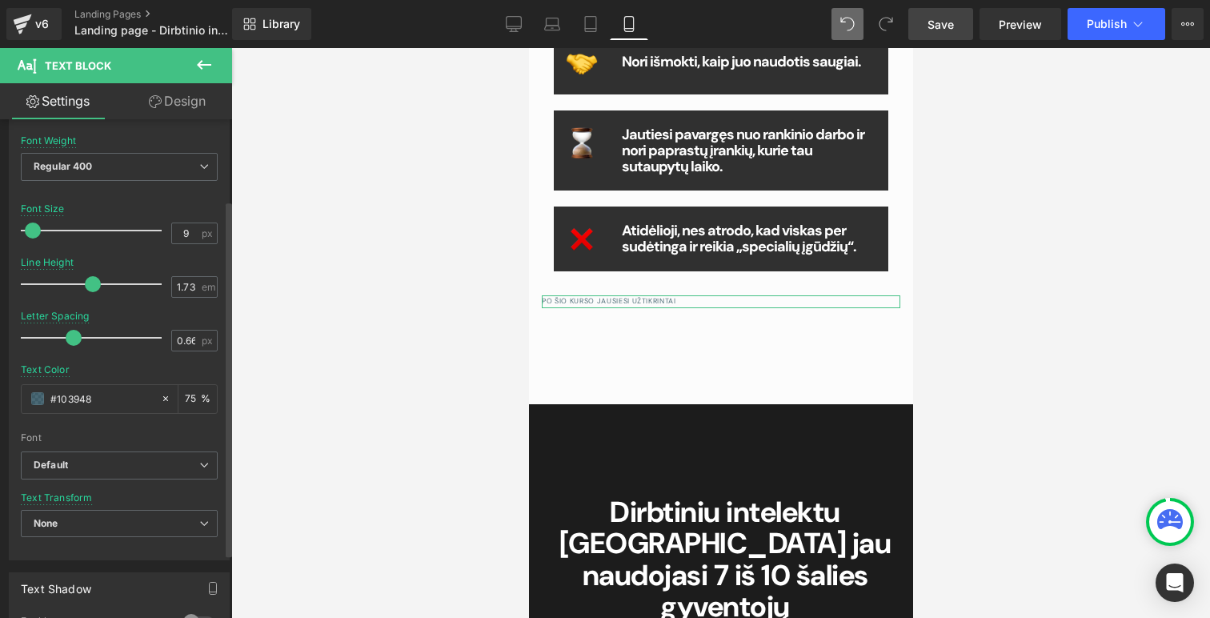
scroll to position [146, 0]
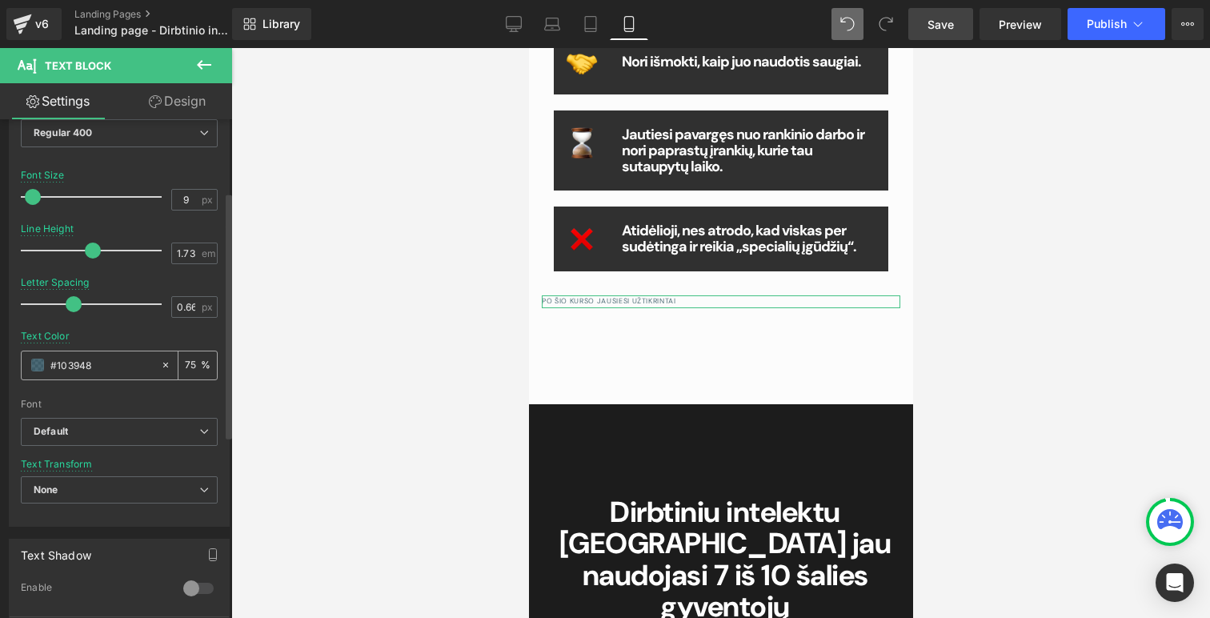
click at [135, 375] on div "#103948" at bounding box center [91, 365] width 138 height 28
drag, startPoint x: 100, startPoint y: 367, endPoint x: 27, endPoint y: 364, distance: 72.9
click at [27, 364] on div "#103948" at bounding box center [91, 365] width 138 height 28
drag, startPoint x: 104, startPoint y: 372, endPoint x: 9, endPoint y: 372, distance: 95.2
click at [9, 372] on div "Typography Text Styles Custom Custom Setup Global Style Custom Setup Global Sty…" at bounding box center [119, 258] width 221 height 538
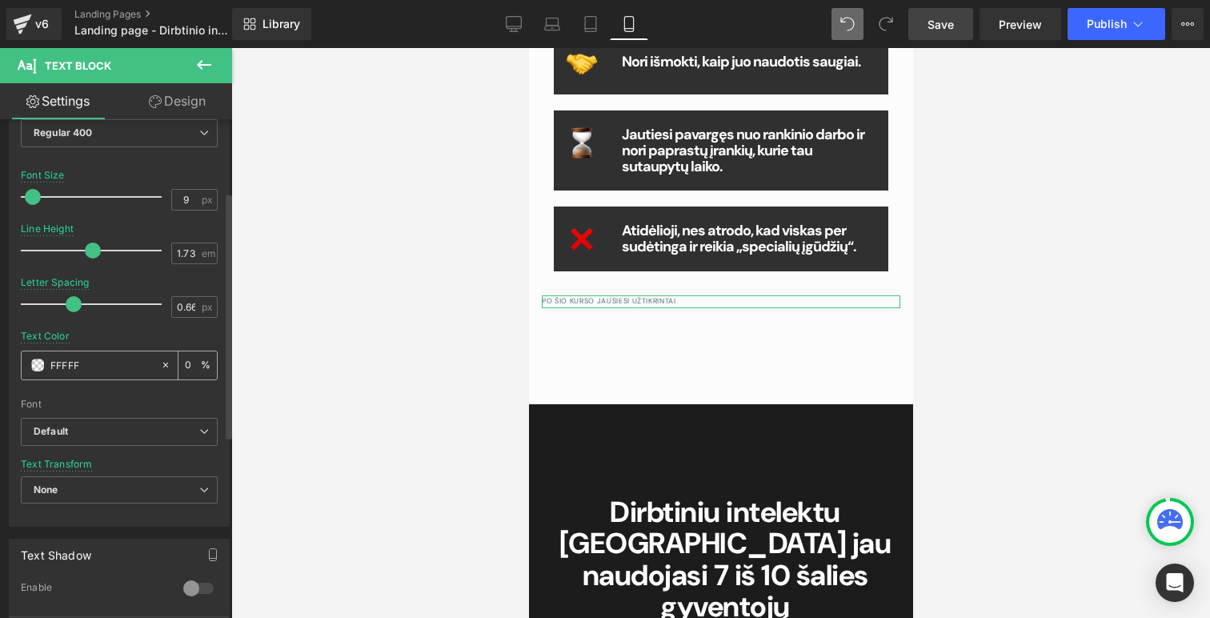
type input "FFFFF"
click at [162, 367] on icon at bounding box center [165, 364] width 11 height 11
click at [32, 368] on span at bounding box center [37, 365] width 13 height 13
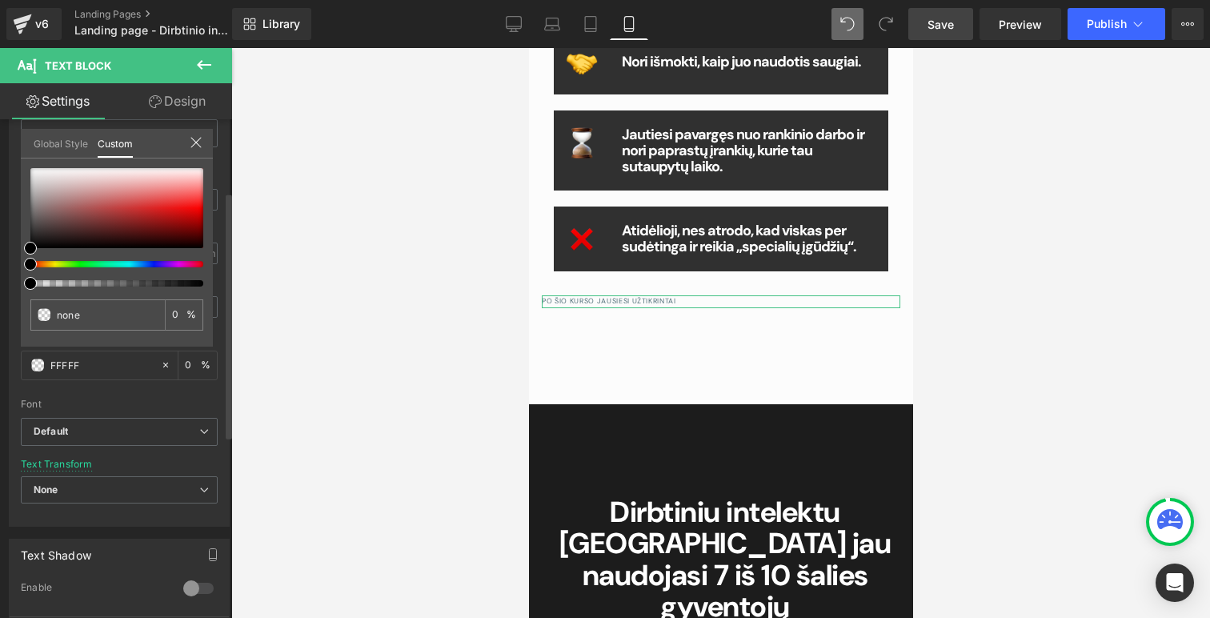
click at [202, 284] on div at bounding box center [116, 283] width 173 height 6
click at [199, 284] on div at bounding box center [116, 283] width 173 height 6
drag, startPoint x: 32, startPoint y: 243, endPoint x: 0, endPoint y: 292, distance: 59.1
click at [0, 283] on div "Typography Text Styles Custom Custom Setup Global Style Custom Setup Global Sty…" at bounding box center [119, 252] width 239 height 550
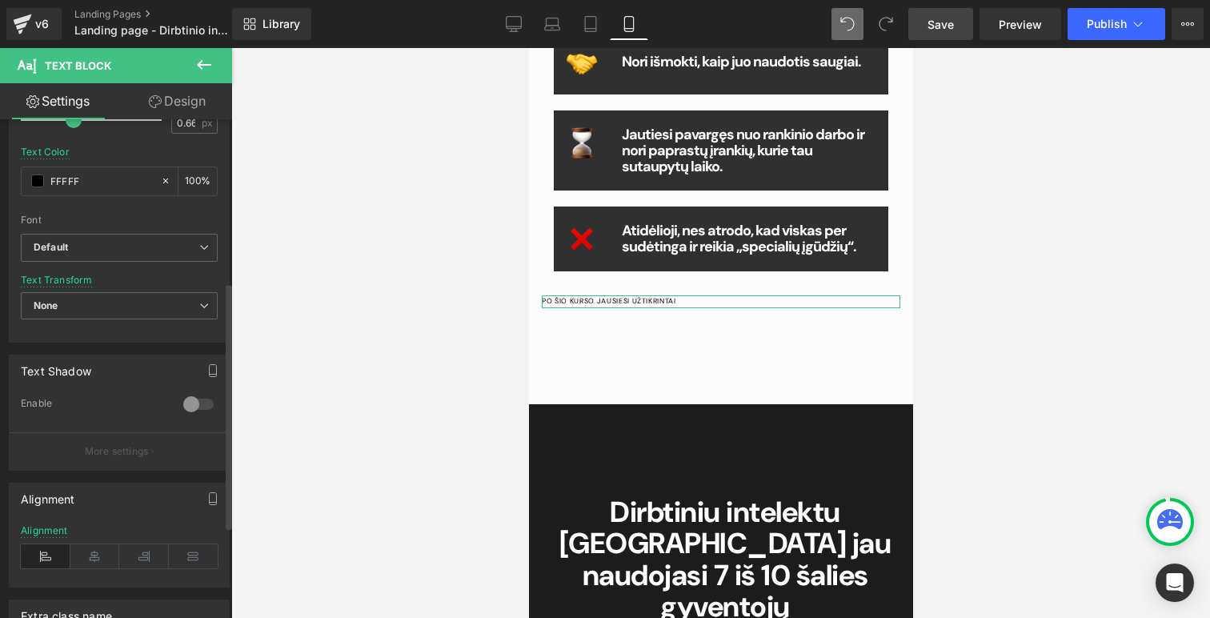
scroll to position [327, 0]
click at [196, 407] on div at bounding box center [198, 408] width 38 height 26
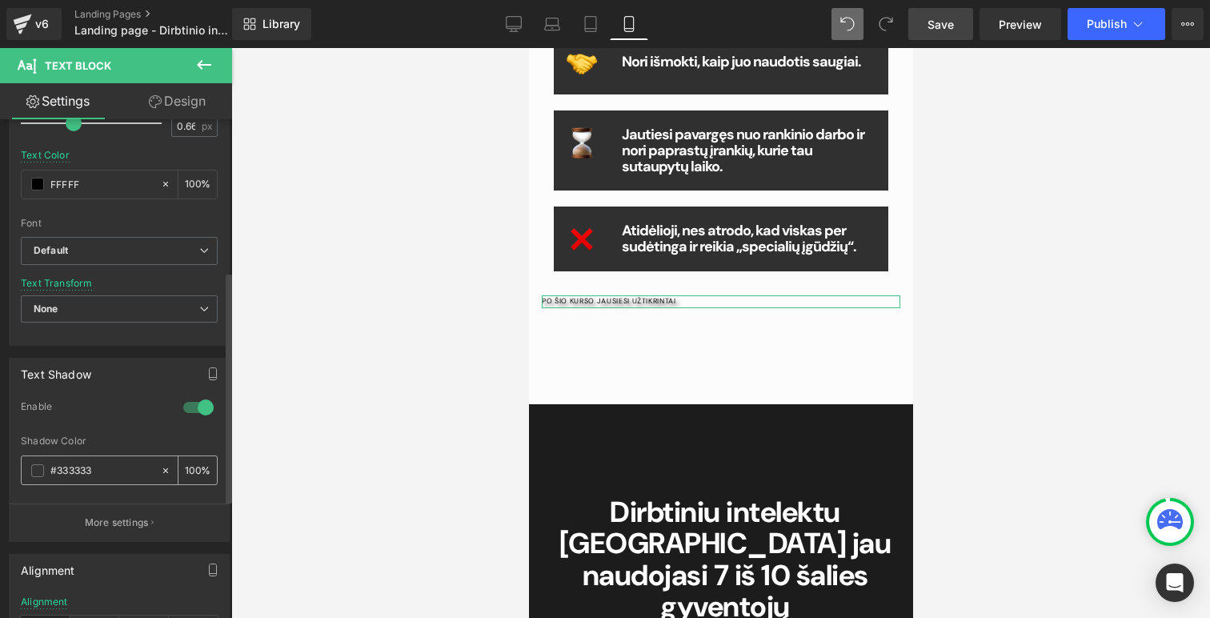
click at [69, 471] on input "#333333" at bounding box center [101, 471] width 102 height 18
click at [37, 471] on span at bounding box center [37, 470] width 13 height 13
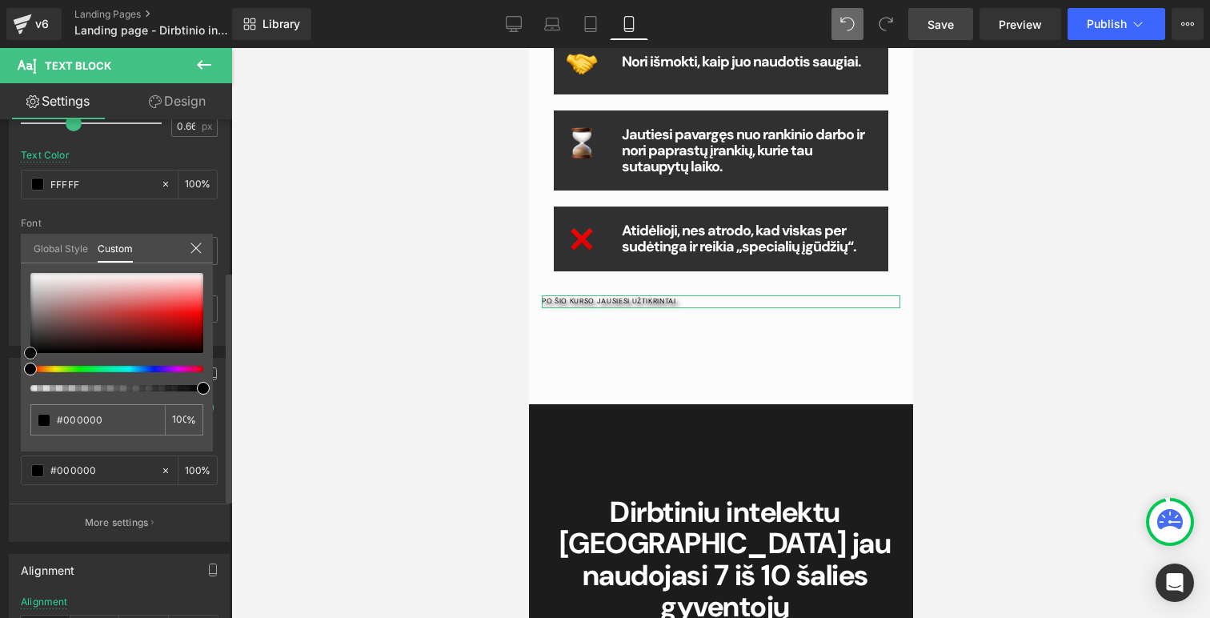
drag, startPoint x: 33, startPoint y: 335, endPoint x: 33, endPoint y: 392, distance: 56.8
click at [33, 392] on div "#333333 100 %" at bounding box center [117, 362] width 192 height 178
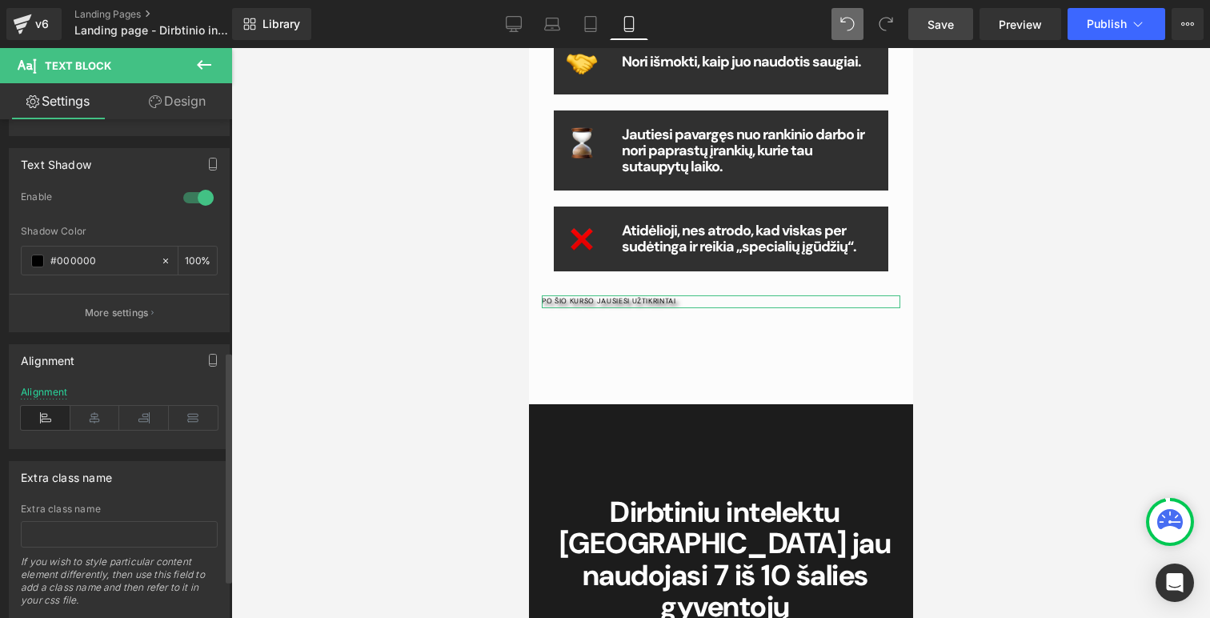
scroll to position [540, 0]
click at [102, 421] on icon at bounding box center [95, 415] width 50 height 24
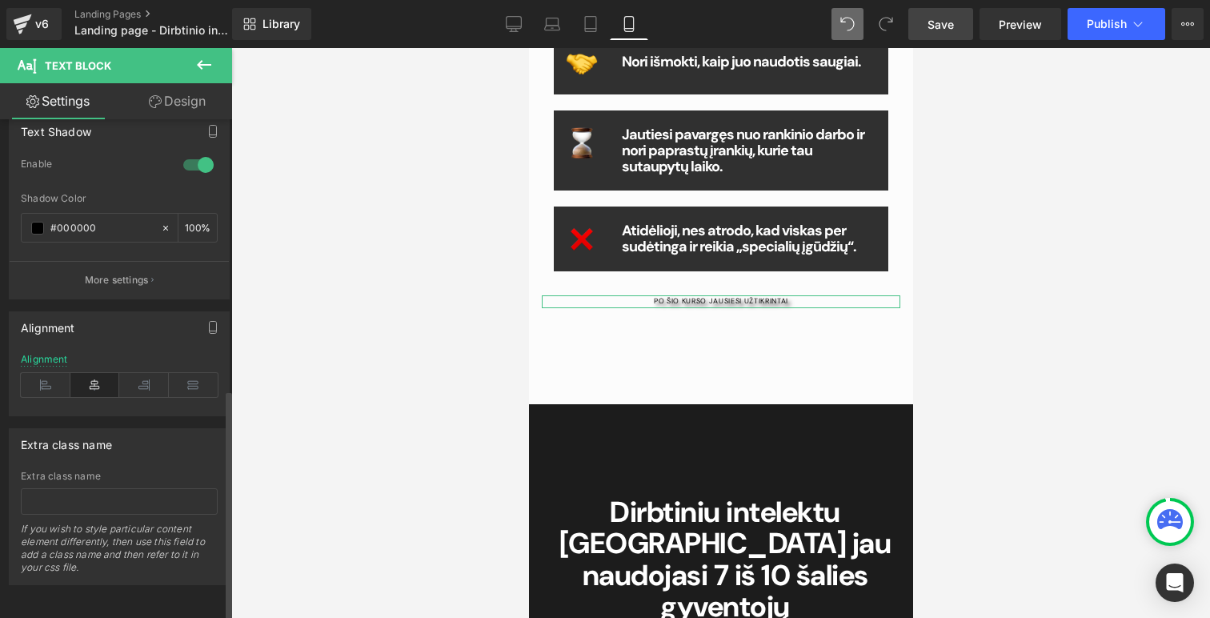
scroll to position [0, 0]
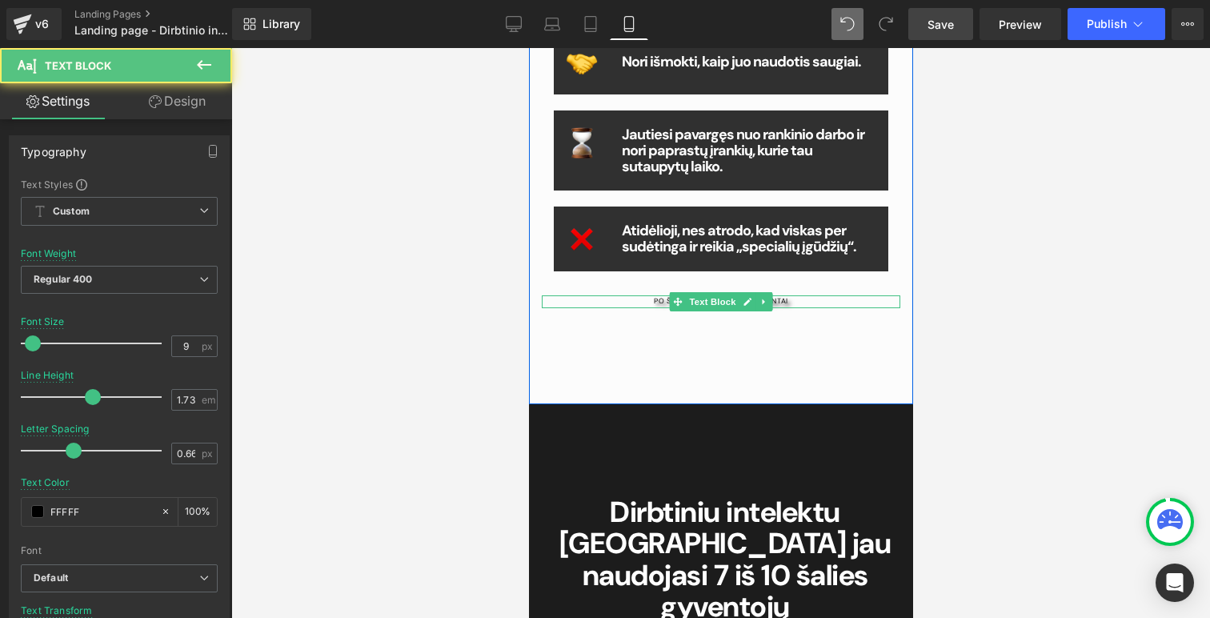
click at [637, 299] on p "PO ŠIO KURSO JAUSIESI UŽTIKRINTAI" at bounding box center [720, 301] width 359 height 13
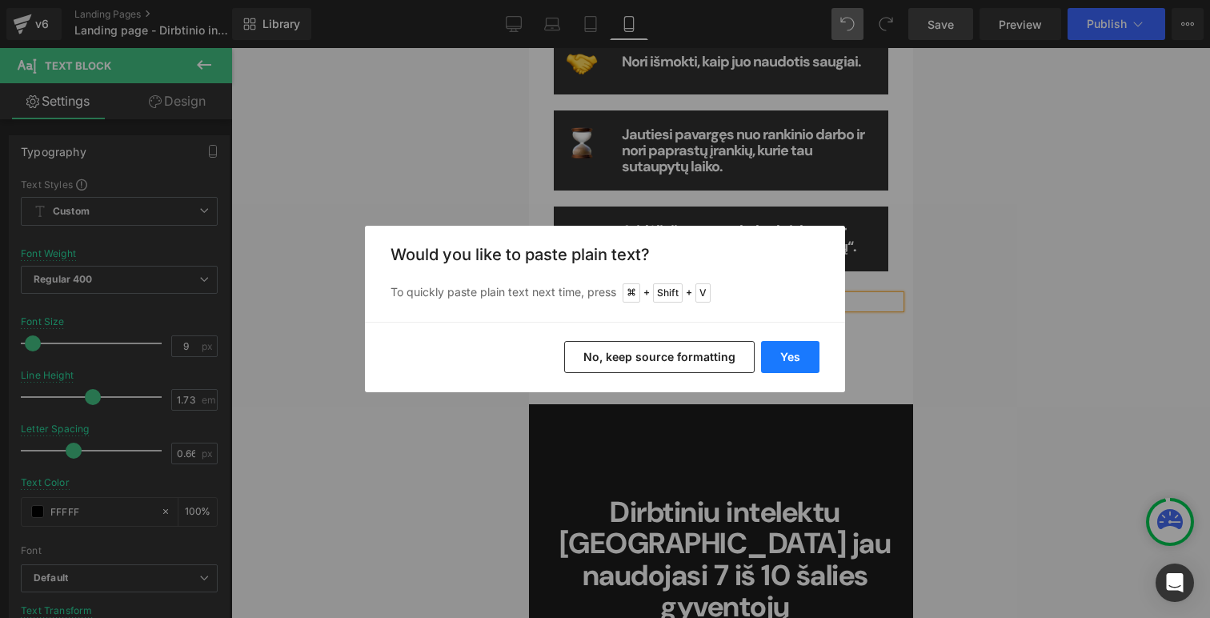
click at [799, 359] on button "Yes" at bounding box center [790, 357] width 58 height 32
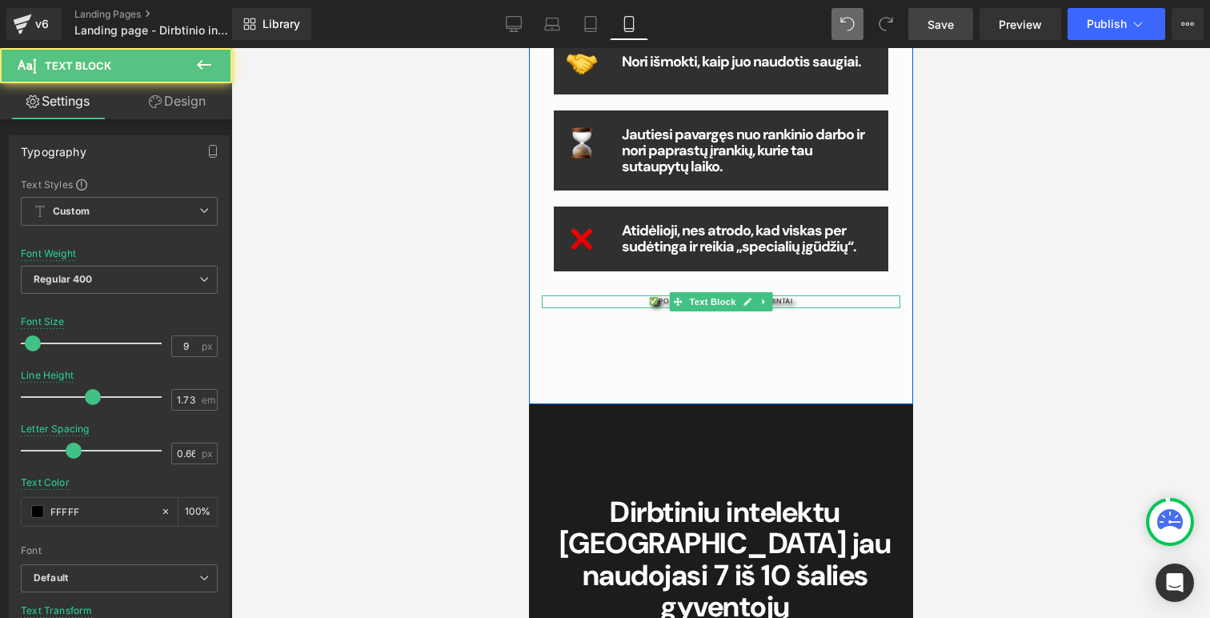
click at [650, 303] on p "✅PO ŠIO KURSO JAUSIESI UŽTIKRINTAI" at bounding box center [720, 301] width 359 height 13
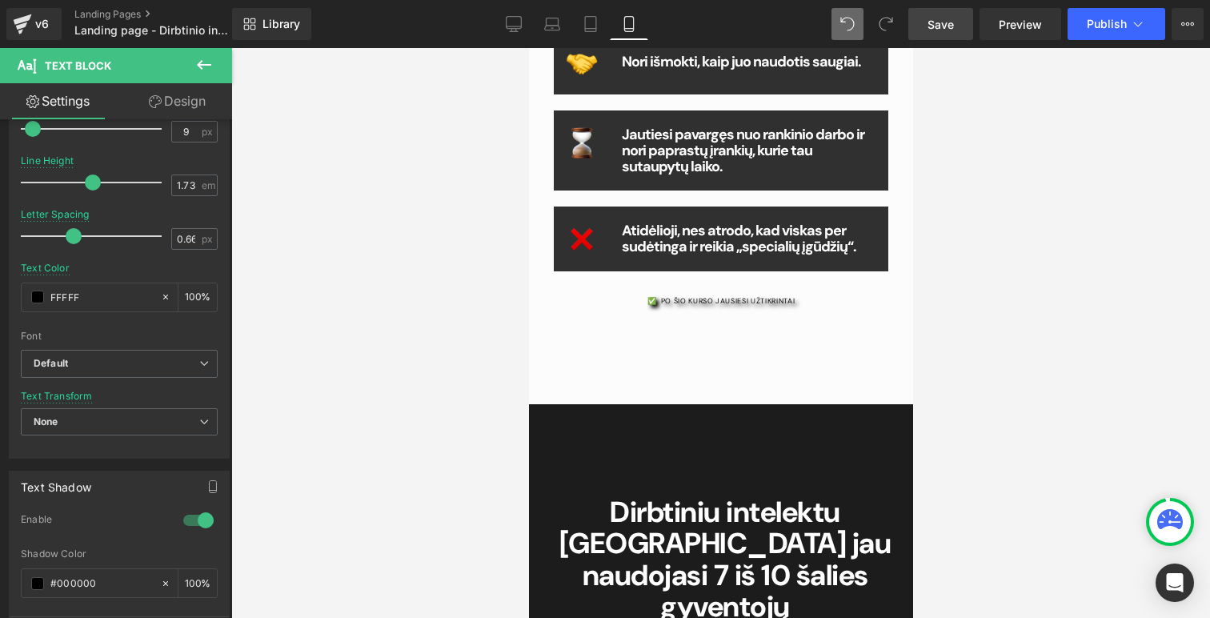
scroll to position [265, 0]
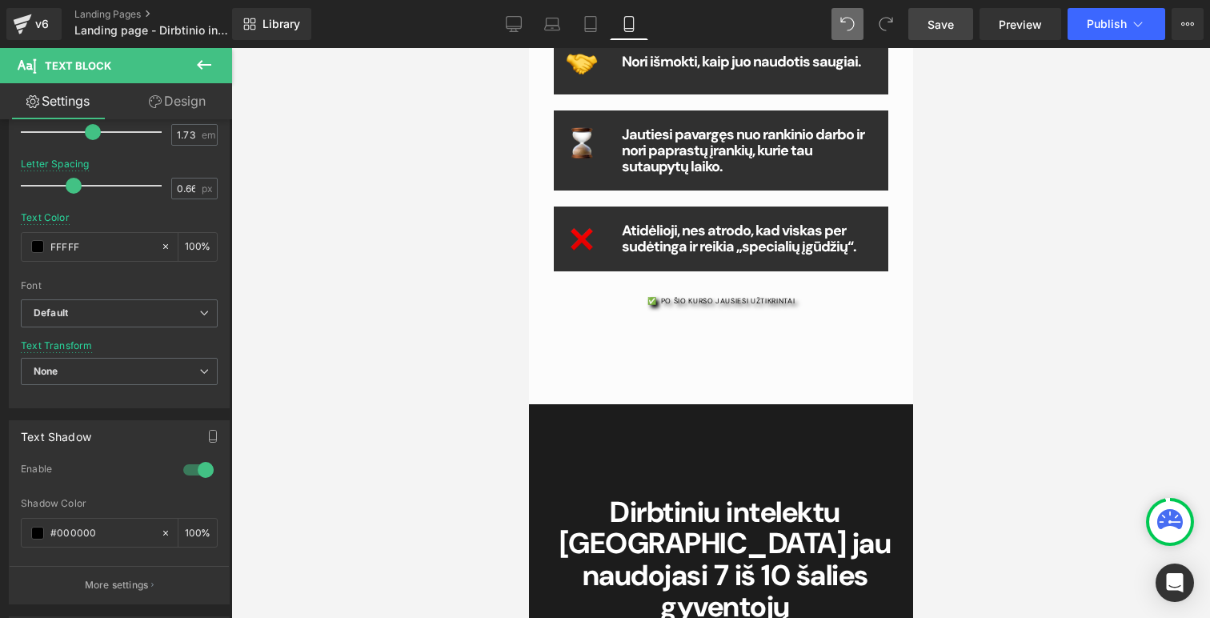
click at [192, 474] on div at bounding box center [198, 470] width 38 height 26
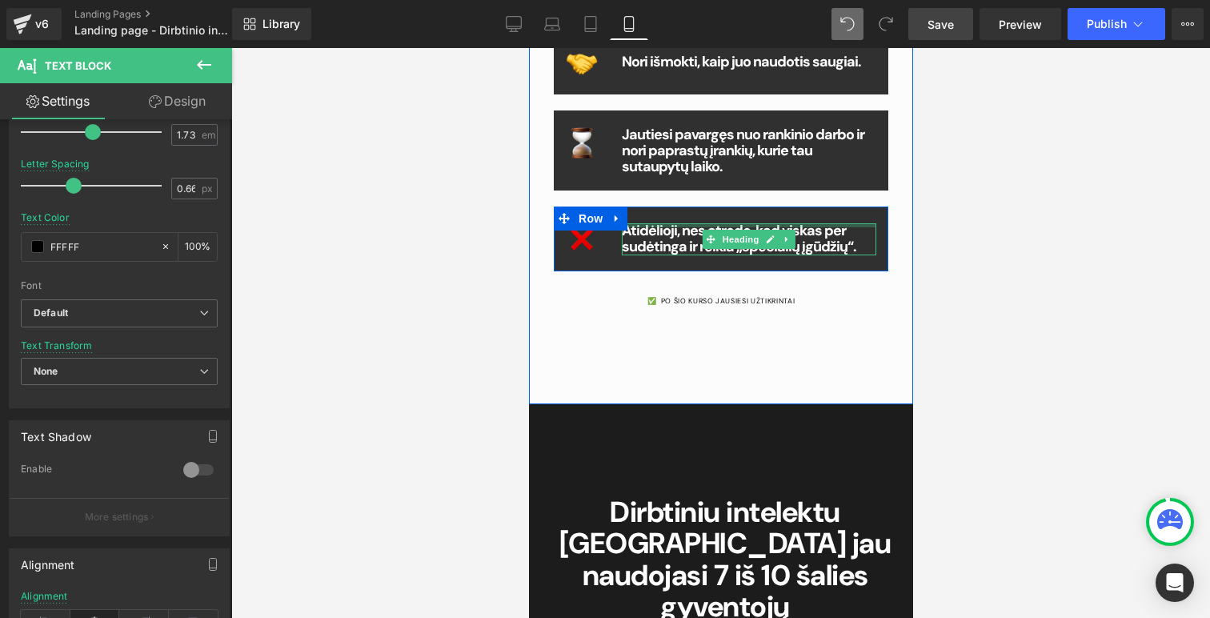
click at [671, 224] on div "Atidėlioji, nes atrodo, kad viskas per sudėtinga ir reikia „specialių įgūdžių“.…" at bounding box center [748, 239] width 255 height 32
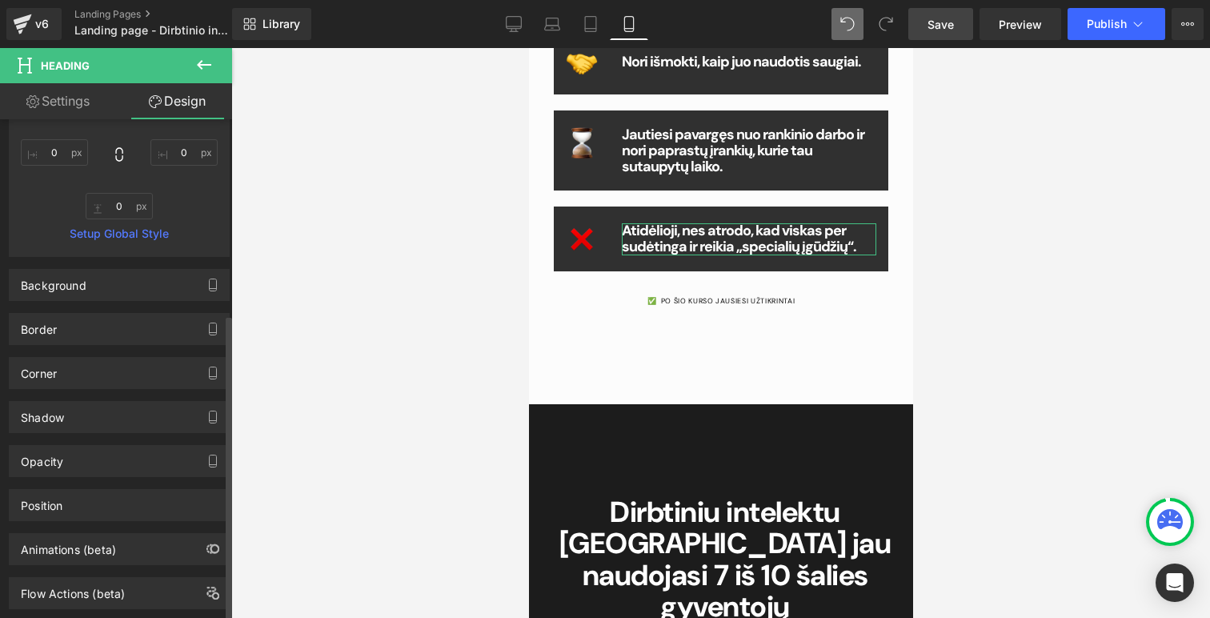
scroll to position [323, 0]
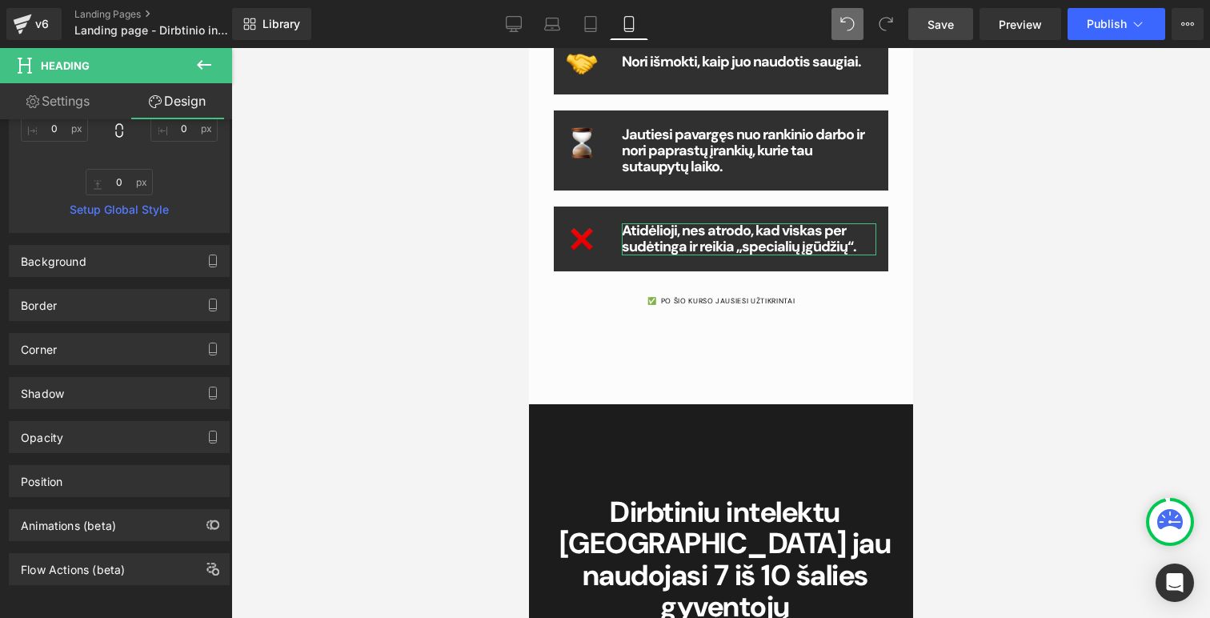
click at [80, 100] on link "Settings" at bounding box center [58, 101] width 116 height 36
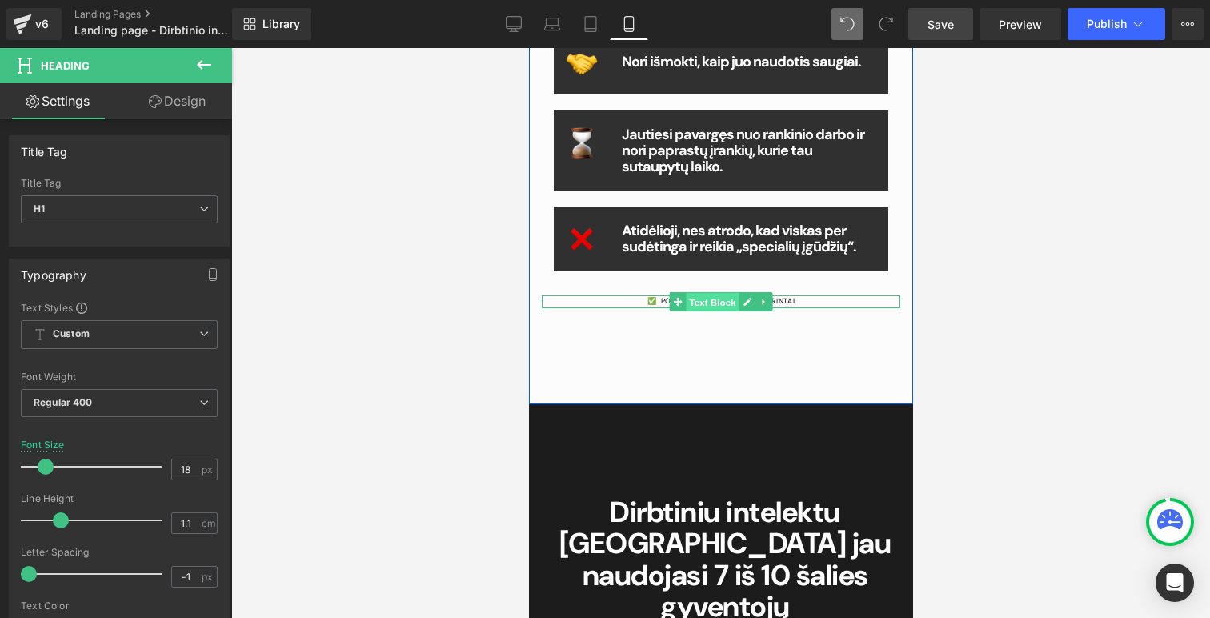
click at [710, 301] on span "Text Block" at bounding box center [711, 302] width 53 height 19
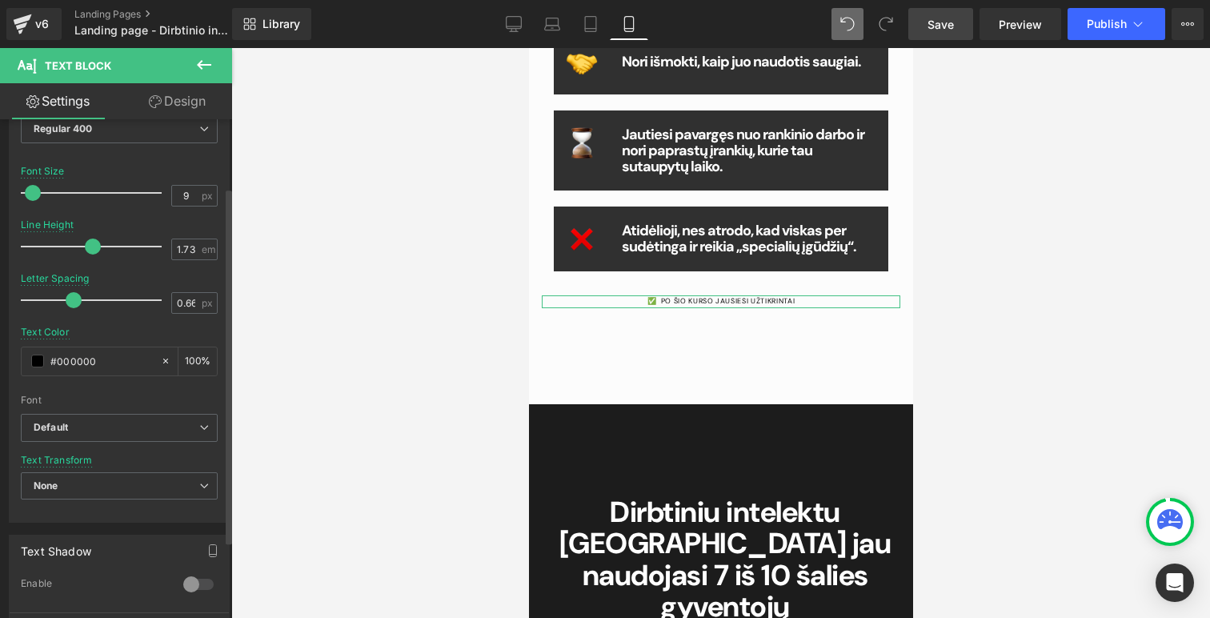
scroll to position [159, 0]
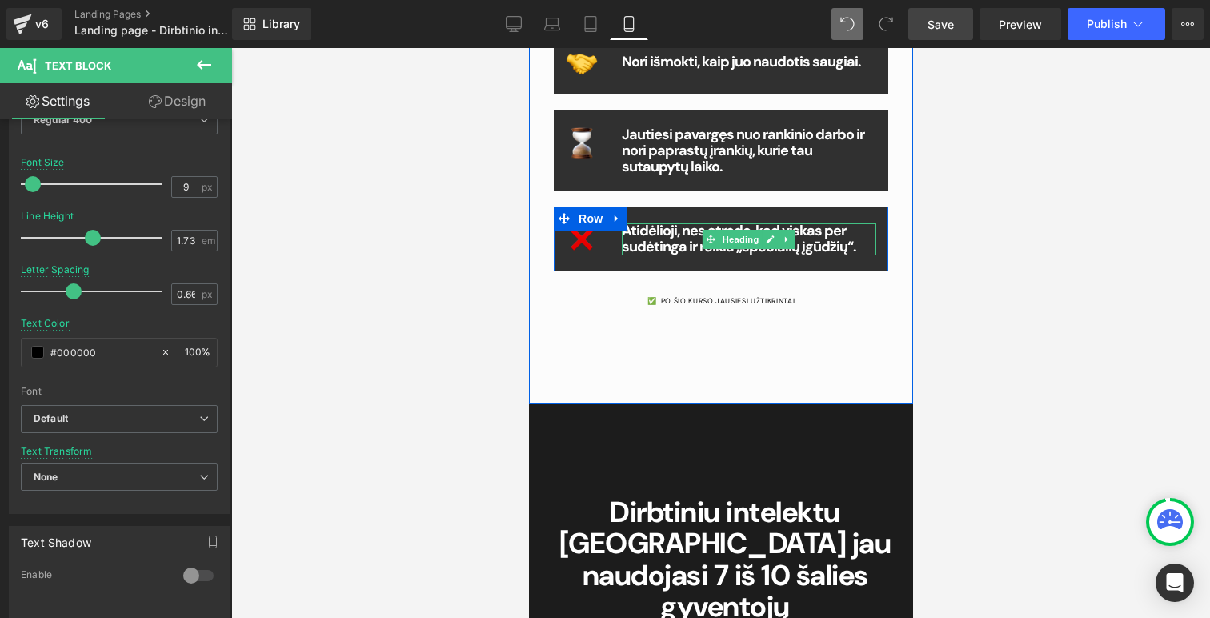
click at [692, 244] on b "Atidėlioji, nes atrodo, kad viskas per sudėtinga ir reikia „specialių įgūdžių“." at bounding box center [738, 238] width 234 height 35
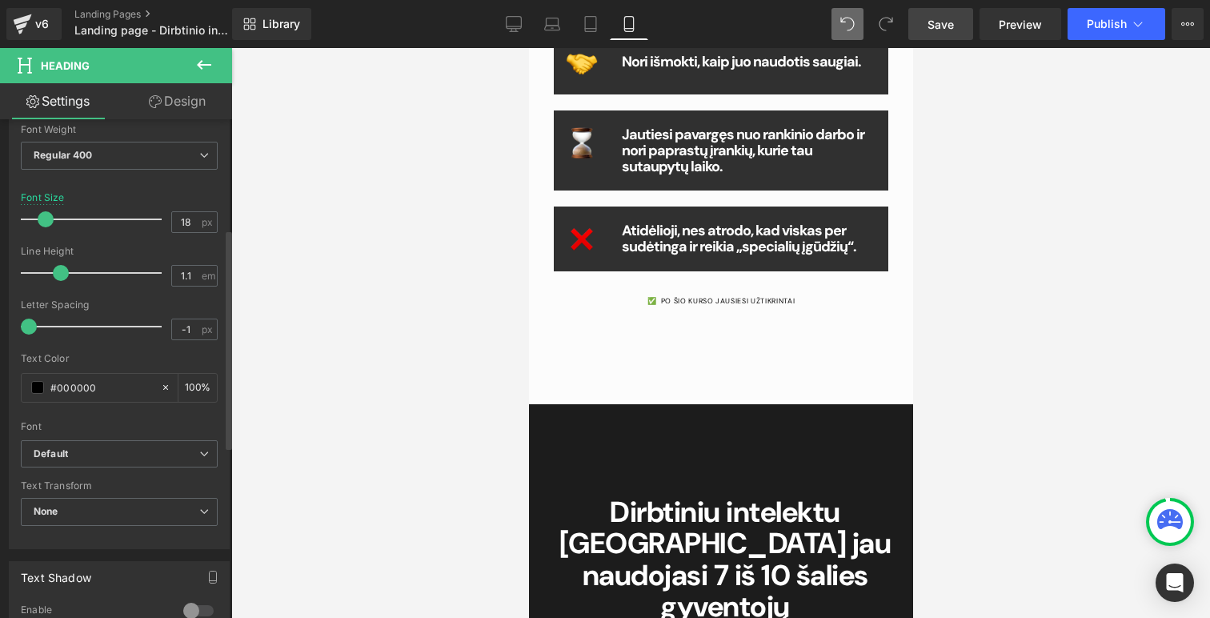
scroll to position [248, 0]
click at [147, 449] on b "Default" at bounding box center [117, 454] width 166 height 14
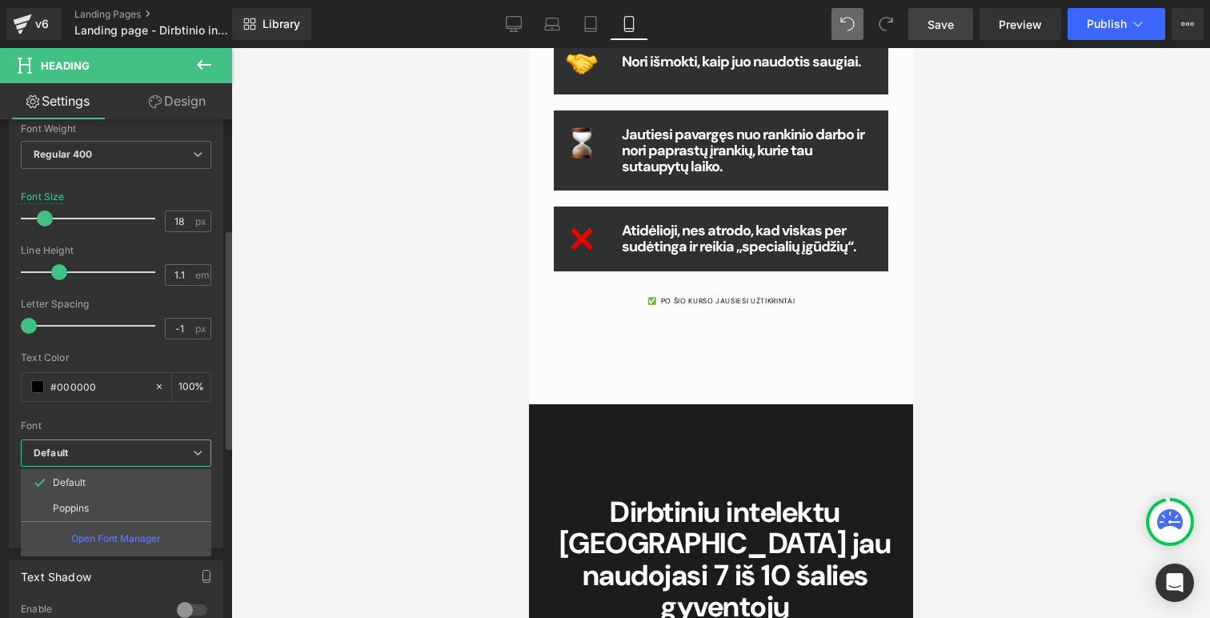
click at [147, 449] on b "Default" at bounding box center [113, 454] width 159 height 14
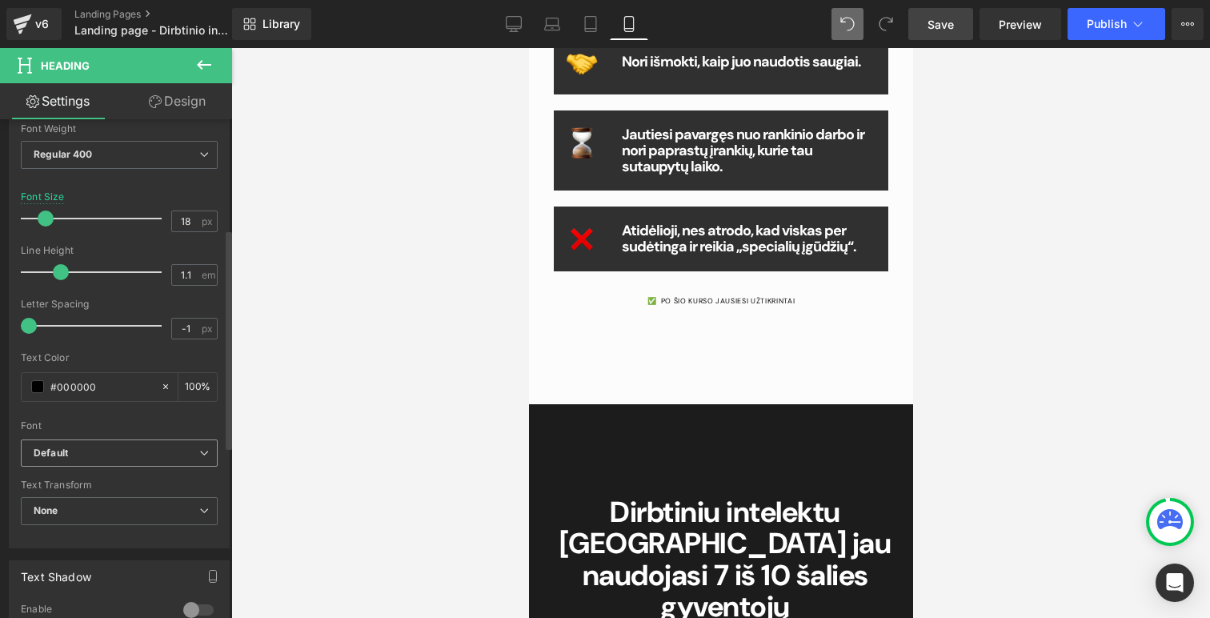
click at [147, 449] on b "Default" at bounding box center [117, 454] width 166 height 14
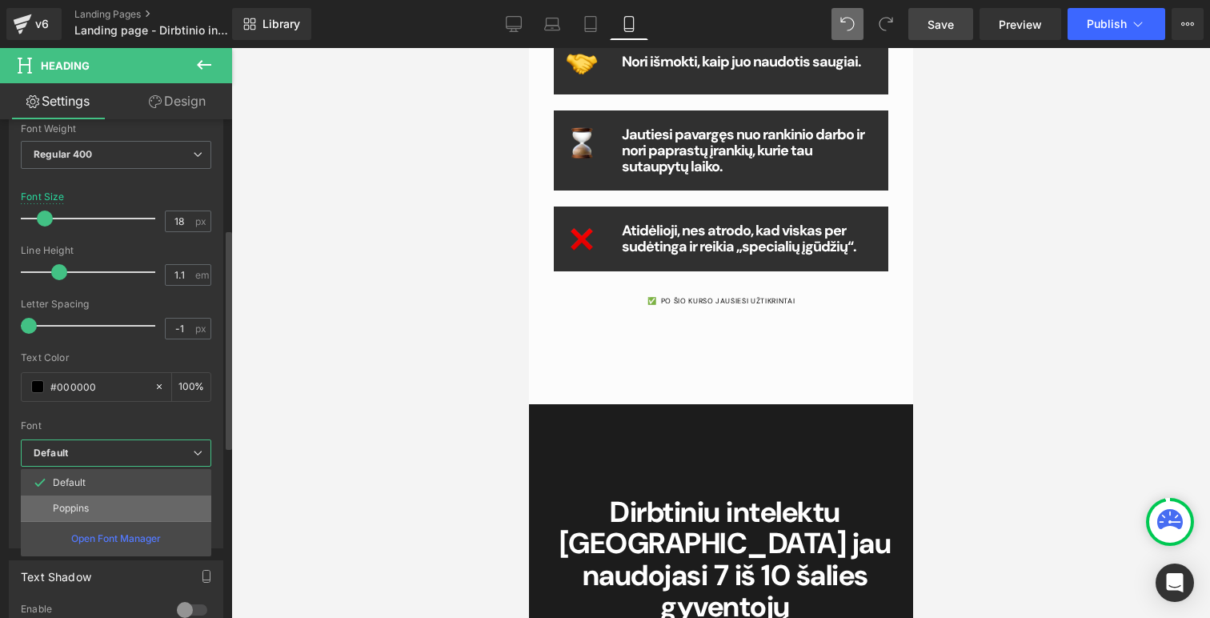
click at [134, 504] on li "Poppins" at bounding box center [116, 508] width 190 height 26
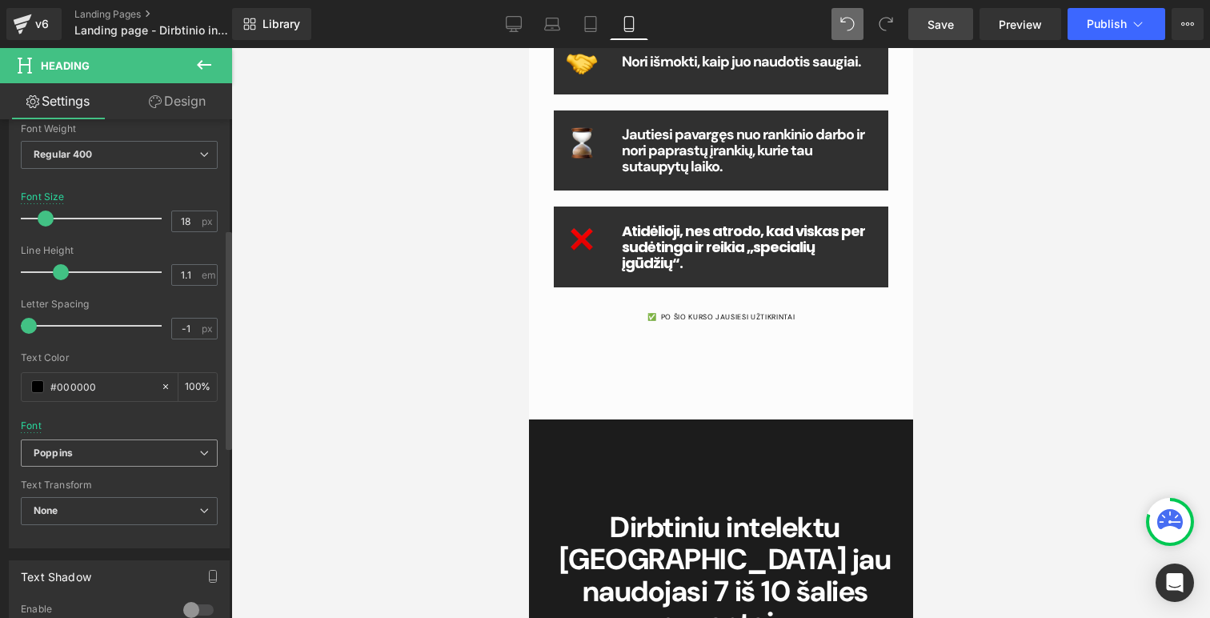
click at [134, 448] on b "Poppins" at bounding box center [117, 454] width 166 height 14
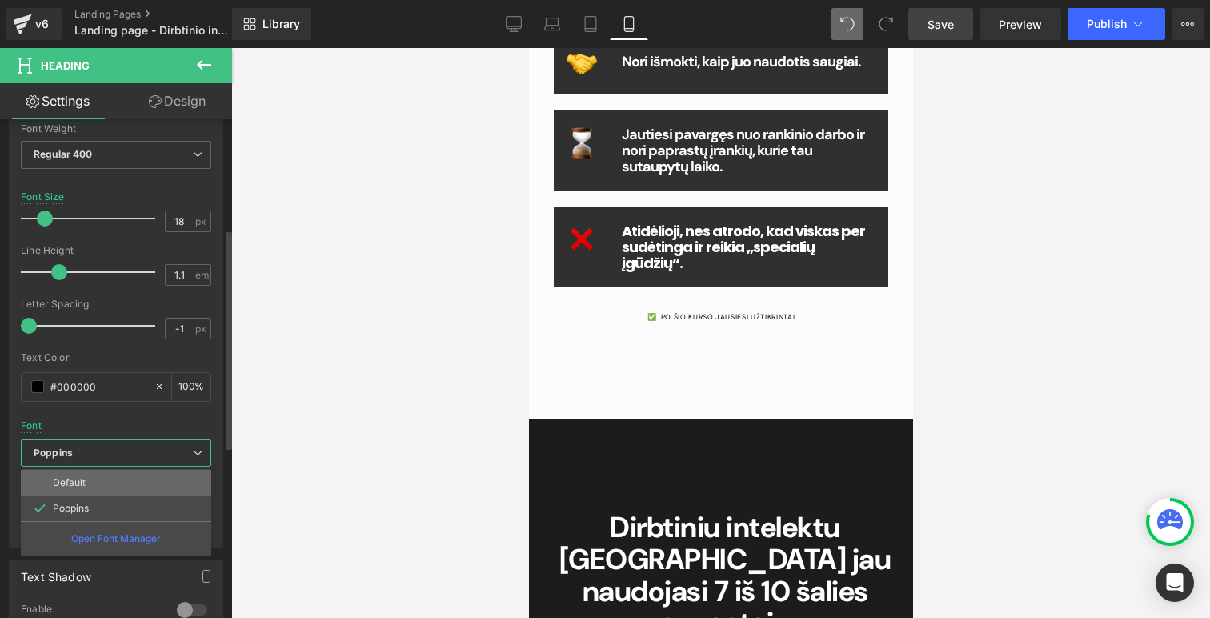
click at [122, 480] on li "Default" at bounding box center [116, 483] width 190 height 26
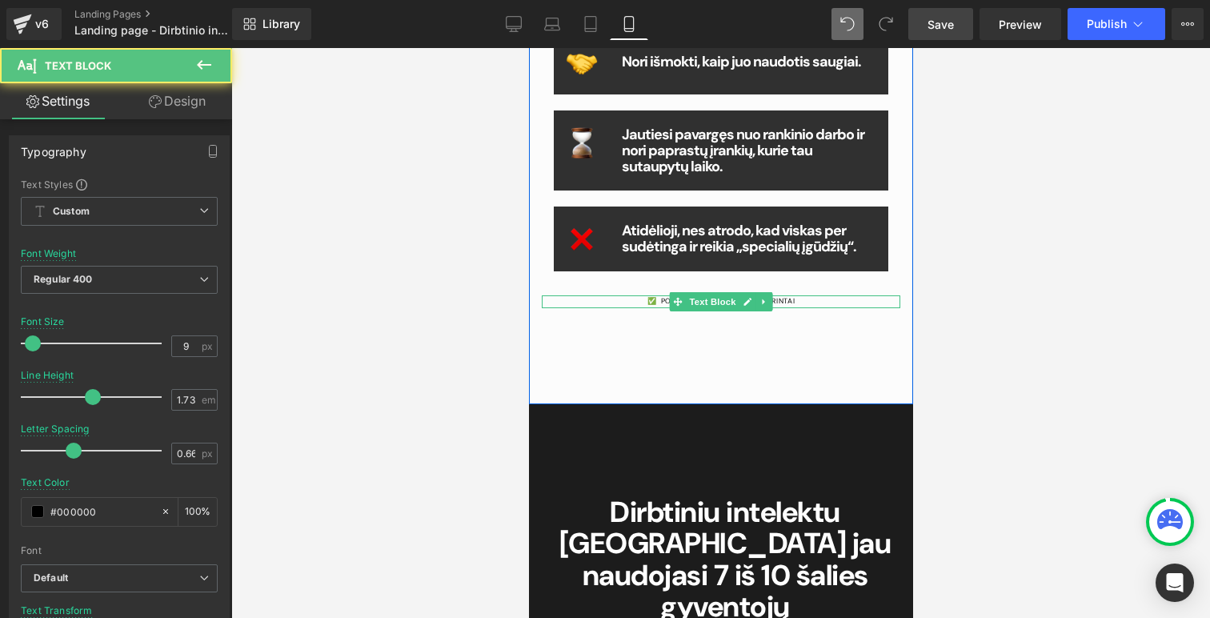
click at [667, 304] on div at bounding box center [720, 306] width 359 height 4
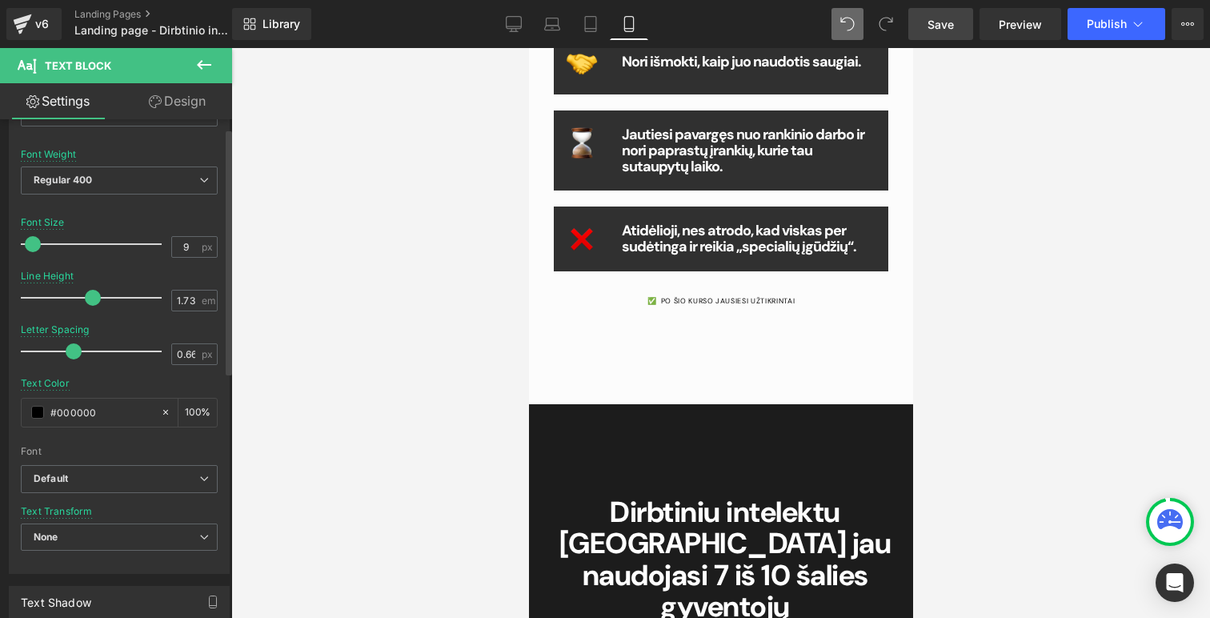
scroll to position [110, 0]
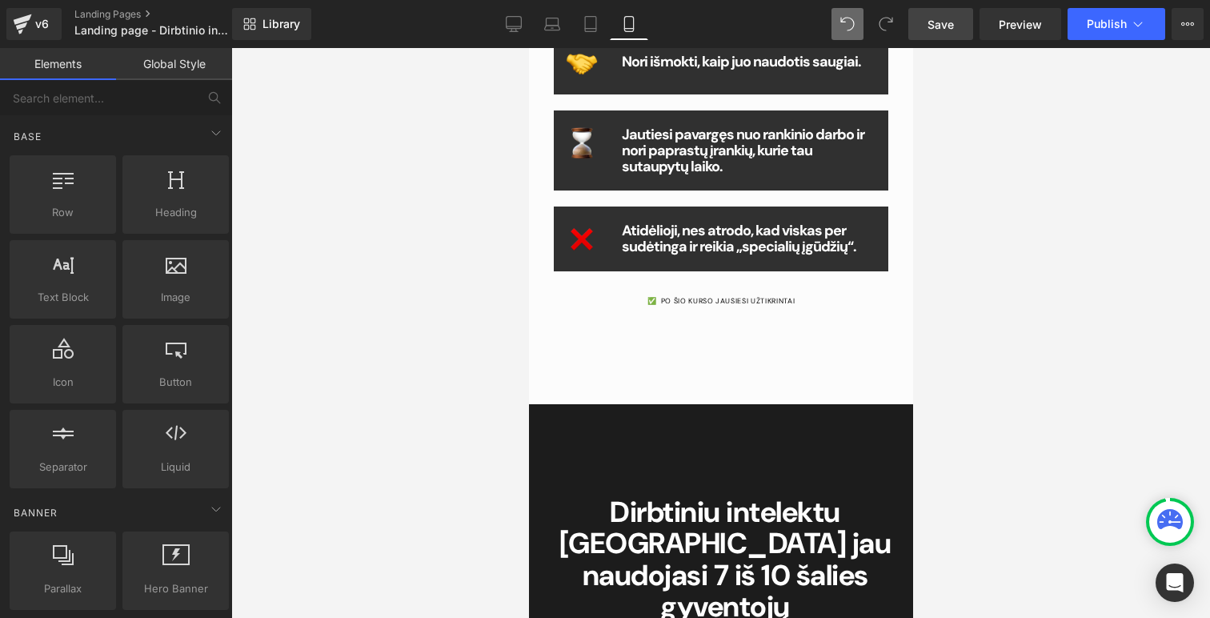
click at [1075, 323] on div at bounding box center [720, 333] width 979 height 570
click at [1006, 28] on span "Preview" at bounding box center [1020, 24] width 43 height 17
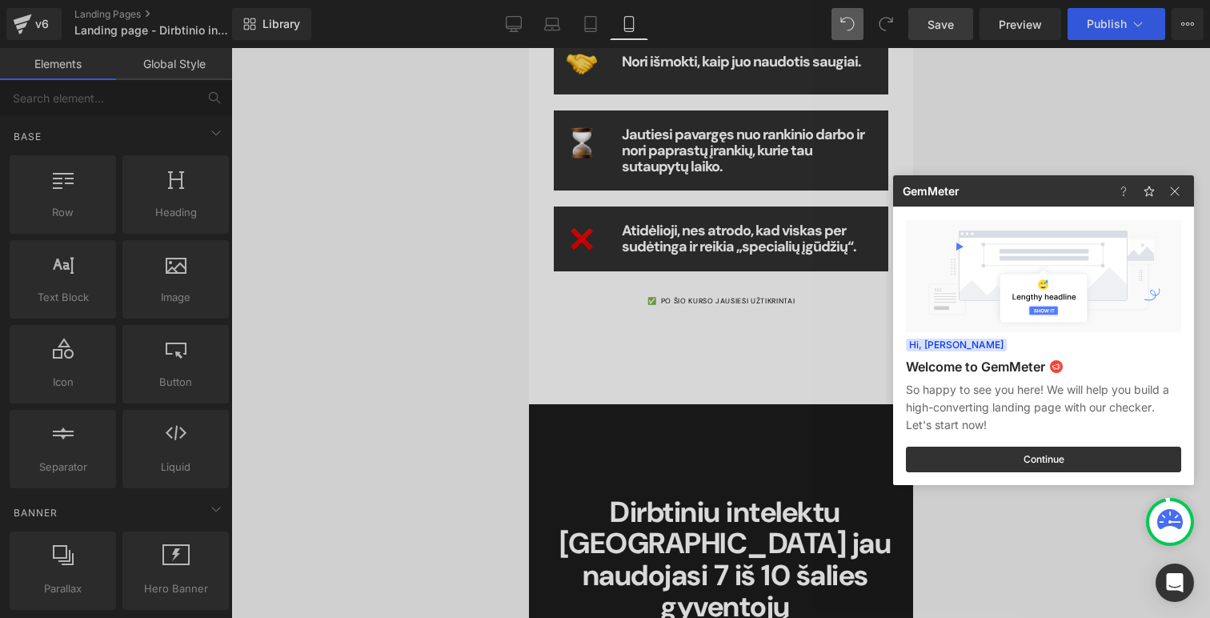
click at [628, 18] on div at bounding box center [605, 309] width 1210 height 618
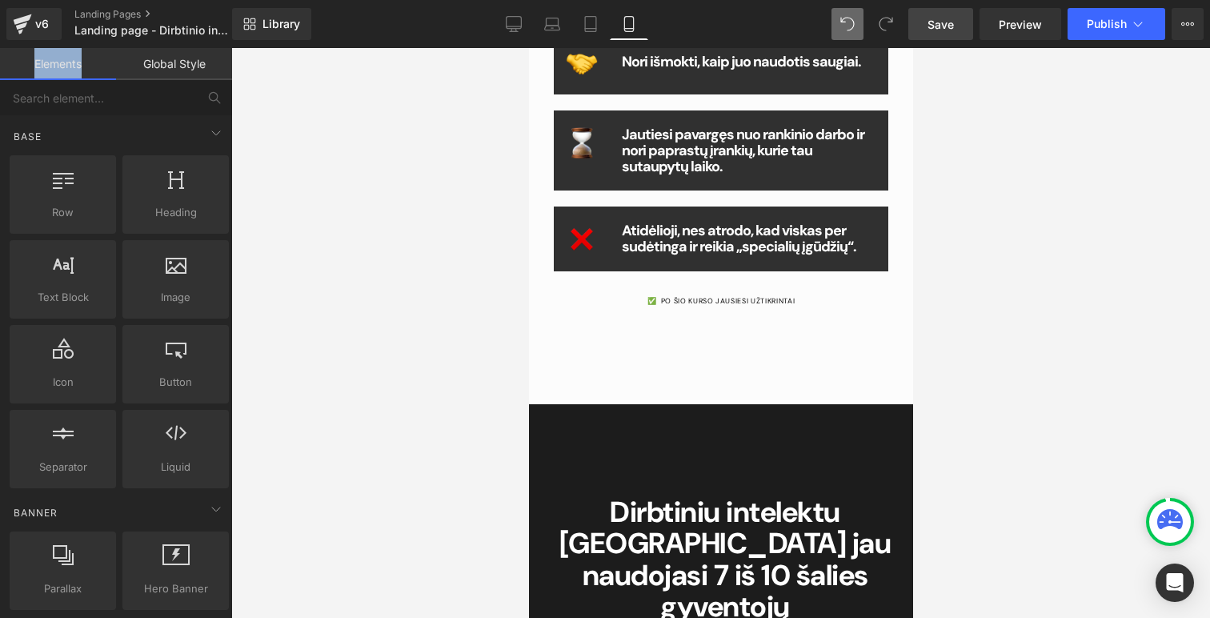
click at [628, 18] on icon at bounding box center [629, 24] width 16 height 16
click at [516, 19] on icon at bounding box center [514, 24] width 16 height 16
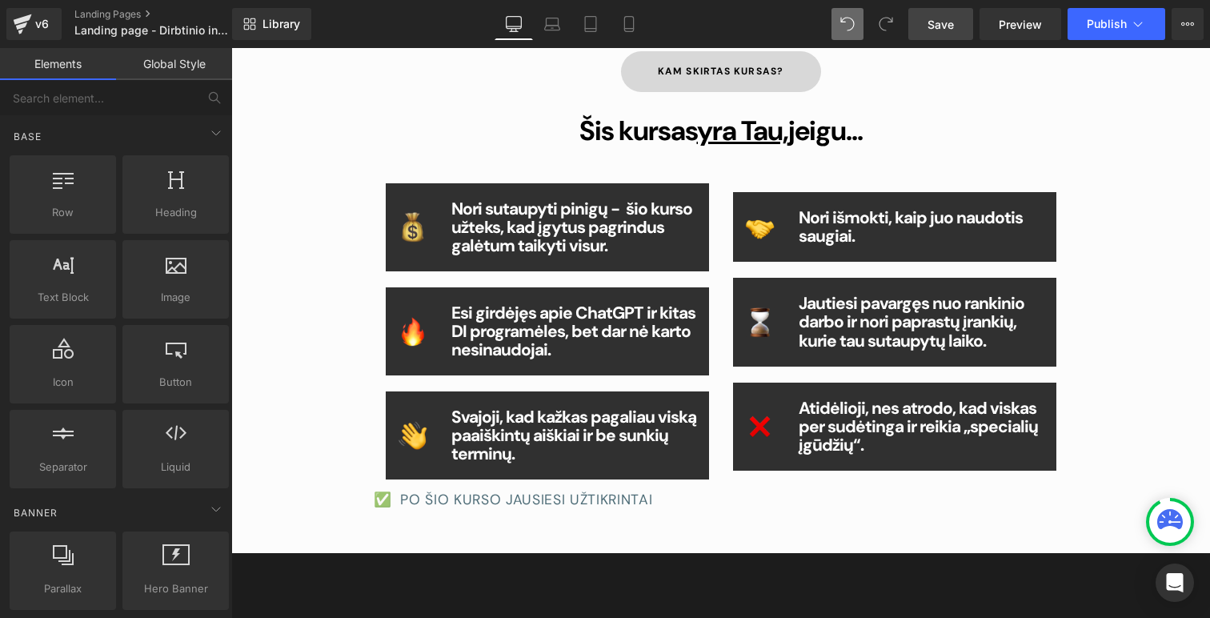
scroll to position [920, 0]
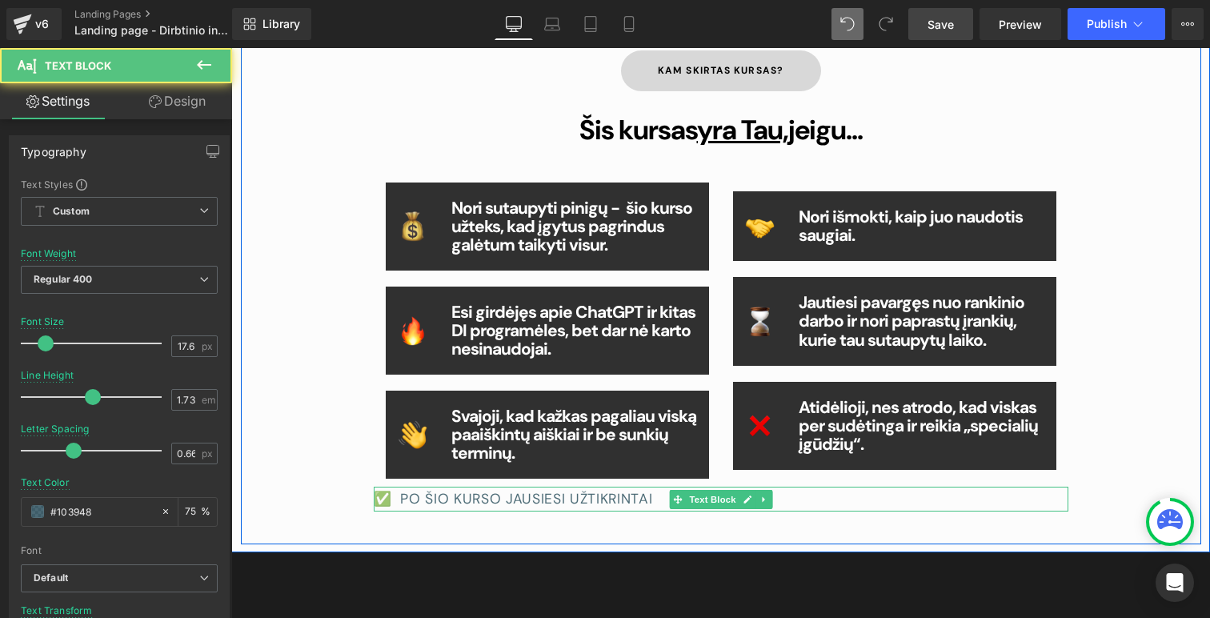
click at [607, 495] on p "✅ PO ŠIO KURSO JAUSIESI UŽTIKRINTAI" at bounding box center [721, 499] width 695 height 24
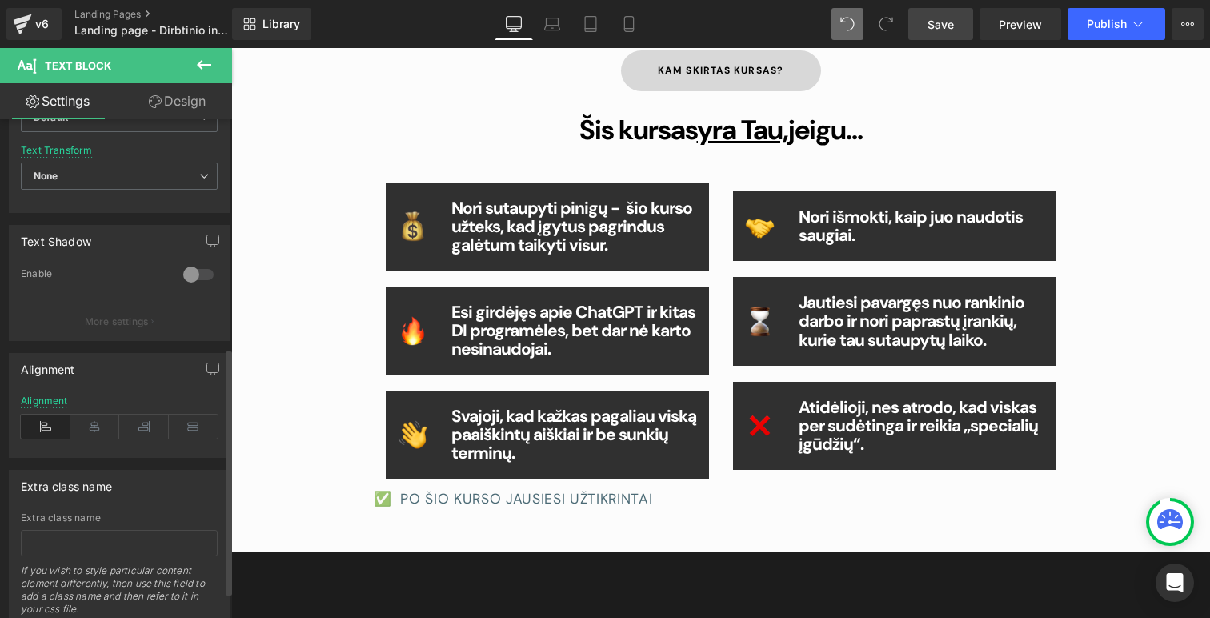
scroll to position [492, 0]
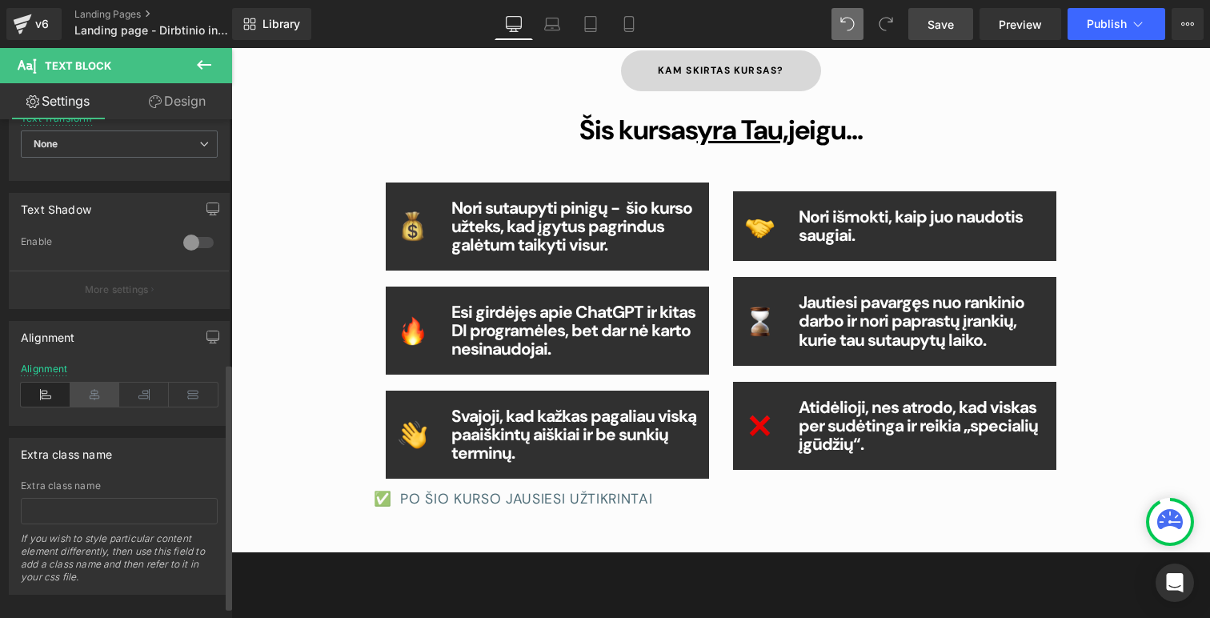
click at [94, 393] on icon at bounding box center [95, 395] width 50 height 24
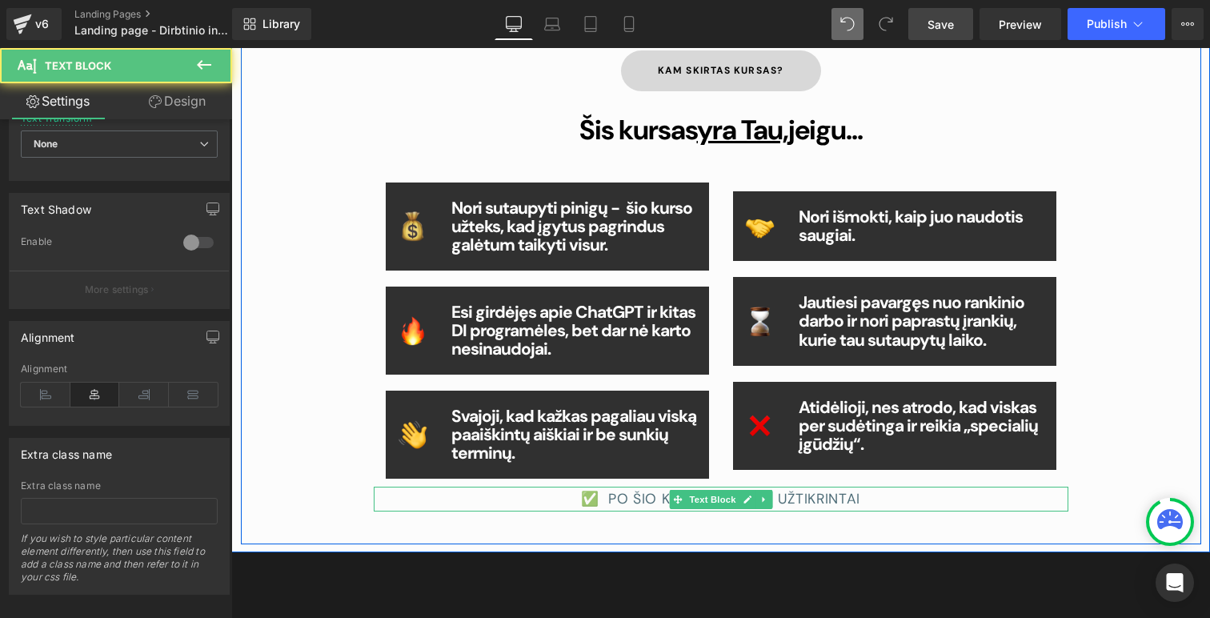
click at [891, 491] on p "✅ PO ŠIO KURSO JAUSIESI UŽTIKRINTAI" at bounding box center [721, 499] width 695 height 24
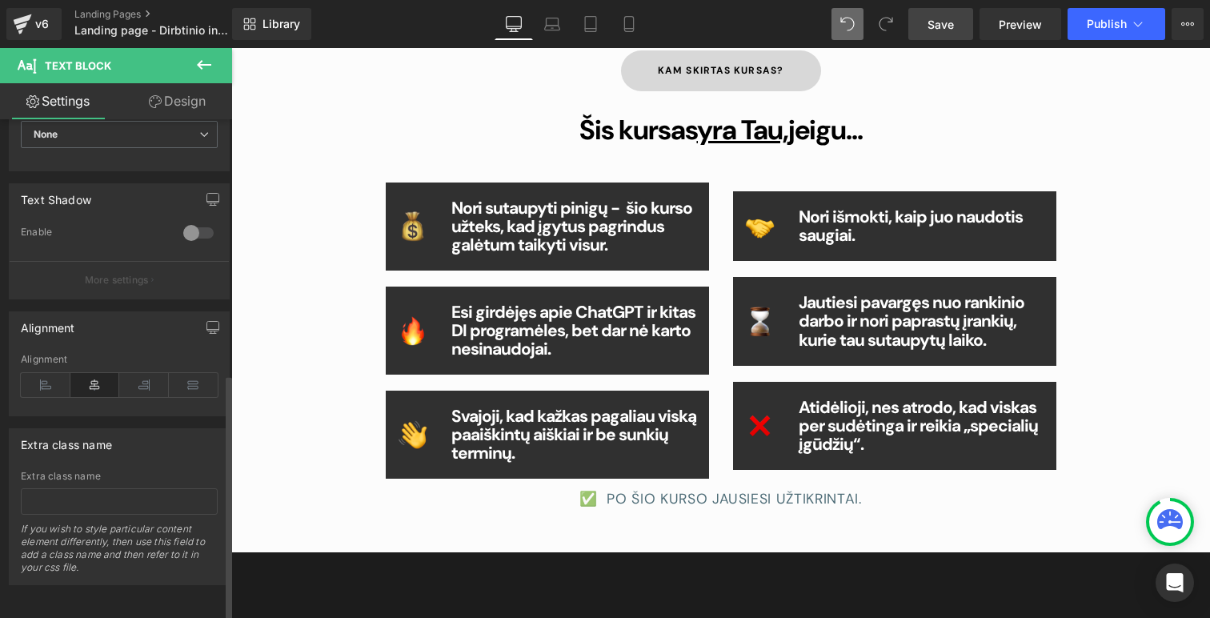
scroll to position [0, 0]
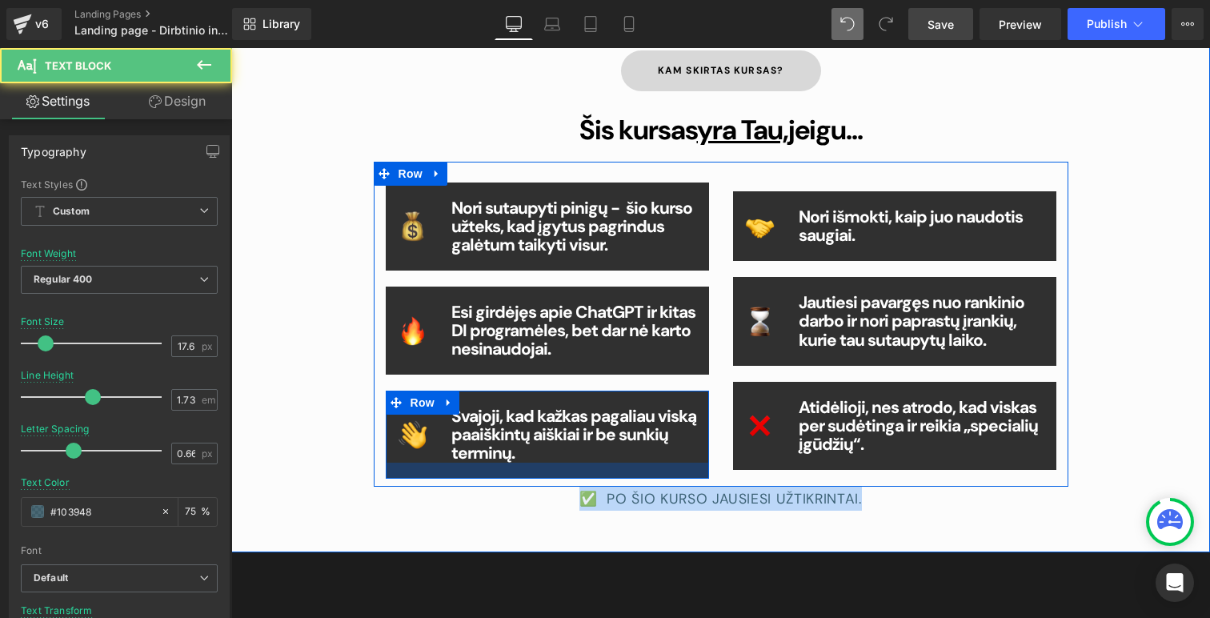
drag, startPoint x: 880, startPoint y: 505, endPoint x: 592, endPoint y: 466, distance: 290.0
click at [592, 466] on div "Kam skirtas kursas? Button Šis kursas yra Tau, jeigu... Heading Image Nori suta…" at bounding box center [721, 280] width 720 height 461
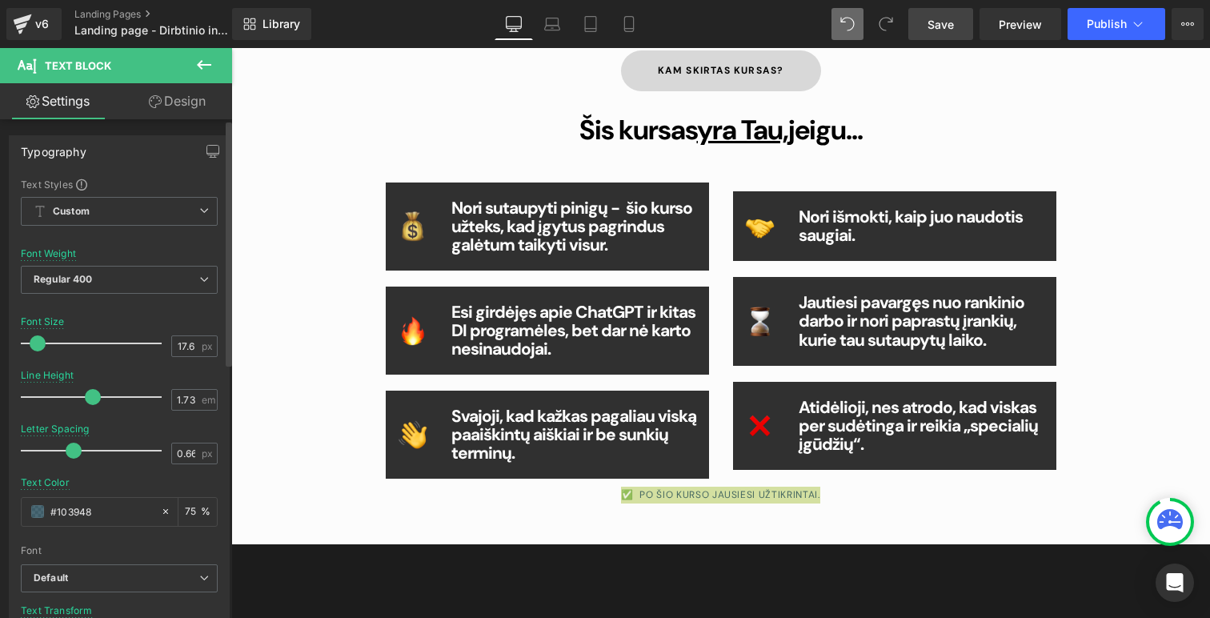
drag, startPoint x: 42, startPoint y: 346, endPoint x: 34, endPoint y: 344, distance: 8.2
click at [34, 345] on span at bounding box center [38, 343] width 16 height 16
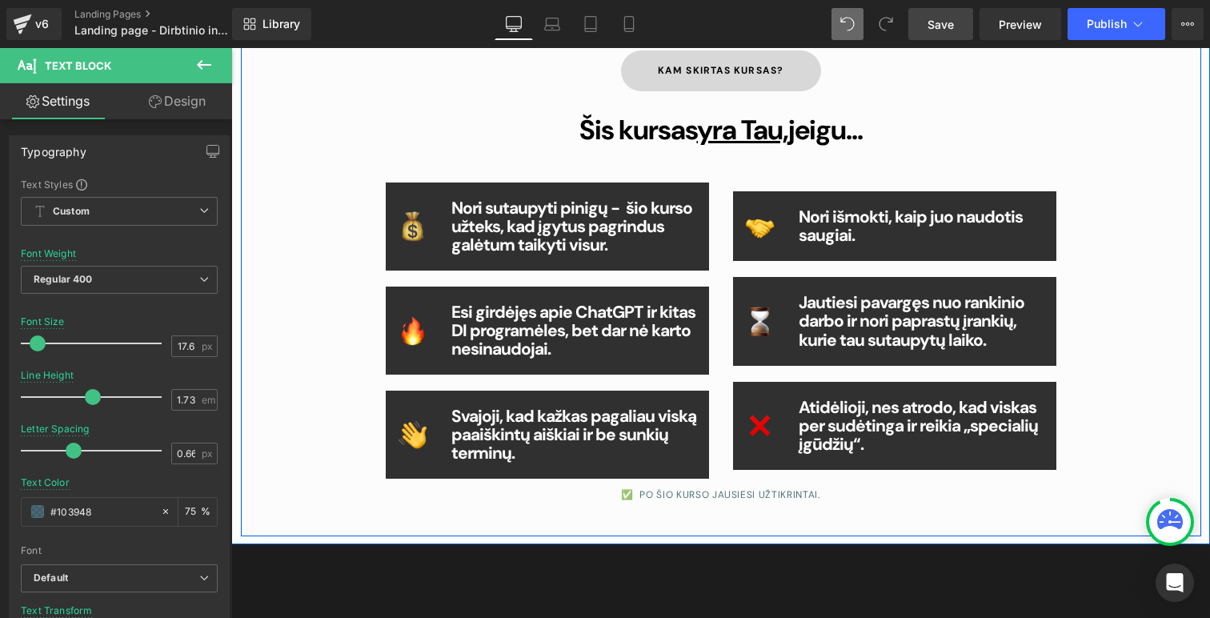
click at [302, 125] on div "Kam skirtas kursas? Button Šis kursas yra Tau, jeigu... Heading Image Nori suta…" at bounding box center [721, 269] width 960 height 535
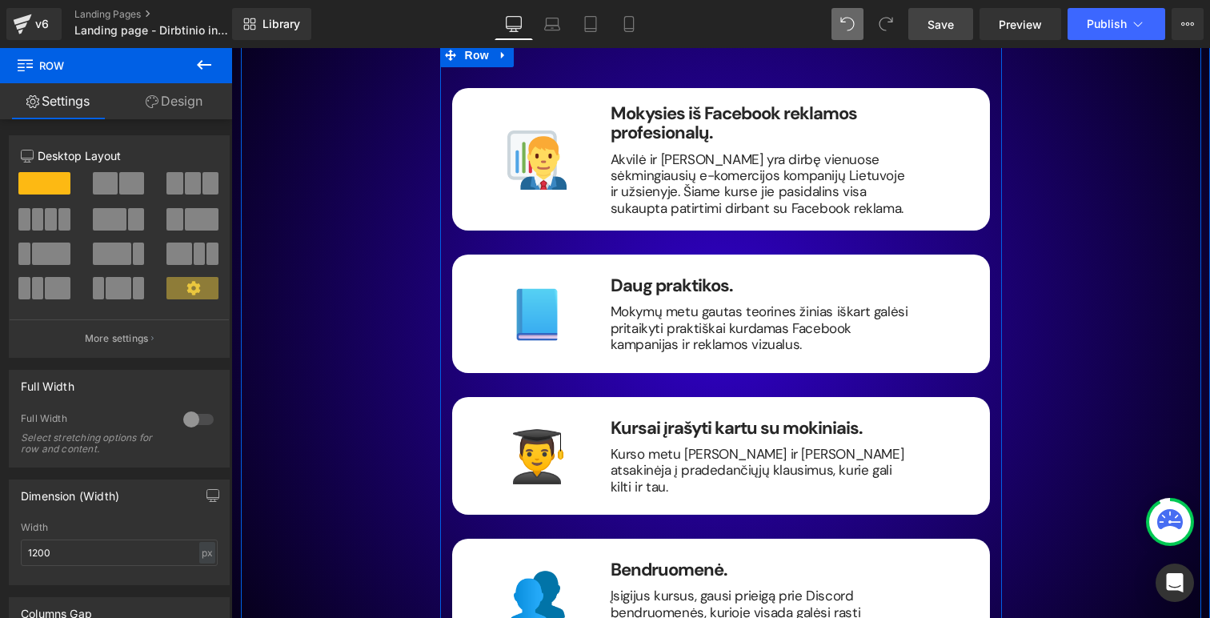
scroll to position [2918, 0]
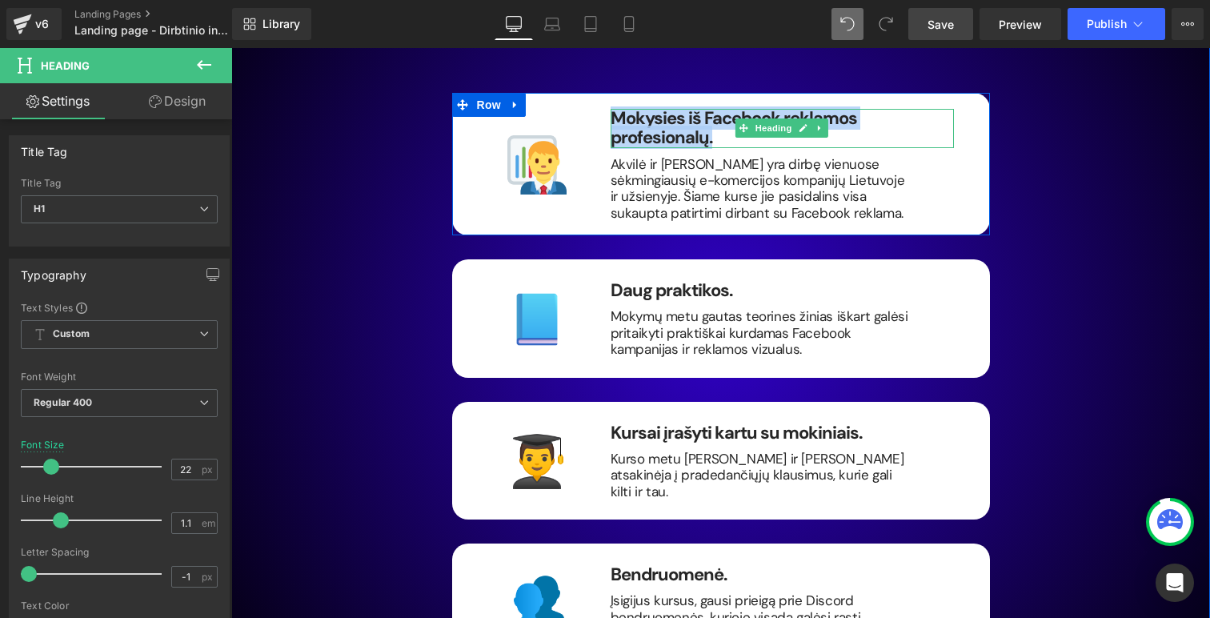
drag, startPoint x: 720, startPoint y: 137, endPoint x: 616, endPoint y: 120, distance: 104.6
click at [616, 120] on h1 "Mokysies iš Facebook reklamos profesionalų." at bounding box center [782, 128] width 343 height 38
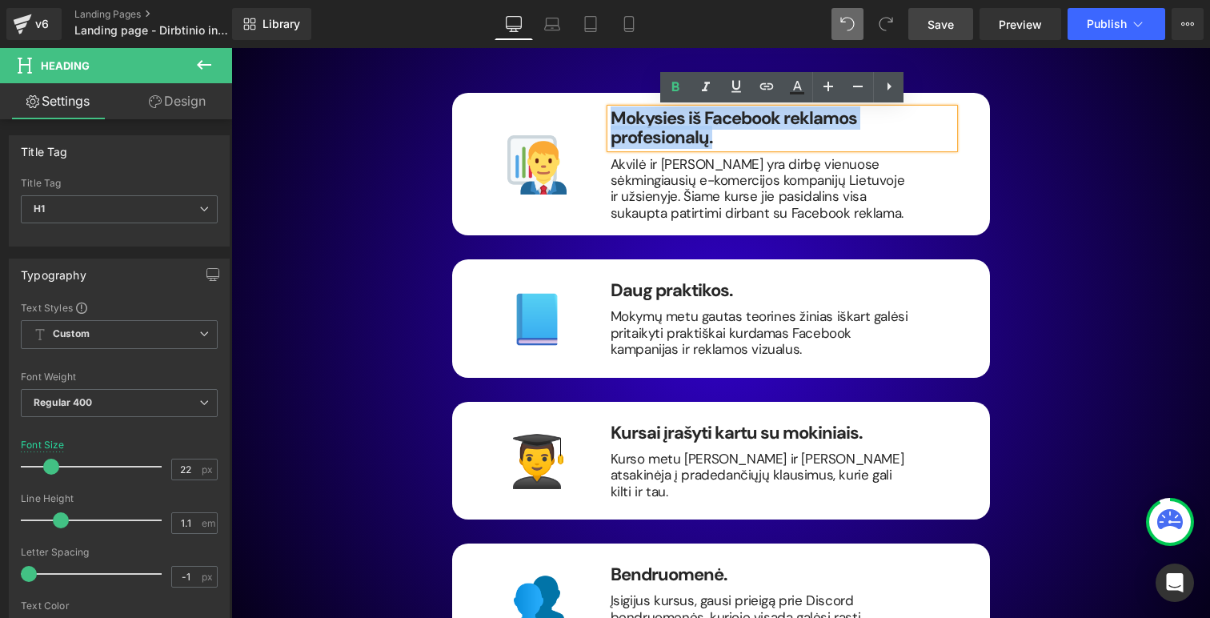
copy strong "Mokysies iš Facebook reklamos profesionalų."
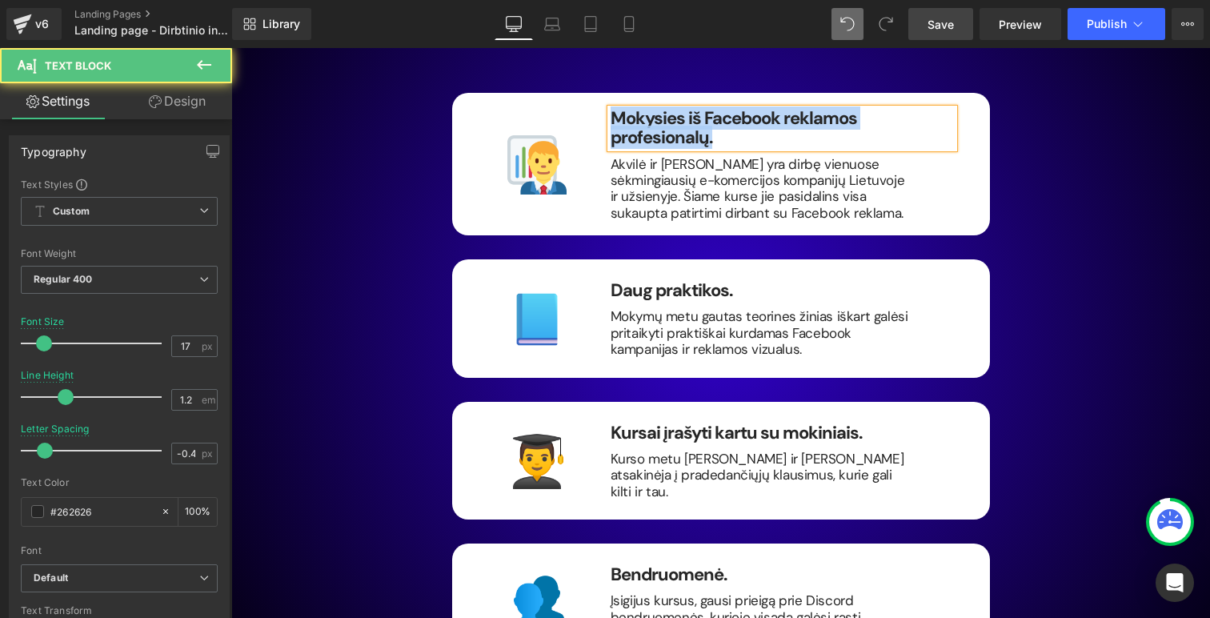
drag, startPoint x: 754, startPoint y: 217, endPoint x: 629, endPoint y: 150, distance: 141.8
click at [628, 150] on div "Mokysies iš Facebook reklamos profesionalų. Heading Akvilė ir Karolis yra dirbę…" at bounding box center [782, 165] width 367 height 112
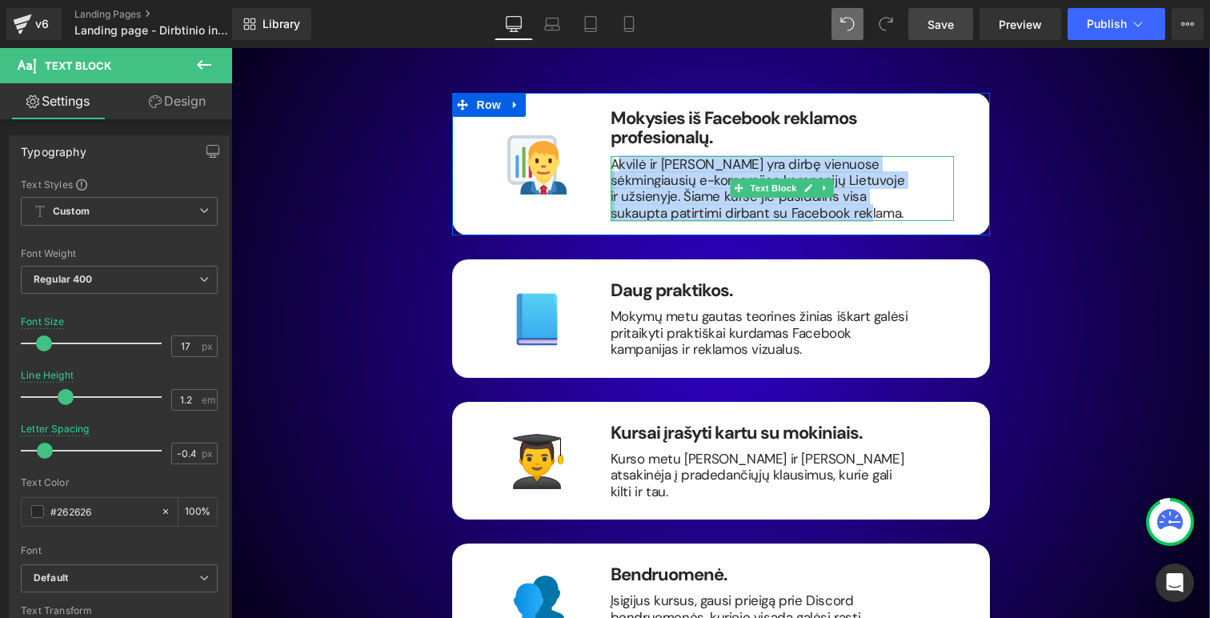
drag, startPoint x: 726, startPoint y: 216, endPoint x: 615, endPoint y: 162, distance: 123.5
click at [615, 162] on p "Akvilė ir Karolis yra dirbę vienuose sėkmingiausių e-komercijos kompanijų Lietu…" at bounding box center [762, 189] width 303 height 66
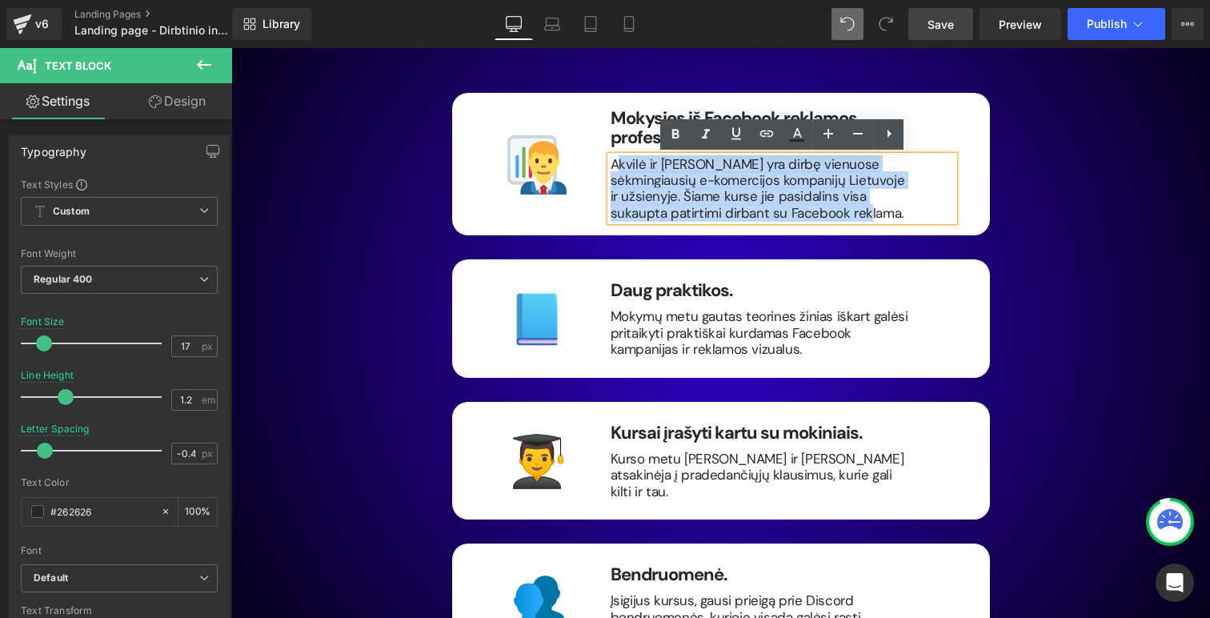
copy p "kvilė ir Karolis yra dirbę vienuose sėkmingiausių e-komercijos kompanijų Lietuv…"
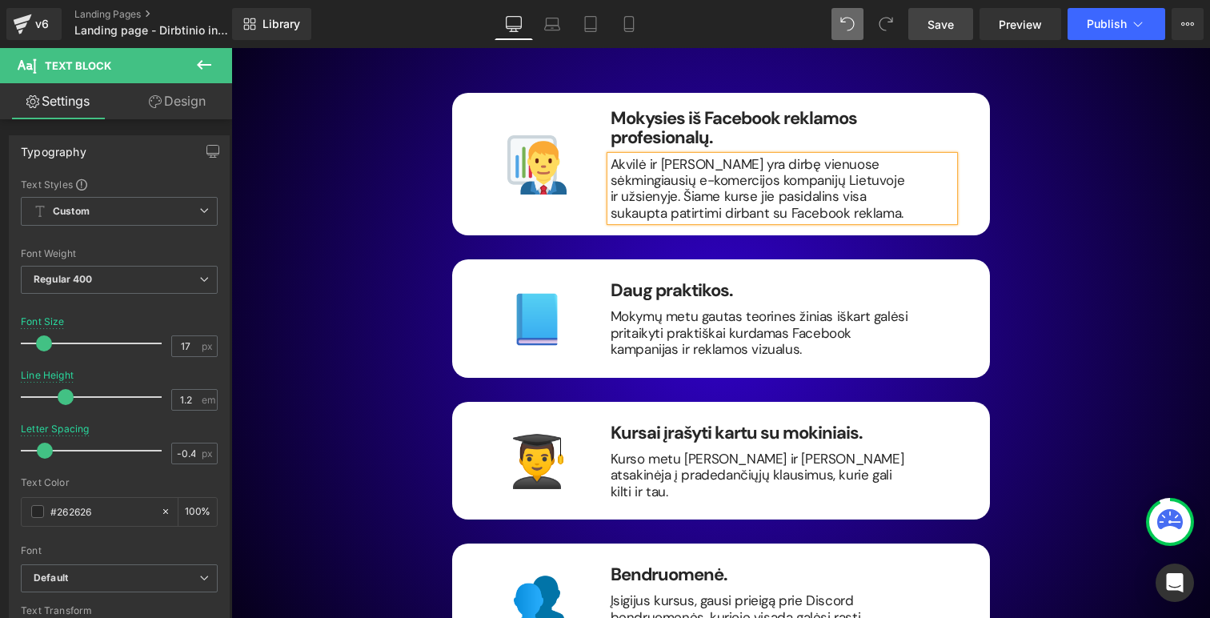
click at [725, 215] on p "Akvilė ir Karolis yra dirbę vienuose sėkmingiausių e-komercijos kompanijų Lietu…" at bounding box center [762, 189] width 303 height 66
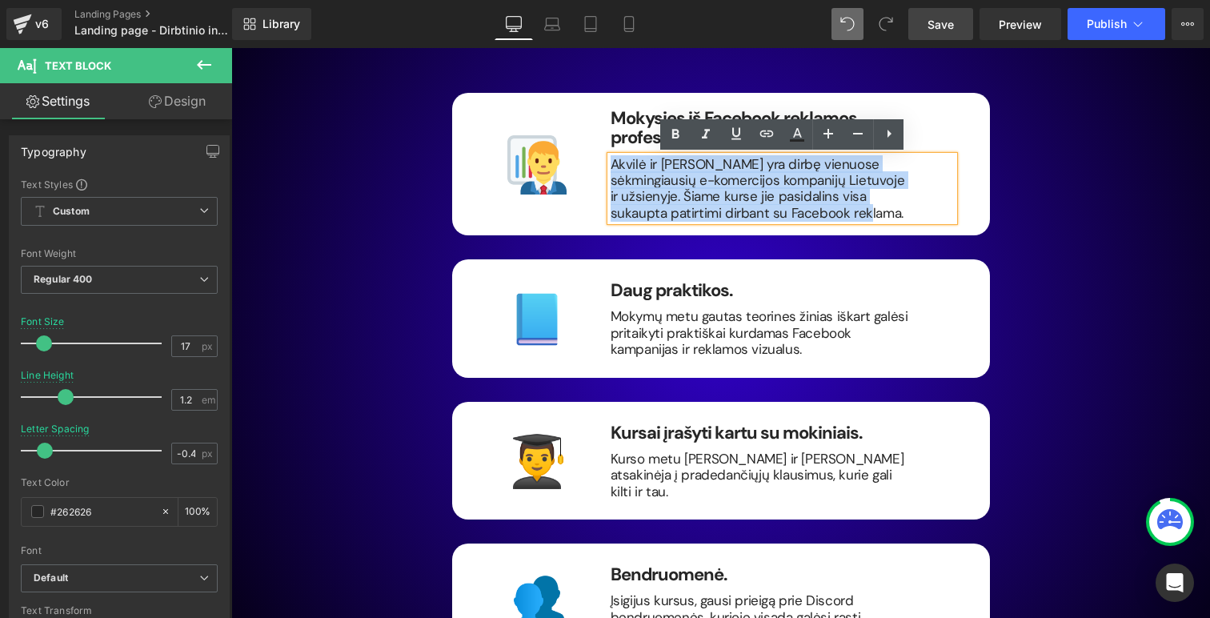
drag, startPoint x: 731, startPoint y: 216, endPoint x: 613, endPoint y: 162, distance: 129.6
click at [613, 162] on p "Akvilė ir Karolis yra dirbę vienuose sėkmingiausių e-komercijos kompanijų Lietu…" at bounding box center [762, 189] width 303 height 66
copy p "Akvilė ir Karolis yra dirbę vienuose sėkmingiausių e-komercijos kompanijų Lietu…"
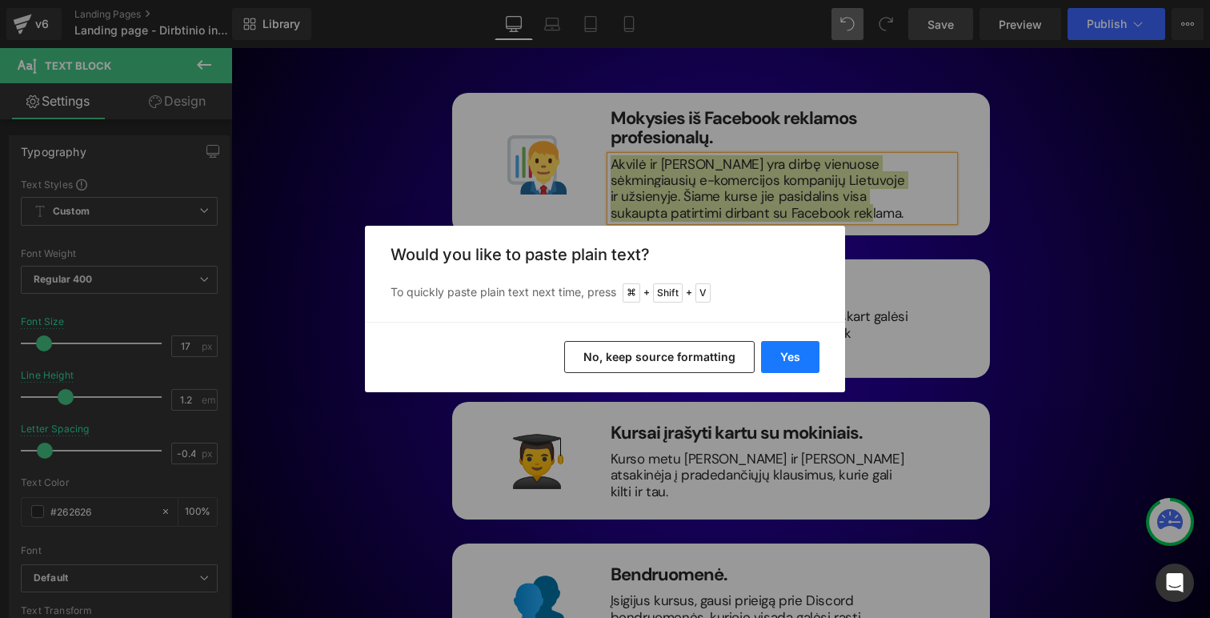
click at [803, 359] on button "Yes" at bounding box center [790, 357] width 58 height 32
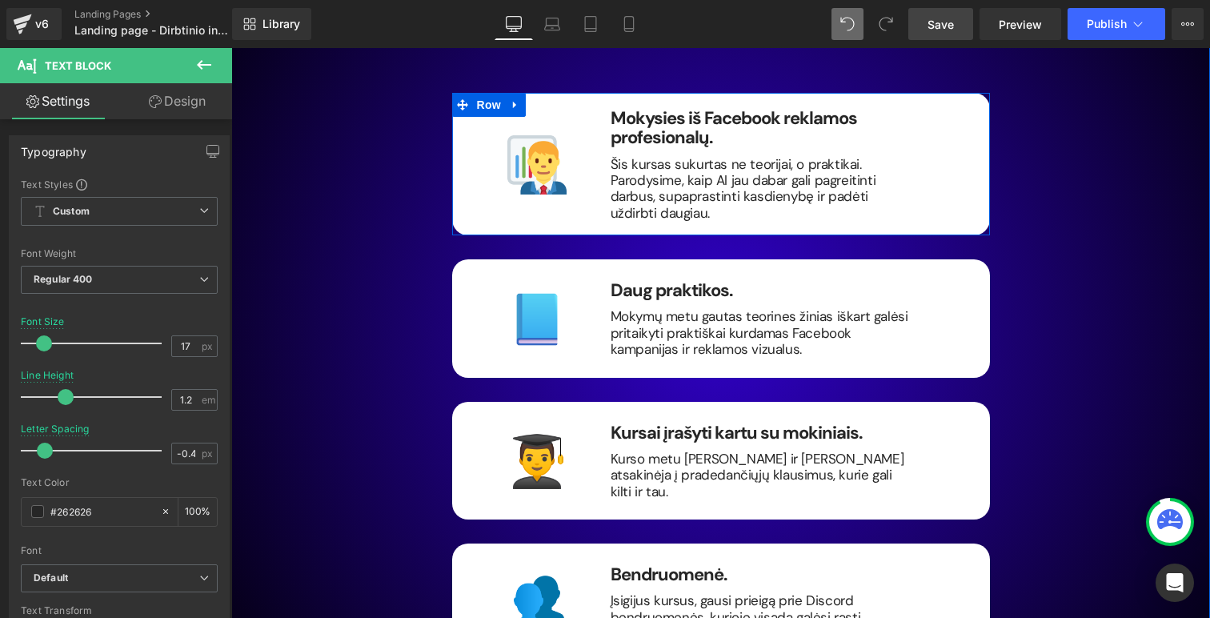
click at [672, 122] on strong "Mokysies iš Facebook reklamos profesionalų." at bounding box center [734, 127] width 247 height 42
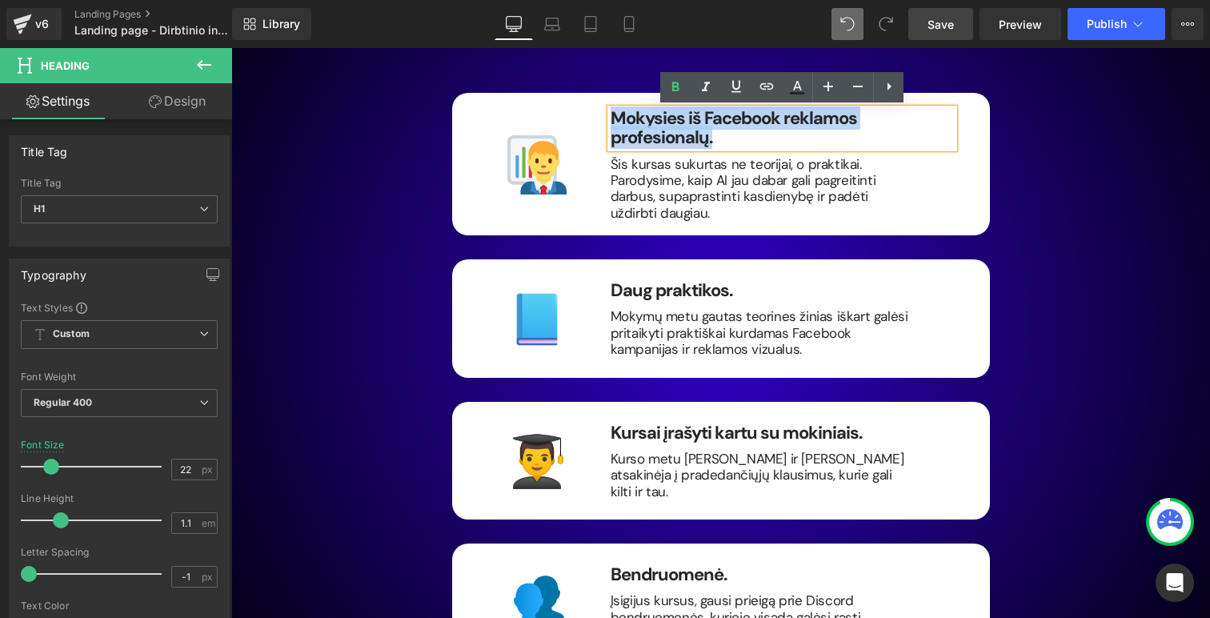
drag, startPoint x: 723, startPoint y: 142, endPoint x: 614, endPoint y: 118, distance: 111.5
click at [613, 118] on h1 "Mokysies iš Facebook reklamos profesionalų." at bounding box center [782, 128] width 343 height 38
paste div
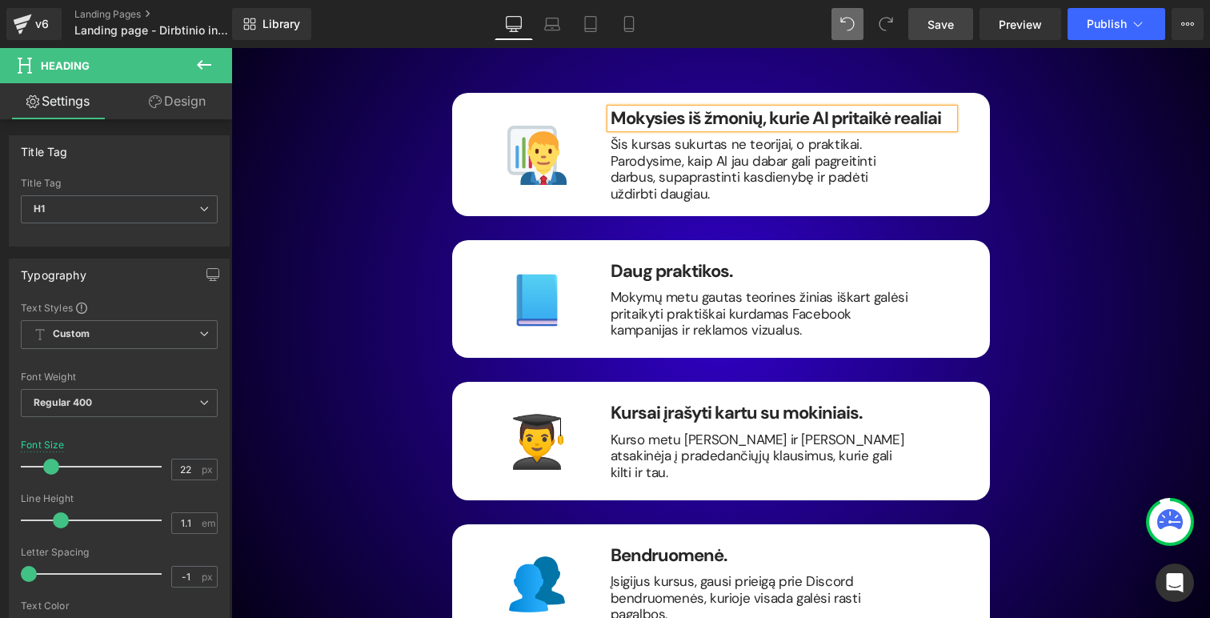
click at [828, 116] on b "Mokysies iš žmonių, kurie AI pritaikė realiai" at bounding box center [776, 117] width 331 height 23
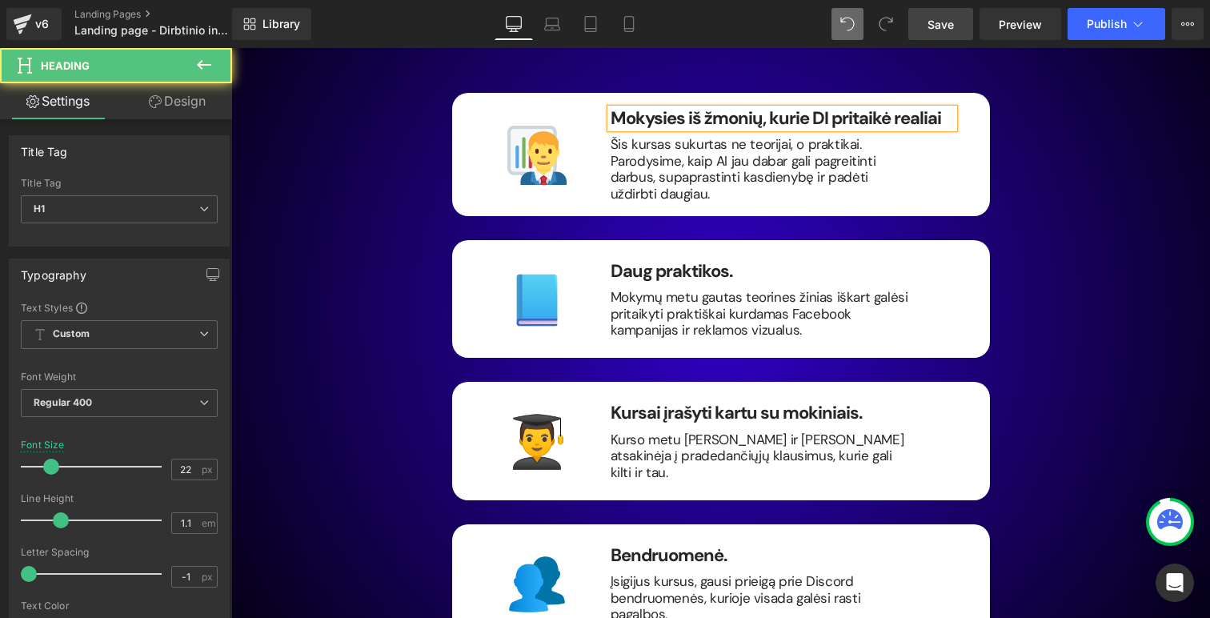
click at [944, 126] on h1 "Mokysies iš žmonių, kurie DI pritaikė realiai" at bounding box center [782, 118] width 343 height 19
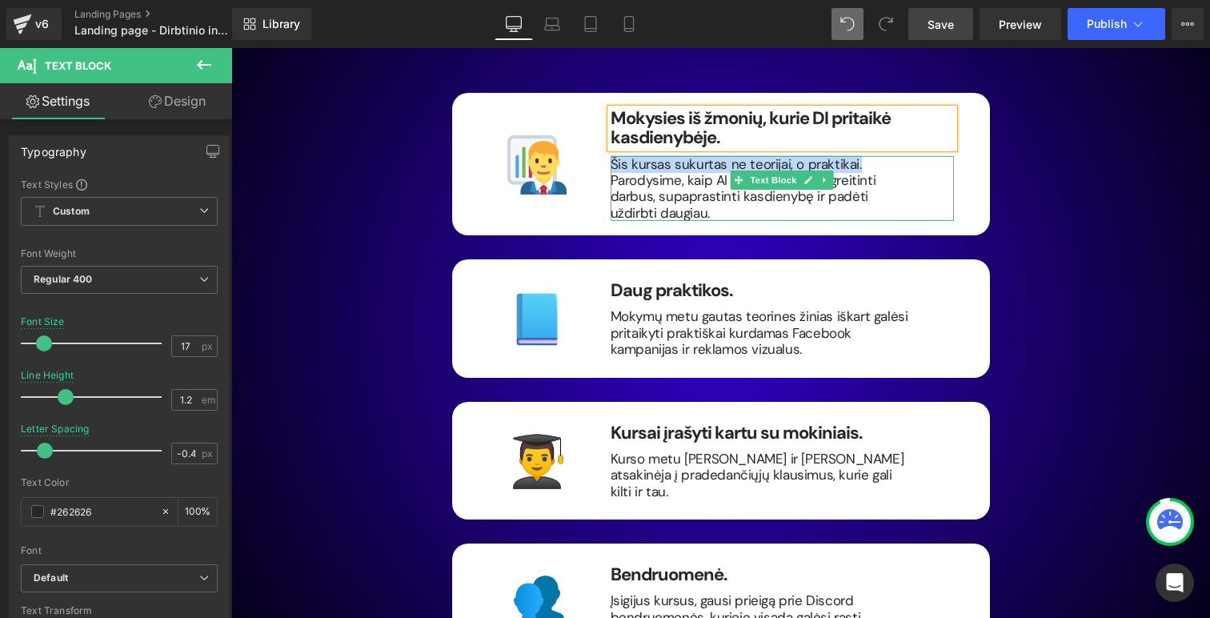
drag, startPoint x: 866, startPoint y: 167, endPoint x: 610, endPoint y: 164, distance: 256.1
click at [611, 164] on p "Šis kursas sukurtas ne teorijai, o praktikai. Parodysime, kaip AI jau dabar gal…" at bounding box center [762, 189] width 303 height 66
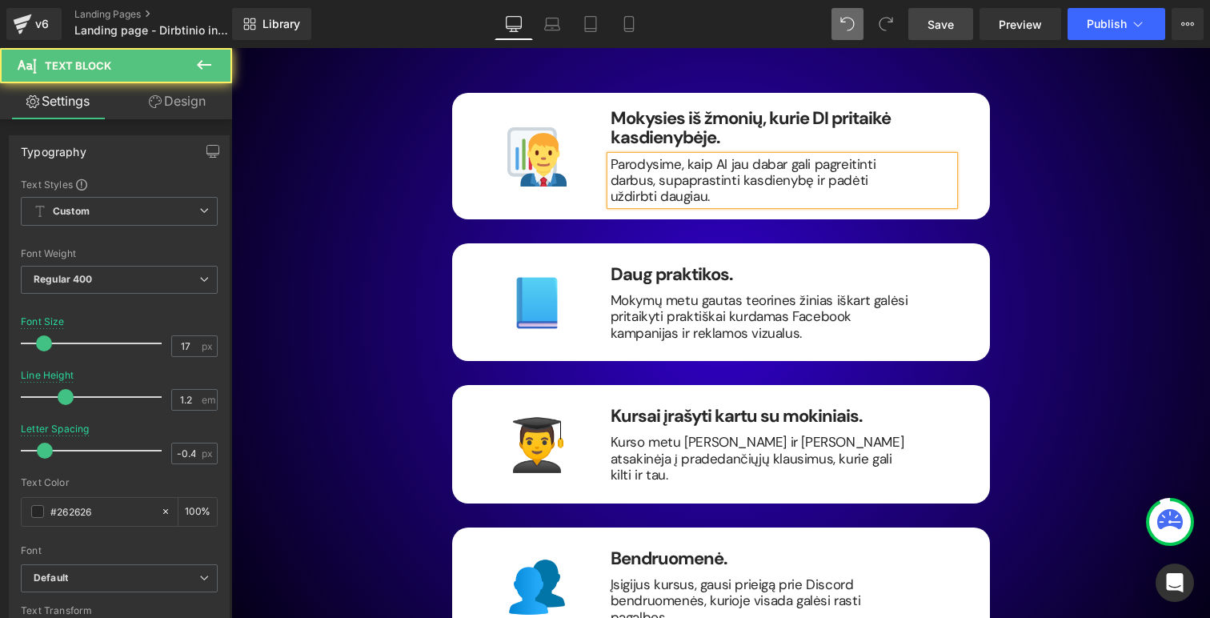
click at [722, 164] on p "Parodysime, kaip AI jau dabar gali pagreitinti darbus, supaprastinti kasdienybę…" at bounding box center [762, 180] width 303 height 49
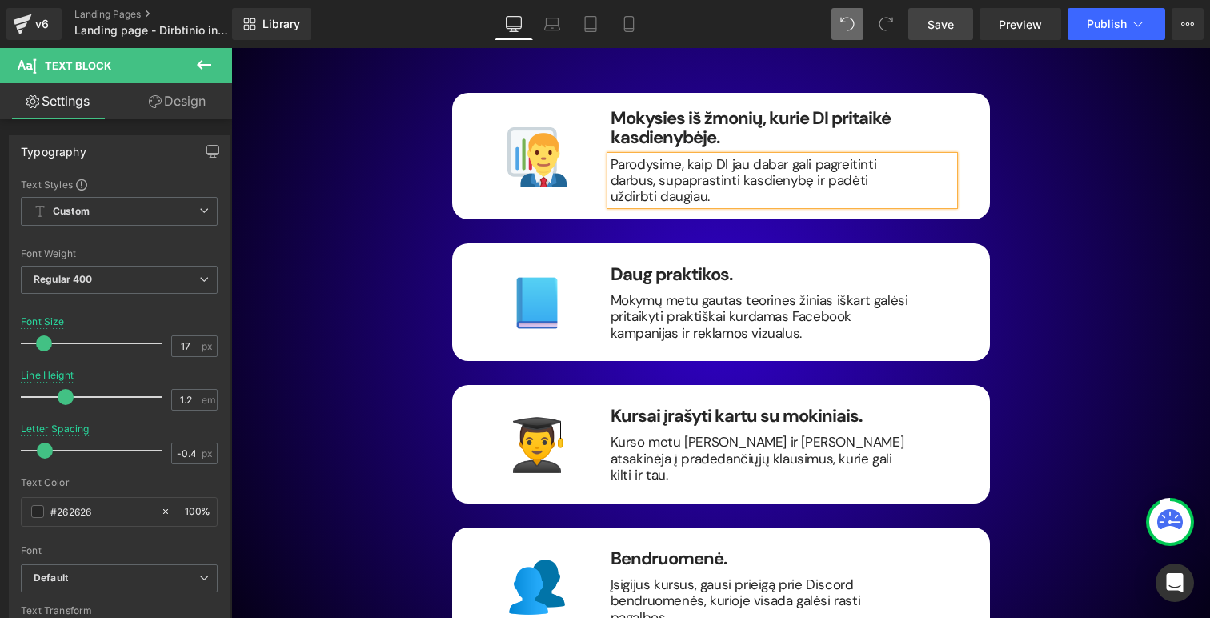
click at [386, 204] on div "Kodėl verta prisijungti? Heading Image Mokysies iš žmonių, kurie DI pritaikė ka…" at bounding box center [721, 315] width 960 height 675
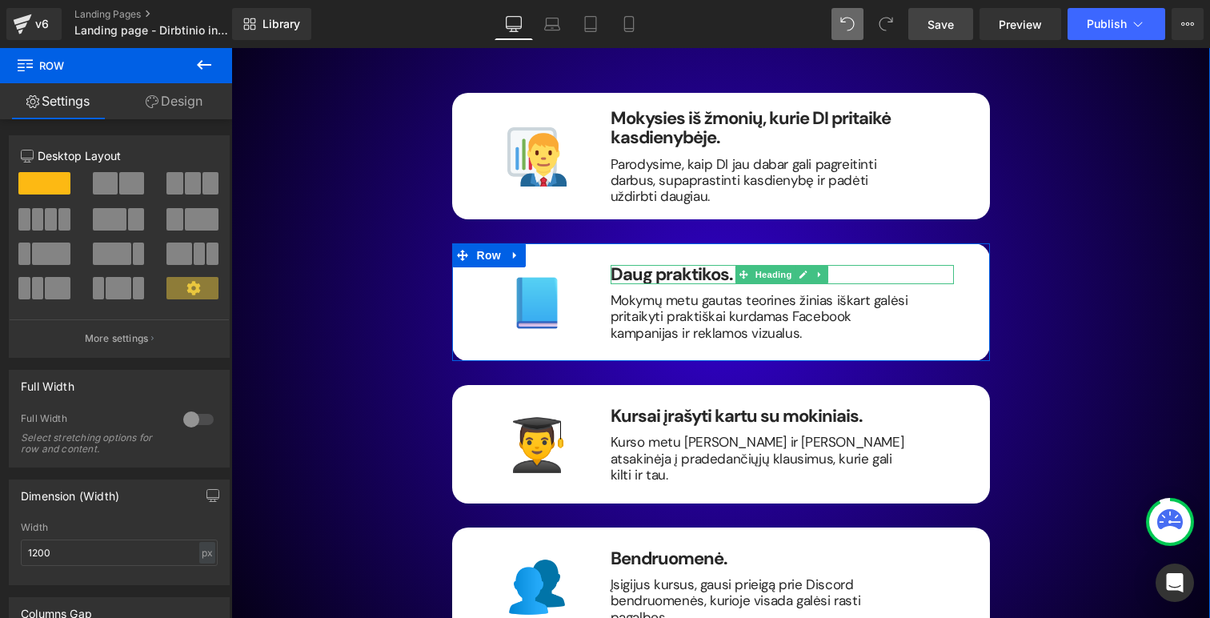
click at [720, 263] on b "Daug praktikos." at bounding box center [672, 274] width 122 height 23
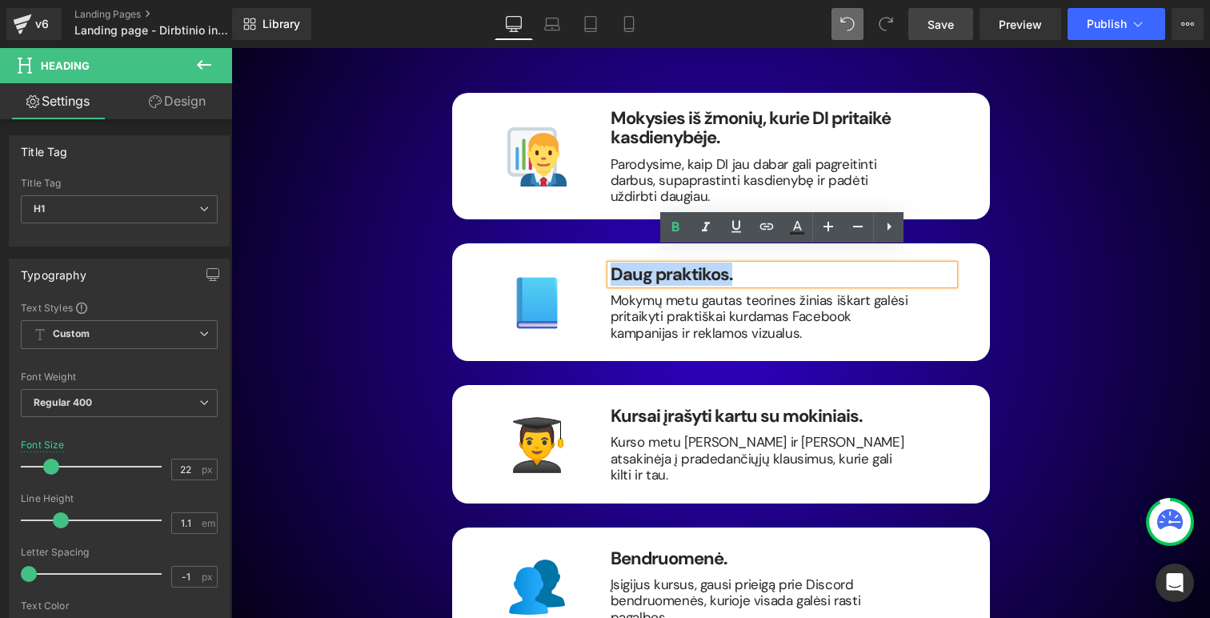
drag, startPoint x: 740, startPoint y: 260, endPoint x: 611, endPoint y: 260, distance: 129.7
click at [611, 265] on h1 "Daug praktikos." at bounding box center [782, 274] width 343 height 19
paste div
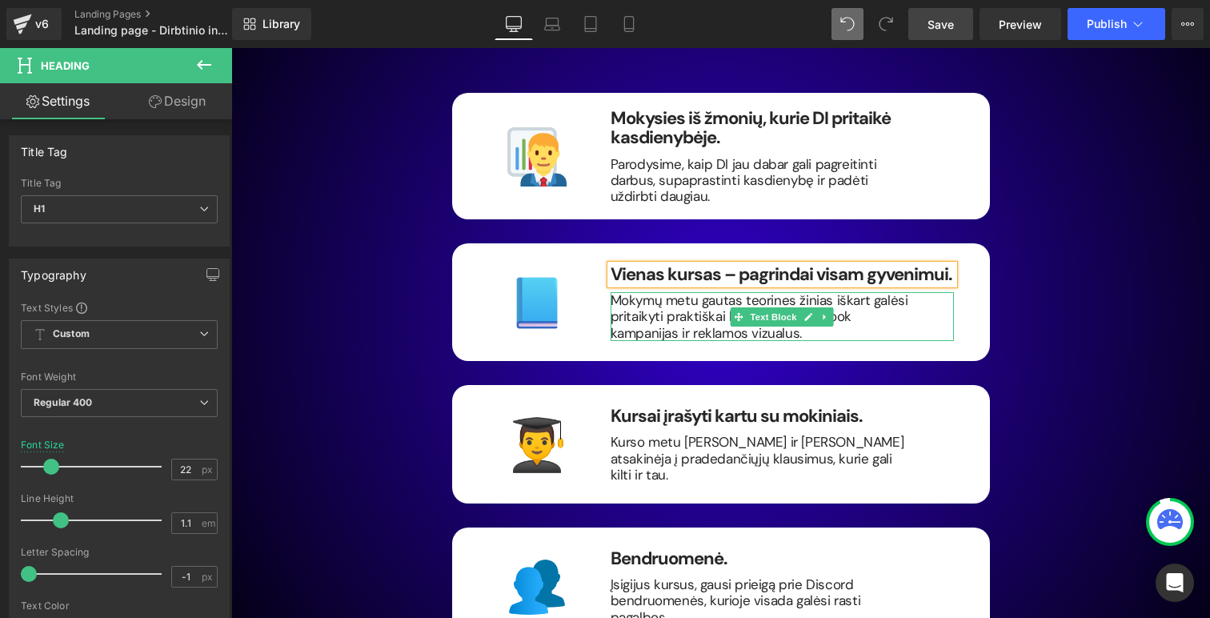
click at [756, 315] on p "Mokymų metu gautas teorines žinias iškart galėsi pritaikyti praktiškai kurdamas…" at bounding box center [762, 316] width 303 height 49
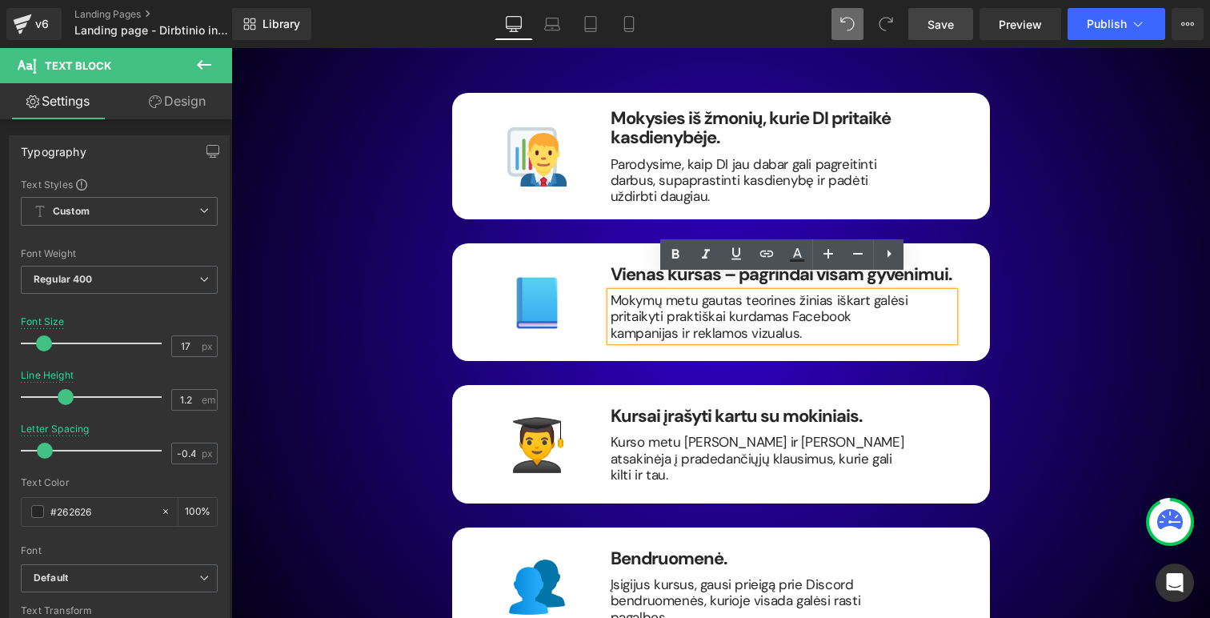
drag, startPoint x: 744, startPoint y: 315, endPoint x: 616, endPoint y: 279, distance: 132.8
click at [616, 292] on p "Mokymų metu gautas teorines žinias iškart galėsi pritaikyti praktiškai kurdamas…" at bounding box center [762, 316] width 303 height 49
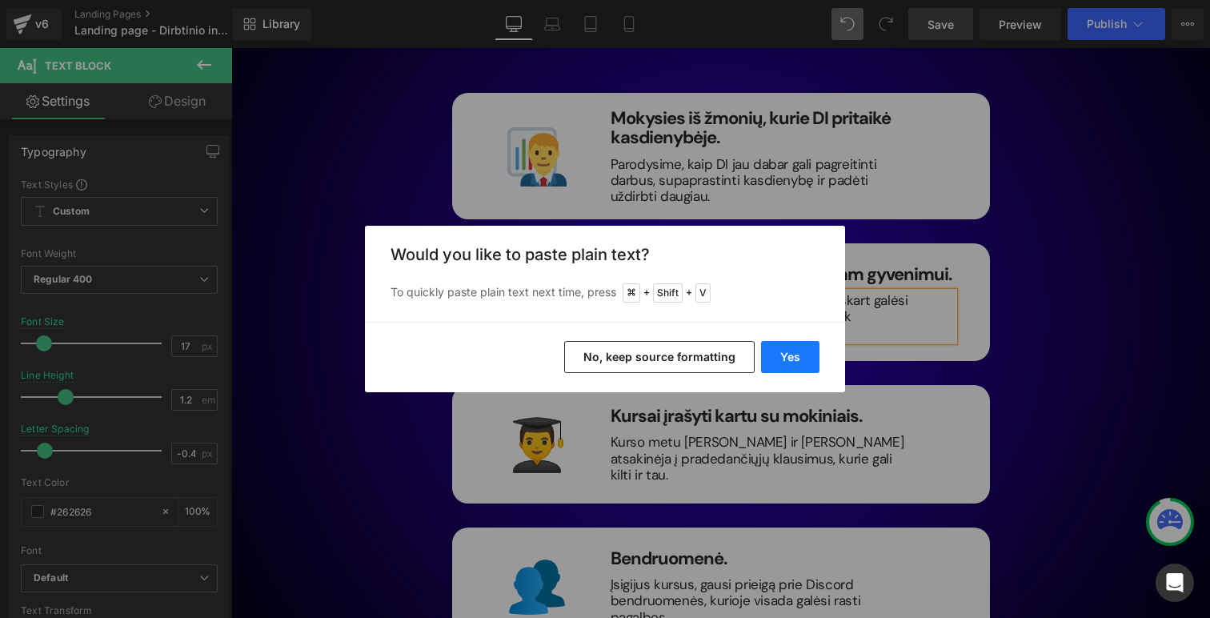
click at [795, 369] on button "Yes" at bounding box center [790, 357] width 58 height 32
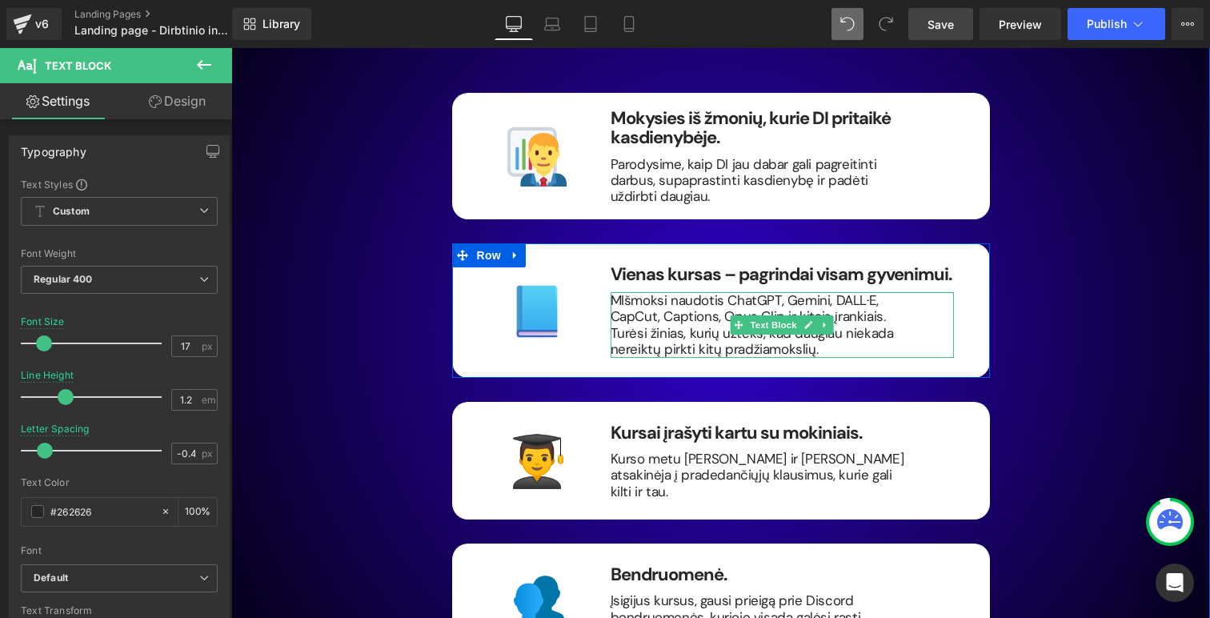
click at [904, 306] on p "MIšmoksi naudotis ChatGPT, Gemini, DALL·E, CapCut, Captions, Opus Clip ir kitai…" at bounding box center [762, 325] width 303 height 66
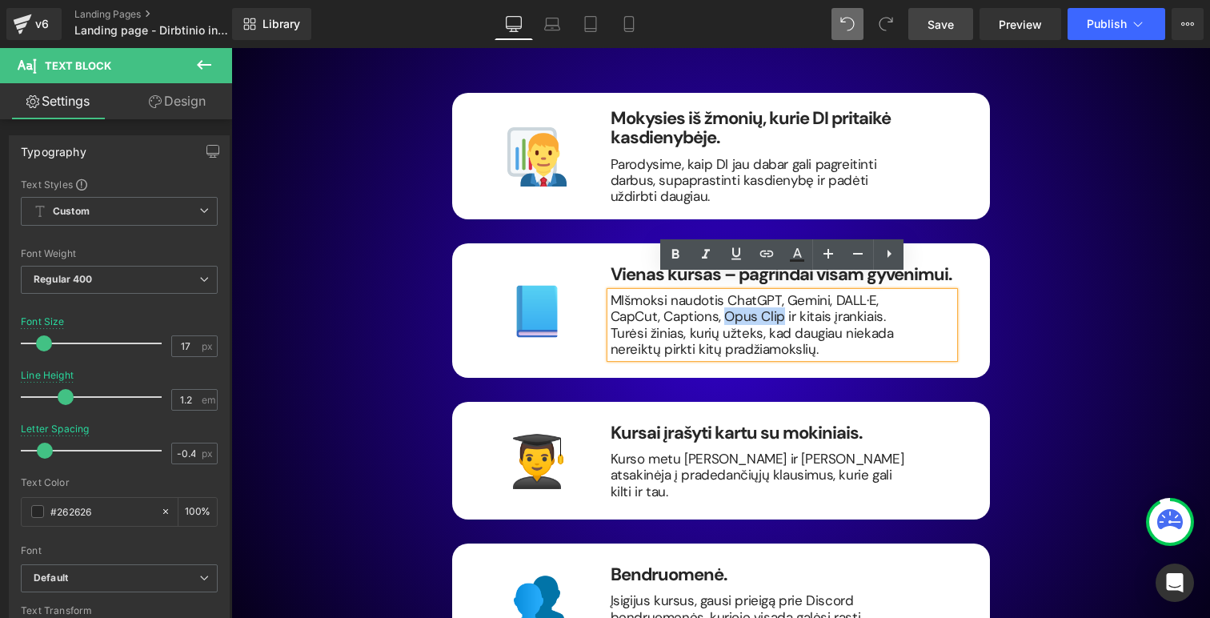
drag, startPoint x: 777, startPoint y: 299, endPoint x: 719, endPoint y: 296, distance: 58.5
click at [719, 296] on p "MIšmoksi naudotis ChatGPT, Gemini, DALL·E, CapCut, Captions, Opus Clip ir kitai…" at bounding box center [762, 325] width 303 height 66
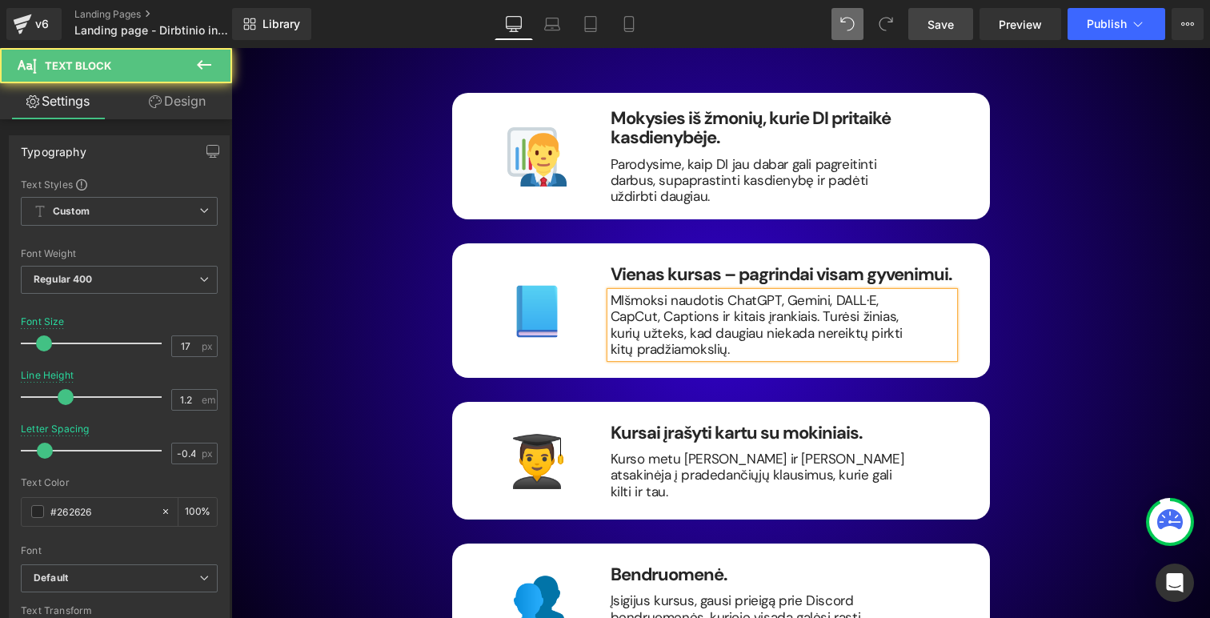
click at [618, 292] on p "MIšmoksi naudotis ChatGPT, Gemini, DALL·E, CapCut, Captions ir kitais įrankiais…" at bounding box center [762, 325] width 303 height 66
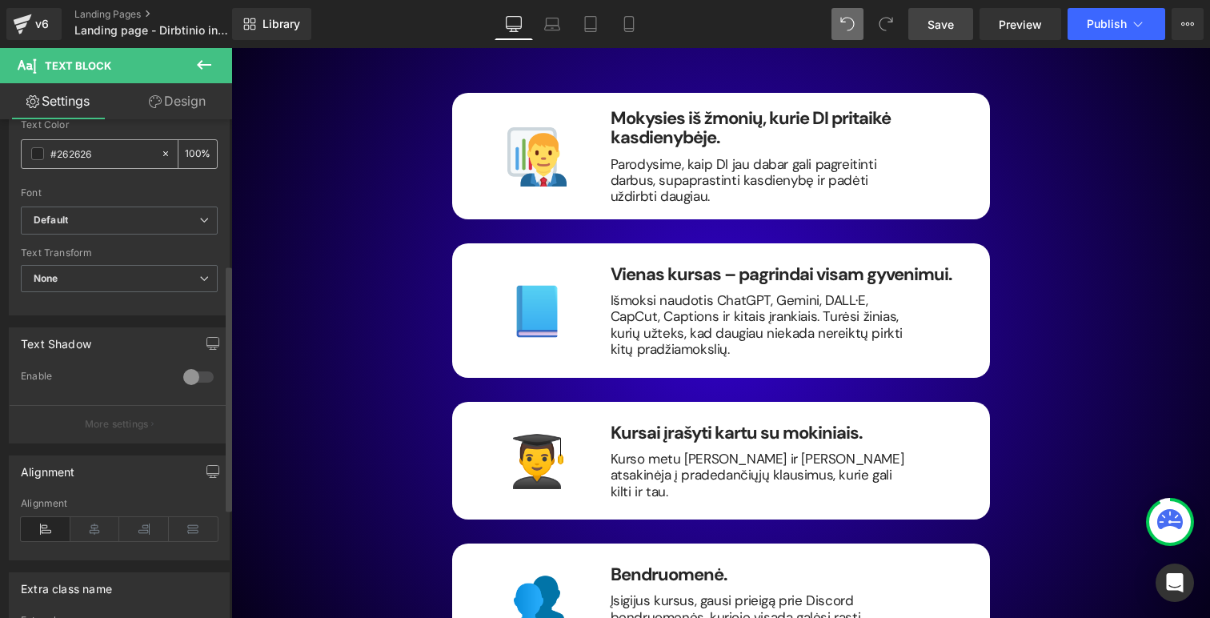
scroll to position [431, 0]
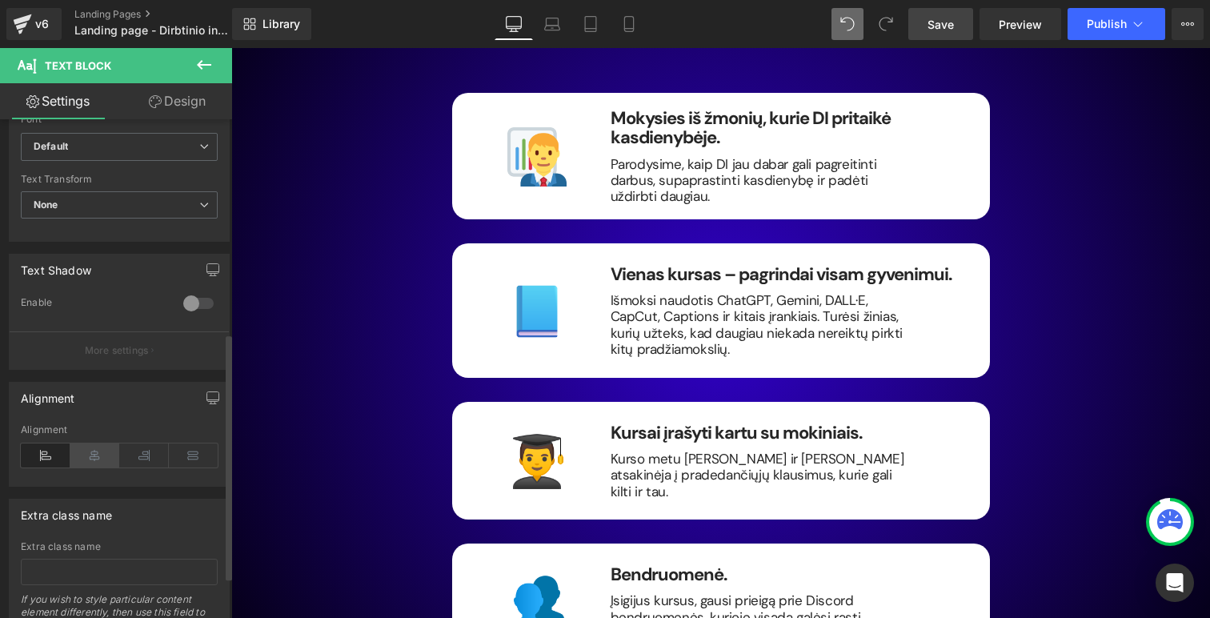
click at [89, 449] on icon at bounding box center [95, 455] width 50 height 24
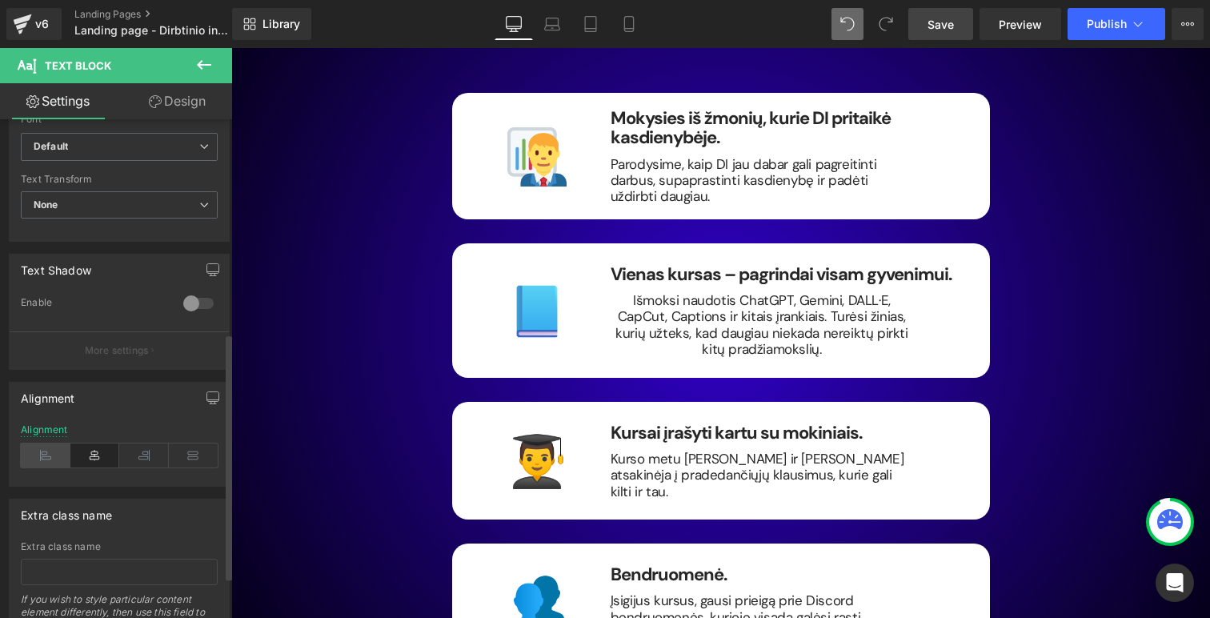
click at [46, 455] on icon at bounding box center [46, 455] width 50 height 24
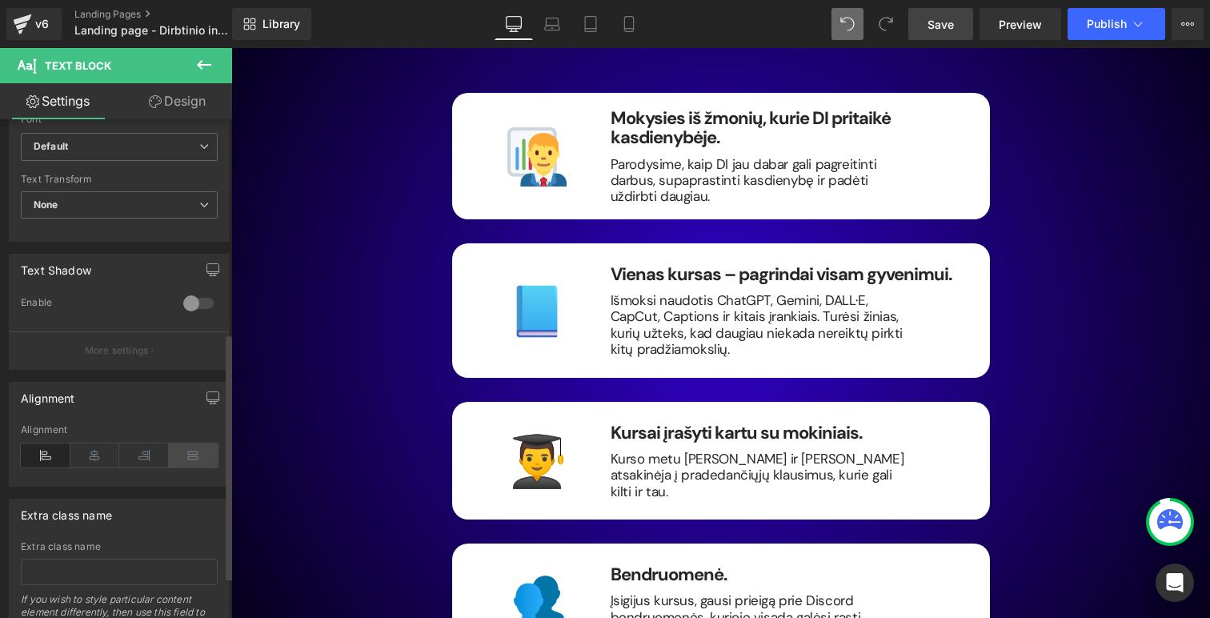
click at [188, 457] on icon at bounding box center [194, 455] width 50 height 24
click at [35, 460] on icon at bounding box center [46, 455] width 50 height 24
click at [182, 454] on icon at bounding box center [194, 455] width 50 height 24
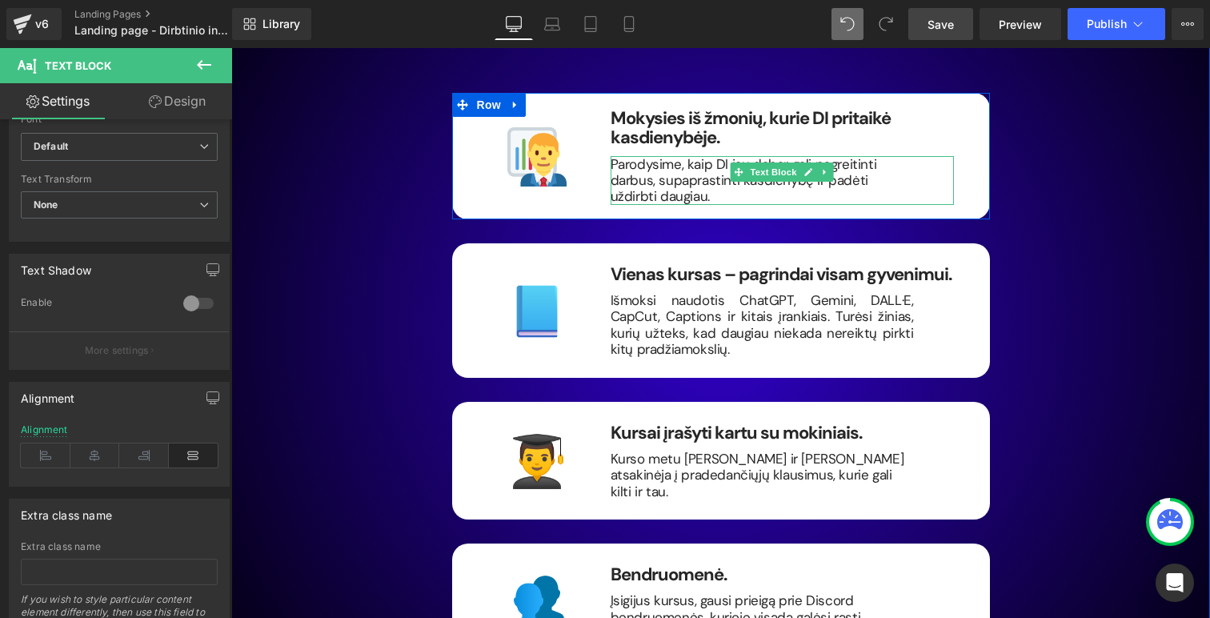
click at [697, 168] on p "Parodysime, kaip DI jau dabar gali pagreitinti darbus, supaprastinti kasdienybę…" at bounding box center [762, 180] width 303 height 49
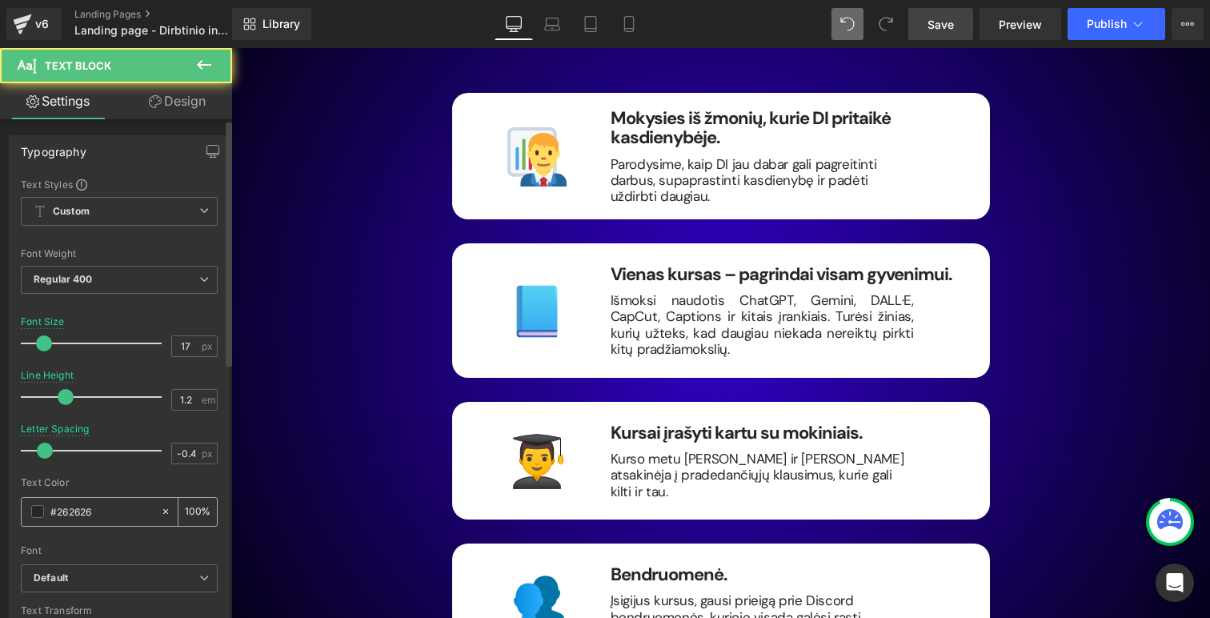
scroll to position [515, 0]
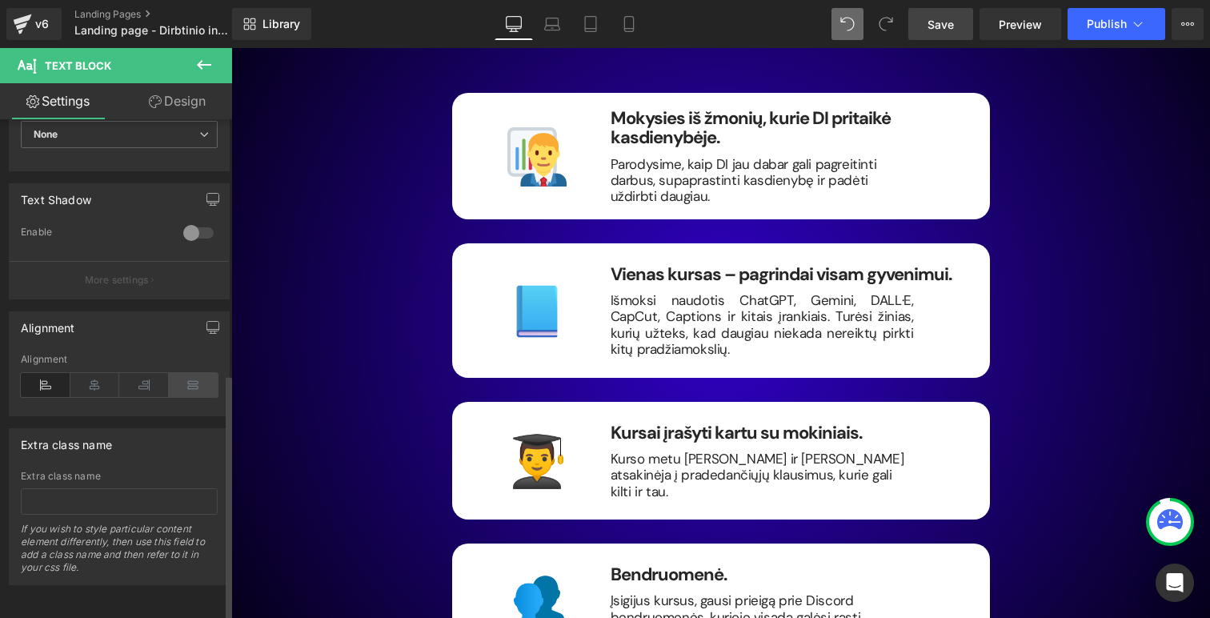
click at [181, 373] on icon at bounding box center [194, 385] width 50 height 24
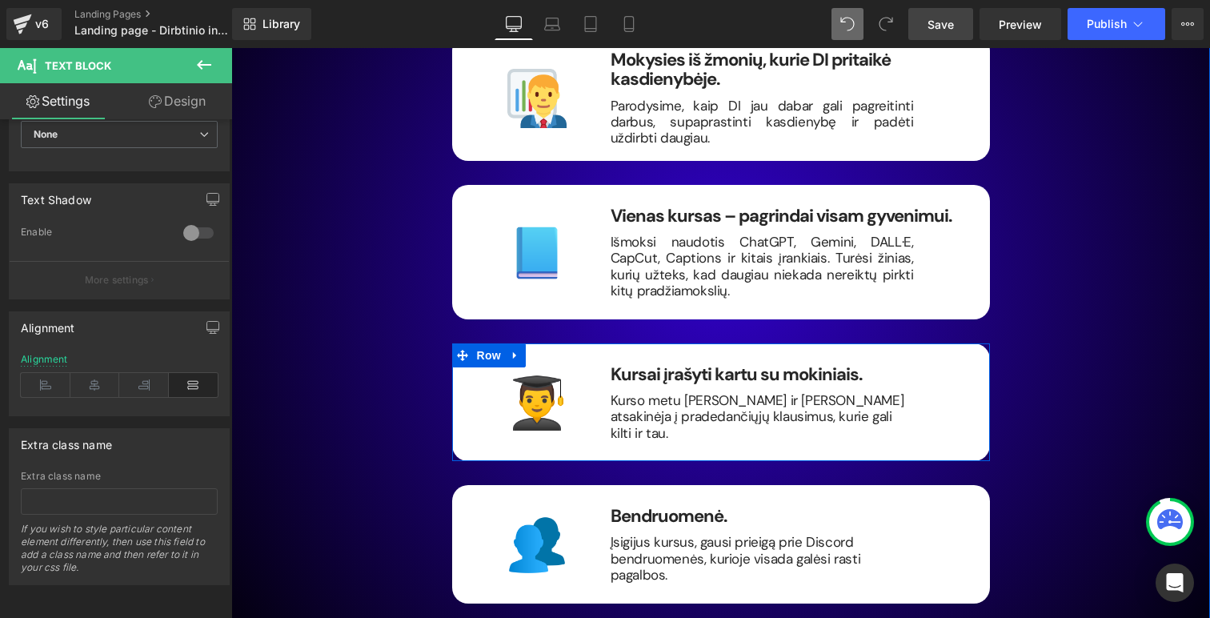
scroll to position [2977, 0]
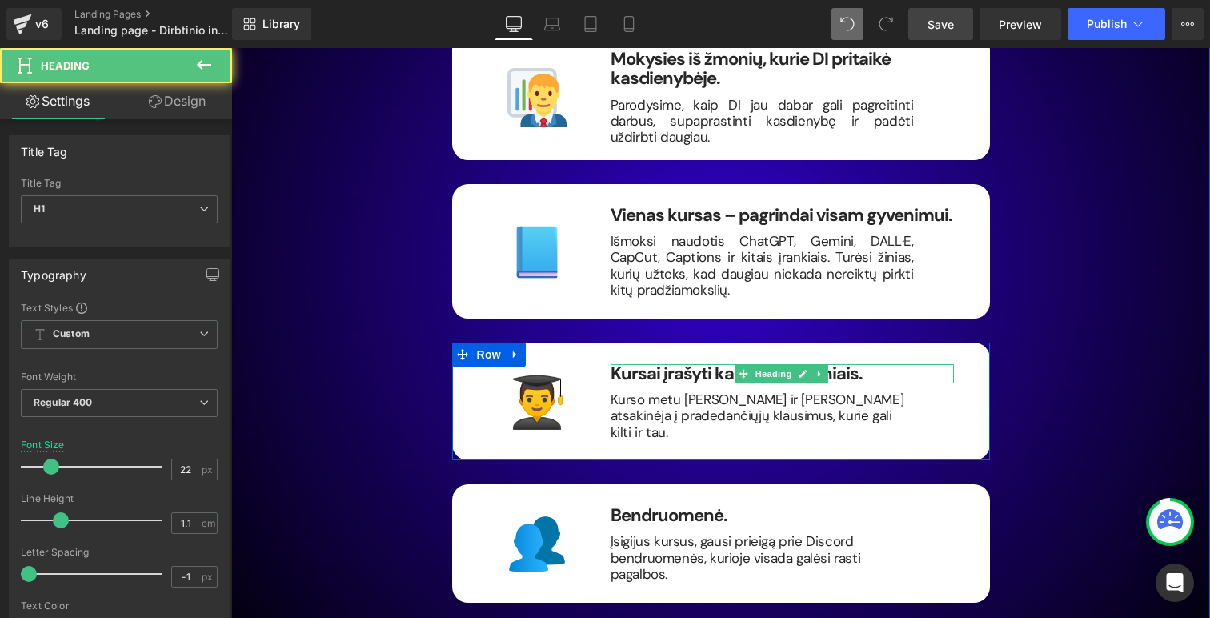
click at [874, 364] on h1 "Kursai įrašyti kartu su mokiniais." at bounding box center [782, 373] width 343 height 19
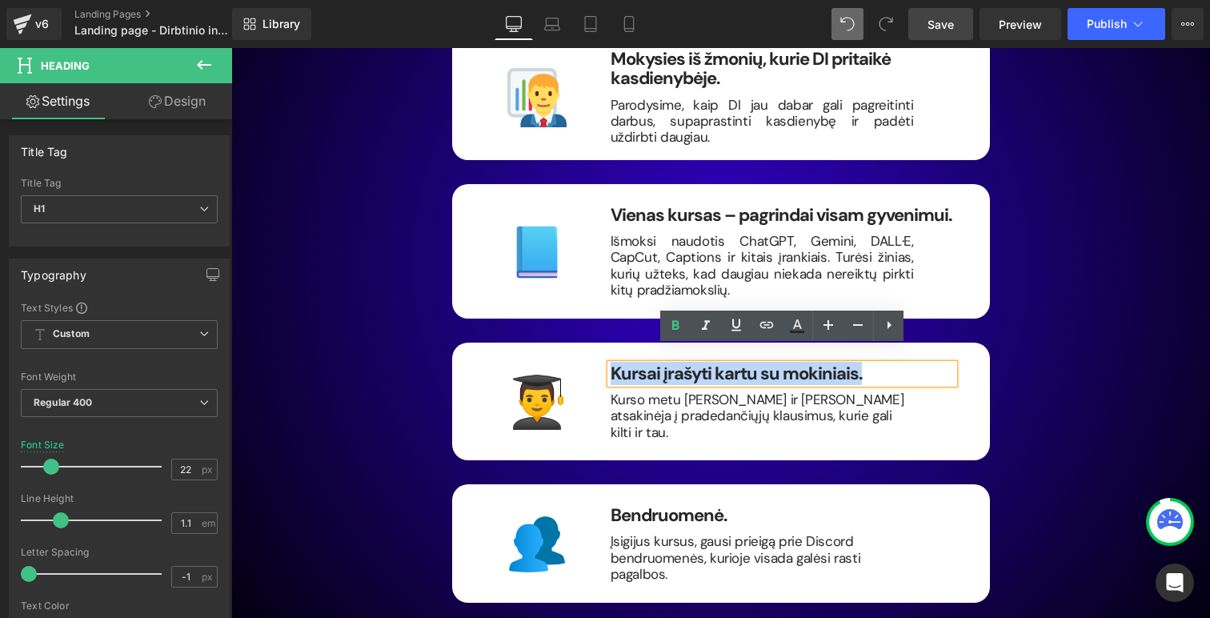
drag, startPoint x: 873, startPoint y: 360, endPoint x: 611, endPoint y: 362, distance: 261.7
click at [611, 364] on h1 "Kursai įrašyti kartu su mokiniais." at bounding box center [782, 373] width 343 height 19
paste div
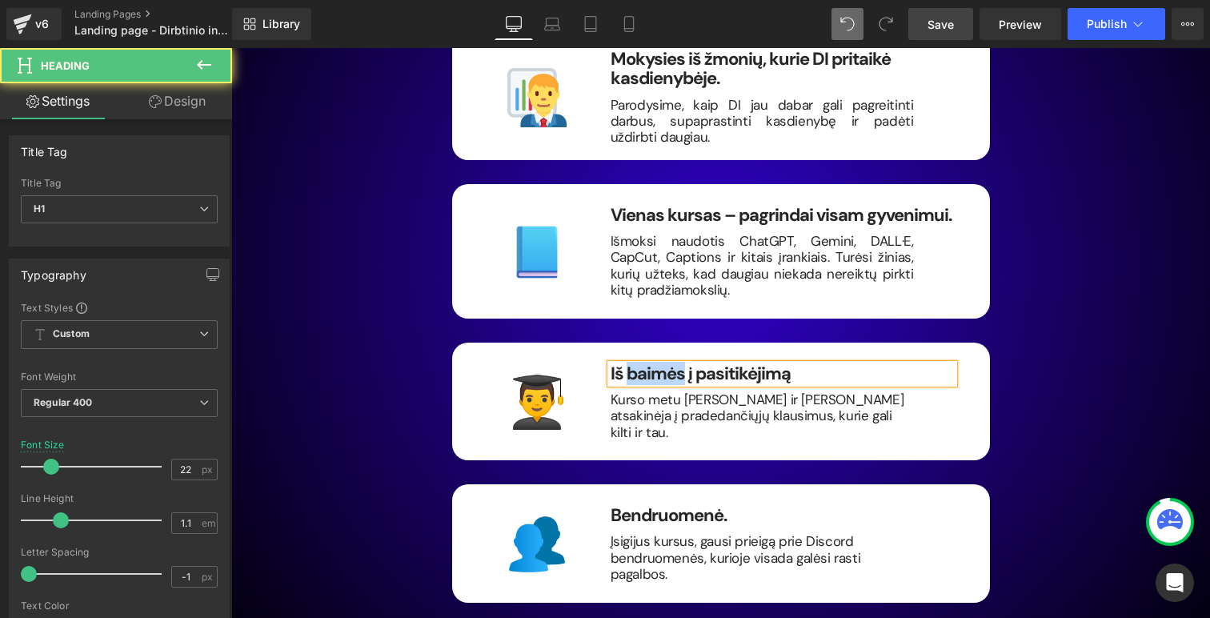
drag, startPoint x: 684, startPoint y: 359, endPoint x: 630, endPoint y: 358, distance: 54.4
click at [630, 362] on b "Iš baimės į pasitikėjimą" at bounding box center [701, 373] width 180 height 23
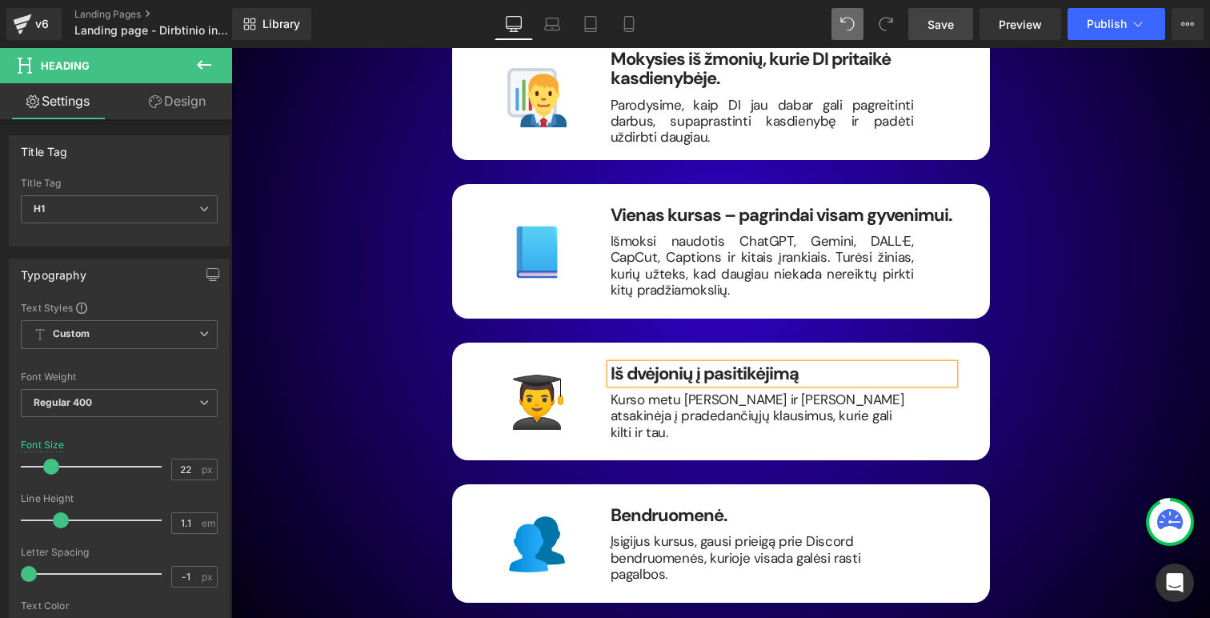
click at [828, 364] on h1 "Iš dvėjonių į pasitikėjimą" at bounding box center [782, 373] width 343 height 19
click at [683, 391] on p "Kurso metu Karolis ir Akvilė atsakinėja į pradedančiųjų klausimus, kurie gali k…" at bounding box center [762, 415] width 303 height 49
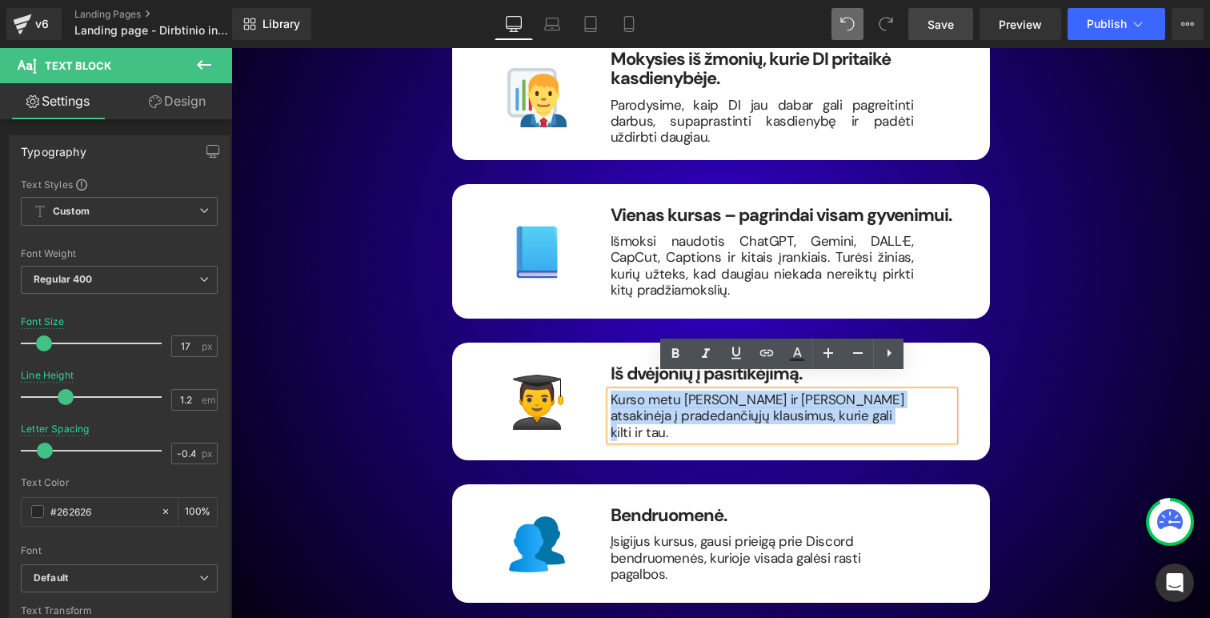
drag, startPoint x: 909, startPoint y: 398, endPoint x: 601, endPoint y: 381, distance: 308.6
click at [601, 381] on div "Iš dvėjonių į pasitikėjimą. Heading Kurso metu Karolis ir Akvilė atsakinėja į p…" at bounding box center [782, 402] width 367 height 76
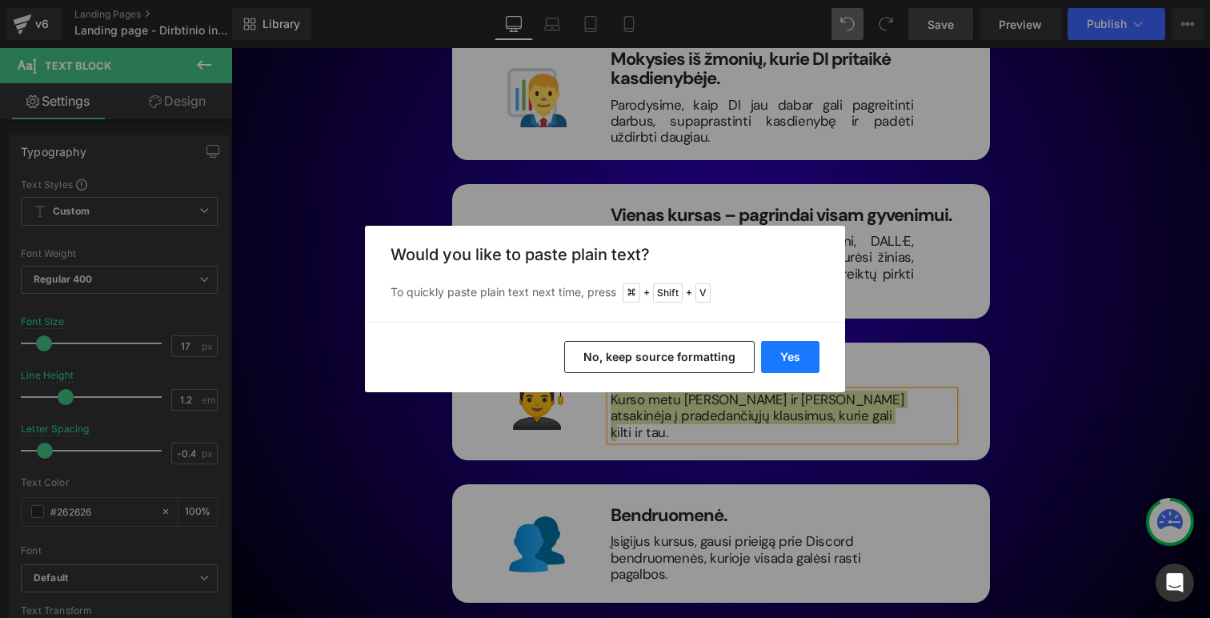
click at [801, 360] on button "Yes" at bounding box center [790, 357] width 58 height 32
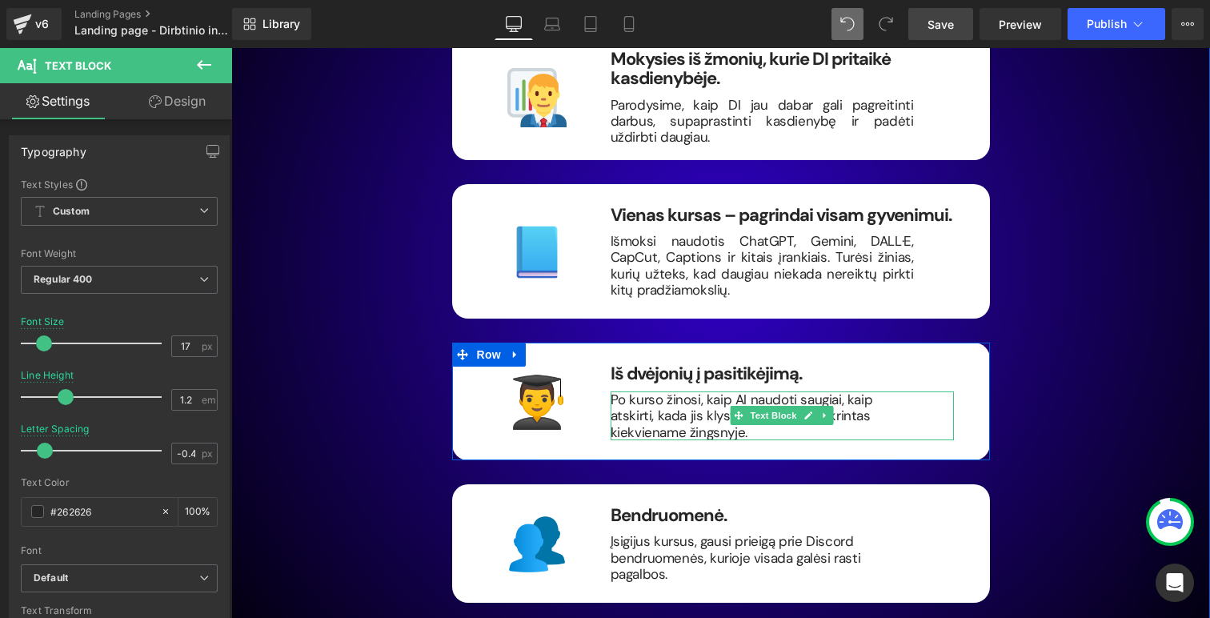
click at [736, 391] on p "Po kurso žinosi, kaip AI naudoti saugiai, kaip atskirti, kada jis klysta, ir ja…" at bounding box center [762, 415] width 303 height 49
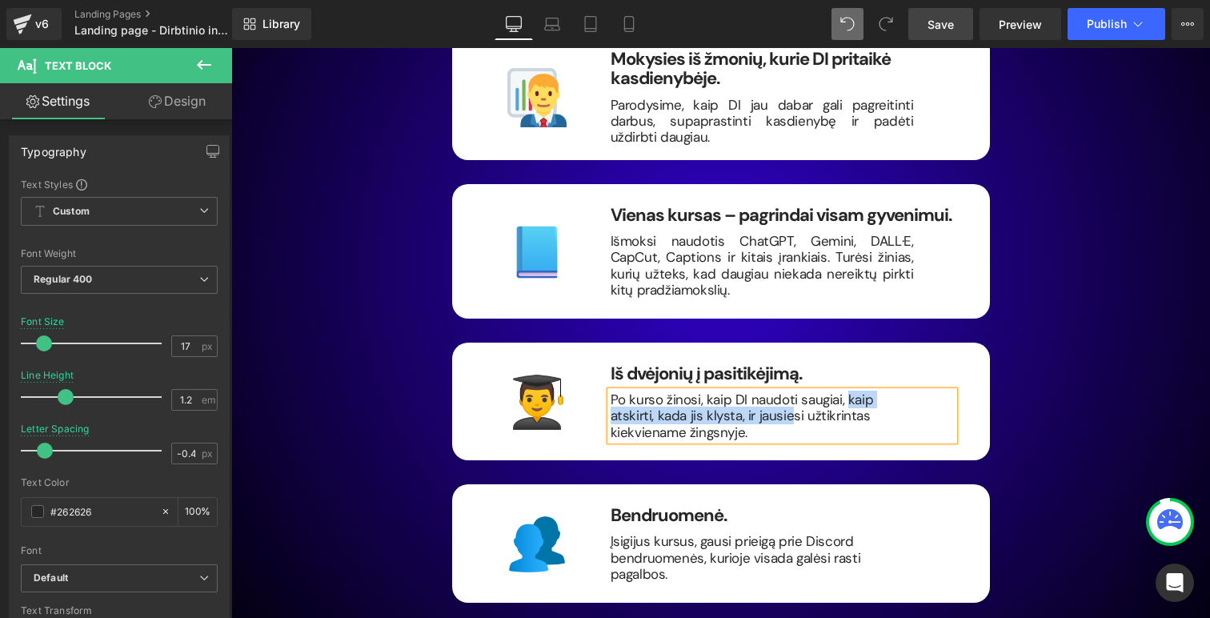
drag, startPoint x: 841, startPoint y: 382, endPoint x: 741, endPoint y: 393, distance: 100.7
click at [741, 393] on p "Po kurso žinosi, kaip DI naudoti saugiai, kaip atskirti, kada jis klysta, ir ja…" at bounding box center [762, 415] width 303 height 49
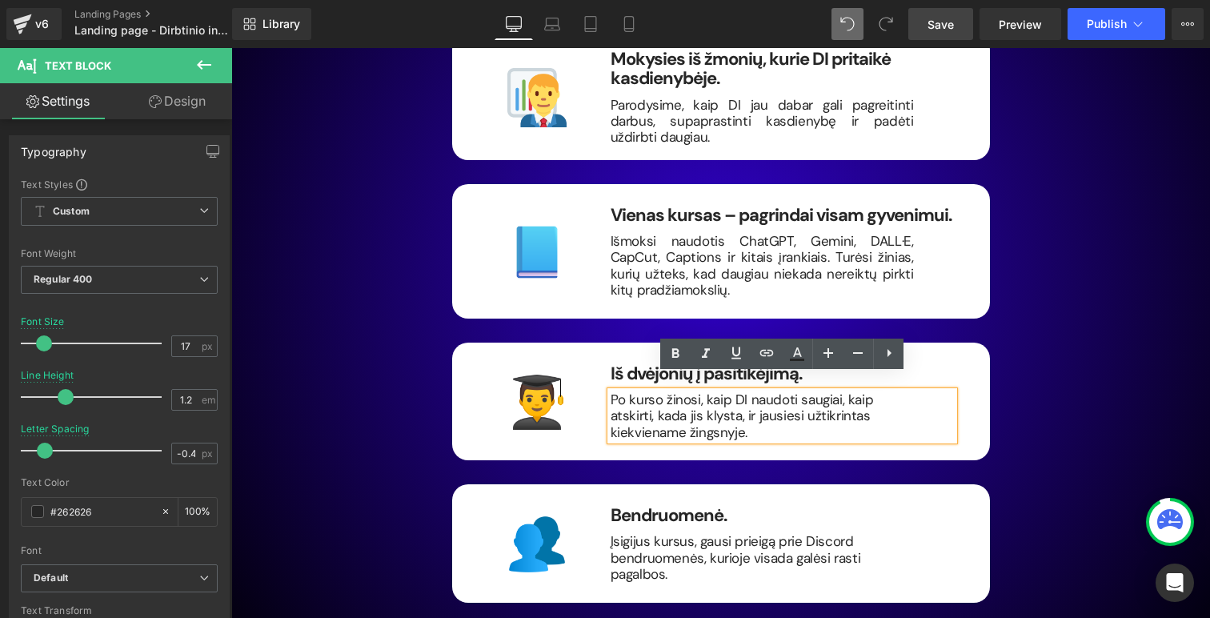
click at [797, 418] on p "Po kurso žinosi, kaip DI naudoti saugiai, kaip atskirti, kada jis klysta, ir ja…" at bounding box center [762, 415] width 303 height 49
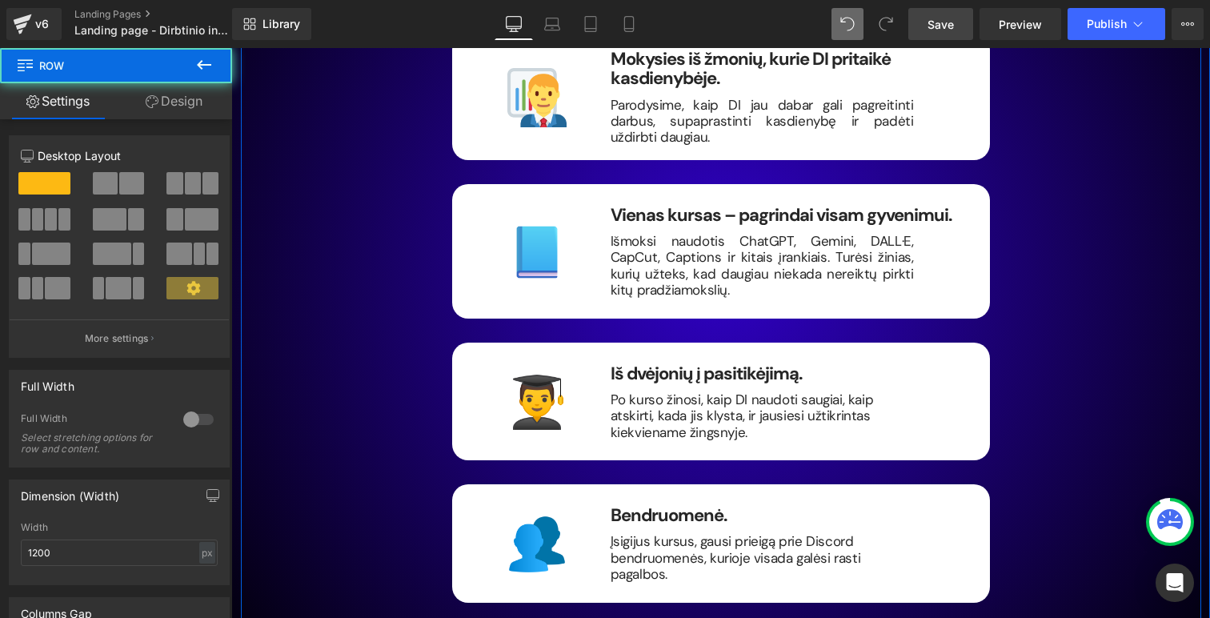
click at [306, 291] on div "Kodėl verta prisijungti? Heading Image Mokysies iš žmonių, kurie DI pritaikė ka…" at bounding box center [721, 264] width 960 height 691
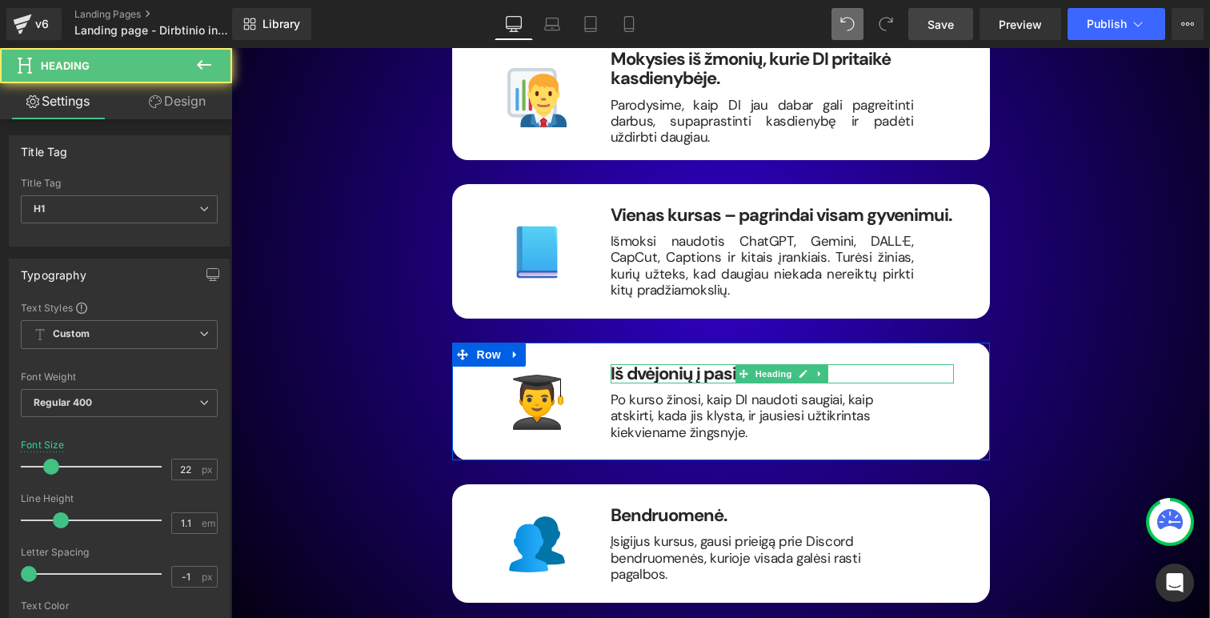
click at [652, 362] on b "Iš dvėjonių į pasitikėjimą." at bounding box center [706, 373] width 191 height 23
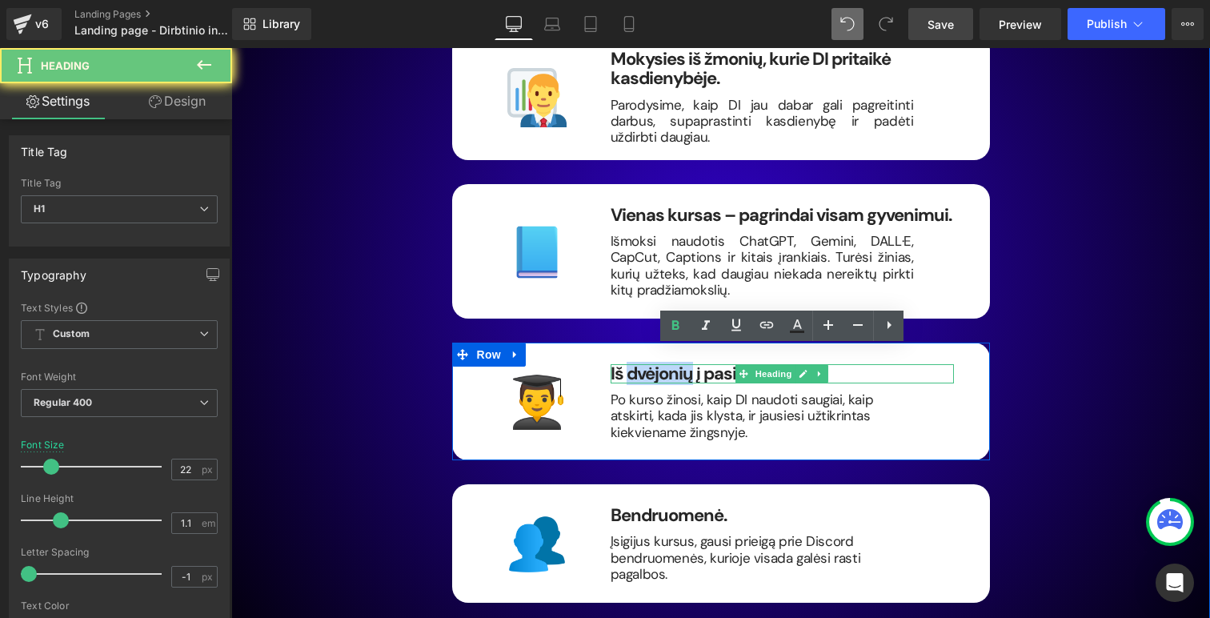
click at [652, 362] on b "Iš dvėjonių į pasitikėjimą." at bounding box center [706, 373] width 191 height 23
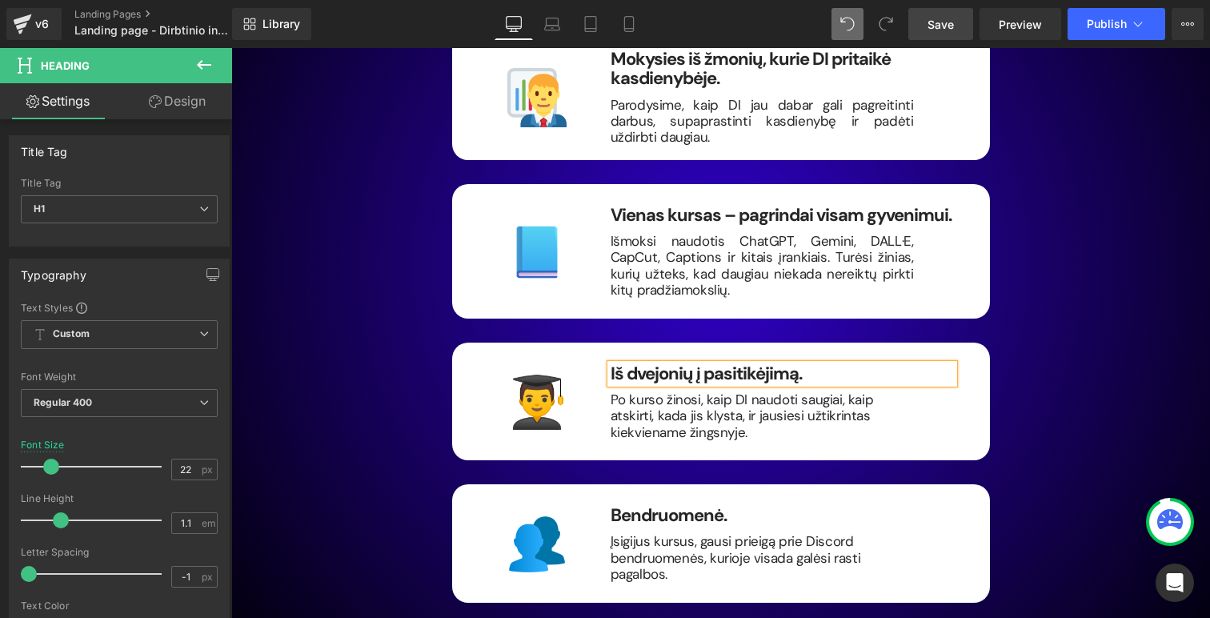
click at [1094, 210] on div "Kodėl verta prisijungti? Heading Image Mokysies iš žmonių, kurie DI pritaikė ka…" at bounding box center [721, 264] width 960 height 691
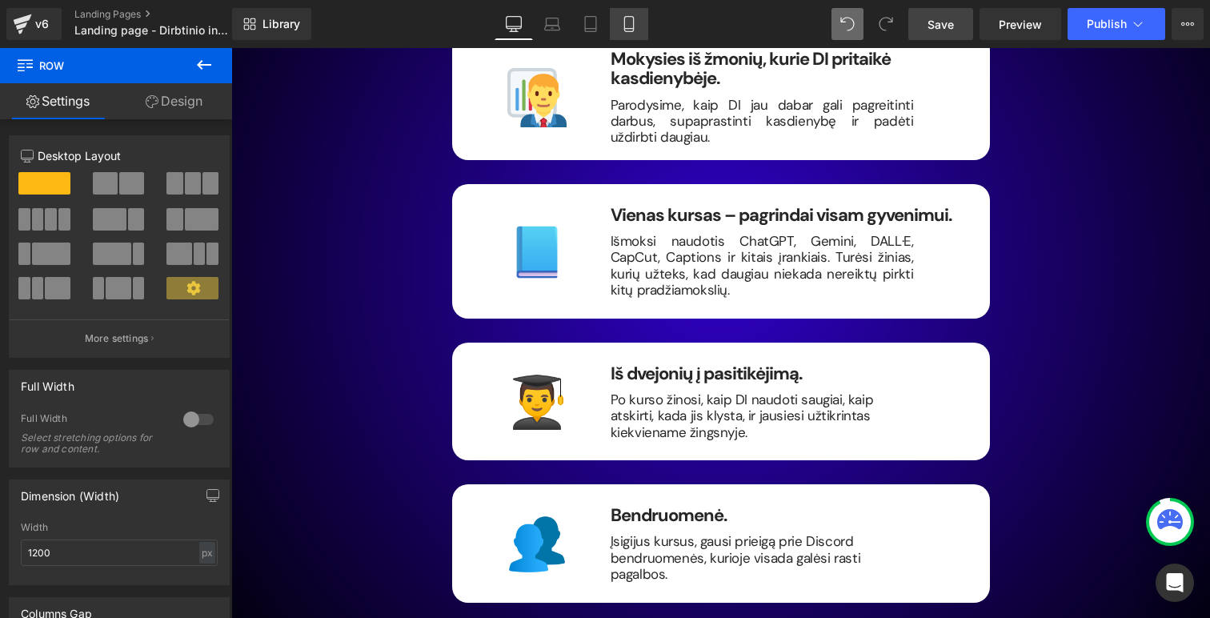
click at [632, 29] on icon at bounding box center [629, 24] width 16 height 16
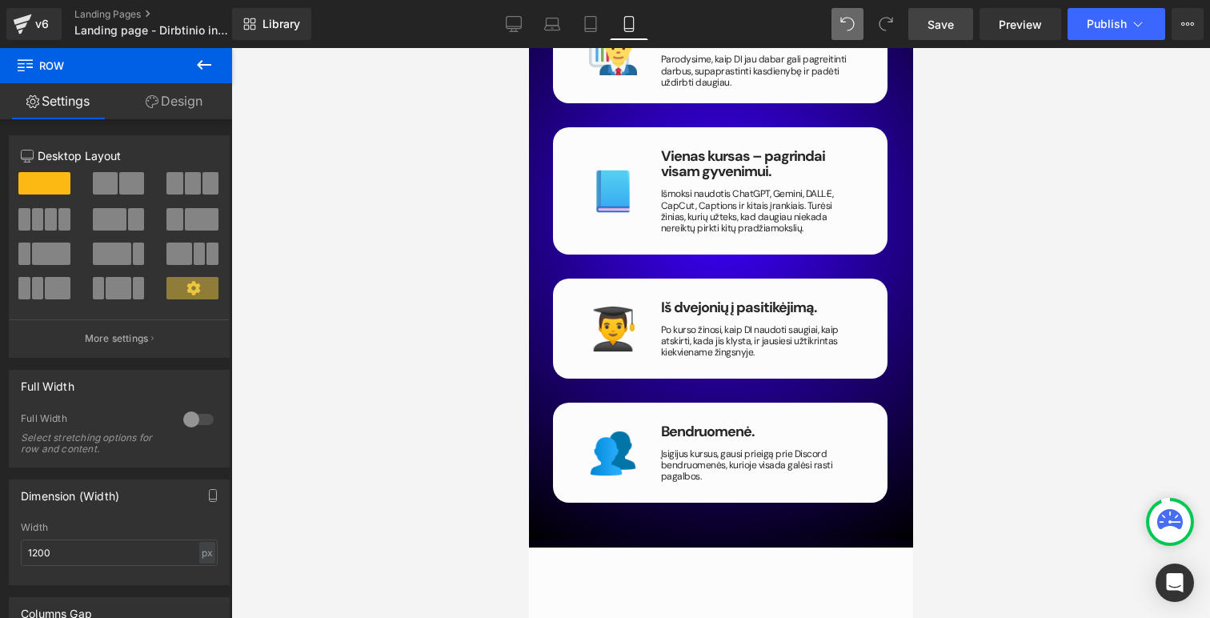
scroll to position [2590, 0]
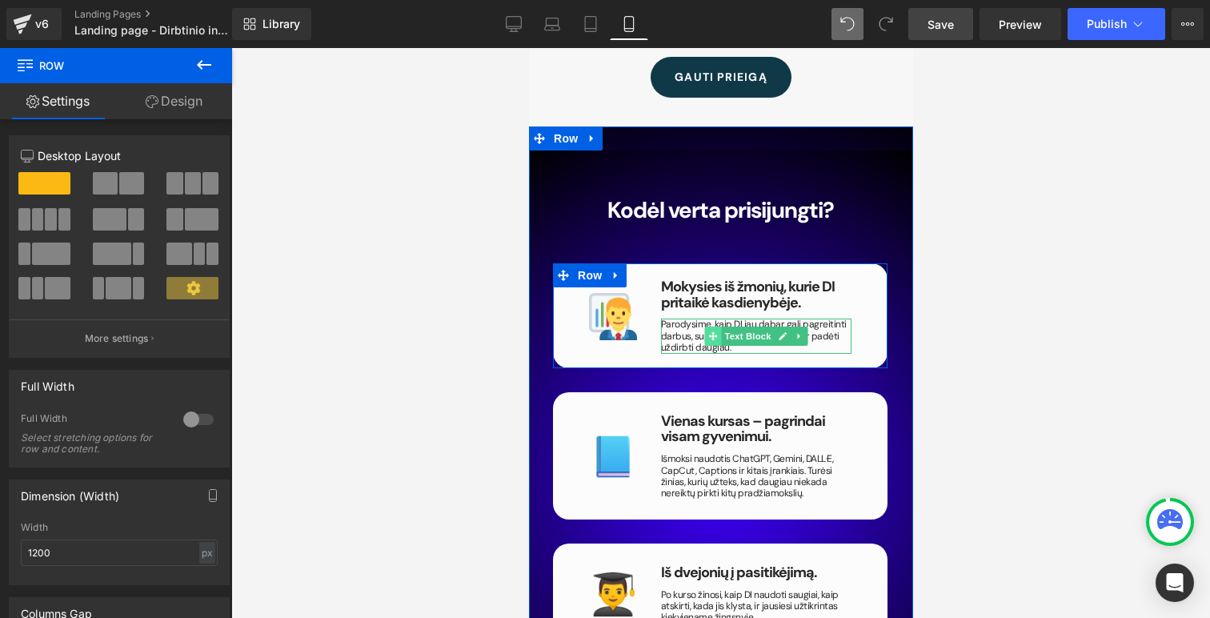
click at [720, 327] on span at bounding box center [711, 336] width 17 height 19
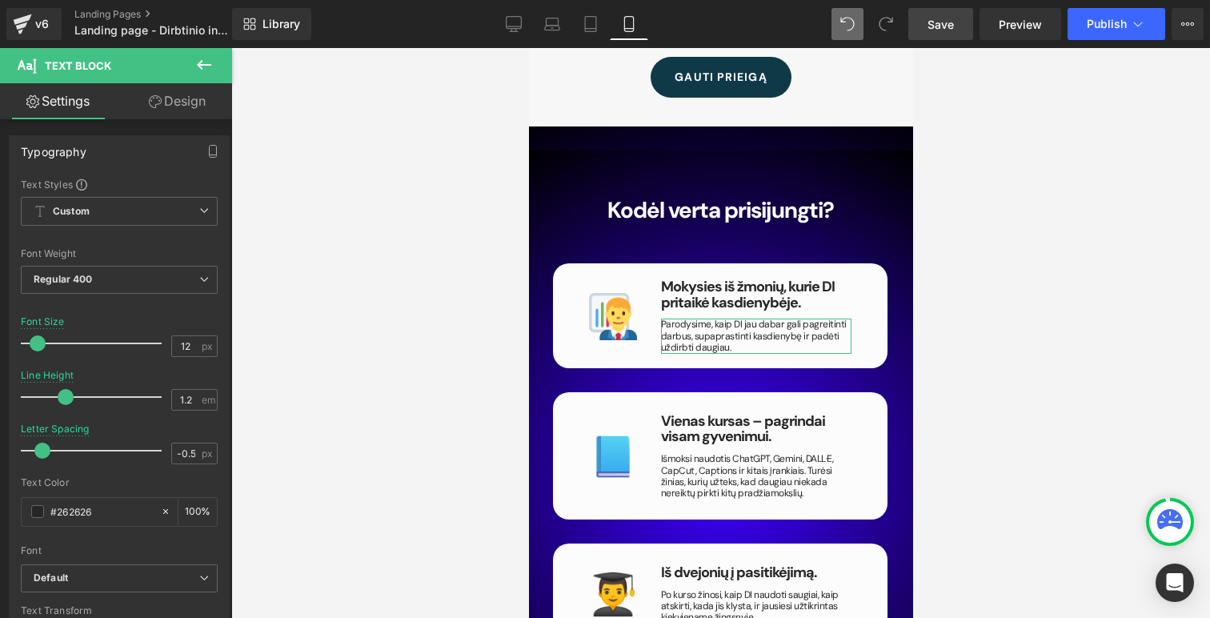
click at [162, 97] on link "Design" at bounding box center [177, 101] width 116 height 36
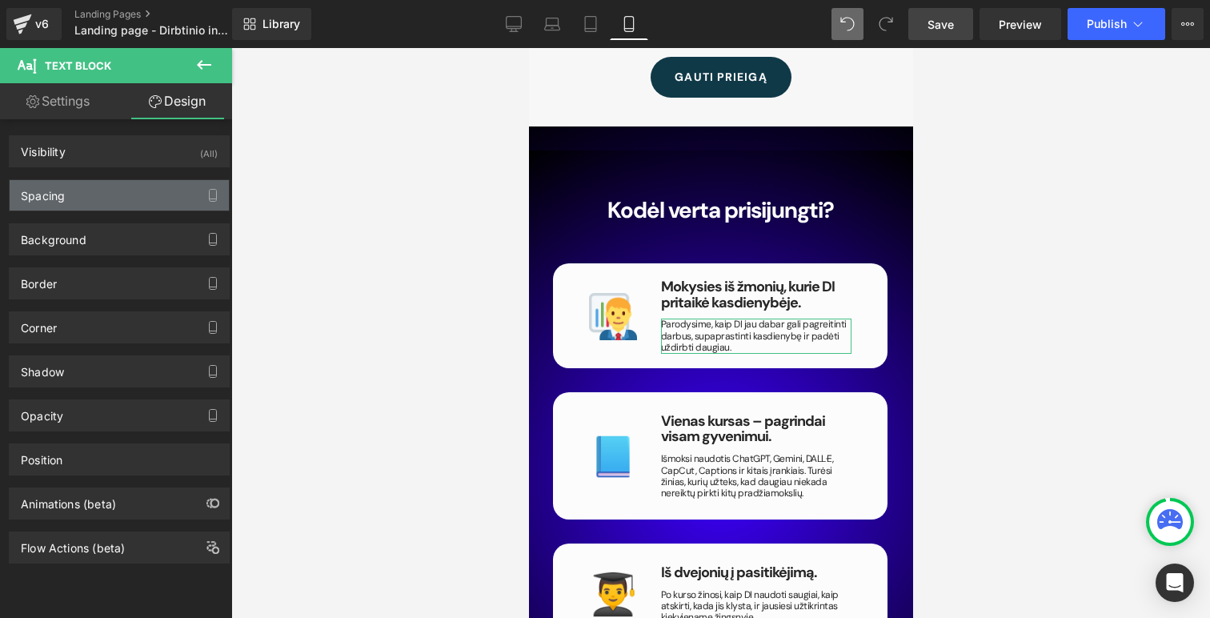
click at [130, 204] on div "Spacing" at bounding box center [119, 195] width 219 height 30
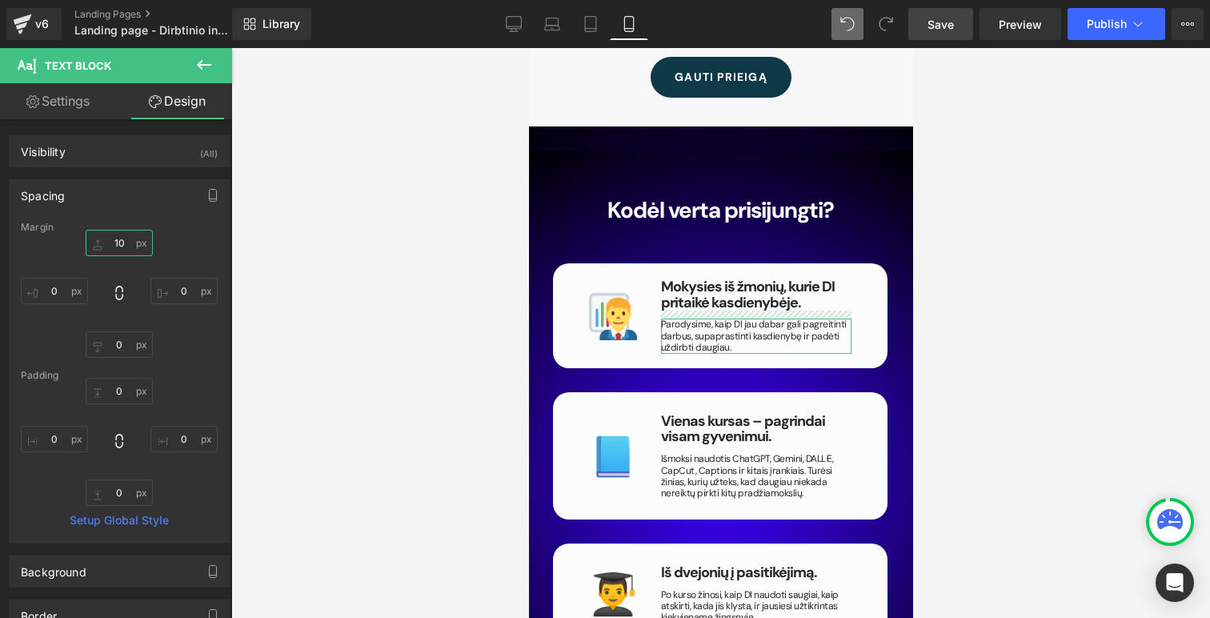
click at [118, 243] on input "10" at bounding box center [119, 243] width 67 height 26
type input "0"
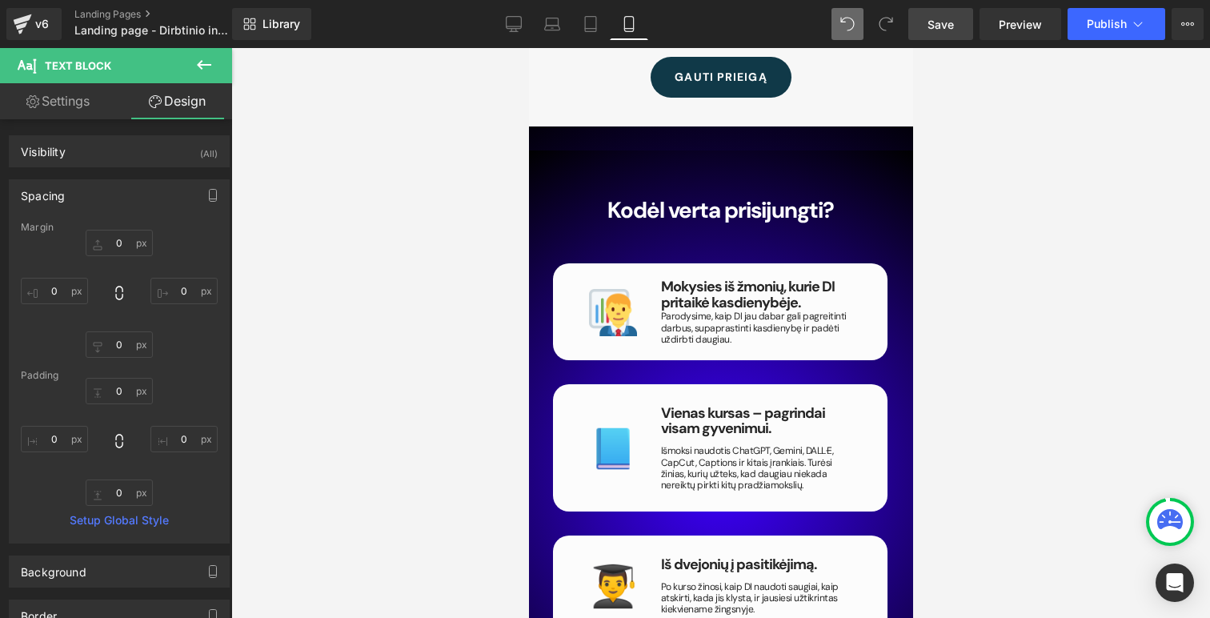
click at [335, 339] on div at bounding box center [720, 333] width 979 height 570
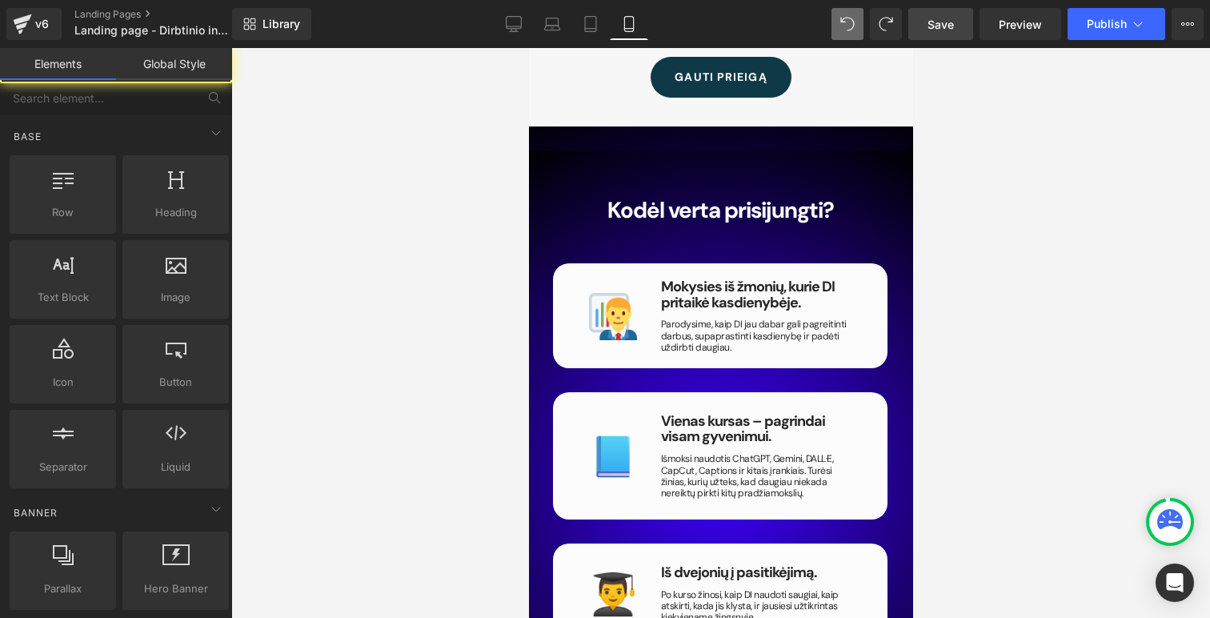
click at [1043, 248] on div at bounding box center [720, 333] width 979 height 570
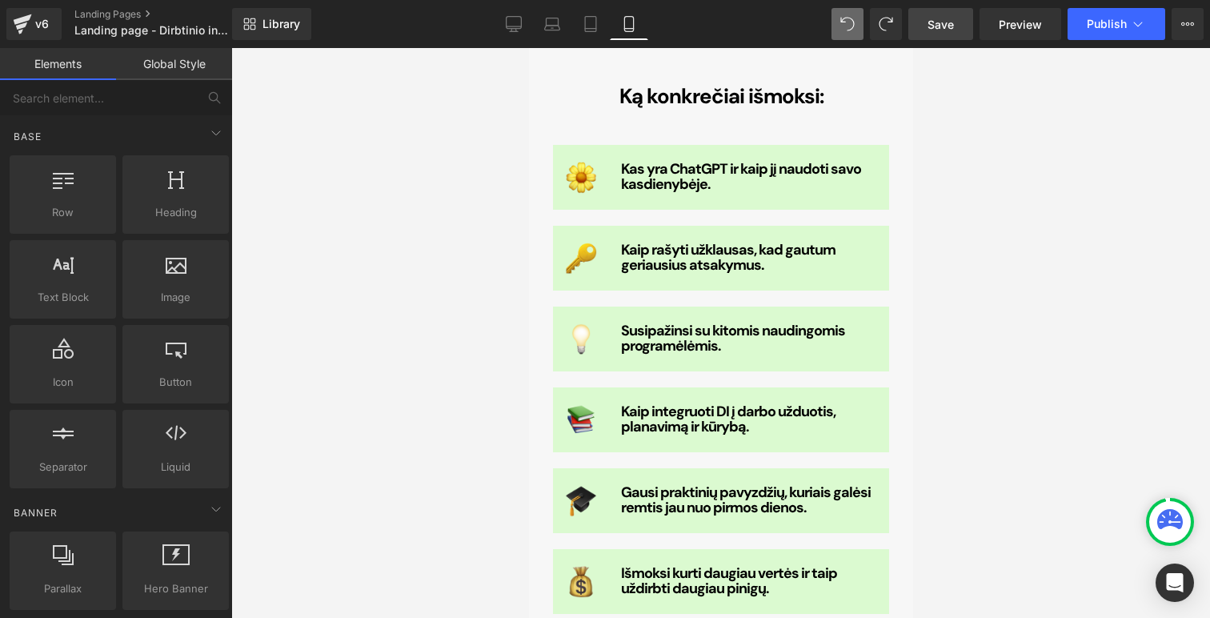
scroll to position [1982, 0]
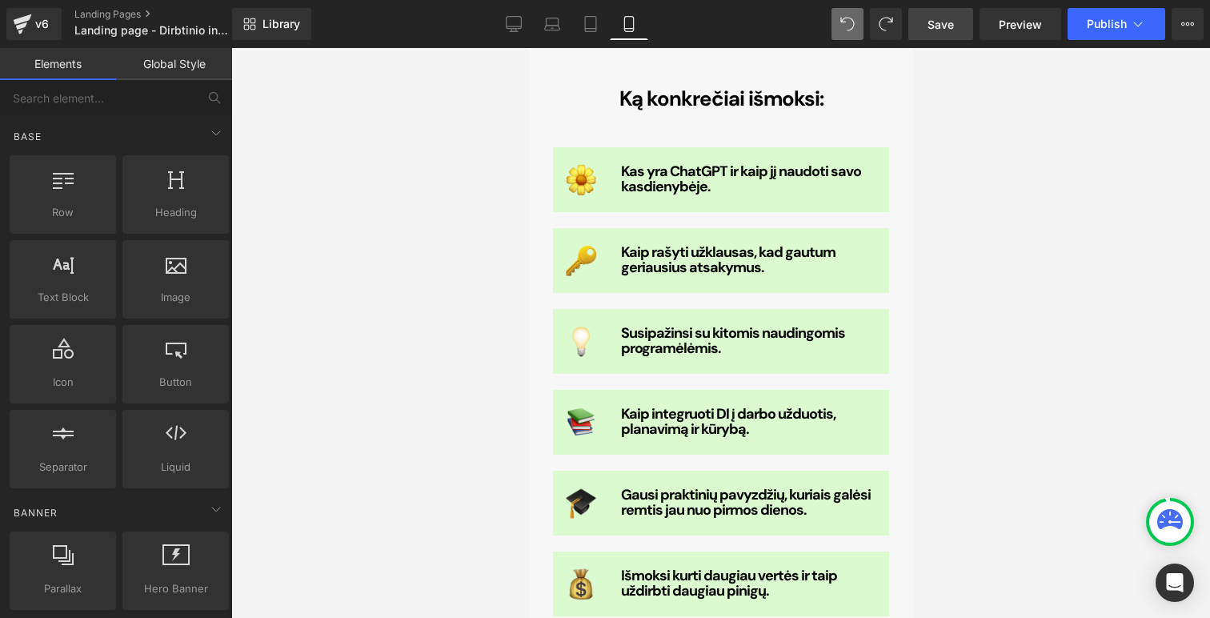
click at [394, 375] on div at bounding box center [720, 333] width 979 height 570
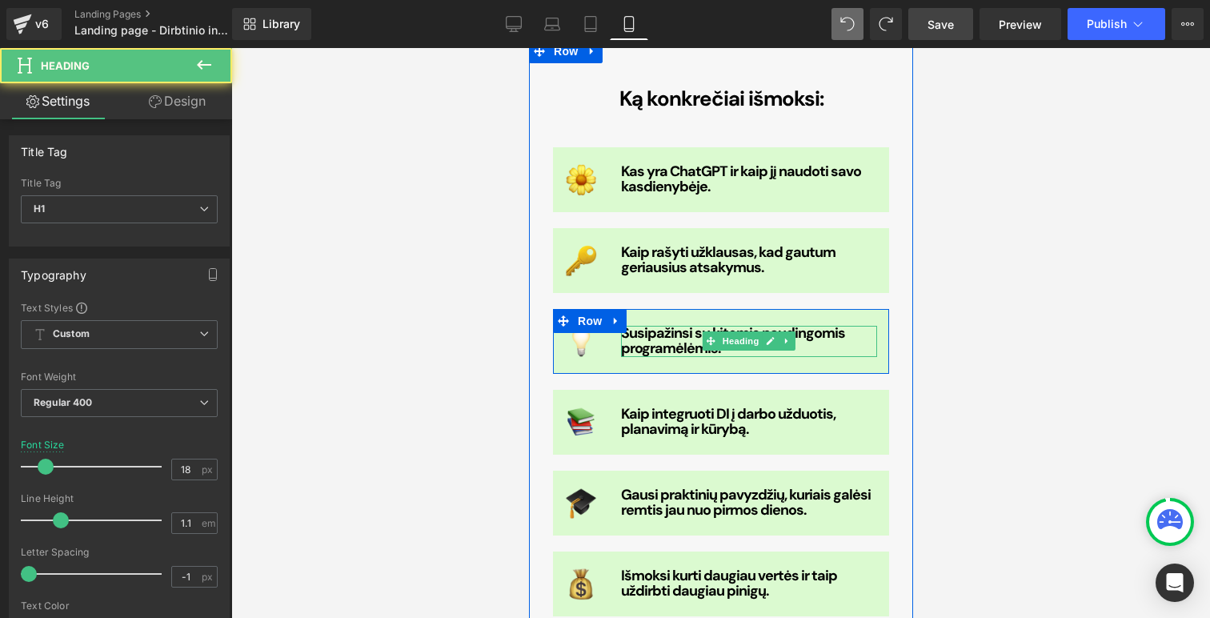
click at [725, 326] on h1 "Susipažinsi su kitomis naudingomis programėlėmis." at bounding box center [748, 342] width 256 height 32
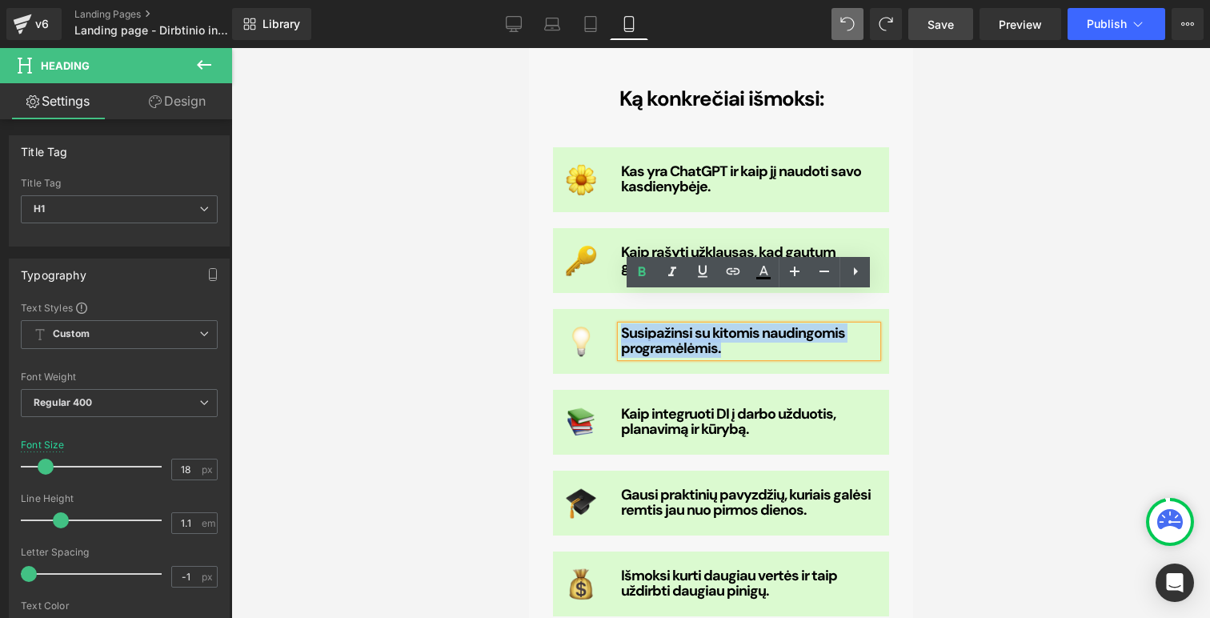
drag, startPoint x: 743, startPoint y: 322, endPoint x: 622, endPoint y: 299, distance: 122.9
click at [622, 326] on h1 "Susipažinsi su kitomis naudingomis programėlėmis." at bounding box center [748, 342] width 256 height 32
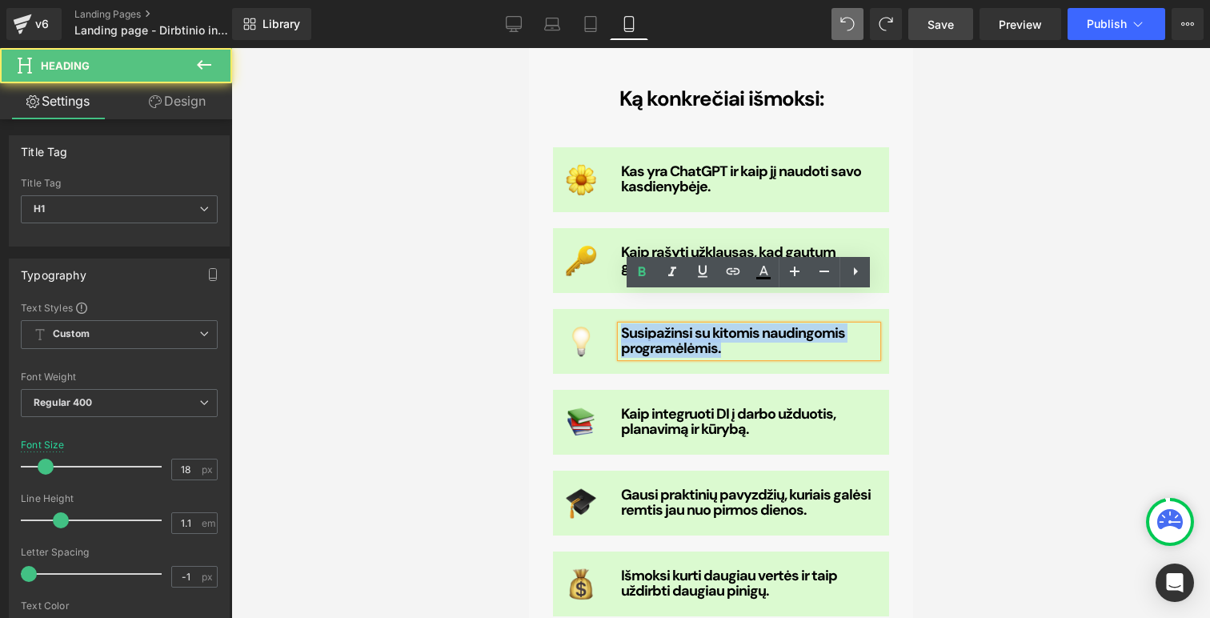
click at [782, 326] on h1 "Susipažinsi su kitomis naudingomis programėlėmis." at bounding box center [748, 342] width 256 height 32
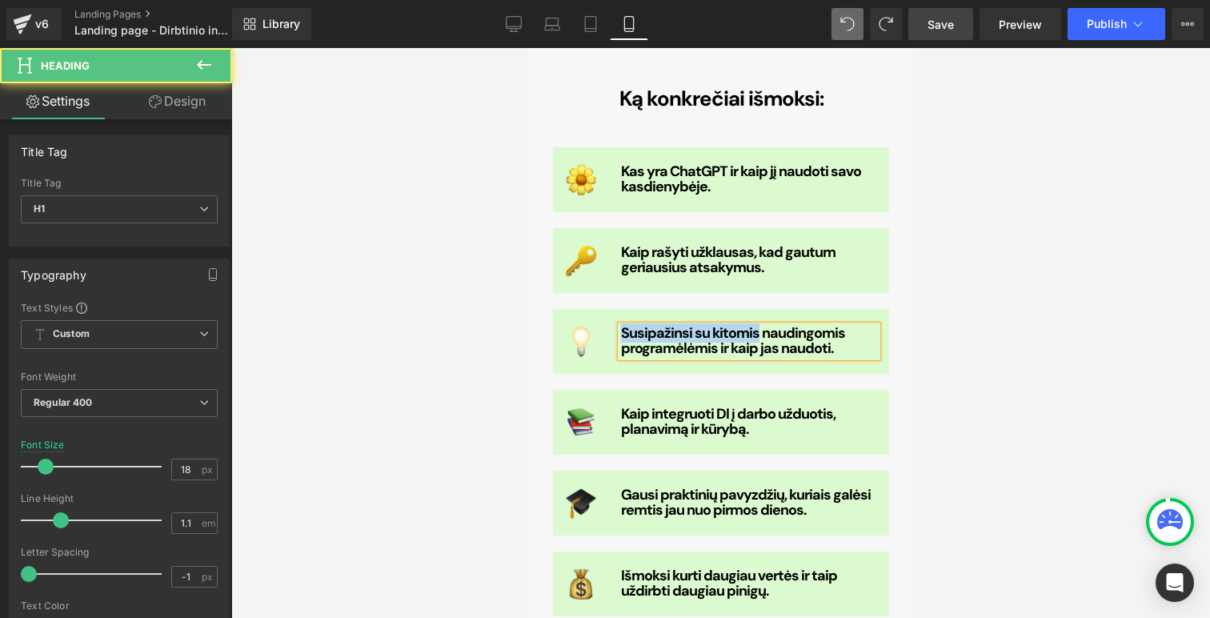
drag, startPoint x: 758, startPoint y: 303, endPoint x: 619, endPoint y: 296, distance: 139.4
click at [619, 309] on div "Image Susipažinsi su kitomis naudingomis programėlėmis ir kaip jas naudoti. Hea…" at bounding box center [720, 341] width 336 height 65
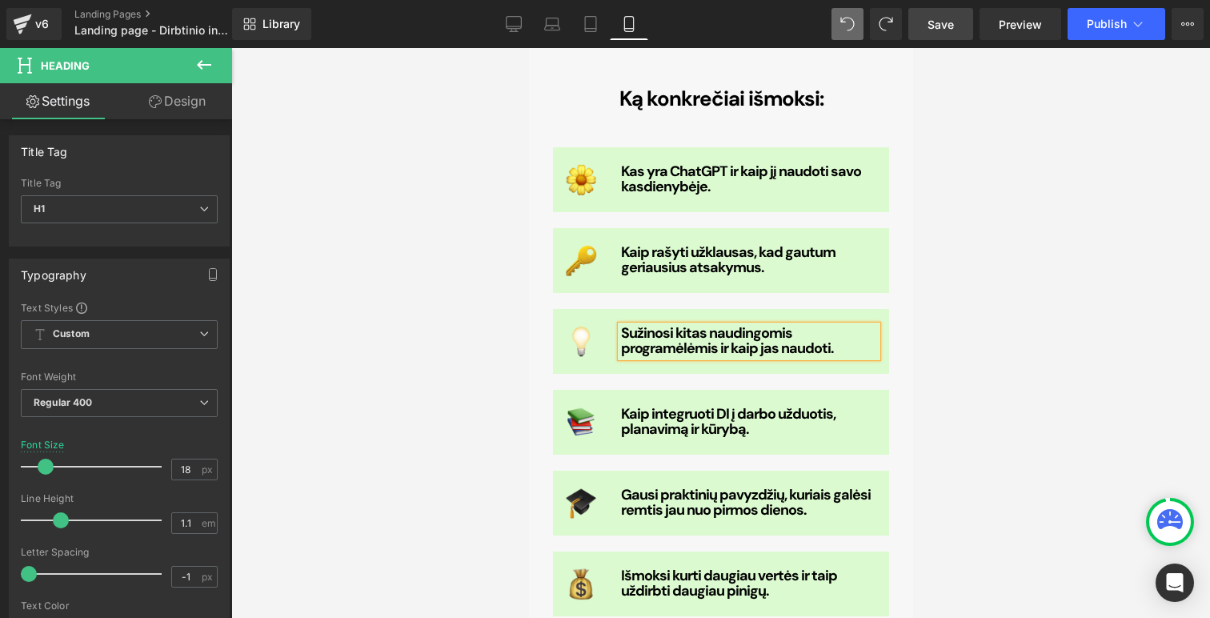
click at [808, 326] on h1 "Sužinosi kitas naudingomis programėlėmis ir kaip jas naudoti." at bounding box center [748, 342] width 256 height 32
click at [869, 326] on h1 "Sužinosi kitas naudingas programėlėmis ir kaip jas naudoti." at bounding box center [748, 342] width 256 height 32
click at [498, 348] on div at bounding box center [720, 333] width 979 height 570
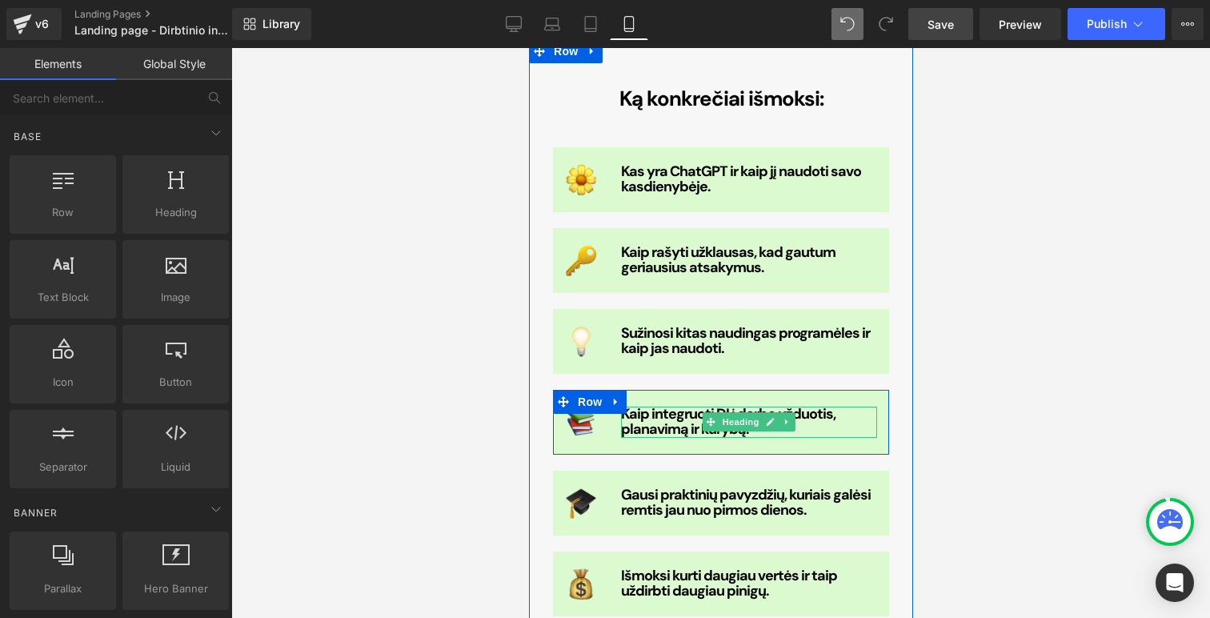
click at [644, 404] on b "Kaip integruoti DI į darbo užduotis, planavimą ir kūrybą." at bounding box center [727, 421] width 214 height 35
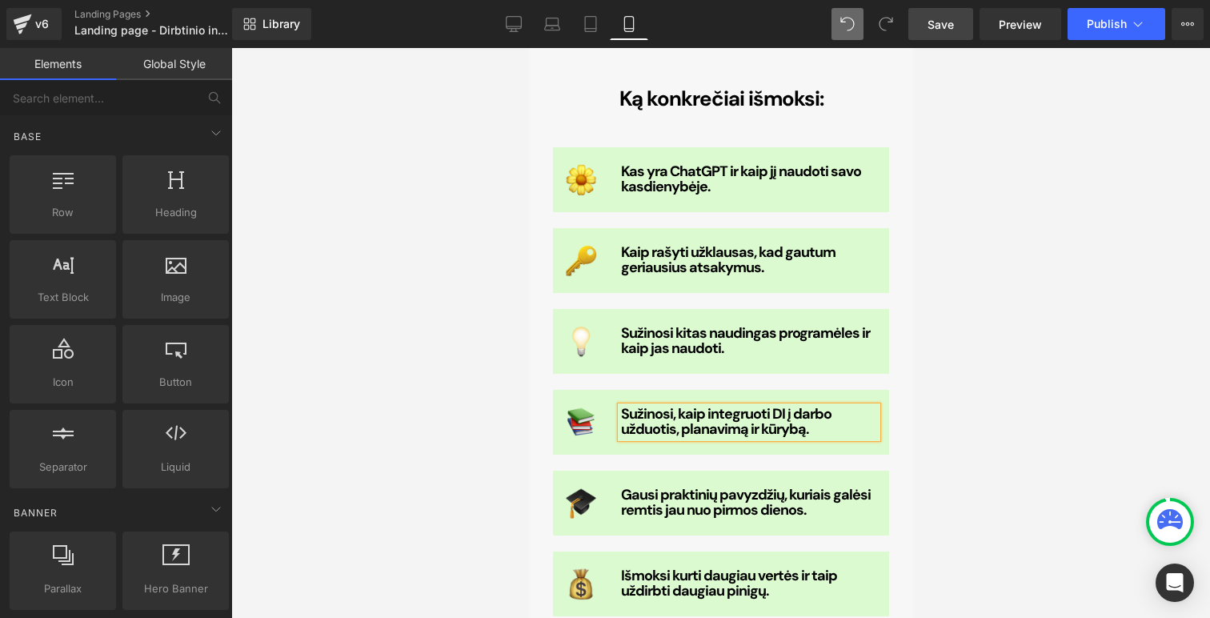
click at [951, 430] on div at bounding box center [720, 333] width 979 height 570
click at [530, 26] on link "Desktop" at bounding box center [514, 24] width 38 height 32
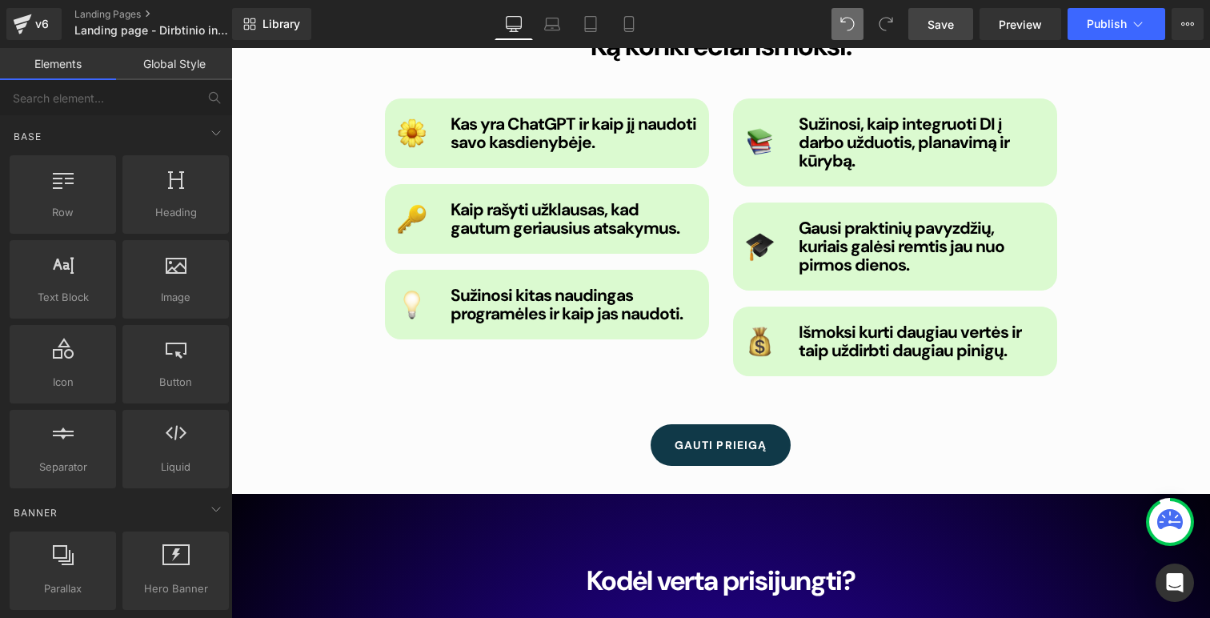
scroll to position [2371, 0]
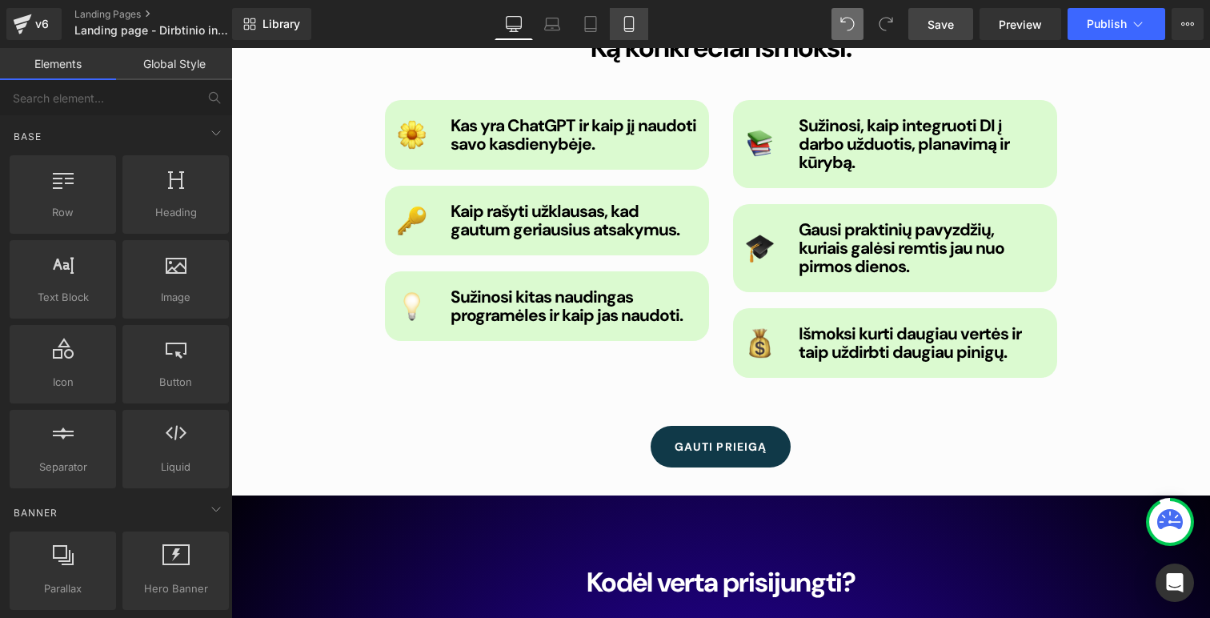
click at [631, 20] on icon at bounding box center [629, 24] width 16 height 16
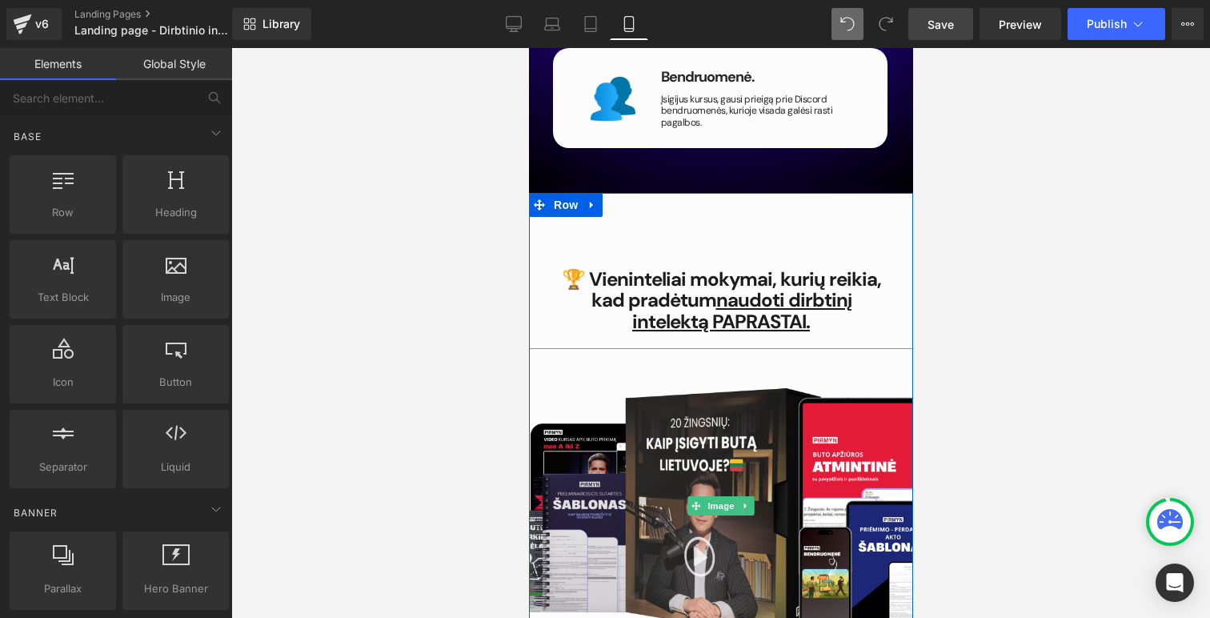
scroll to position [3218, 0]
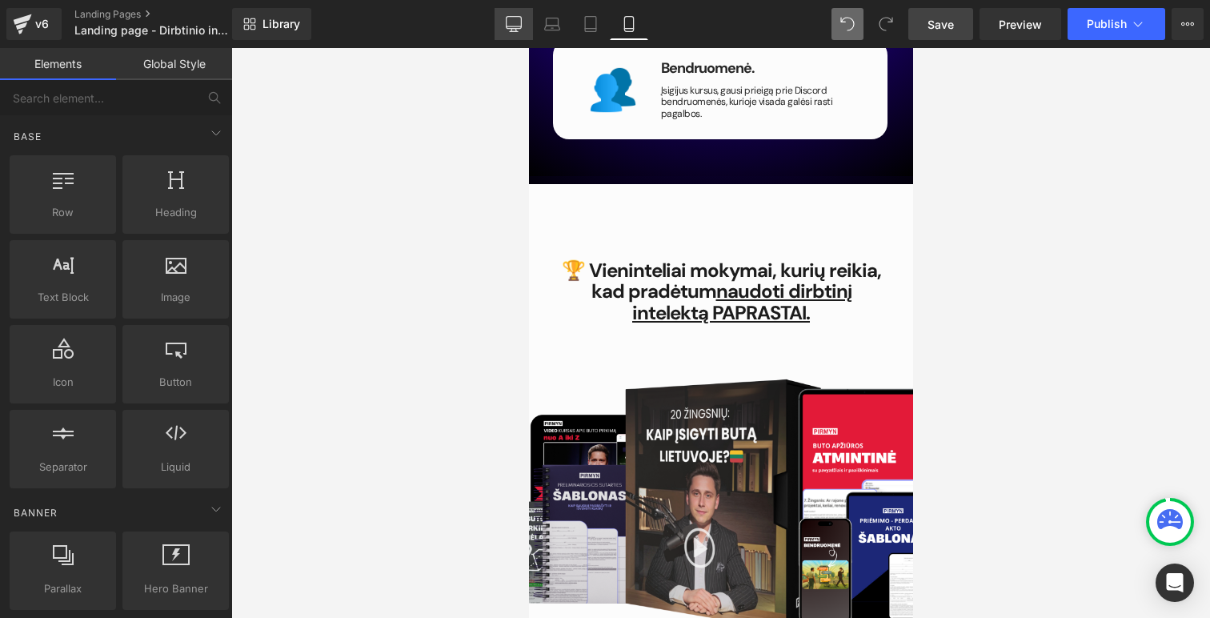
click at [508, 18] on icon at bounding box center [514, 24] width 16 height 16
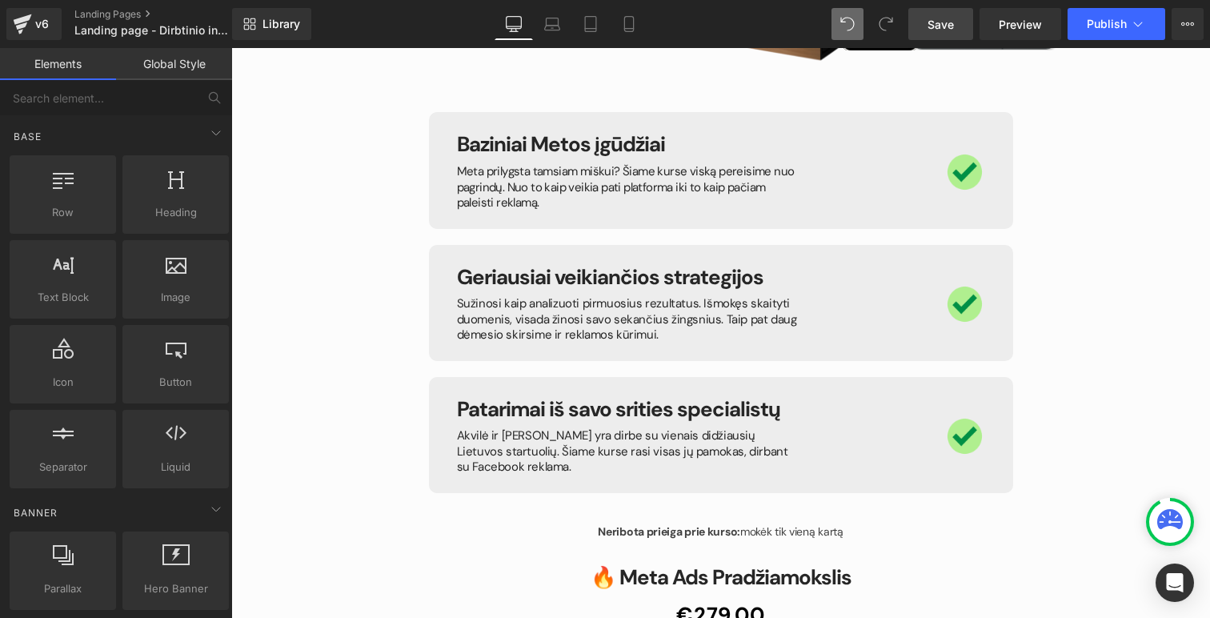
scroll to position [4195, 0]
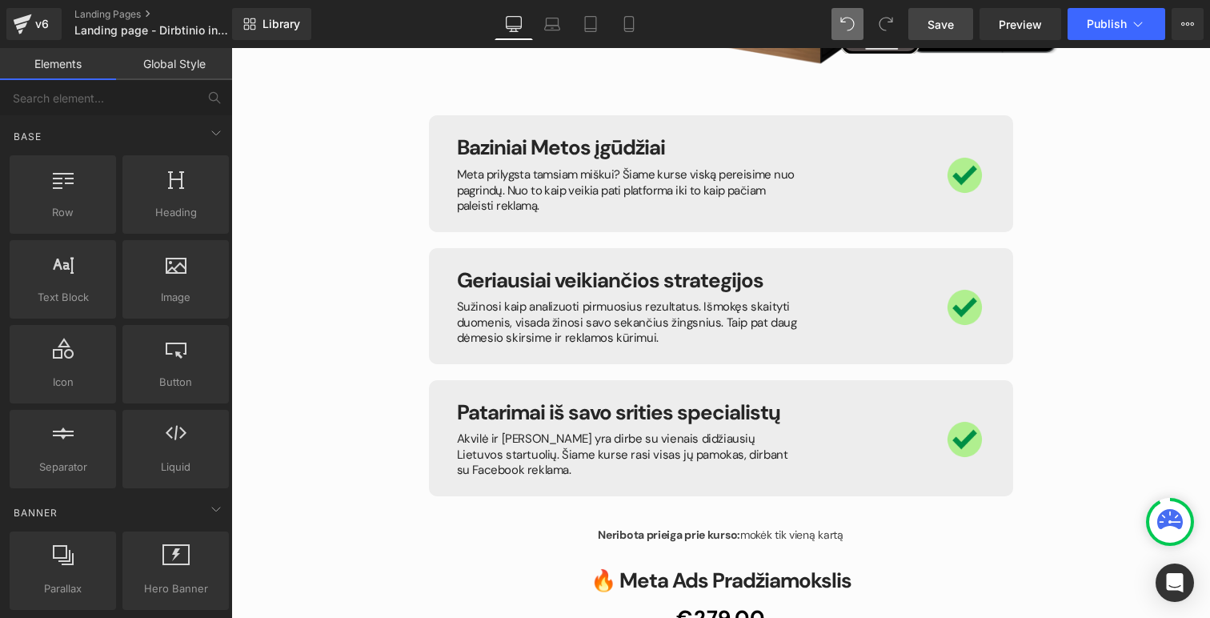
click at [947, 29] on span "Save" at bounding box center [941, 24] width 26 height 17
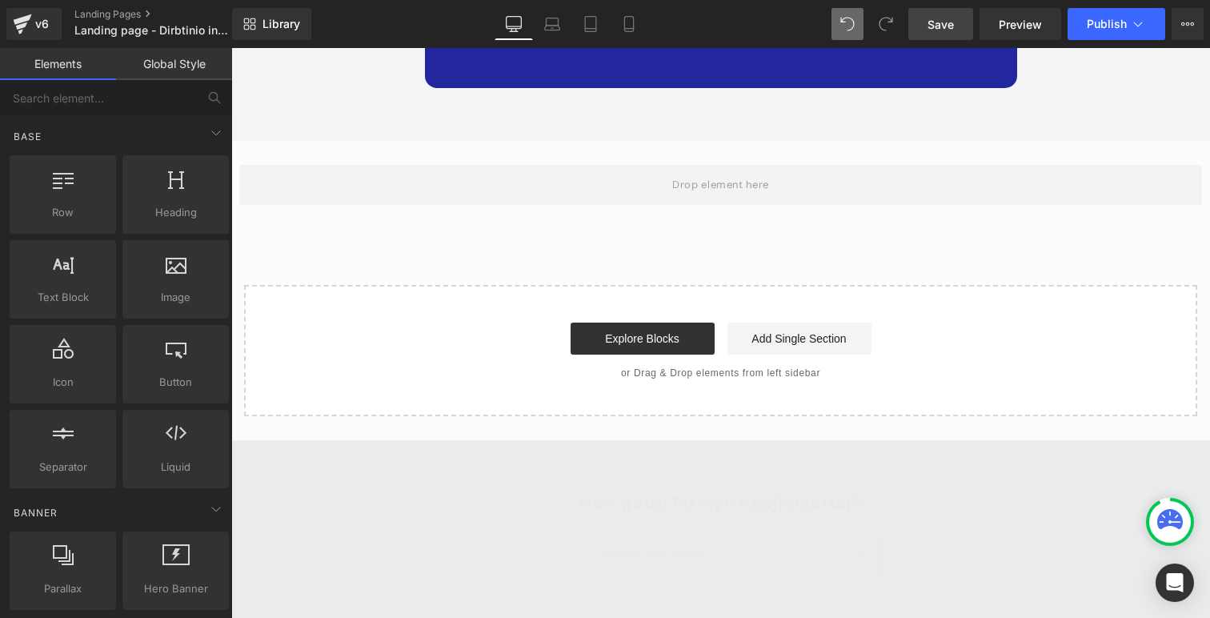
scroll to position [12157, 0]
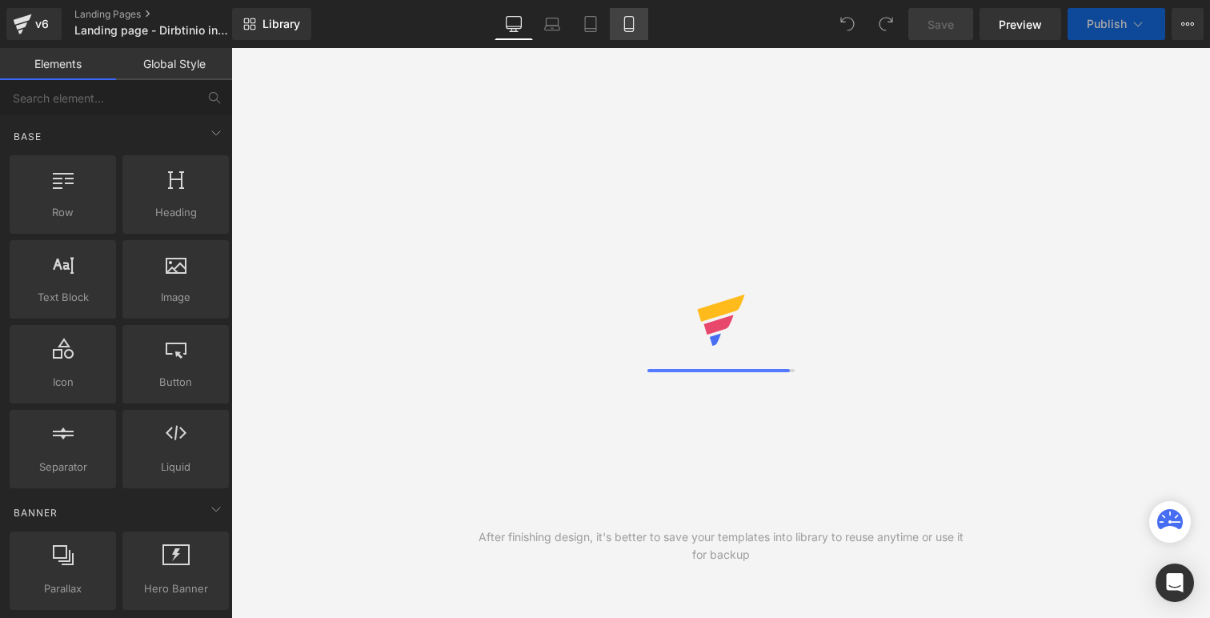
click at [638, 15] on link "Mobile" at bounding box center [629, 24] width 38 height 32
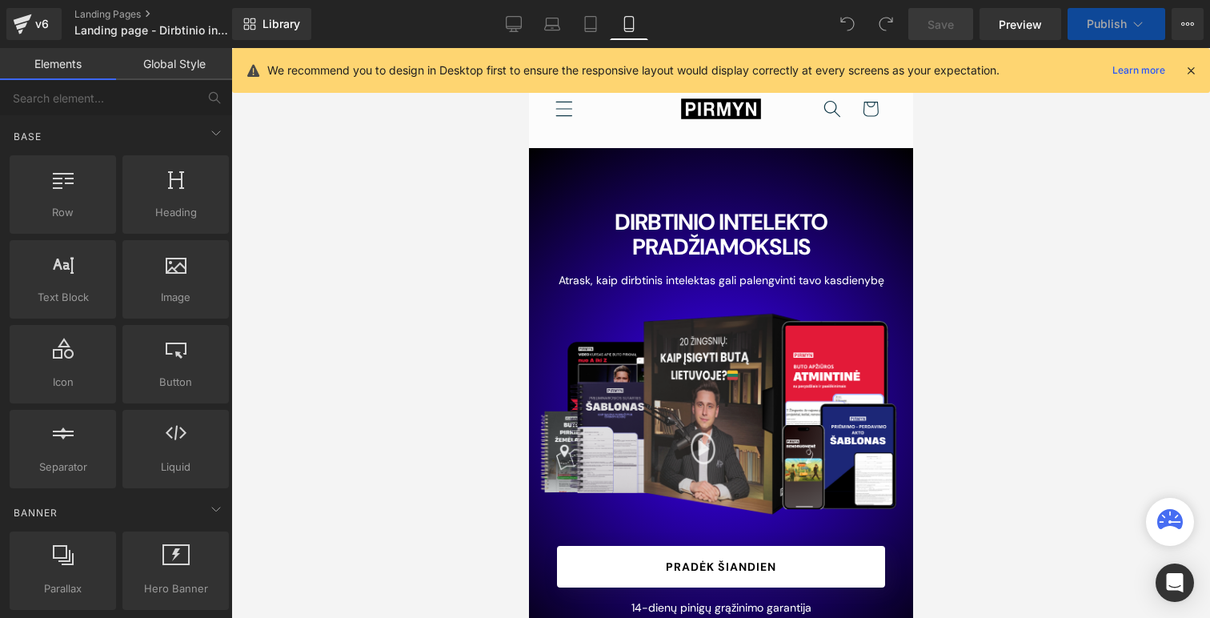
click at [625, 32] on link "Mobile" at bounding box center [629, 24] width 38 height 32
click at [1051, 23] on link "Preview" at bounding box center [1021, 24] width 82 height 32
